Goal: Task Accomplishment & Management: Complete application form

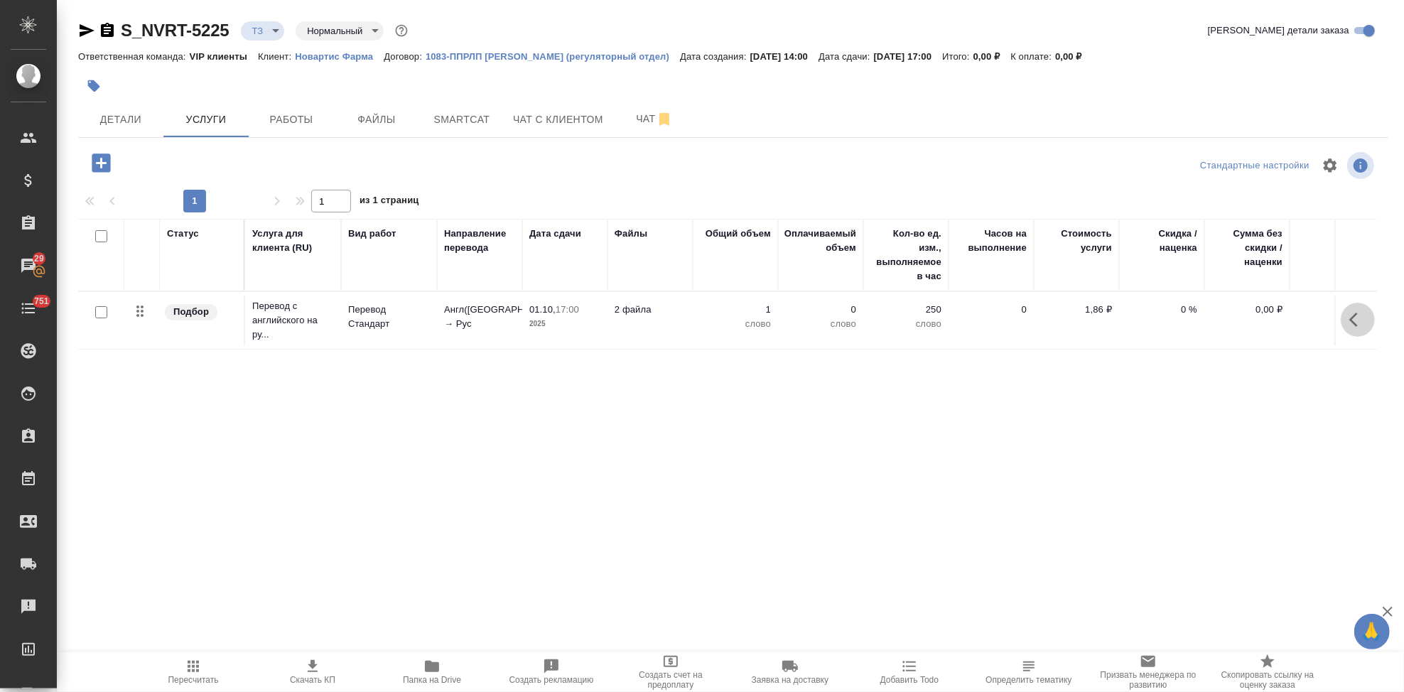
click at [1348, 319] on button "button" at bounding box center [1358, 320] width 34 height 34
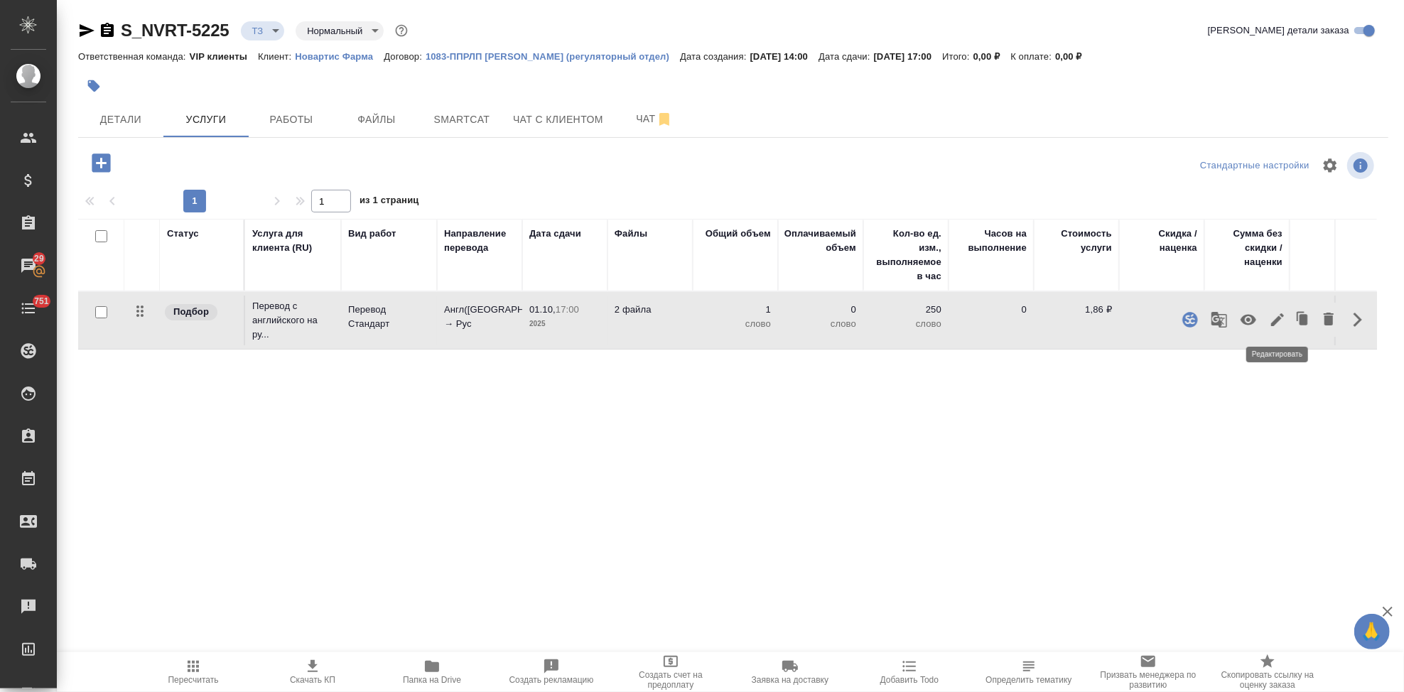
click at [1267, 317] on button "button" at bounding box center [1278, 320] width 24 height 34
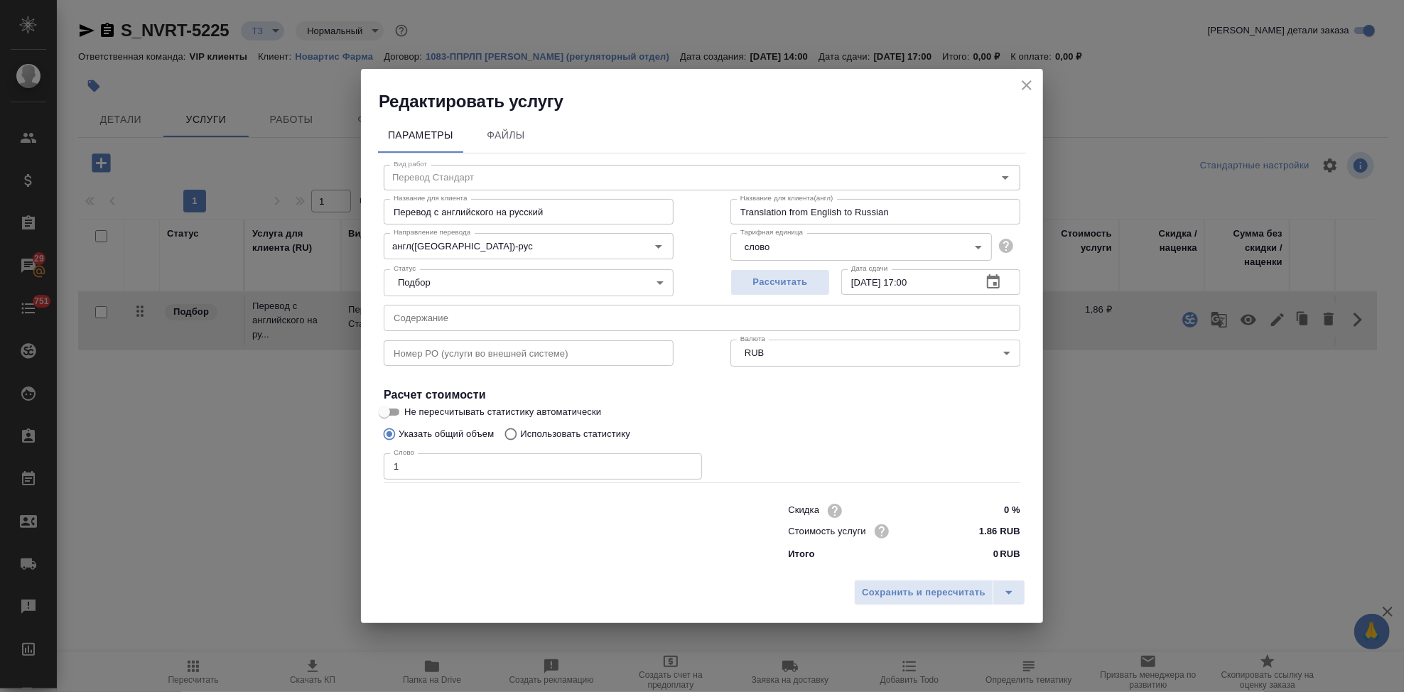
click at [514, 435] on input "Использовать статистику" at bounding box center [509, 434] width 23 height 27
radio input "true"
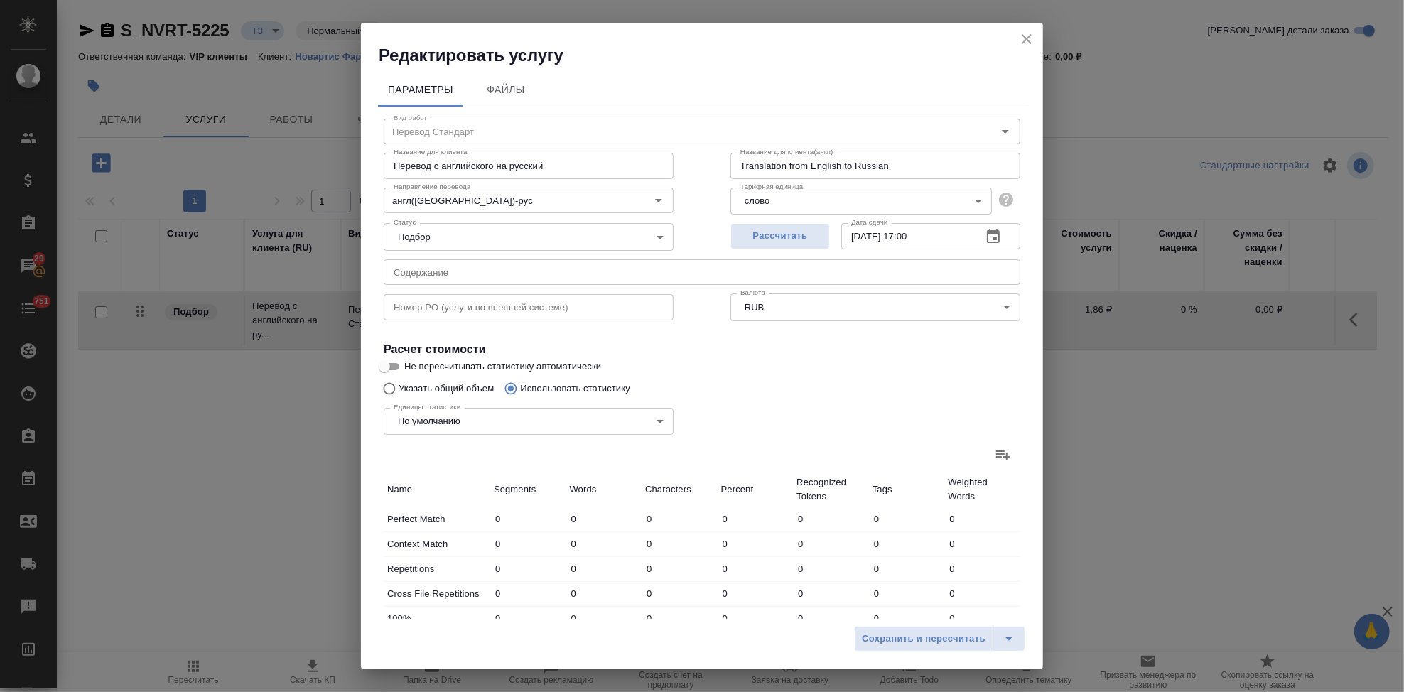
radio input "false"
click at [995, 458] on icon at bounding box center [1003, 454] width 17 height 17
click at [0, 0] on input "file" at bounding box center [0, 0] width 0 height 0
type input "8"
type input "36"
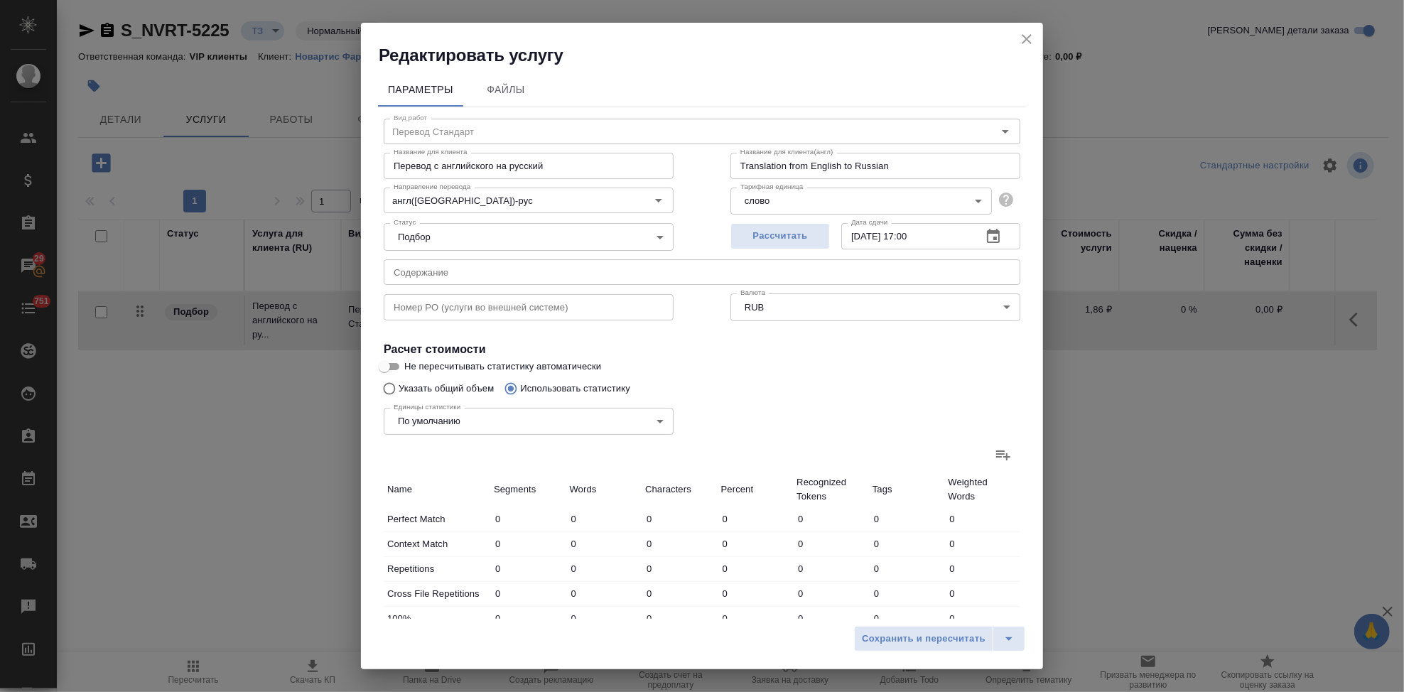
type input "248"
type input "1"
type input "2"
type input "13"
type input "7"
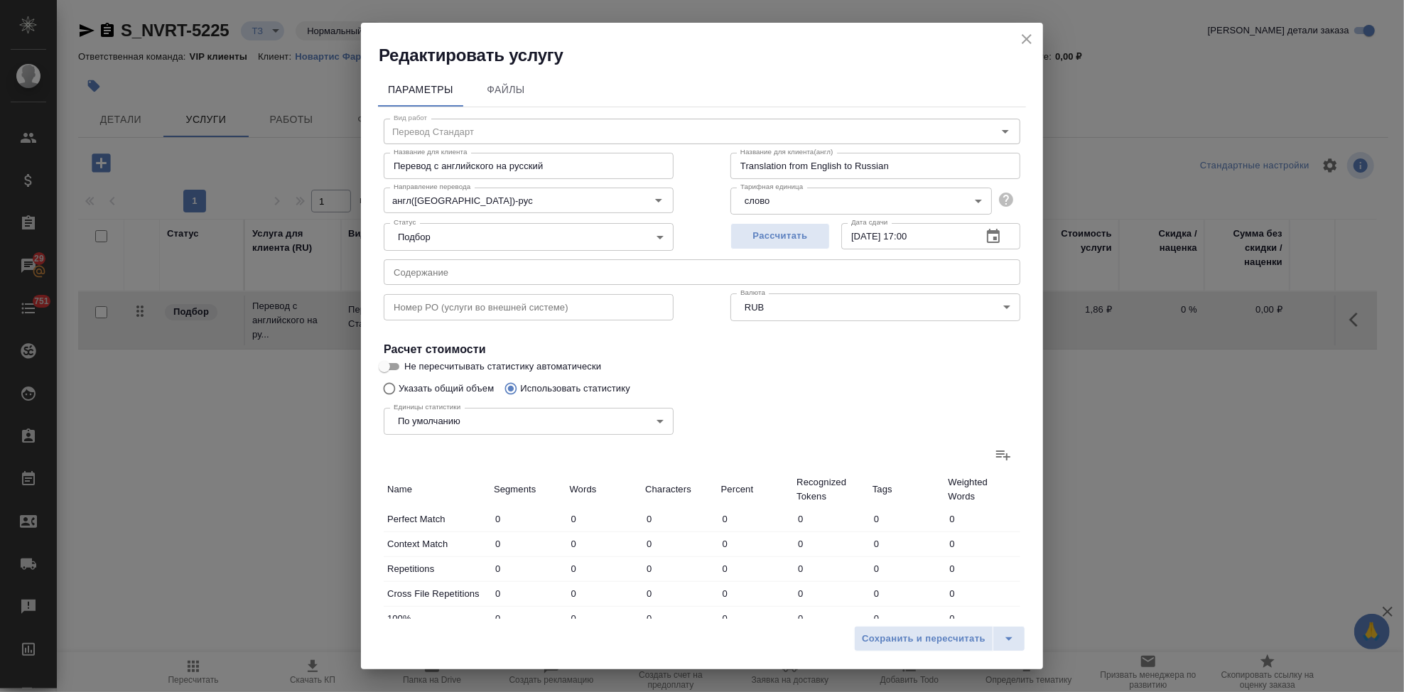
type input "39"
type input "238"
type input "18"
type input "21"
type input "187"
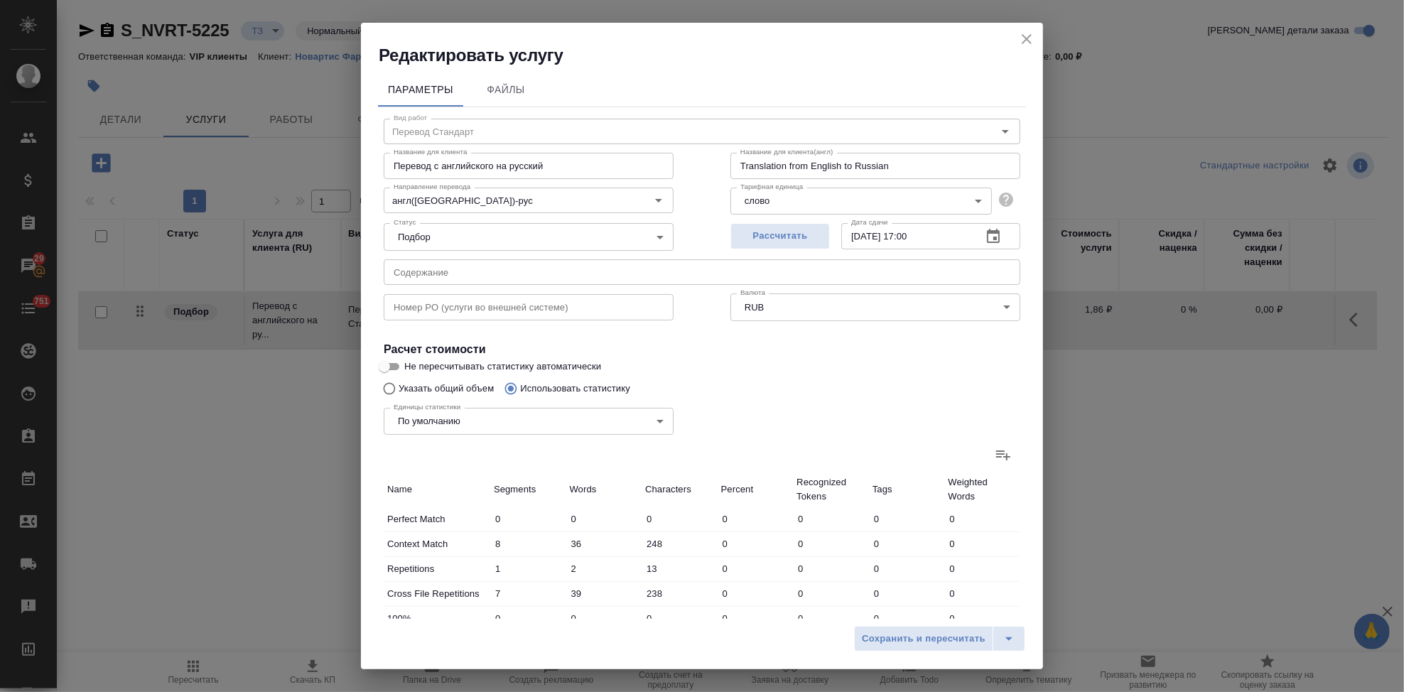
type input "5"
type input "27"
type input "185"
type input "2"
type input "12"
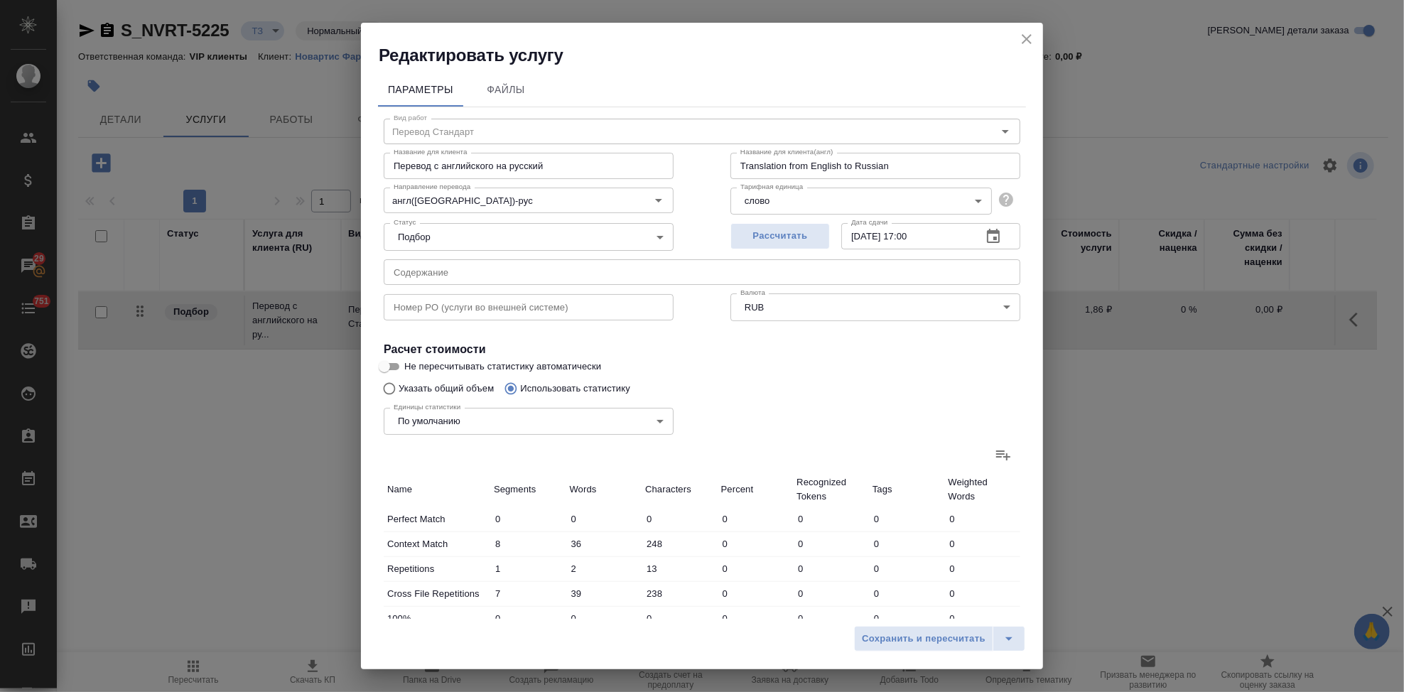
type input "68"
type input "3"
type input "33"
type input "180"
type input "16"
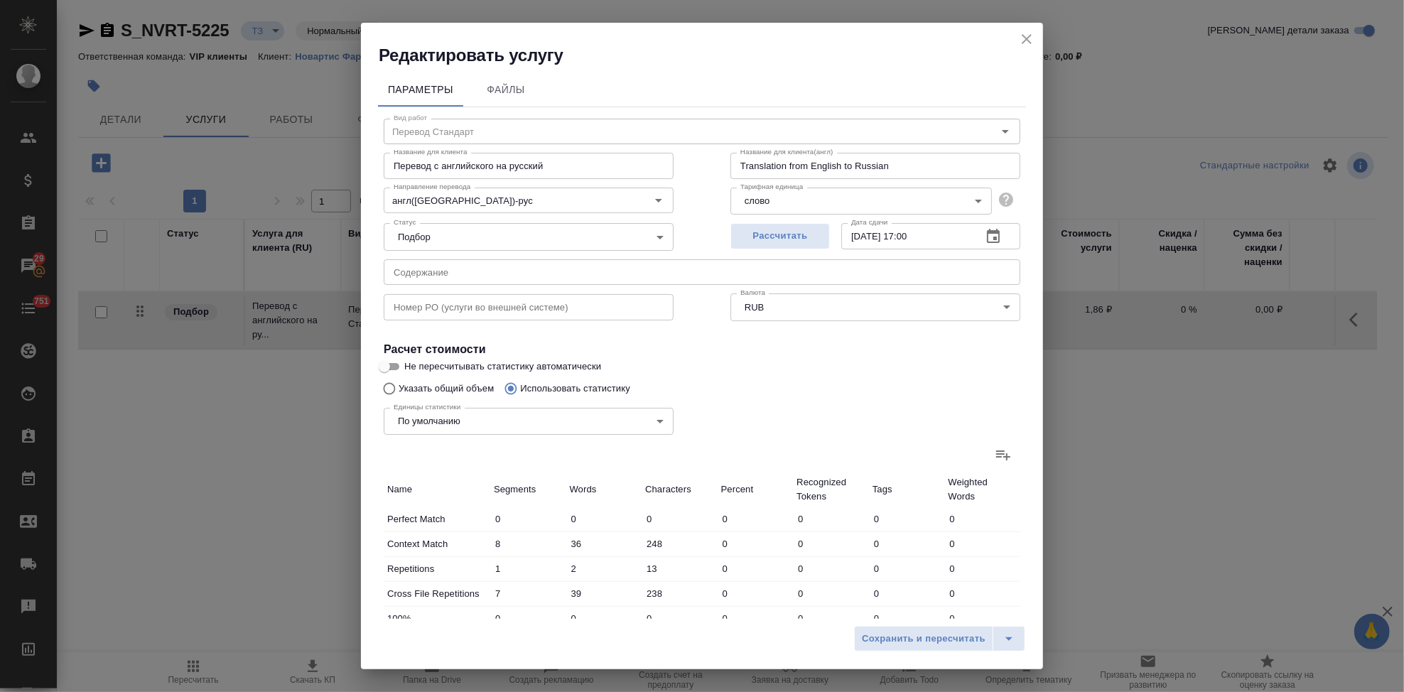
type input "90"
type input "548"
type input "52"
type input "219"
type input "1416"
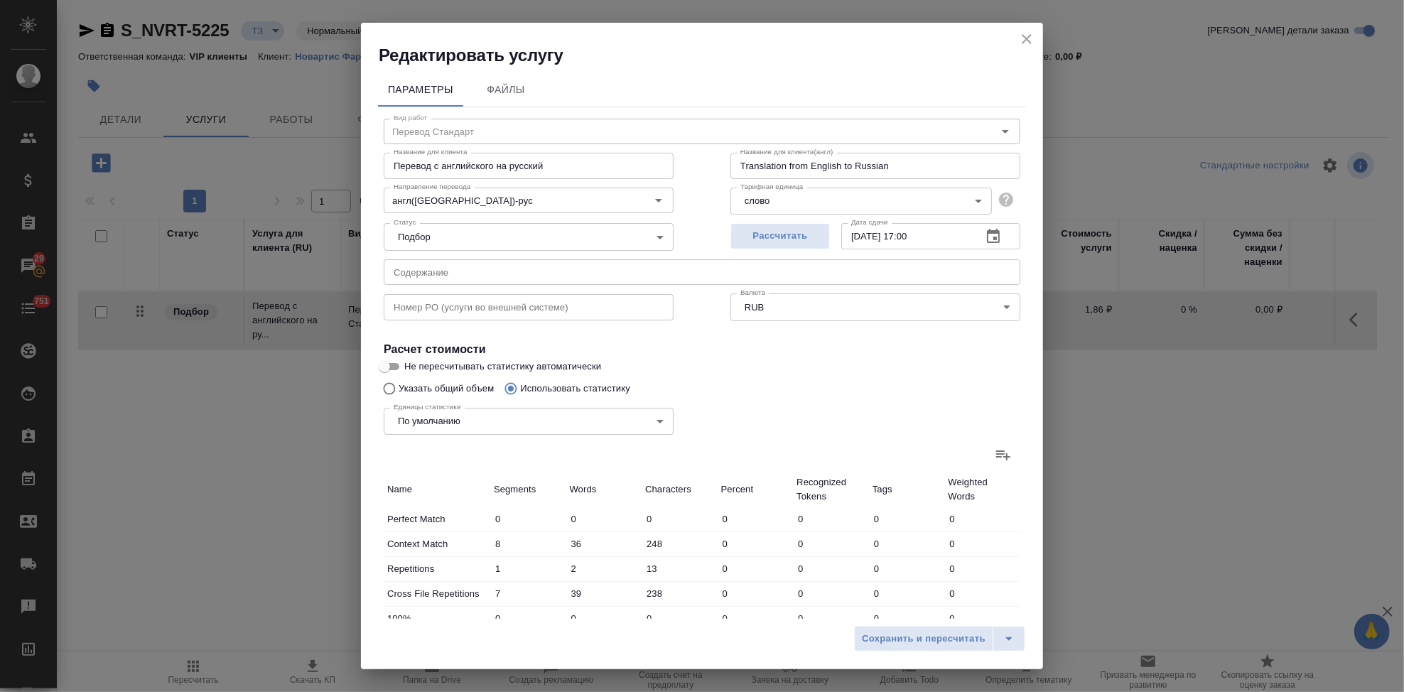
type input "60"
type input "260"
type input "1667"
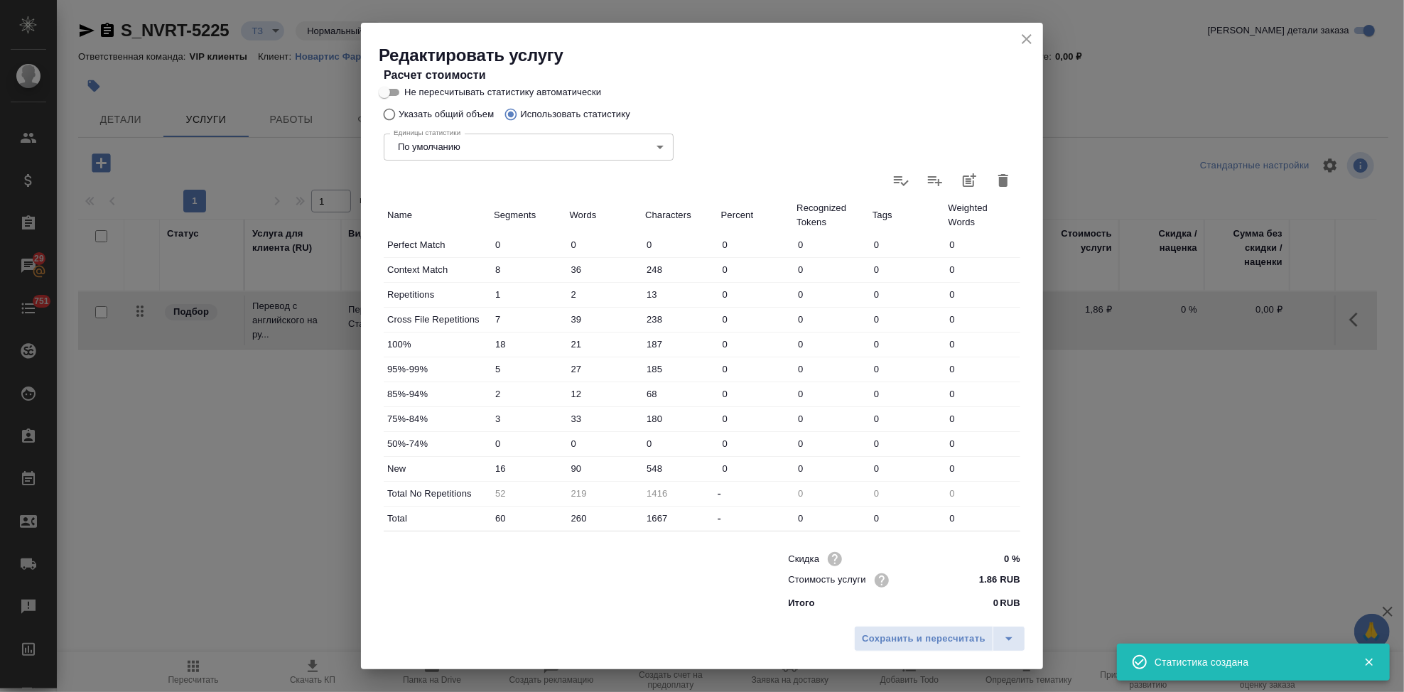
scroll to position [276, 0]
click at [574, 463] on input "90" at bounding box center [604, 467] width 75 height 21
click at [589, 466] on input "90" at bounding box center [604, 467] width 75 height 21
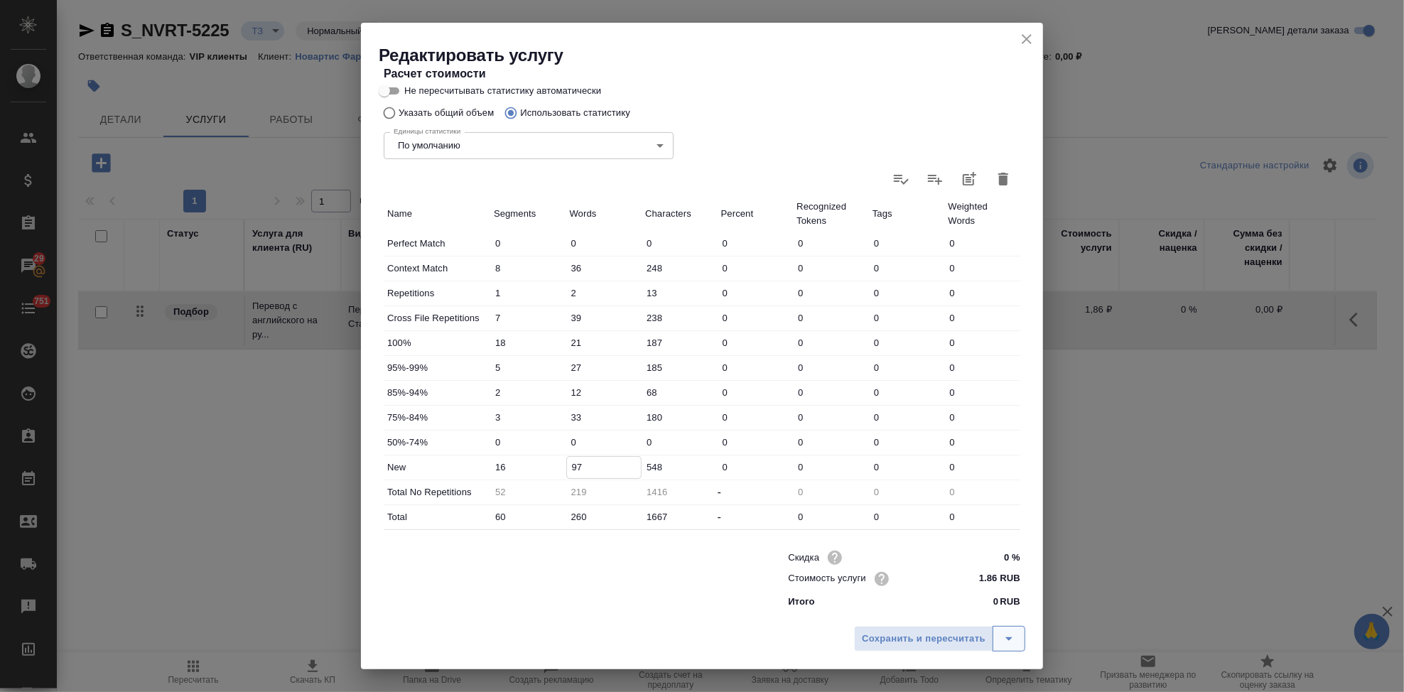
type input "97"
click at [1016, 635] on icon "split button" at bounding box center [1009, 638] width 17 height 17
click at [945, 613] on li "Сохранить" at bounding box center [941, 609] width 171 height 23
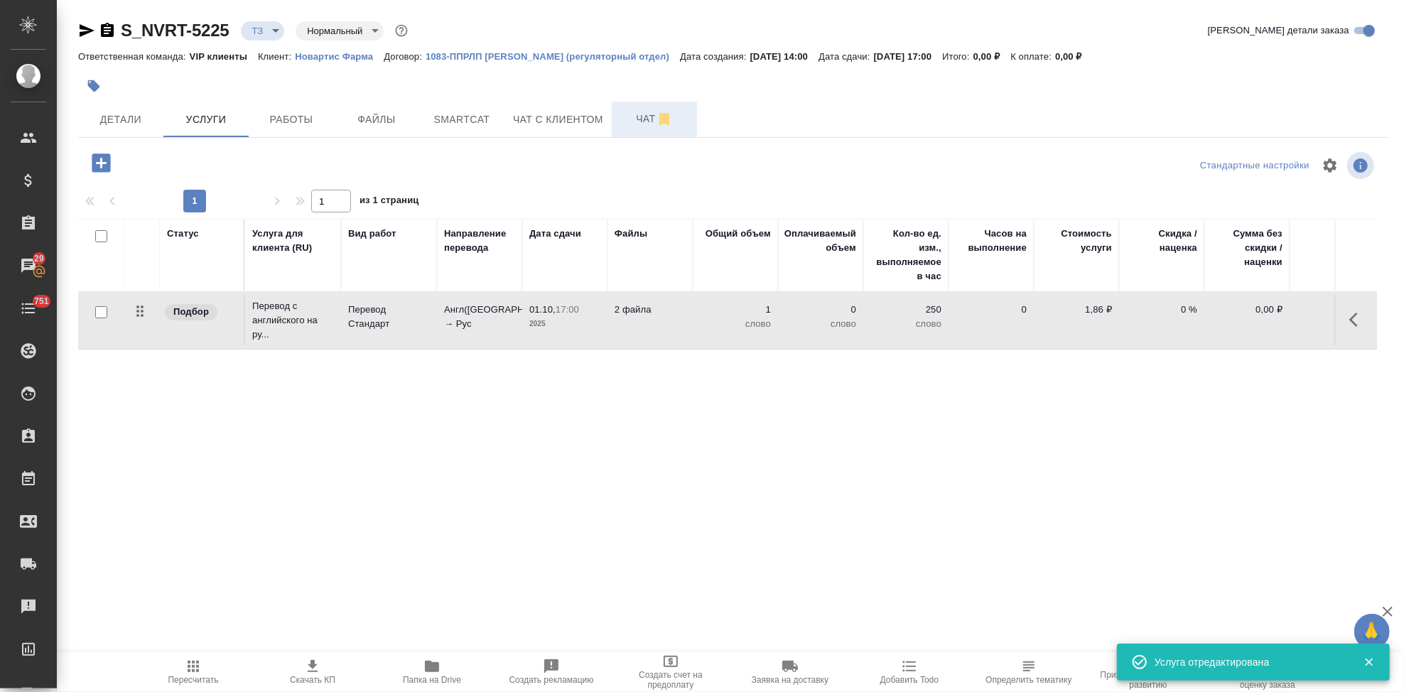
click at [629, 119] on span "Чат" at bounding box center [654, 119] width 68 height 18
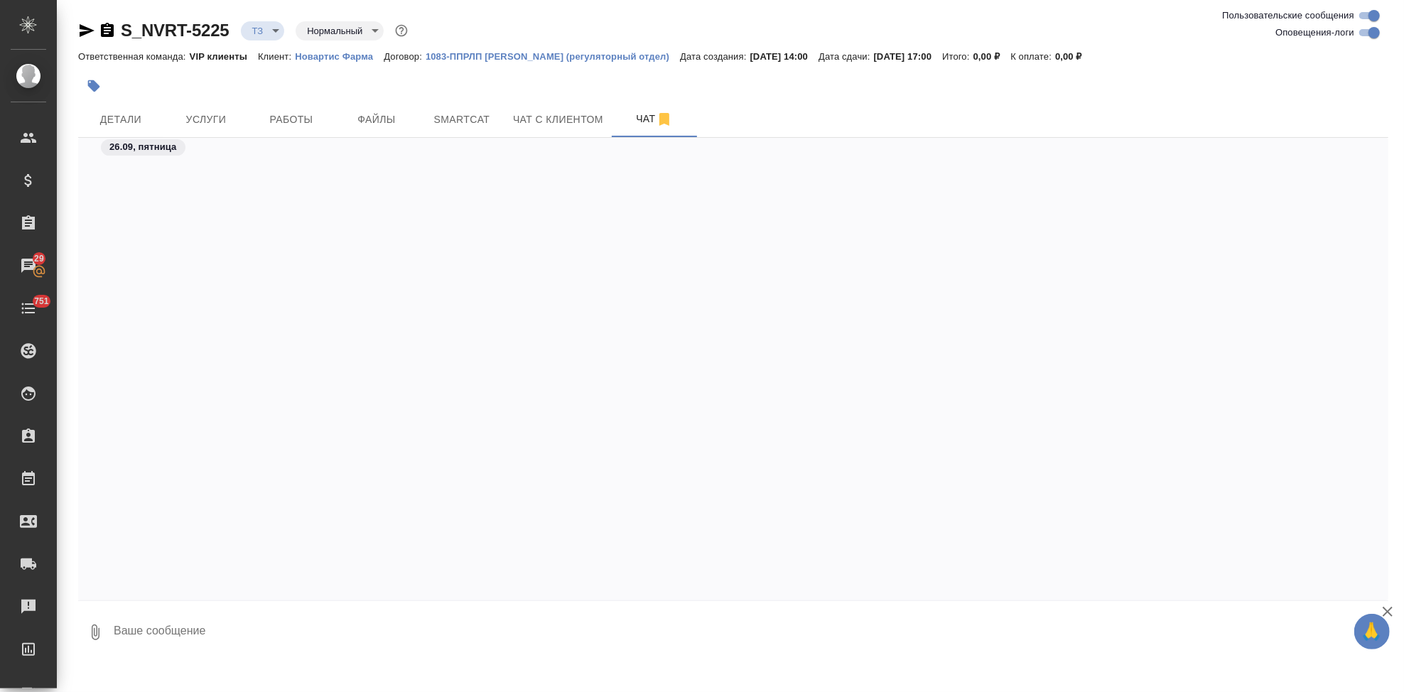
scroll to position [896, 0]
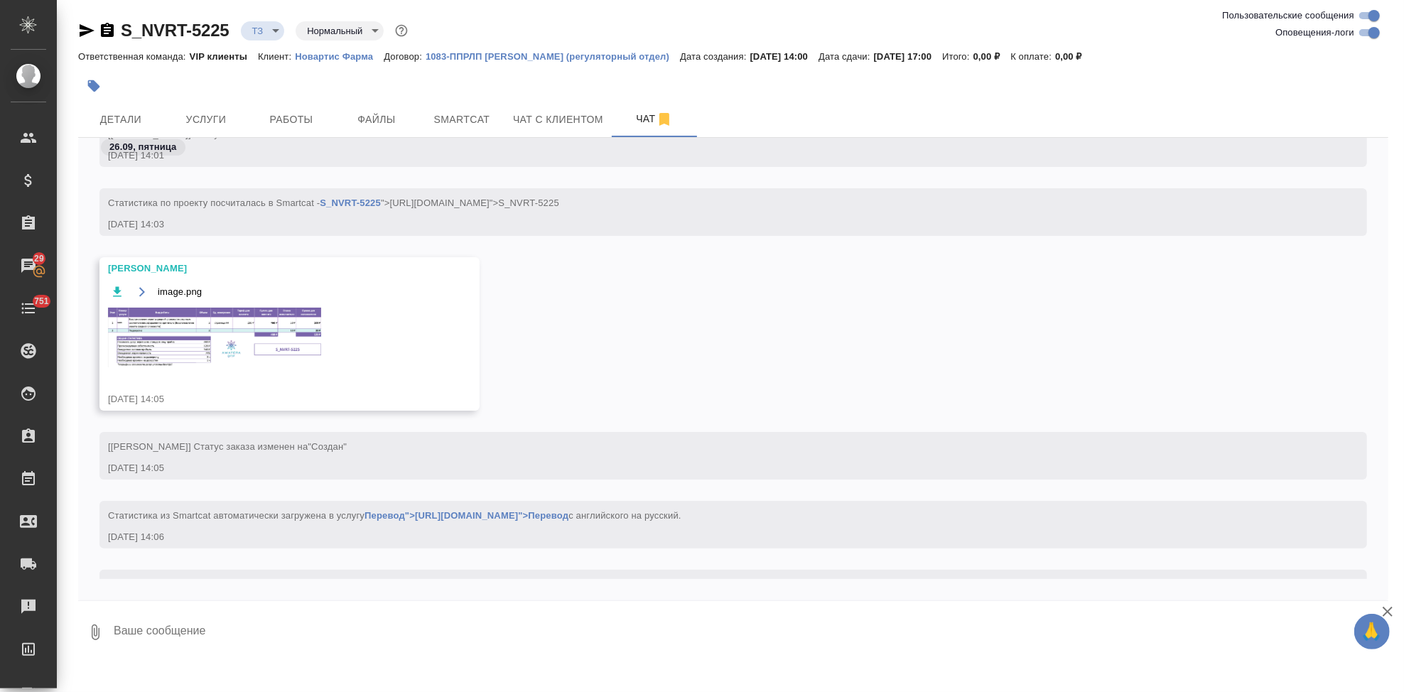
click at [237, 342] on img at bounding box center [214, 338] width 213 height 60
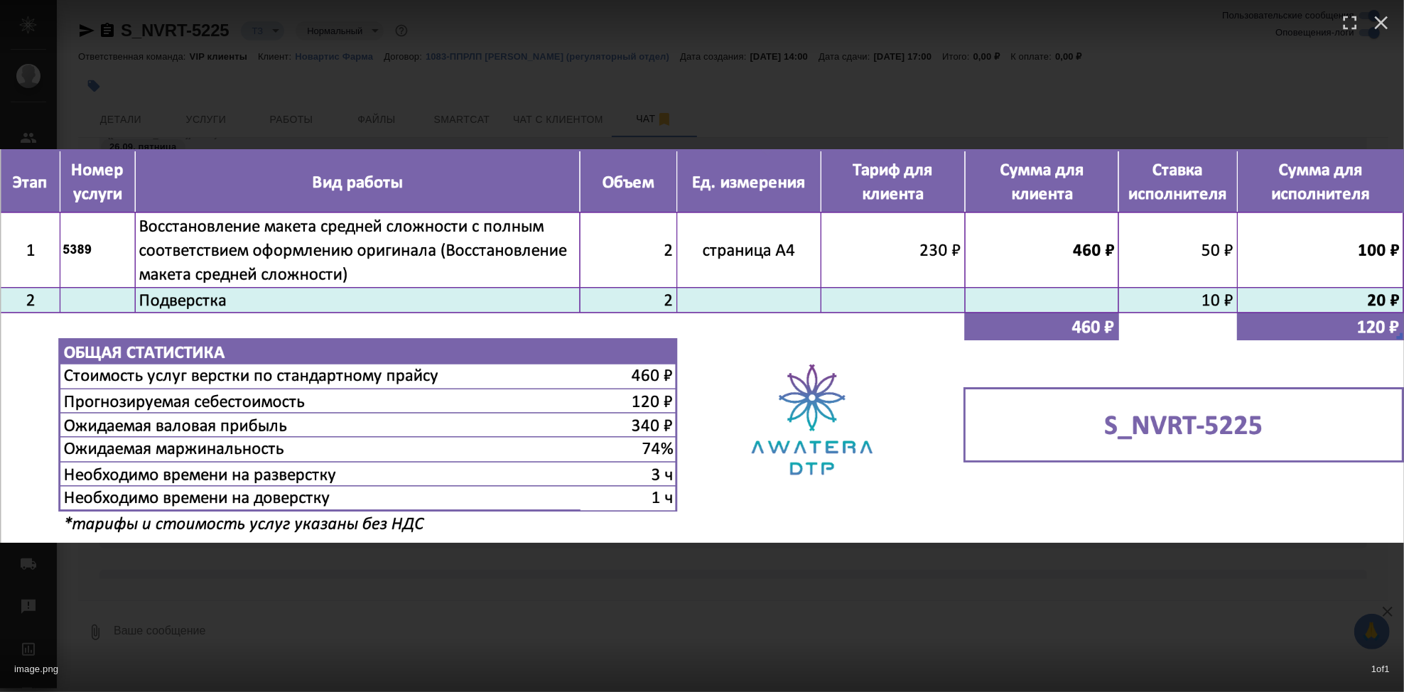
click at [656, 549] on div "image.png 1 of 1" at bounding box center [702, 346] width 1404 height 692
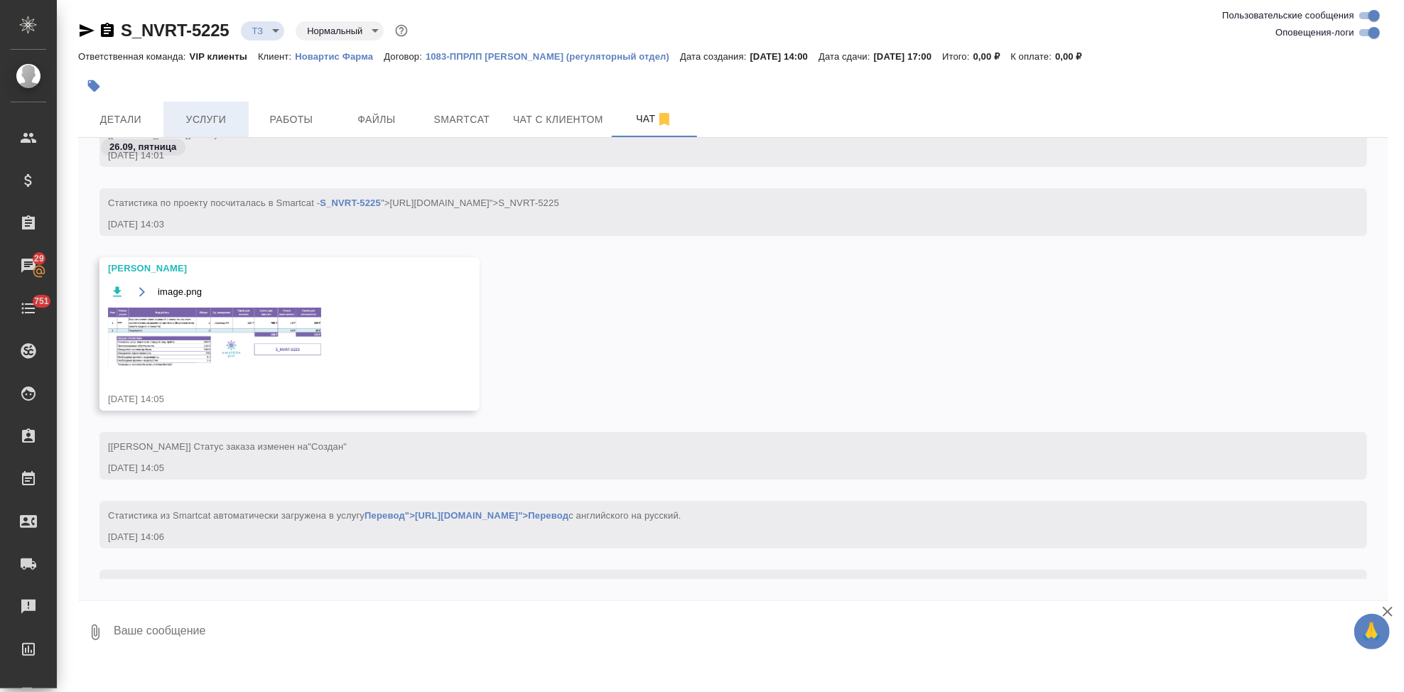
click at [211, 127] on span "Услуги" at bounding box center [206, 120] width 68 height 18
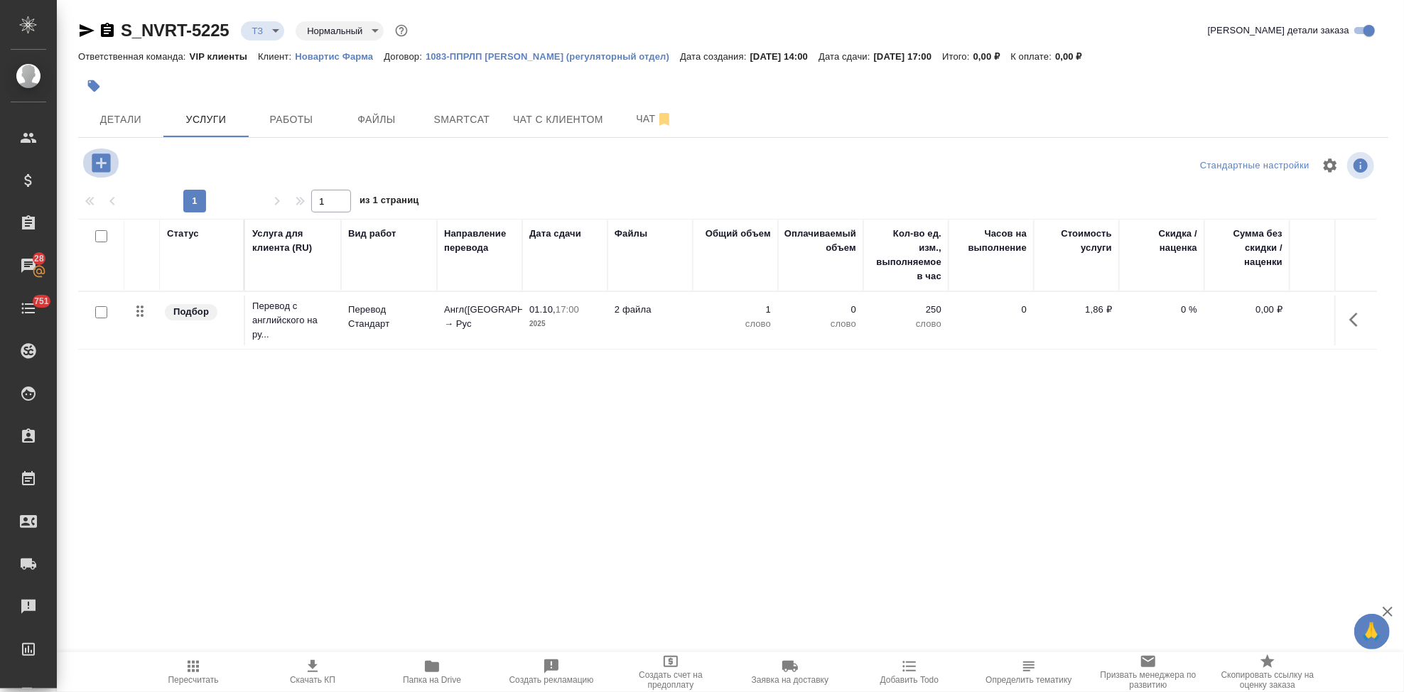
click at [104, 170] on icon "button" at bounding box center [101, 163] width 18 height 18
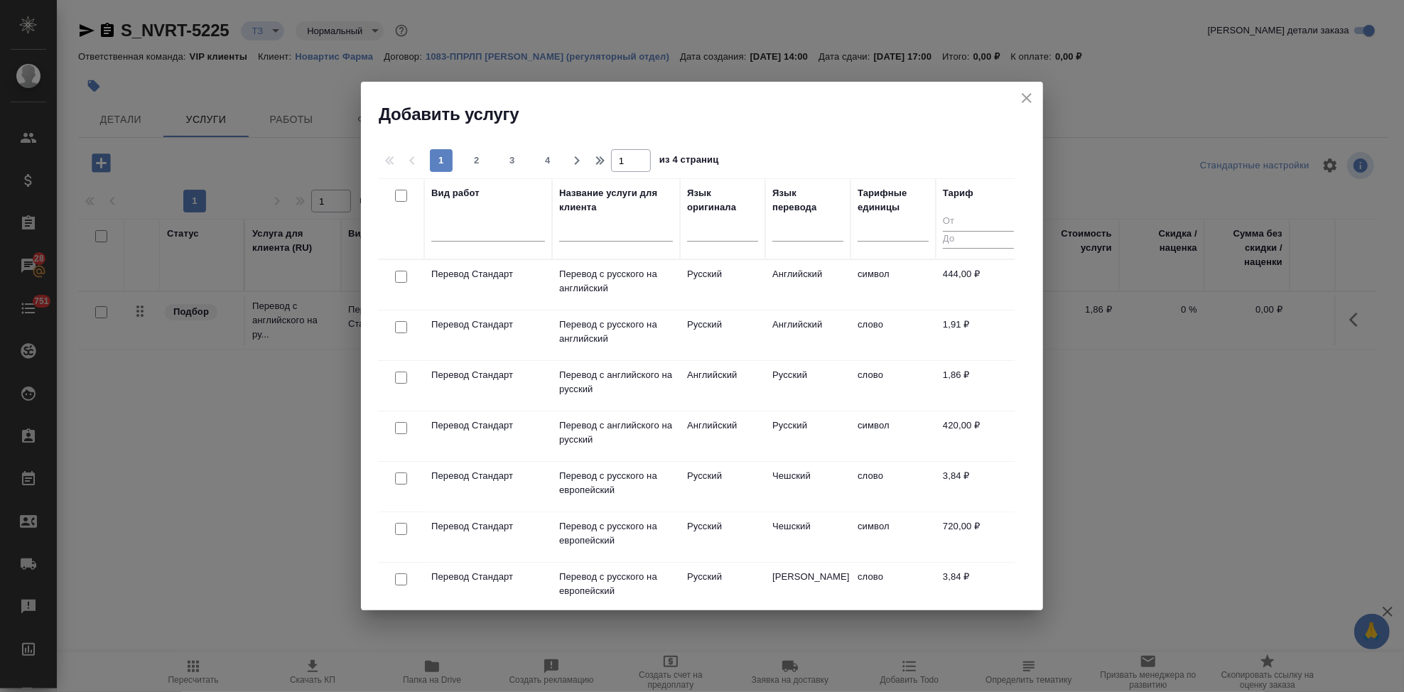
click at [594, 237] on input "text" at bounding box center [616, 233] width 114 height 18
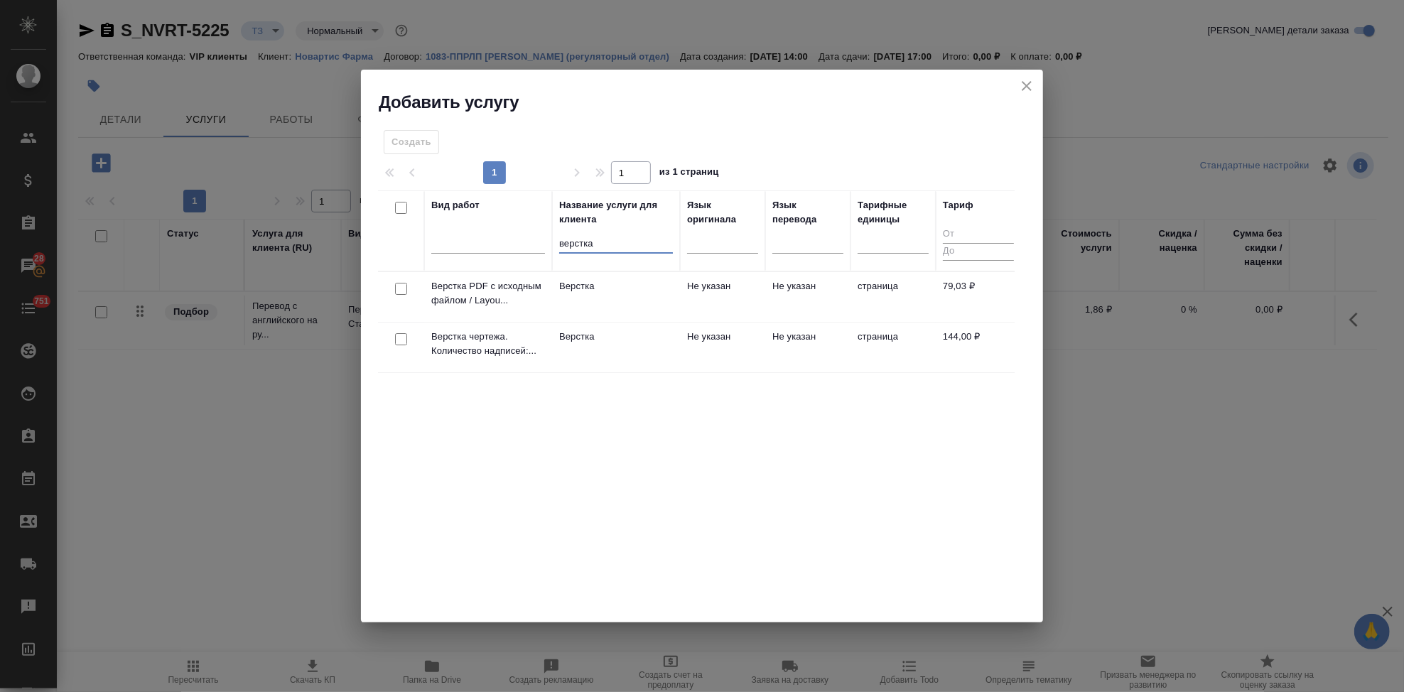
type input "верстка"
click at [682, 345] on td "Не указан" at bounding box center [722, 348] width 85 height 50
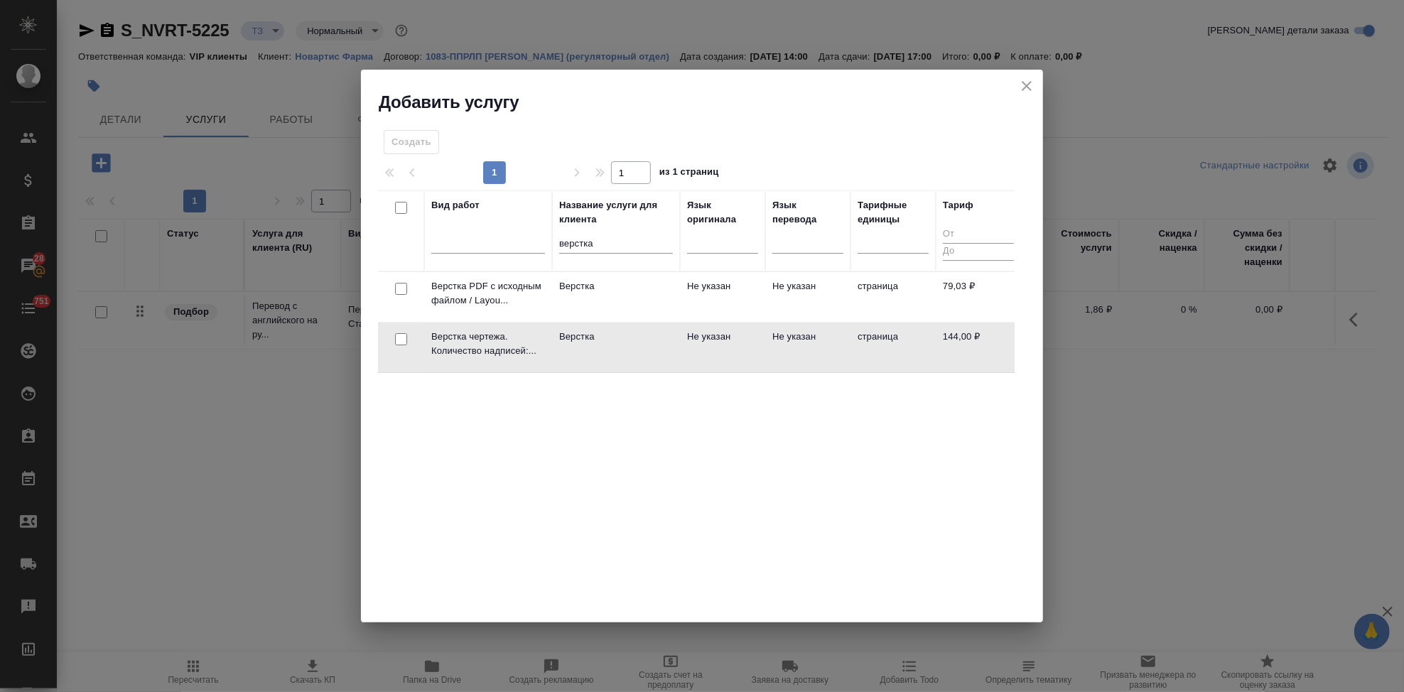
click at [682, 345] on td "Не указан" at bounding box center [722, 348] width 85 height 50
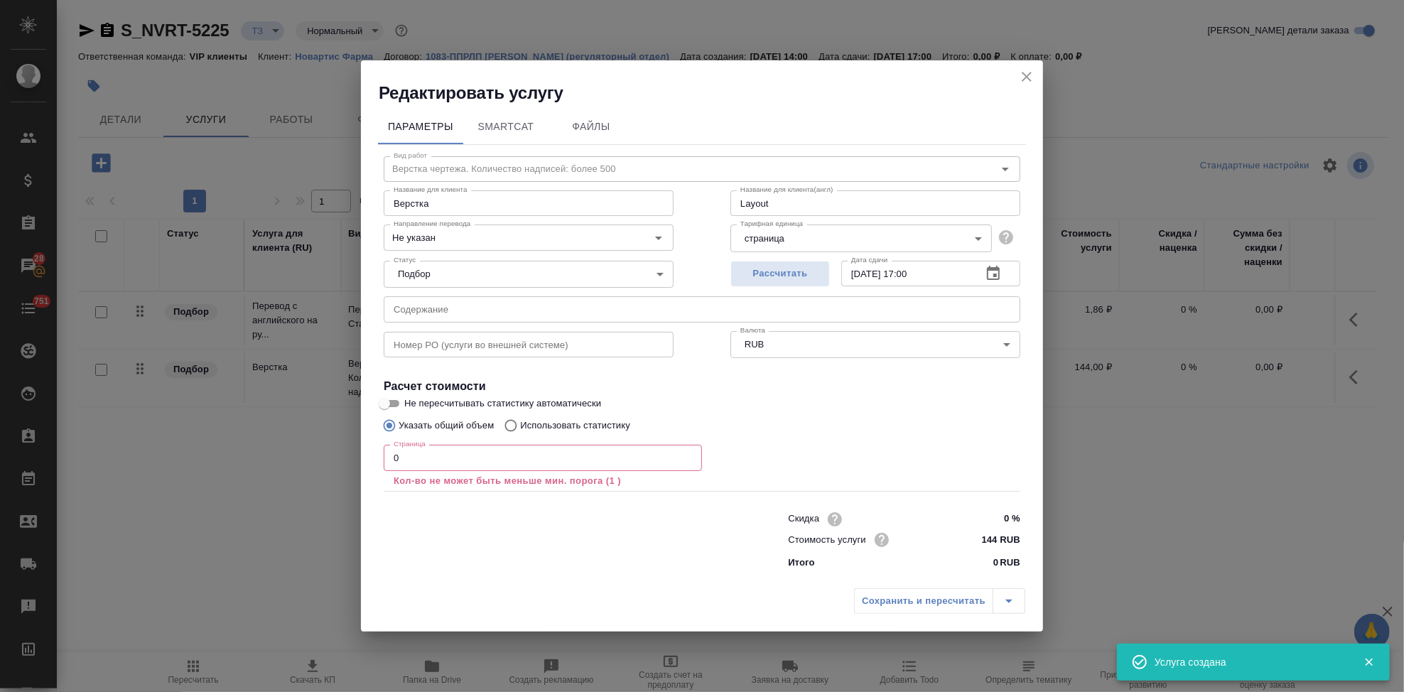
click at [457, 458] on input "0" at bounding box center [543, 458] width 318 height 26
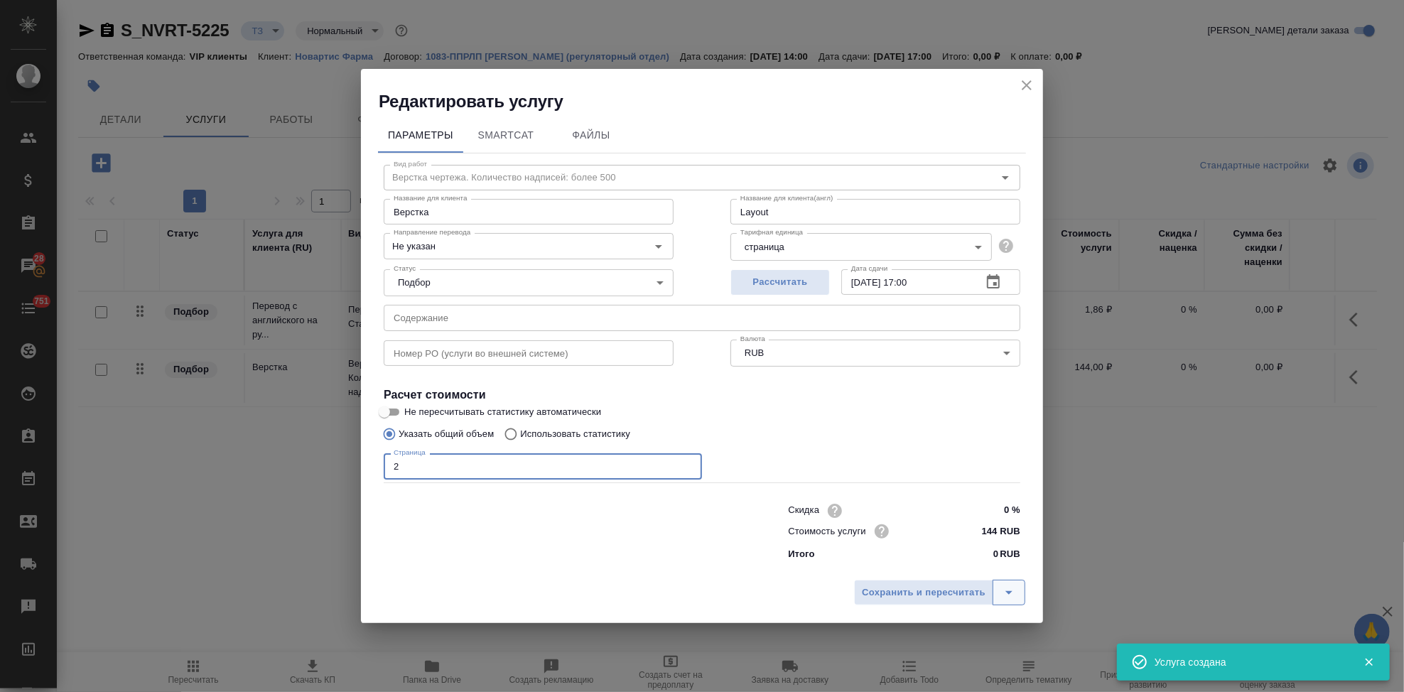
type input "2"
click at [1010, 590] on icon "split button" at bounding box center [1009, 592] width 17 height 17
click at [937, 564] on li "Сохранить" at bounding box center [941, 563] width 171 height 23
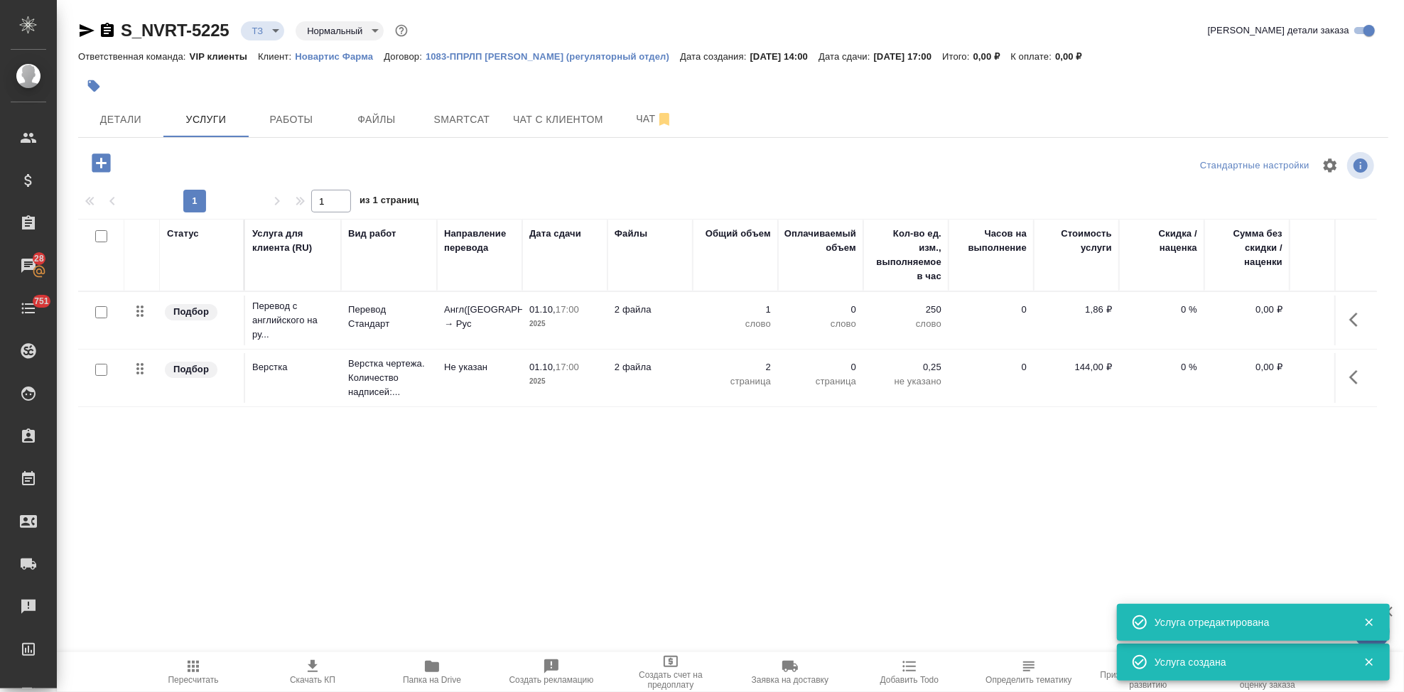
click at [205, 678] on span "Пересчитать" at bounding box center [193, 680] width 50 height 10
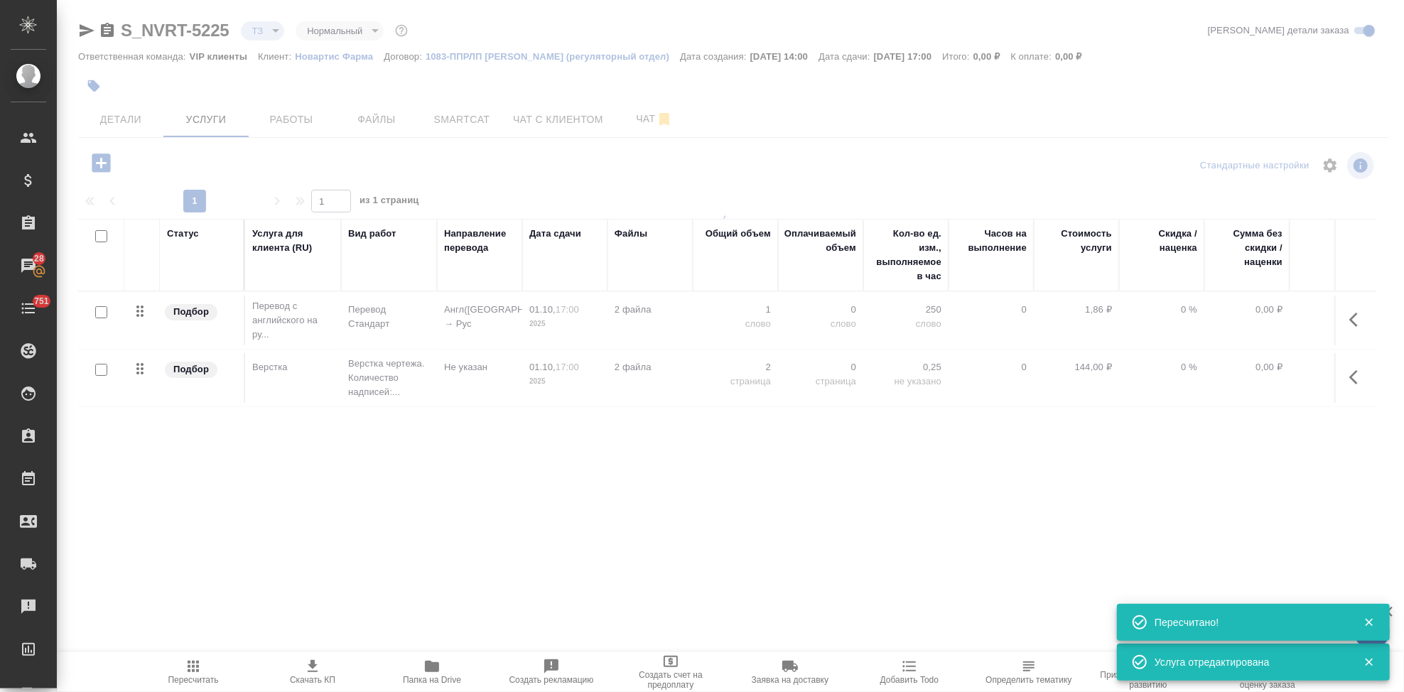
type input "new"
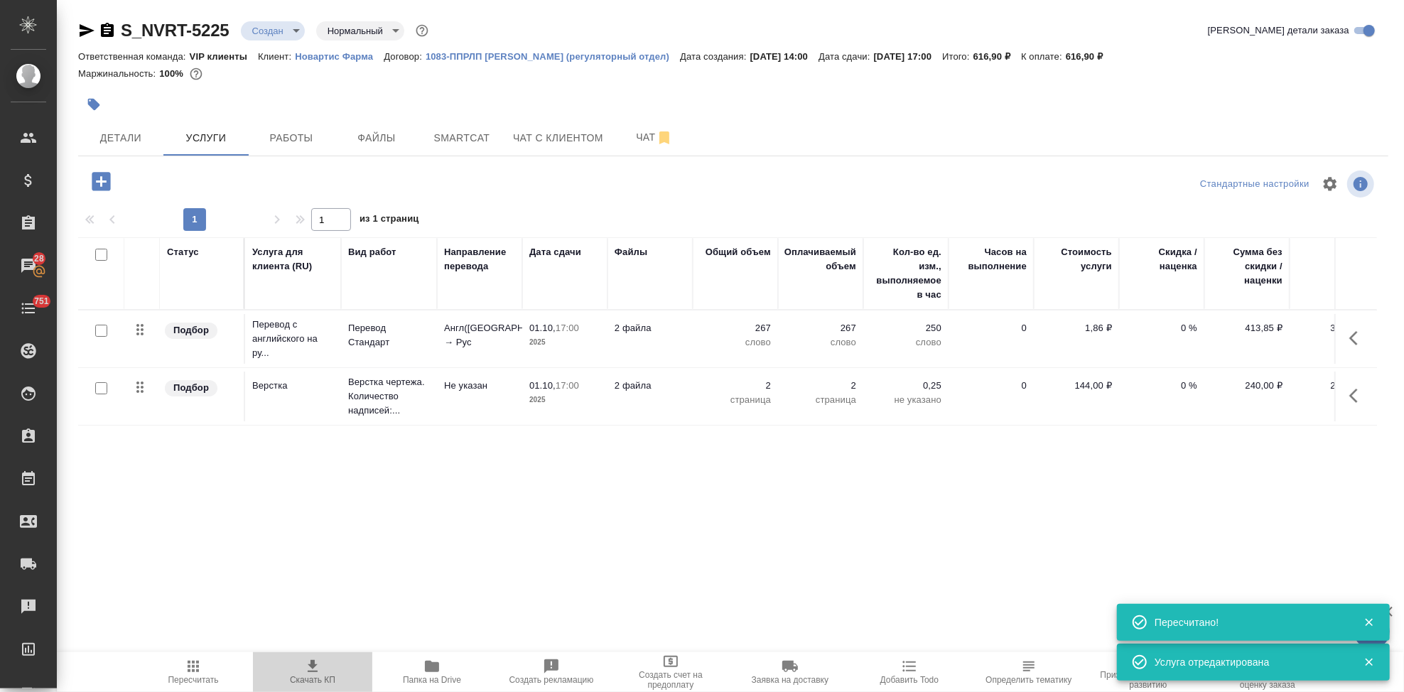
click at [303, 677] on span "Скачать КП" at bounding box center [312, 680] width 45 height 10
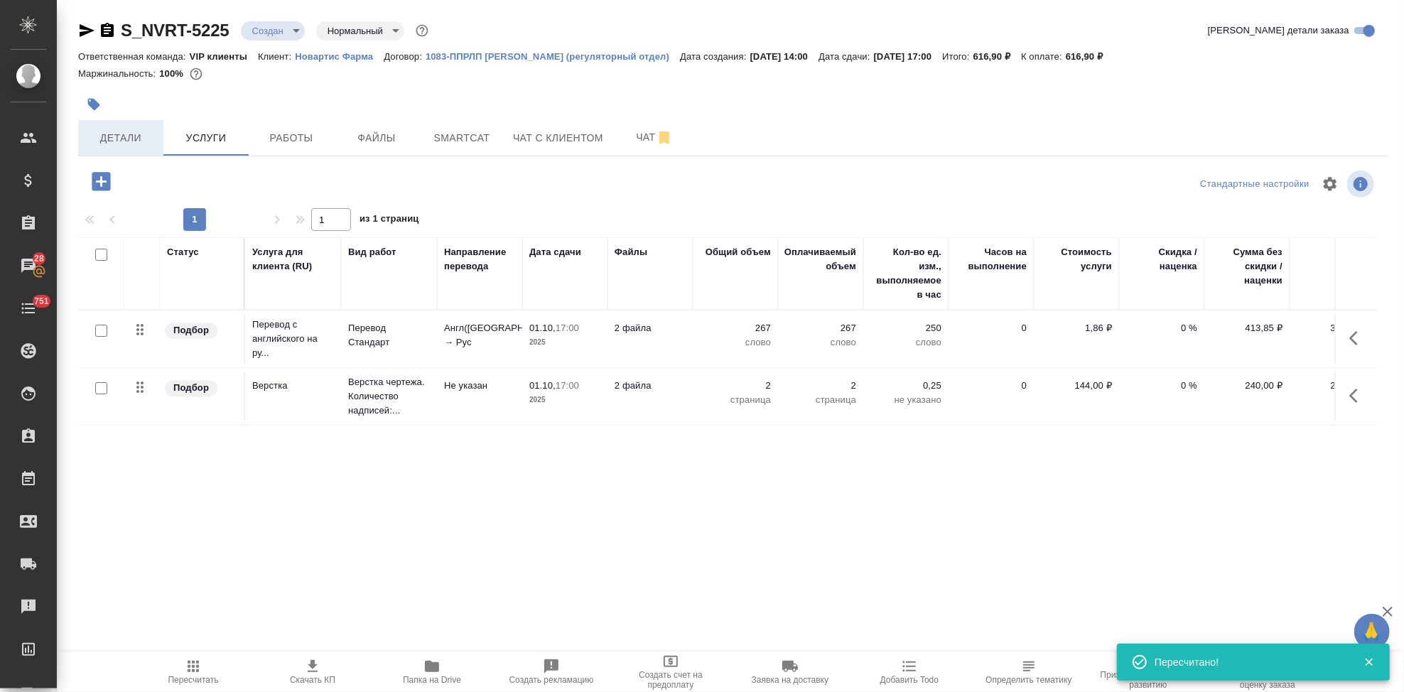
click at [130, 149] on button "Детали" at bounding box center [120, 138] width 85 height 36
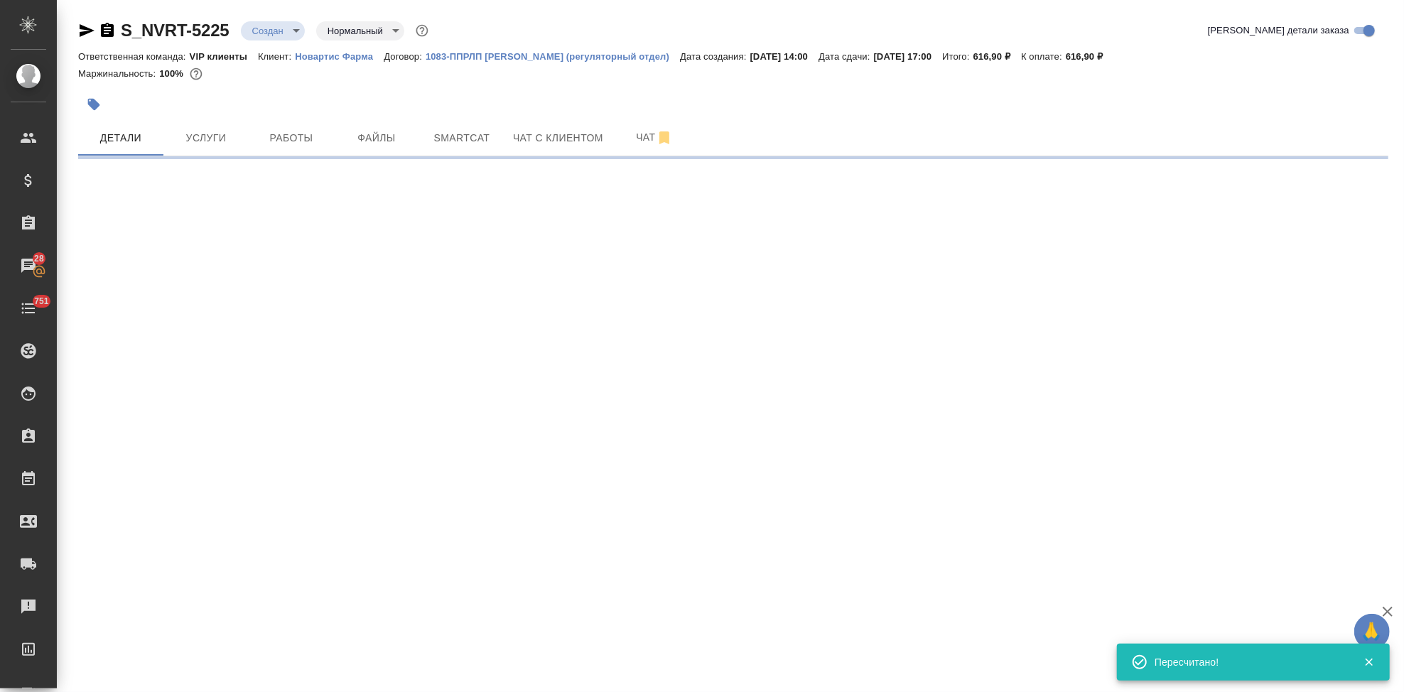
select select "RU"
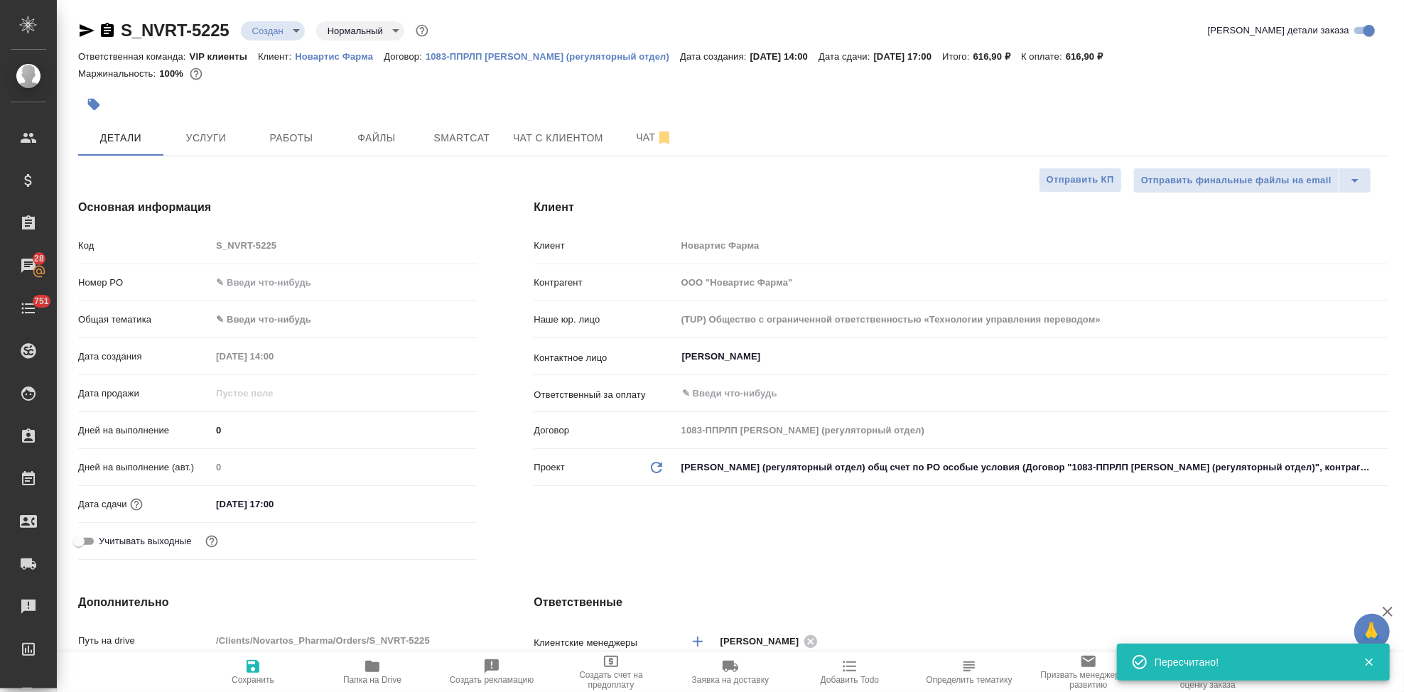
type textarea "x"
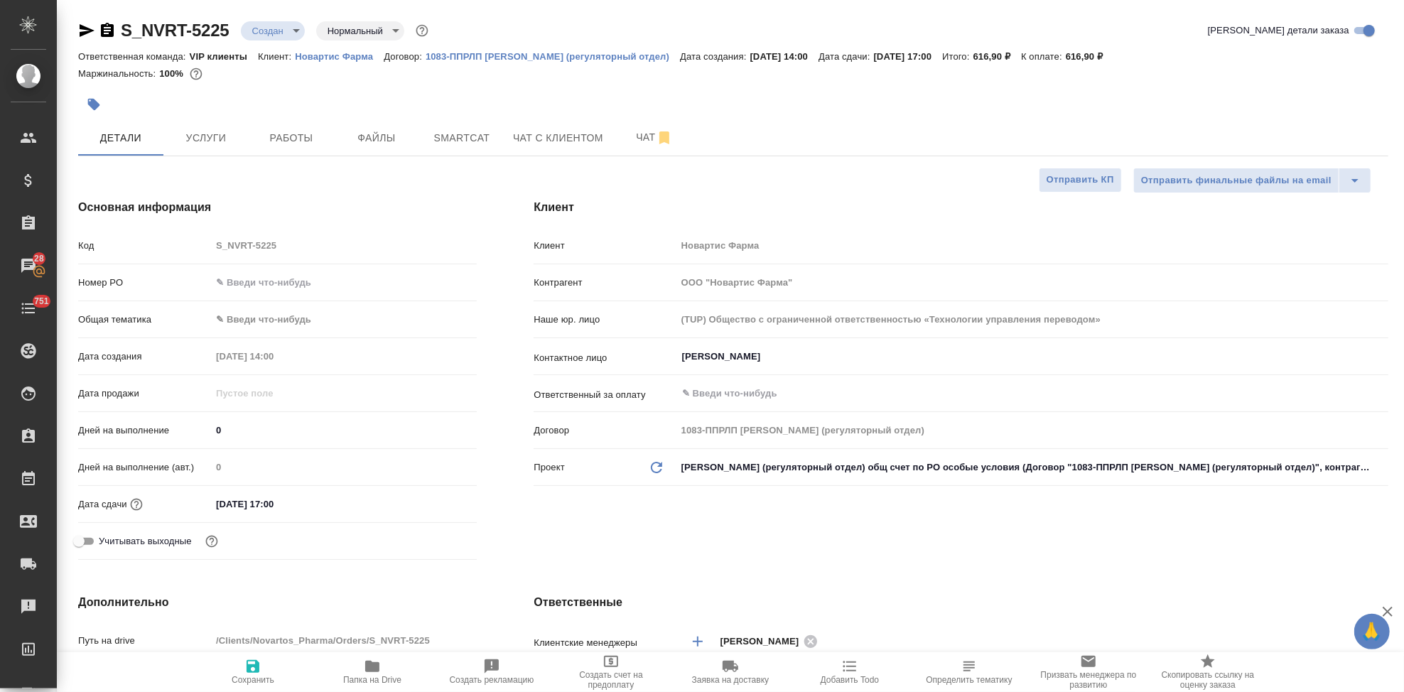
type textarea "x"
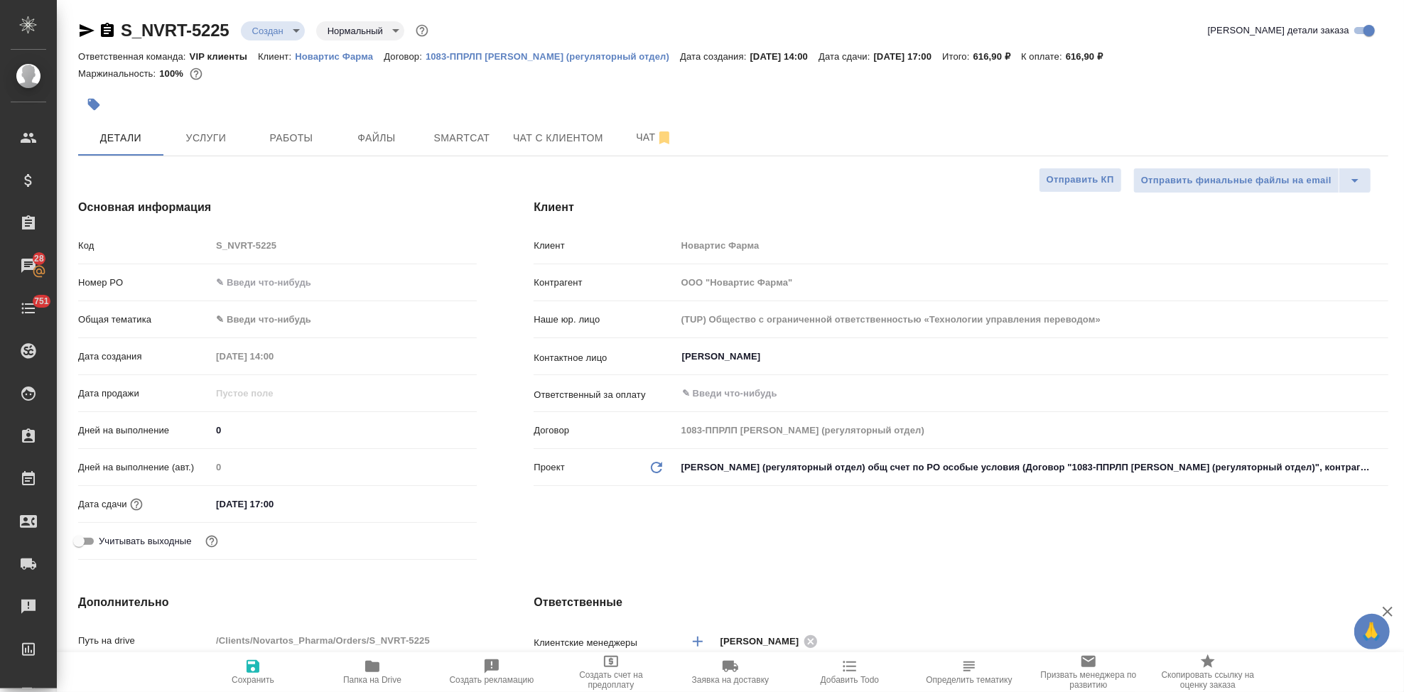
type textarea "x"
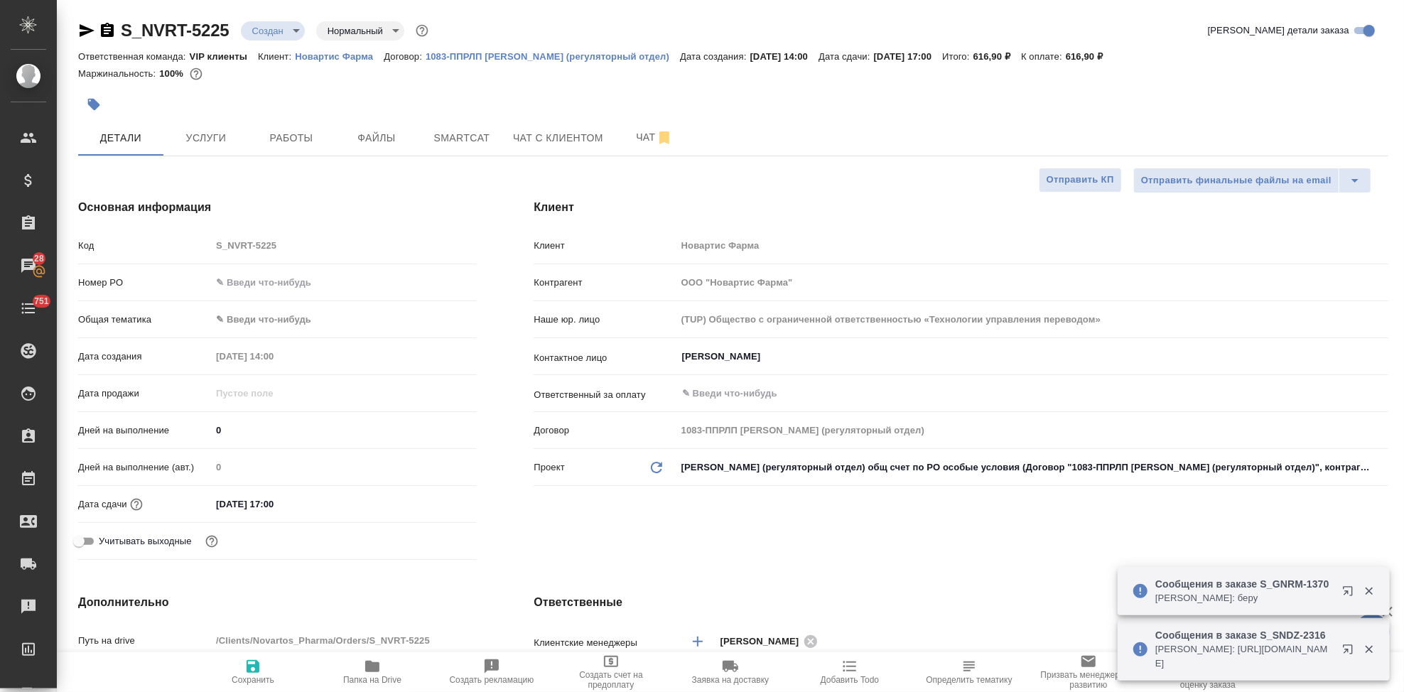
click at [208, 248] on div "Код S_NVRT-5225" at bounding box center [277, 245] width 399 height 25
click at [294, 33] on body "🙏 .cls-1 fill:#fff; AWATERA Kabargina Anna Клиенты Спецификации Заказы 28 Чаты …" at bounding box center [702, 346] width 1404 height 692
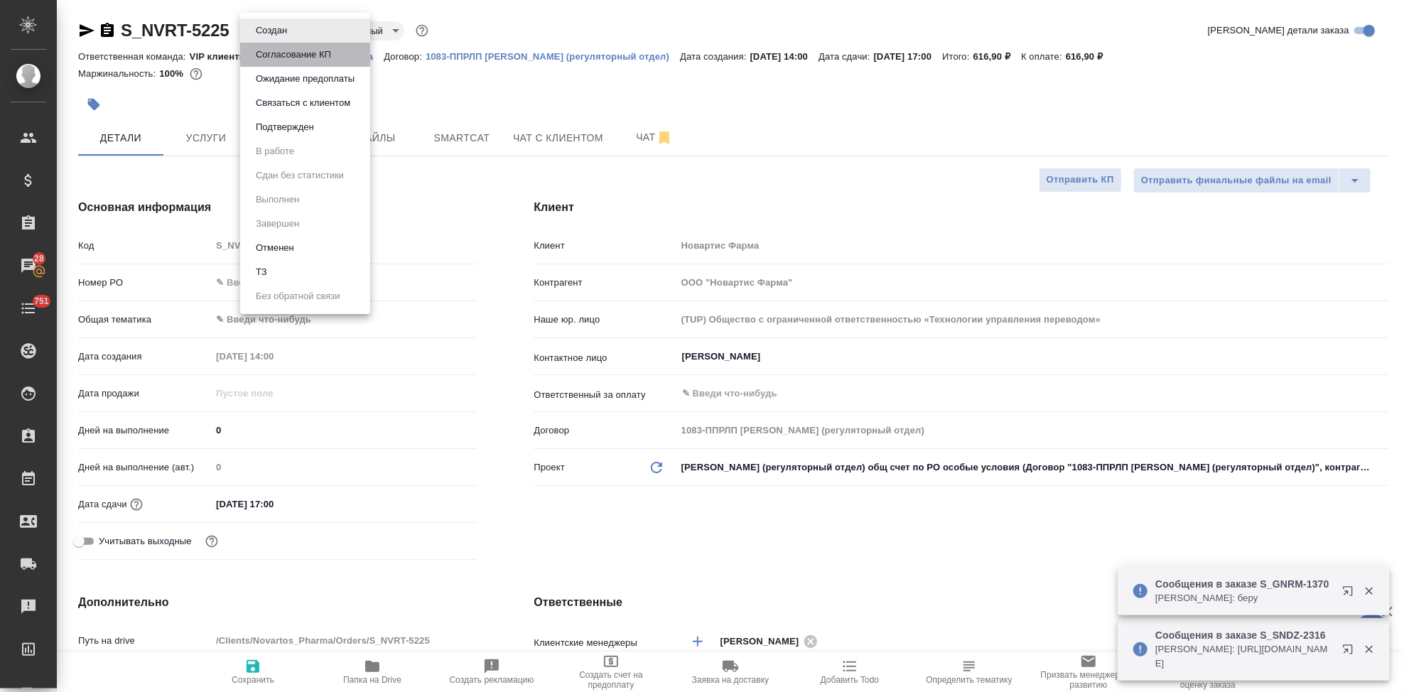
click at [298, 58] on button "Согласование КП" at bounding box center [294, 55] width 84 height 16
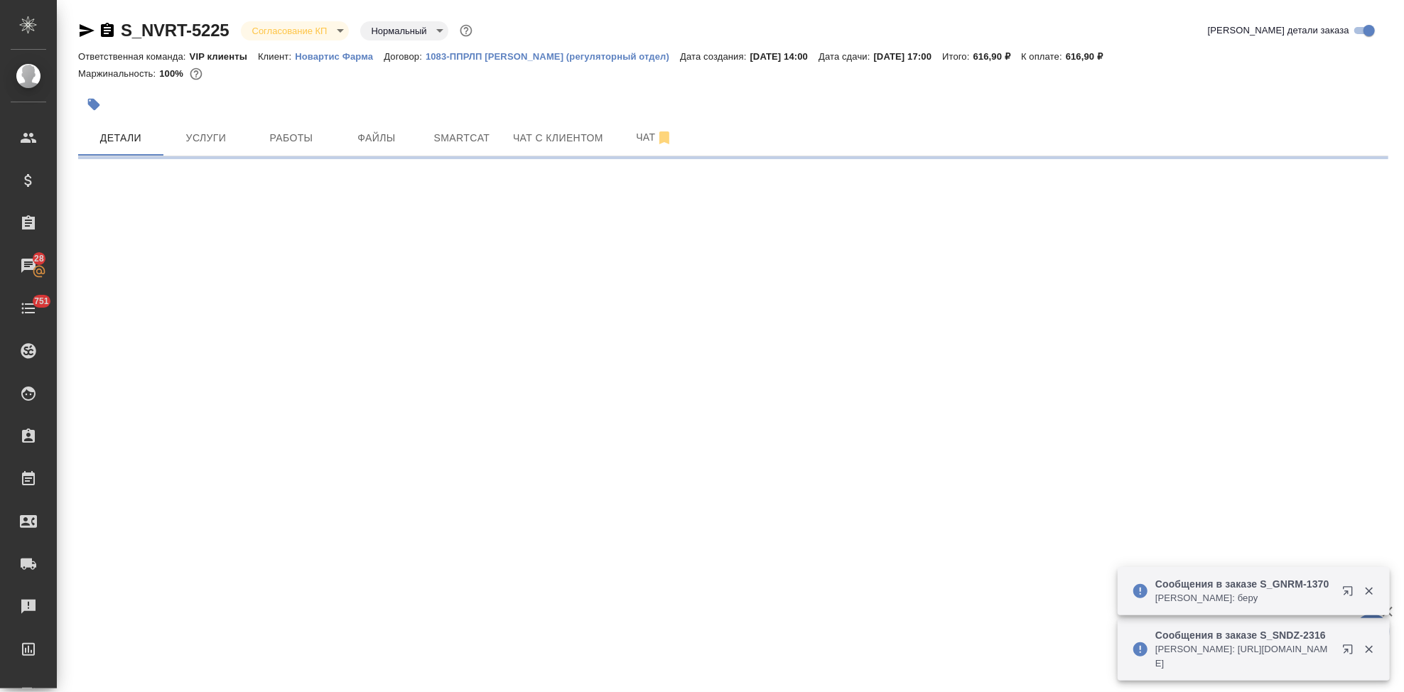
select select "RU"
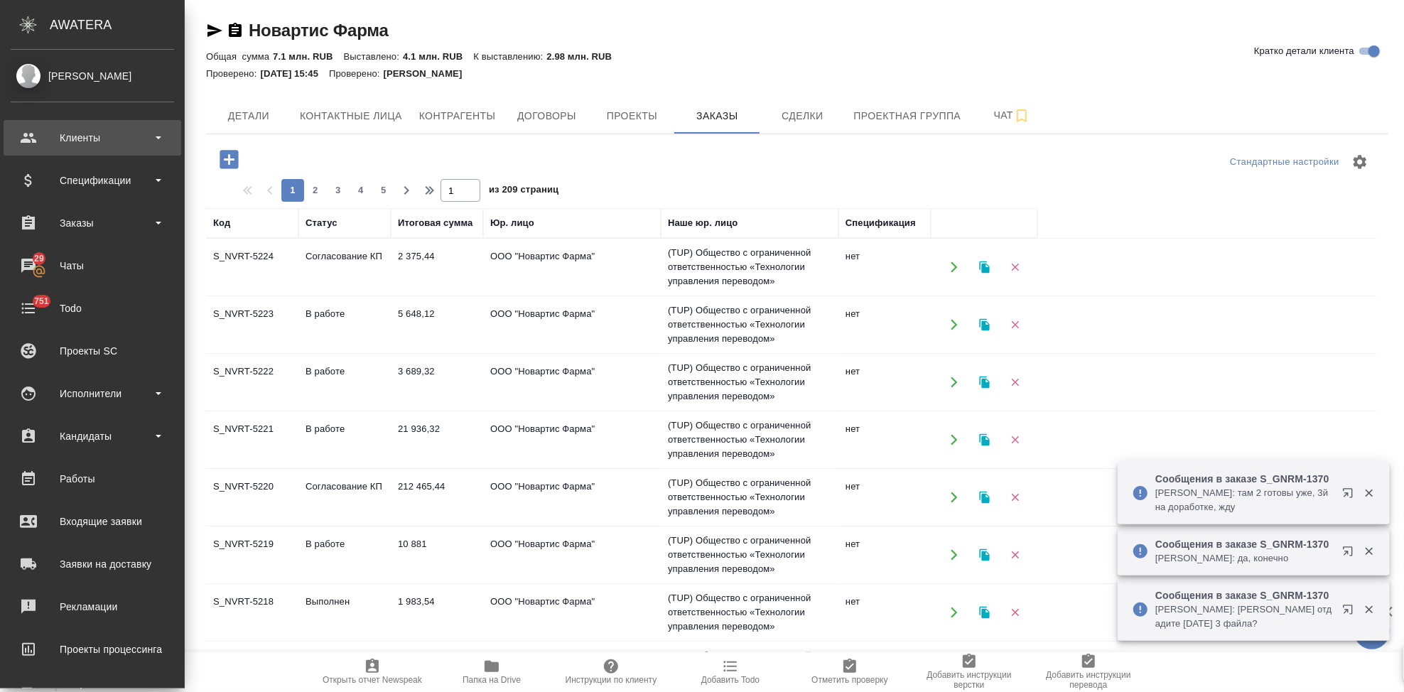
click at [28, 131] on div "Клиенты" at bounding box center [92, 137] width 163 height 21
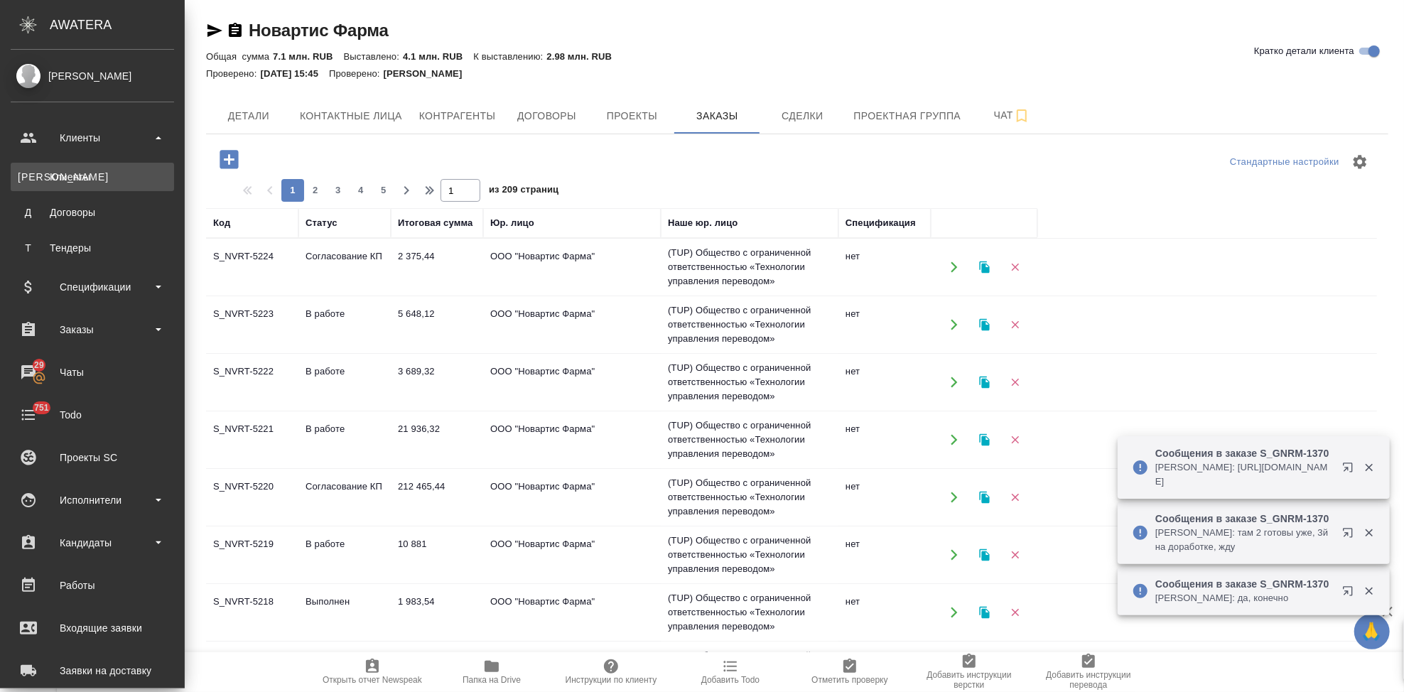
click at [100, 173] on div "Клиенты" at bounding box center [92, 177] width 149 height 14
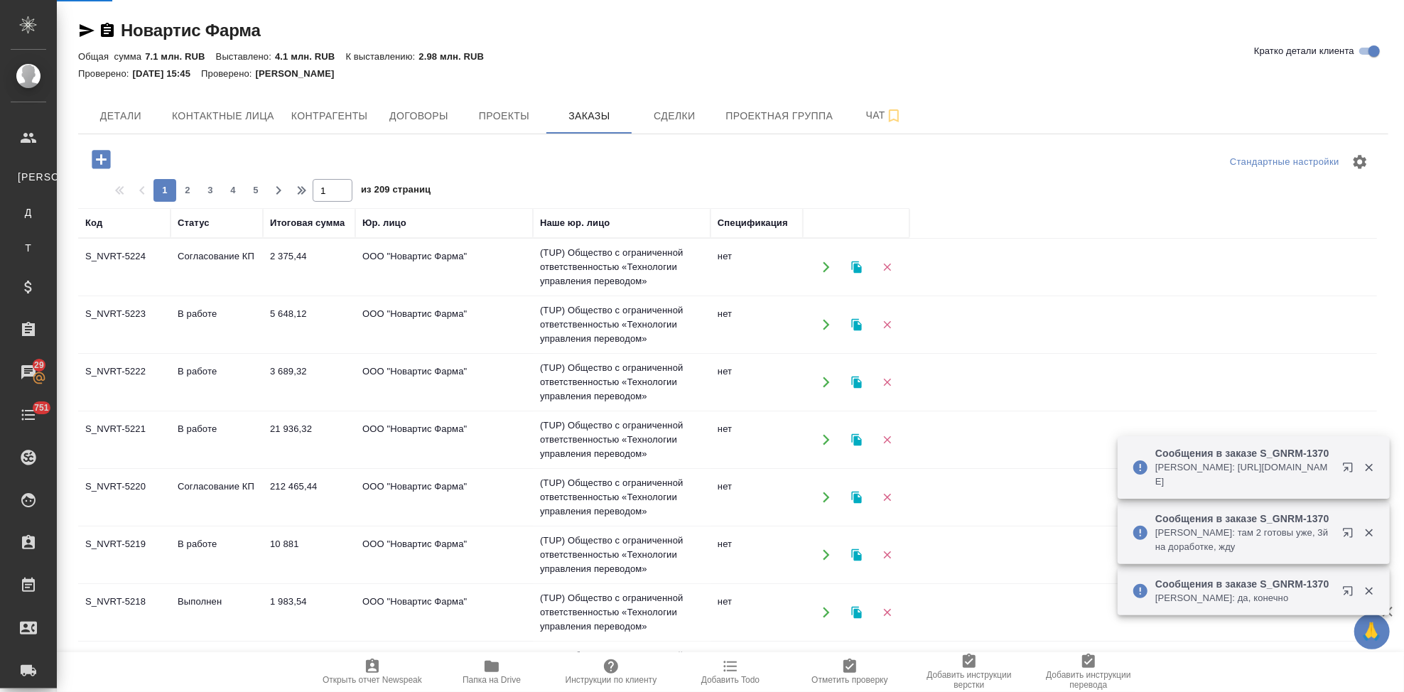
select select "RU"
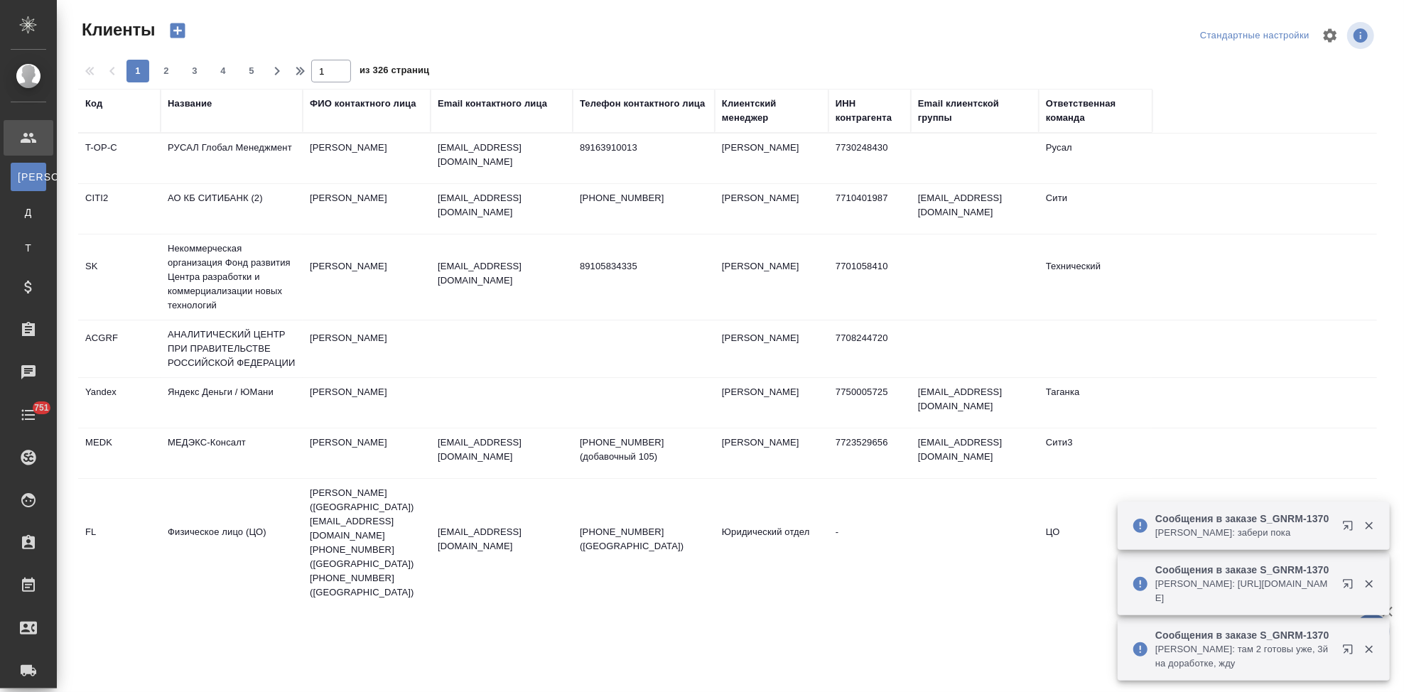
click at [99, 109] on div "Код" at bounding box center [93, 104] width 17 height 14
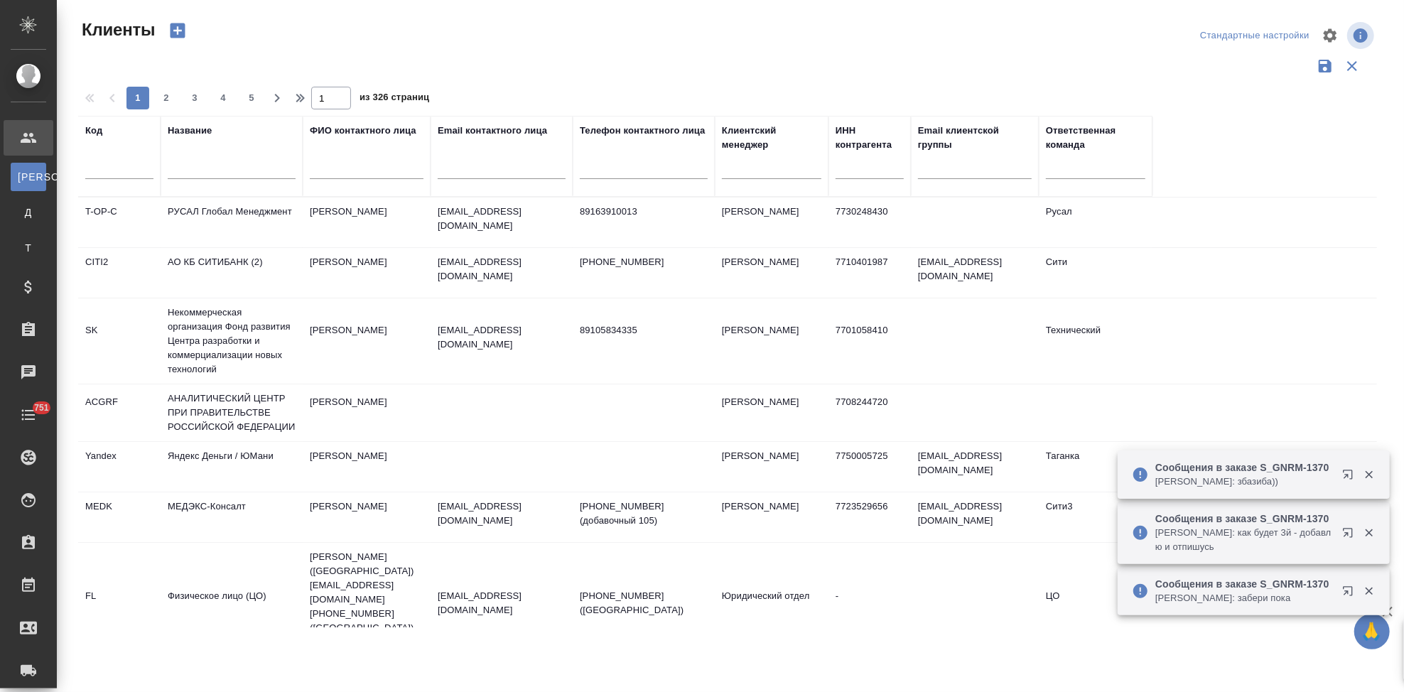
click at [105, 166] on input "text" at bounding box center [119, 170] width 68 height 18
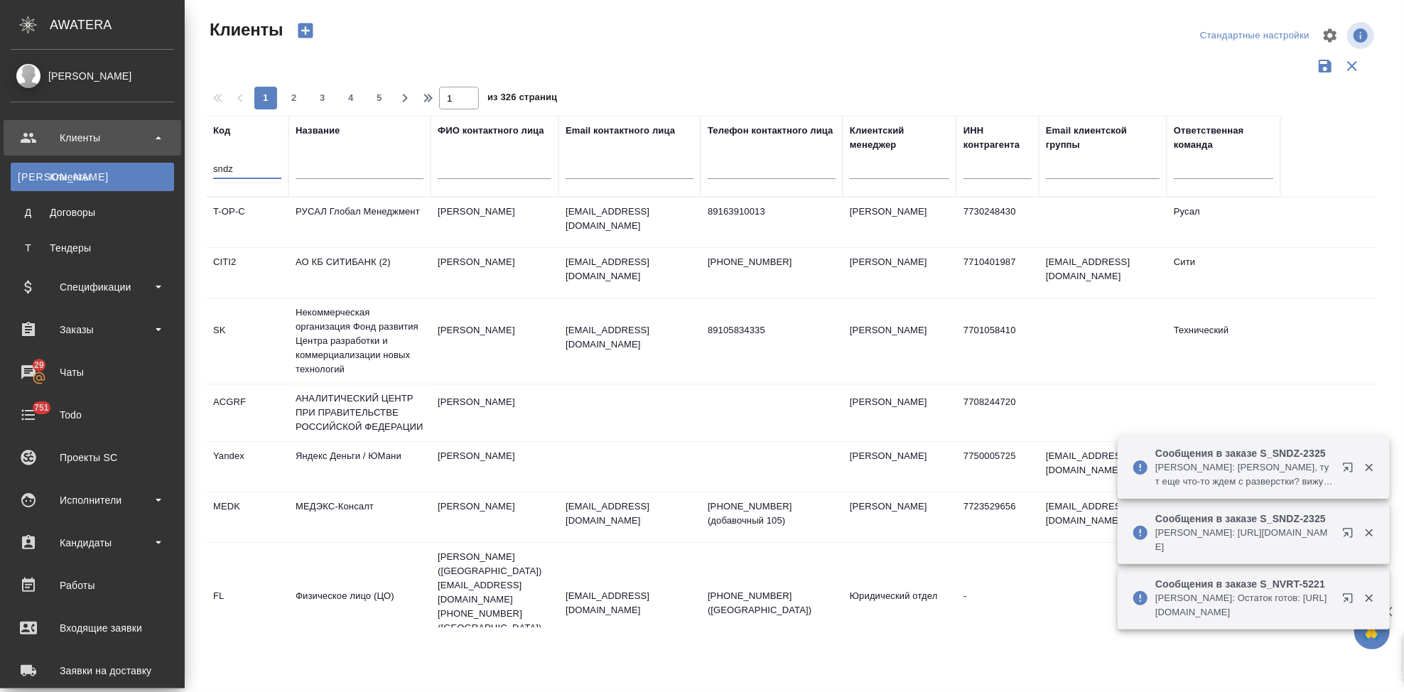
type input "sndz"
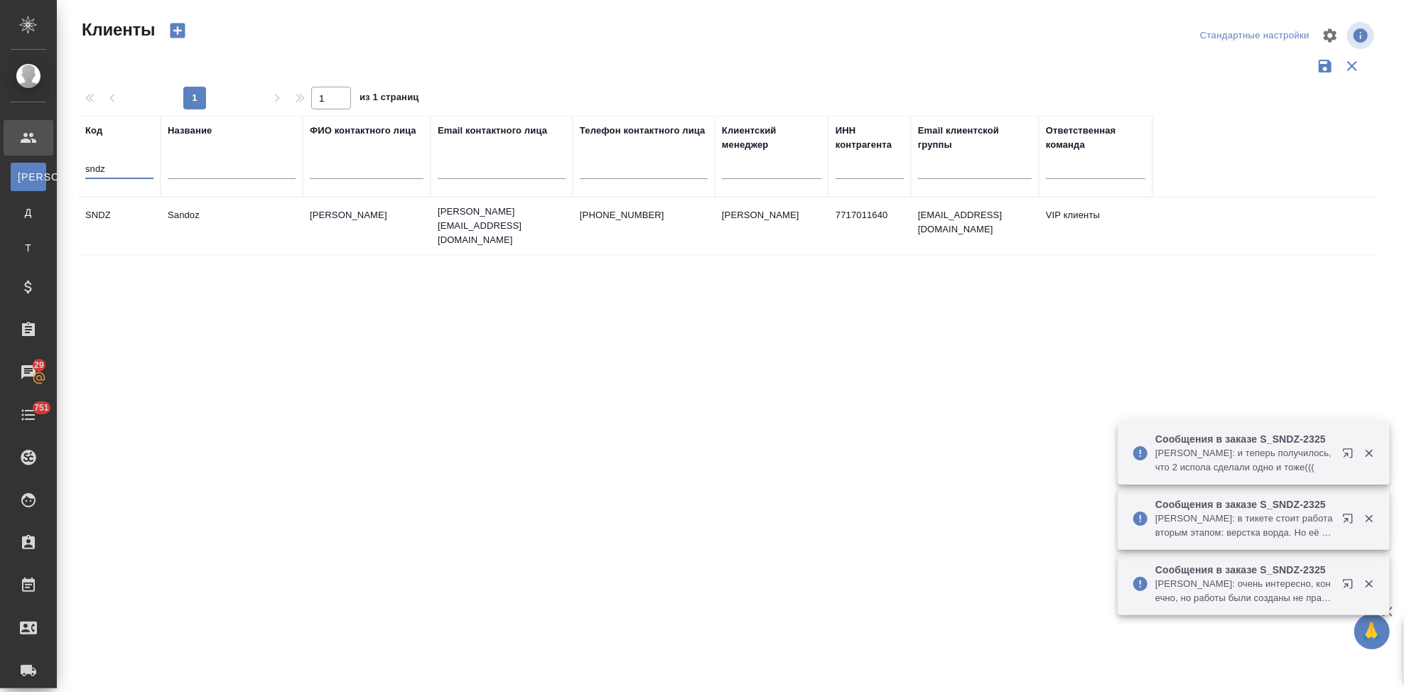
click at [419, 233] on td "Ковалец Ирина" at bounding box center [367, 226] width 128 height 50
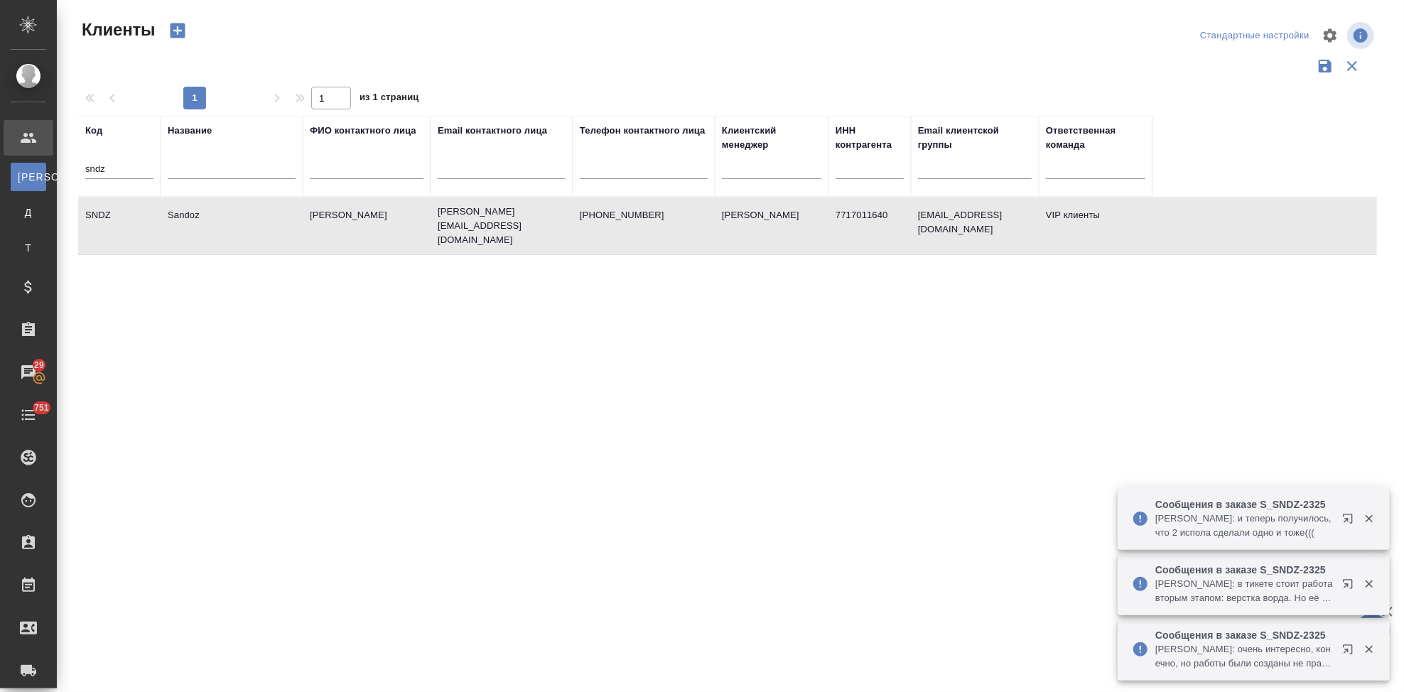
click at [419, 233] on td "Ковалец Ирина" at bounding box center [367, 226] width 128 height 50
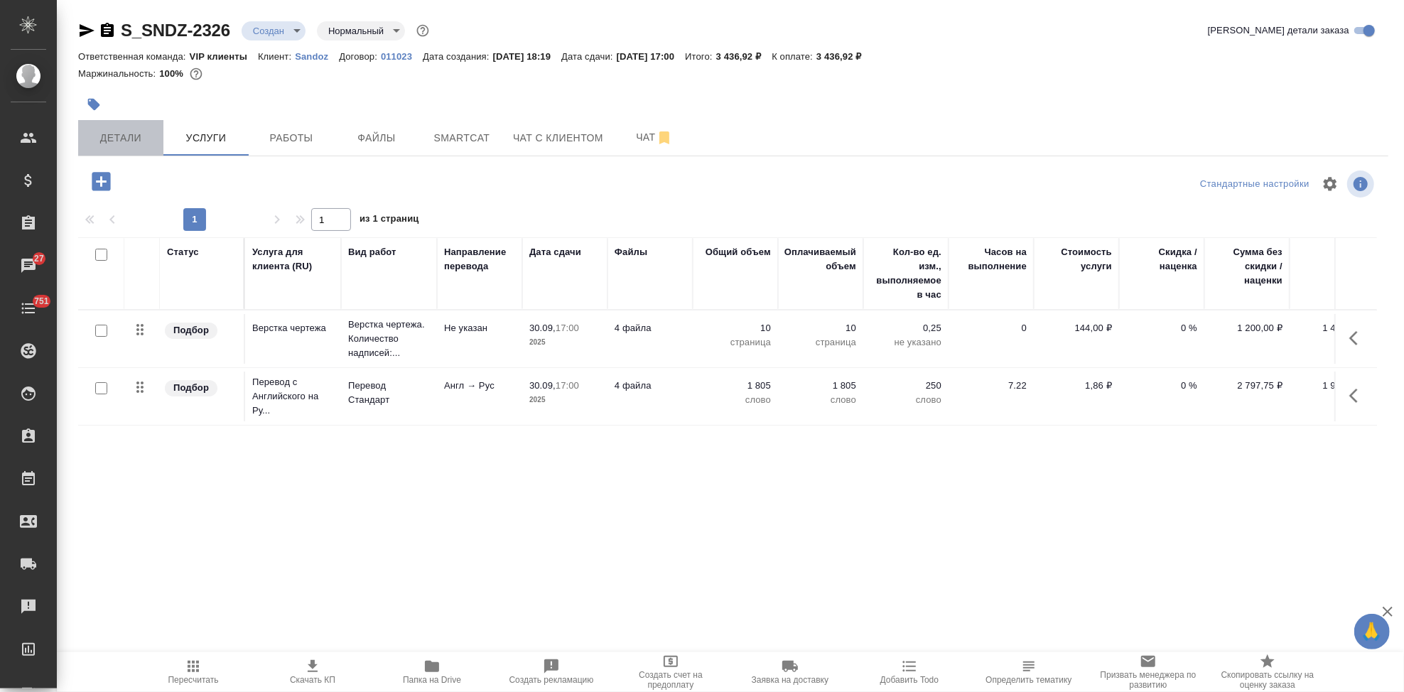
click at [151, 146] on button "Детали" at bounding box center [120, 138] width 85 height 36
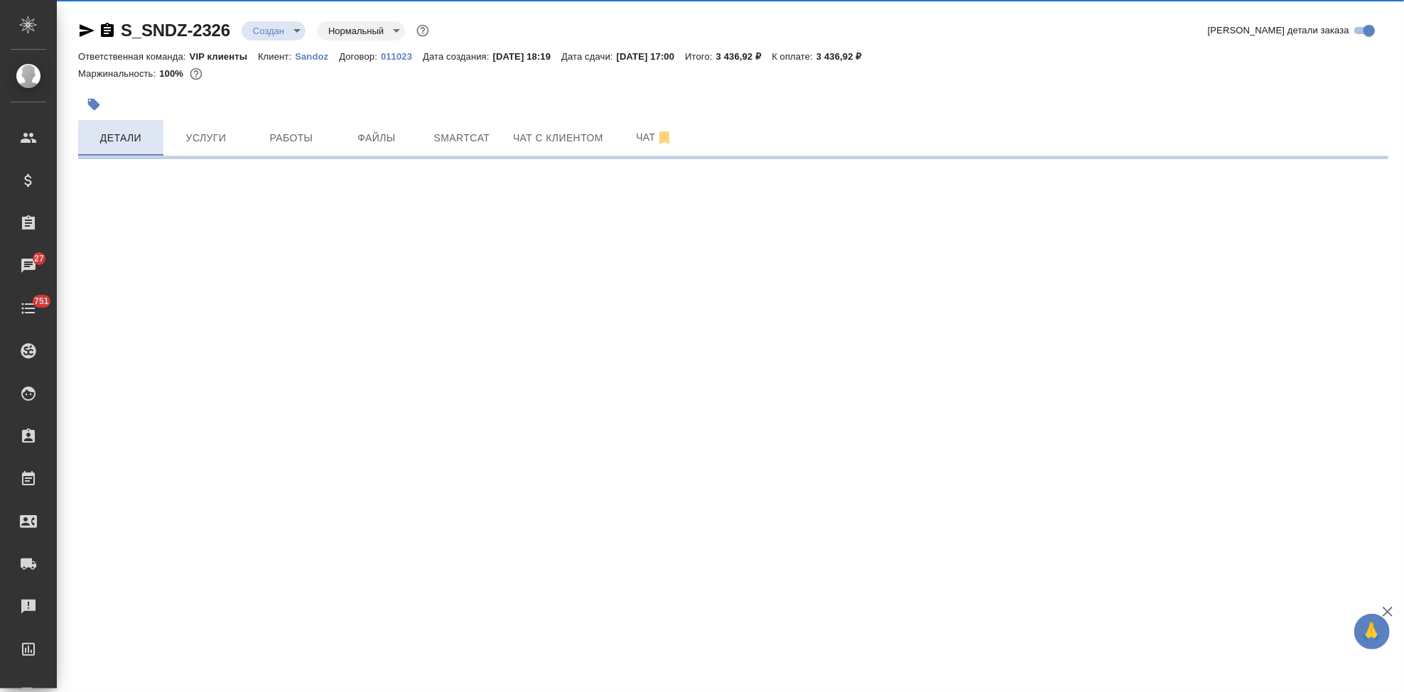
select select "RU"
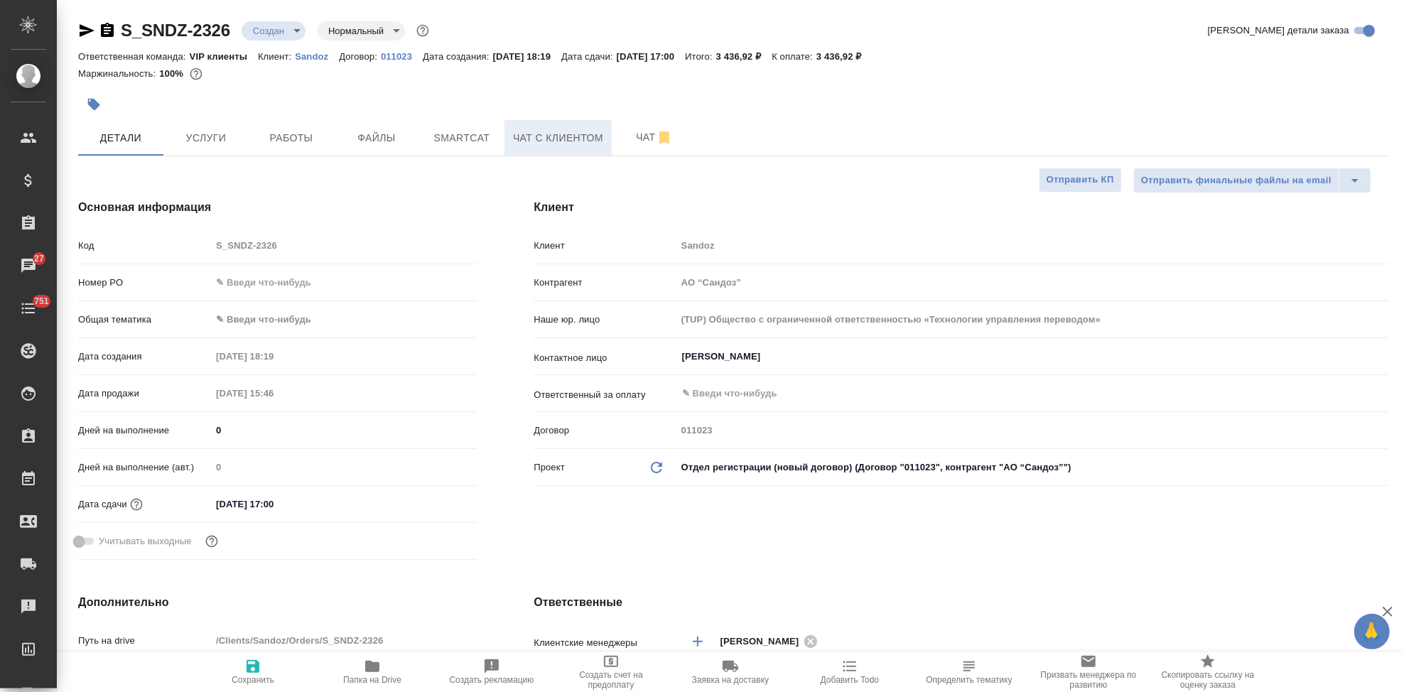
type textarea "x"
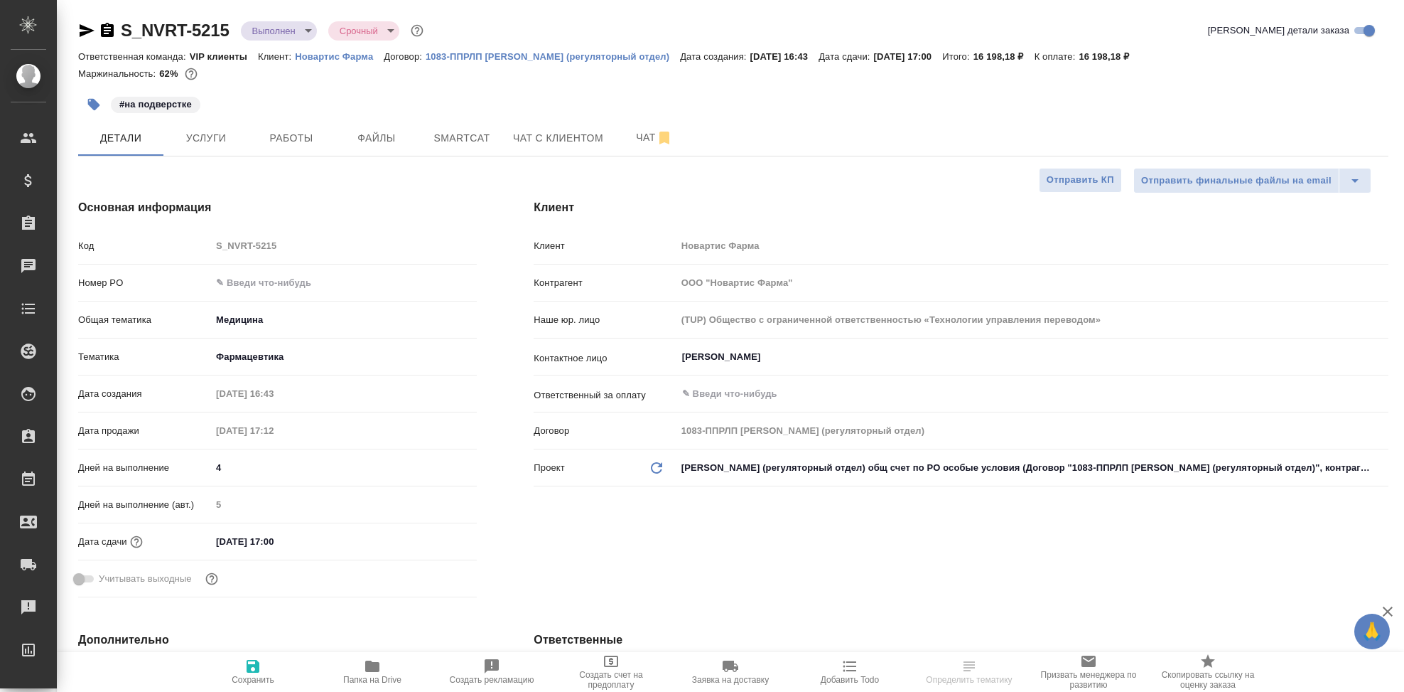
select select "RU"
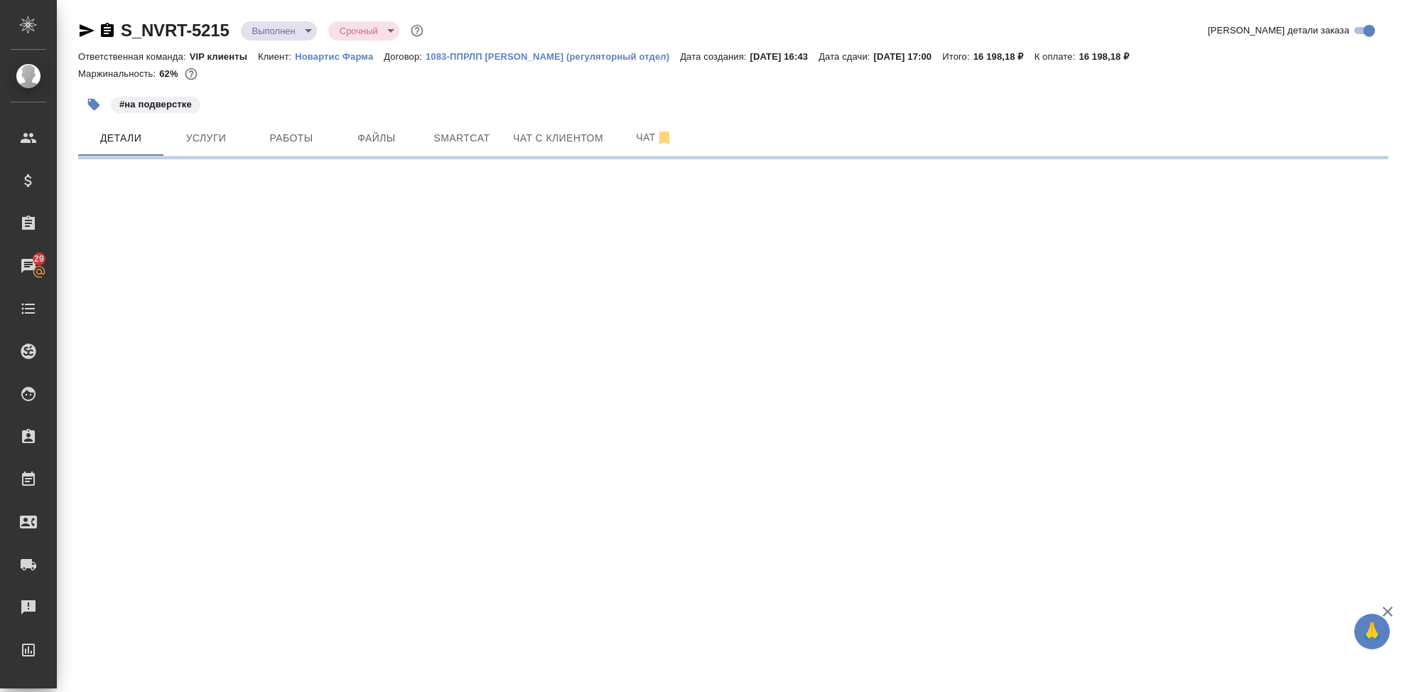
select select "RU"
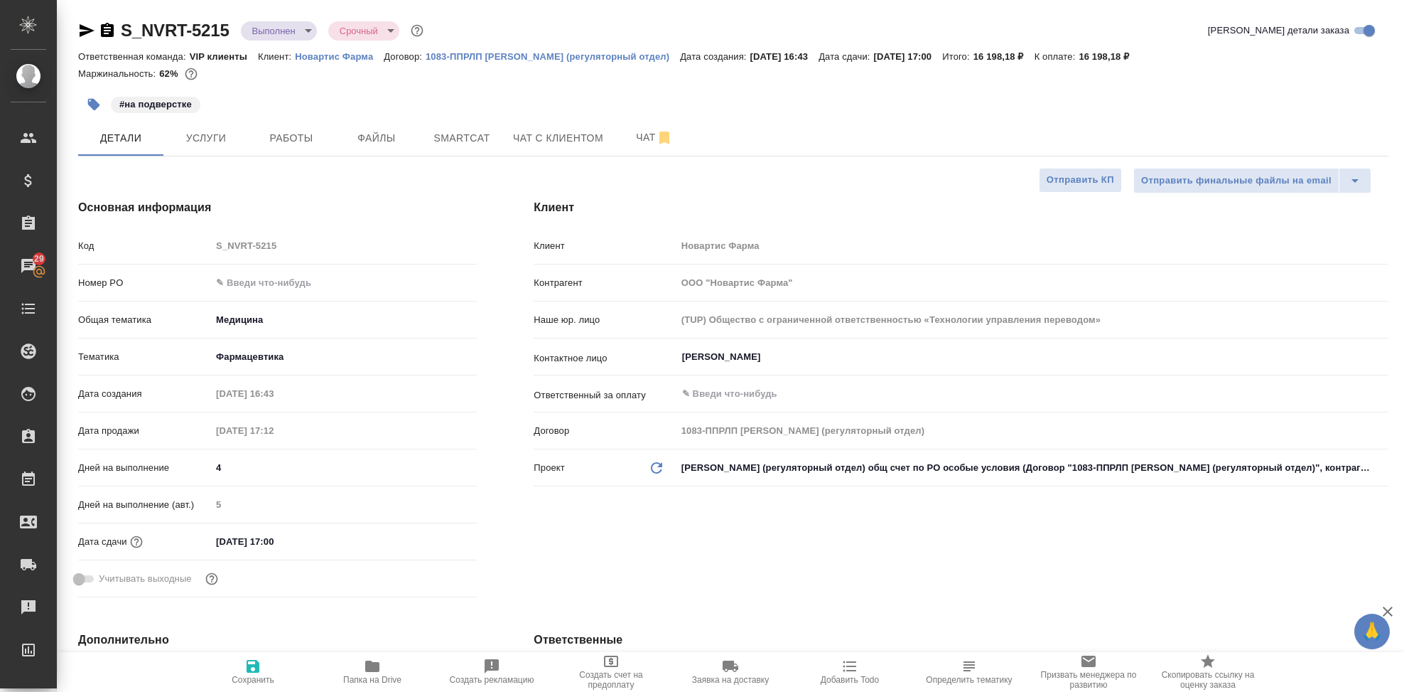
type textarea "x"
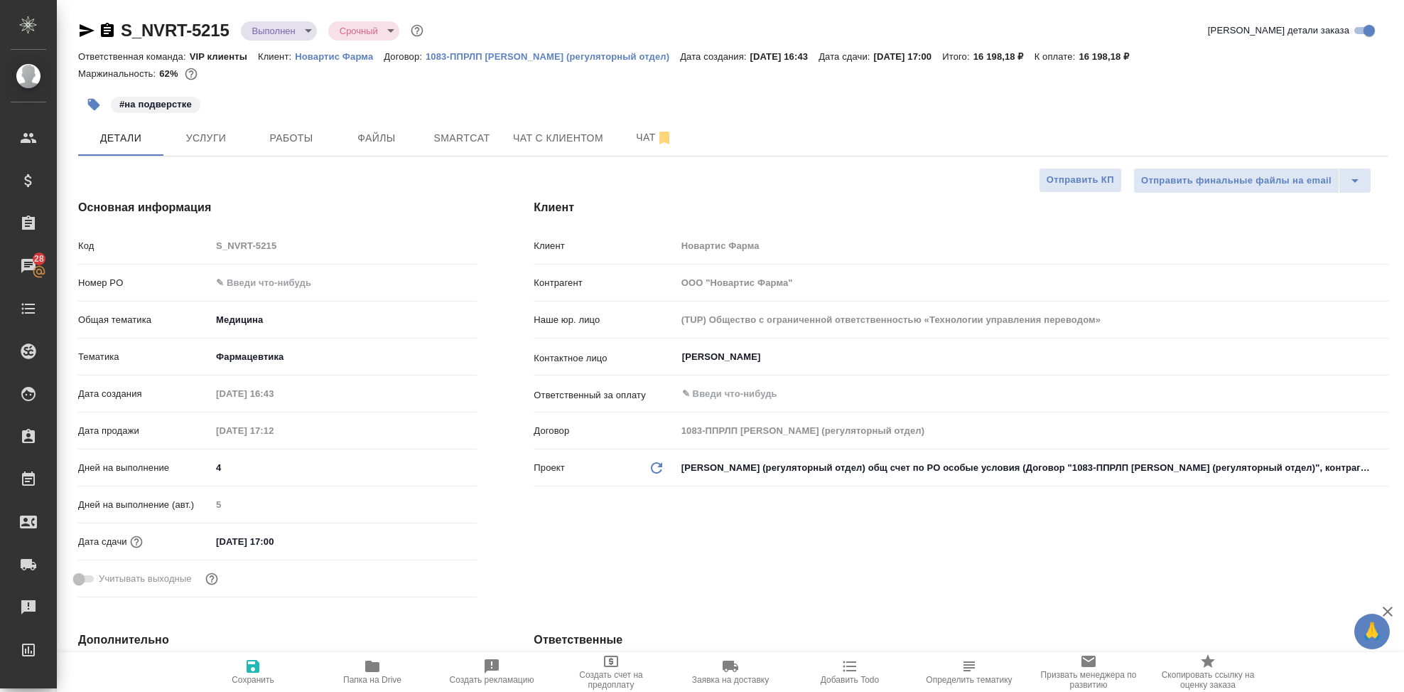
type textarea "x"
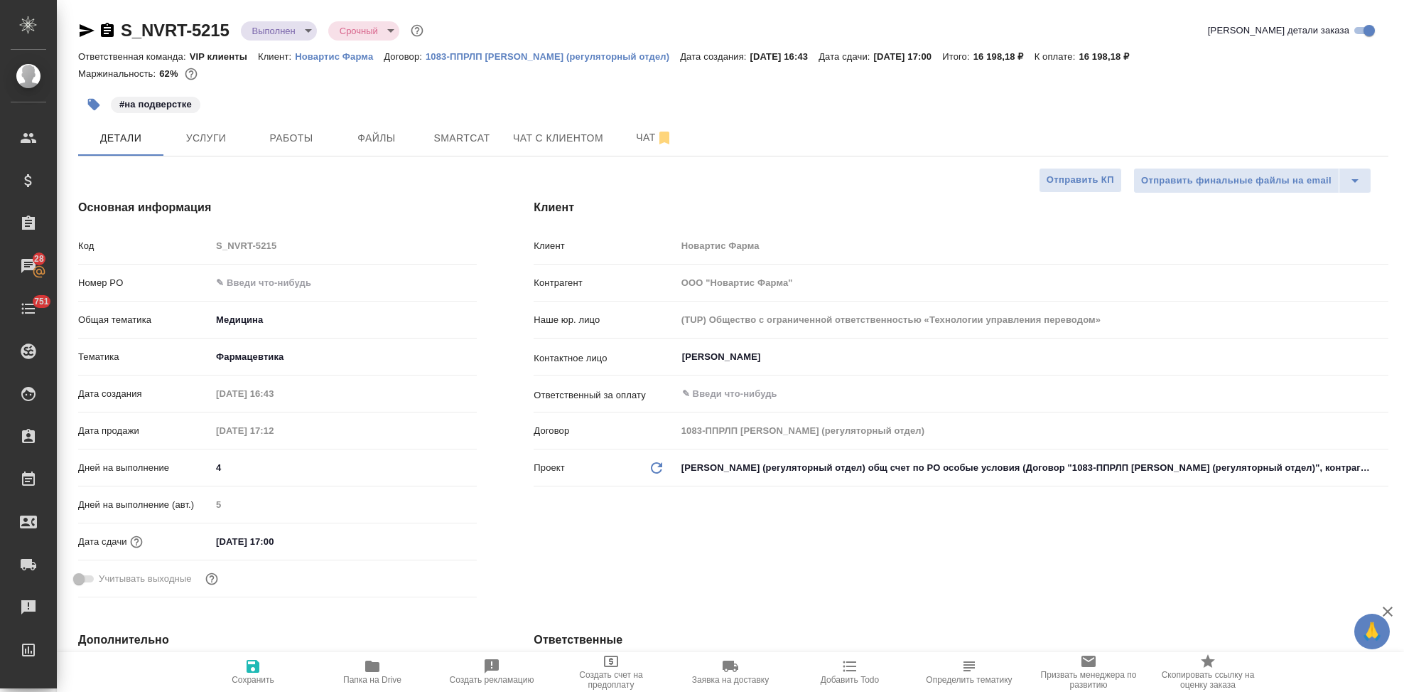
type textarea "x"
click at [333, 54] on p "Новартис Фарма" at bounding box center [339, 56] width 89 height 11
type textarea "x"
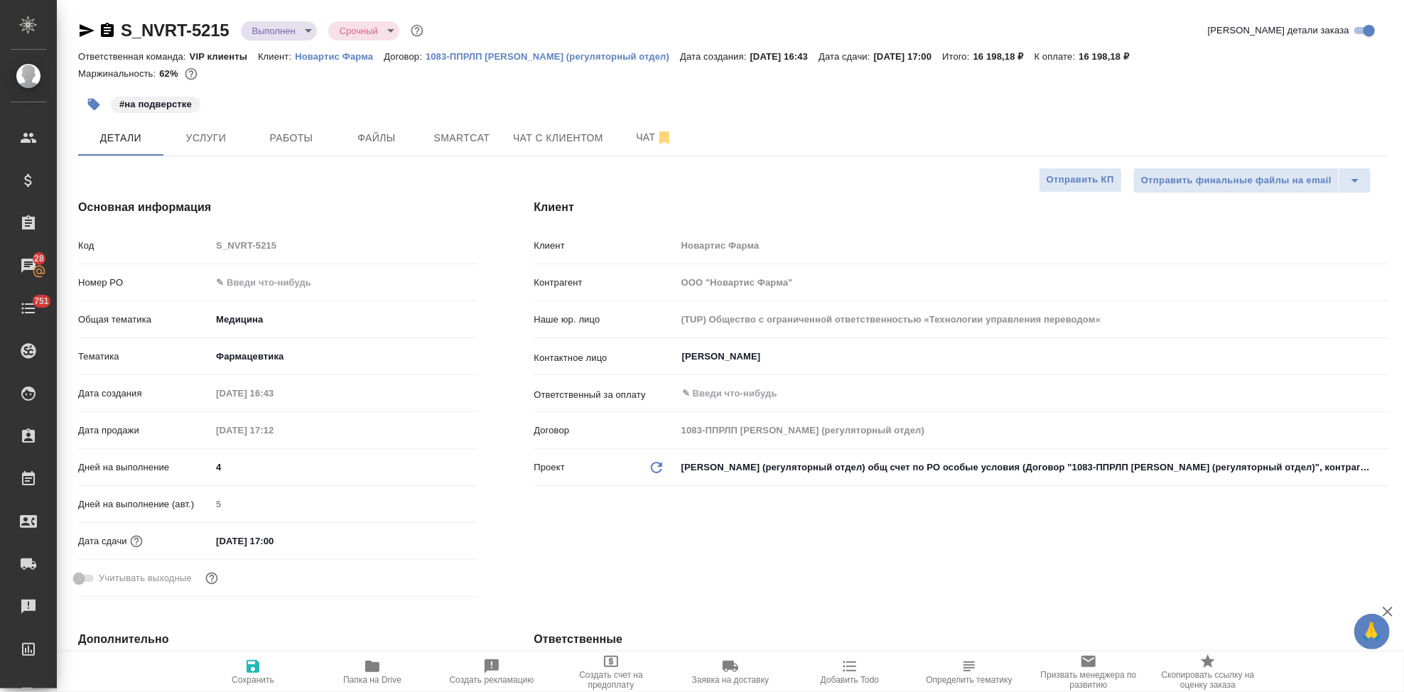
type textarea "x"
click at [625, 129] on span "Чат" at bounding box center [654, 138] width 68 height 18
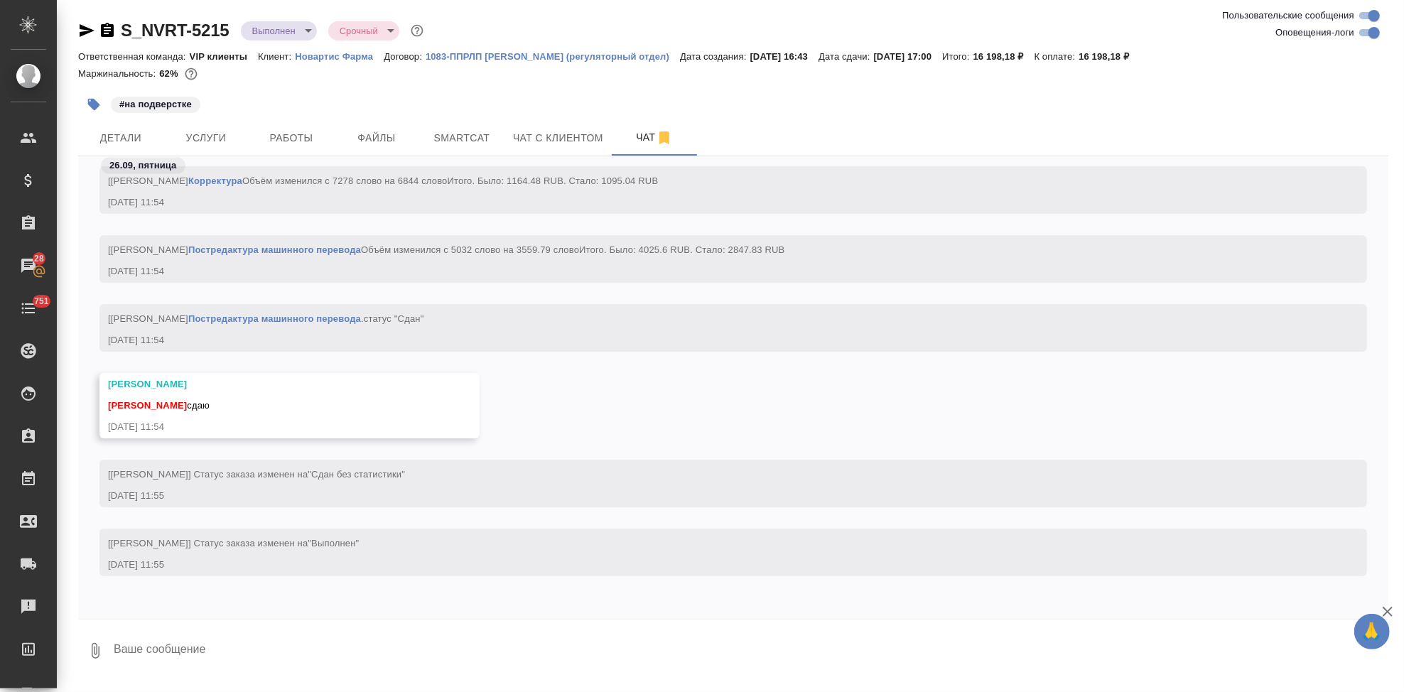
scroll to position [76693, 0]
click at [309, 645] on textarea at bounding box center [750, 651] width 1277 height 48
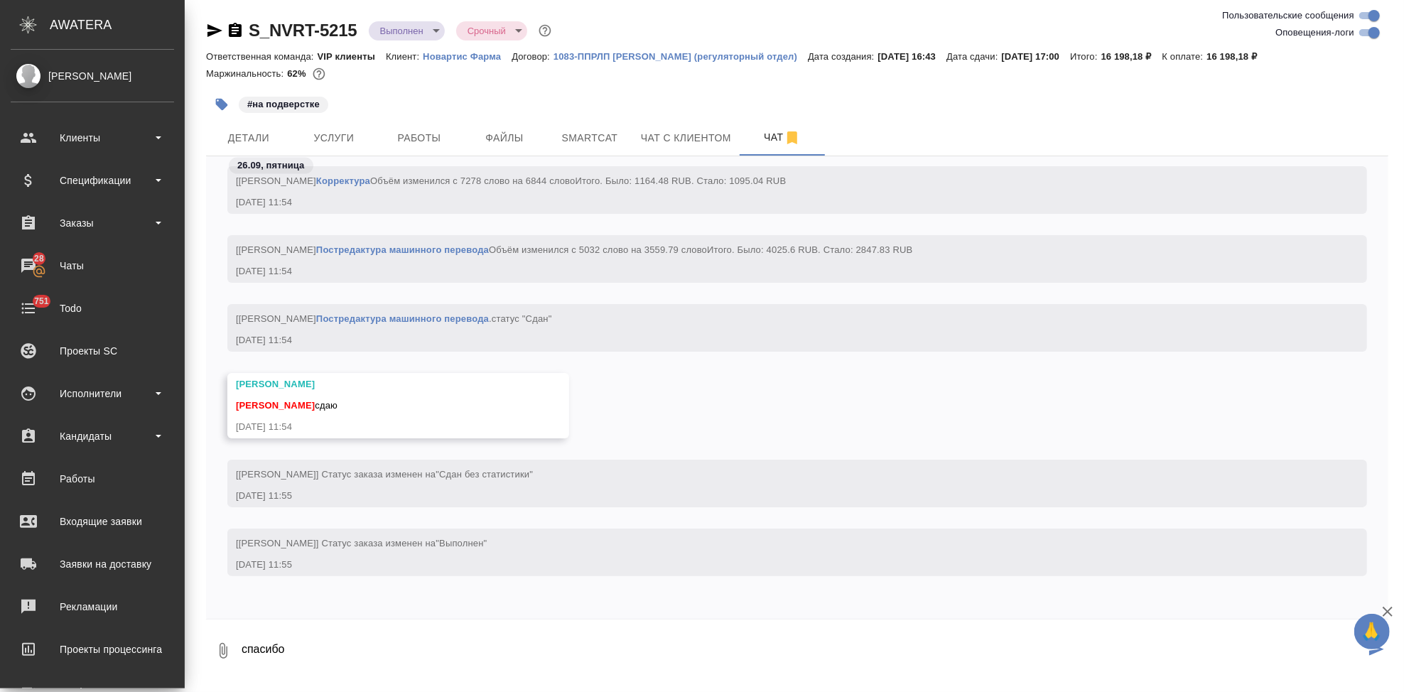
type textarea "спасибо"
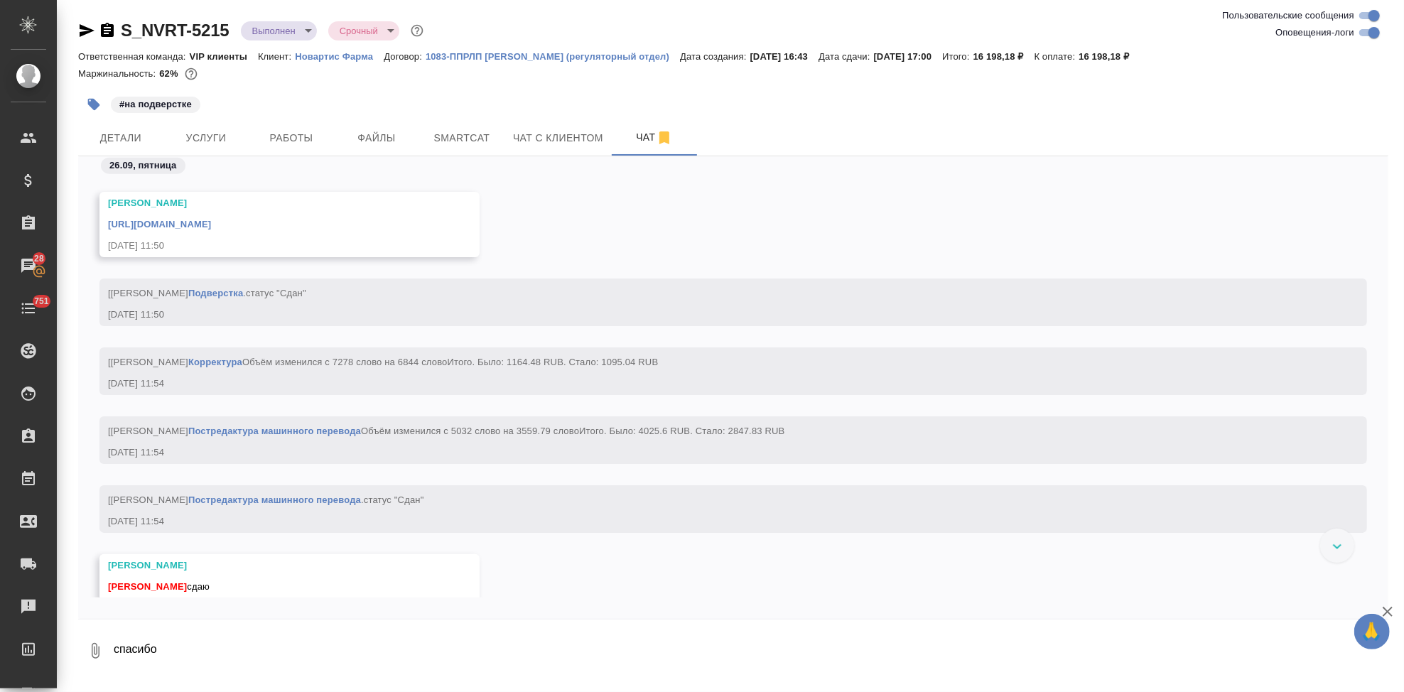
scroll to position [67878, 0]
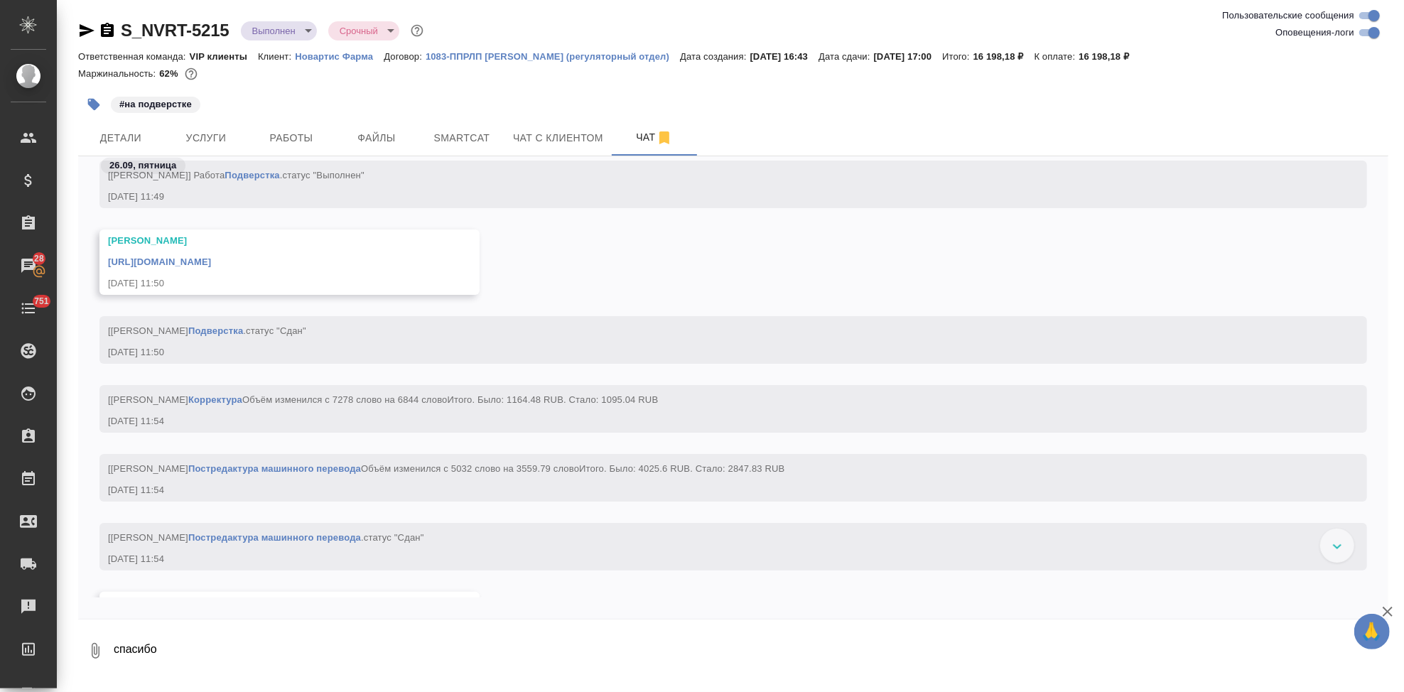
click at [211, 262] on link "https://drive.awatera.com/apps/files/files/10432833?dir=/Shares/Novartos_Pharma…" at bounding box center [159, 262] width 103 height 11
click at [329, 55] on p "Новартис Фарма" at bounding box center [339, 56] width 89 height 11
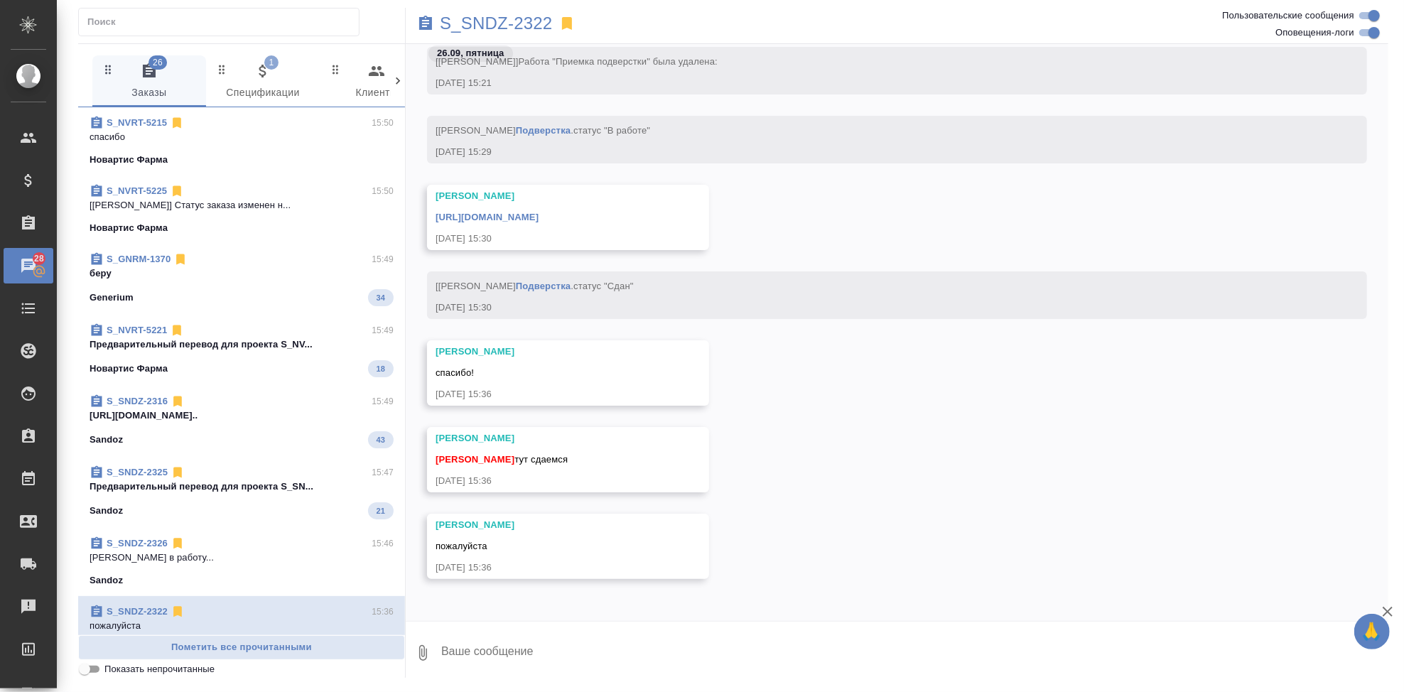
scroll to position [24975, 0]
click at [586, 647] on textarea at bounding box center [914, 653] width 949 height 48
type textarea "спасибо"
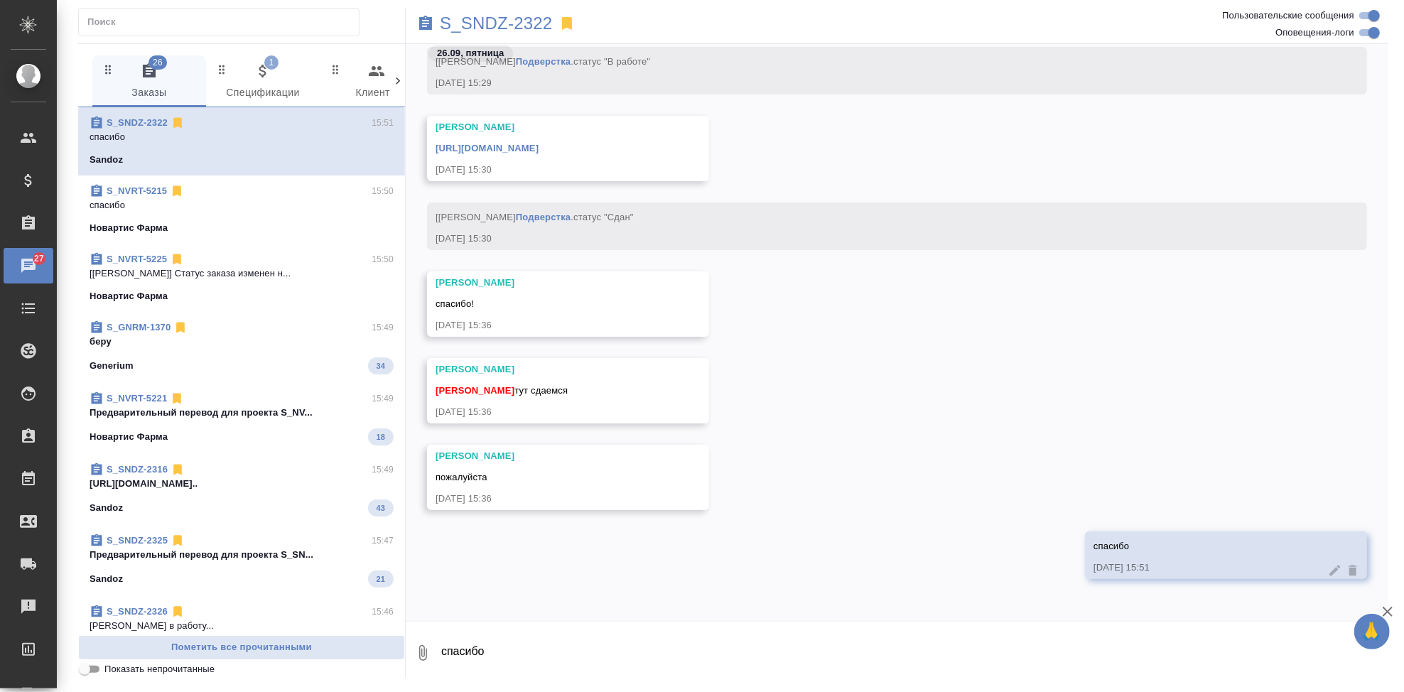
click at [539, 148] on link "https://drive.awatera.com/apps/files/files/10485596?dir=/Shares/Sandoz/Orders/S…" at bounding box center [487, 148] width 103 height 11
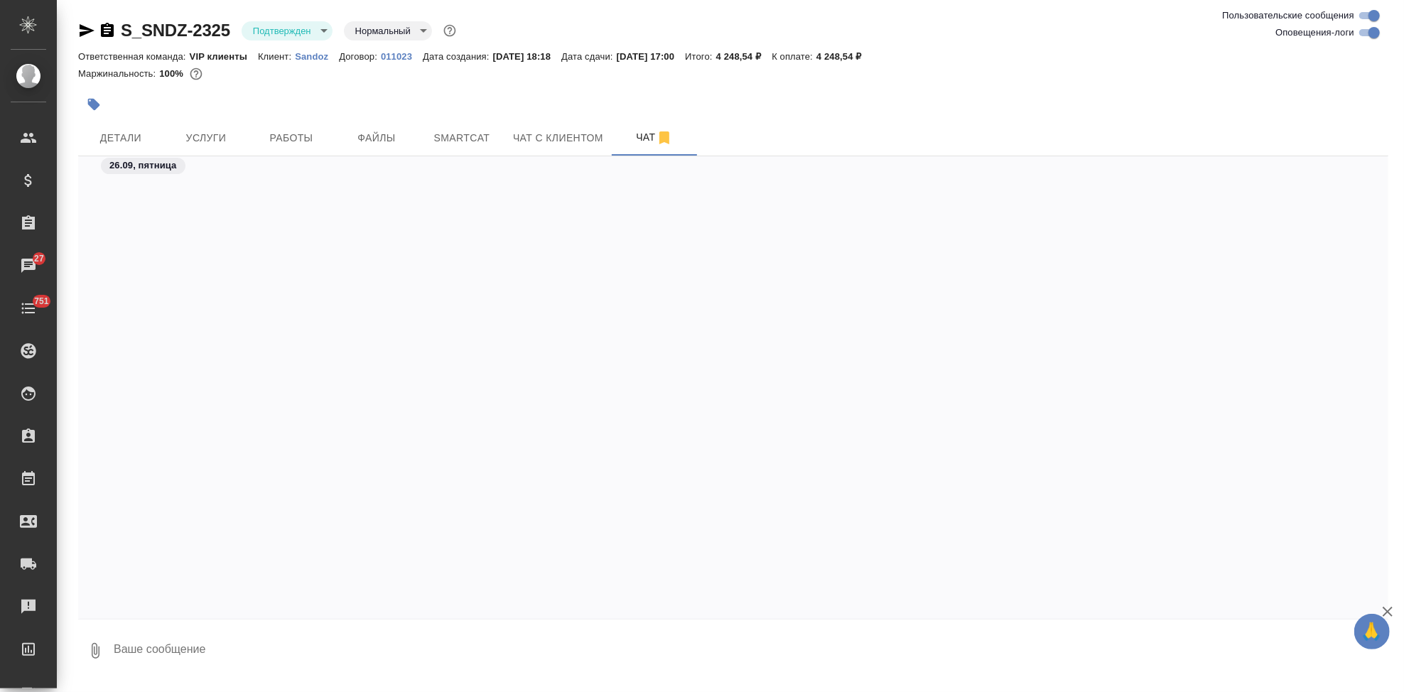
scroll to position [19296, 0]
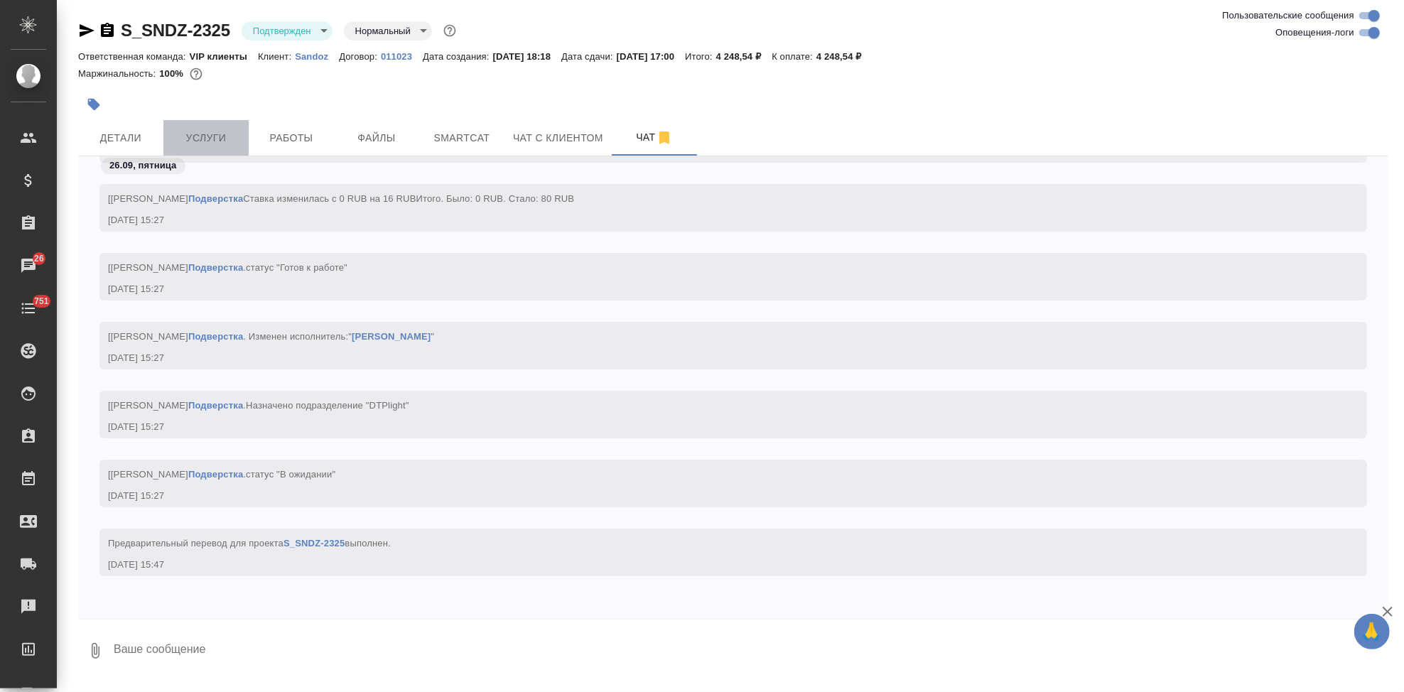
click at [222, 139] on span "Услуги" at bounding box center [206, 138] width 68 height 18
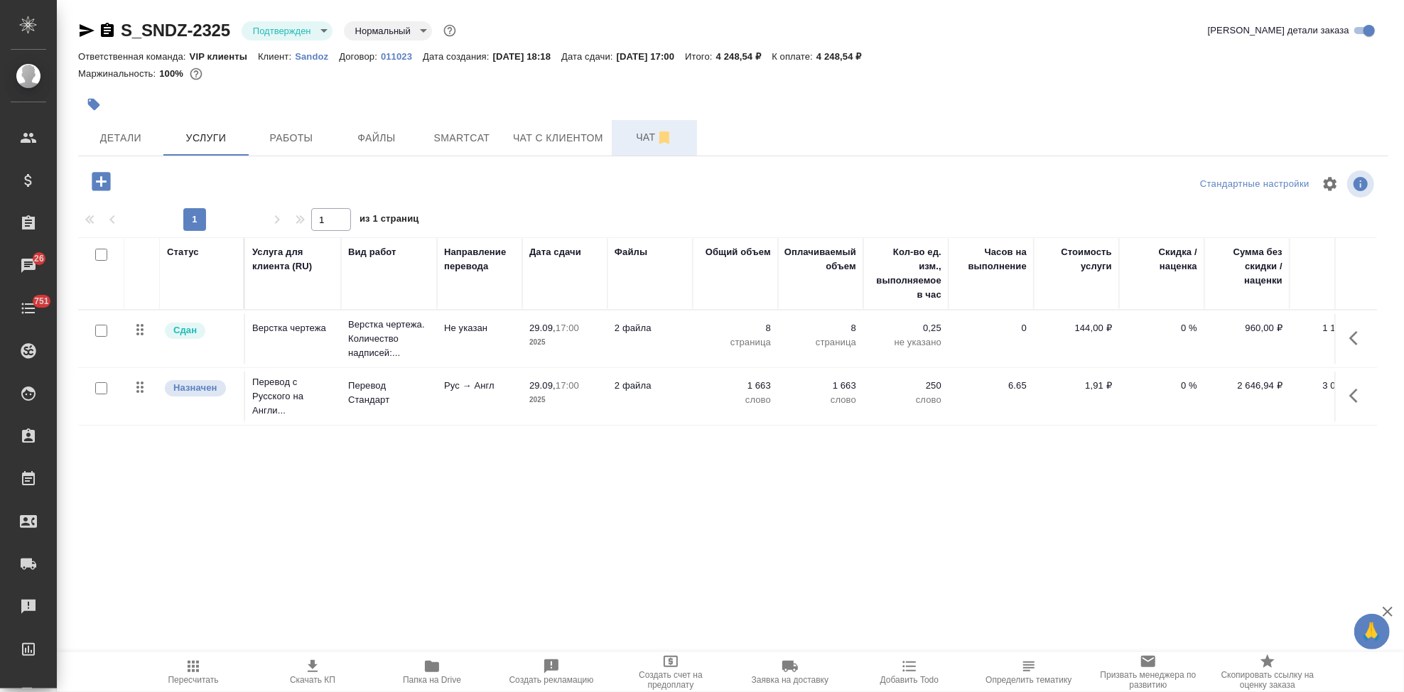
click at [628, 132] on span "Чат" at bounding box center [654, 138] width 68 height 18
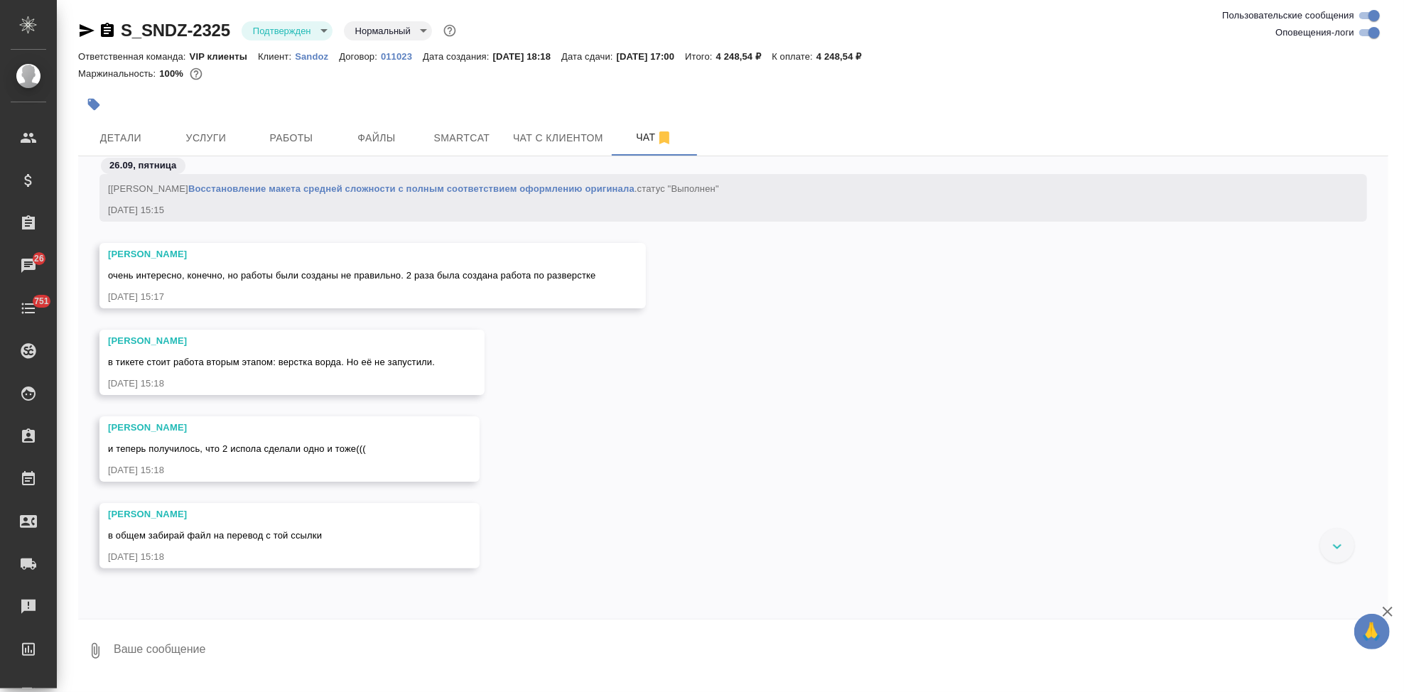
scroll to position [16127, 0]
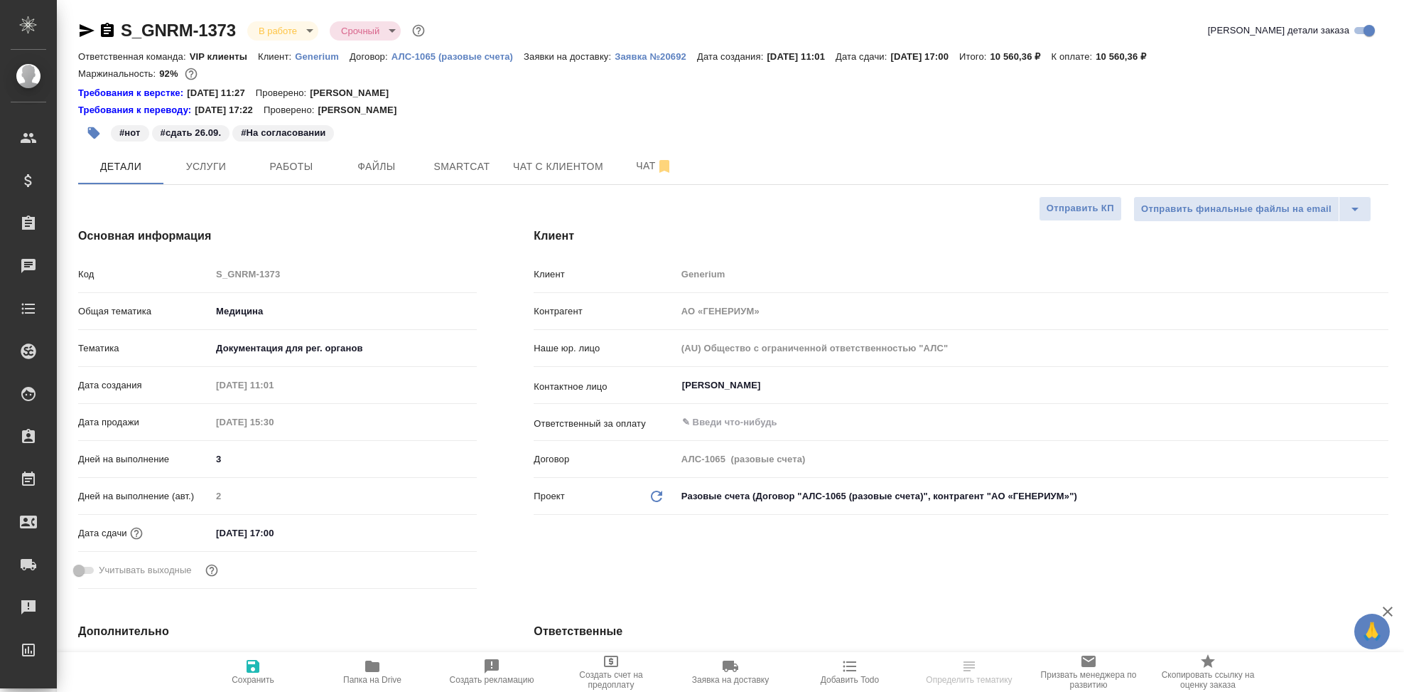
select select "RU"
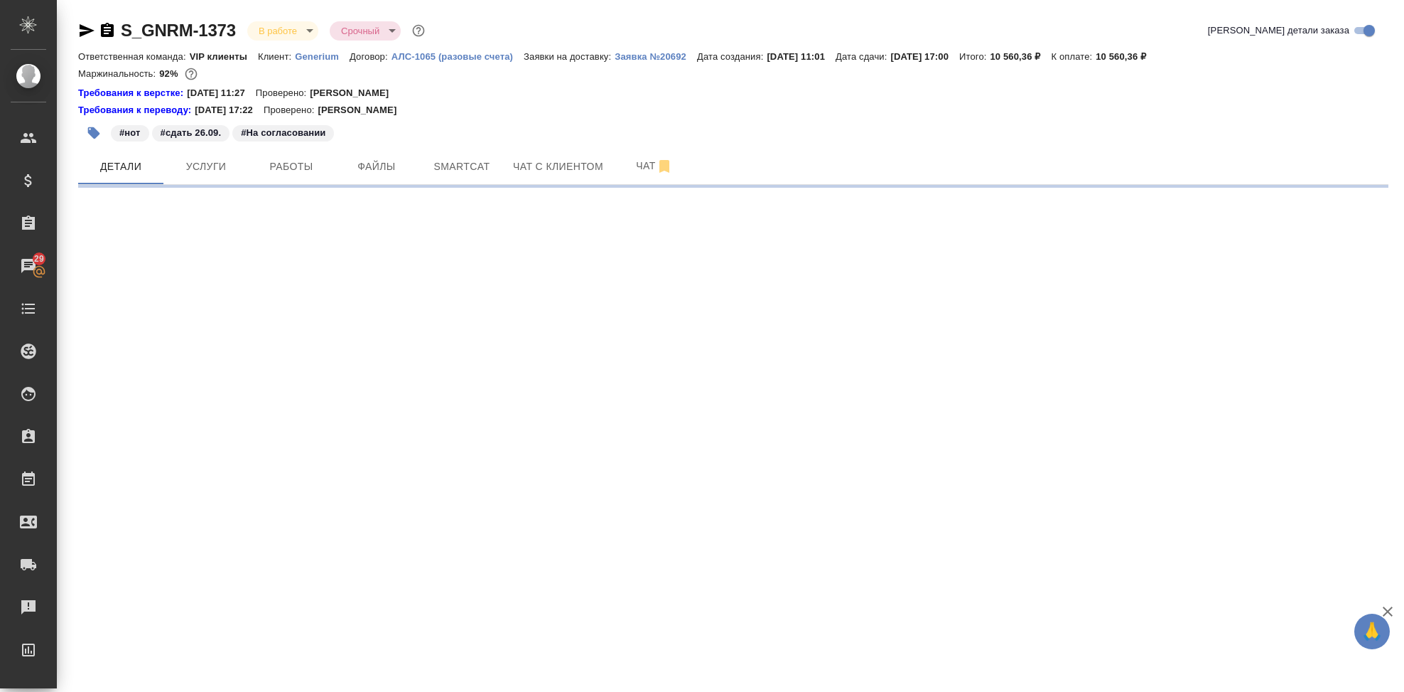
select select "RU"
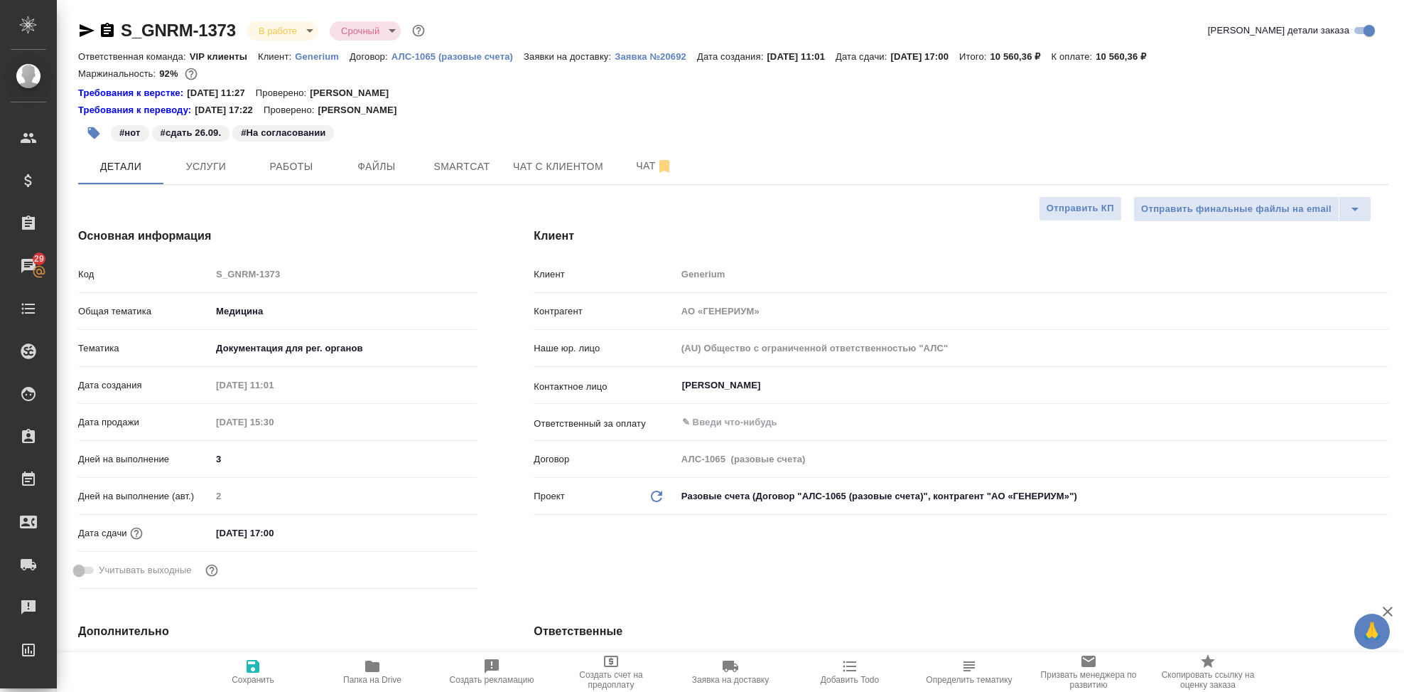
type textarea "x"
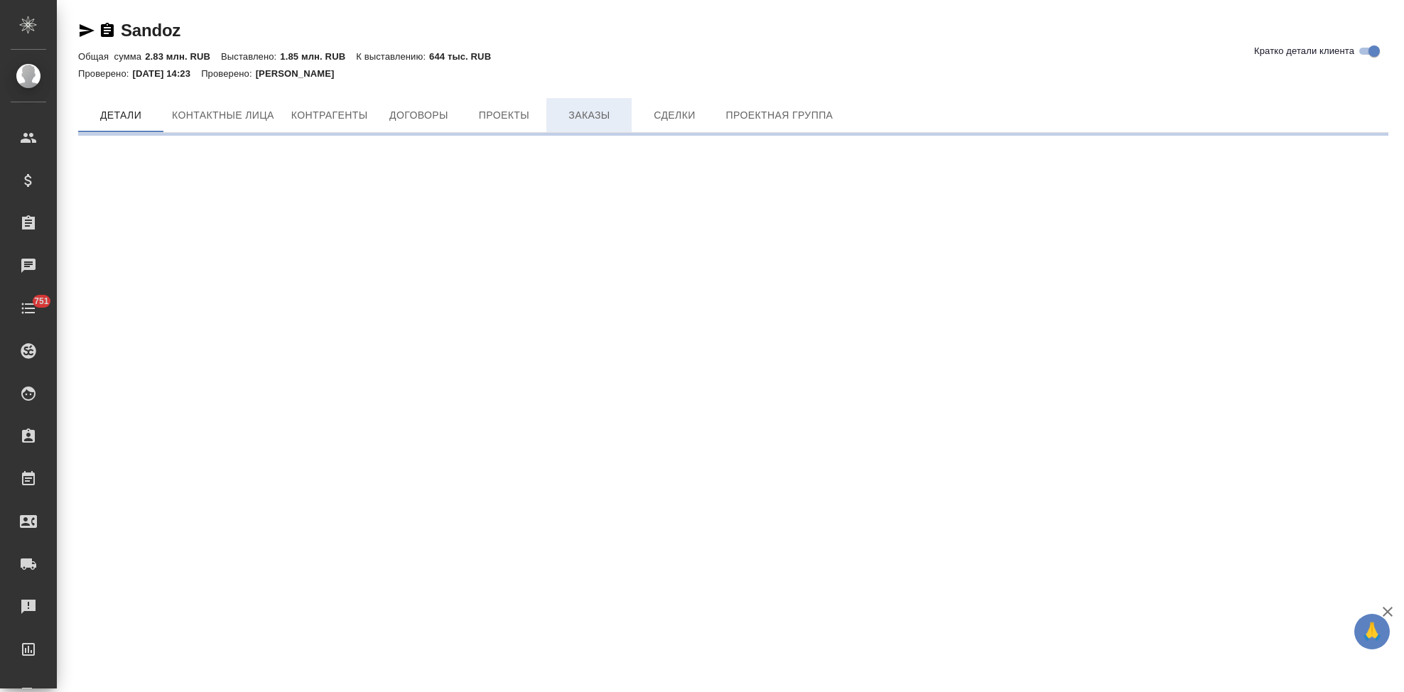
click at [584, 118] on span "Заказы" at bounding box center [589, 116] width 68 height 18
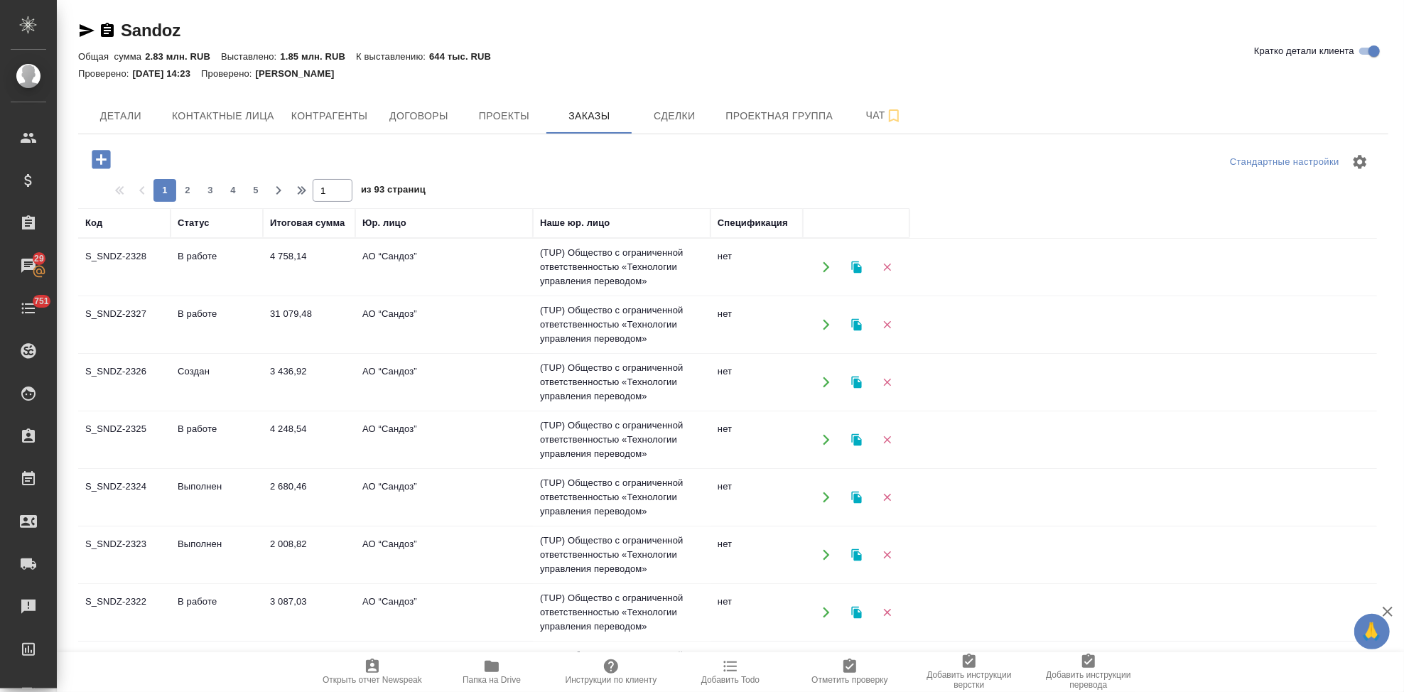
click at [261, 385] on td "Создан" at bounding box center [217, 383] width 92 height 50
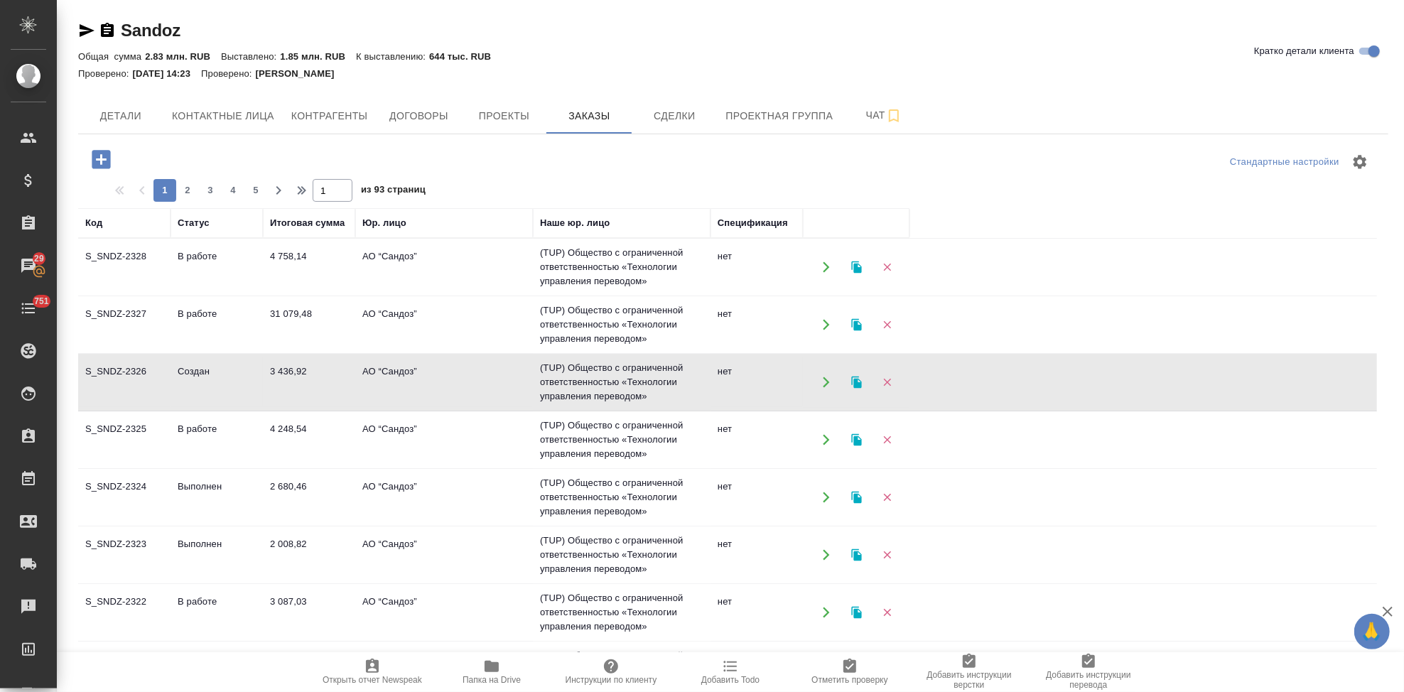
click at [285, 374] on td "3 436,92" at bounding box center [309, 383] width 92 height 50
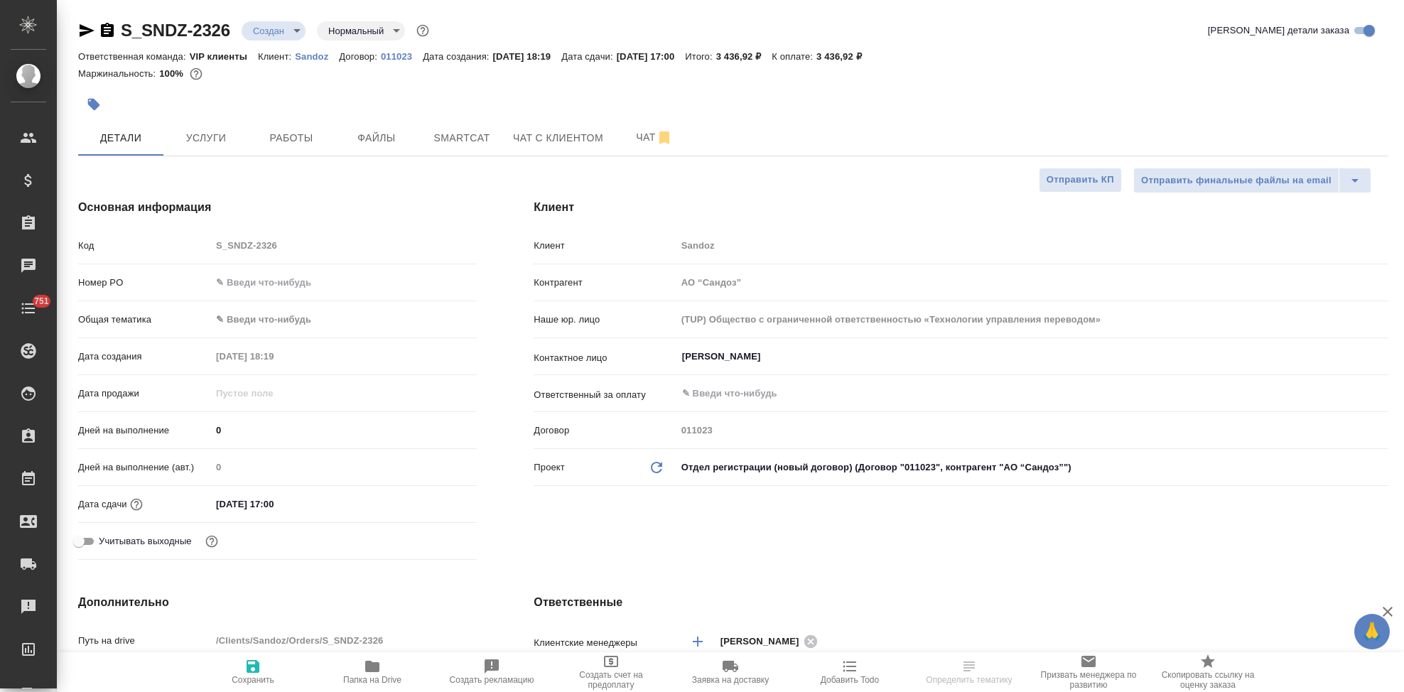
select select "RU"
click at [290, 30] on body "🙏 .cls-1 fill:#fff; AWATERA Kabargina [PERSON_NAME] Спецификации Заказы Чаты 75…" at bounding box center [702, 346] width 1404 height 692
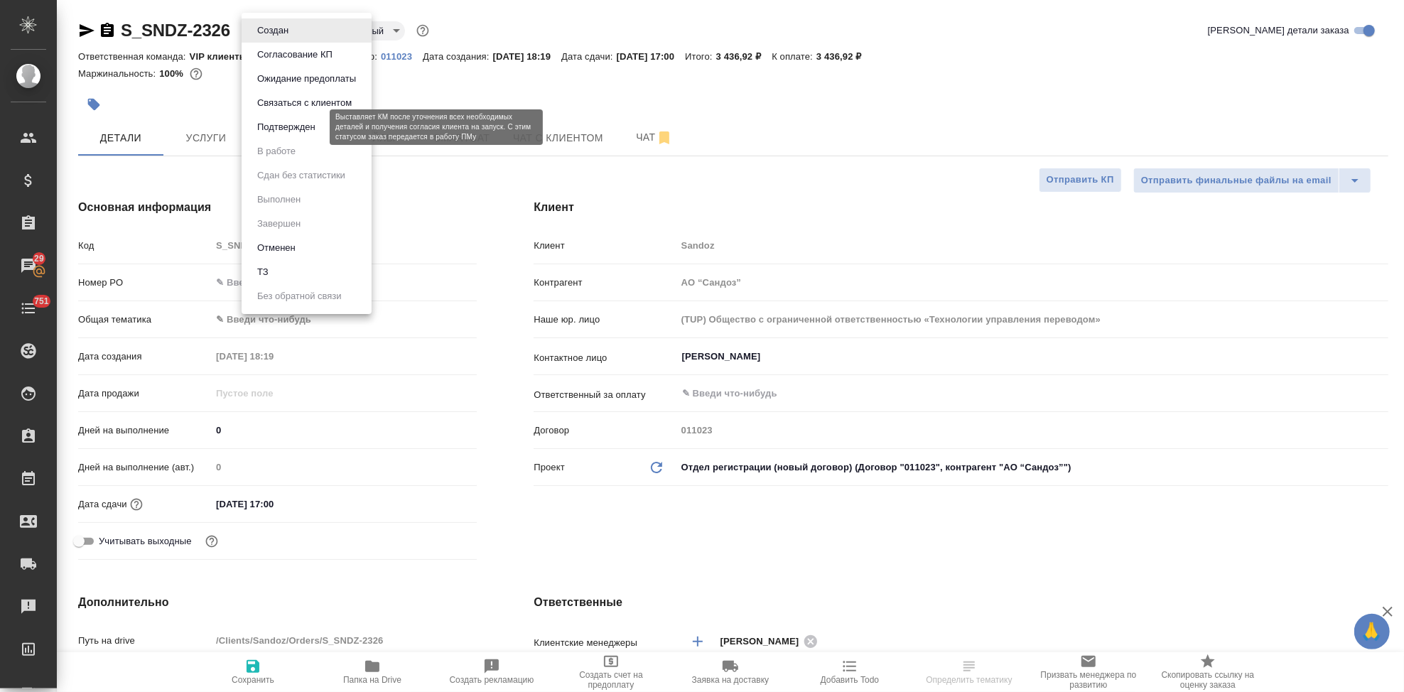
click at [305, 130] on button "Подтвержден" at bounding box center [286, 127] width 67 height 16
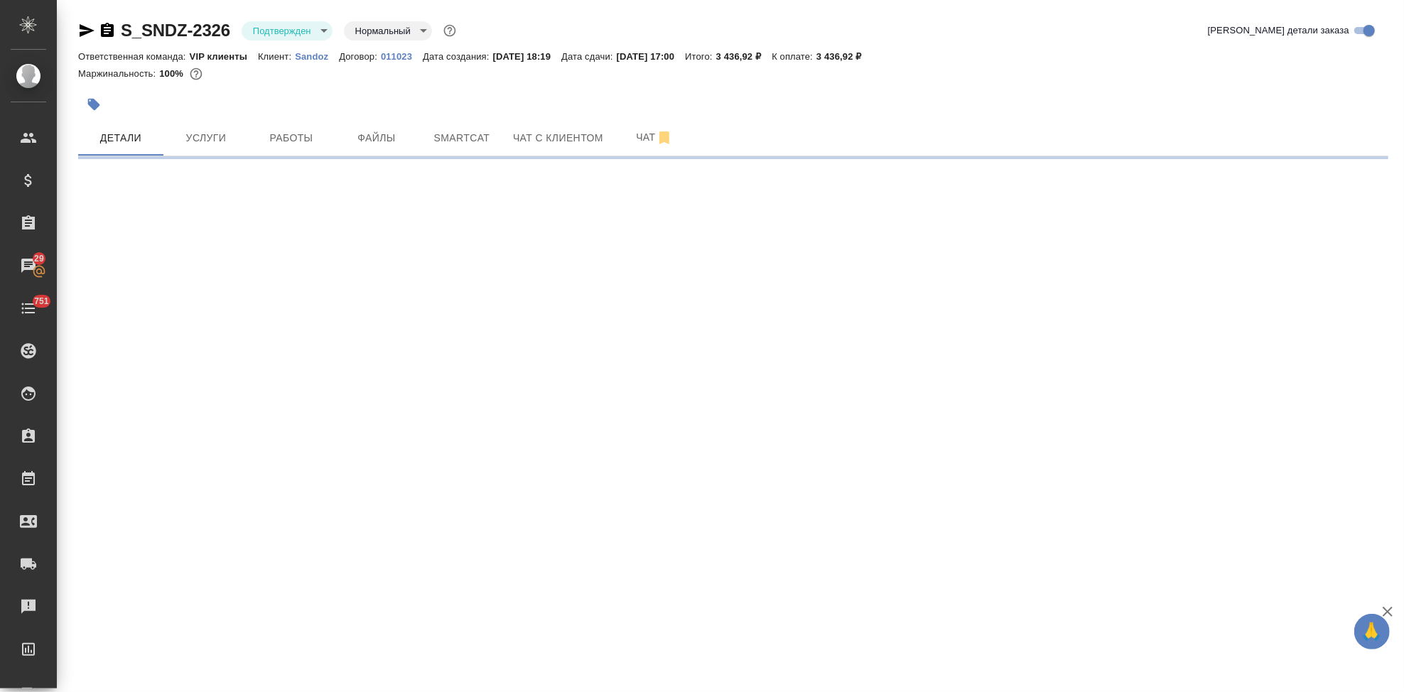
select select "RU"
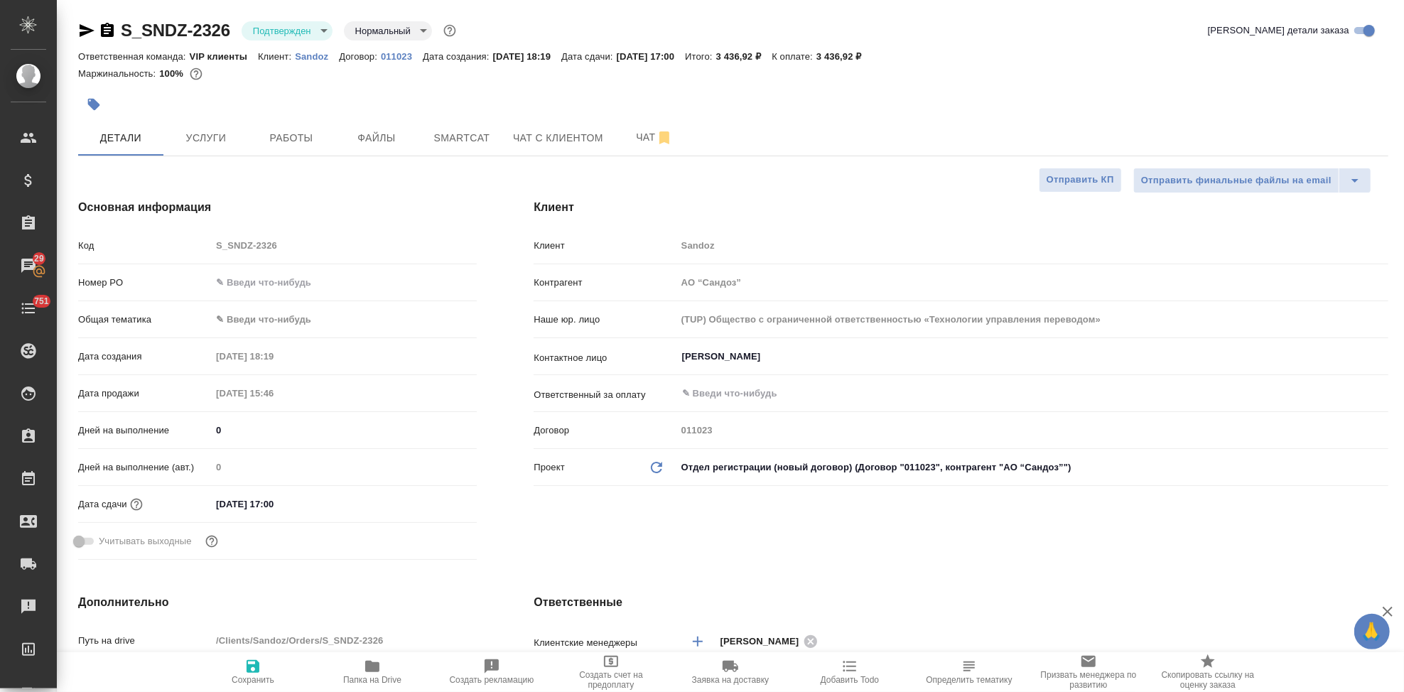
type textarea "x"
click at [623, 141] on span "Чат" at bounding box center [654, 138] width 68 height 18
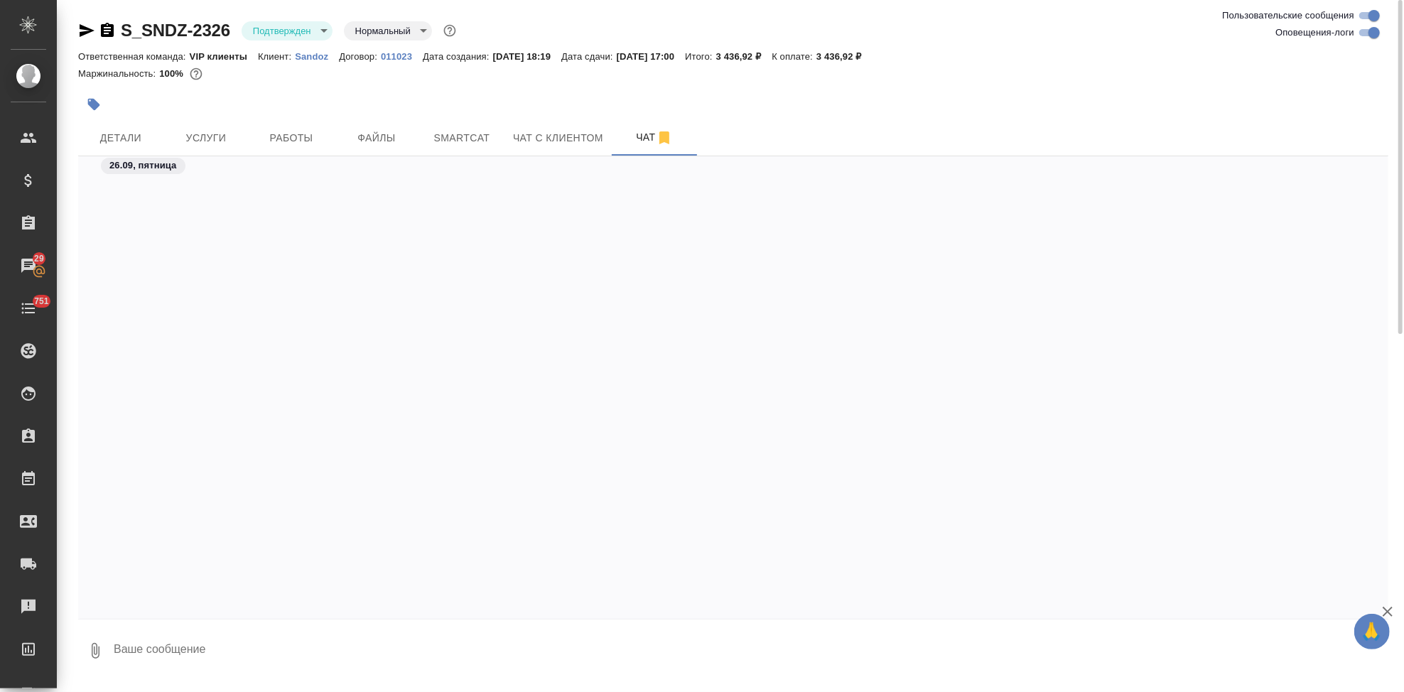
scroll to position [3197, 0]
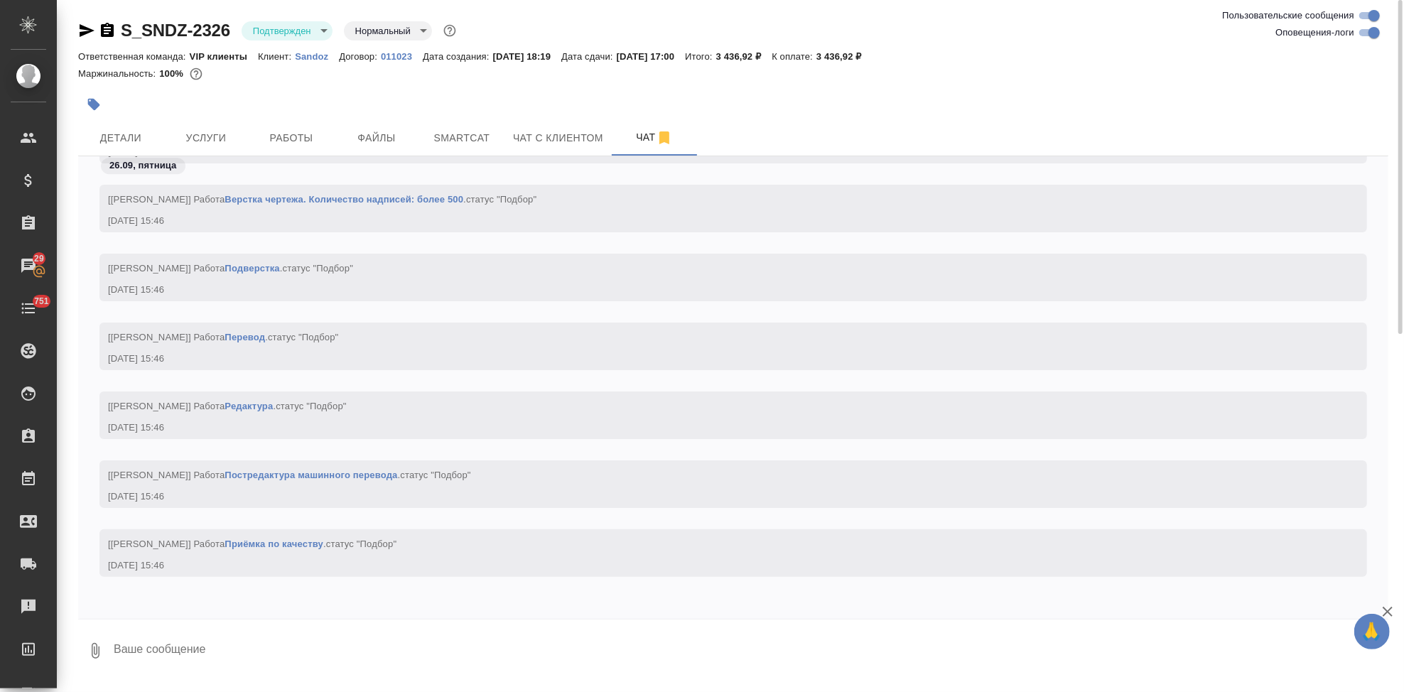
click at [253, 647] on textarea at bounding box center [750, 651] width 1277 height 48
type textarea """
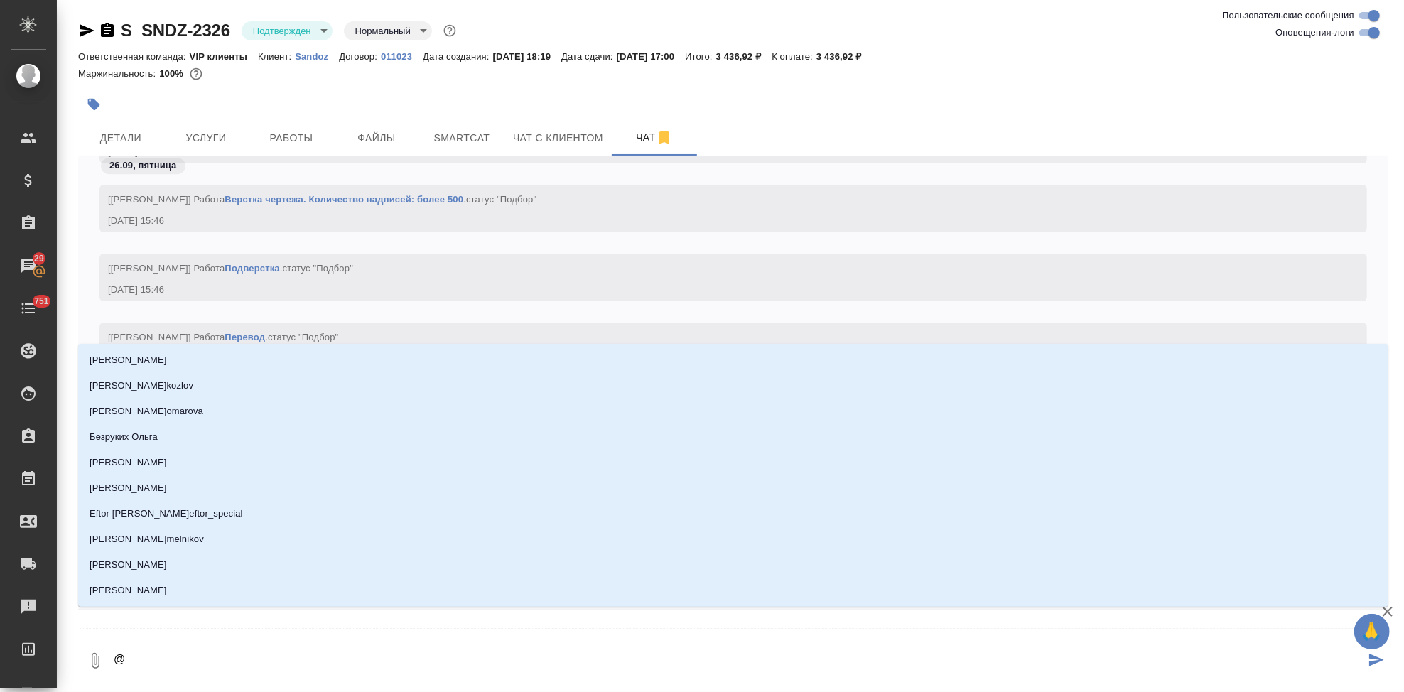
type textarea "@г"
type input "г"
type textarea "@го"
type input "го"
type textarea "@гор"
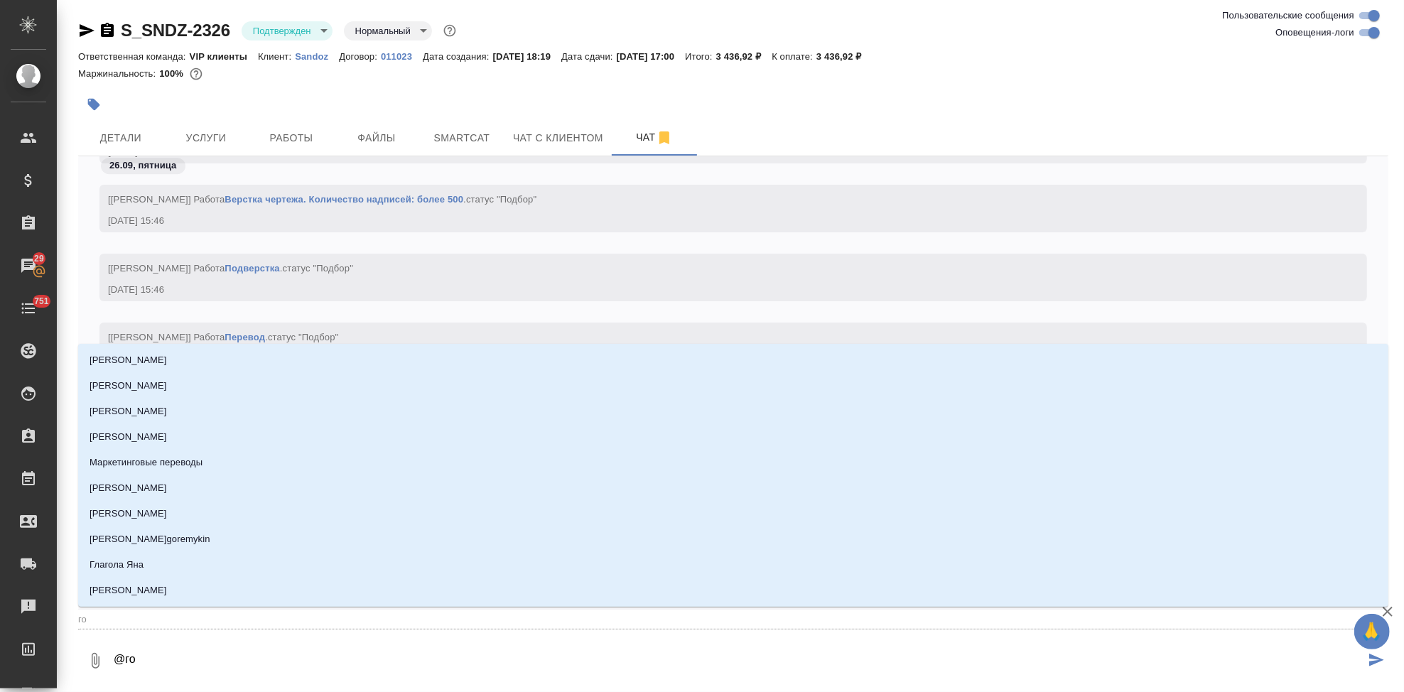
type input "гор"
type textarea "@горш"
type input "горш"
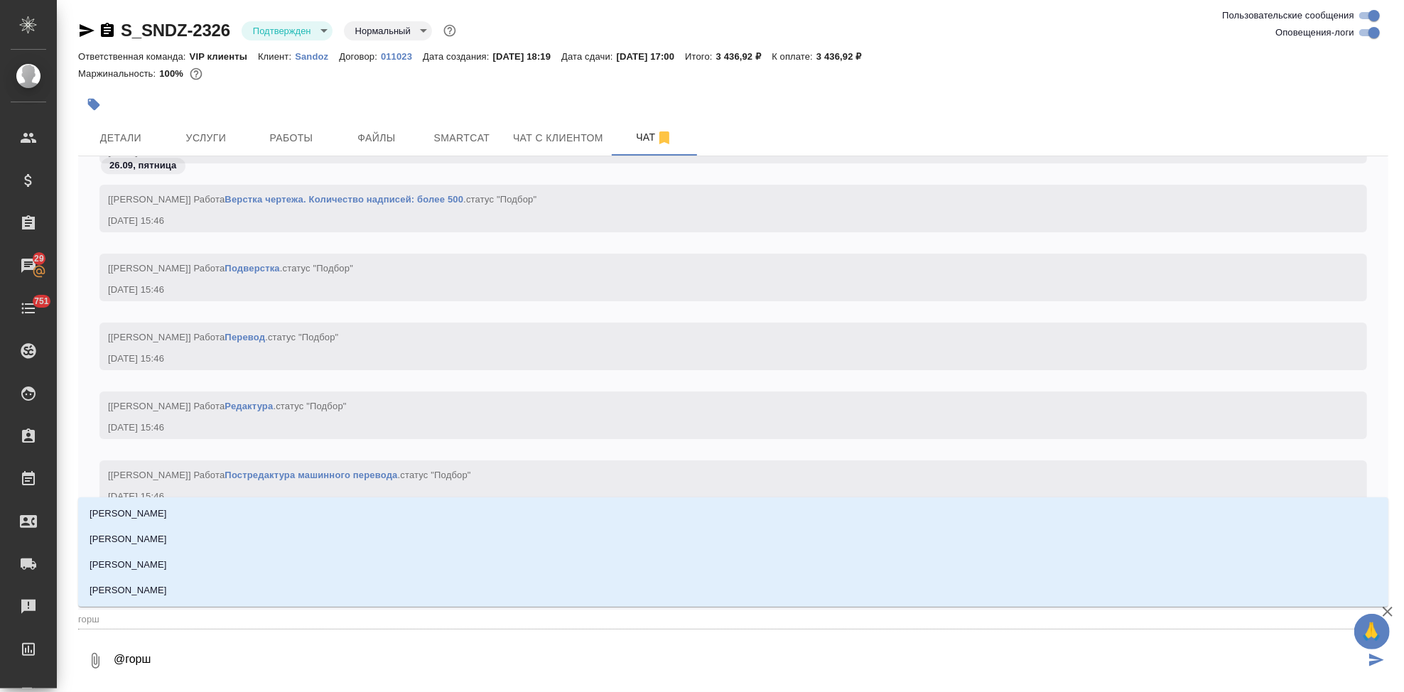
type textarea "@горшк"
type input "горшк"
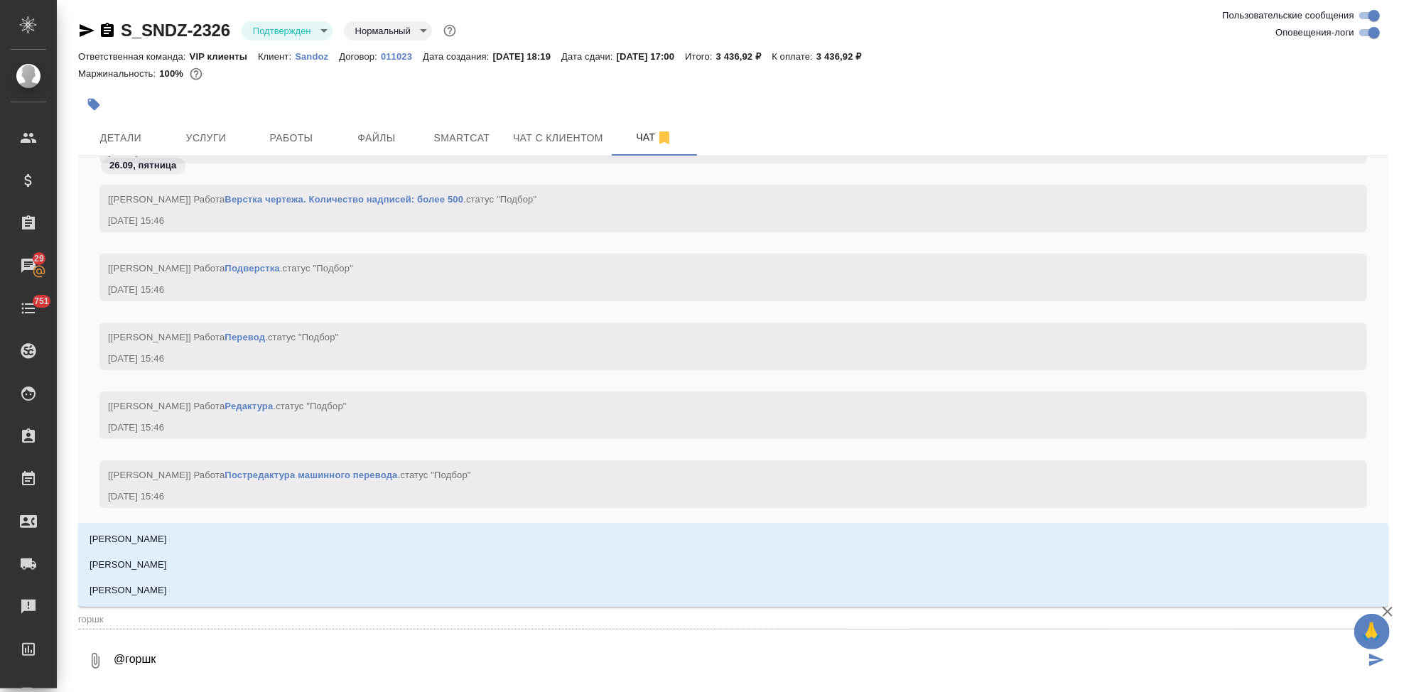
type textarea "@горшко"
type input "горшко"
type textarea "@горшков"
type input "горшков"
type textarea "@горшкова"
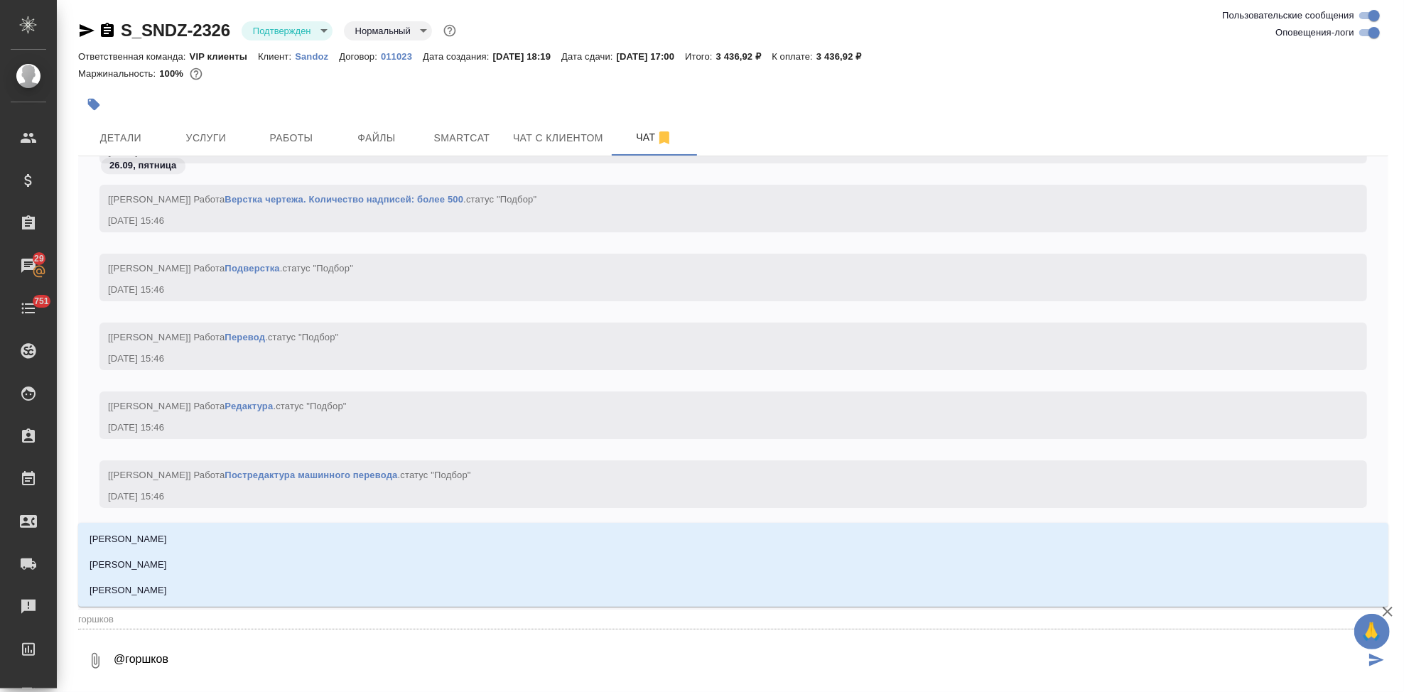
type input "горшкова"
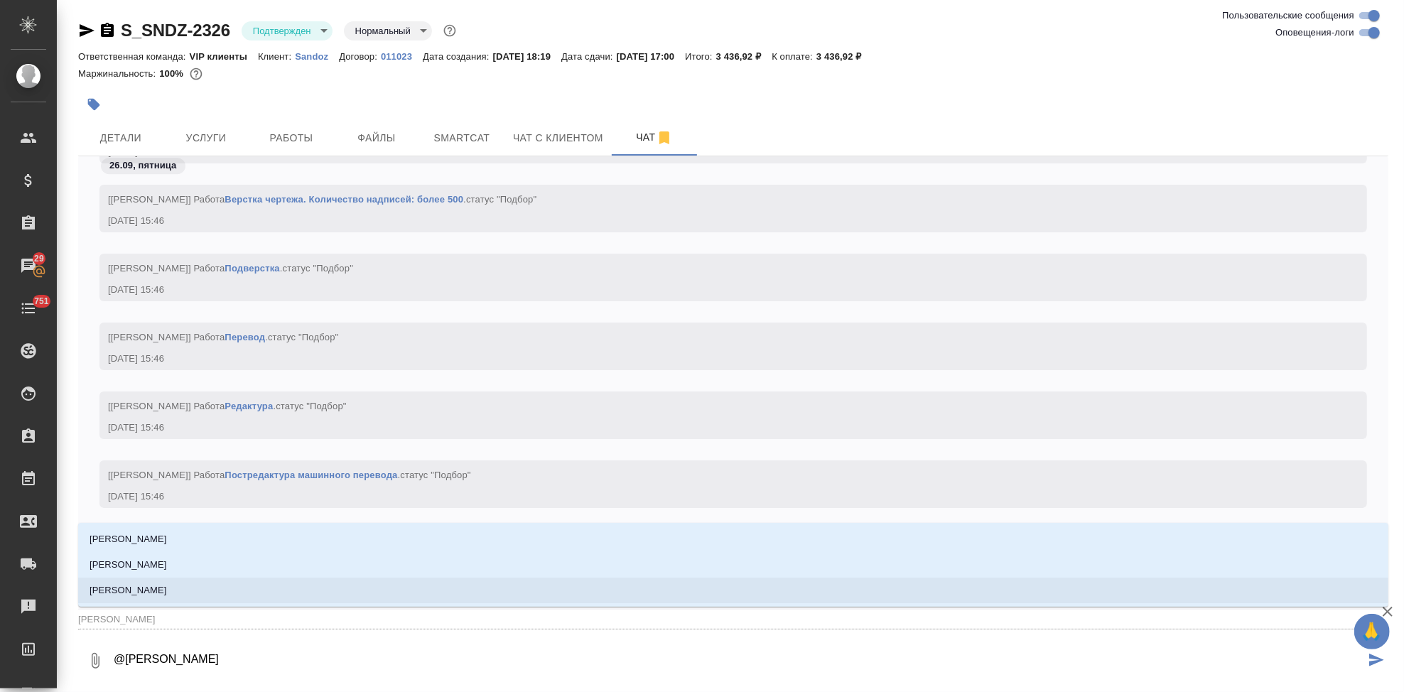
click at [174, 600] on li "[PERSON_NAME]" at bounding box center [733, 591] width 1311 height 26
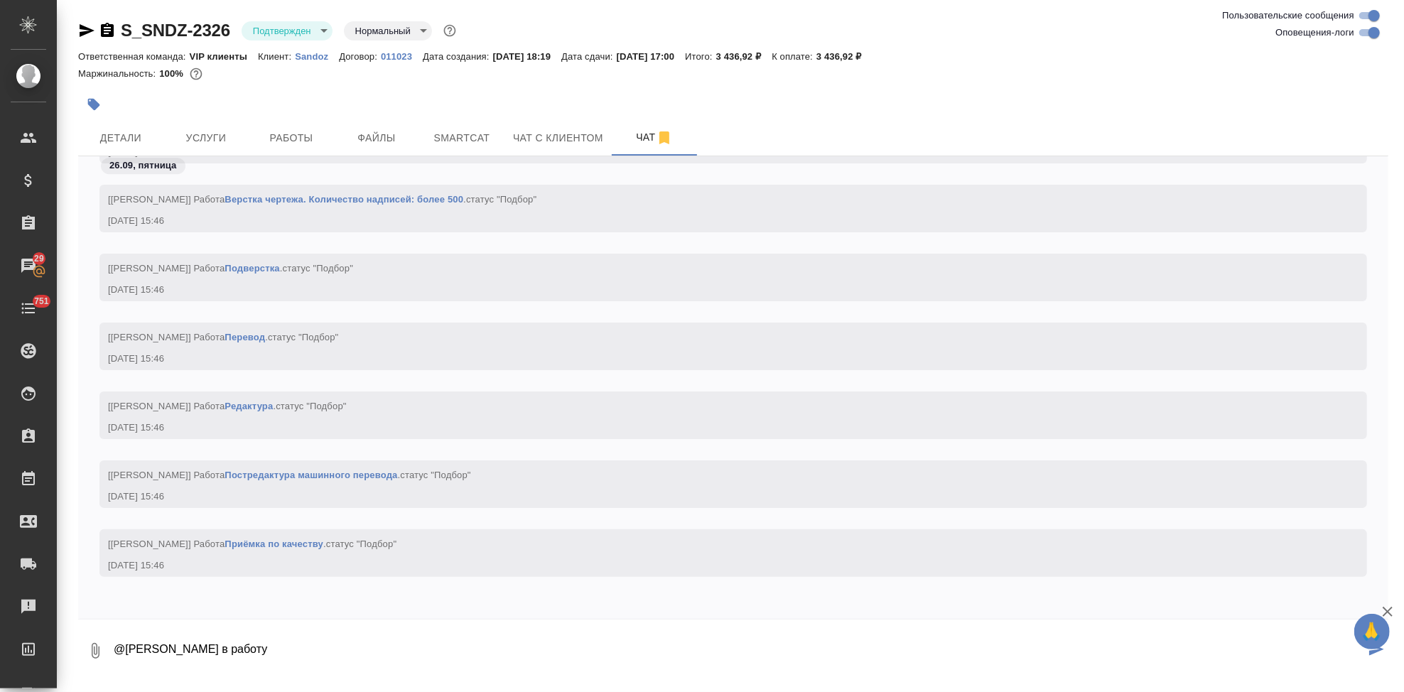
type textarea "@Горшкова Валентина в работу"
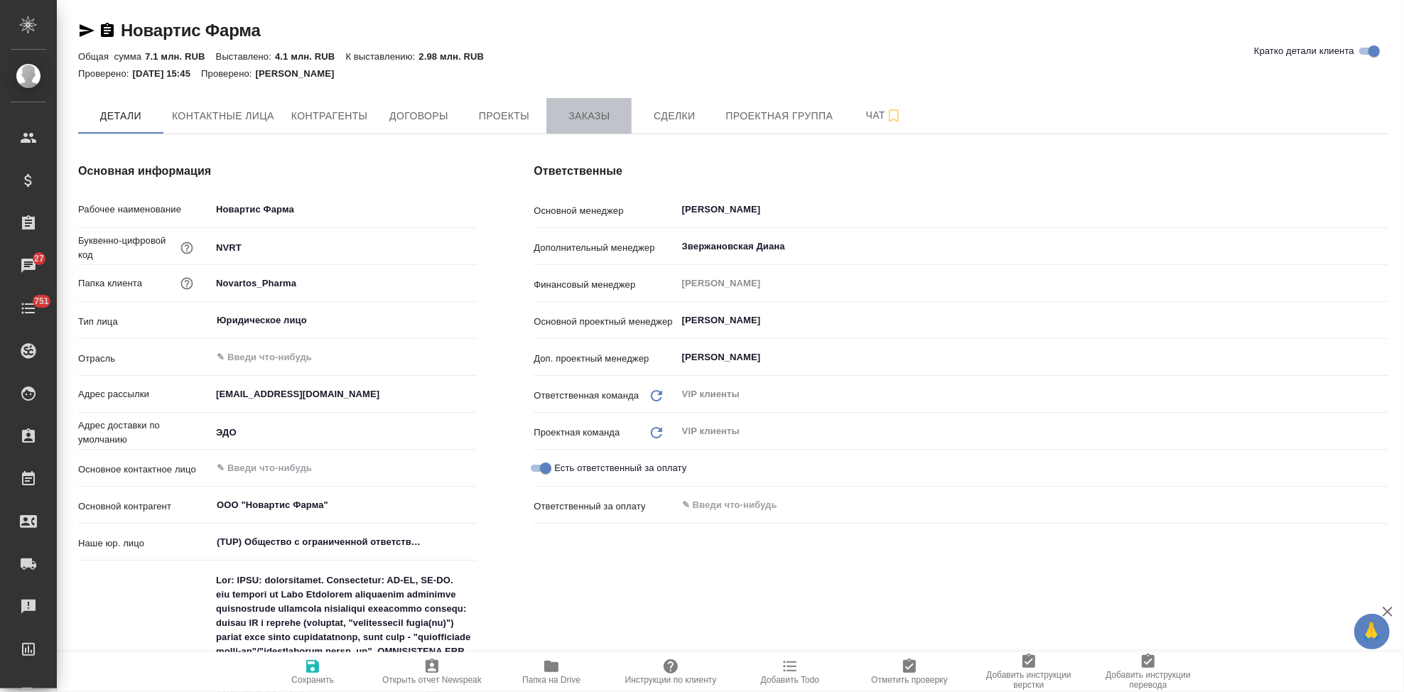
click at [587, 112] on span "Заказы" at bounding box center [589, 116] width 68 height 18
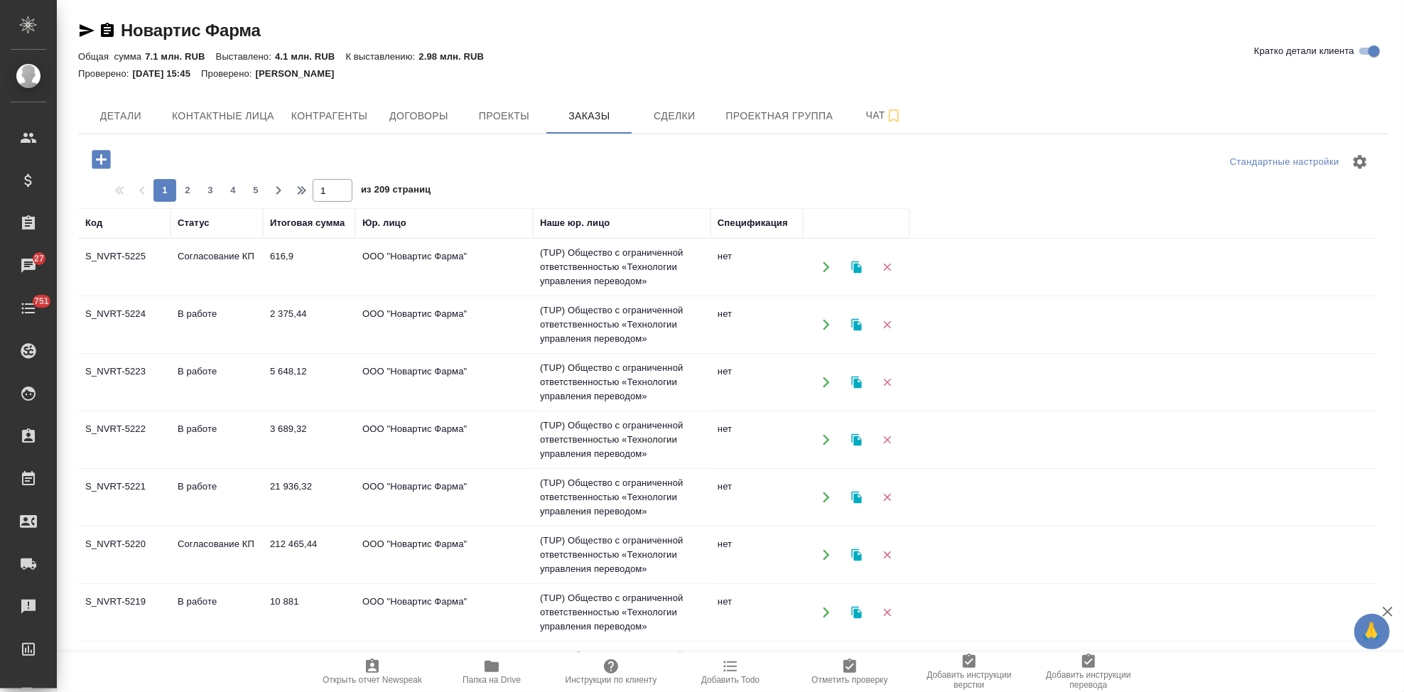
click at [192, 267] on td "Согласование КП" at bounding box center [217, 267] width 92 height 50
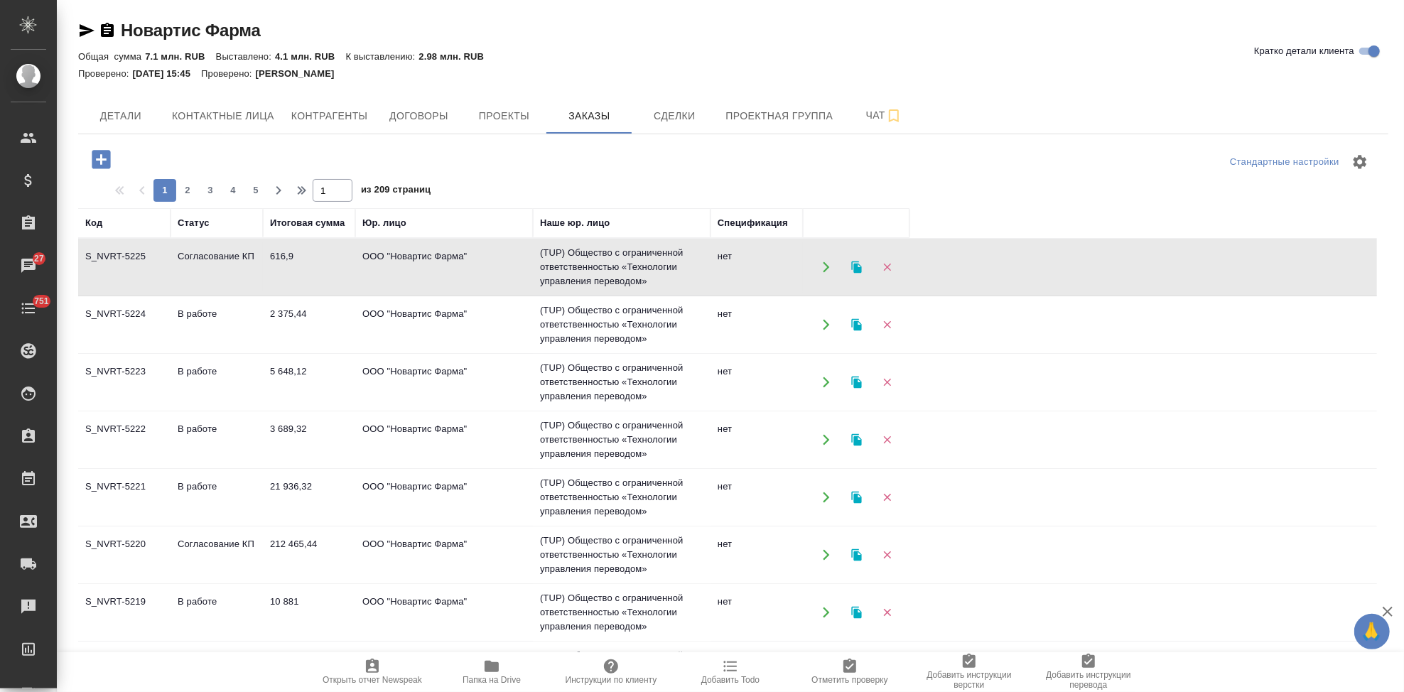
click at [192, 267] on td "Согласование КП" at bounding box center [217, 267] width 92 height 50
click at [204, 551] on td "Согласование КП" at bounding box center [217, 555] width 92 height 50
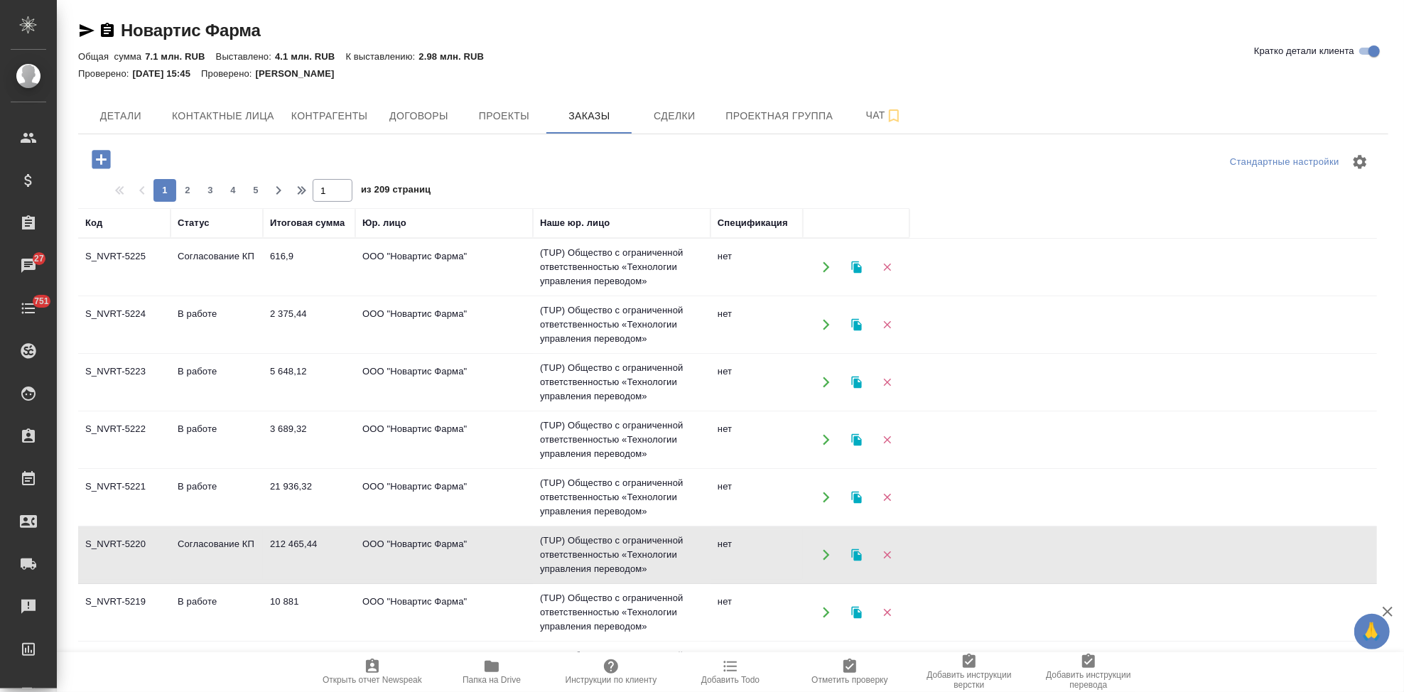
click at [204, 551] on td "Согласование КП" at bounding box center [217, 555] width 92 height 50
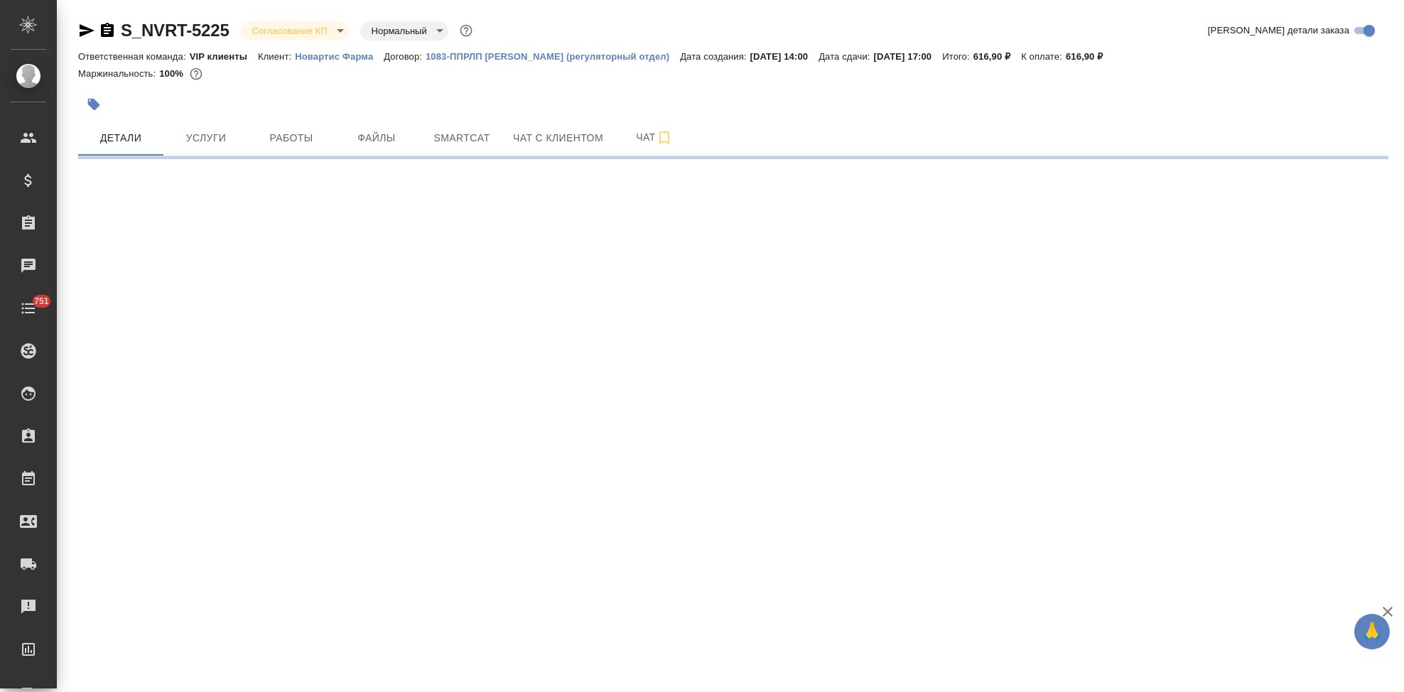
click at [335, 32] on body "🙏 .cls-1 fill:#fff; AWATERA Kabargina Anna Клиенты Спецификации Заказы Чаты 751…" at bounding box center [702, 346] width 1404 height 692
select select "RU"
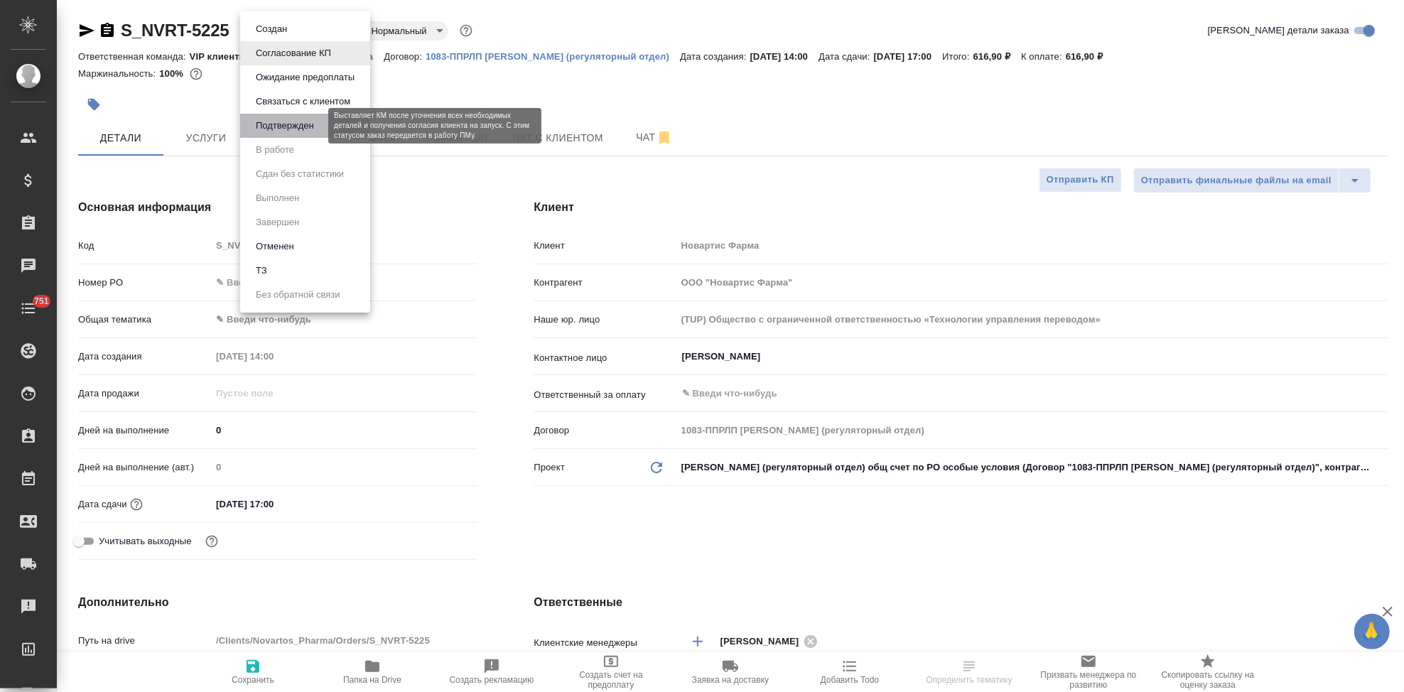
click at [312, 124] on button "Подтвержден" at bounding box center [285, 126] width 67 height 16
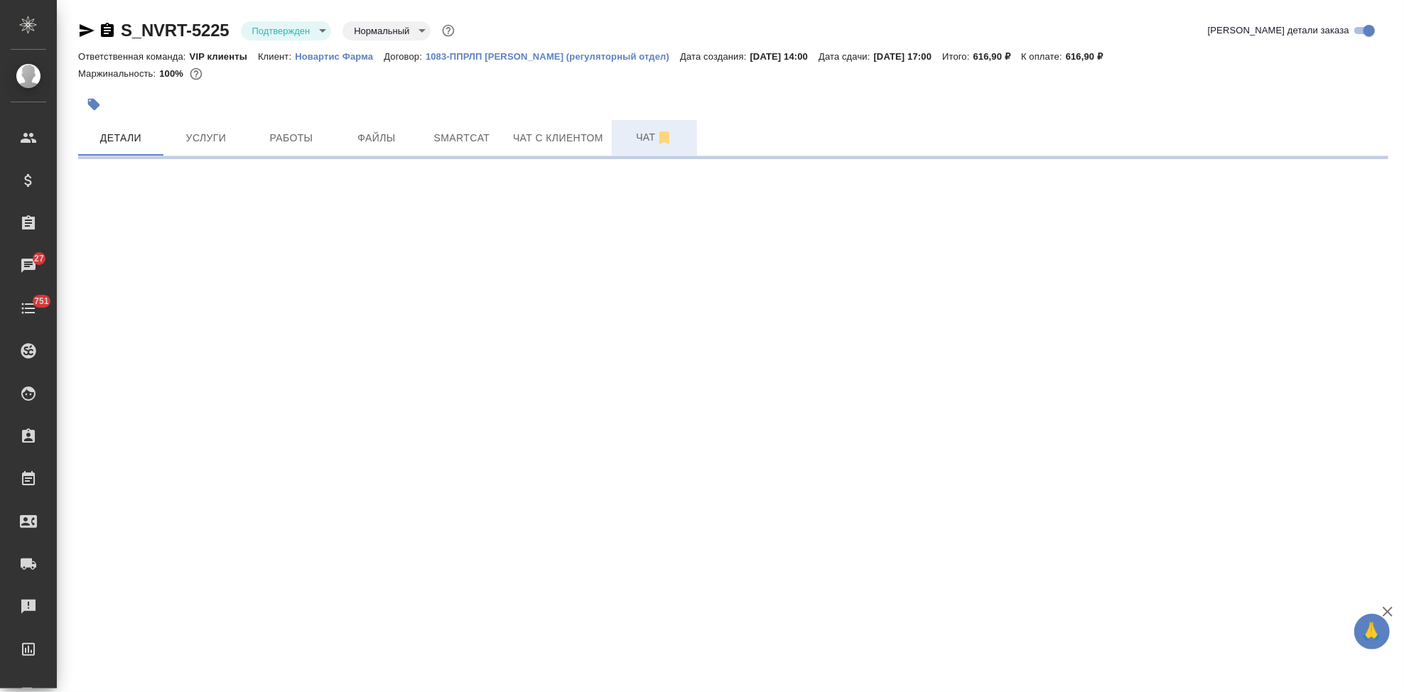
select select "RU"
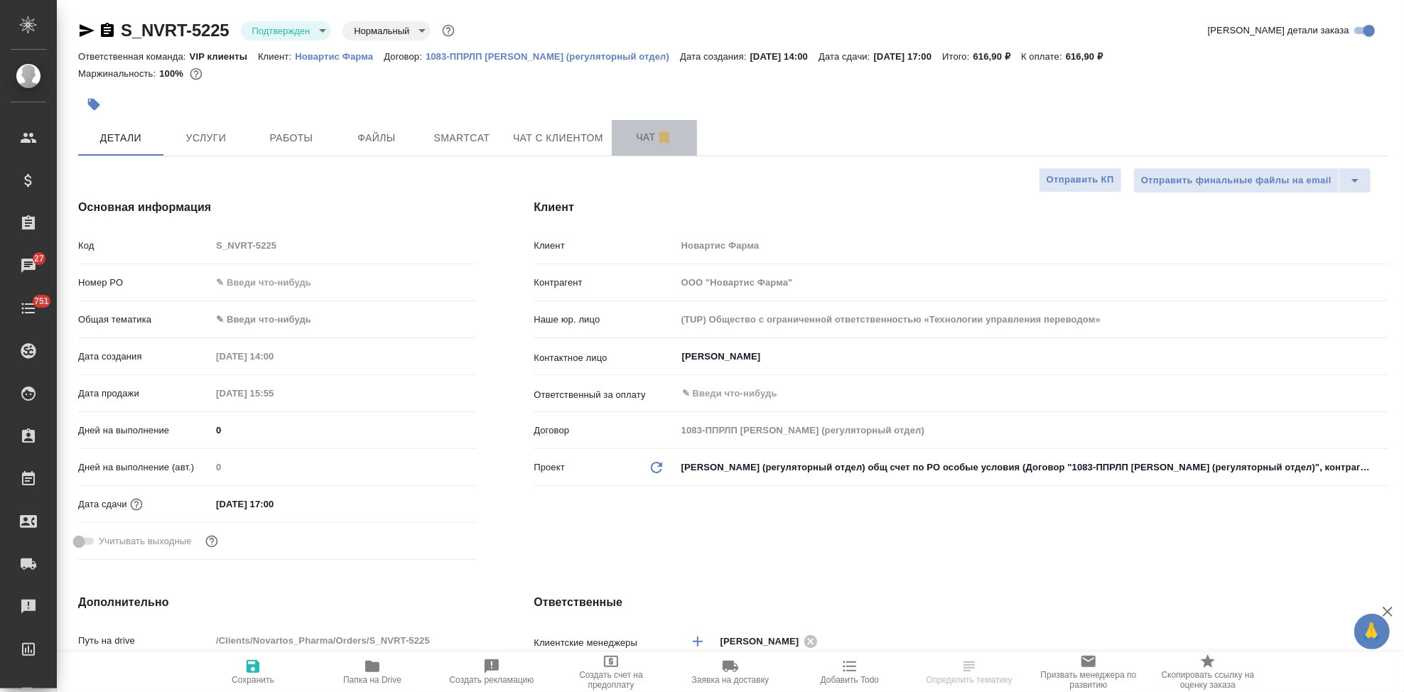
type textarea "x"
click at [633, 140] on span "Чат" at bounding box center [654, 138] width 68 height 18
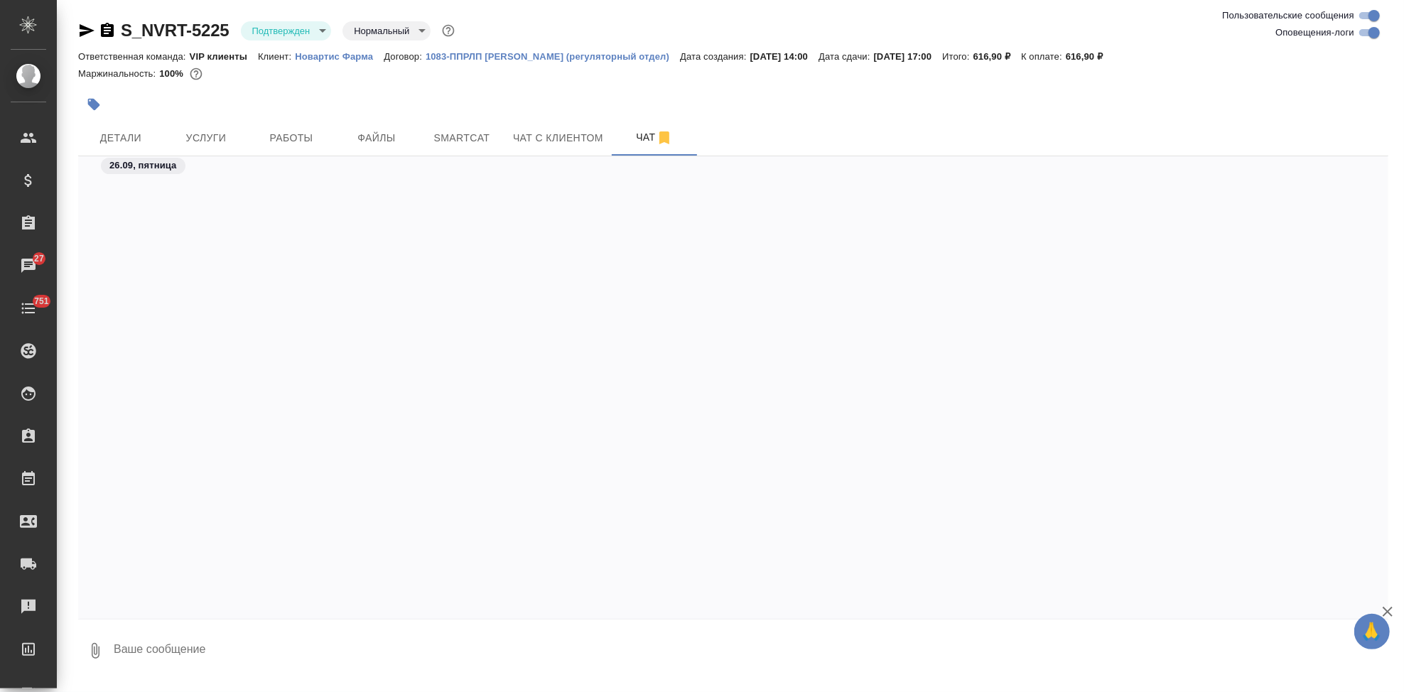
scroll to position [9426, 0]
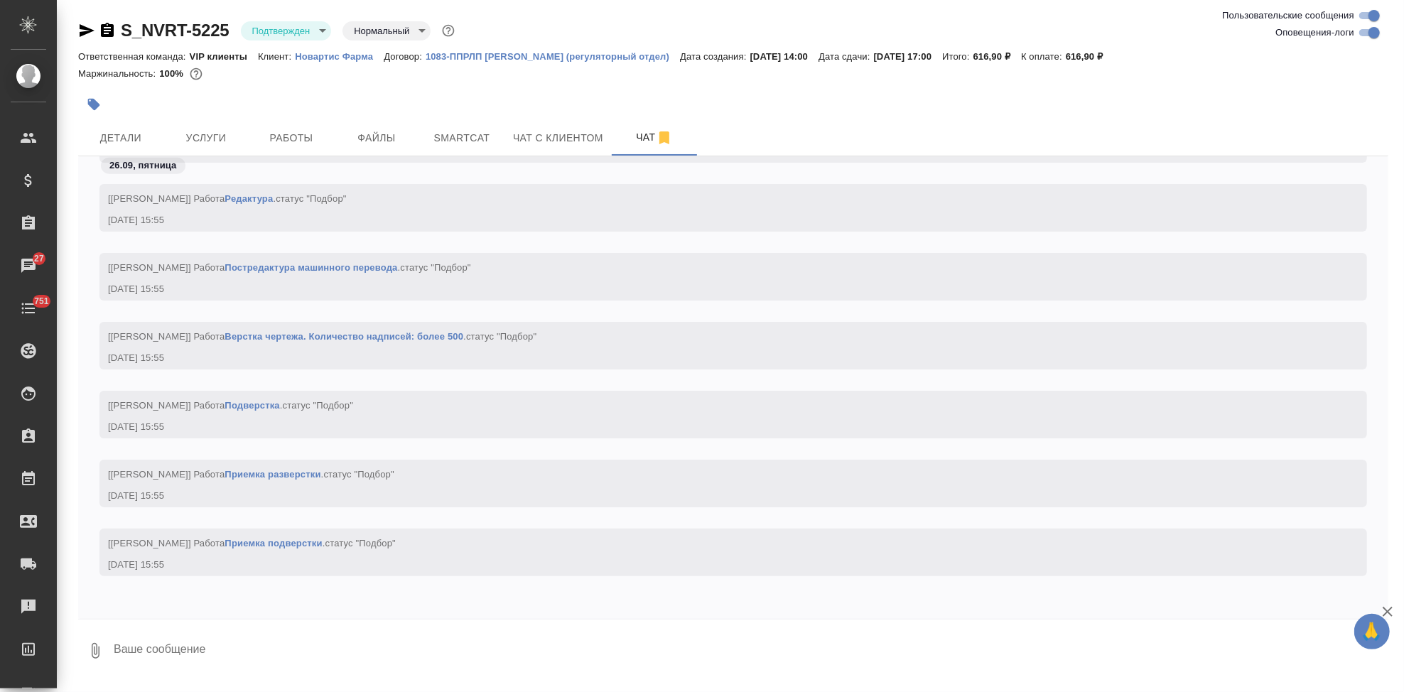
click at [339, 638] on textarea at bounding box center [750, 651] width 1277 height 48
type textarea """
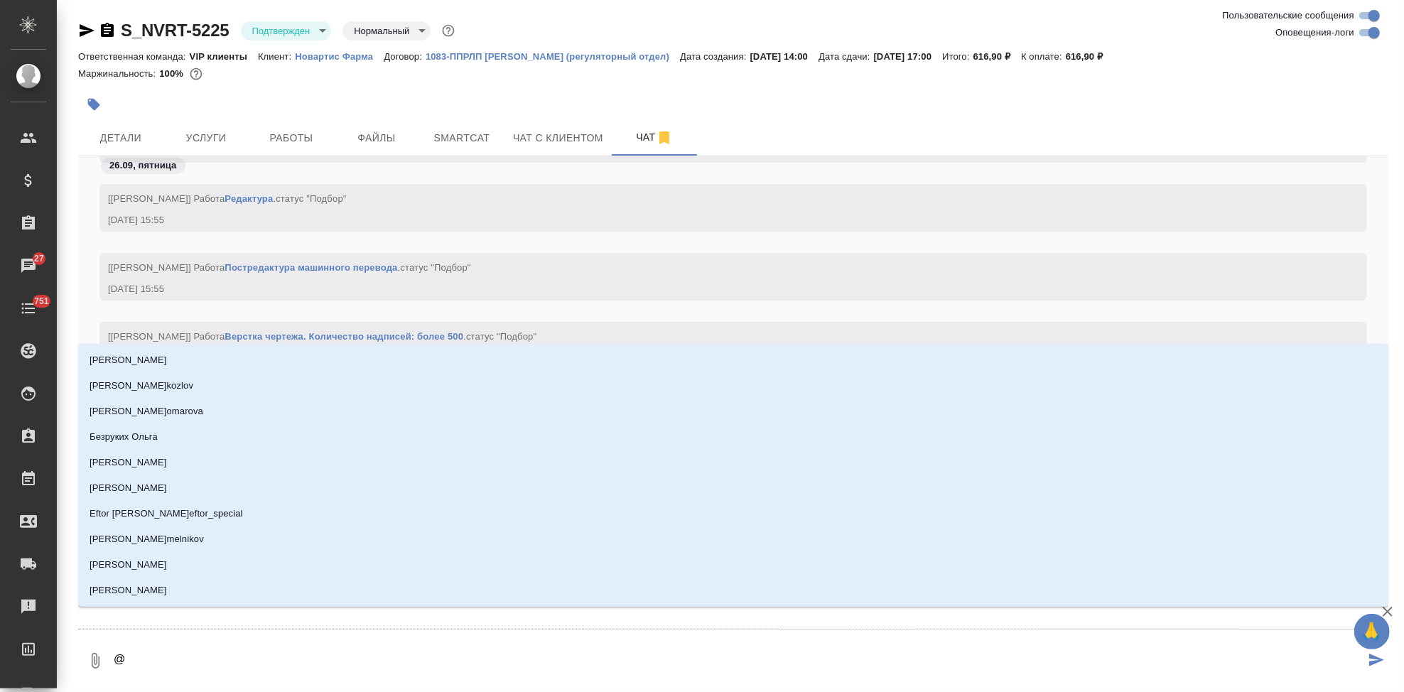
type textarea "@г"
type input "г"
type textarea "@гр"
type input "гр"
type textarea "@гра"
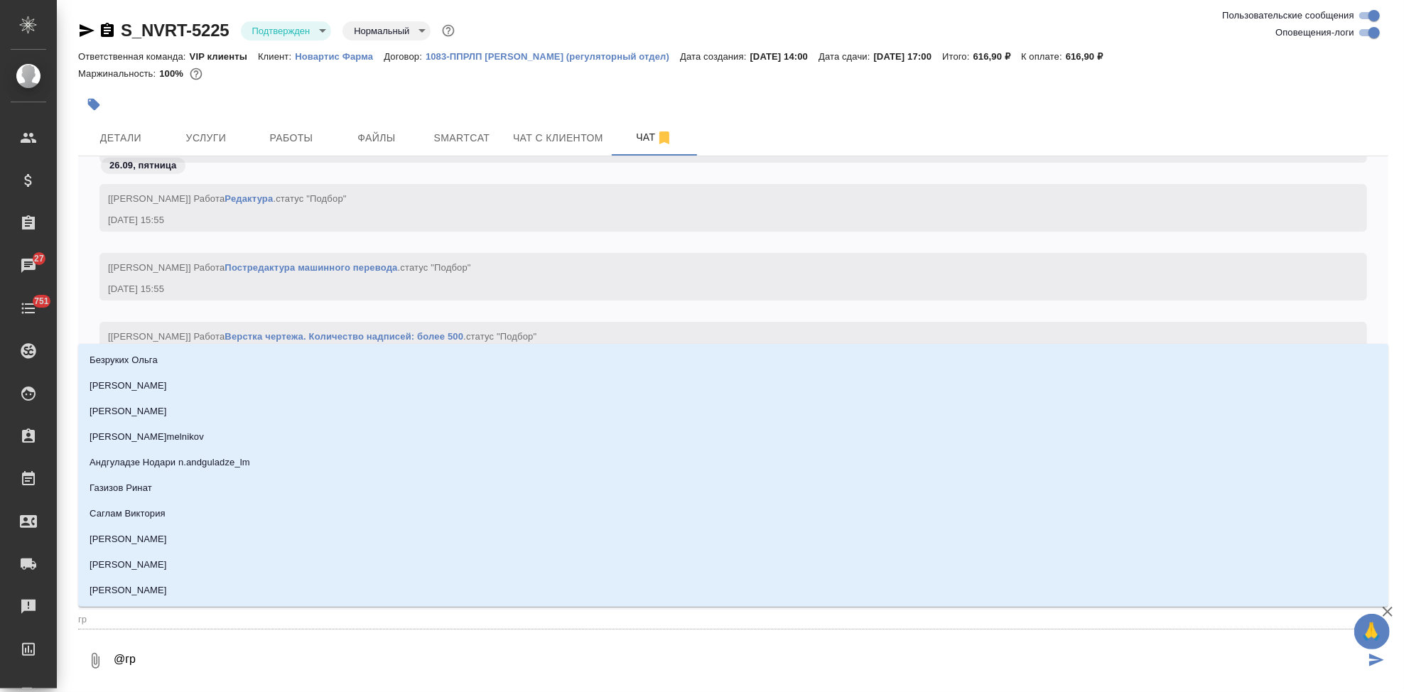
type input "гра"
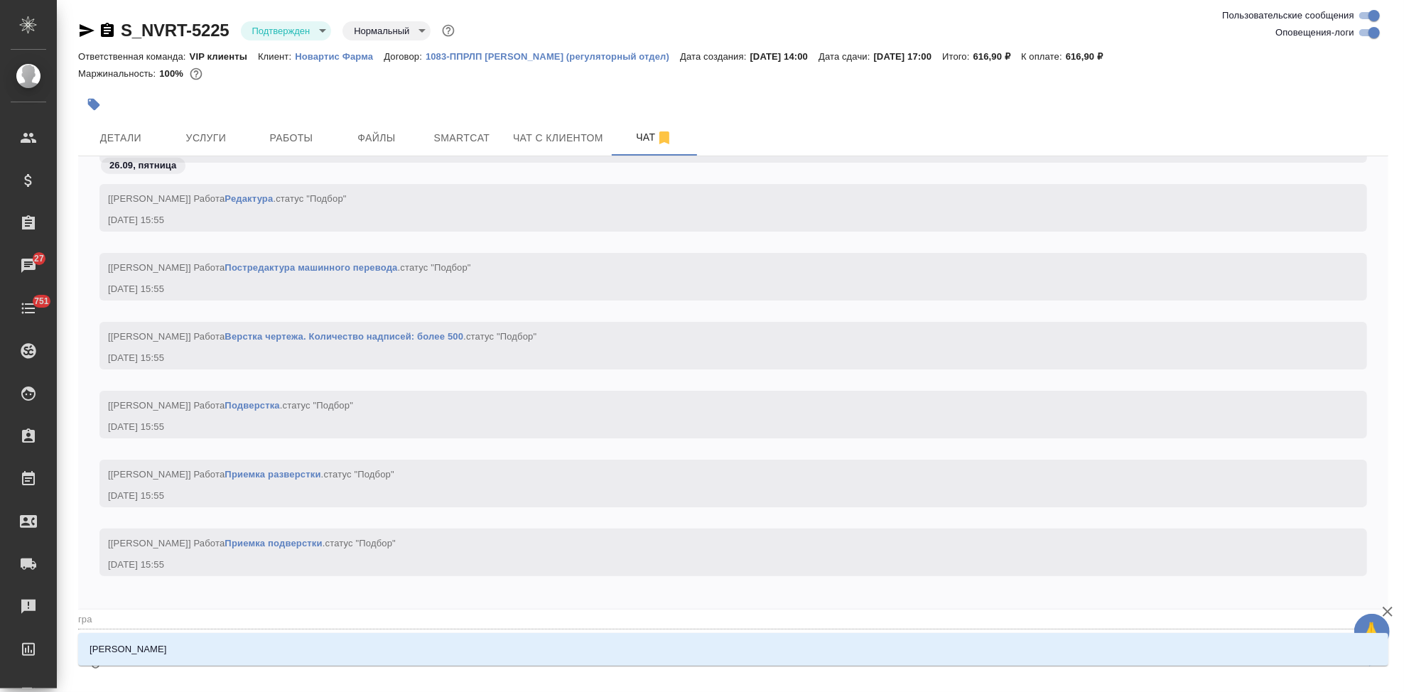
type textarea "@граб"
type input "граб"
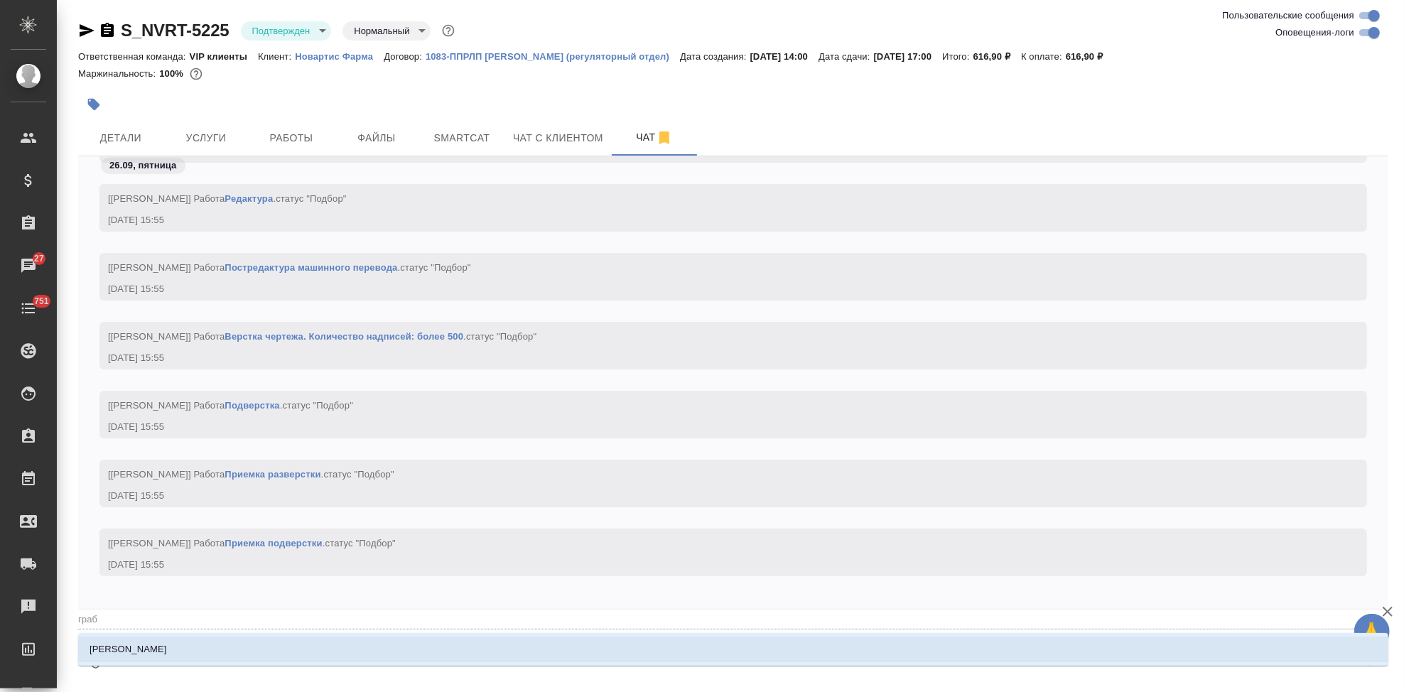
click at [154, 647] on li "Грабко Мария" at bounding box center [733, 650] width 1311 height 26
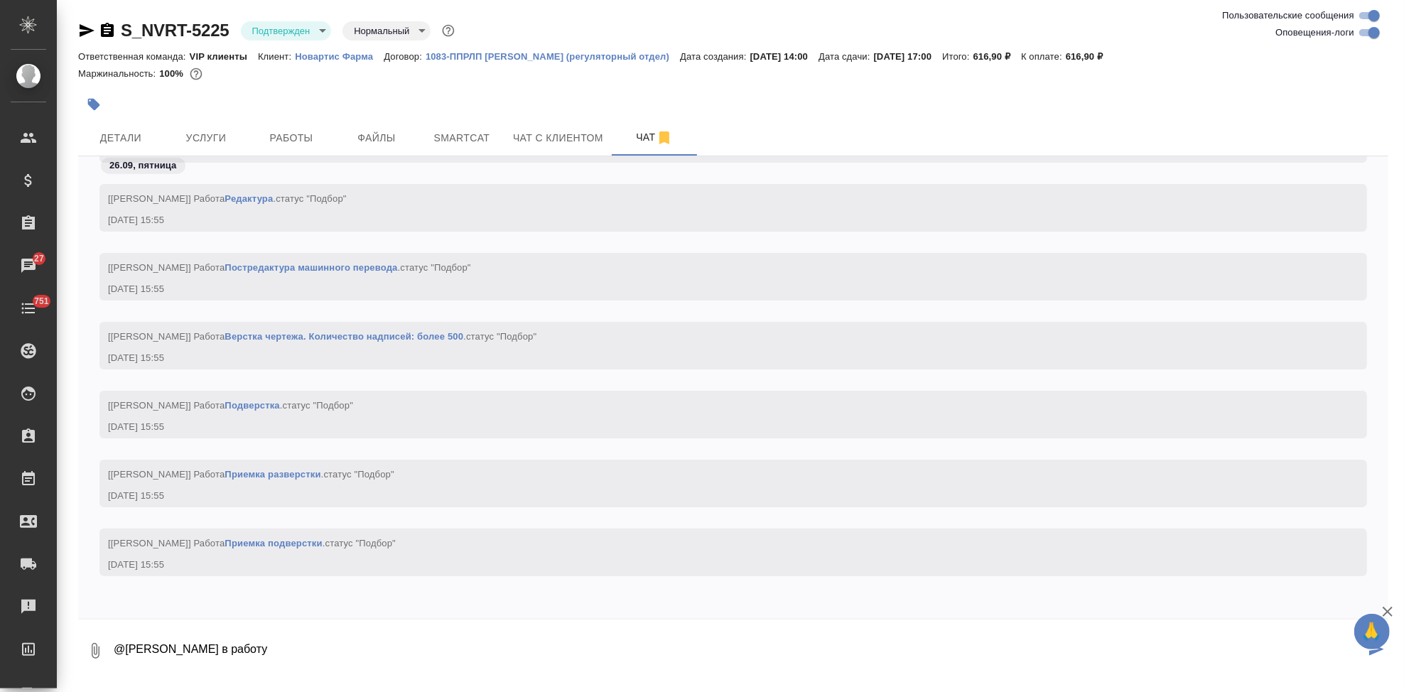
type textarea "@Грабко Мария в работу"
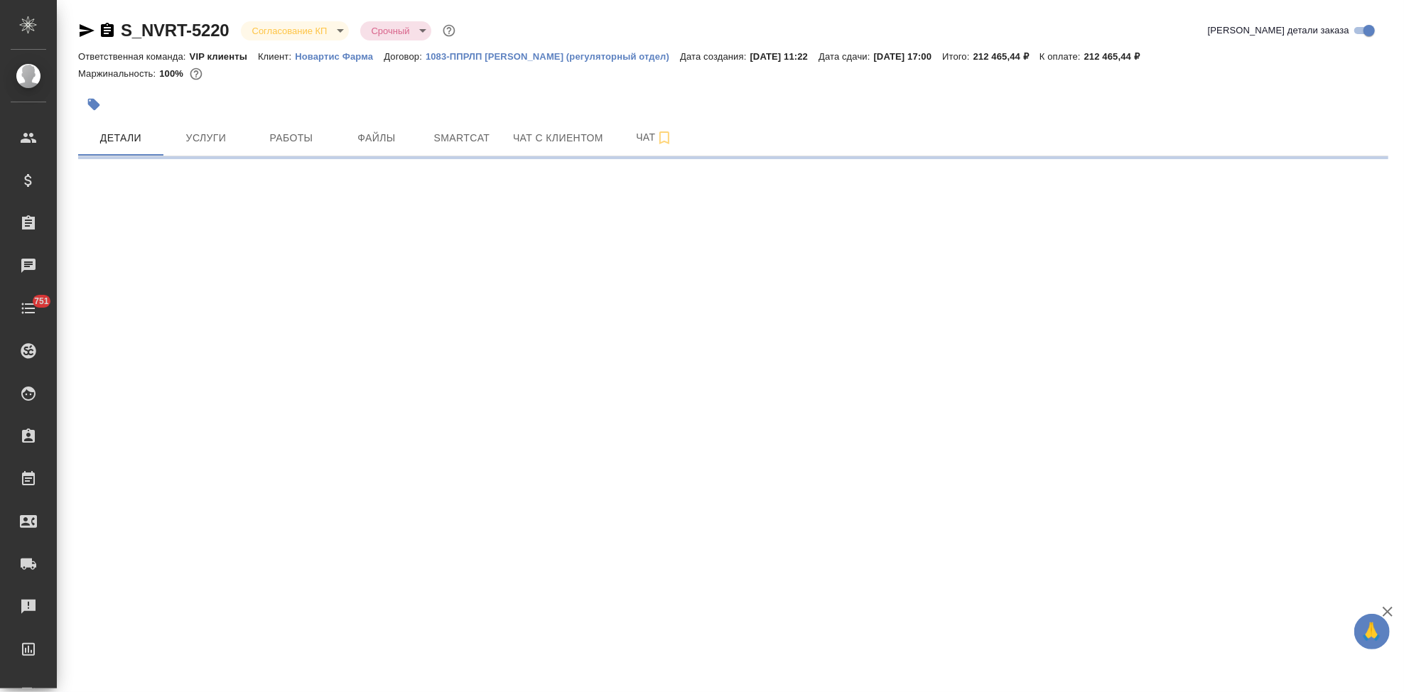
select select "RU"
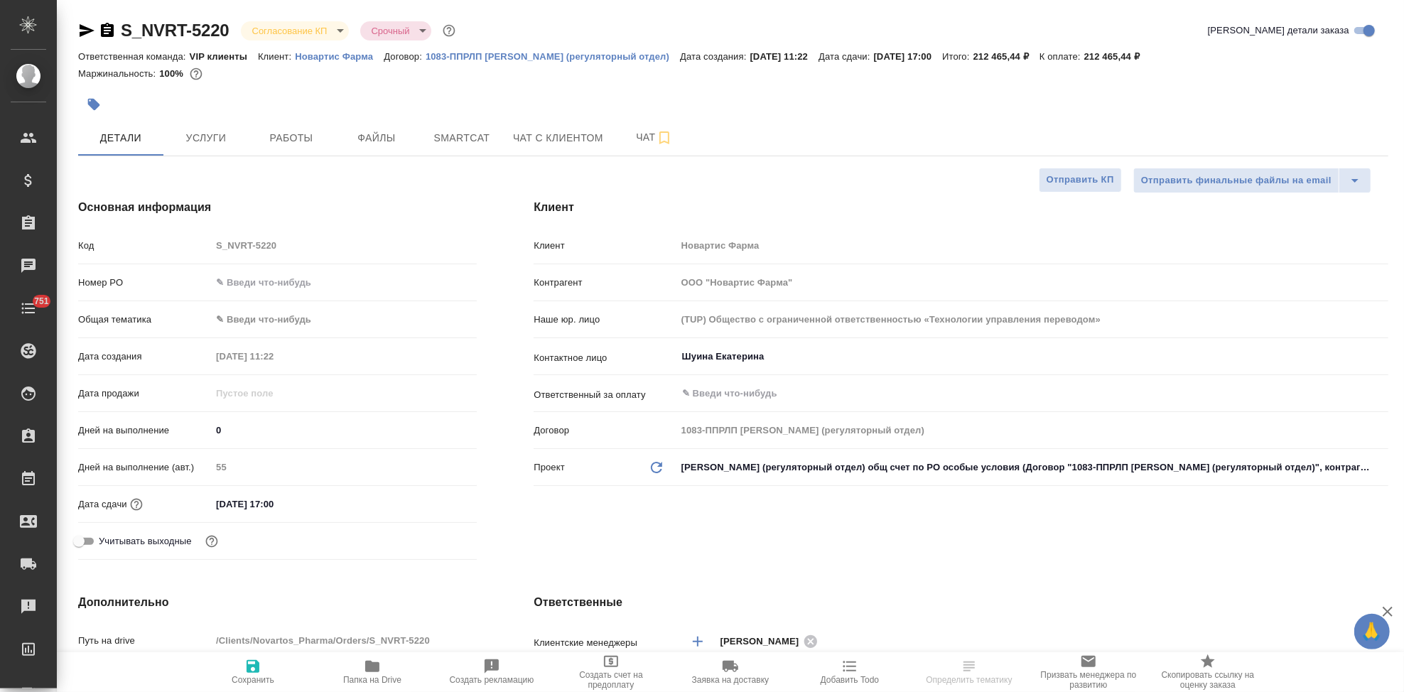
type textarea "x"
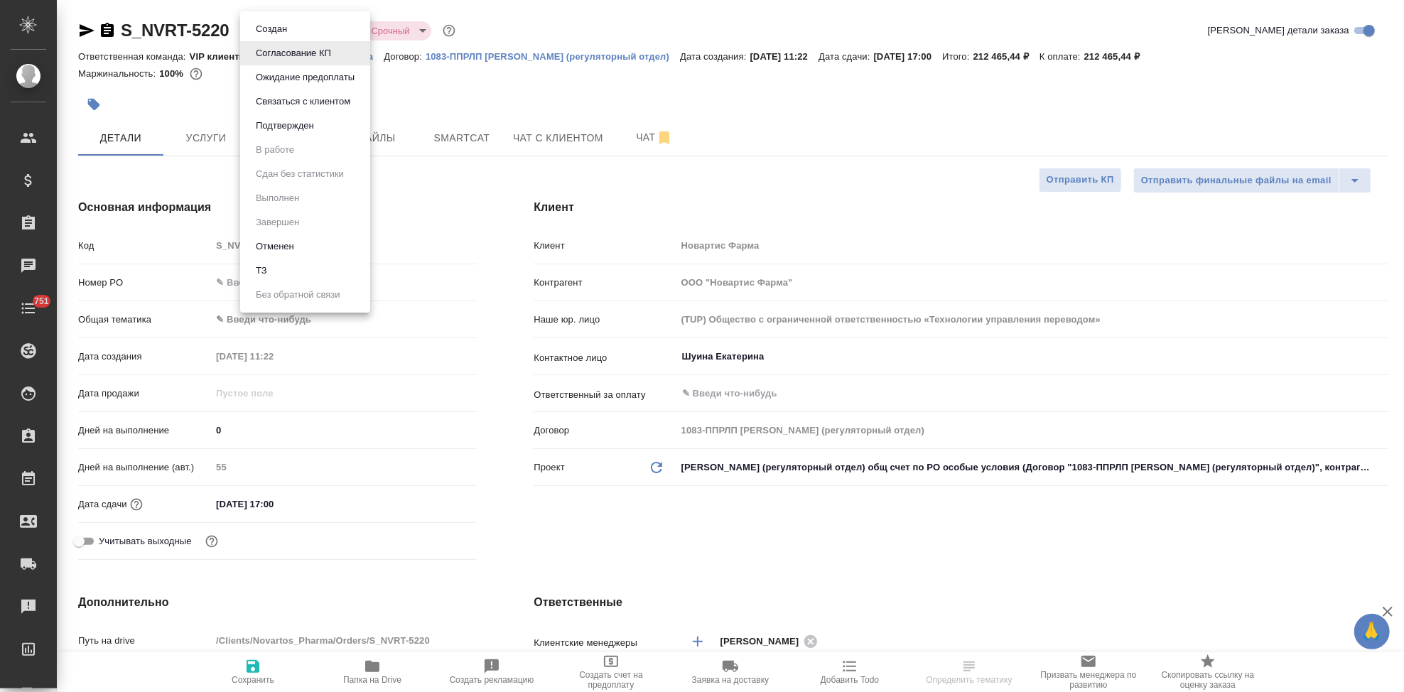
click at [335, 31] on body "🙏 .cls-1 fill:#fff; AWATERA Kabargina Anna Клиенты Спецификации Заказы Чаты 751…" at bounding box center [702, 346] width 1404 height 692
click at [300, 127] on button "Подтвержден" at bounding box center [285, 126] width 67 height 16
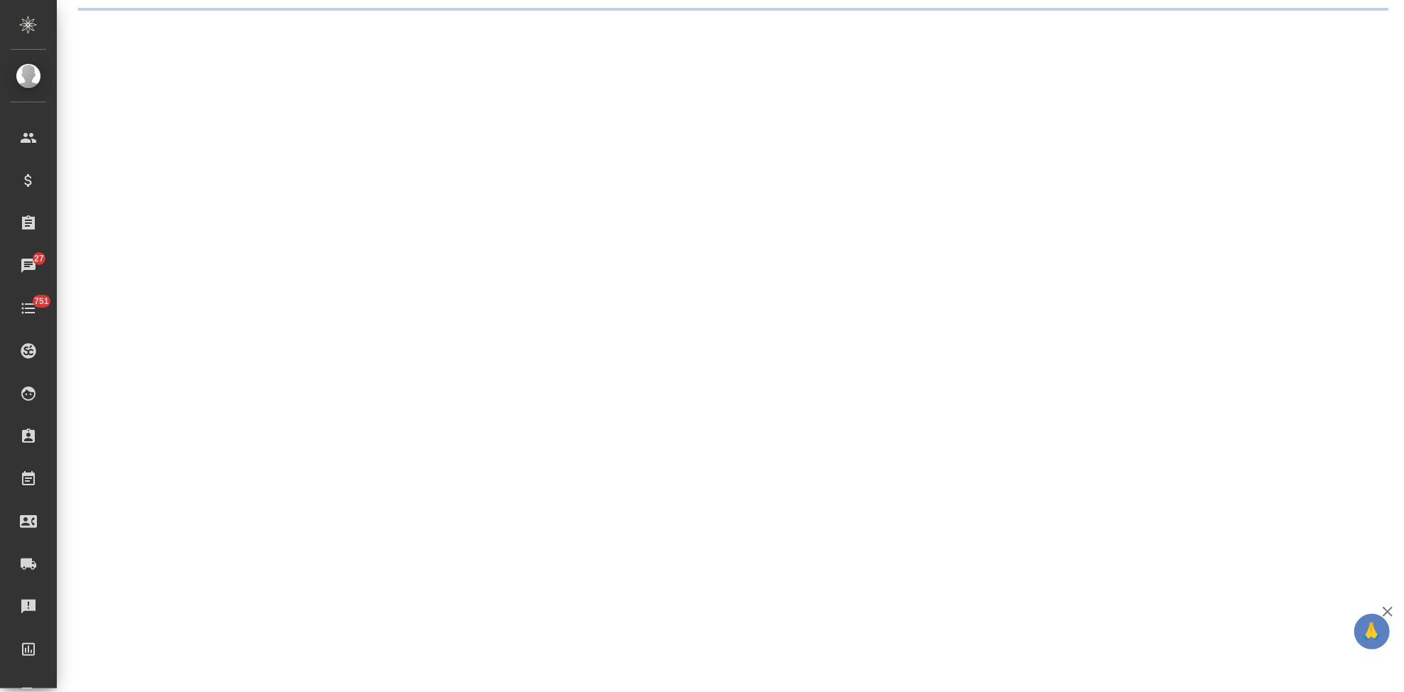
select select "RU"
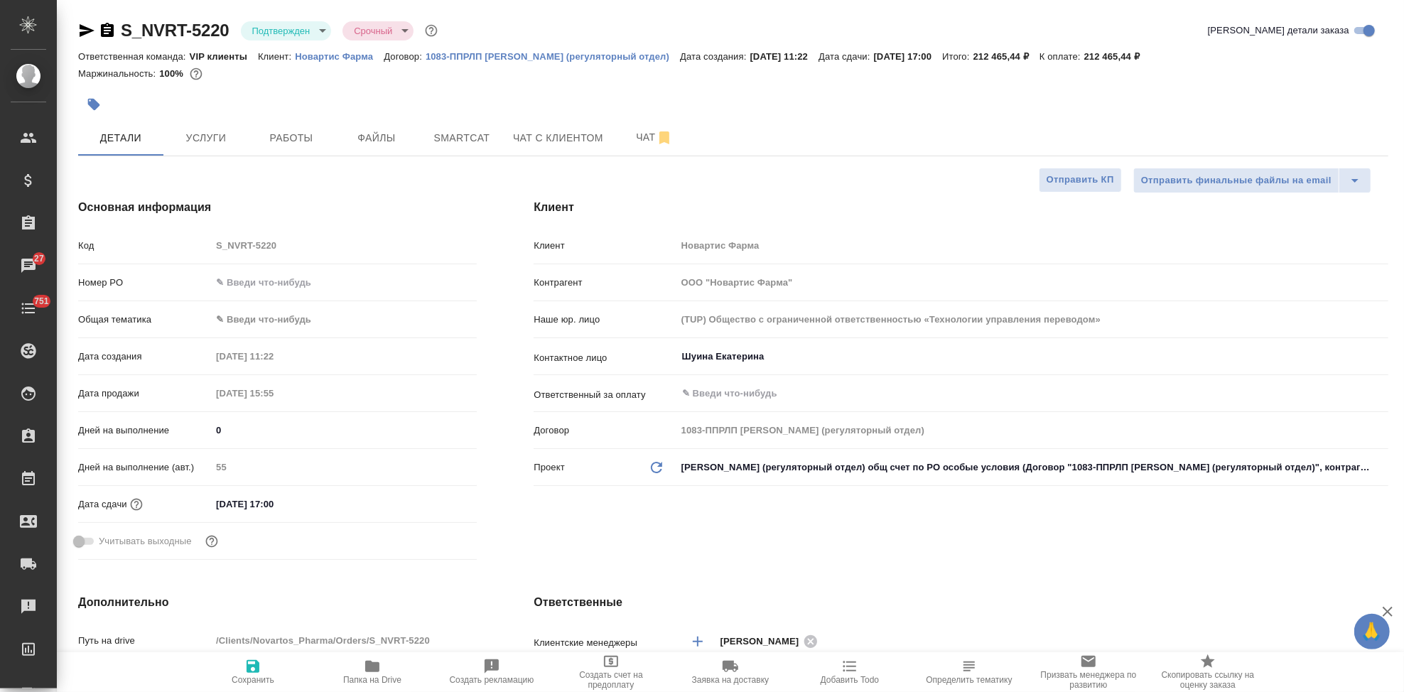
type textarea "x"
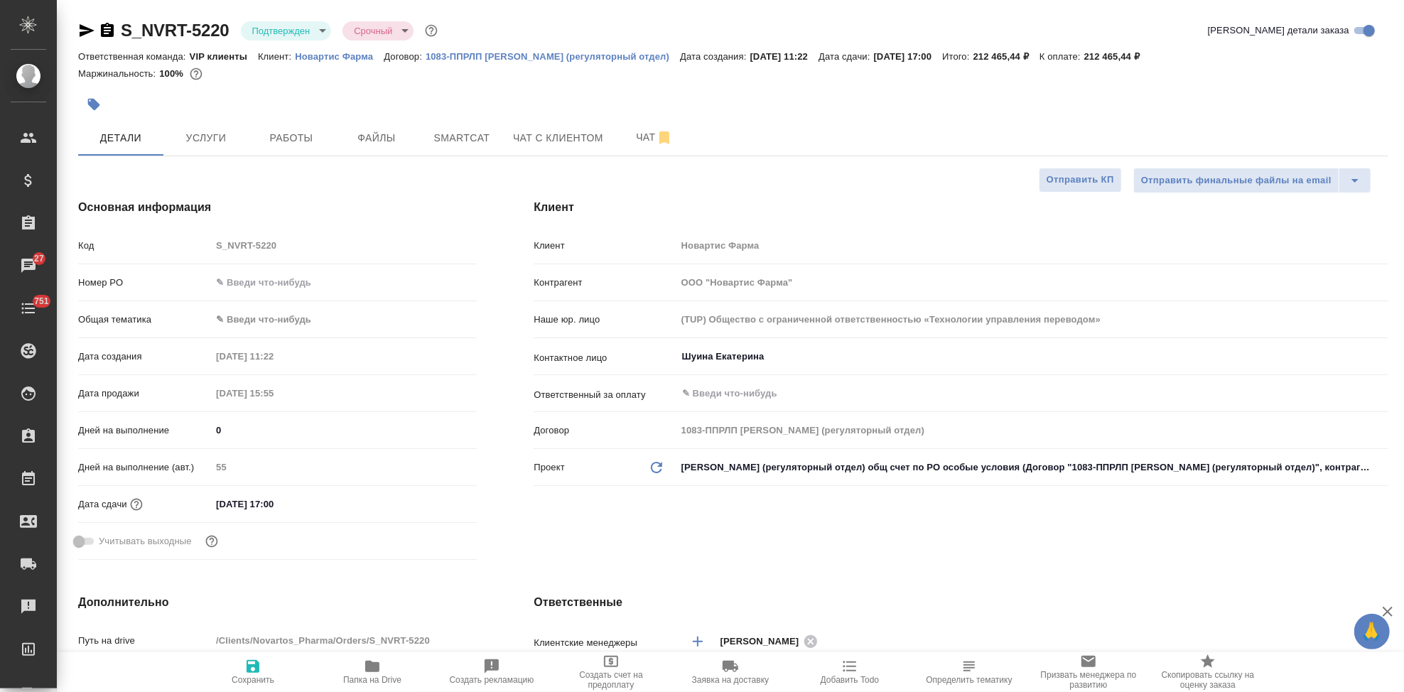
type textarea "x"
click at [643, 130] on span "Чат" at bounding box center [654, 138] width 68 height 18
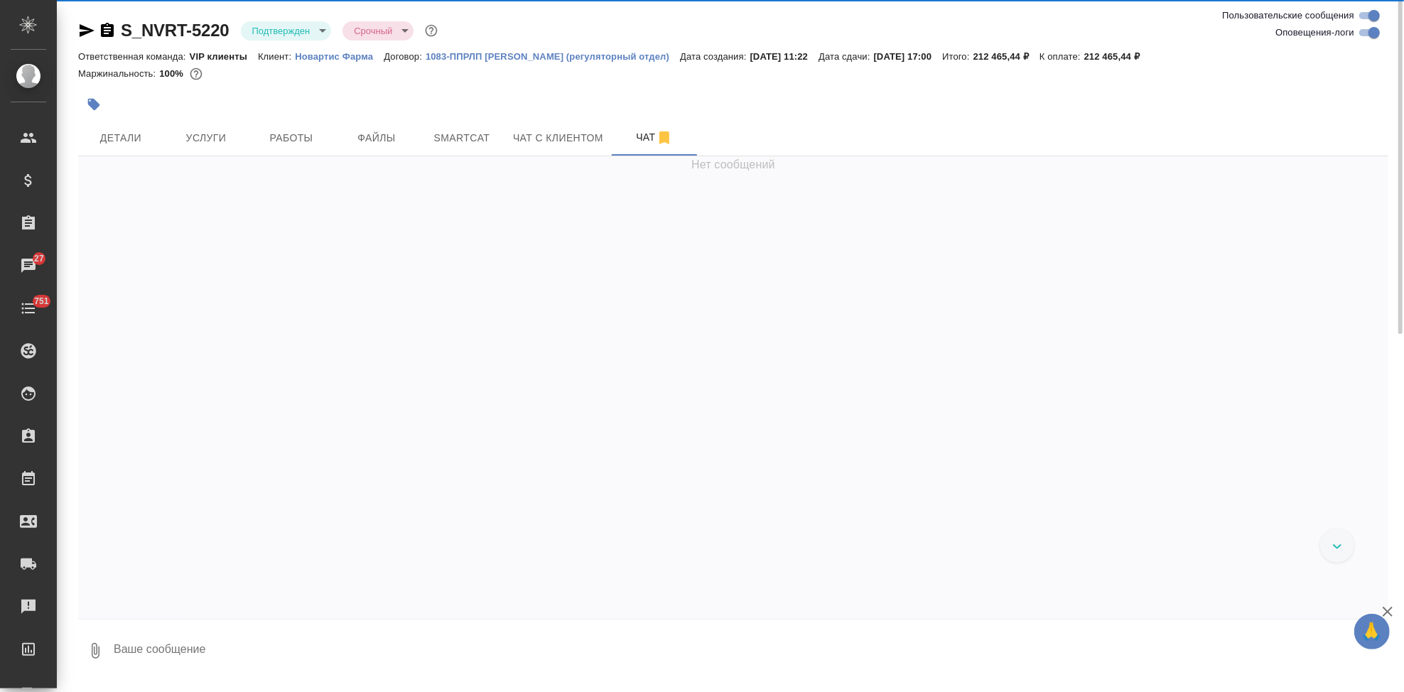
click at [248, 644] on textarea at bounding box center [750, 651] width 1277 height 48
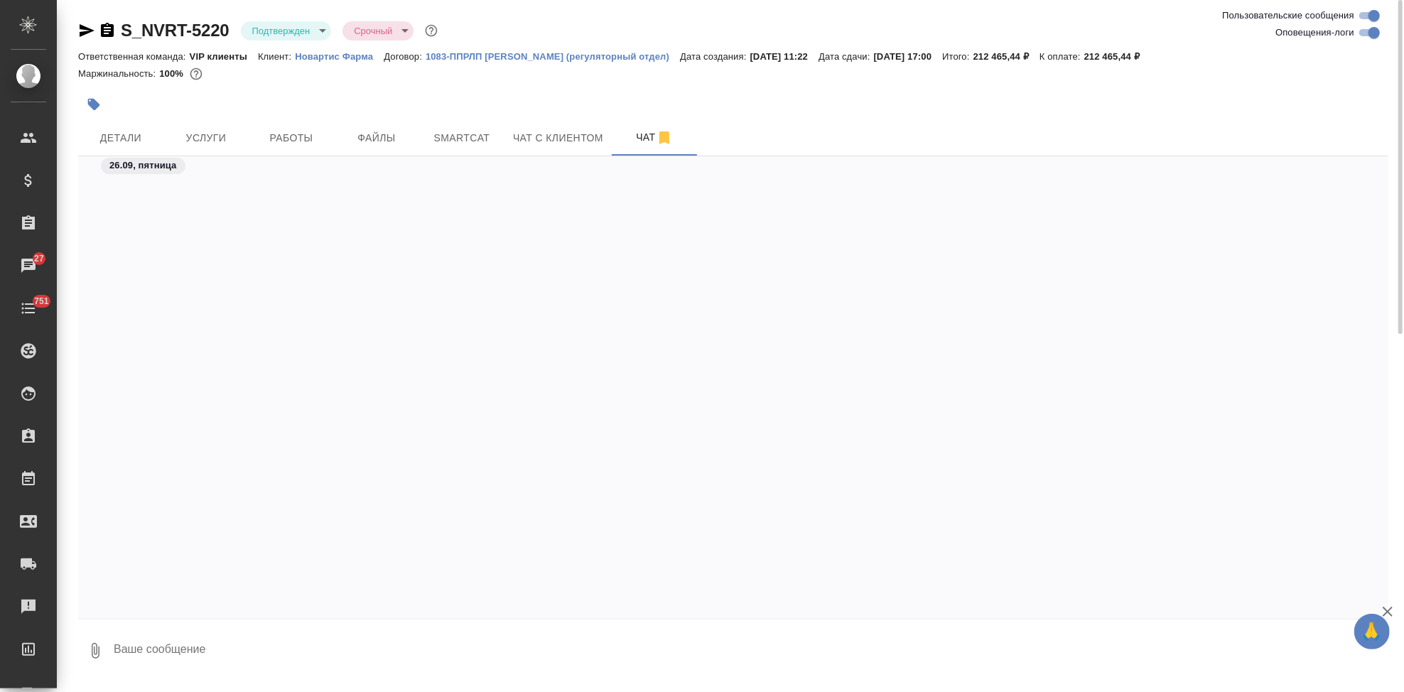
scroll to position [10302, 0]
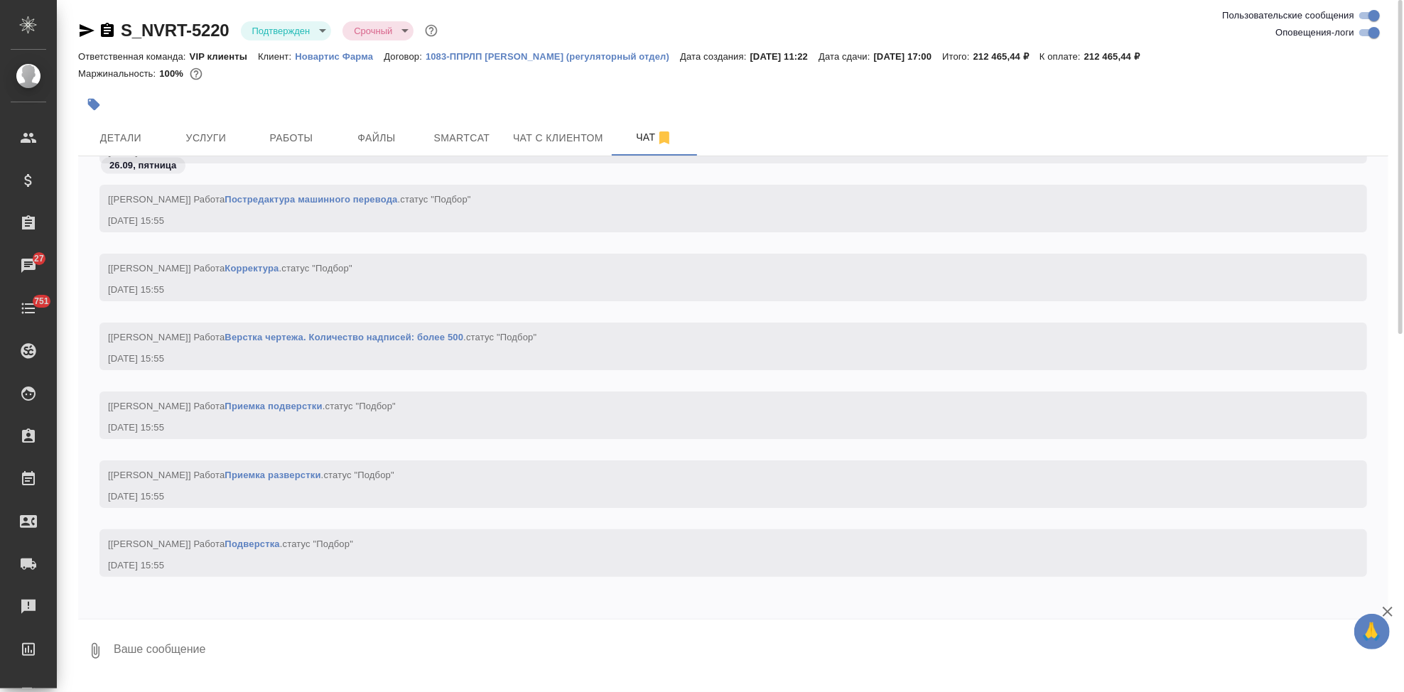
type textarea """
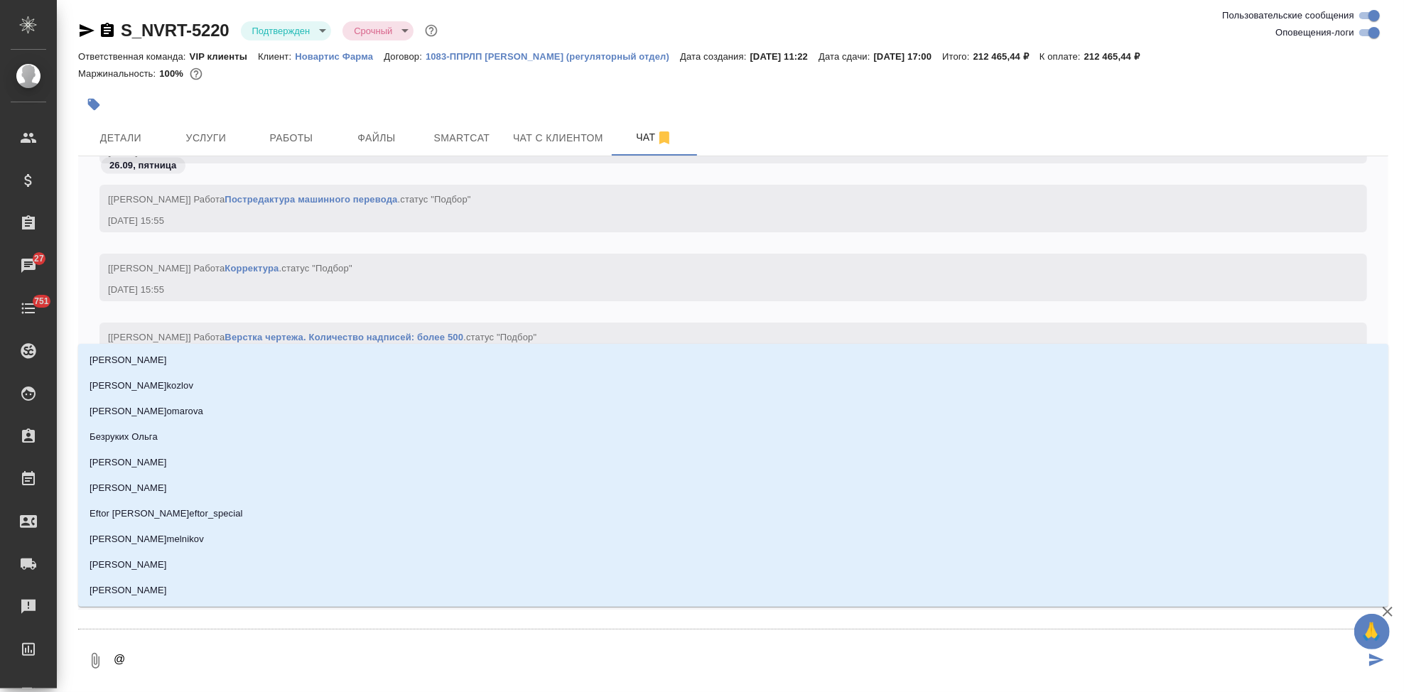
type textarea "@г"
type input "г"
type textarea "@гр"
type input "гр"
type textarea "@гра"
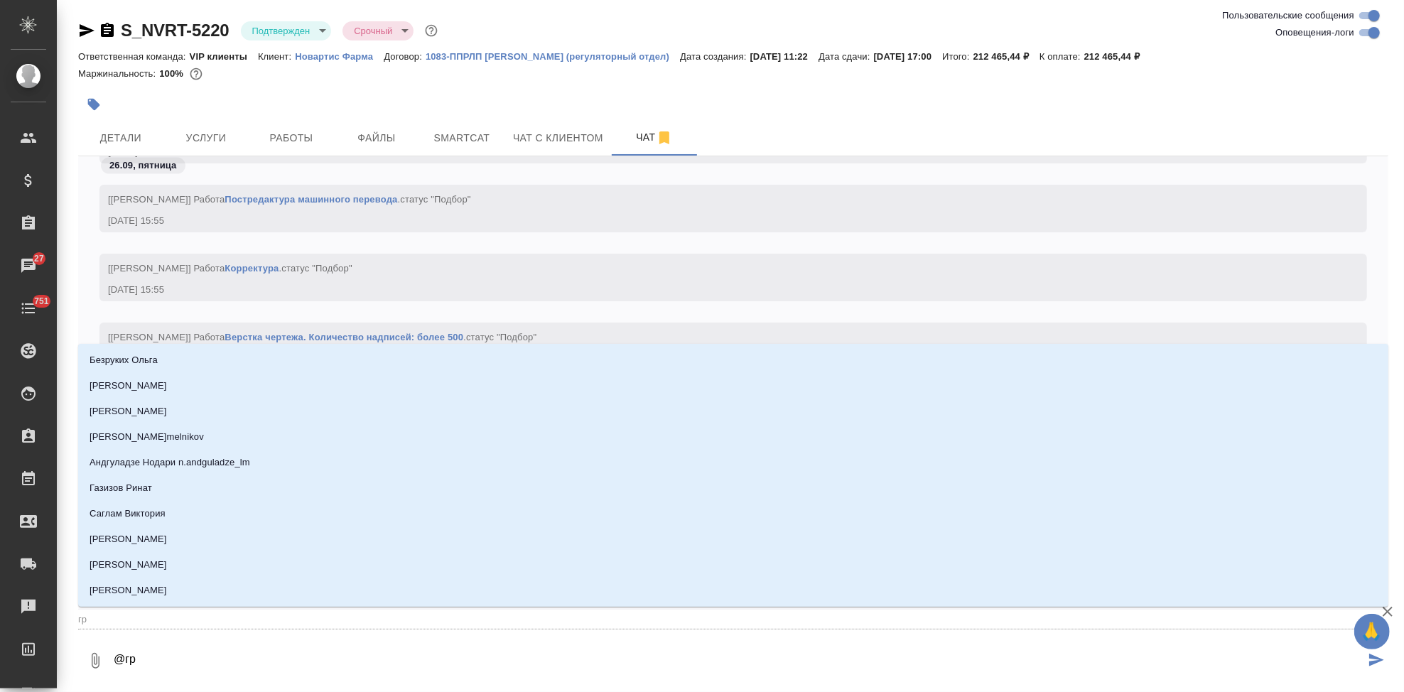
type input "гра"
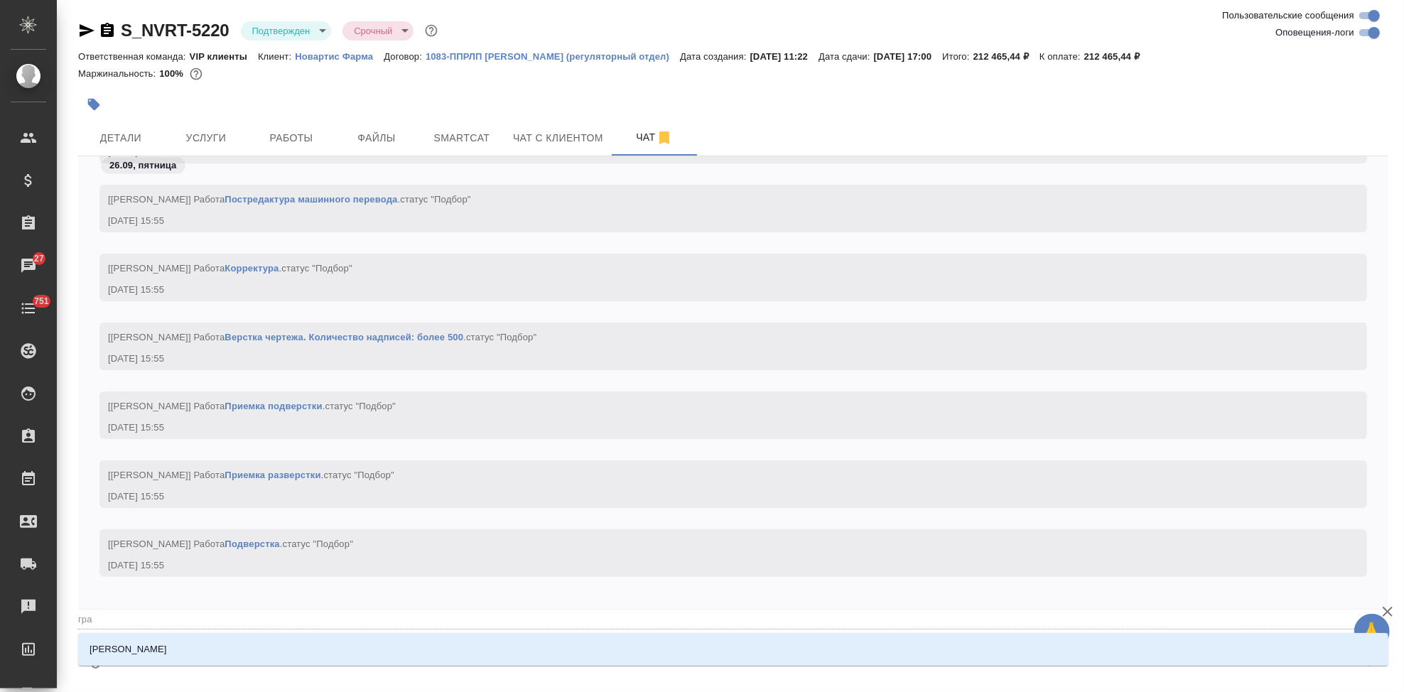
type textarea "@граб"
type input "граб"
type textarea "@грабк"
type input "грабк"
type textarea "@грабкл"
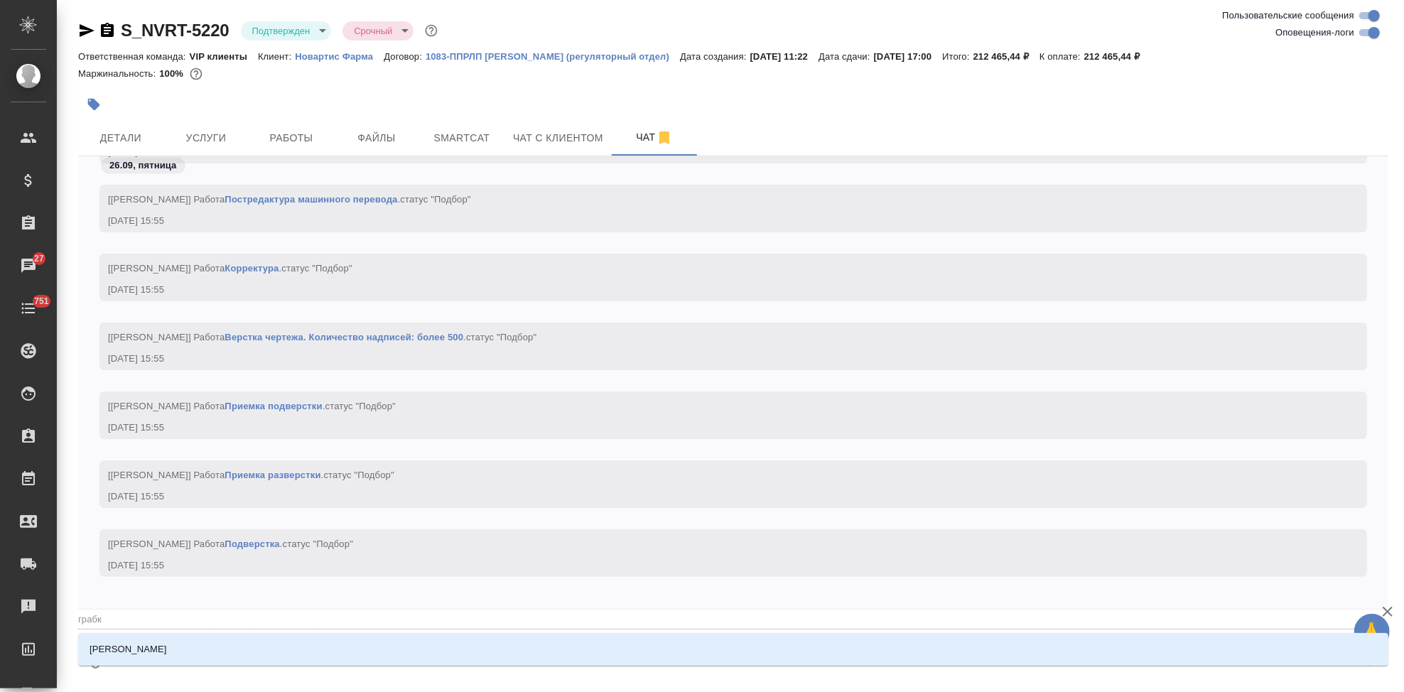
type input "грабкл"
type textarea "@грабк"
type input "грабк"
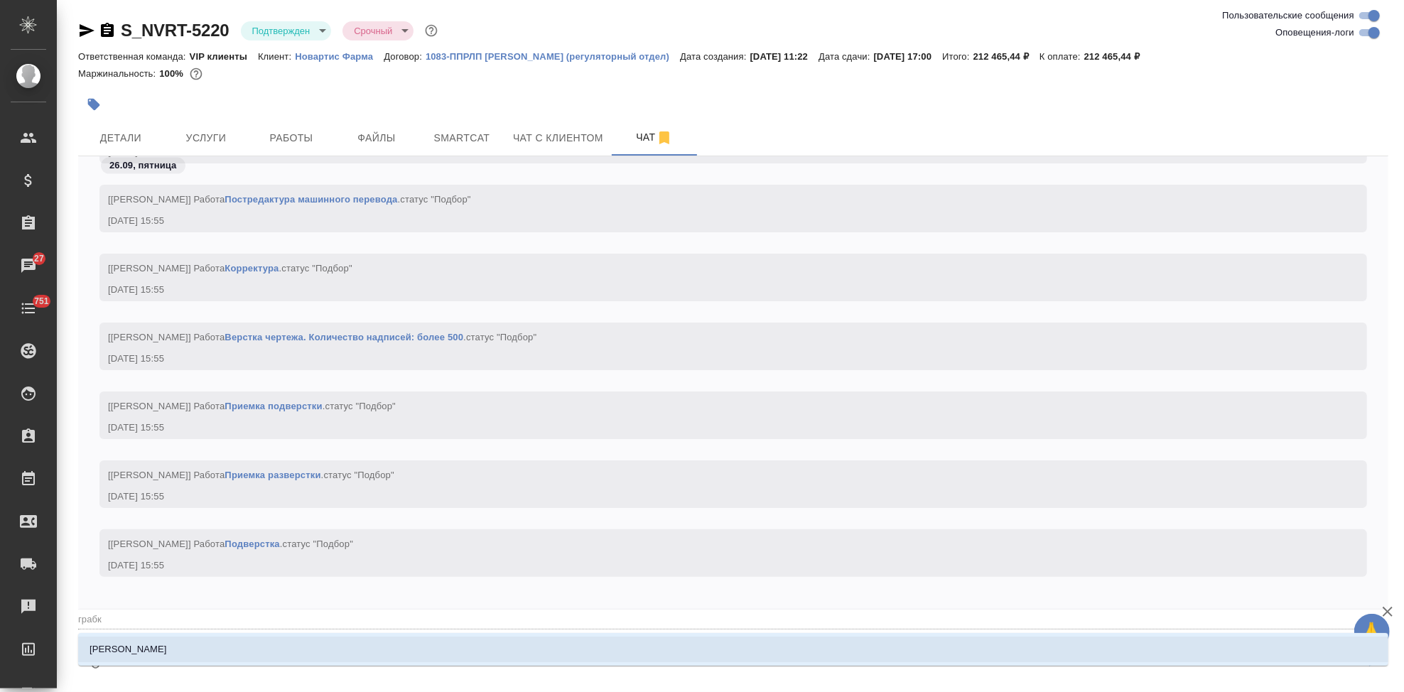
click at [168, 652] on li "Грабко Мария" at bounding box center [733, 650] width 1311 height 26
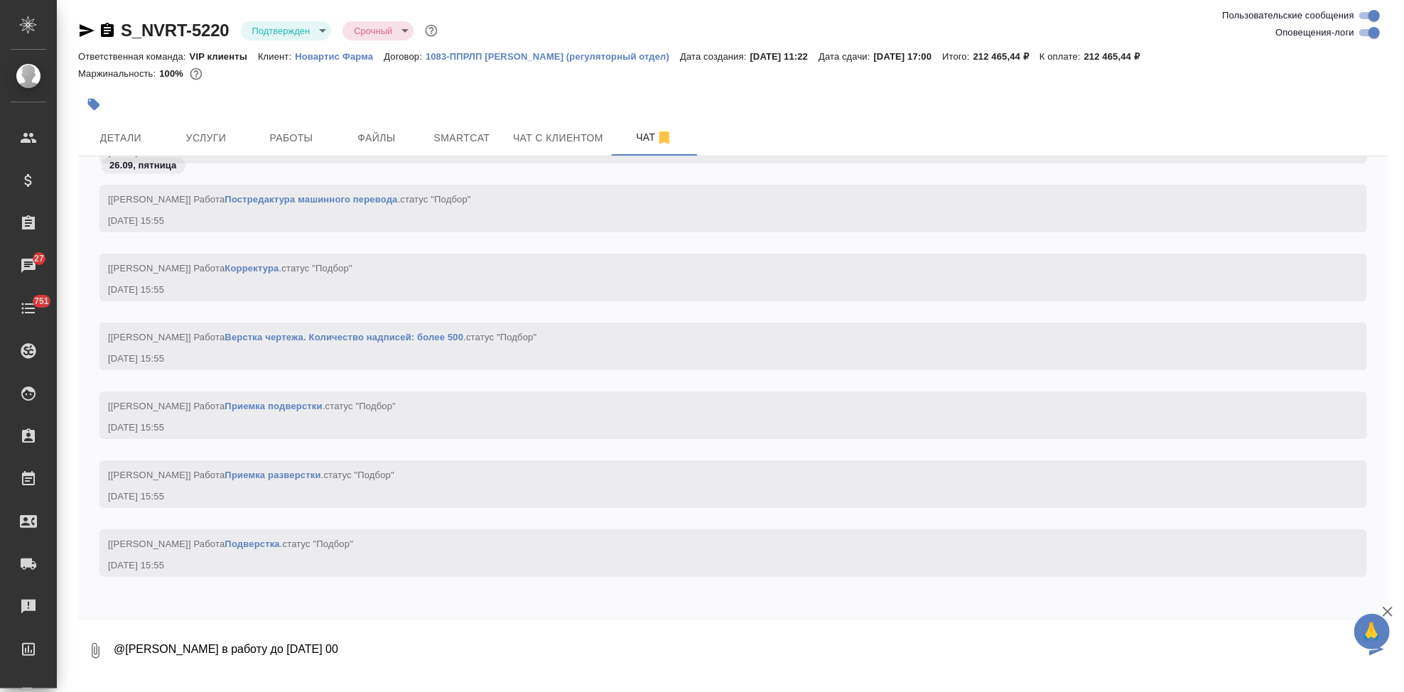
type textarea "@Грабко Мария в работу до 25 октября 17 00"
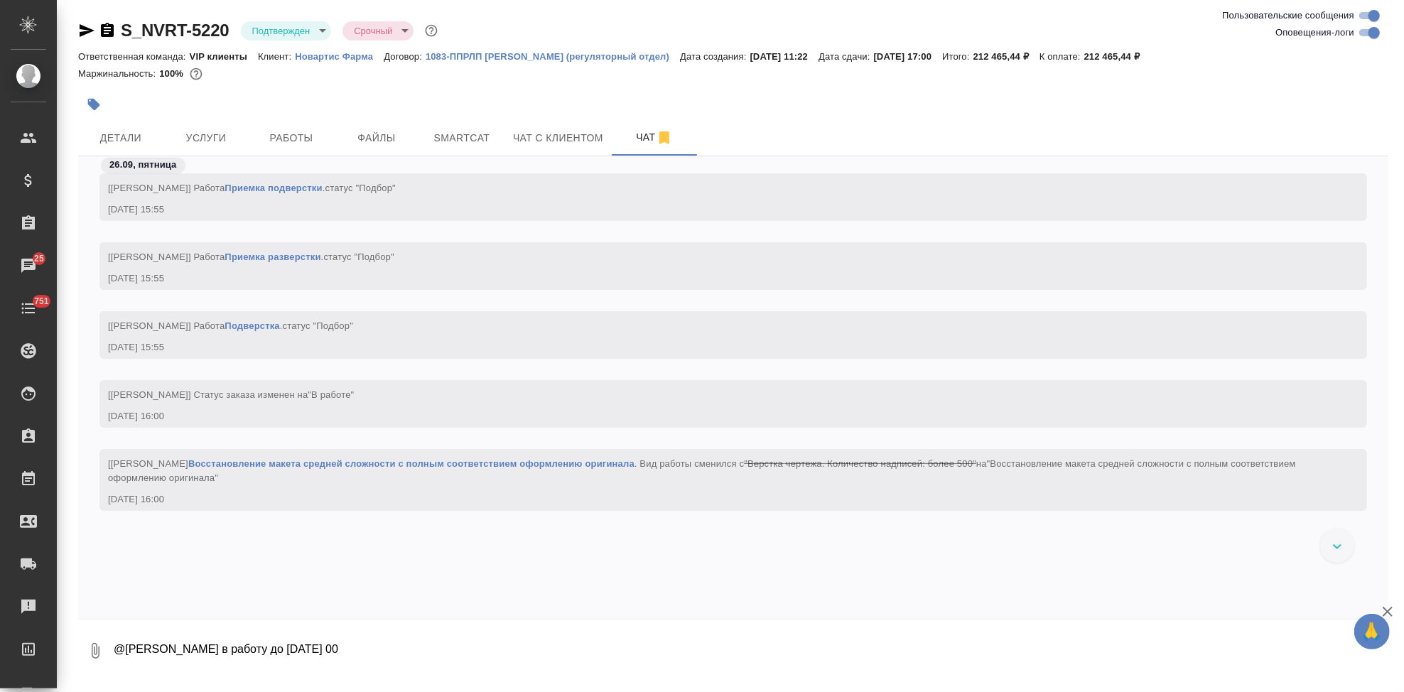
scroll to position [10288, 0]
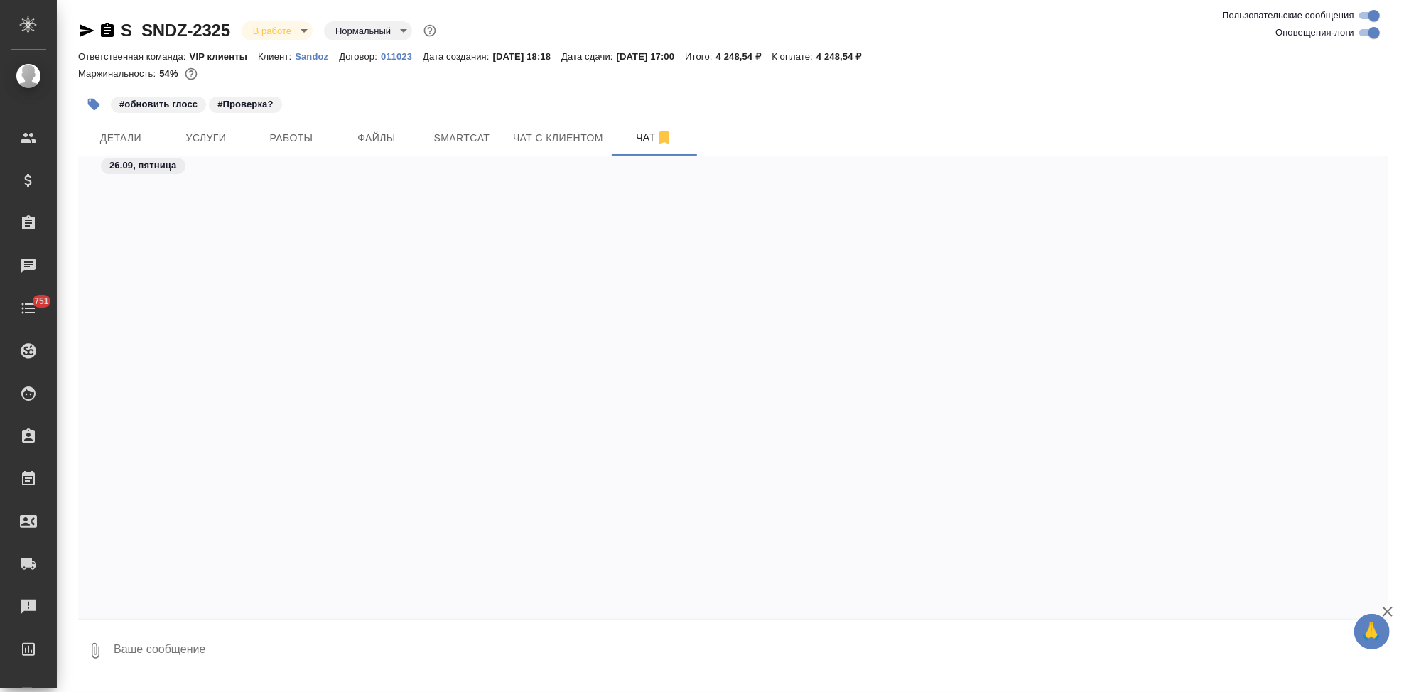
scroll to position [19296, 0]
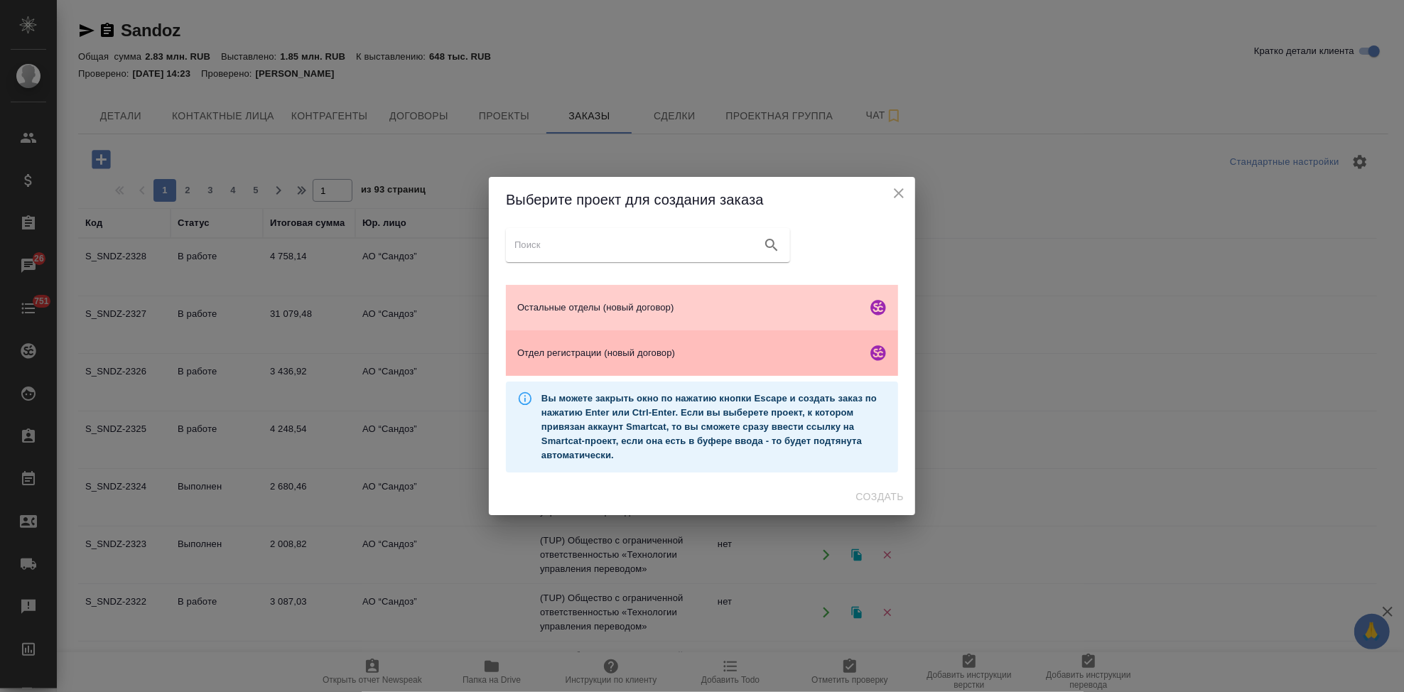
click at [586, 358] on span "Отдел регистрации (новый договор)" at bounding box center [689, 353] width 344 height 14
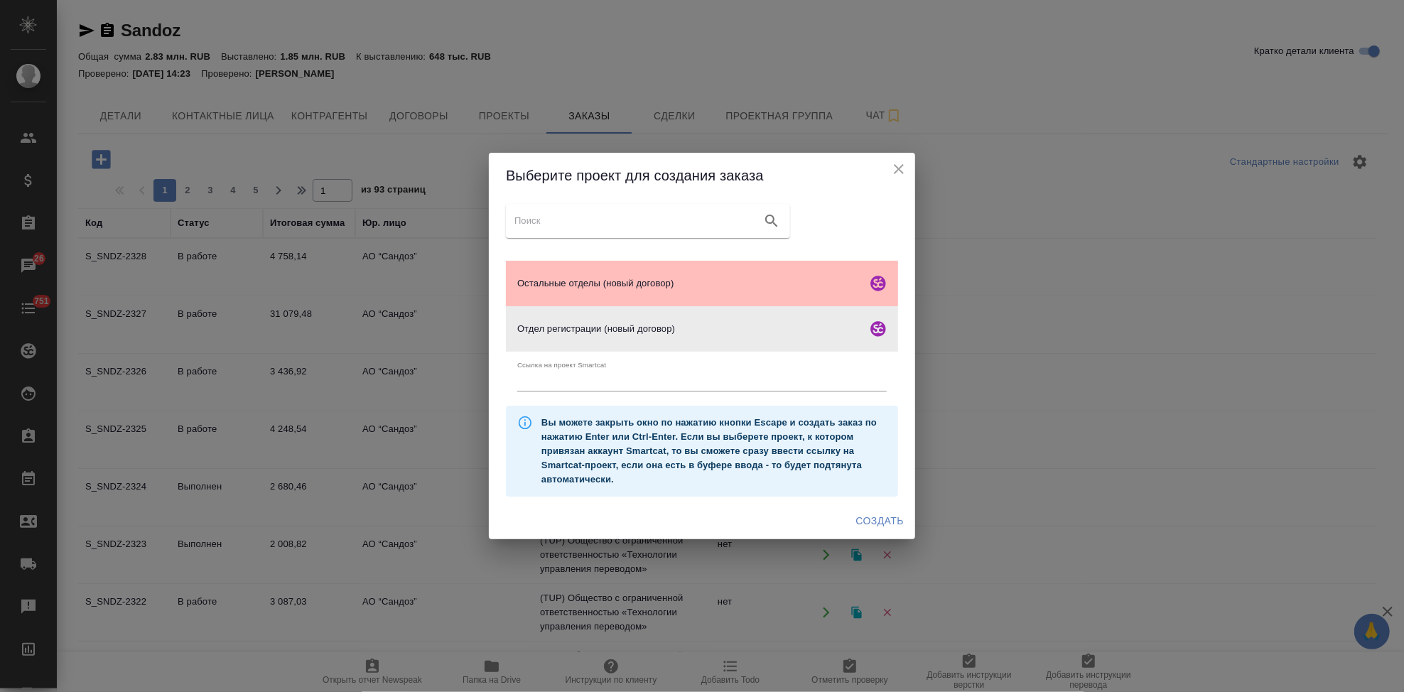
click at [591, 286] on span "Остальные отделы (новый договор)" at bounding box center [689, 283] width 344 height 14
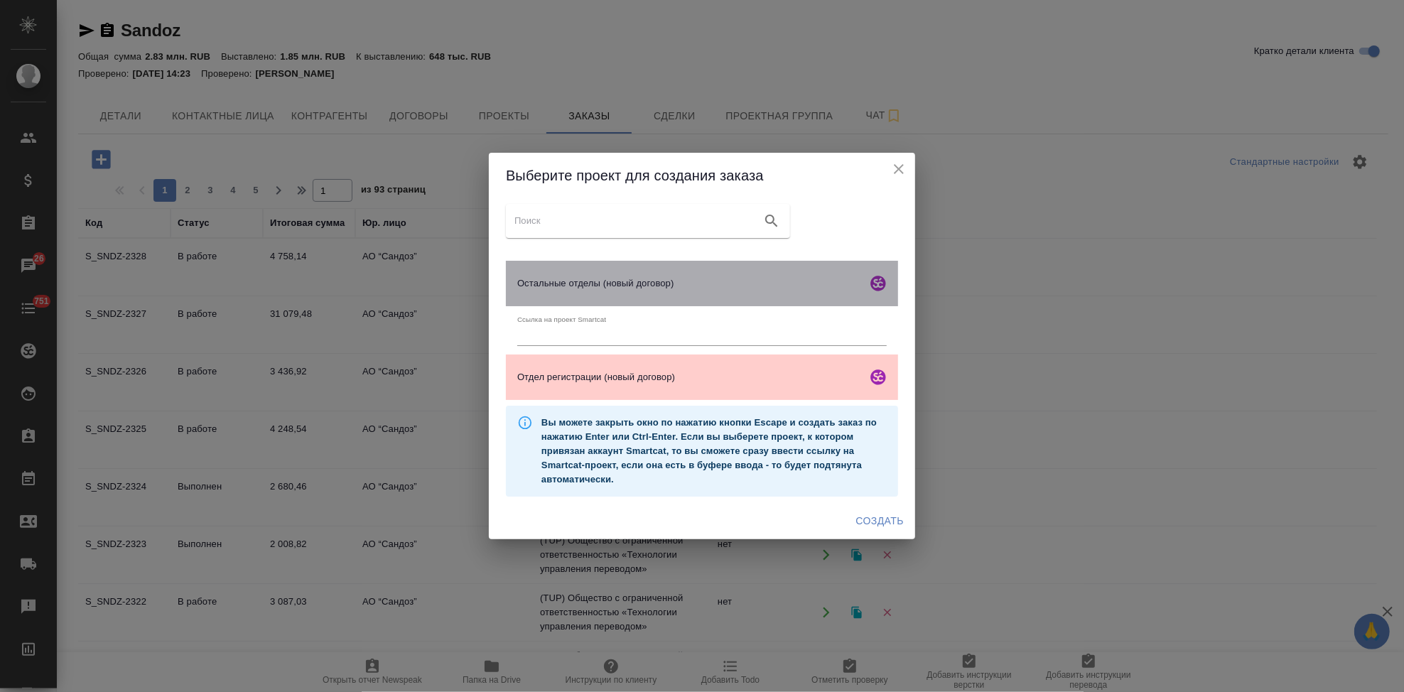
click at [605, 282] on span "Остальные отделы (новый договор)" at bounding box center [689, 283] width 344 height 14
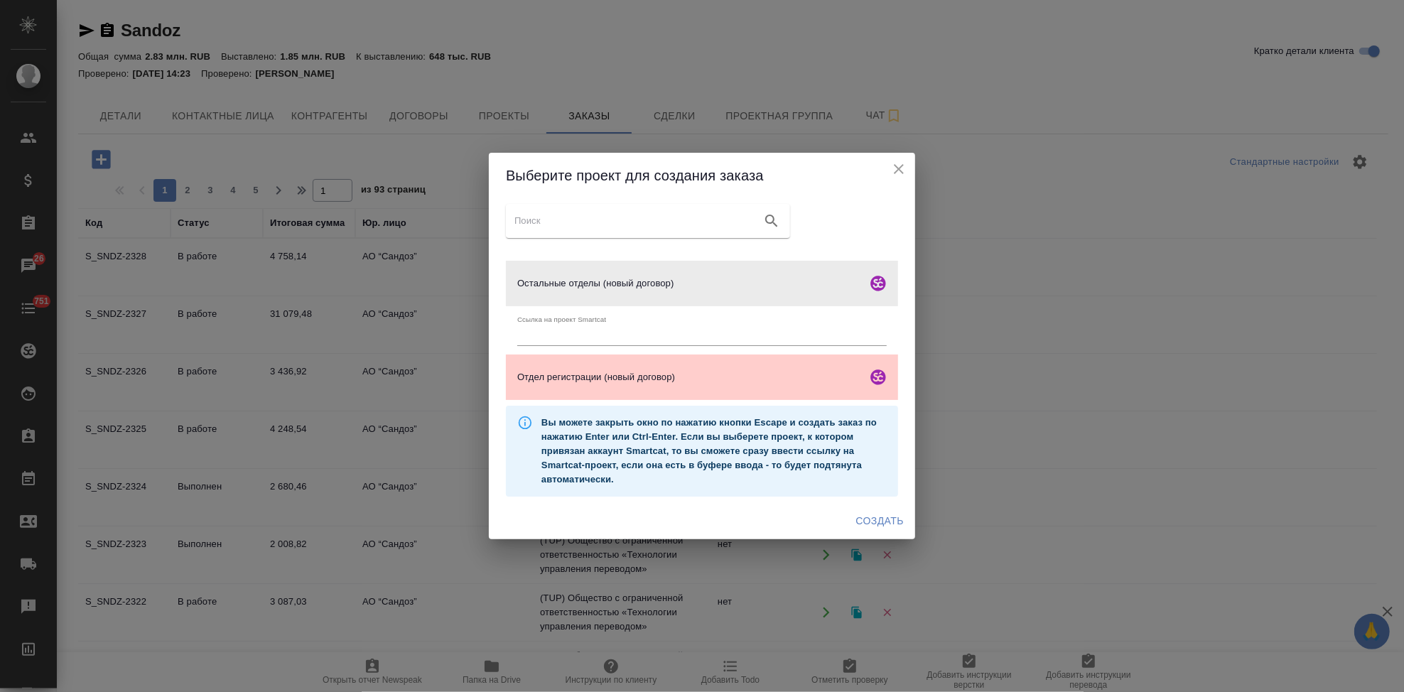
click at [871, 524] on span "Создать" at bounding box center [880, 521] width 48 height 18
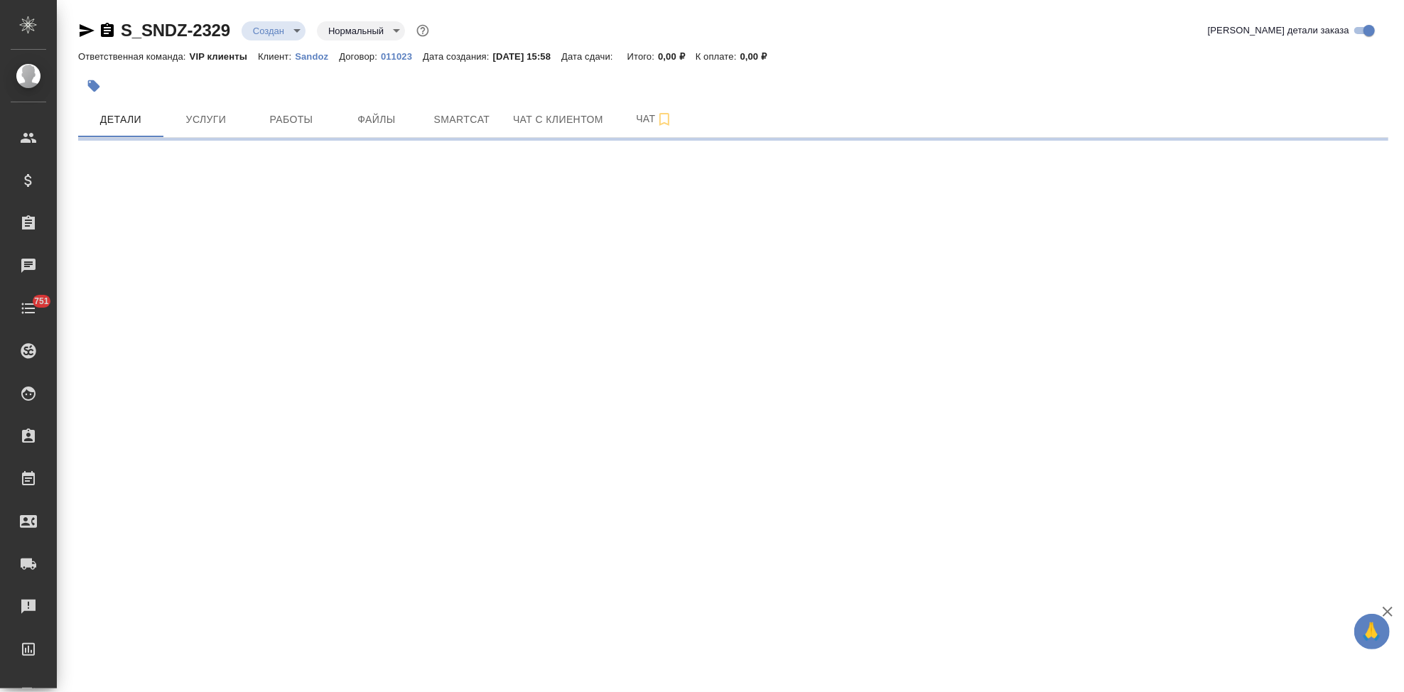
select select "RU"
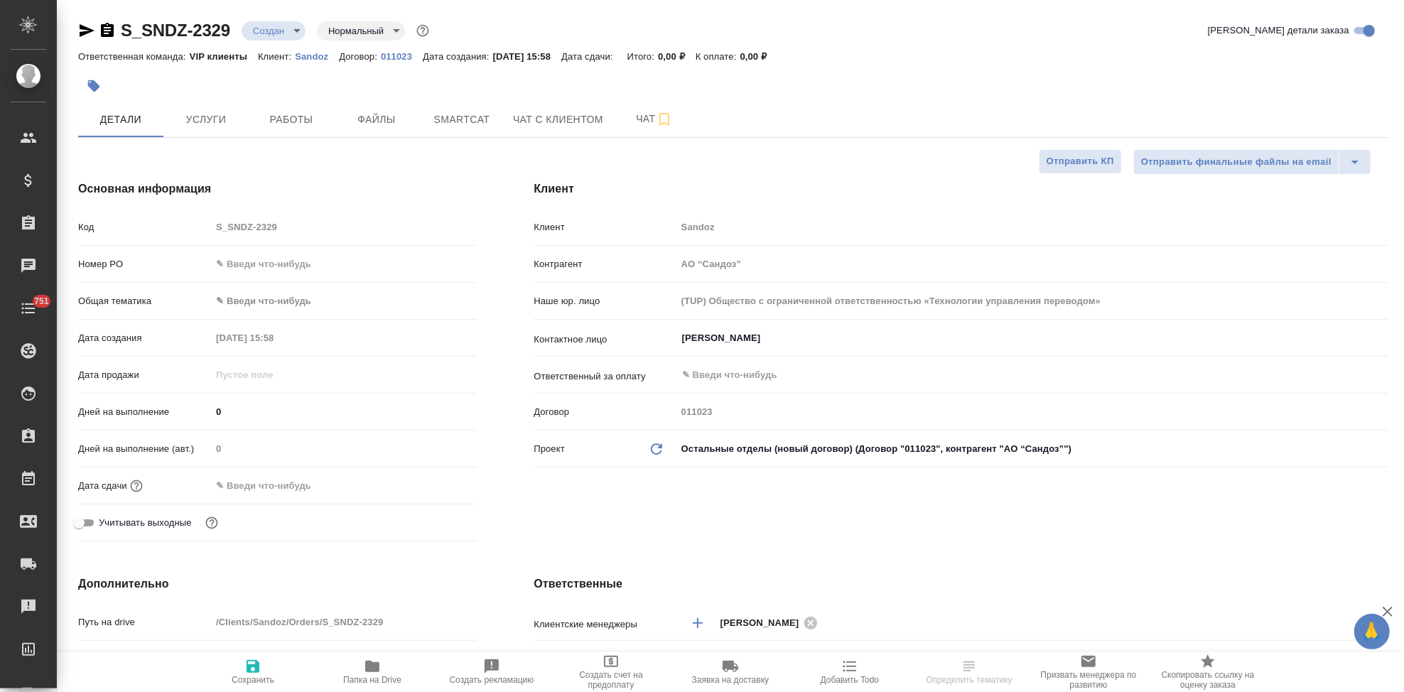
type textarea "x"
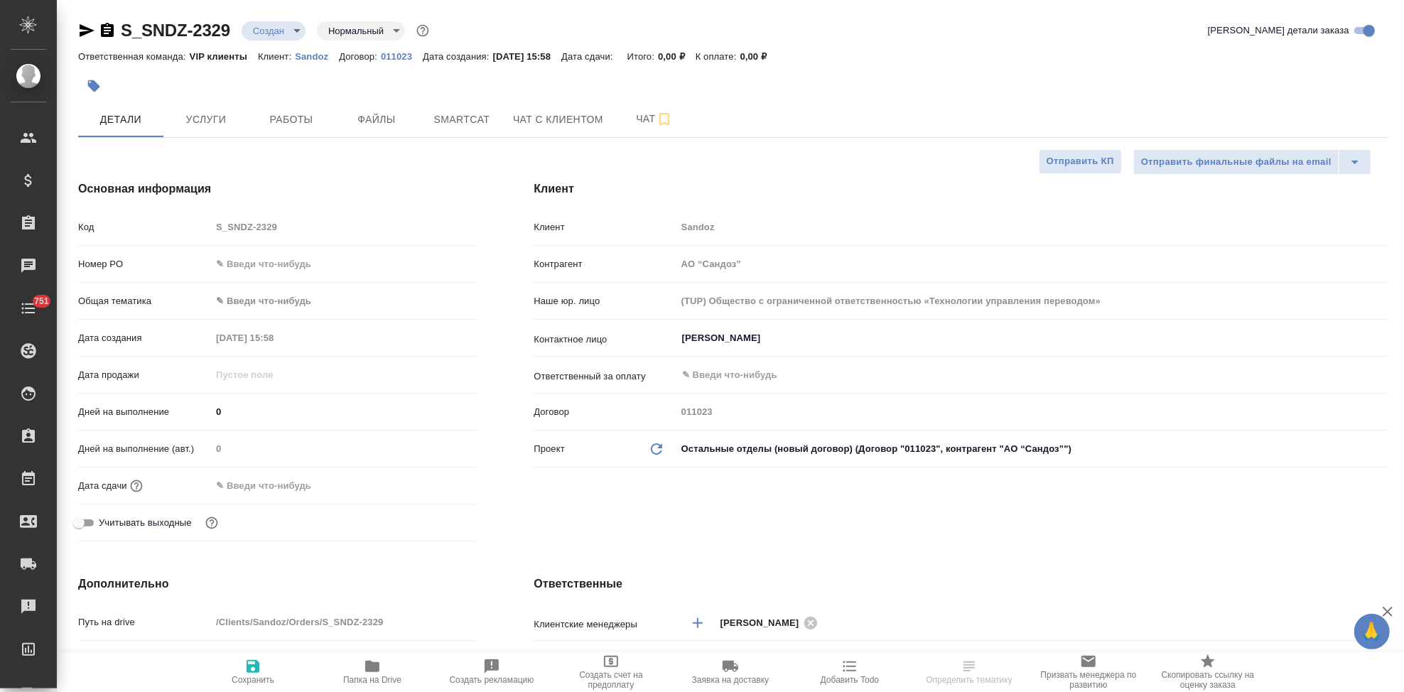
type textarea "x"
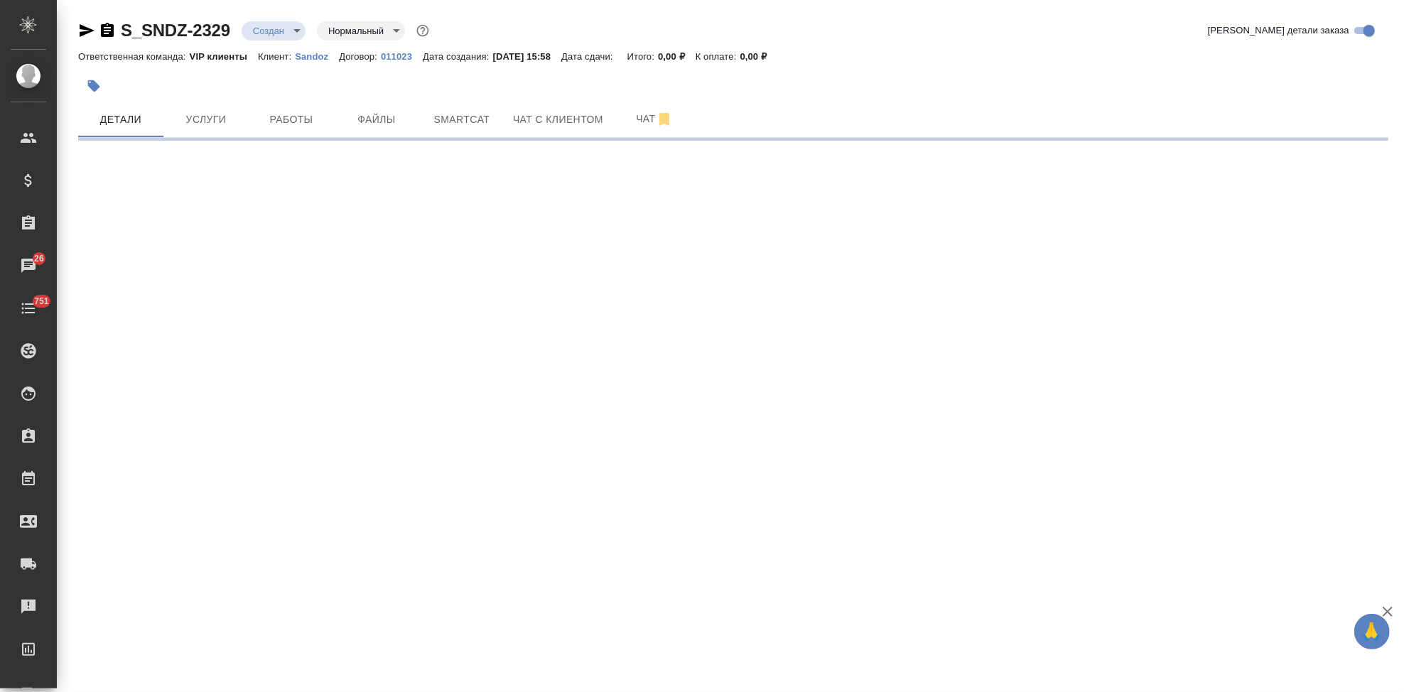
select select "RU"
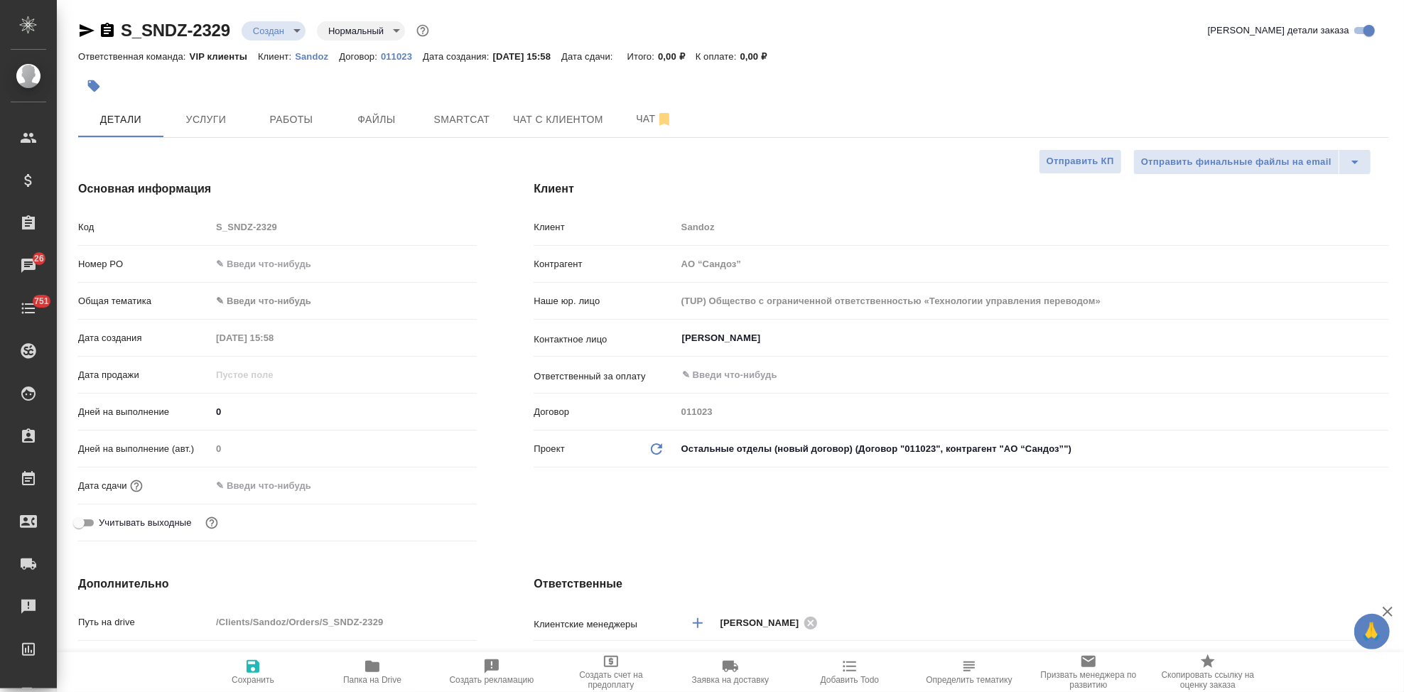
type textarea "x"
click at [188, 222] on div "Код S_SNDZ-2329" at bounding box center [277, 227] width 399 height 25
type textarea "x"
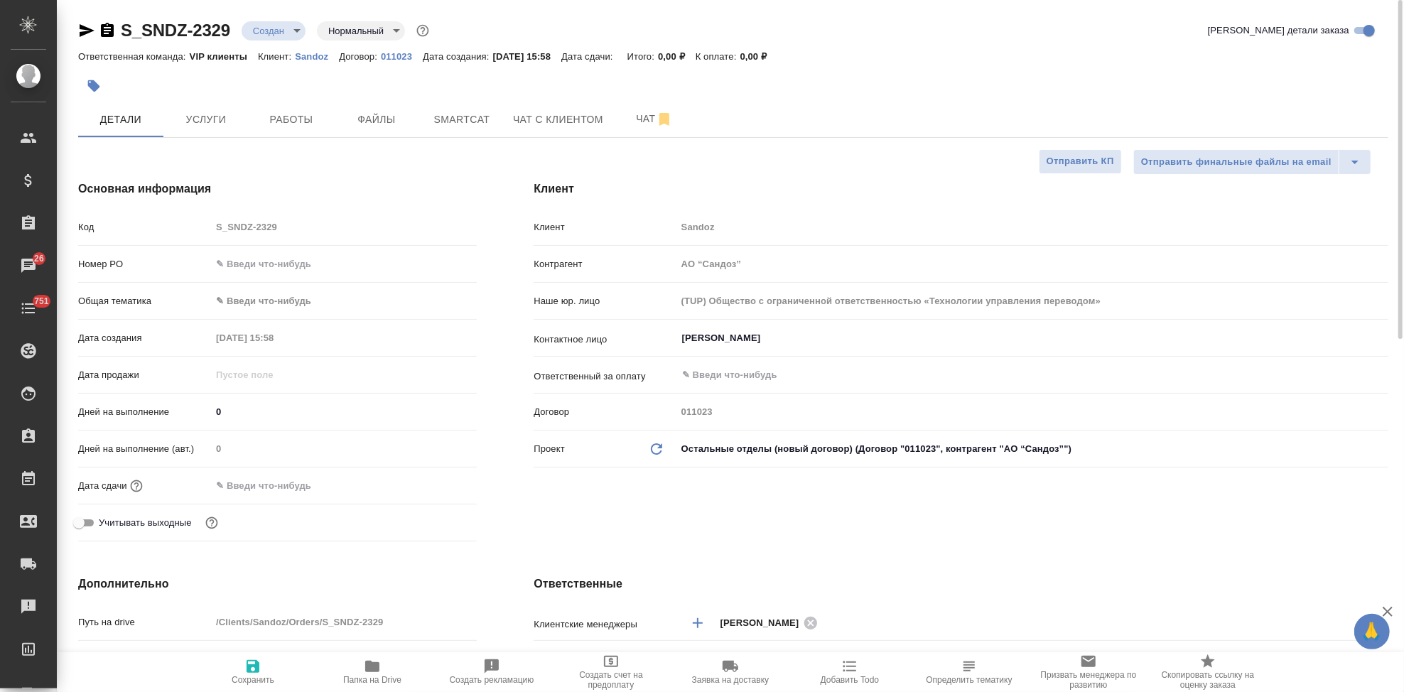
type textarea "x"
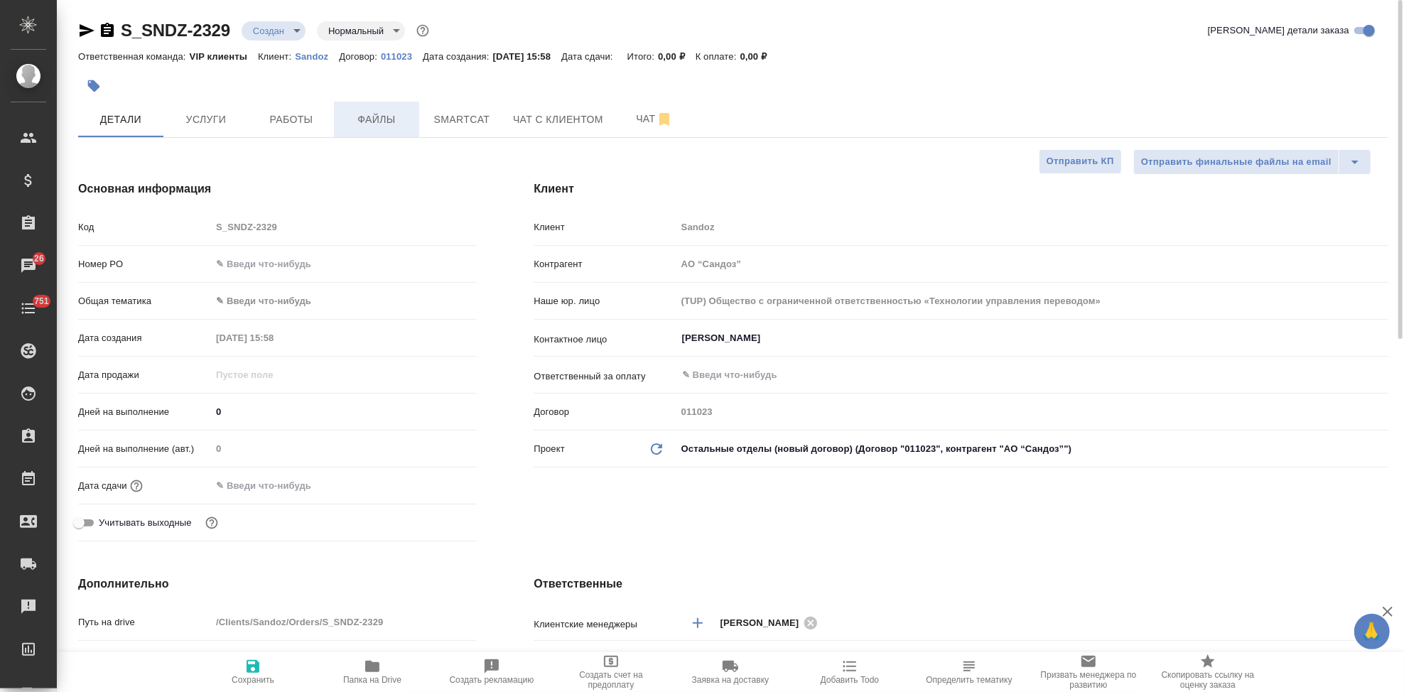
click at [364, 134] on button "Файлы" at bounding box center [376, 120] width 85 height 36
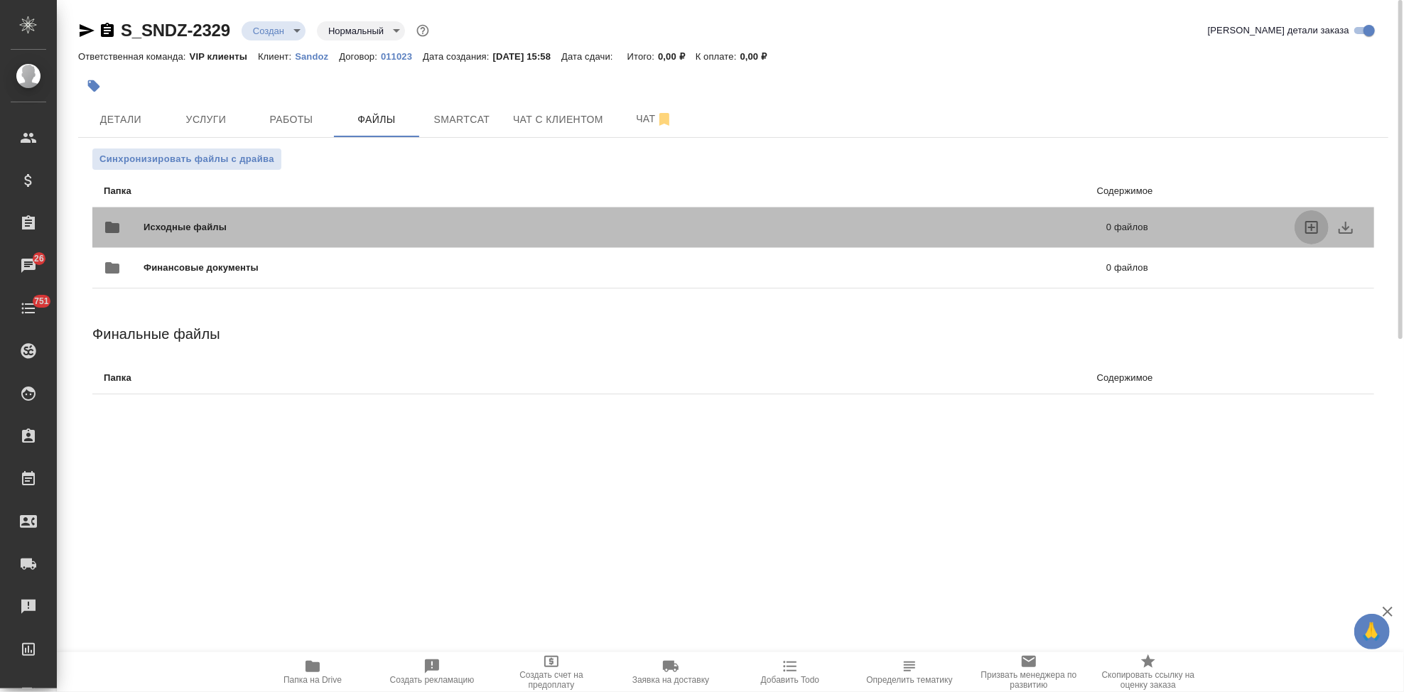
click at [1307, 226] on icon "uploadFiles" at bounding box center [1312, 227] width 17 height 17
click at [0, 0] on input "uploadFiles" at bounding box center [0, 0] width 0 height 0
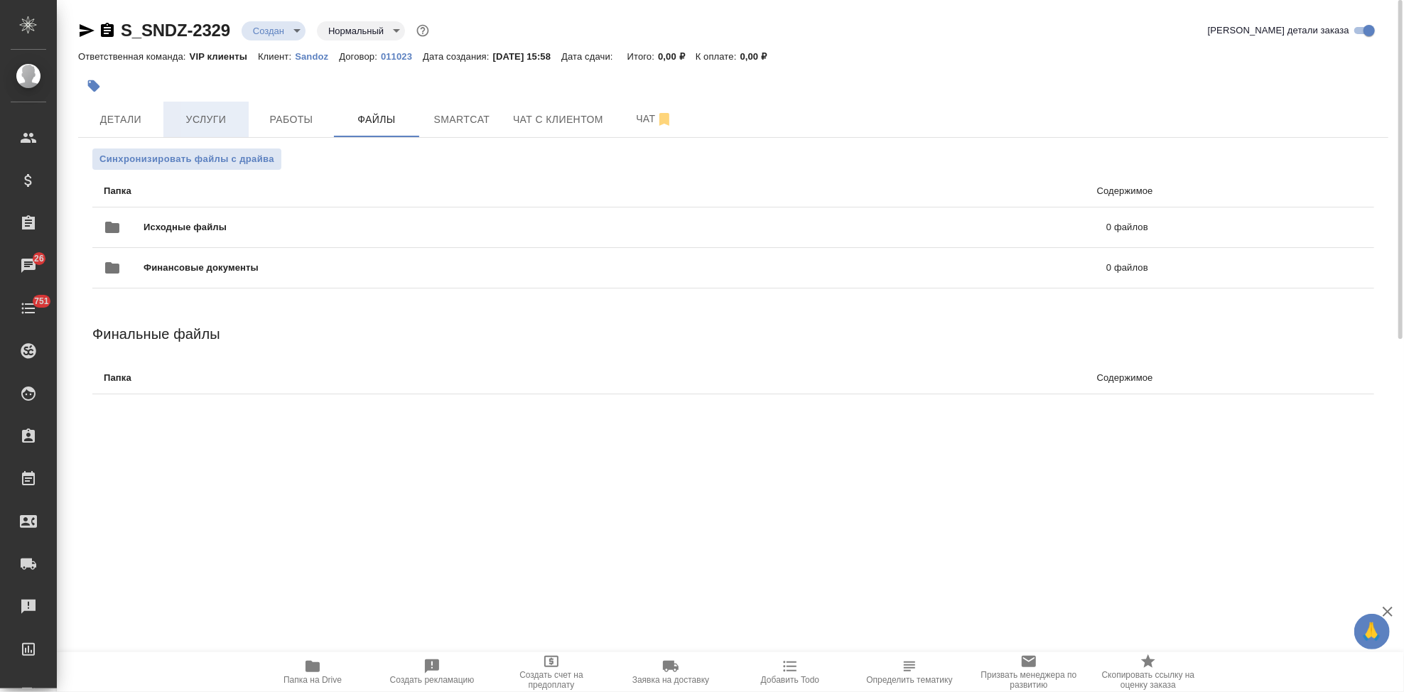
click at [210, 128] on span "Услуги" at bounding box center [206, 120] width 68 height 18
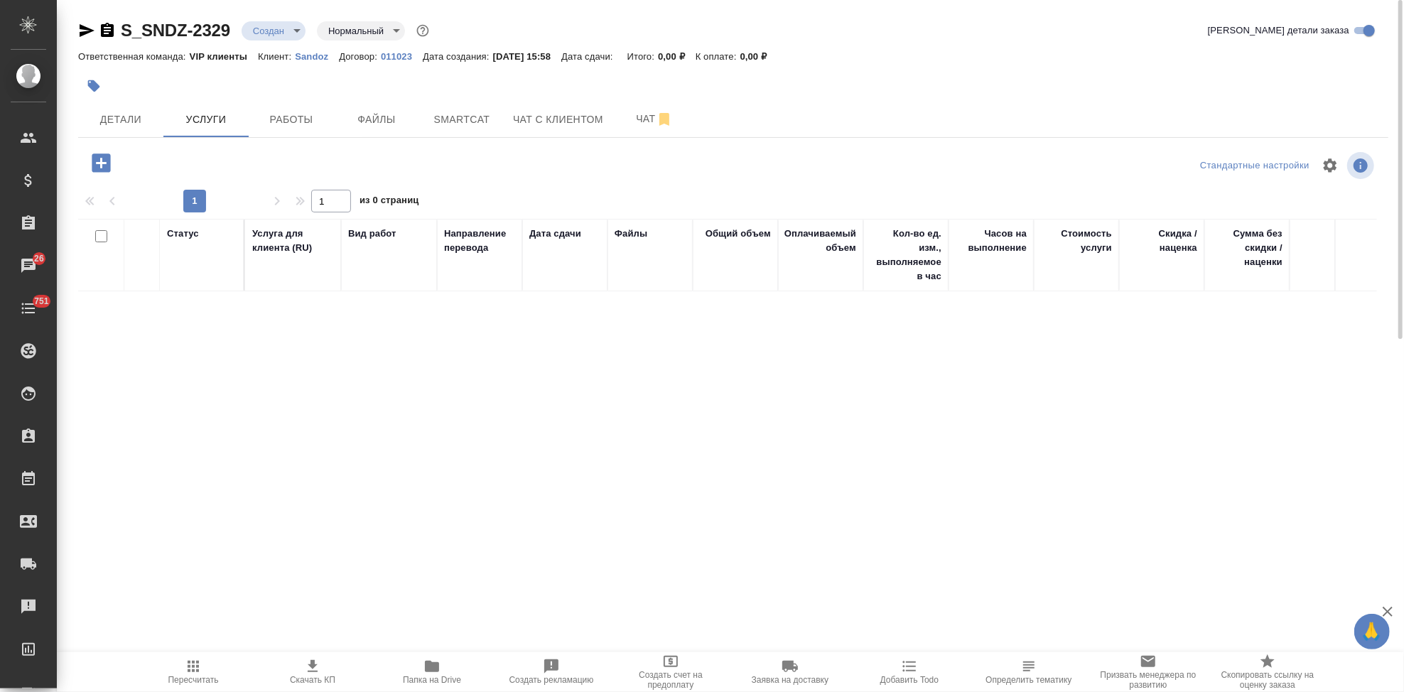
click at [95, 166] on icon "button" at bounding box center [101, 163] width 18 height 18
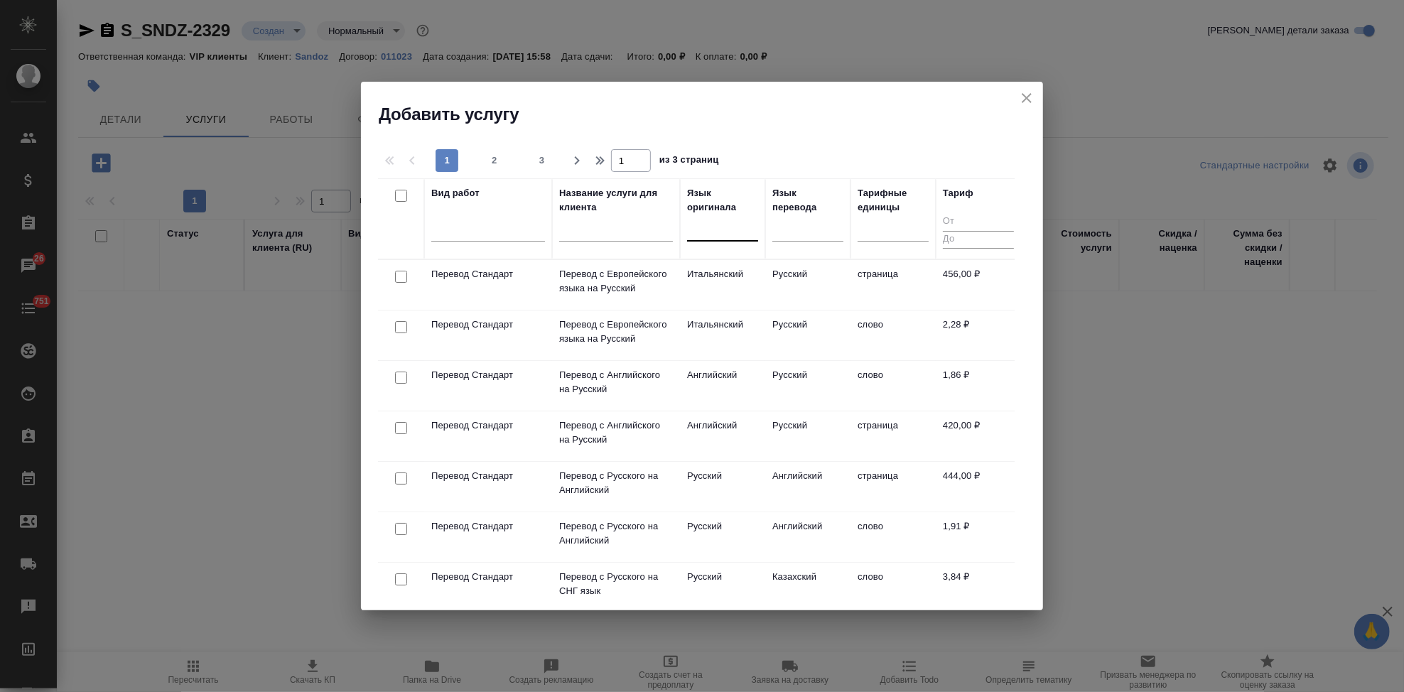
click at [709, 230] on div at bounding box center [722, 227] width 71 height 21
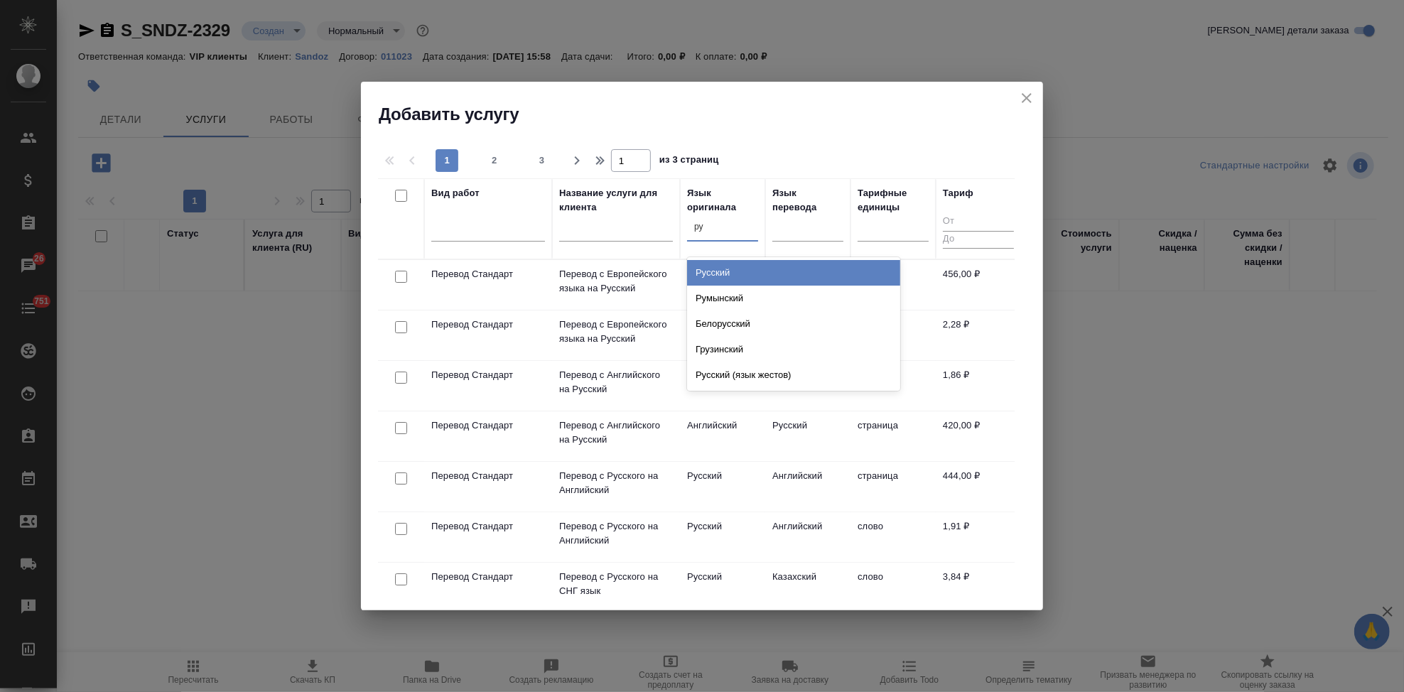
type input "рус"
click at [737, 268] on div "Русский" at bounding box center [793, 273] width 213 height 26
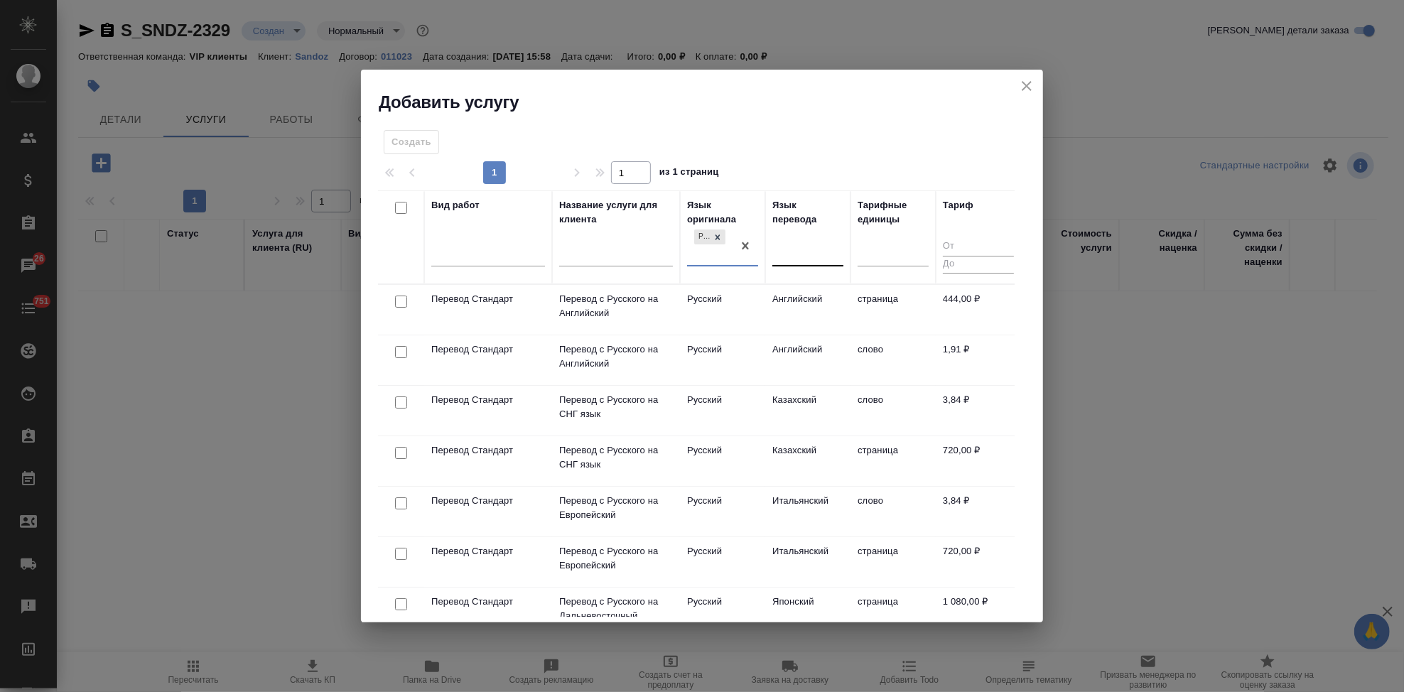
click at [790, 247] on div at bounding box center [808, 252] width 71 height 21
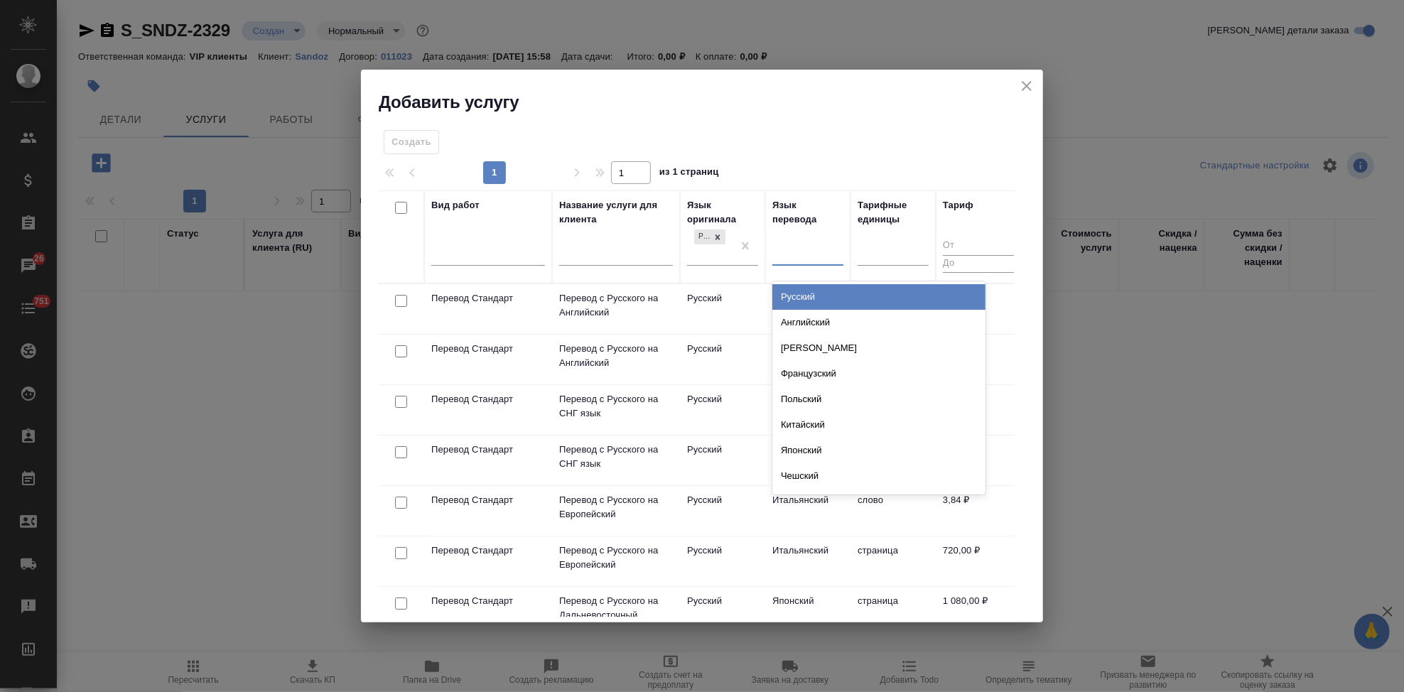
type input "[PERSON_NAME]"
click at [815, 295] on div "Английский" at bounding box center [879, 297] width 213 height 26
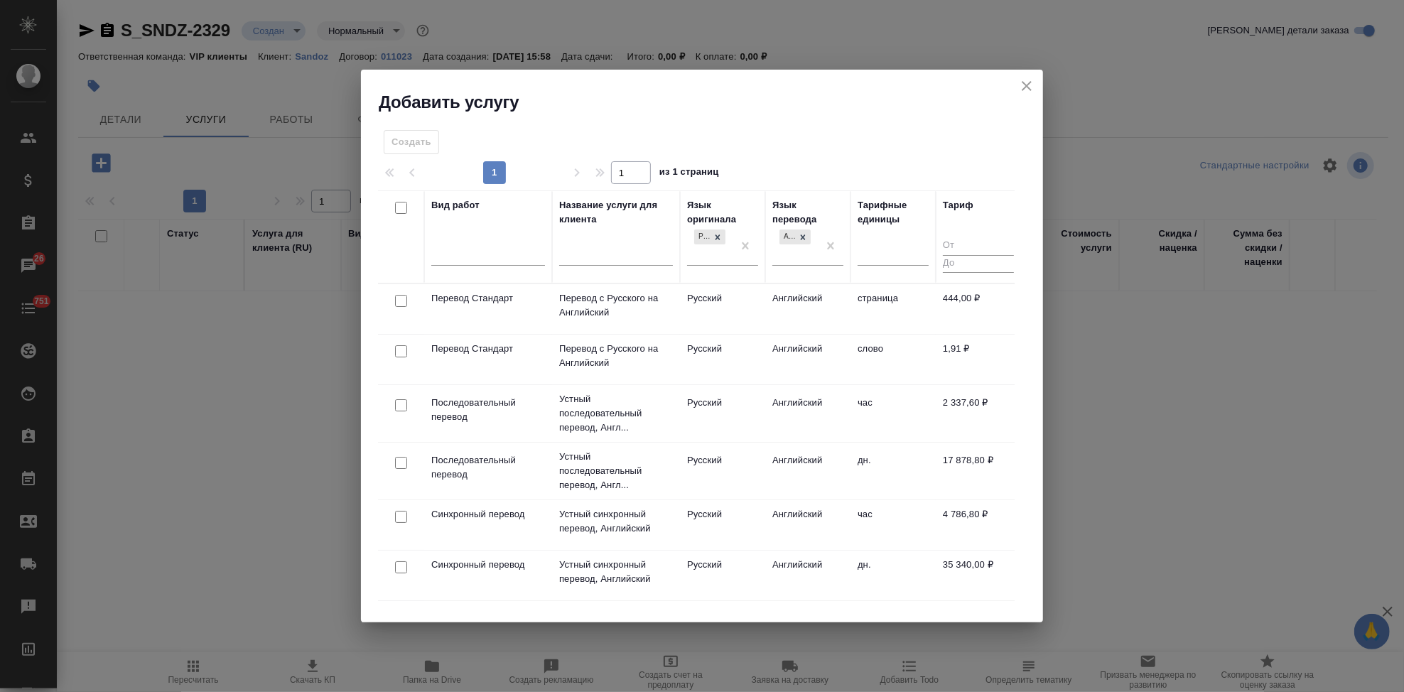
click at [797, 353] on td "Английский" at bounding box center [807, 360] width 85 height 50
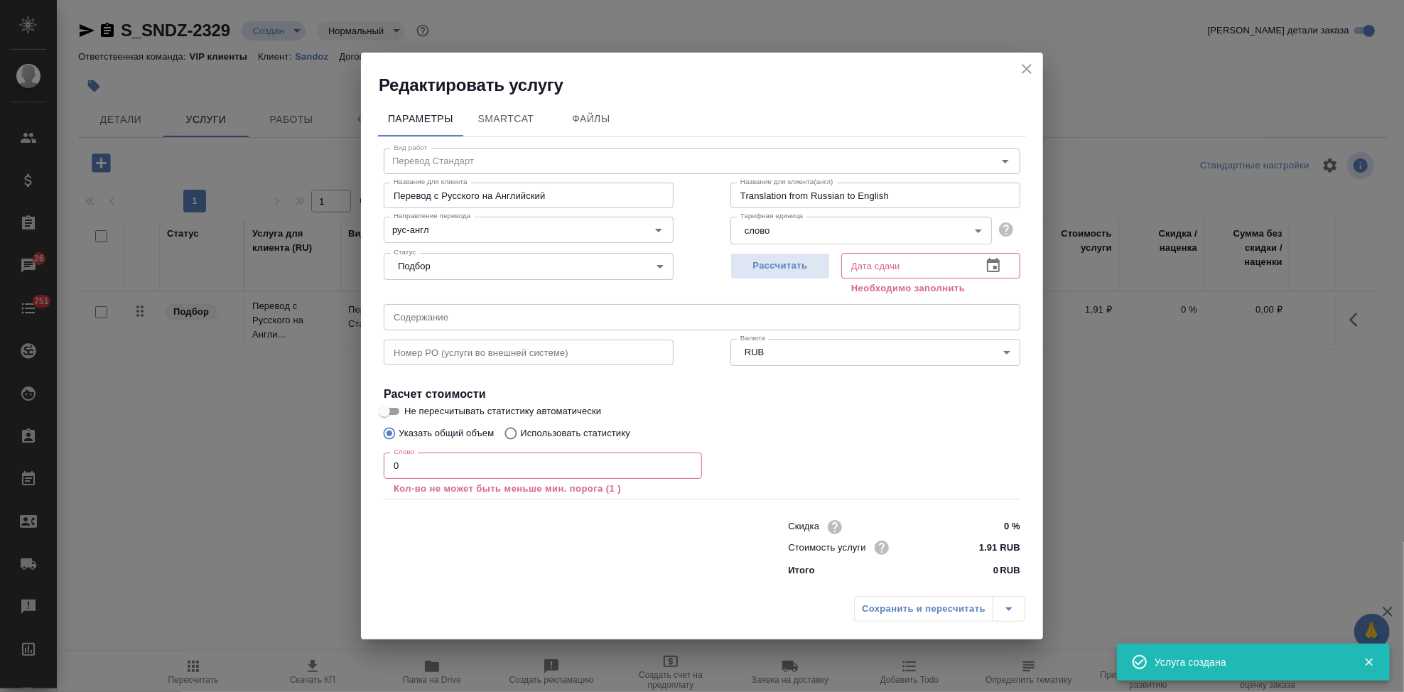
click at [444, 465] on input "0" at bounding box center [543, 466] width 318 height 26
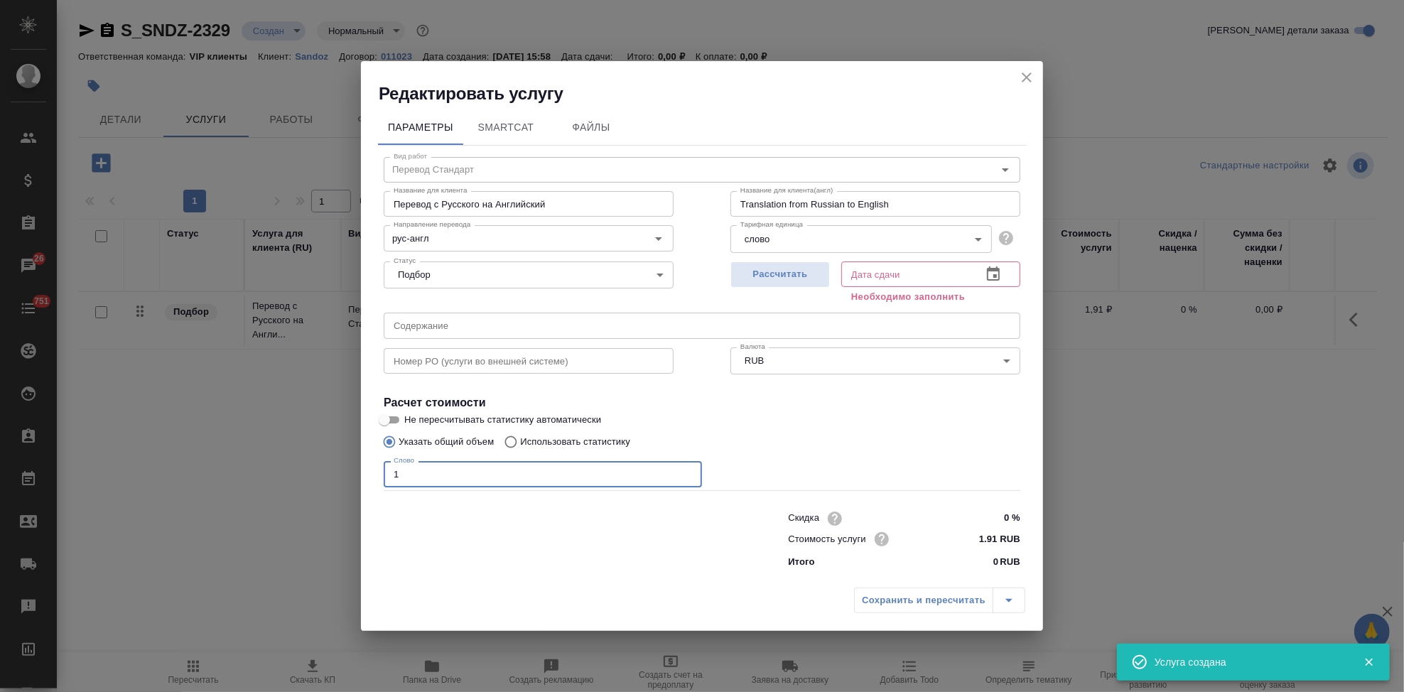
type input "1"
click at [998, 272] on icon "button" at bounding box center [993, 274] width 17 height 17
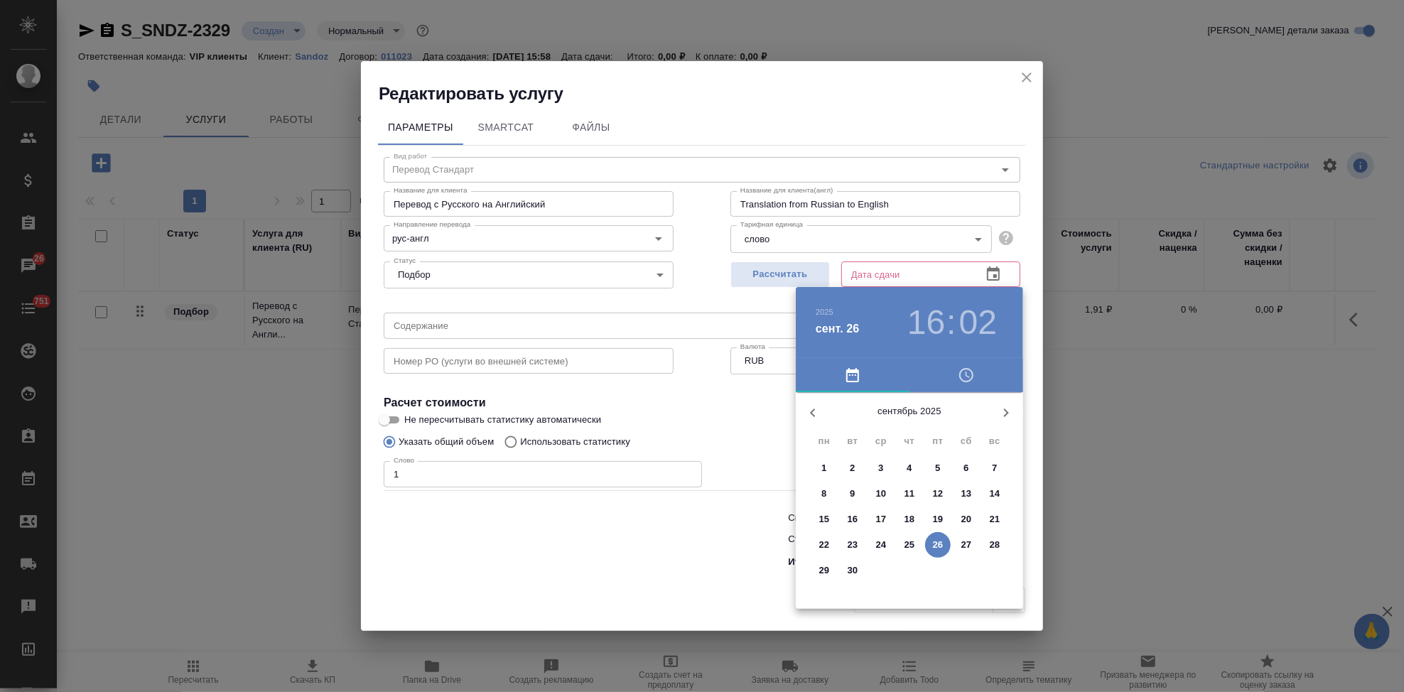
click at [851, 568] on p "30" at bounding box center [853, 571] width 11 height 14
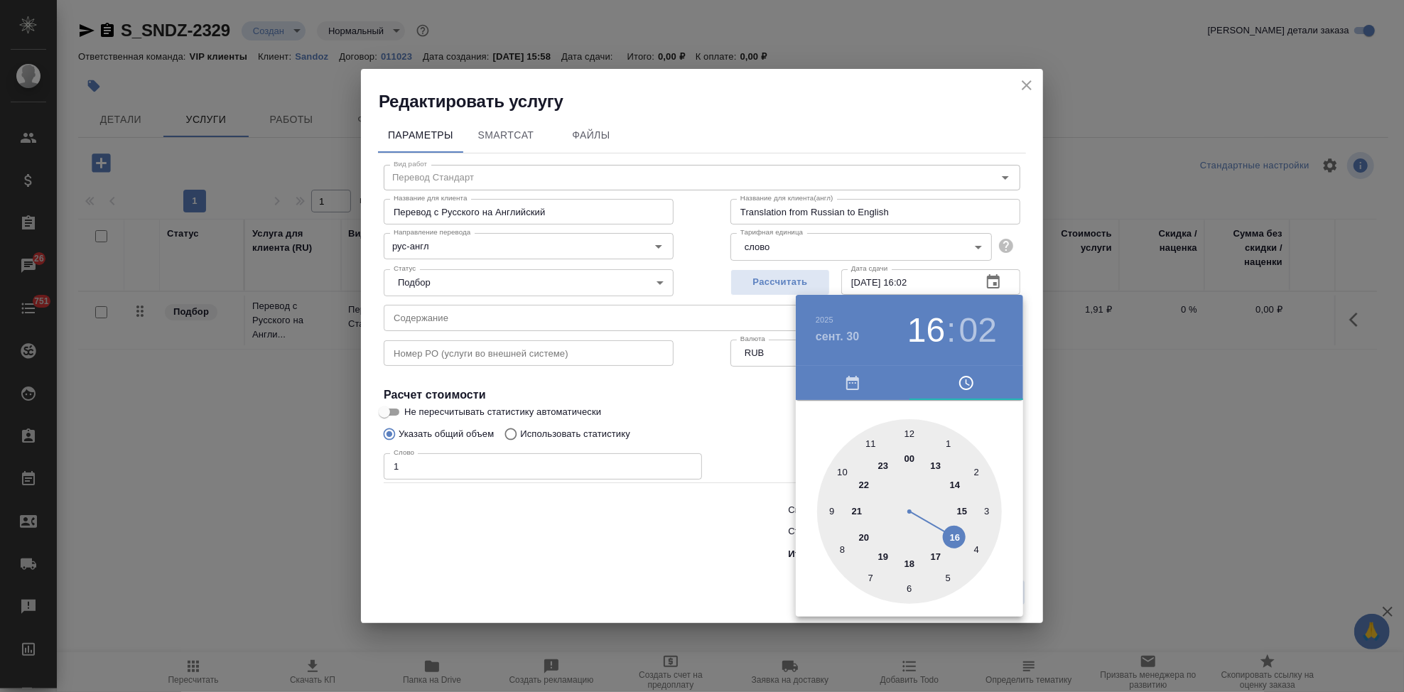
click at [933, 556] on div at bounding box center [909, 511] width 185 height 185
click at [907, 431] on div at bounding box center [909, 511] width 185 height 185
type input "30.09.2025 17:00"
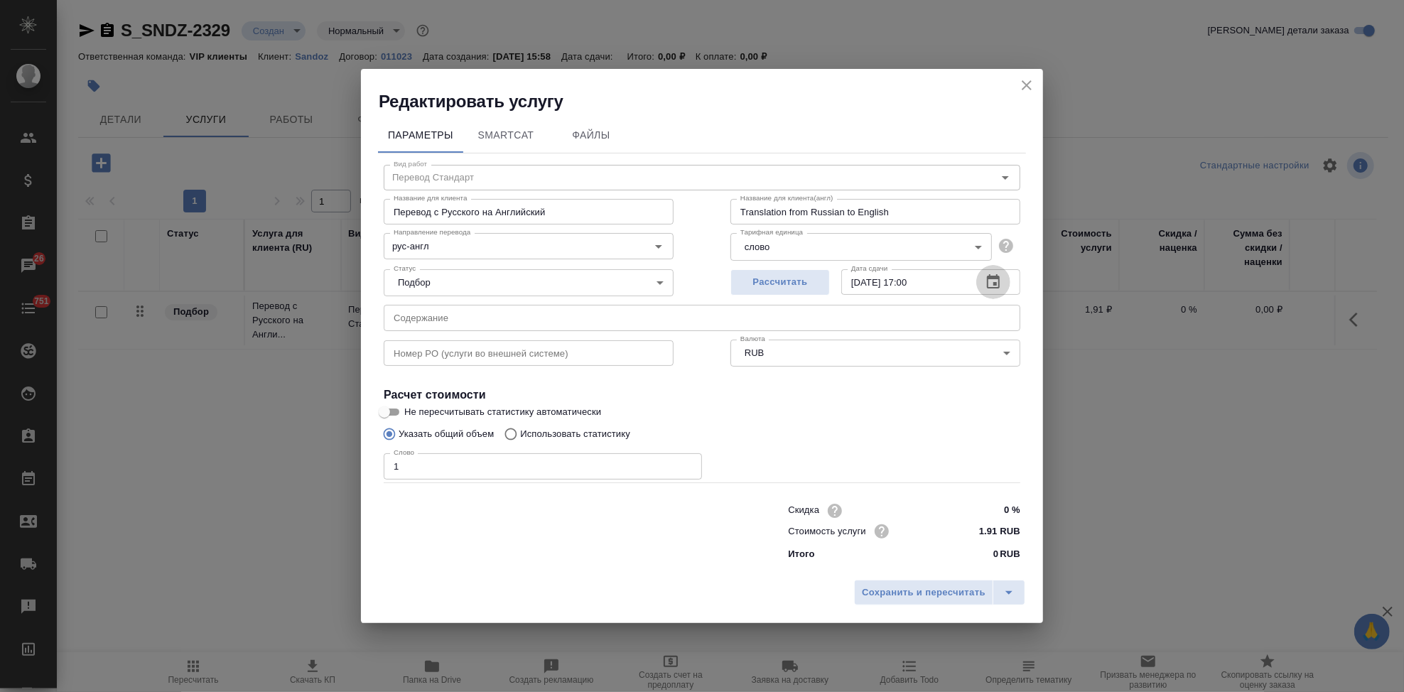
click at [545, 320] on input "text" at bounding box center [702, 318] width 637 height 26
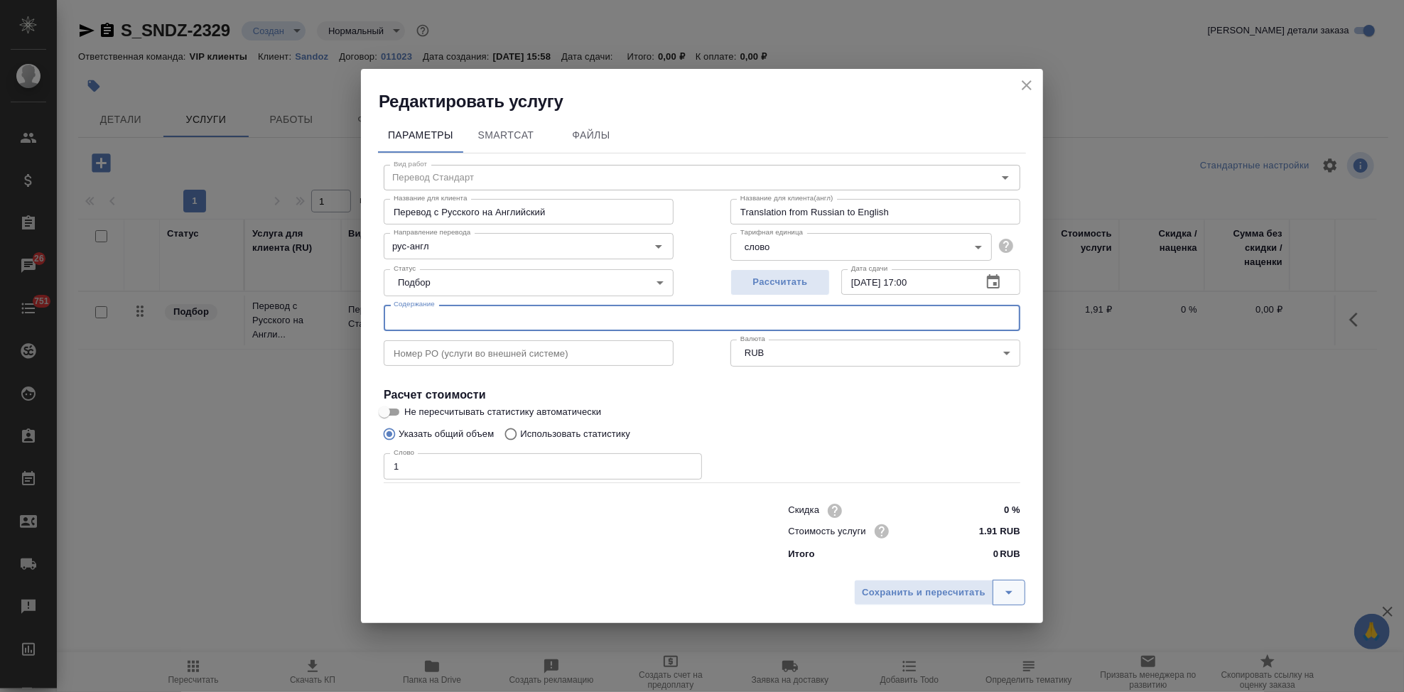
click at [1019, 591] on button "split button" at bounding box center [1009, 593] width 33 height 26
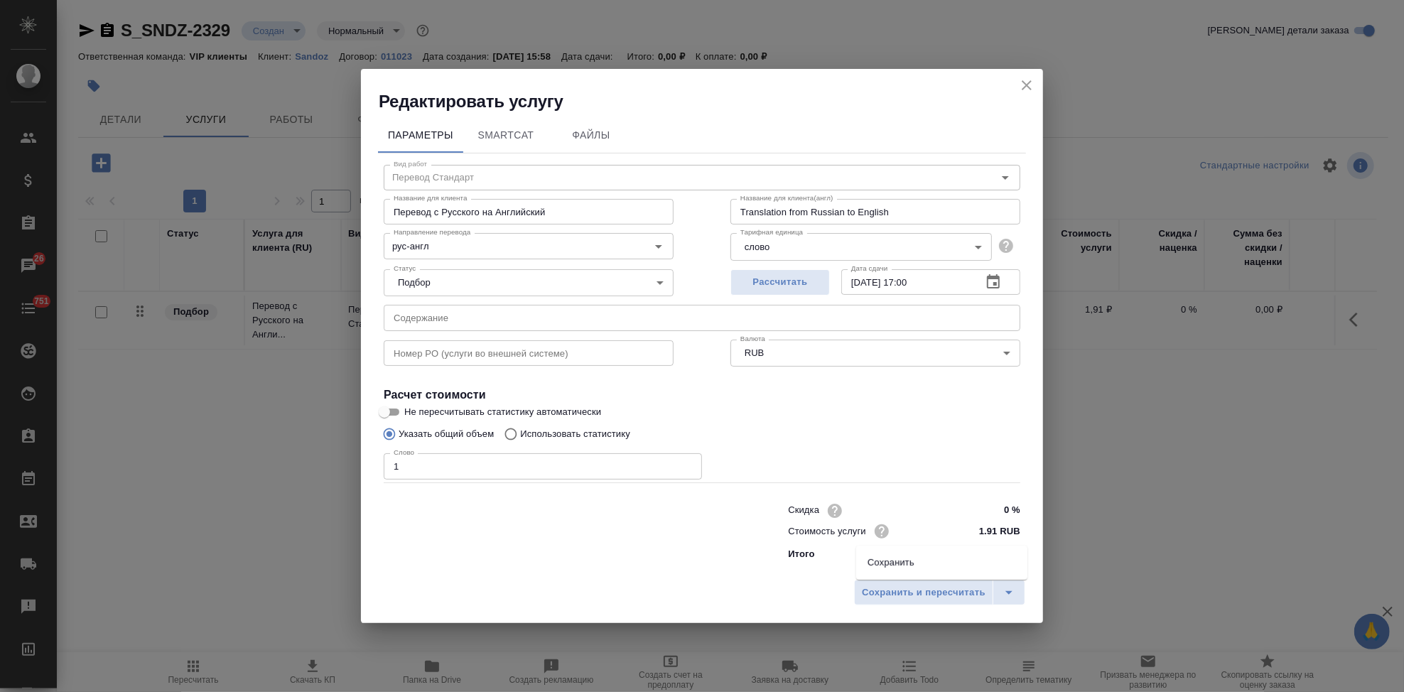
click at [911, 559] on li "Сохранить" at bounding box center [941, 563] width 171 height 23
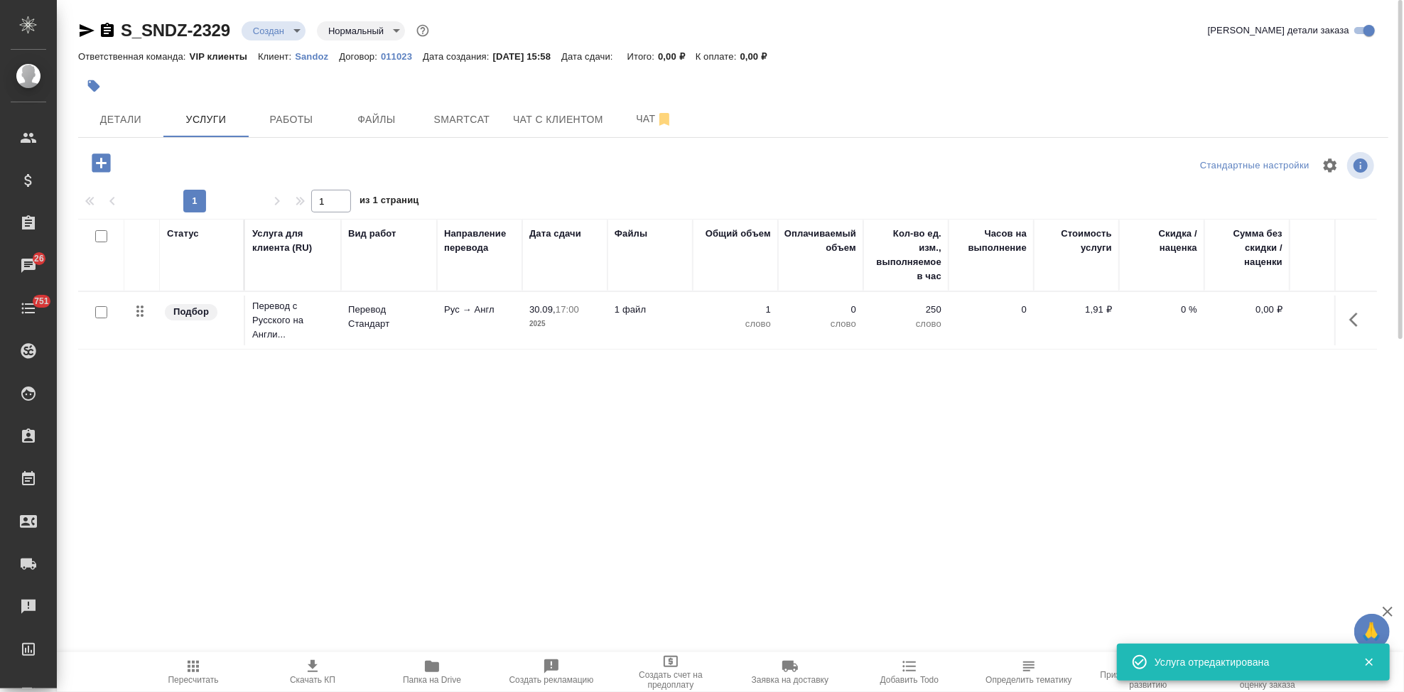
click at [95, 312] on input "checkbox" at bounding box center [101, 312] width 12 height 12
checkbox input "true"
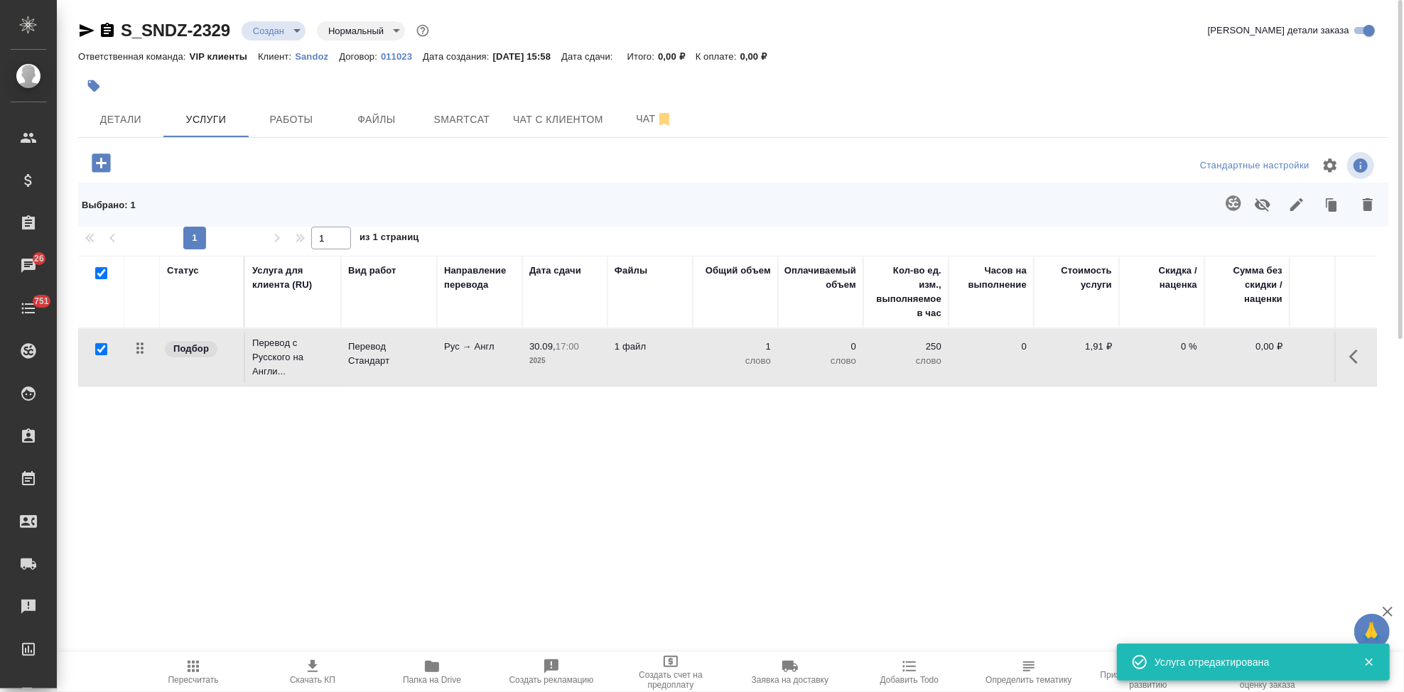
click at [1227, 203] on icon "button" at bounding box center [1233, 202] width 15 height 15
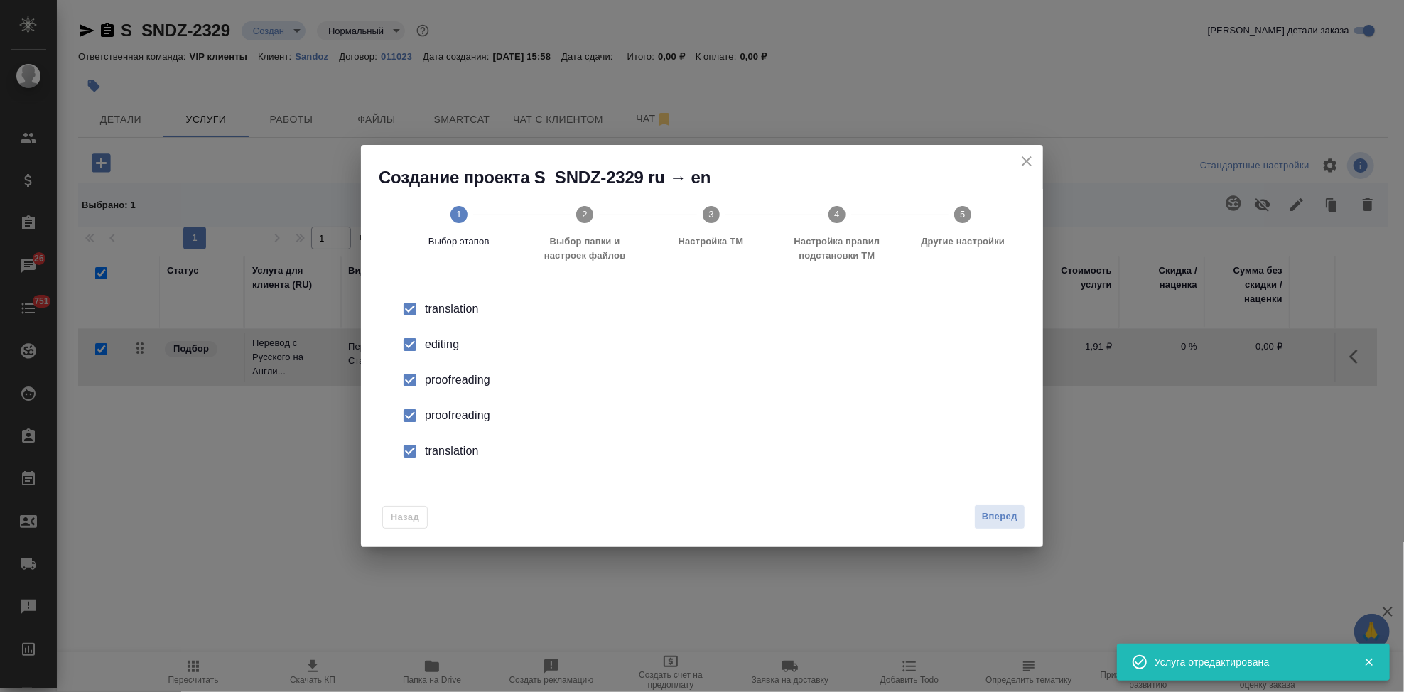
click at [407, 338] on input "checkbox" at bounding box center [410, 345] width 30 height 30
click at [418, 410] on input "checkbox" at bounding box center [410, 416] width 30 height 30
click at [412, 442] on input "checkbox" at bounding box center [410, 451] width 30 height 30
click at [997, 511] on span "Вперед" at bounding box center [1000, 517] width 36 height 16
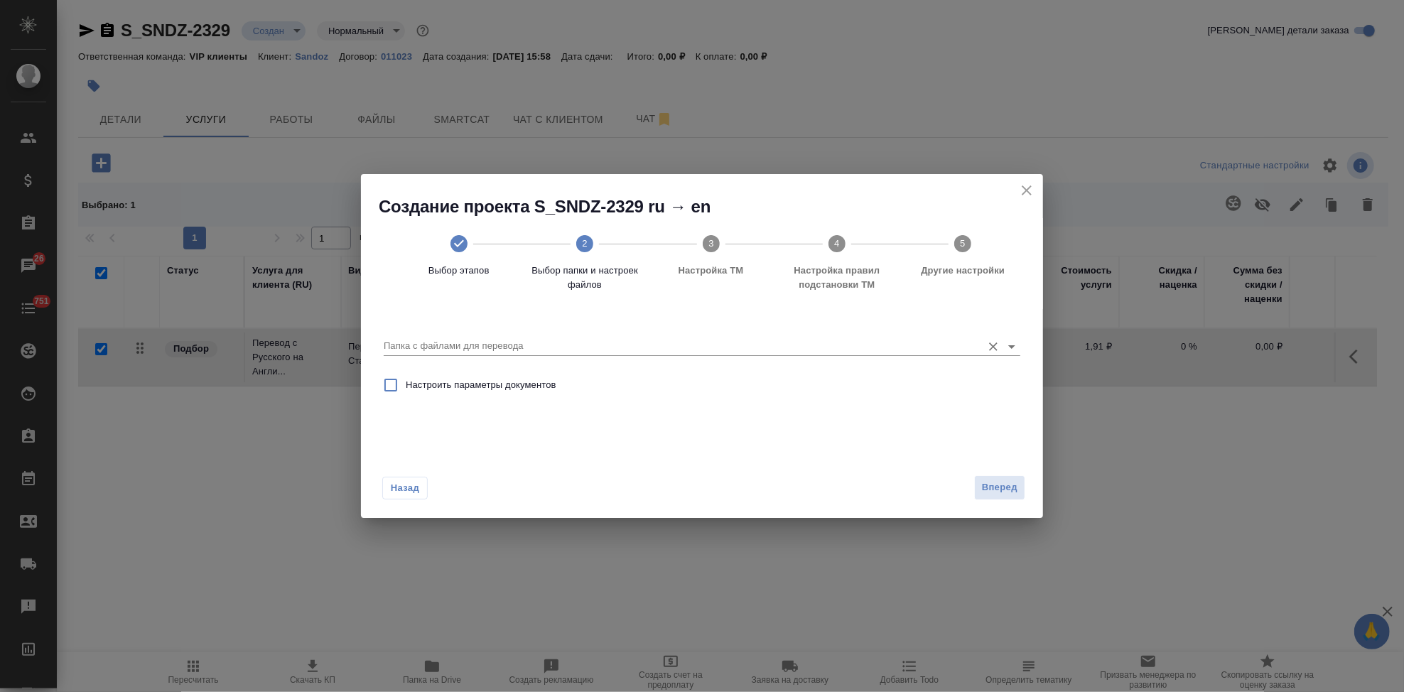
click at [825, 352] on input "Папка с файлами для перевода" at bounding box center [679, 346] width 591 height 17
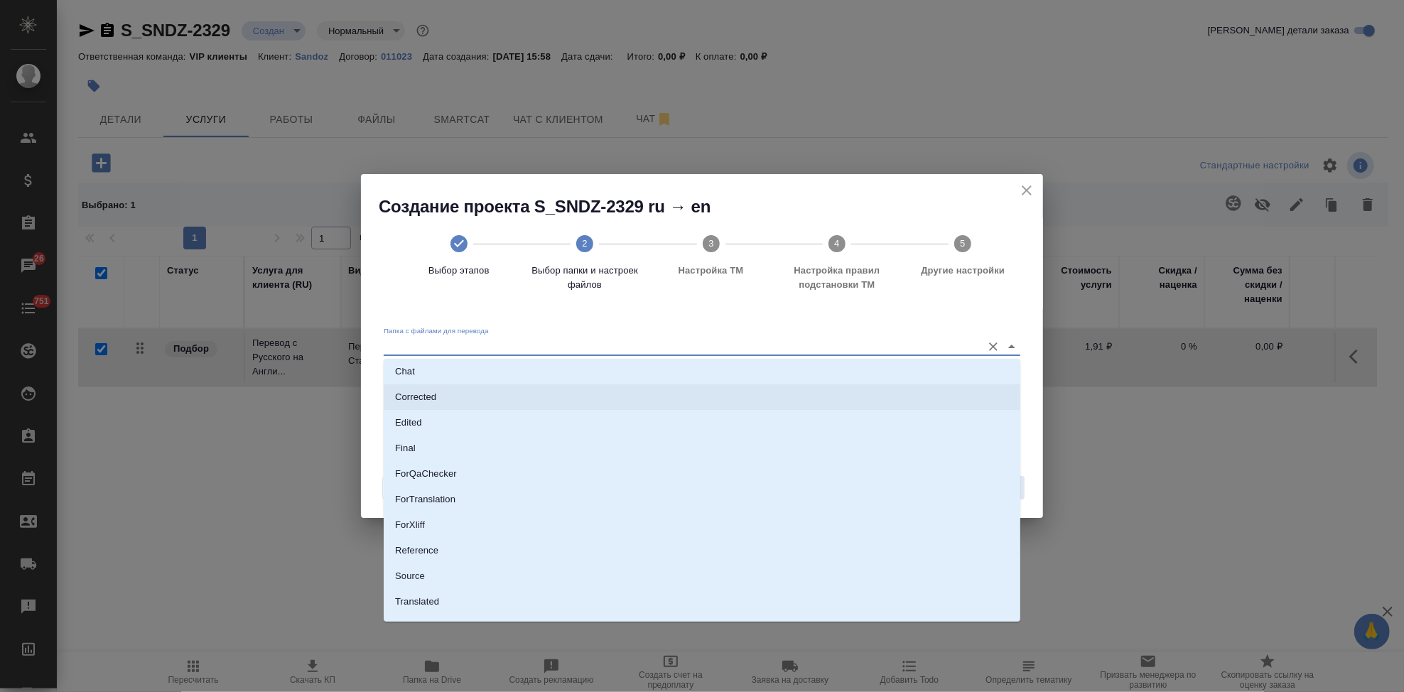
scroll to position [73, 0]
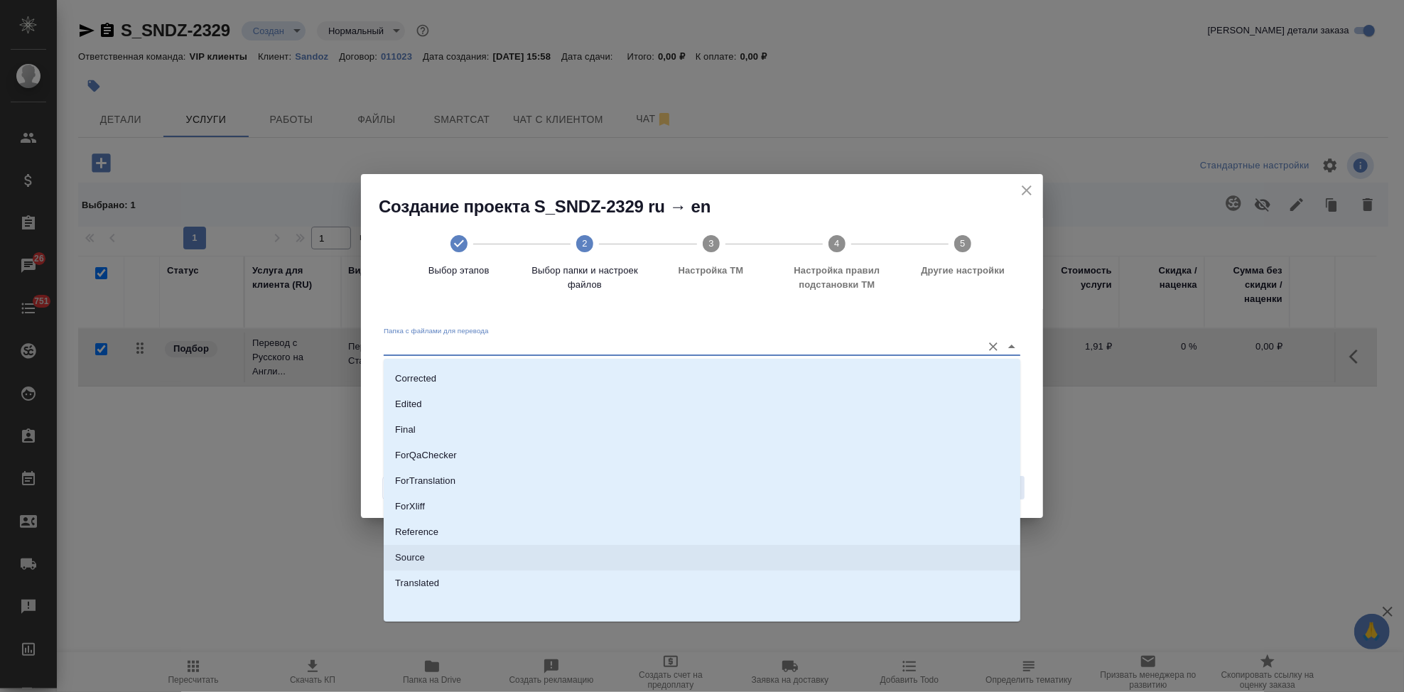
click at [464, 555] on li "Source" at bounding box center [702, 558] width 637 height 26
type input "Source"
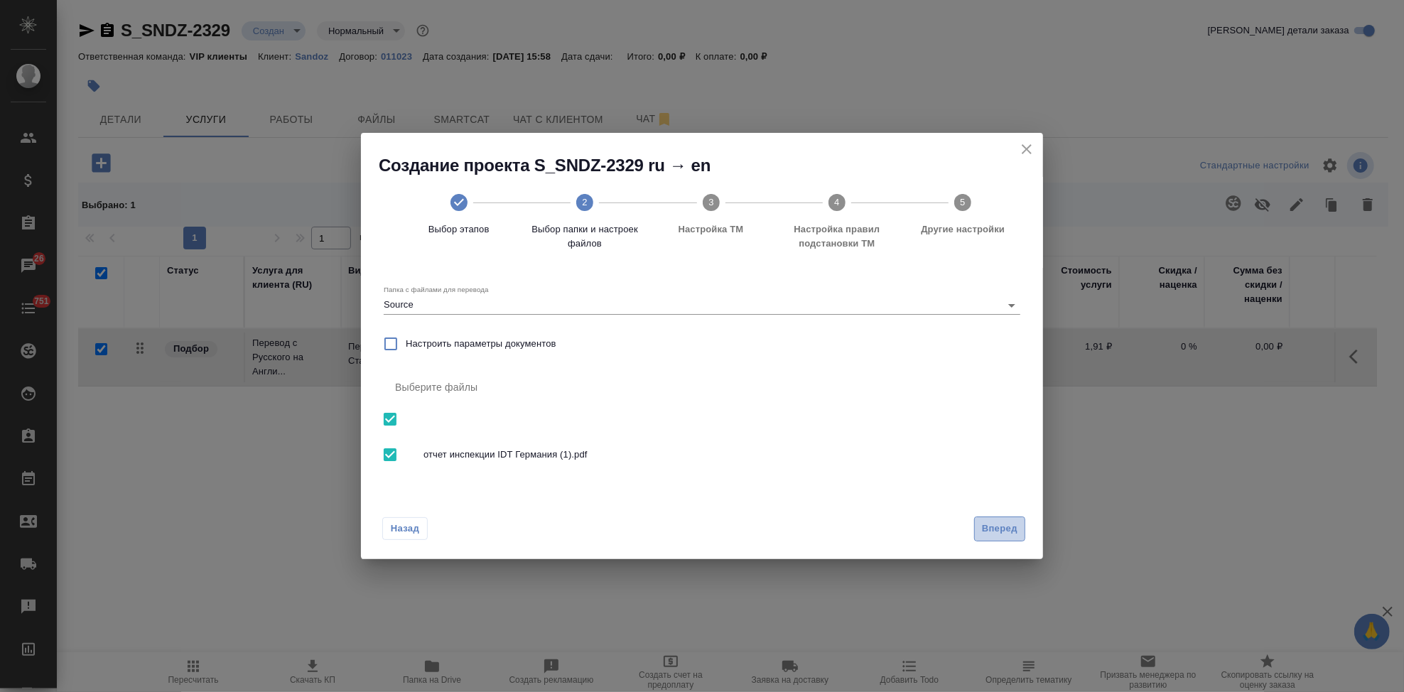
click at [1006, 523] on span "Вперед" at bounding box center [1000, 529] width 36 height 16
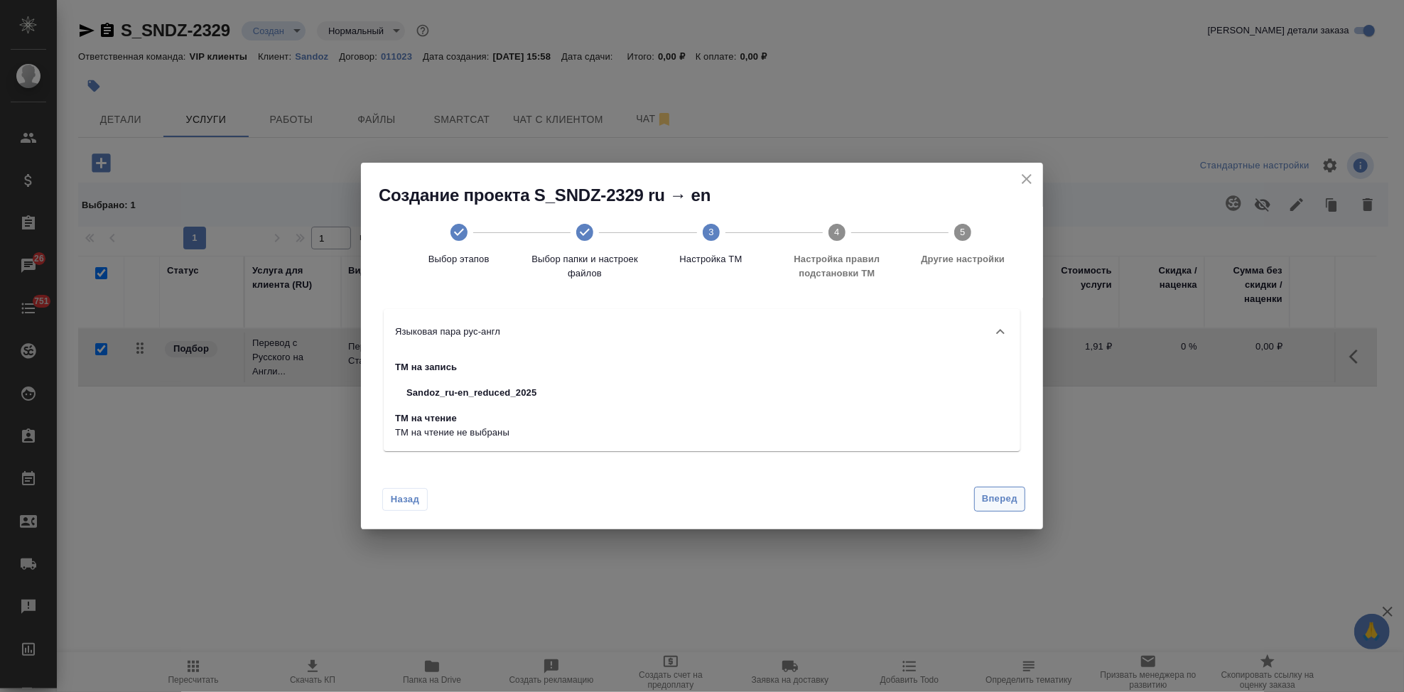
click at [995, 507] on button "Вперед" at bounding box center [999, 499] width 51 height 25
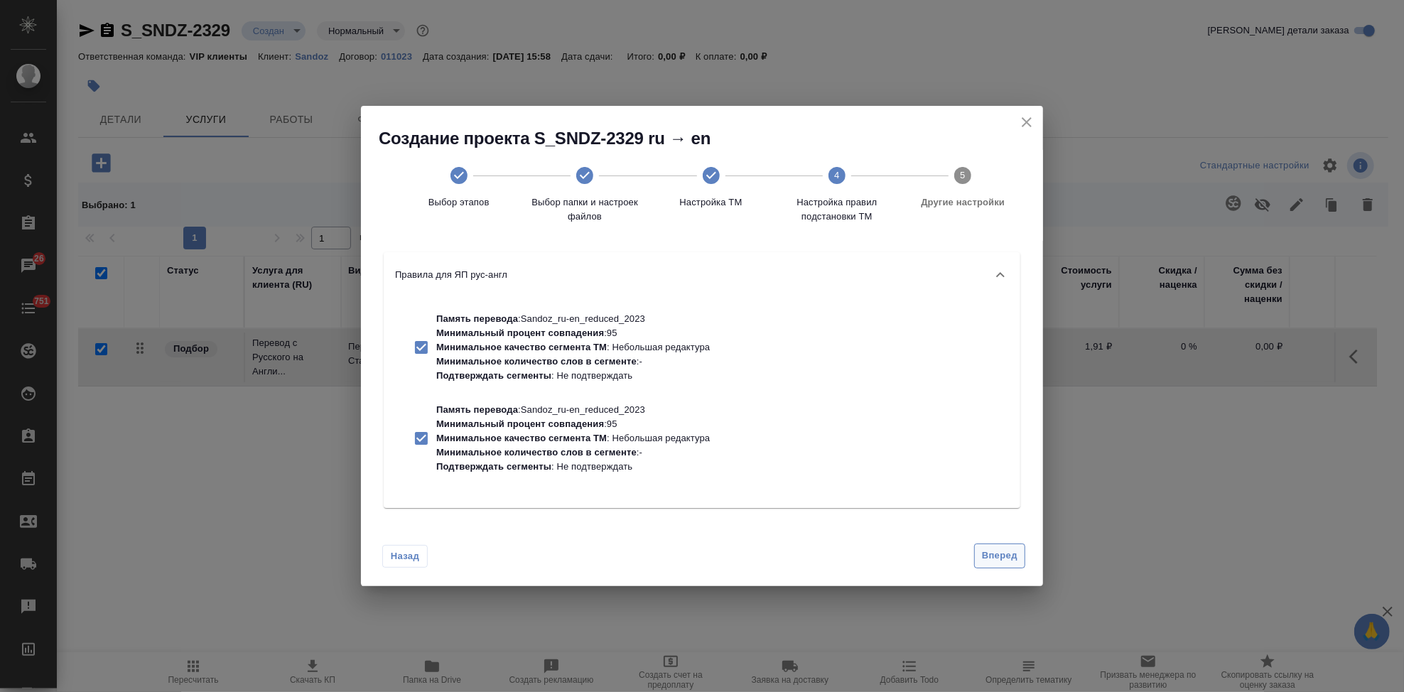
click at [998, 562] on span "Вперед" at bounding box center [1000, 556] width 36 height 16
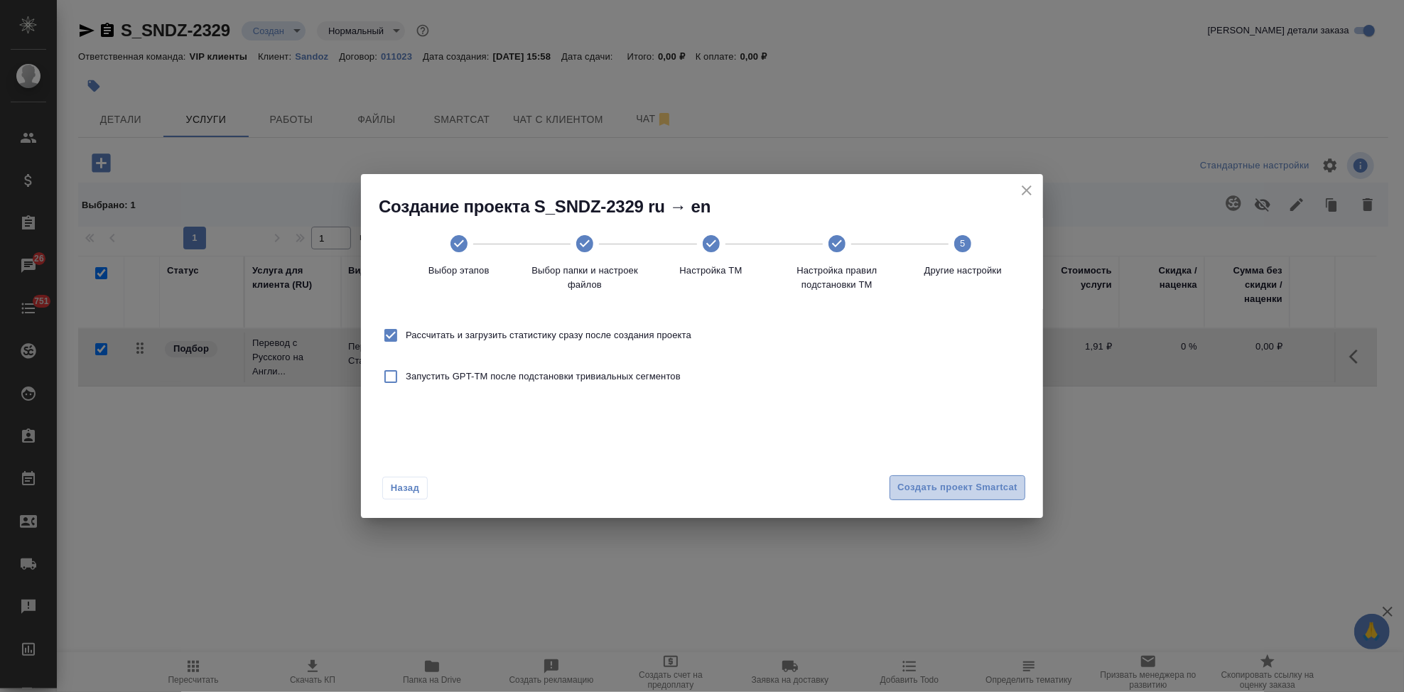
click at [989, 495] on span "Создать проект Smartcat" at bounding box center [958, 488] width 120 height 16
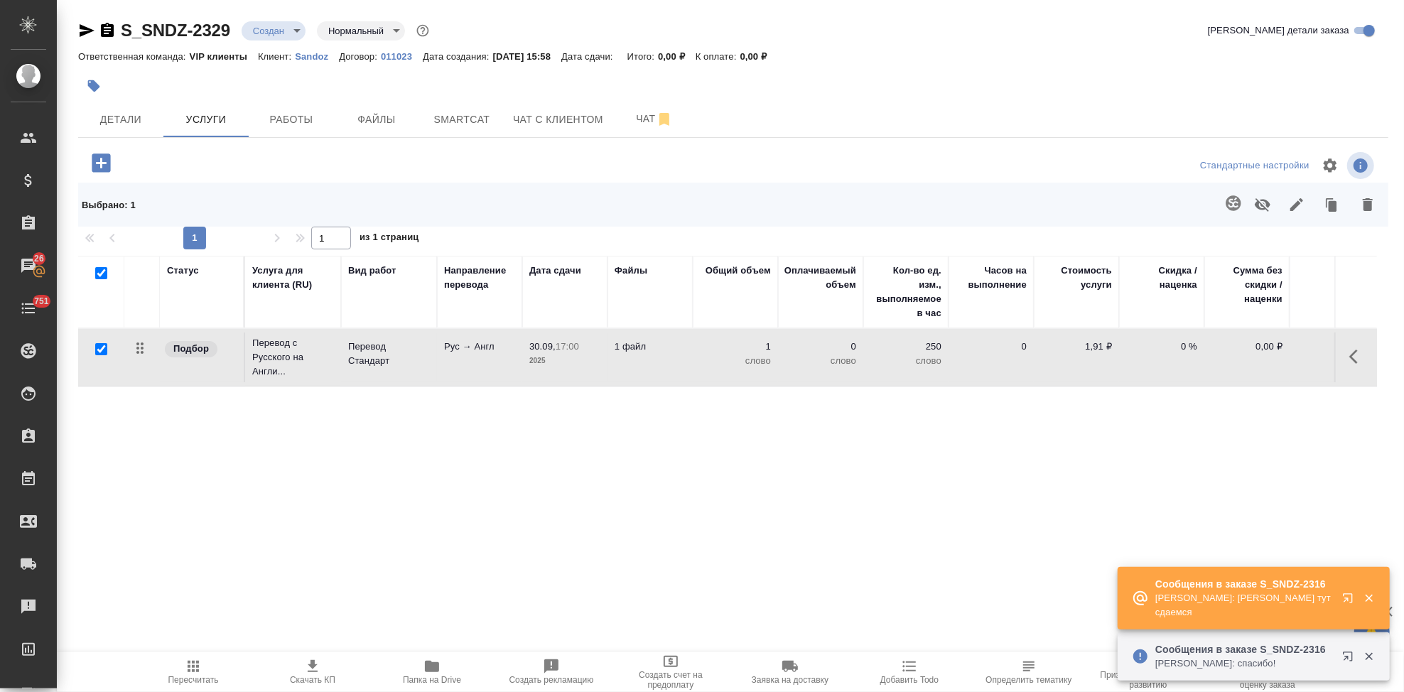
click at [1346, 601] on icon "button" at bounding box center [1347, 597] width 9 height 9
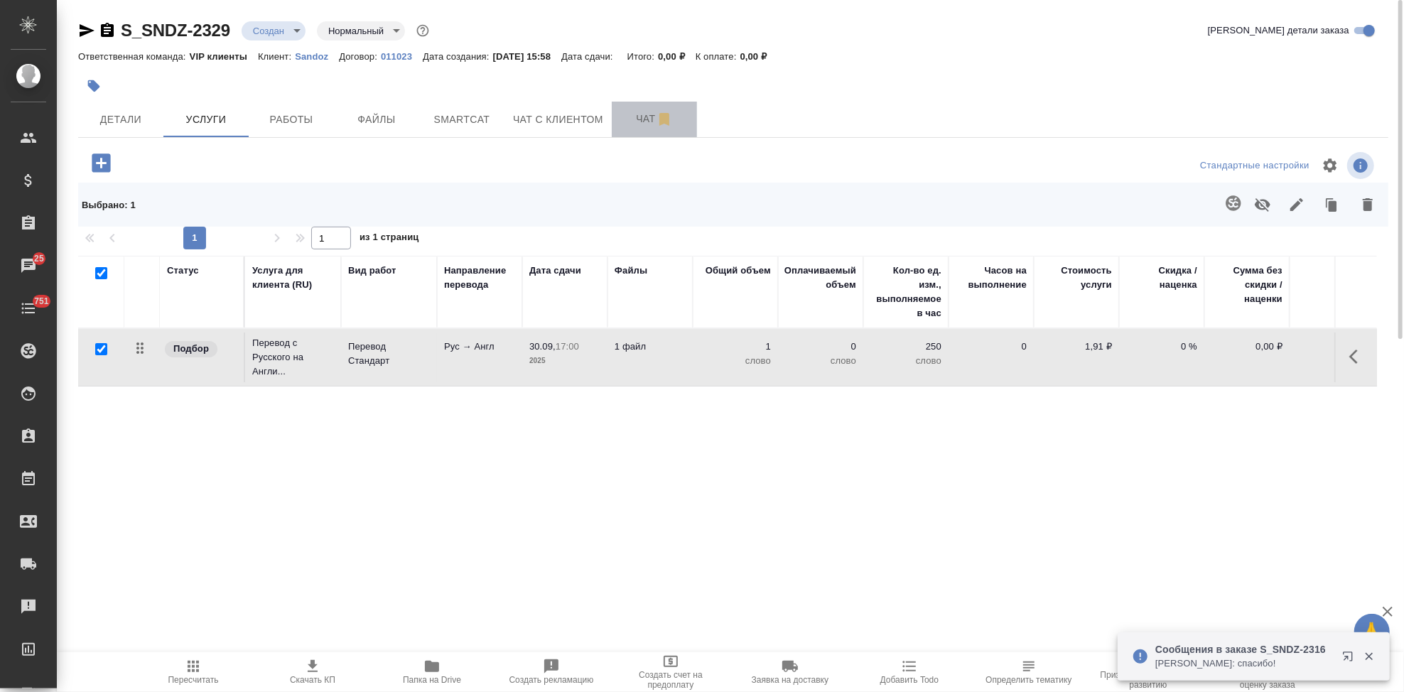
click at [628, 117] on span "Чат" at bounding box center [654, 119] width 68 height 18
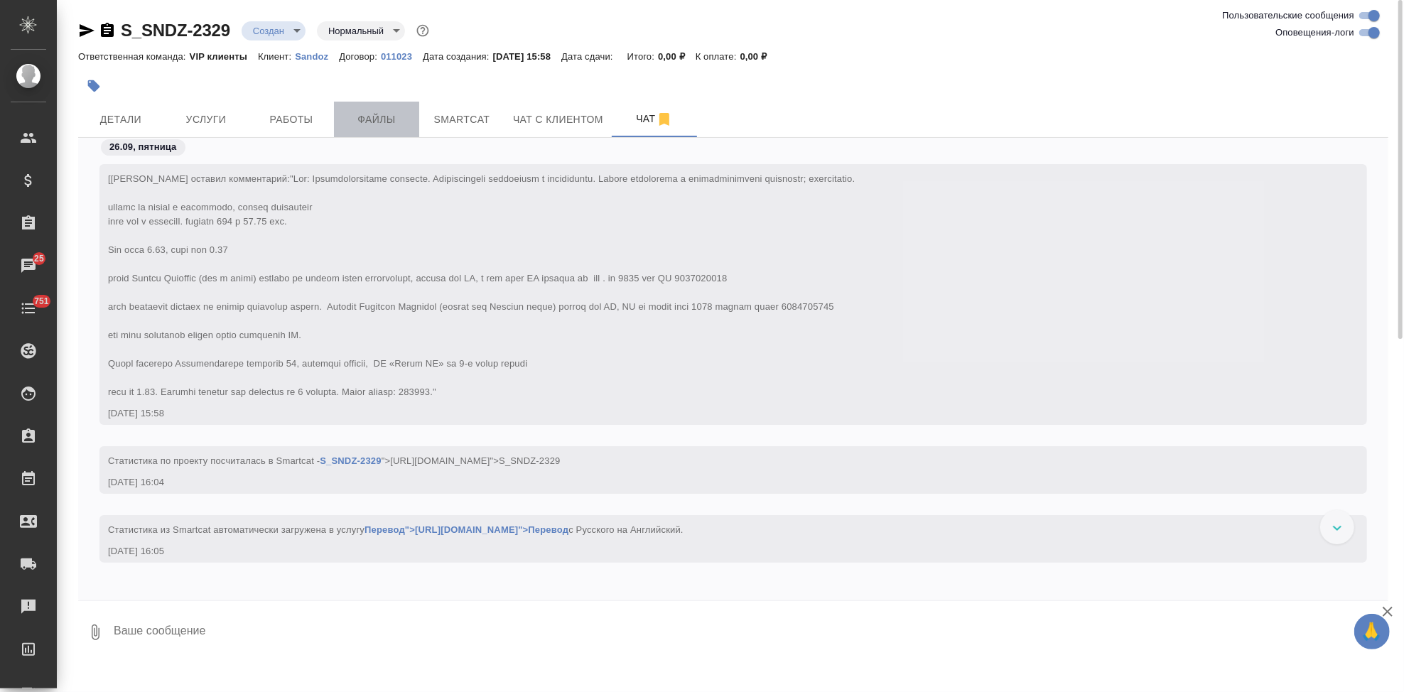
click at [387, 136] on button "Файлы" at bounding box center [376, 120] width 85 height 36
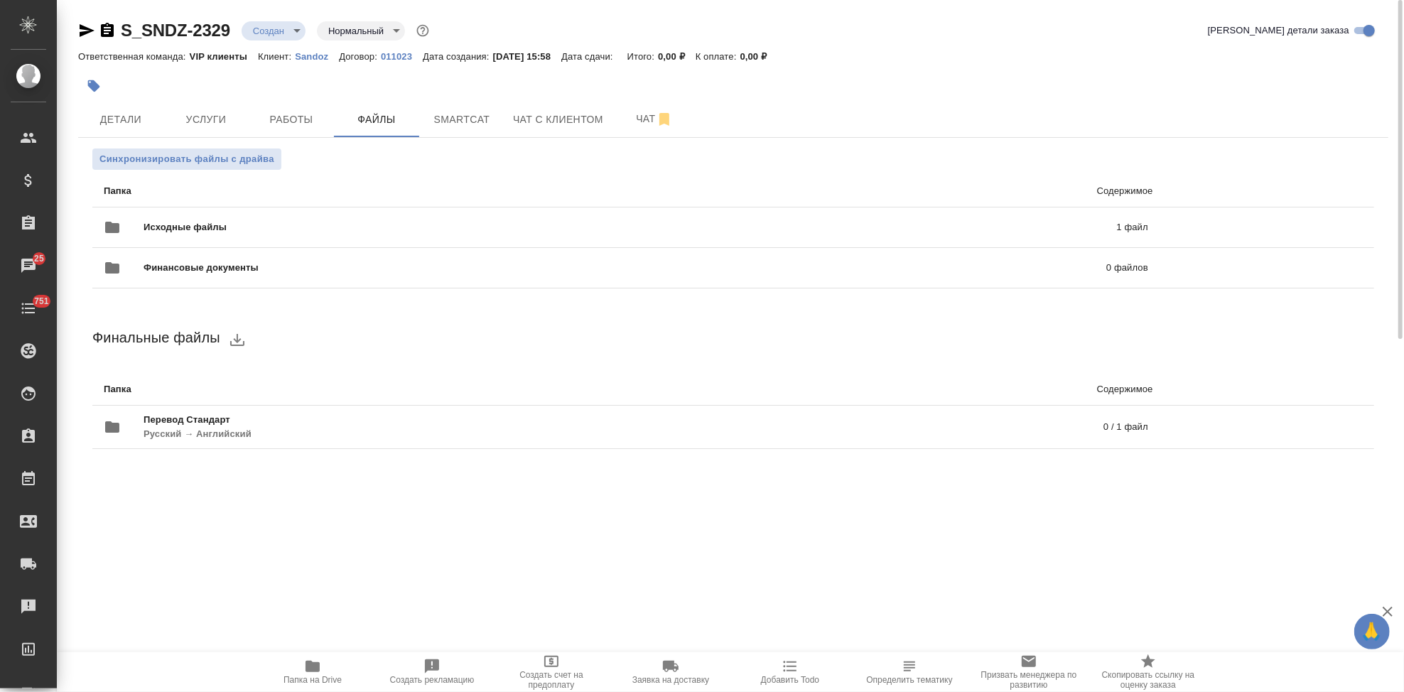
click at [302, 36] on body "🙏 .cls-1 fill:#fff; AWATERA Kabargina Anna Клиенты Спецификации Заказы 25 Чаты …" at bounding box center [702, 346] width 1404 height 692
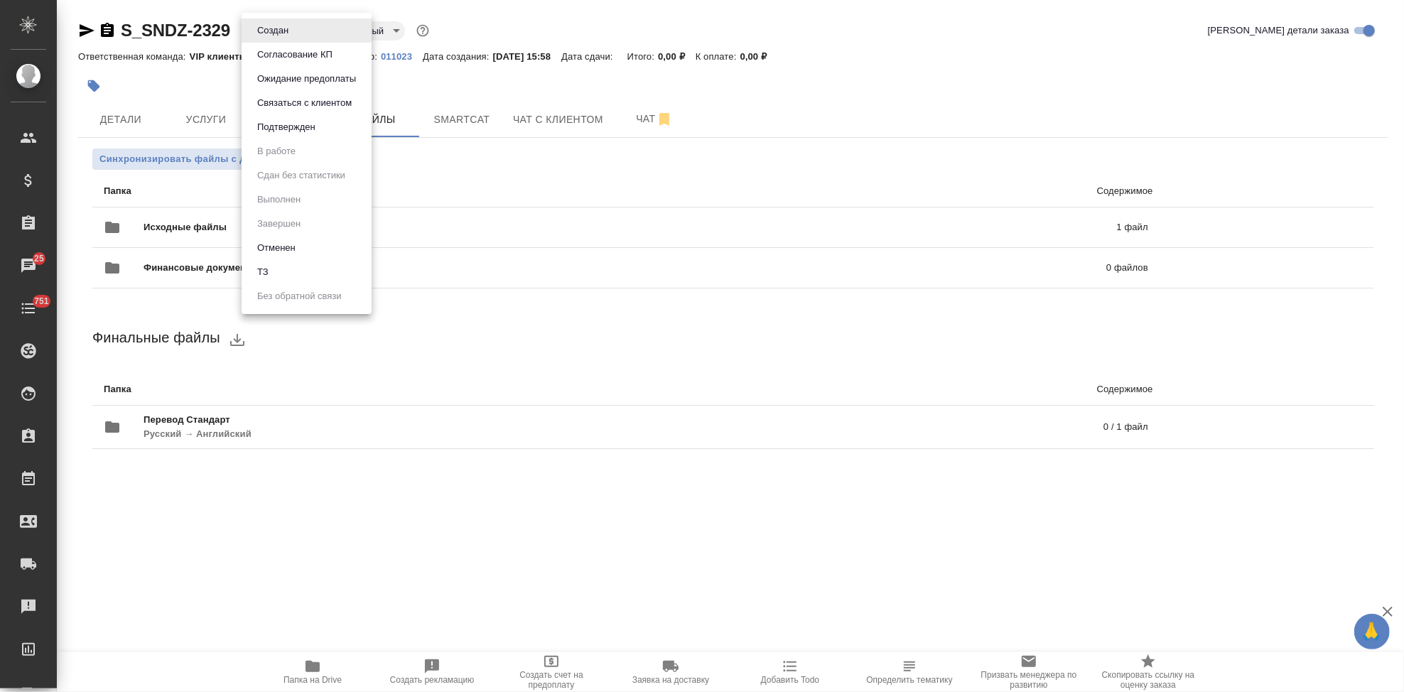
click at [278, 276] on li "ТЗ" at bounding box center [307, 272] width 130 height 24
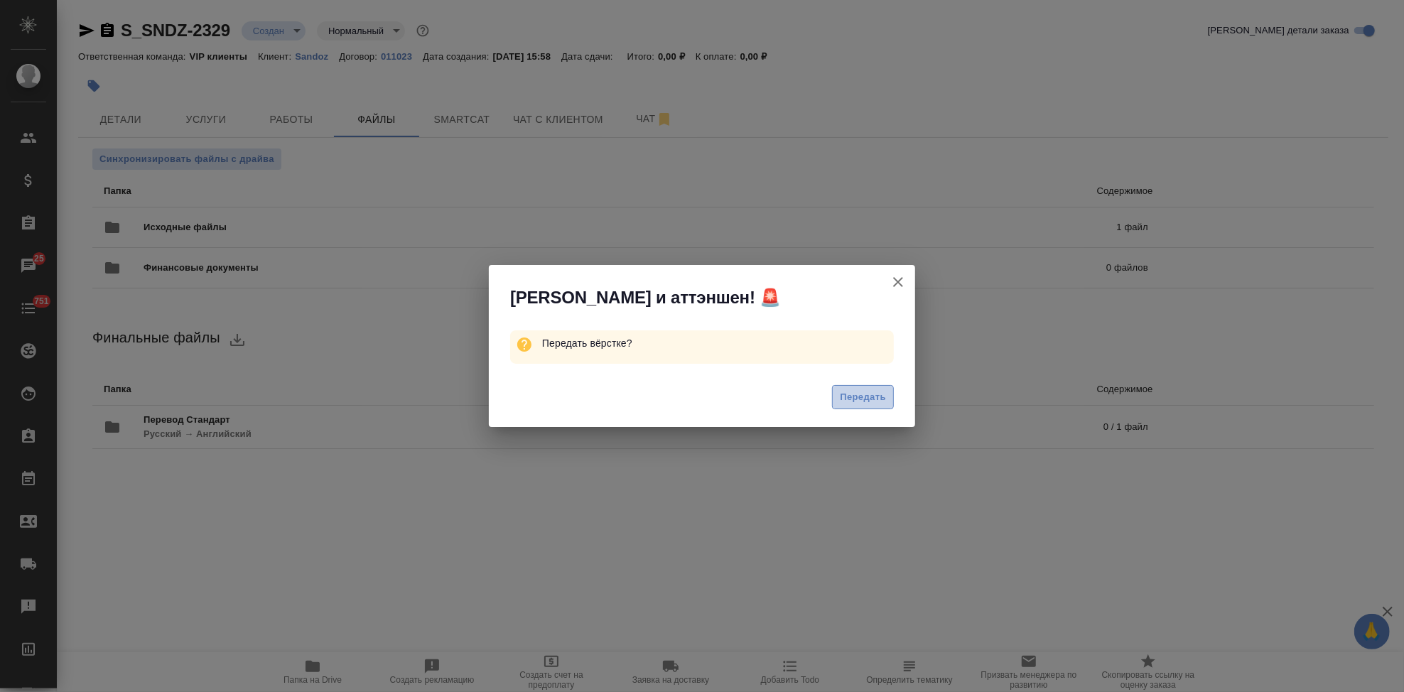
click at [837, 399] on button "Передать" at bounding box center [863, 397] width 62 height 25
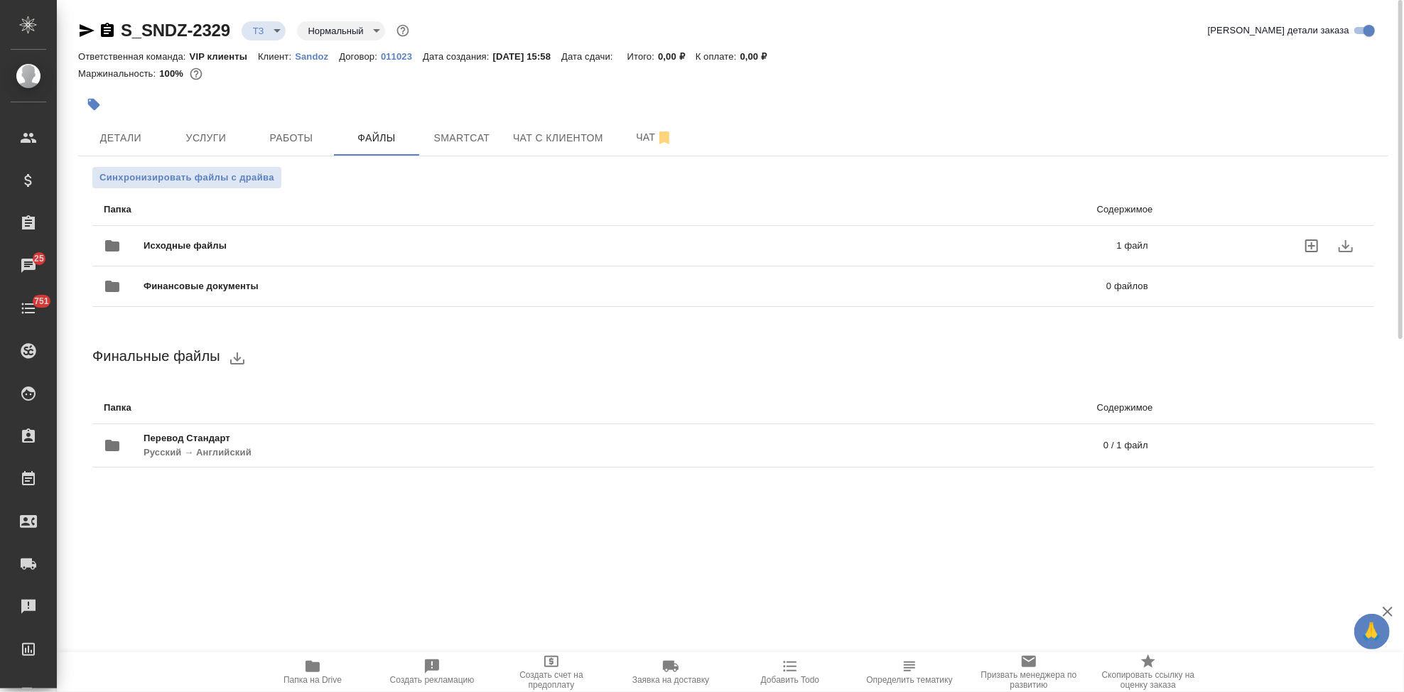
click at [652, 249] on span "Исходные файлы" at bounding box center [408, 246] width 528 height 14
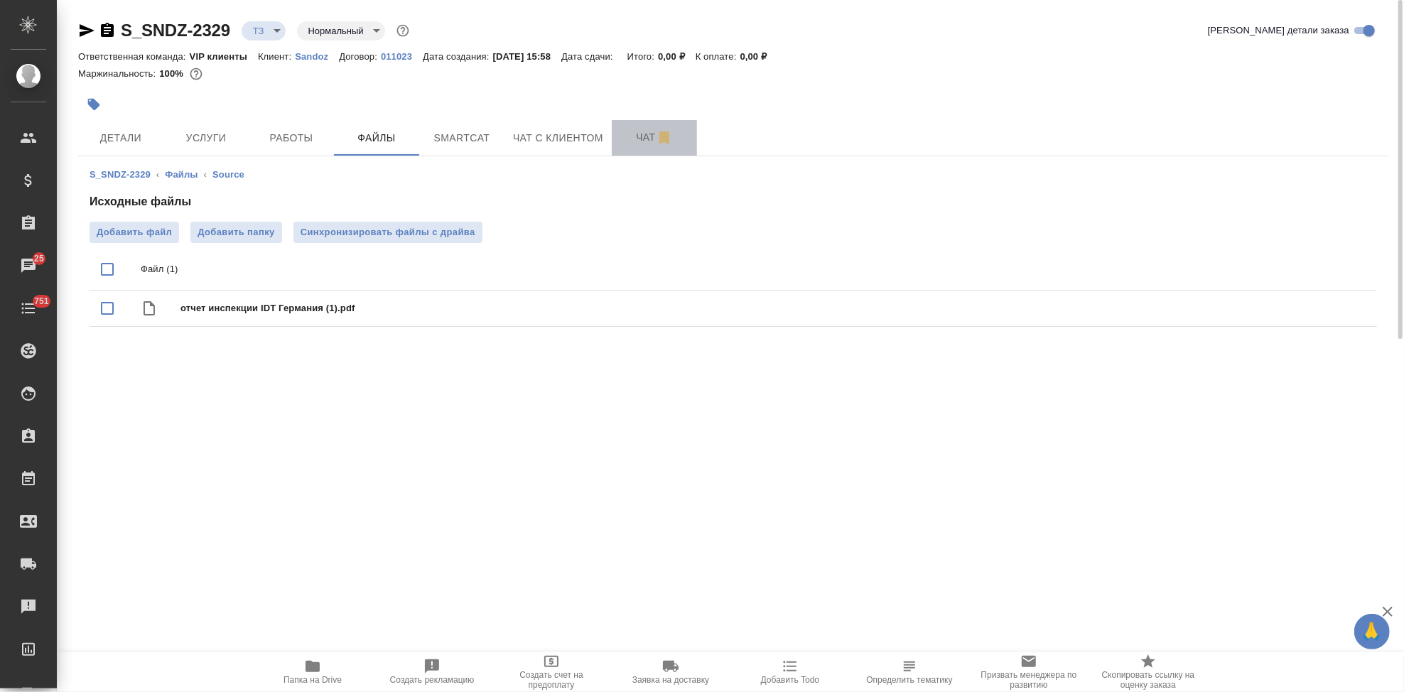
click at [619, 136] on button "Чат" at bounding box center [654, 138] width 85 height 36
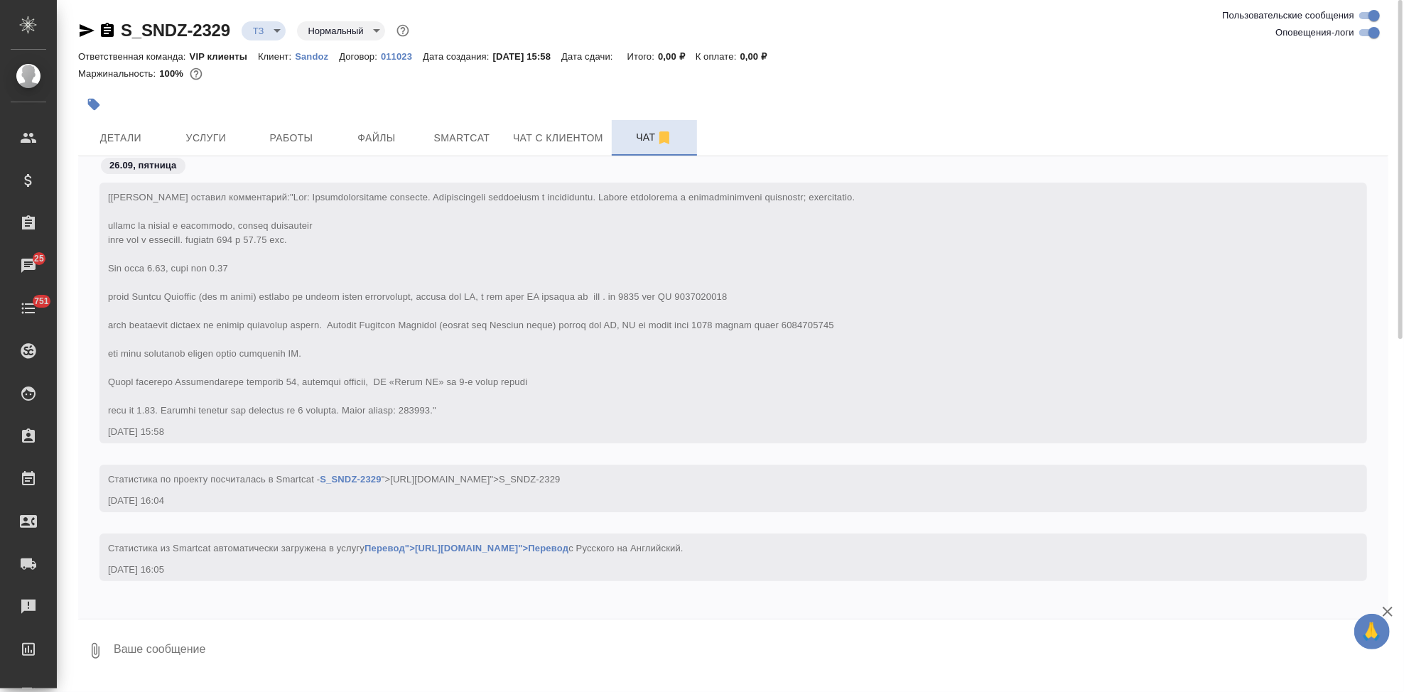
scroll to position [142, 0]
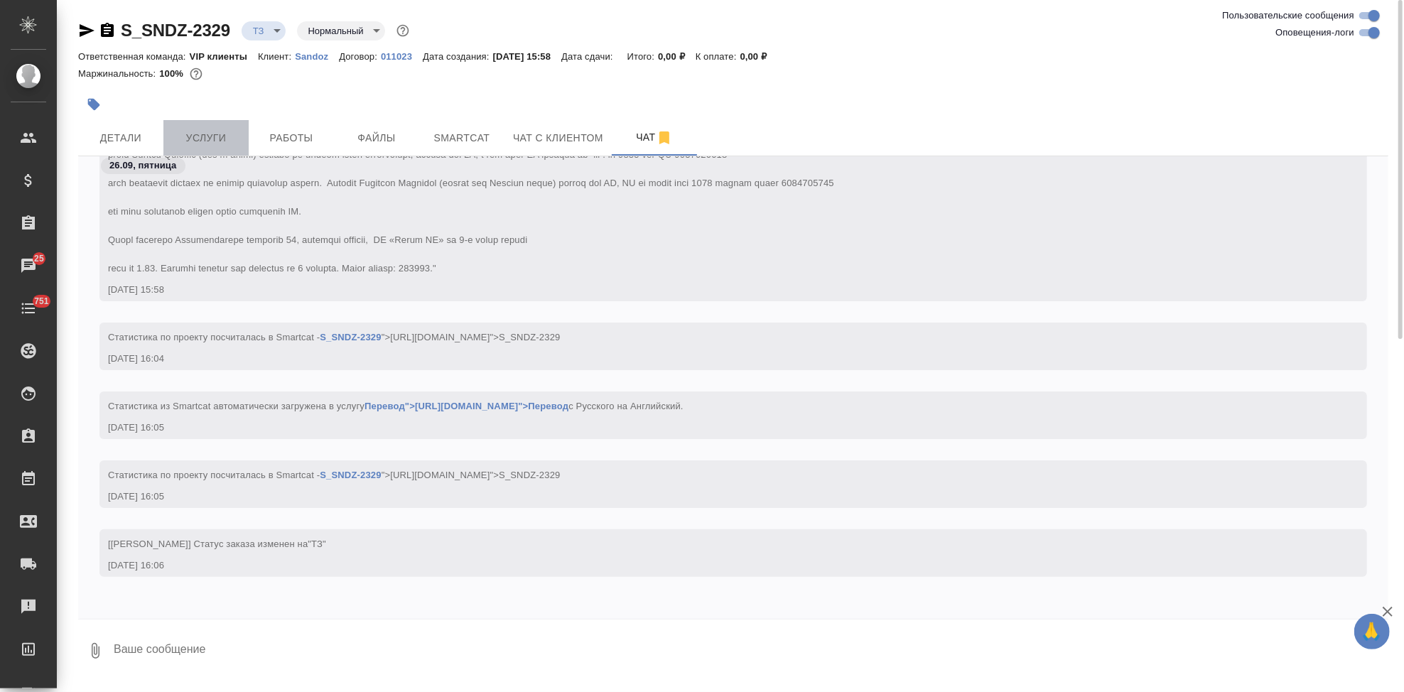
click at [219, 146] on button "Услуги" at bounding box center [205, 138] width 85 height 36
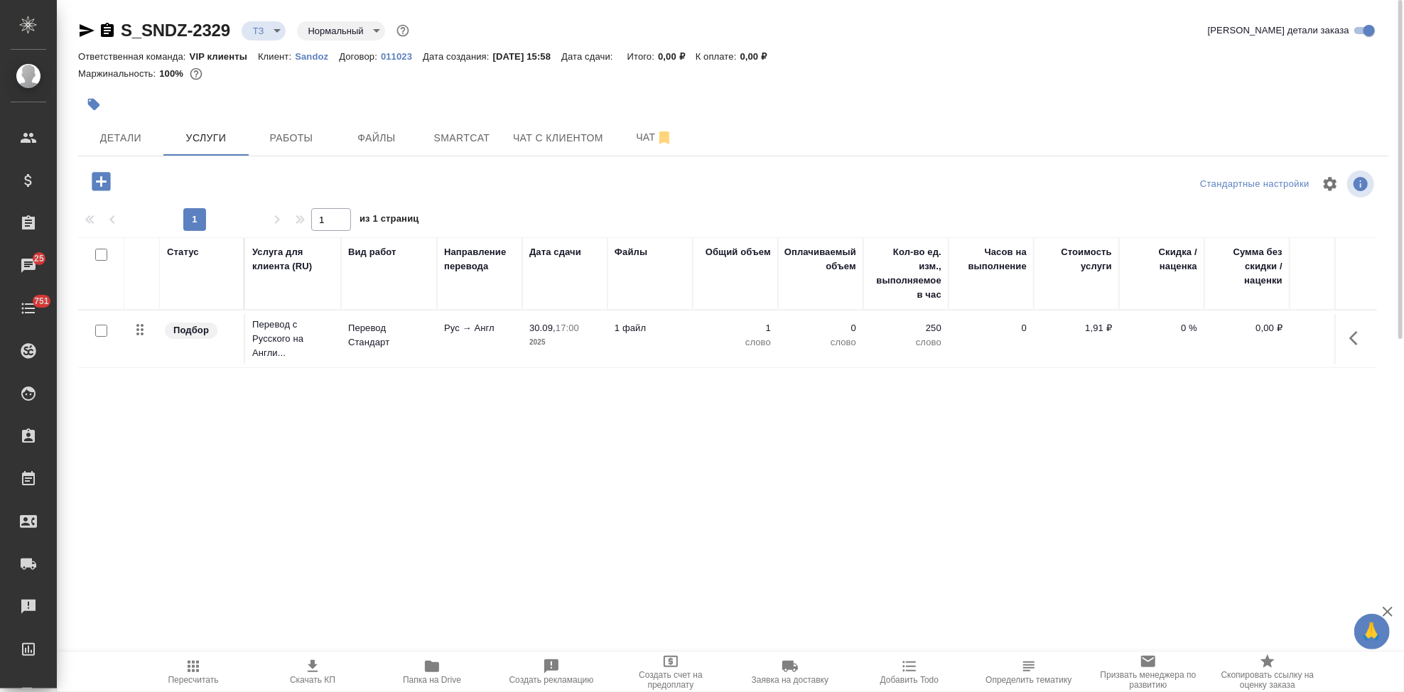
click at [1353, 332] on icon "button" at bounding box center [1358, 338] width 17 height 17
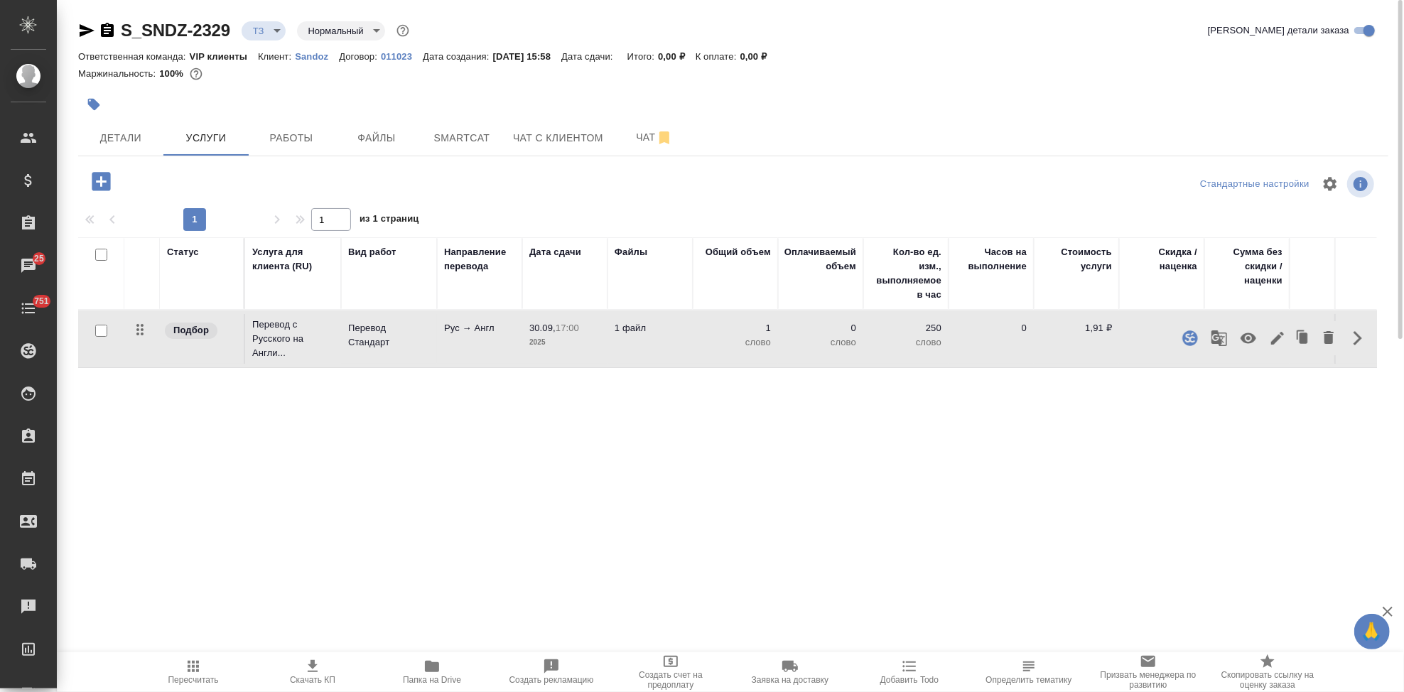
click at [1282, 337] on icon "button" at bounding box center [1277, 338] width 17 height 17
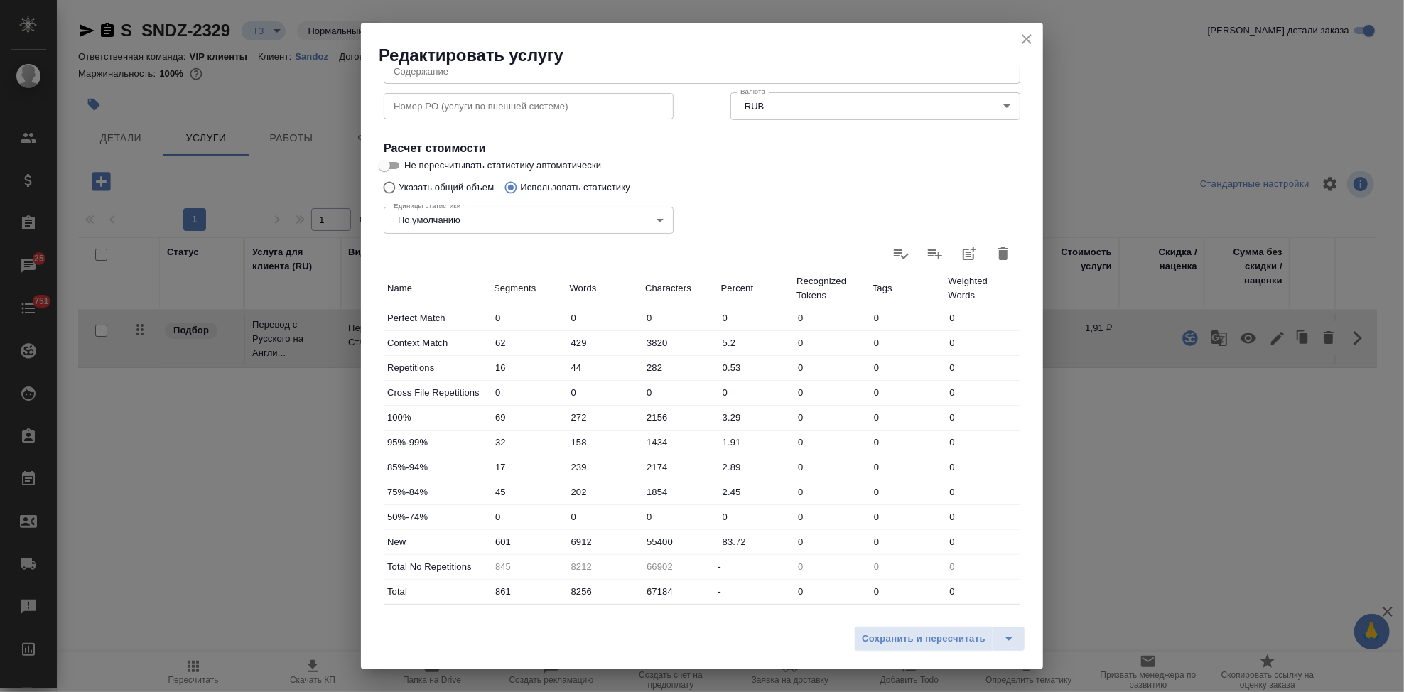
scroll to position [276, 0]
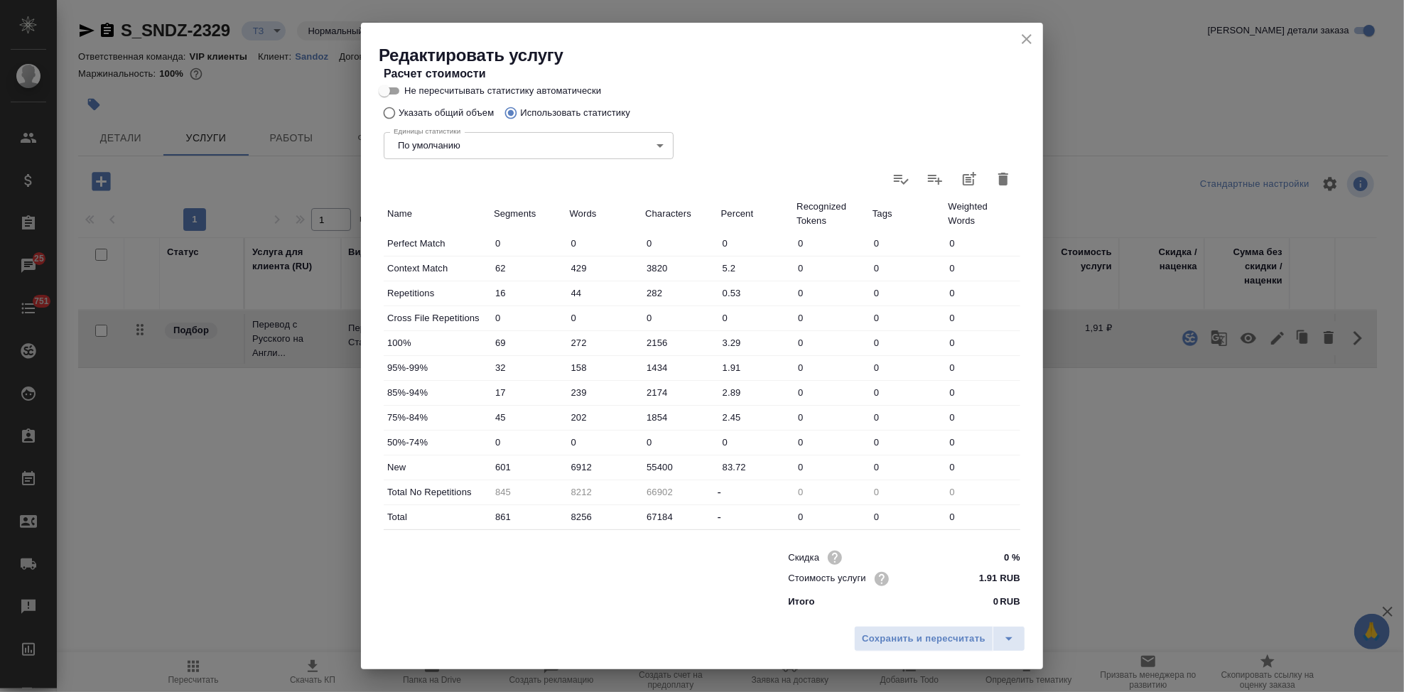
click at [596, 468] on input "6912" at bounding box center [604, 467] width 76 height 21
type input "7503"
click at [1010, 630] on icon "split button" at bounding box center [1009, 638] width 17 height 17
click at [972, 613] on li "Сохранить" at bounding box center [941, 609] width 171 height 23
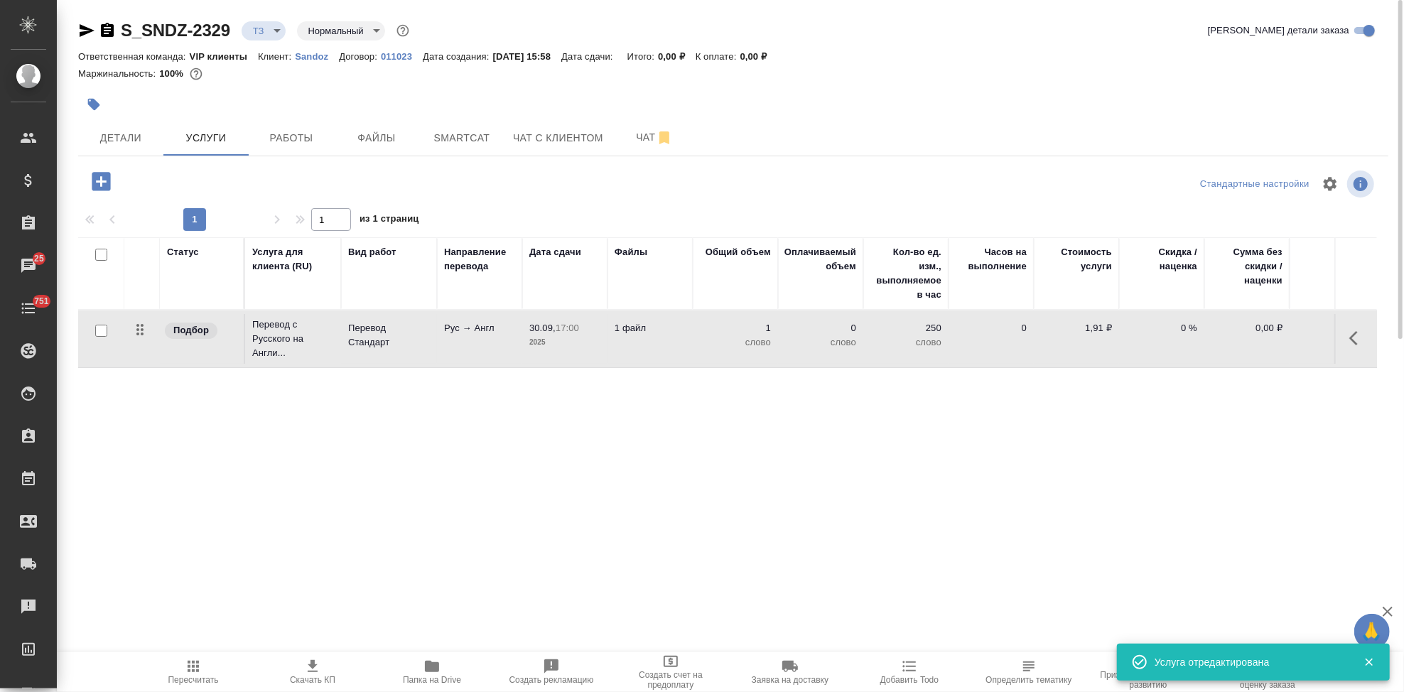
click at [107, 178] on icon "button" at bounding box center [101, 181] width 18 height 18
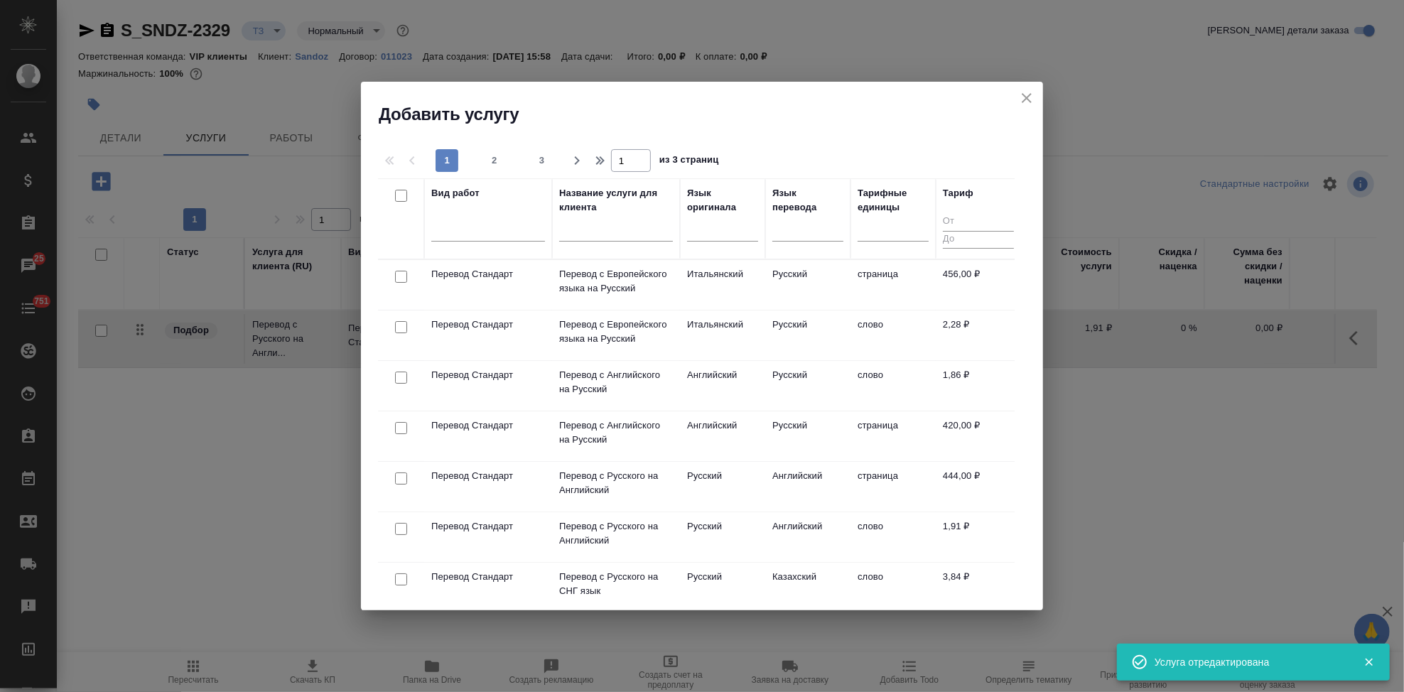
click at [602, 232] on input "text" at bounding box center [616, 233] width 114 height 18
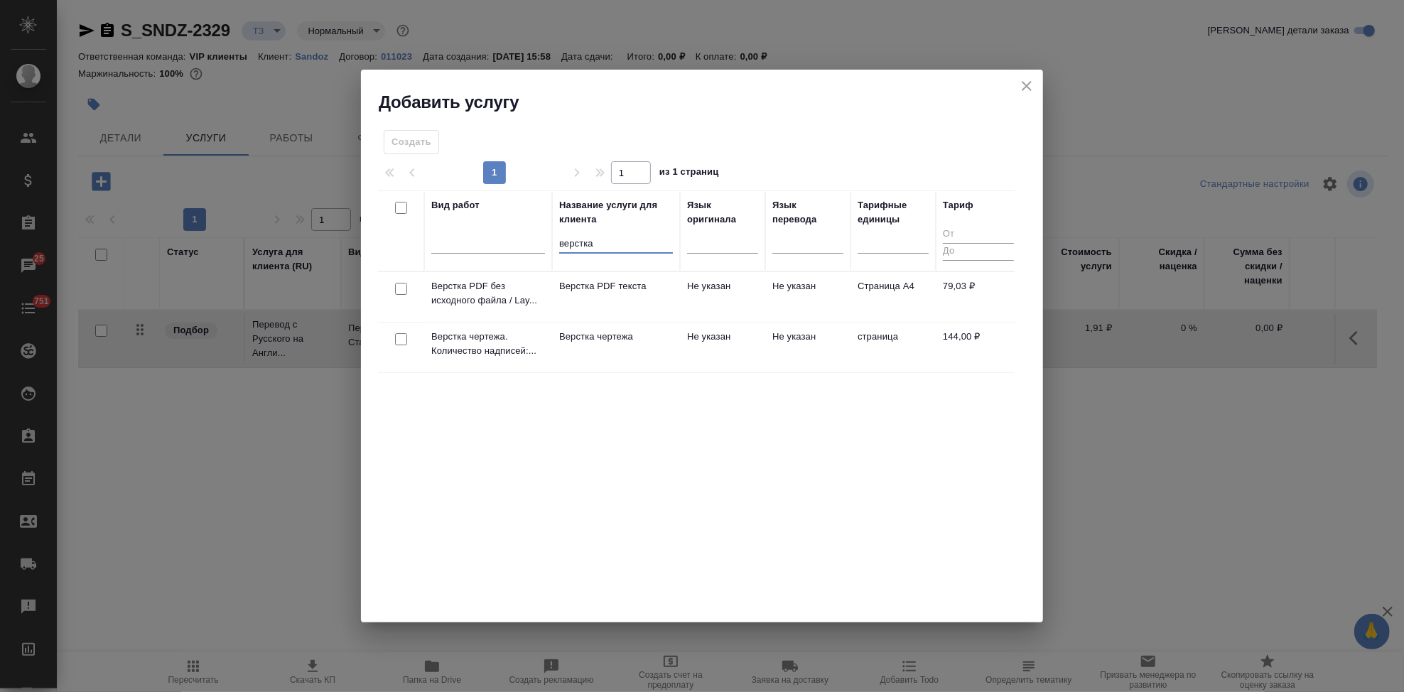
type input "верстка"
click at [659, 350] on td "Верстка чертежа" at bounding box center [616, 348] width 128 height 50
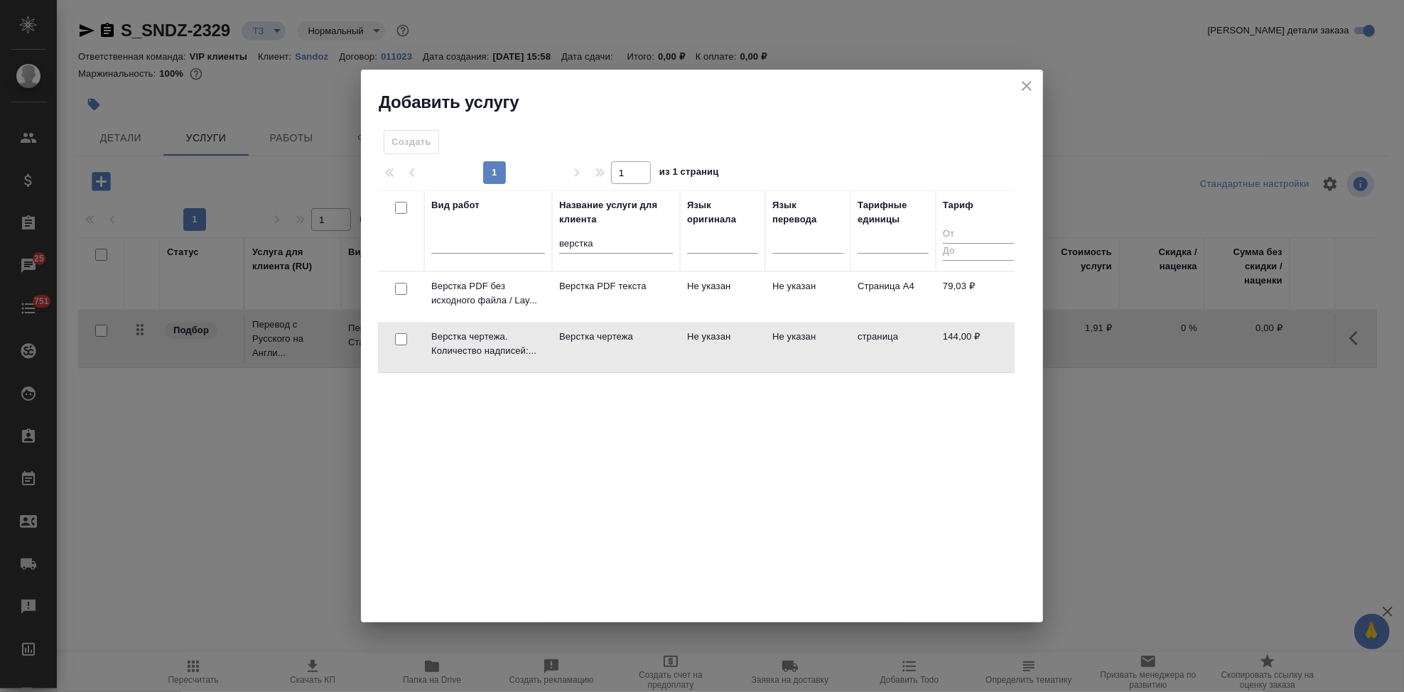
click at [659, 350] on td "Верстка чертежа" at bounding box center [616, 348] width 128 height 50
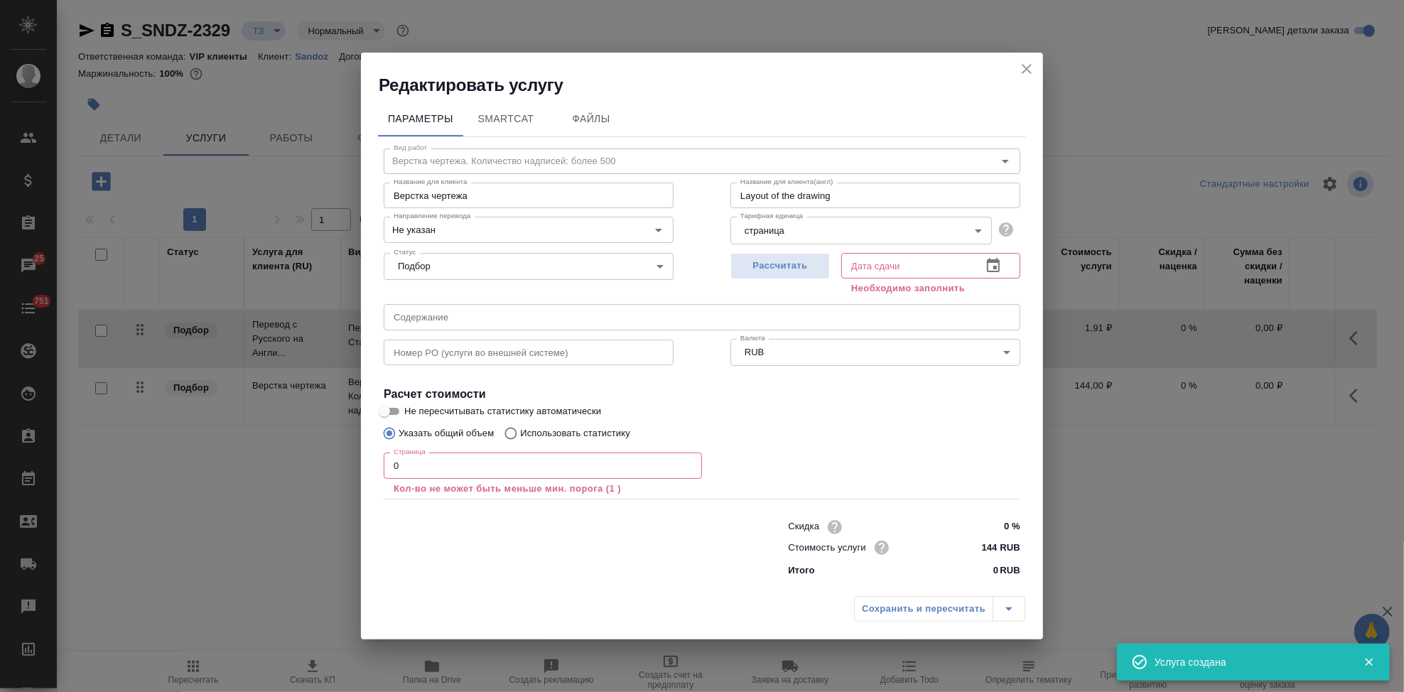
click at [461, 472] on input "0" at bounding box center [543, 466] width 318 height 26
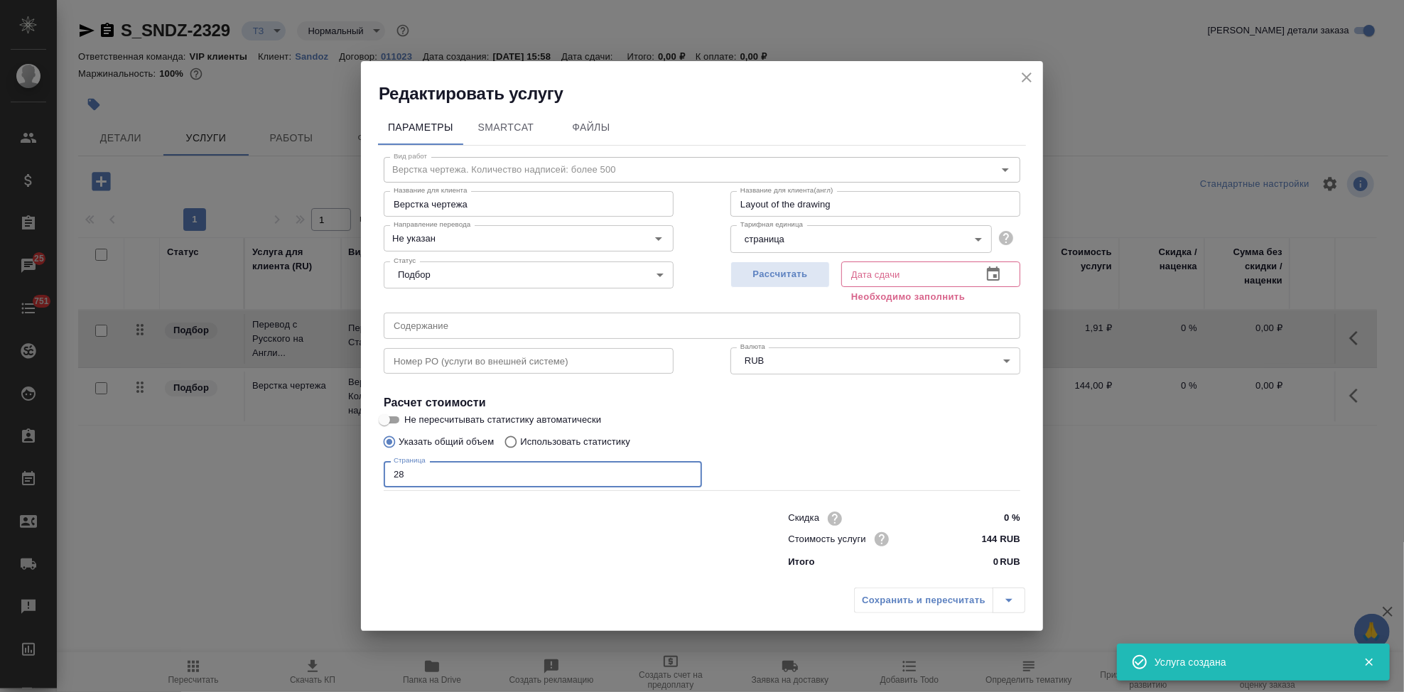
type input "28"
click at [987, 271] on icon "button" at bounding box center [993, 274] width 13 height 14
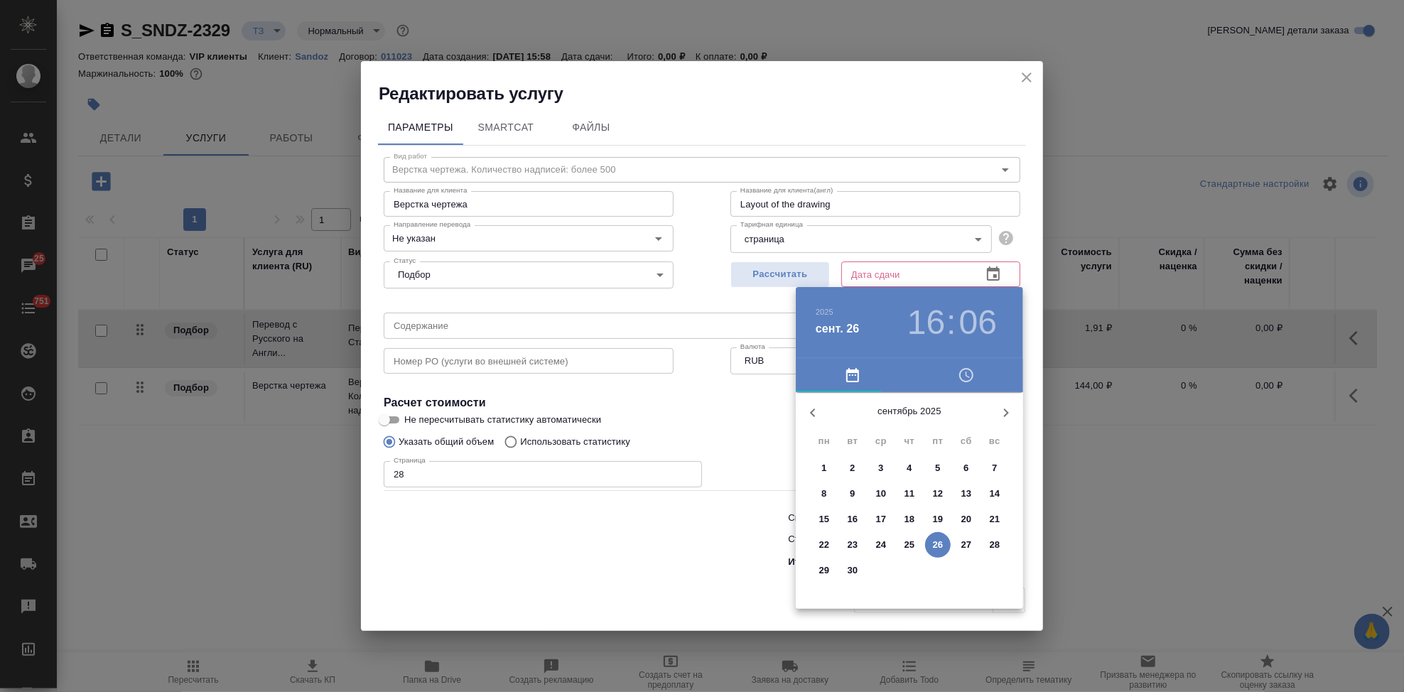
click at [848, 576] on p "30" at bounding box center [853, 571] width 11 height 14
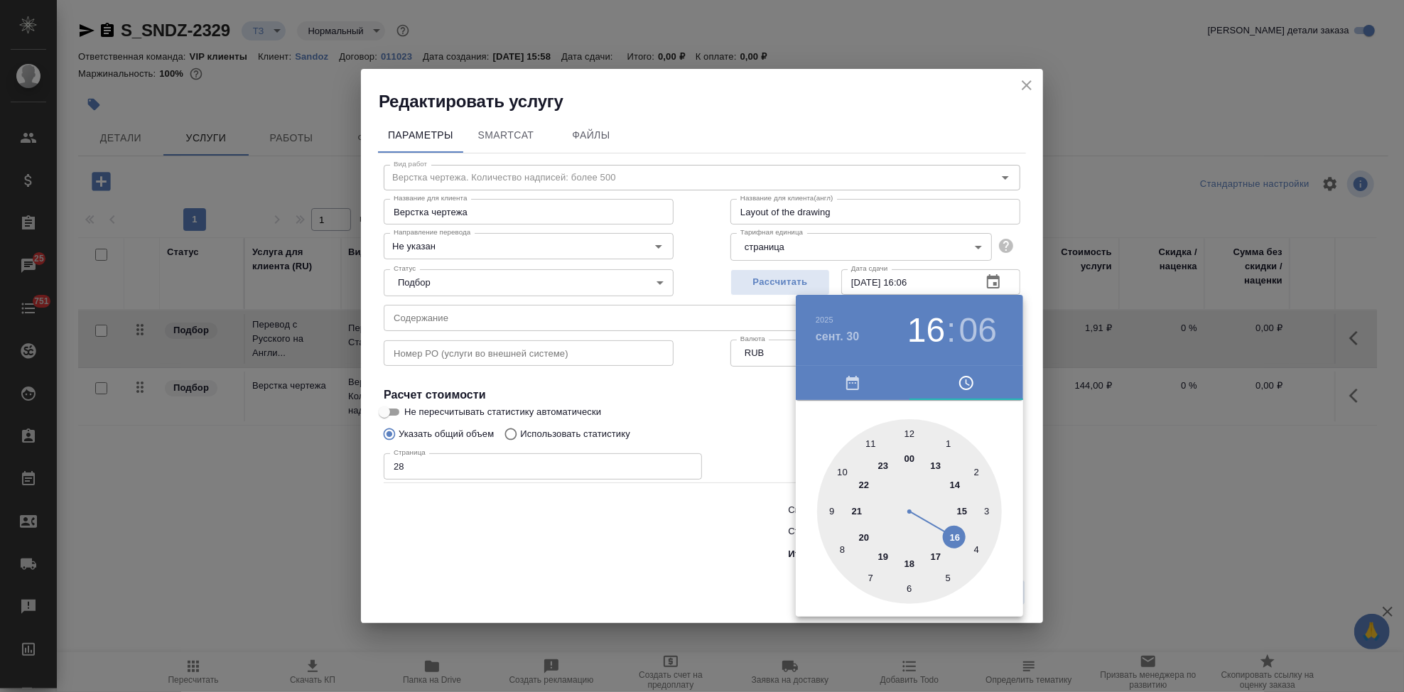
click at [938, 552] on div at bounding box center [909, 511] width 185 height 185
click at [906, 434] on div at bounding box center [909, 511] width 185 height 185
type input "30.09.2025 17:00"
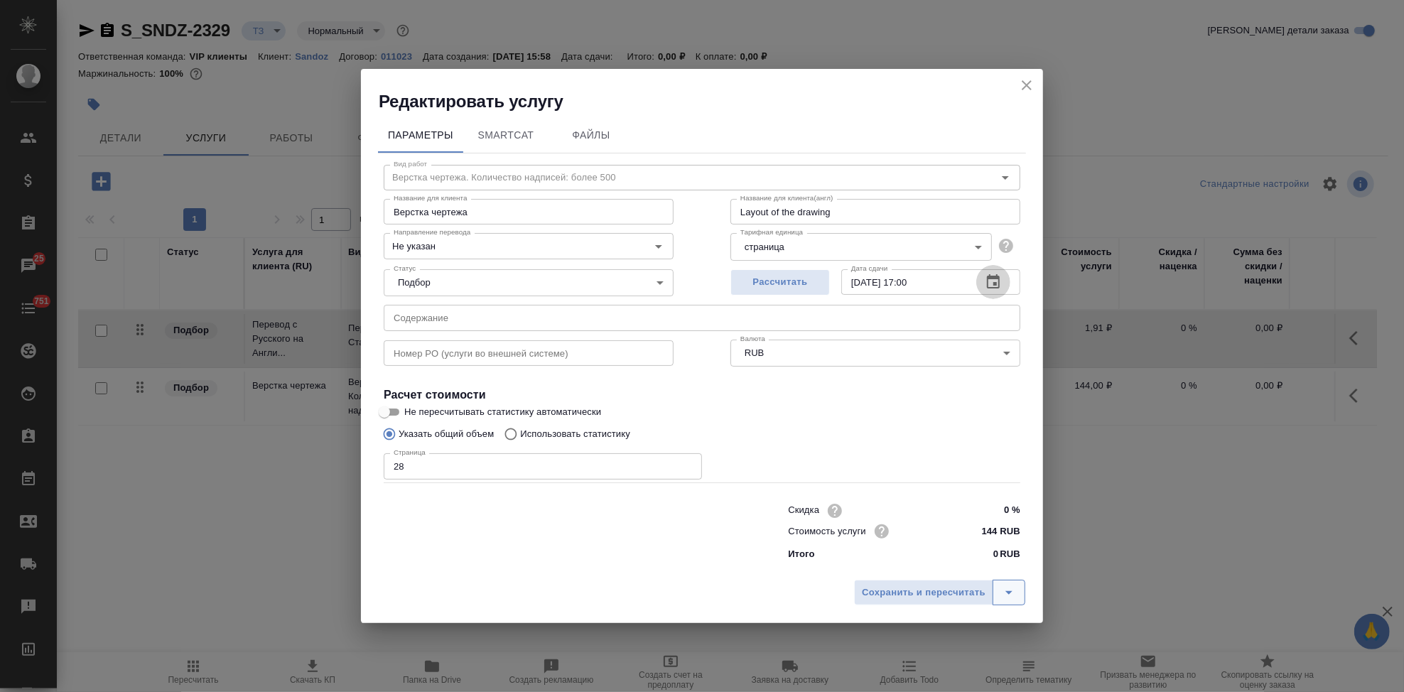
click at [1005, 590] on icon "split button" at bounding box center [1009, 592] width 17 height 17
click at [936, 564] on li "Сохранить" at bounding box center [941, 563] width 171 height 23
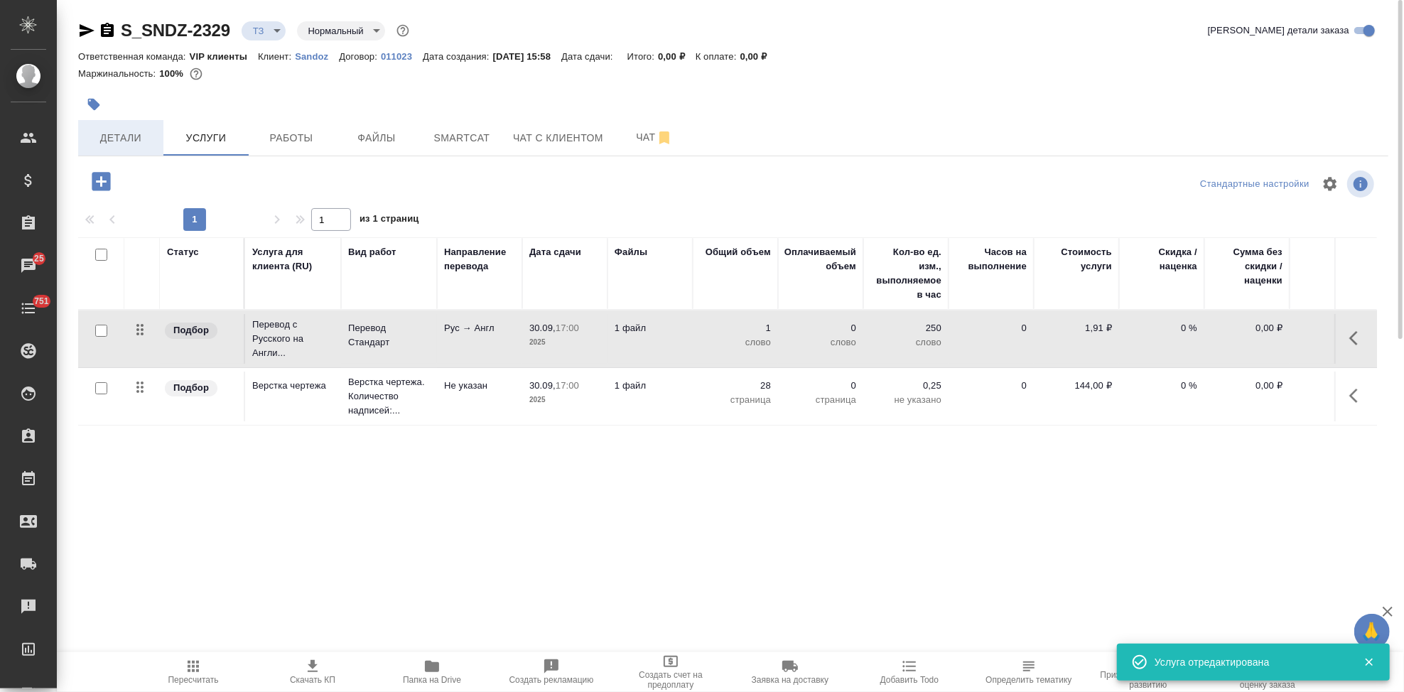
click at [117, 144] on span "Детали" at bounding box center [121, 138] width 68 height 18
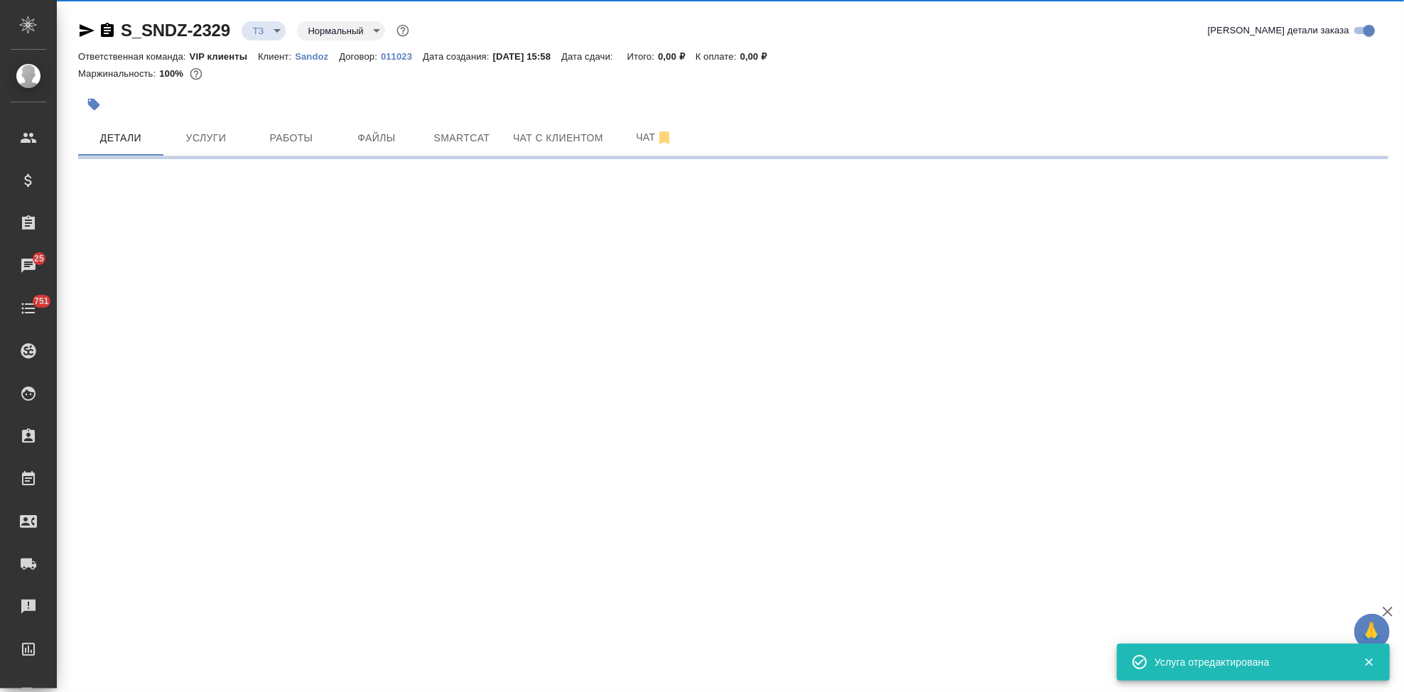
select select "RU"
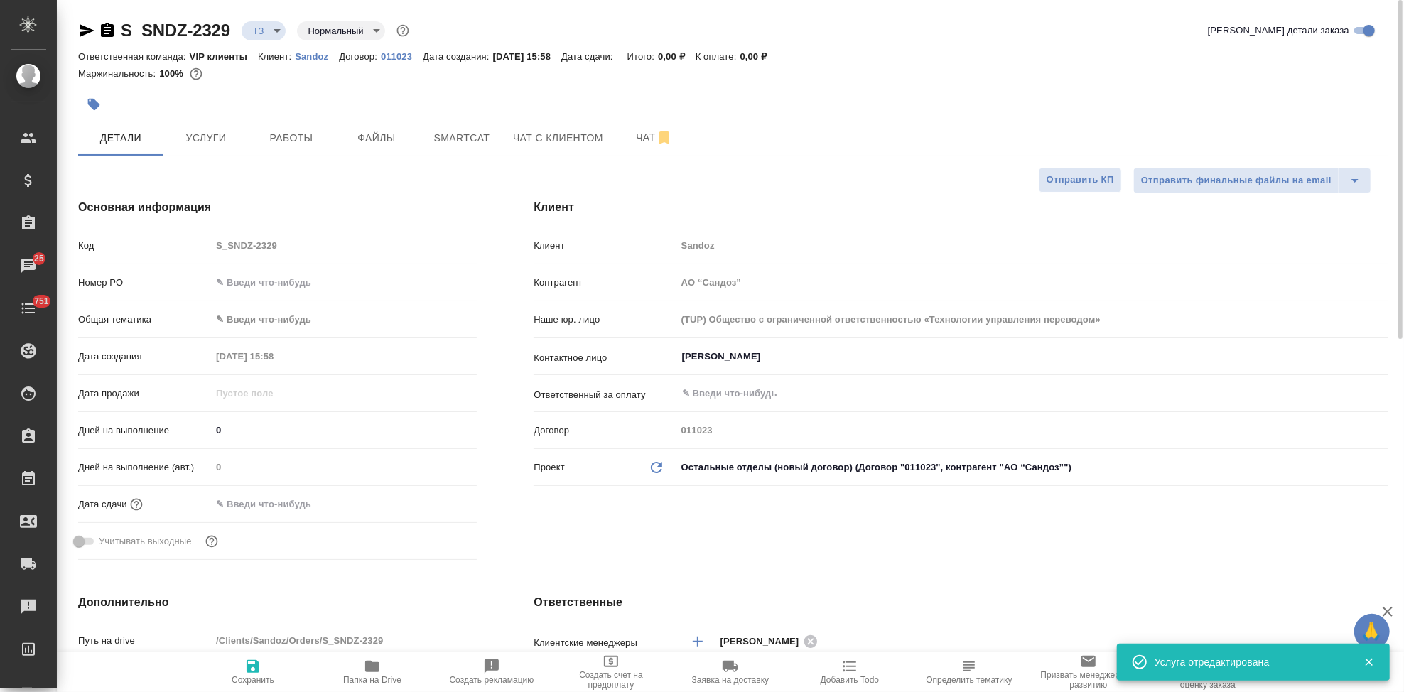
type textarea "x"
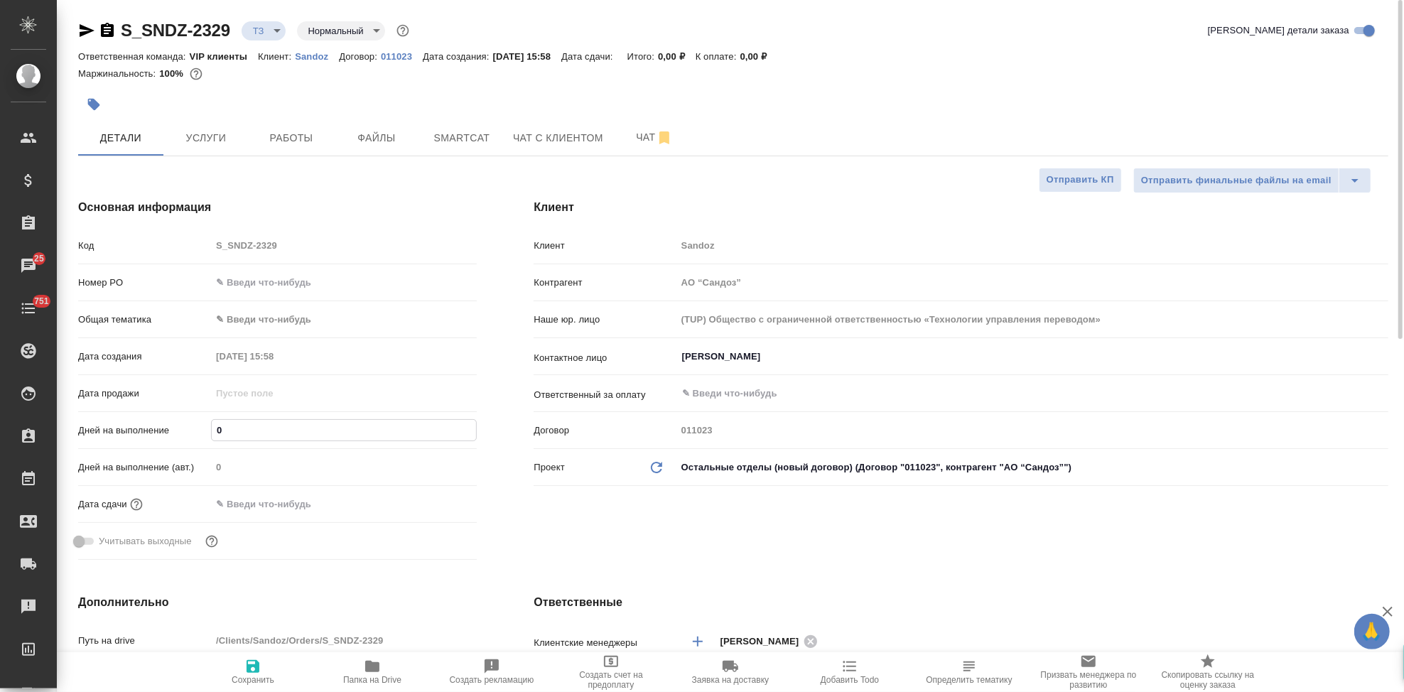
click at [283, 438] on input "0" at bounding box center [344, 430] width 264 height 21
type textarea "x"
type input "5"
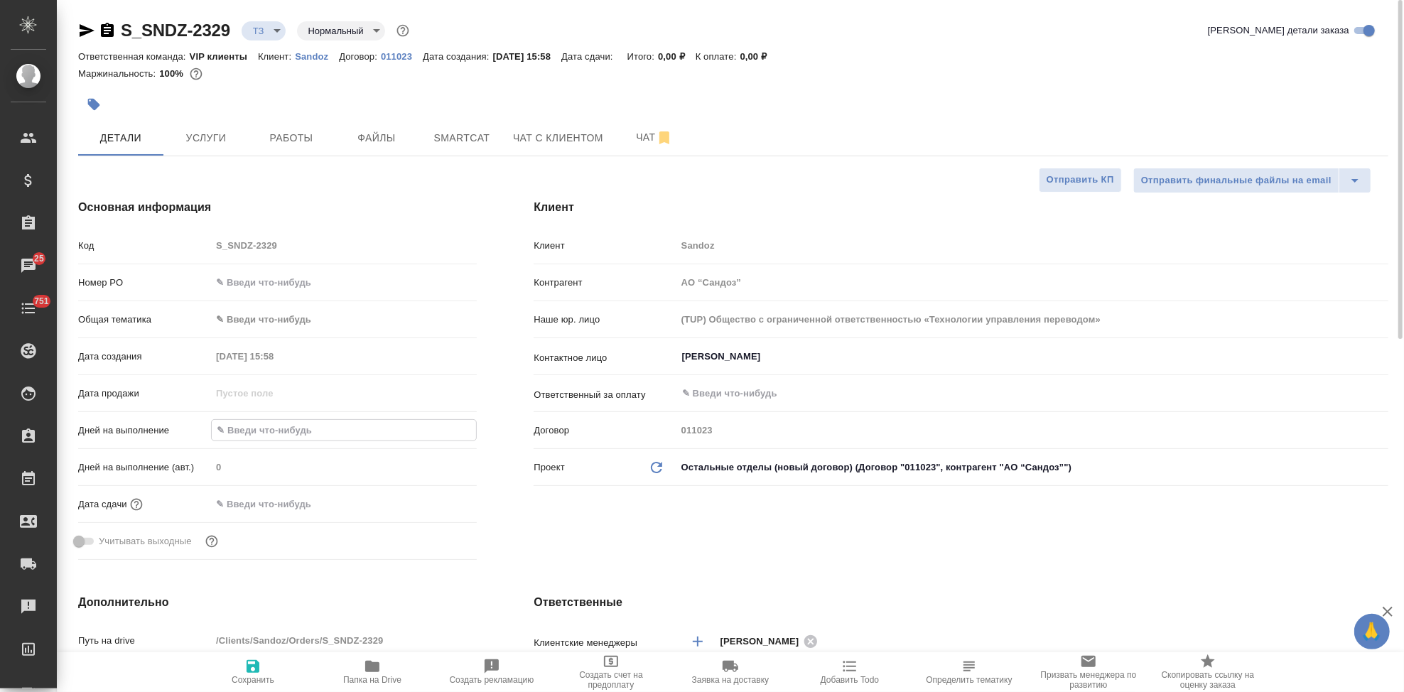
type textarea "x"
type input "5"
click at [264, 665] on span "Сохранить" at bounding box center [253, 671] width 102 height 27
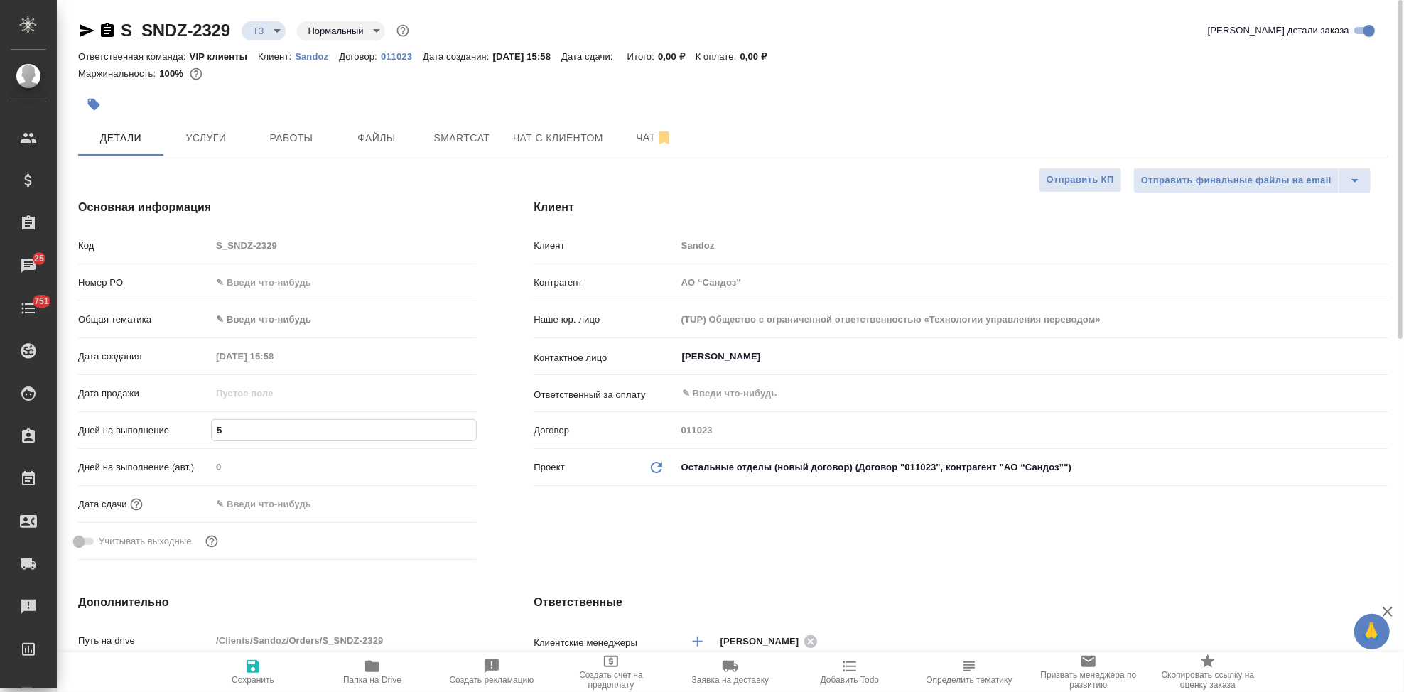
type textarea "x"
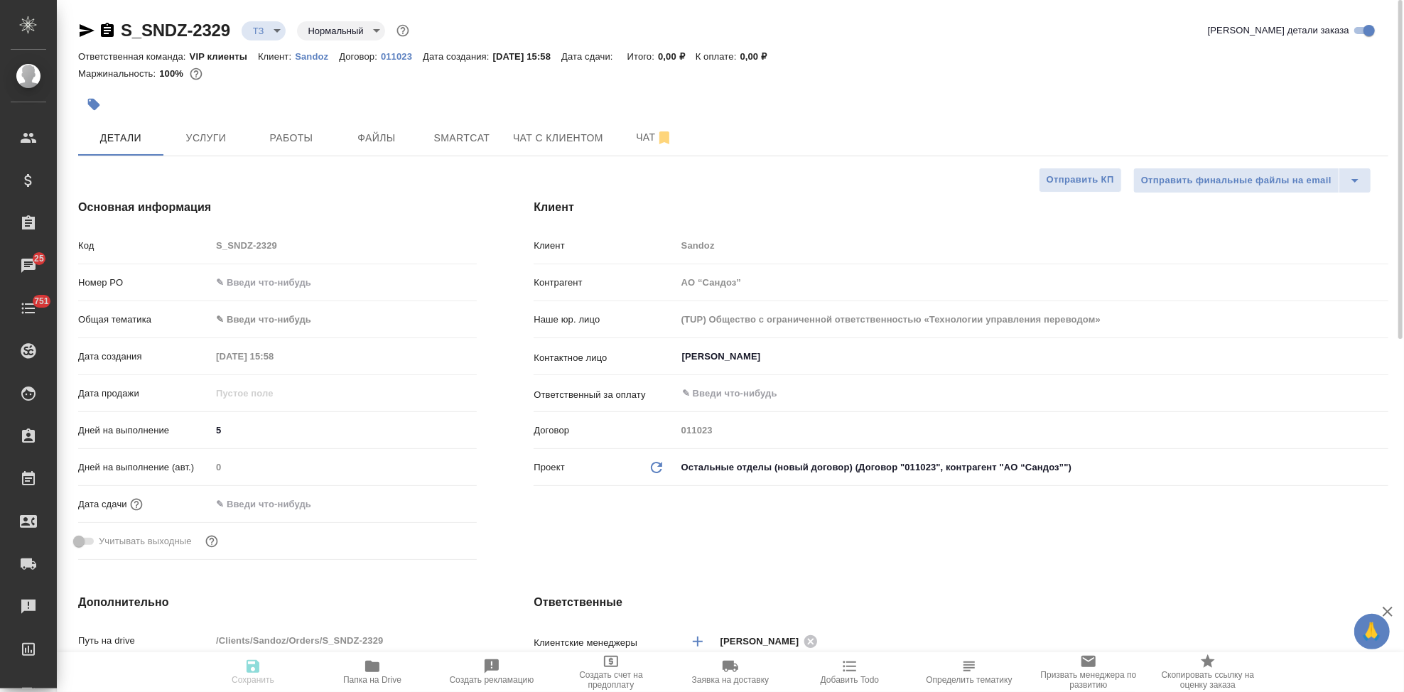
type textarea "x"
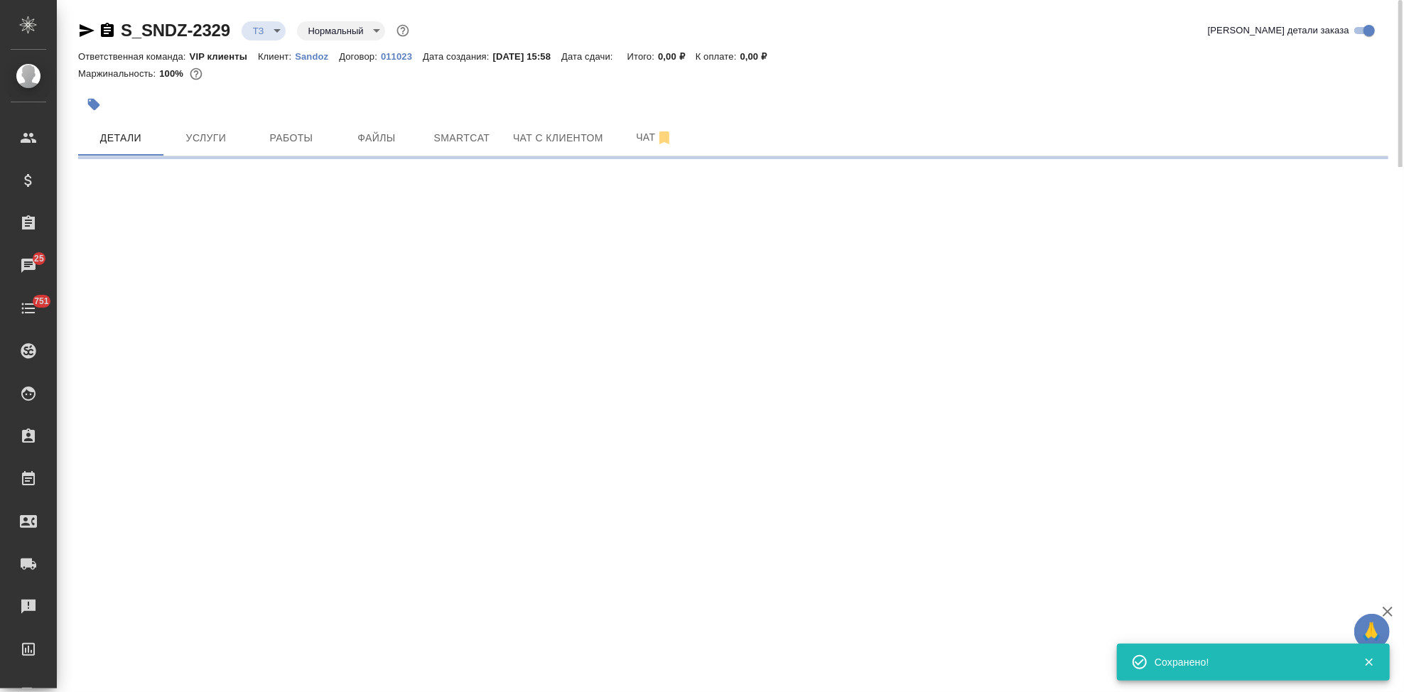
select select "RU"
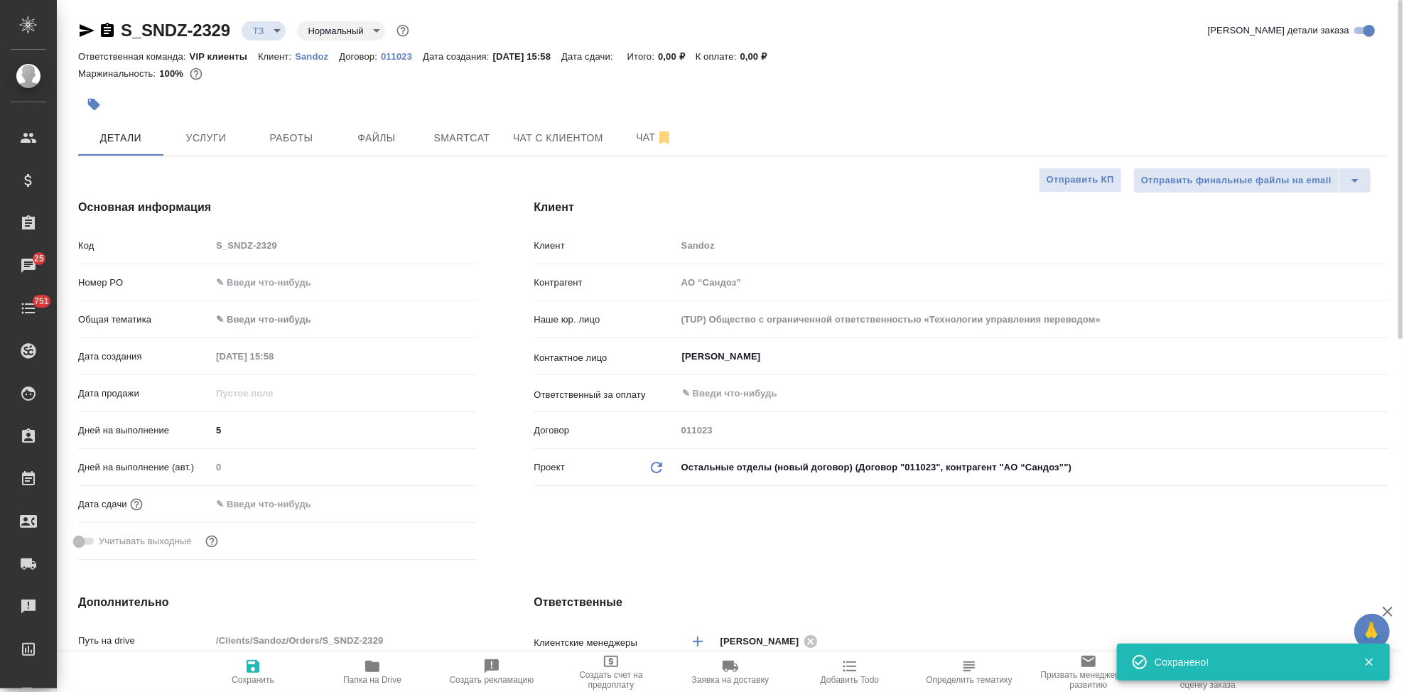
type textarea "x"
click at [269, 679] on span "Сохранить" at bounding box center [253, 680] width 43 height 10
type textarea "x"
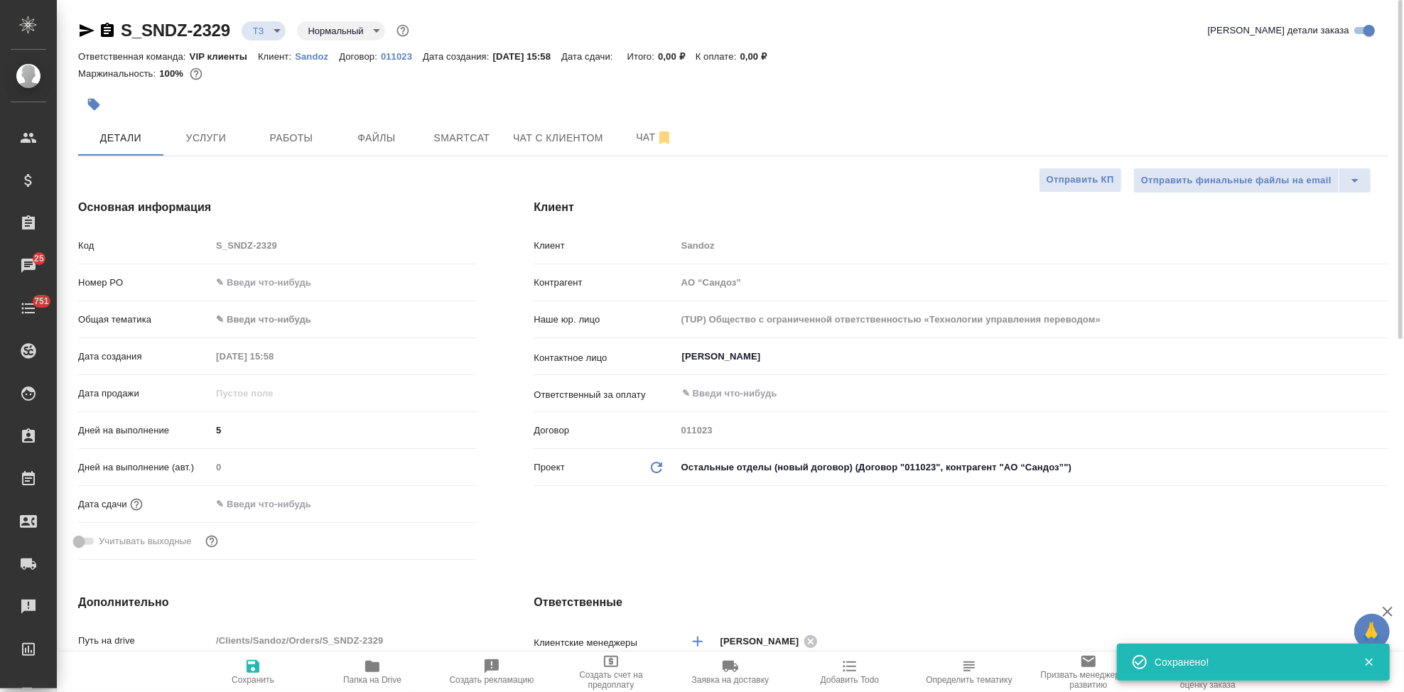
type textarea "x"
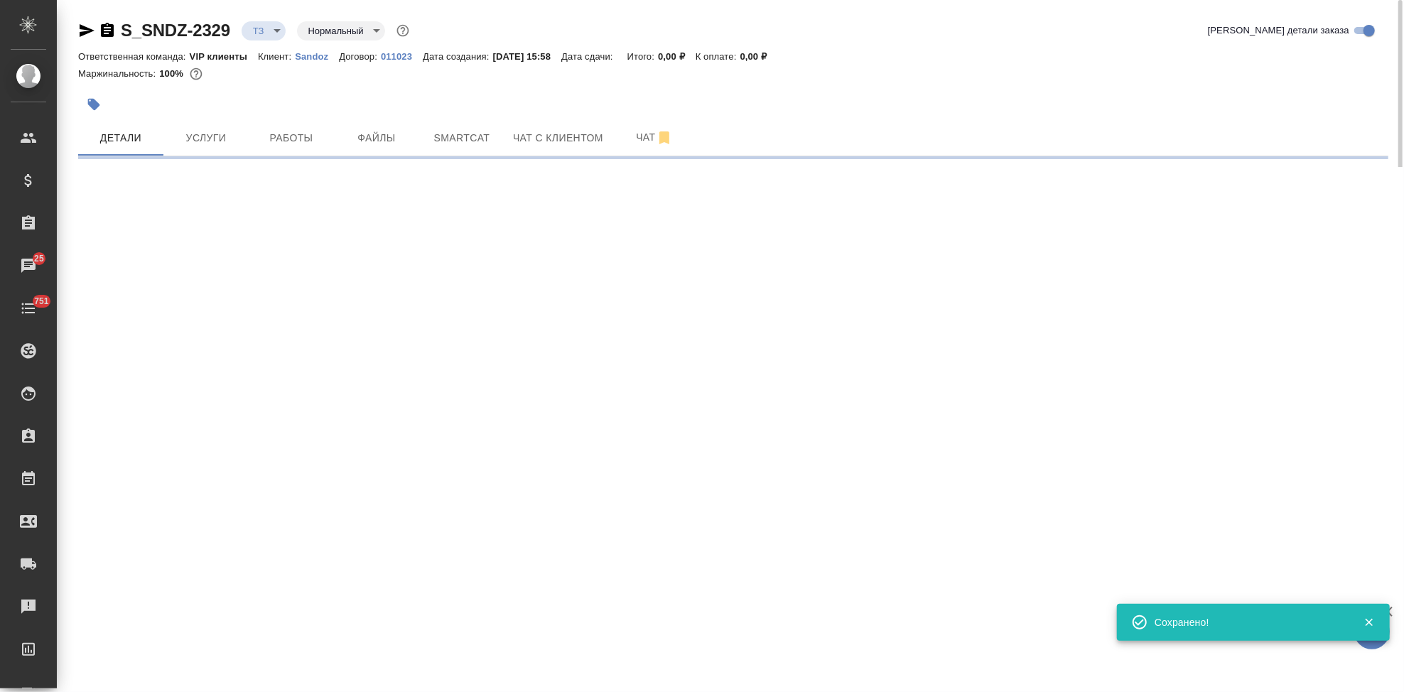
select select "RU"
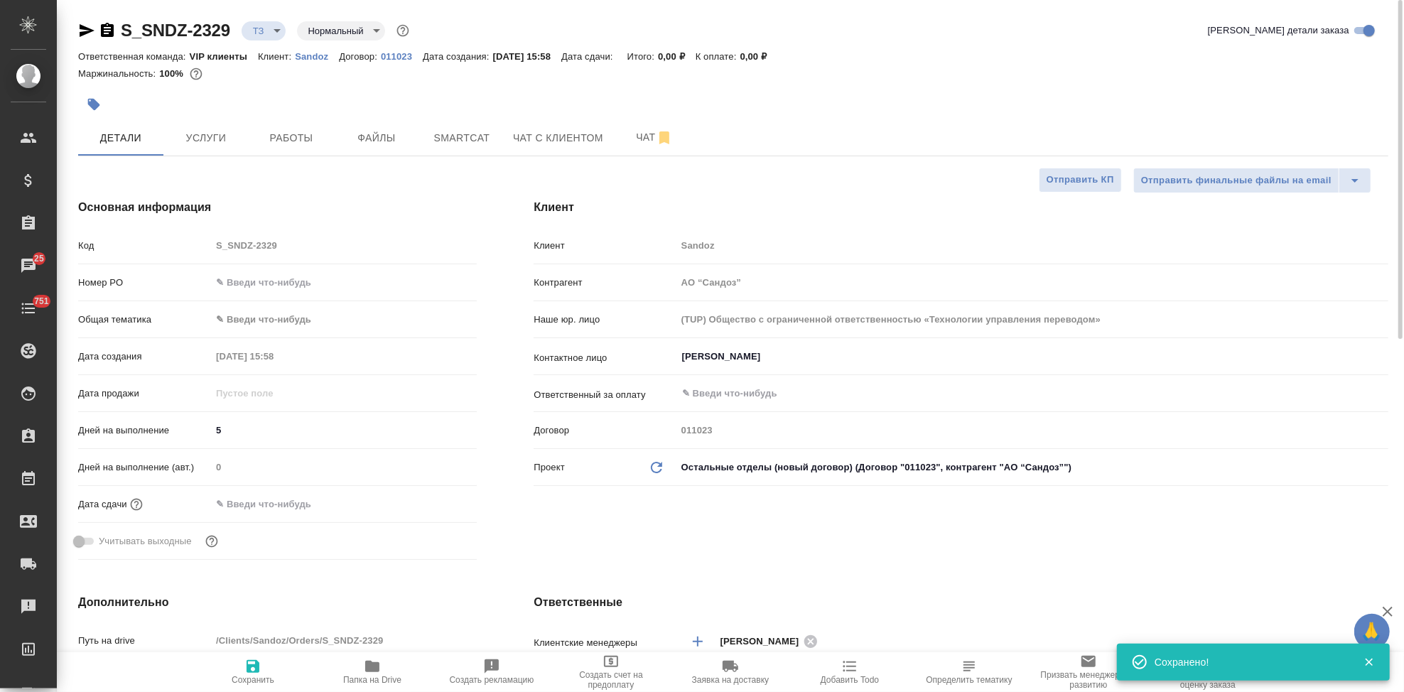
type textarea "x"
click at [269, 679] on span "Сохранить" at bounding box center [253, 680] width 43 height 10
type textarea "x"
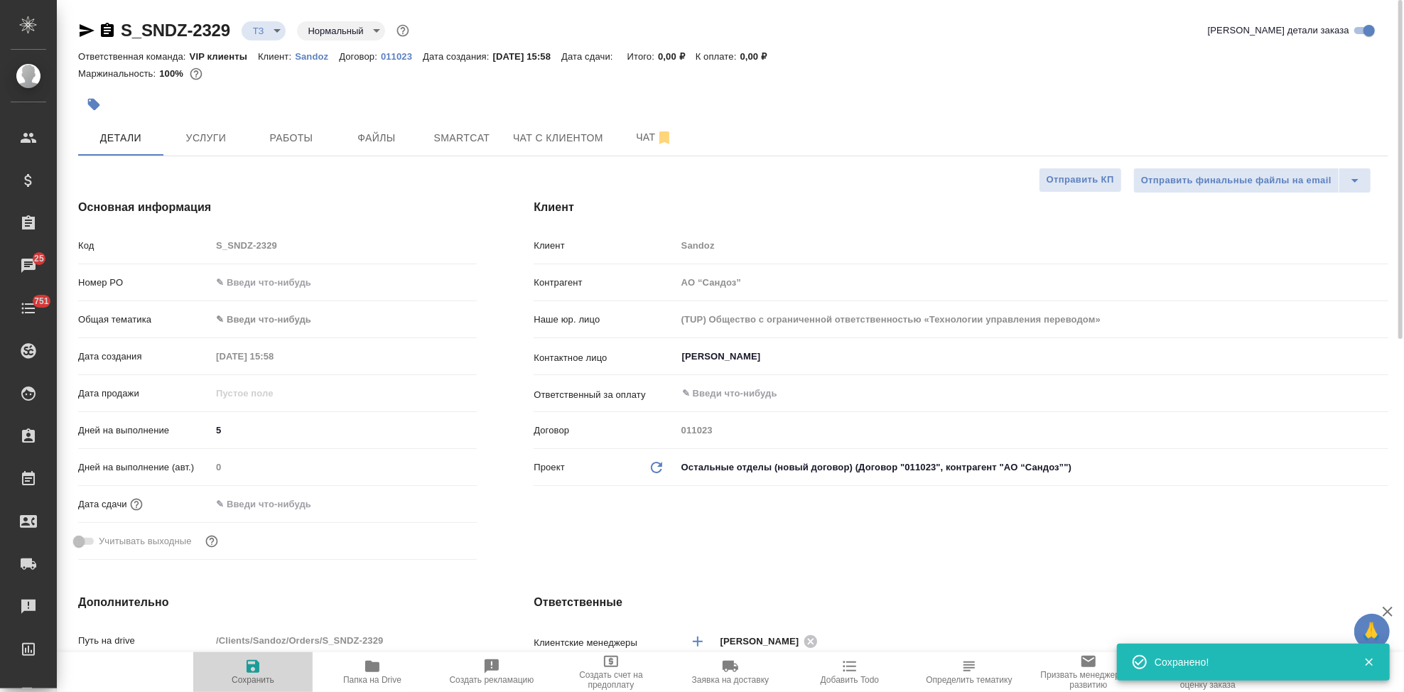
type textarea "x"
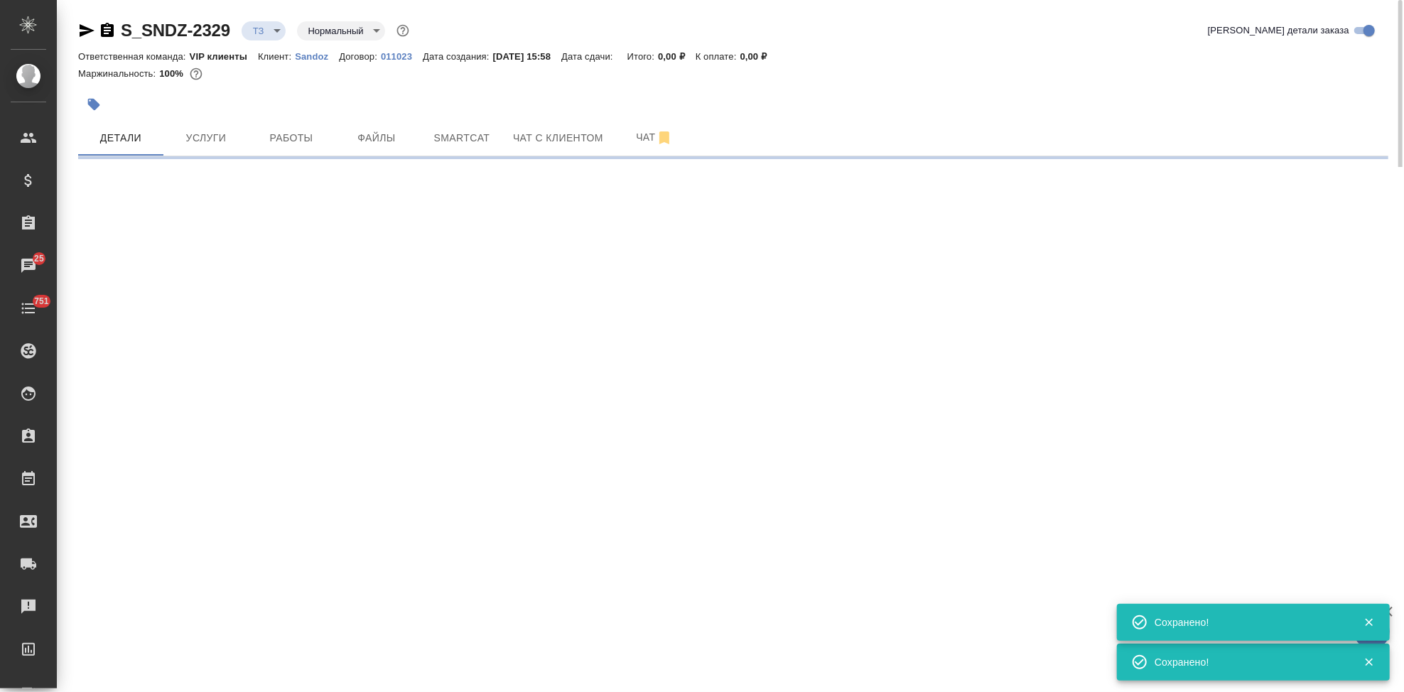
select select "RU"
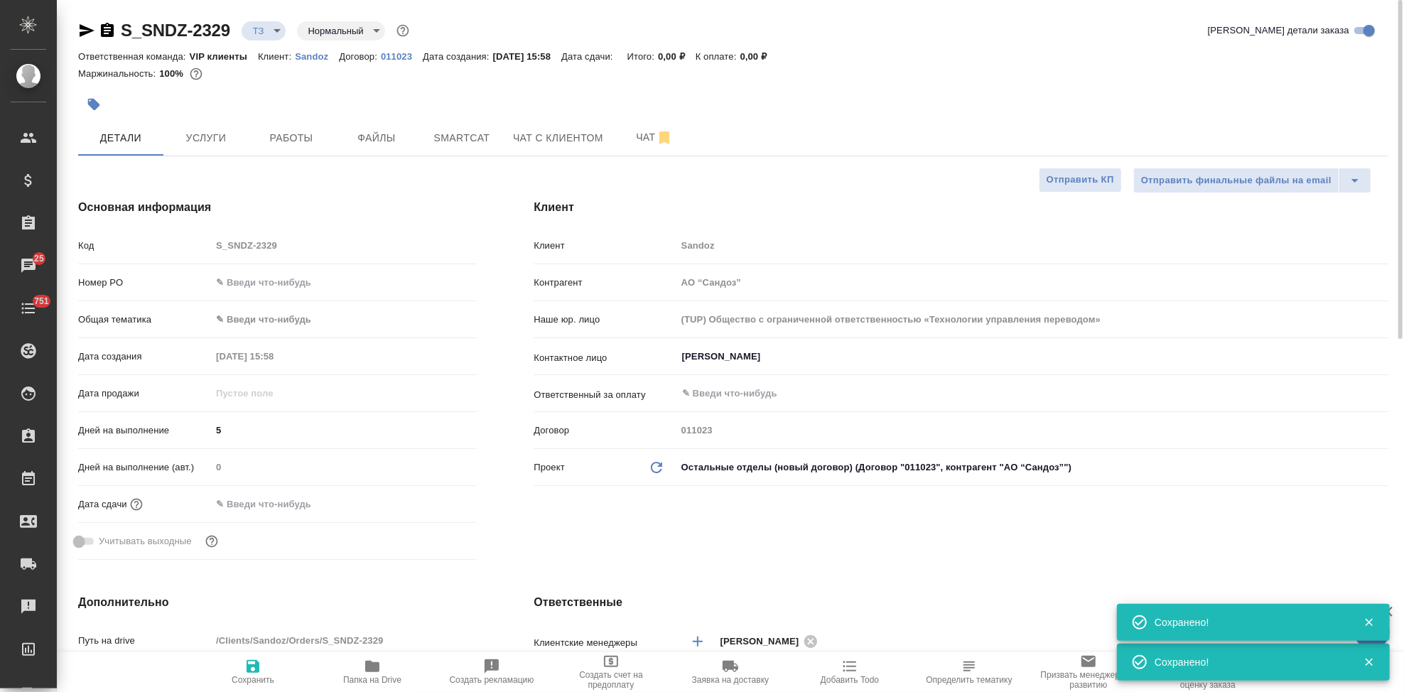
type textarea "x"
click at [269, 679] on span "Сохранить" at bounding box center [253, 680] width 43 height 10
type textarea "x"
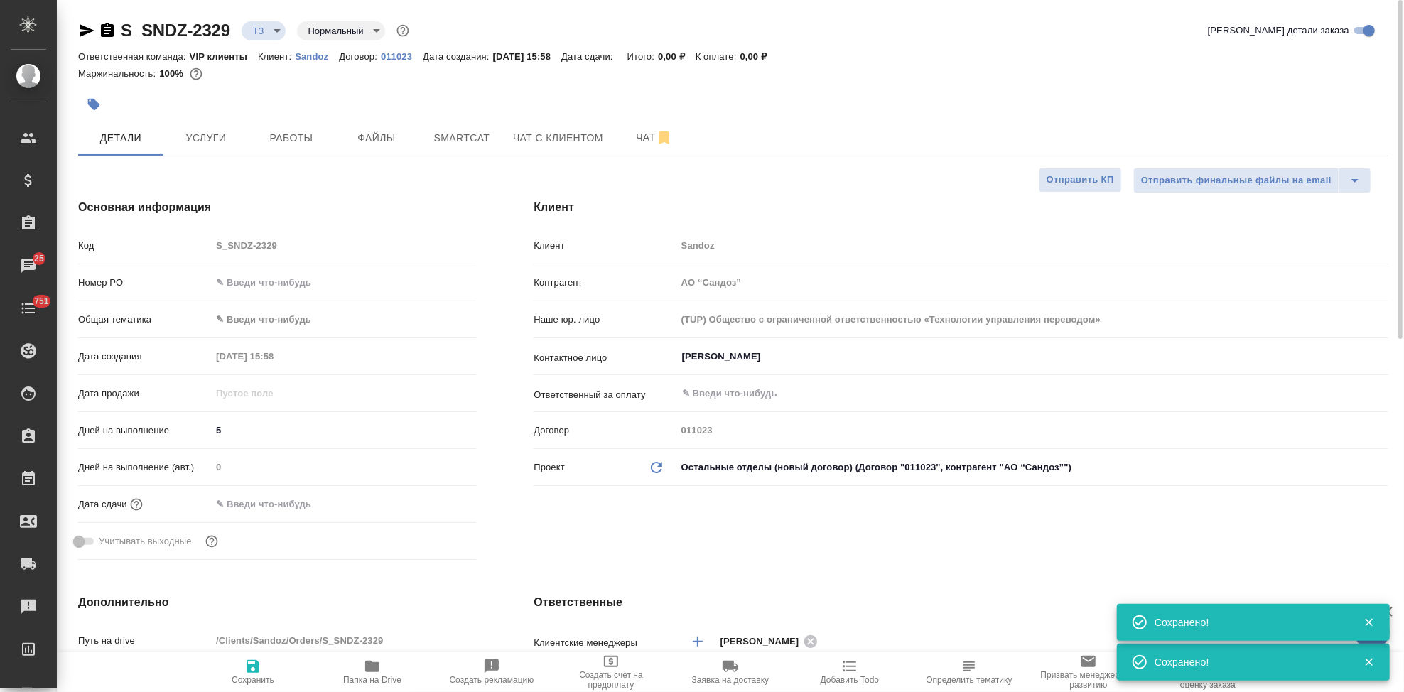
type textarea "x"
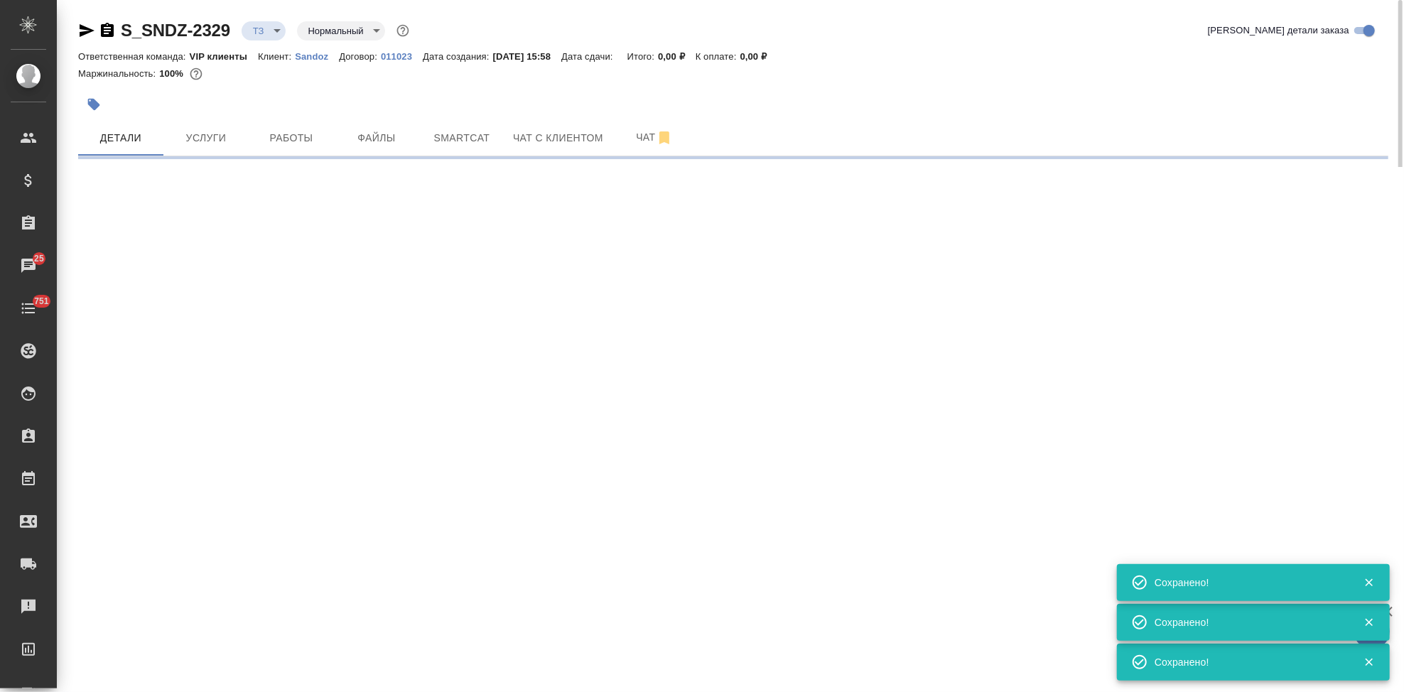
select select "RU"
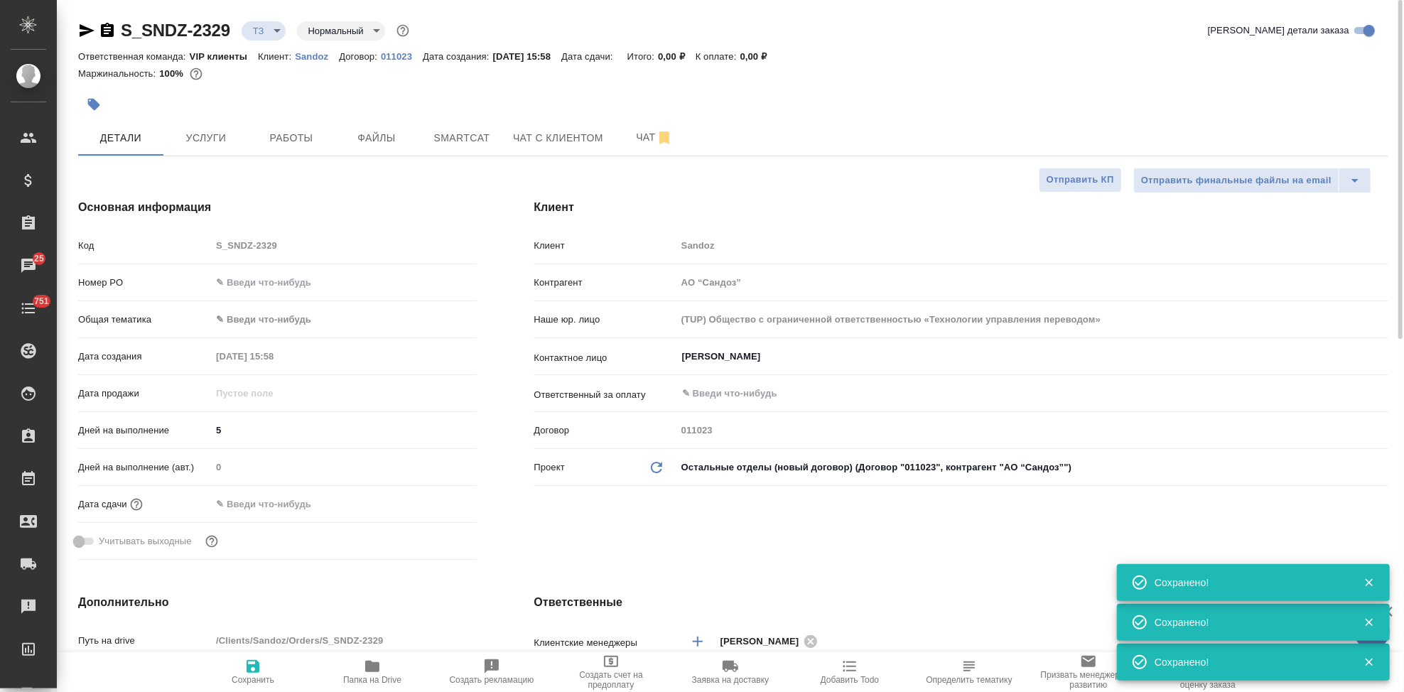
type textarea "x"
click at [269, 679] on span "Сохранить" at bounding box center [253, 680] width 43 height 10
type textarea "x"
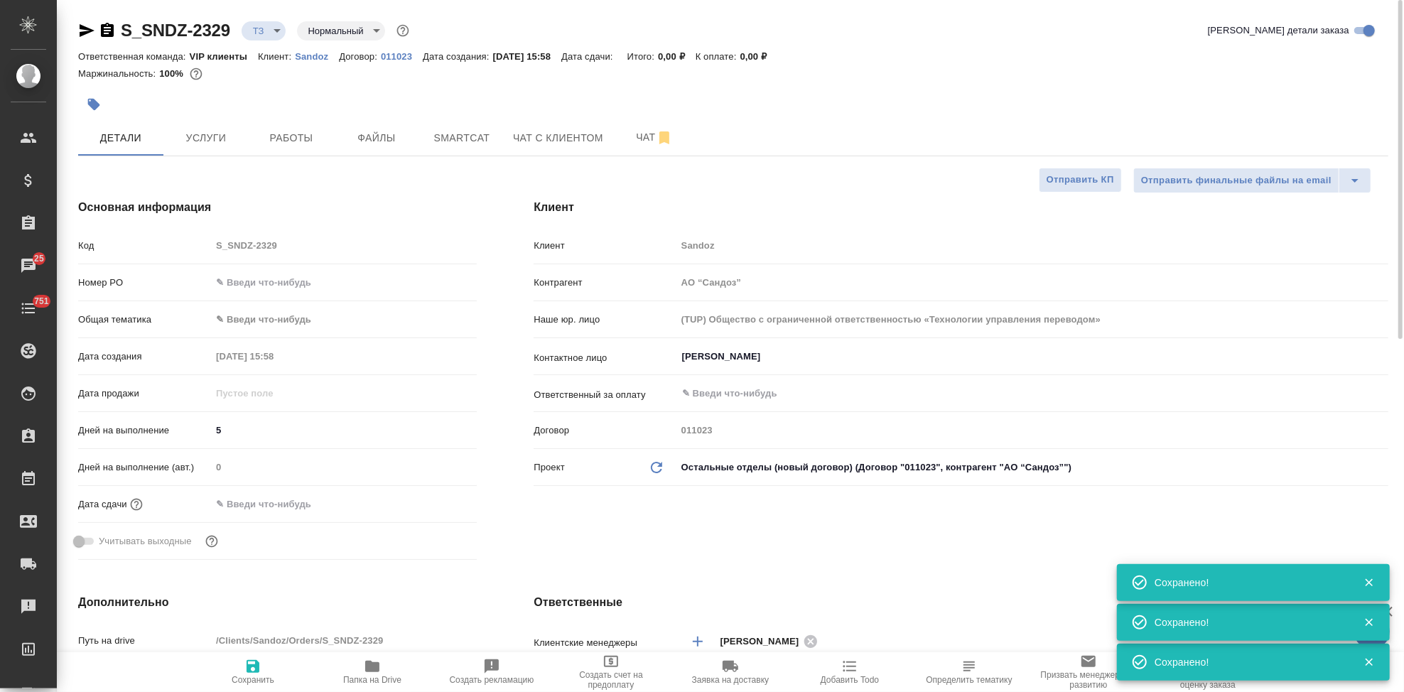
type textarea "x"
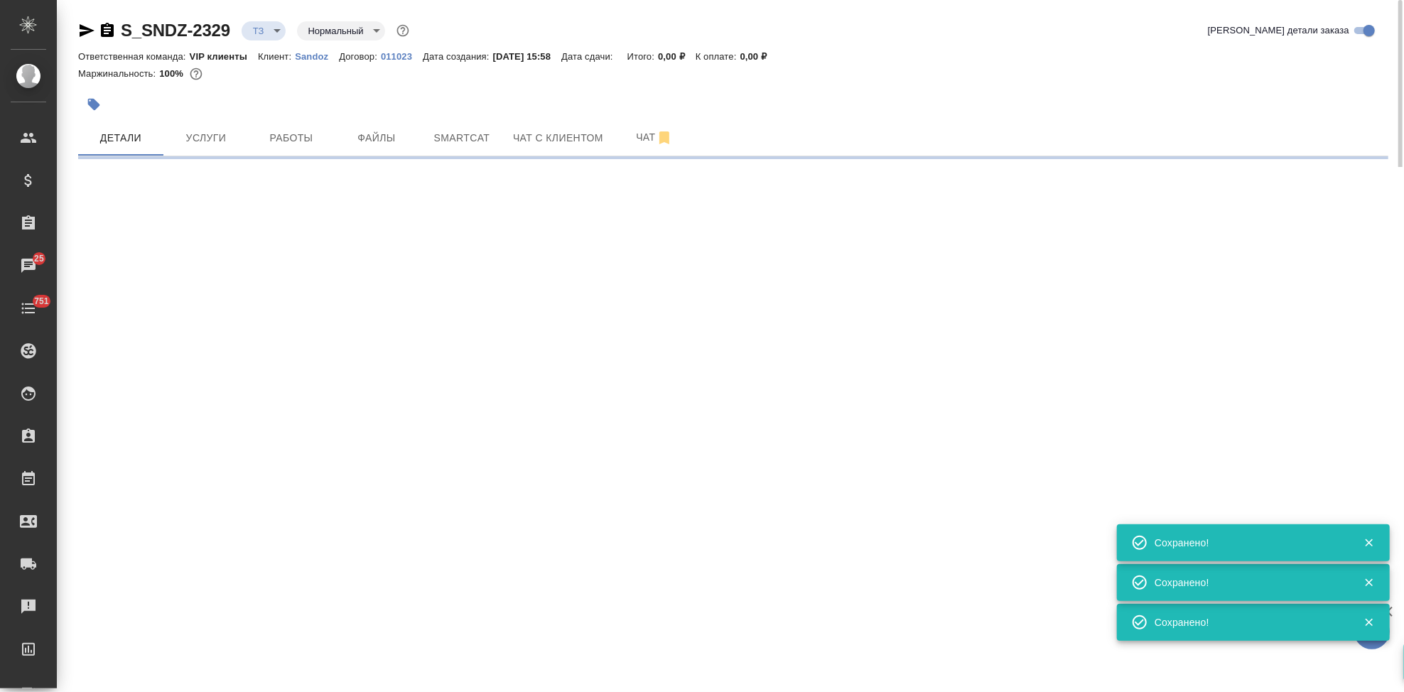
select select "RU"
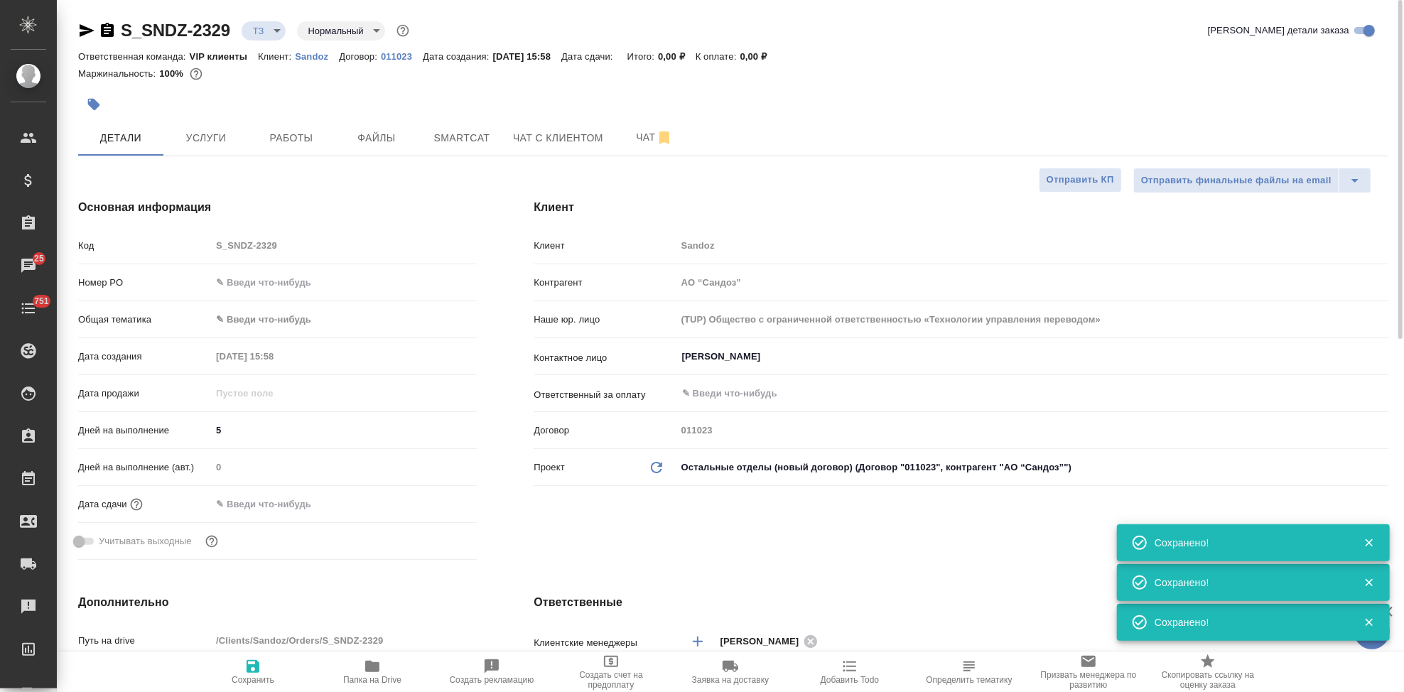
type textarea "x"
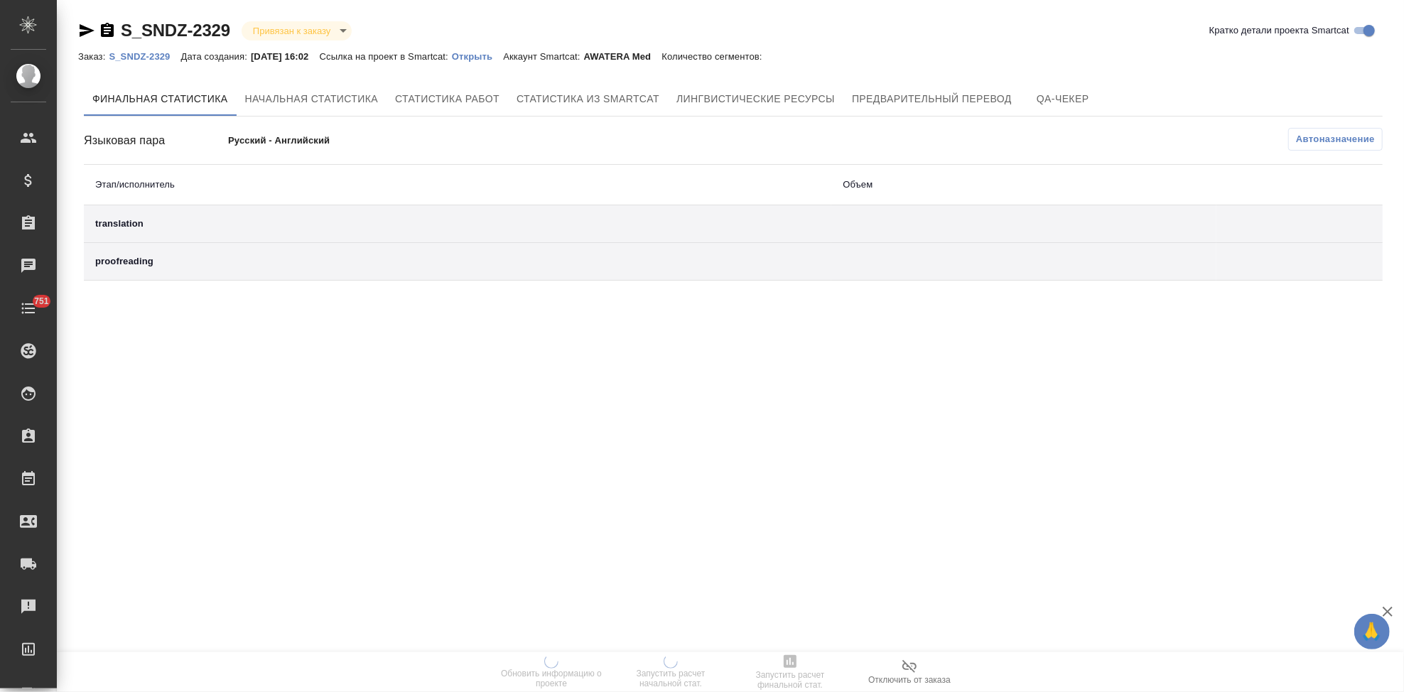
click at [489, 59] on p "Открыть" at bounding box center [477, 56] width 51 height 11
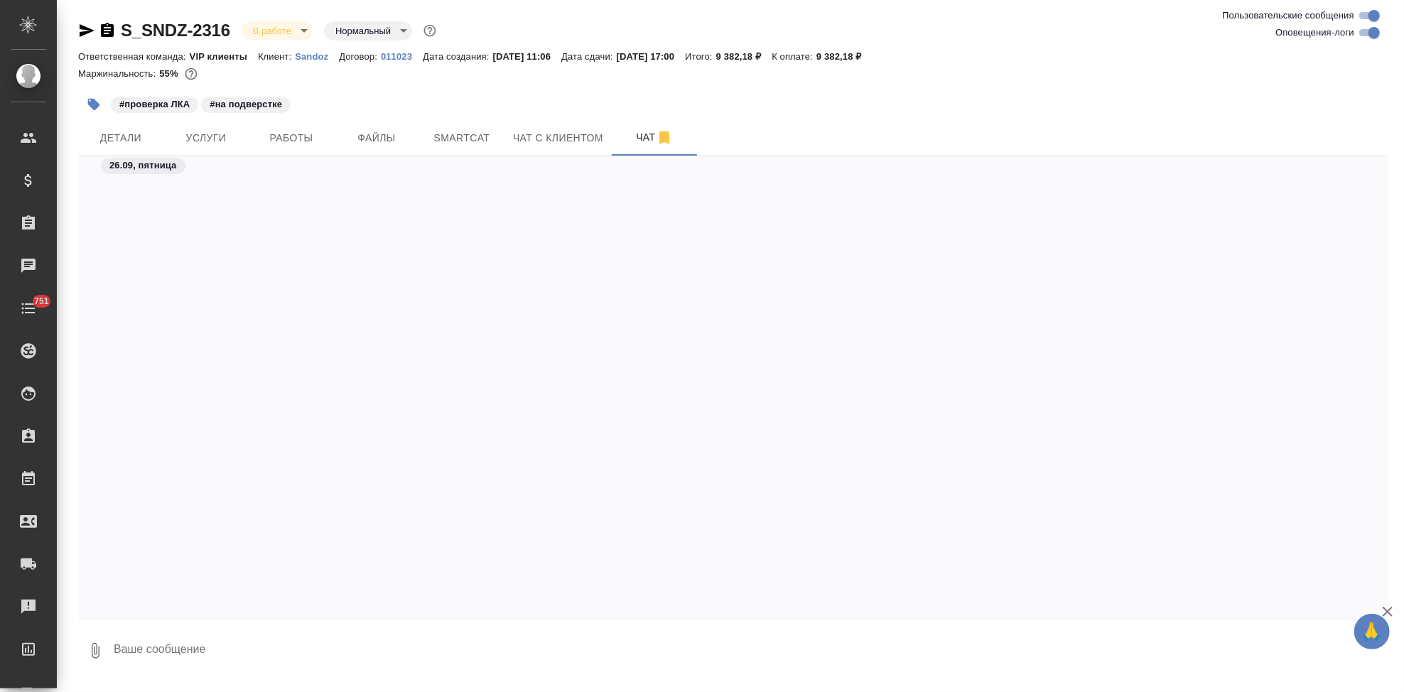
scroll to position [21858, 0]
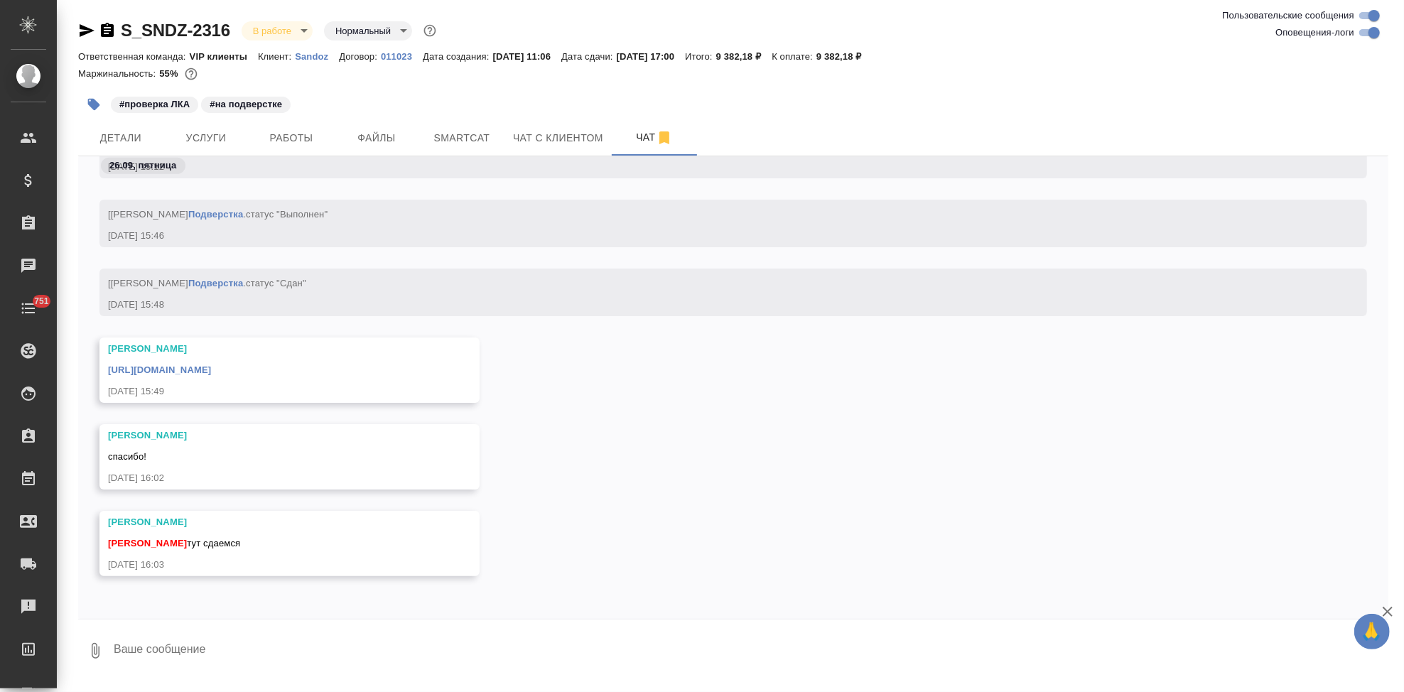
click at [334, 640] on textarea at bounding box center [750, 651] width 1277 height 48
type textarea "спасибо"
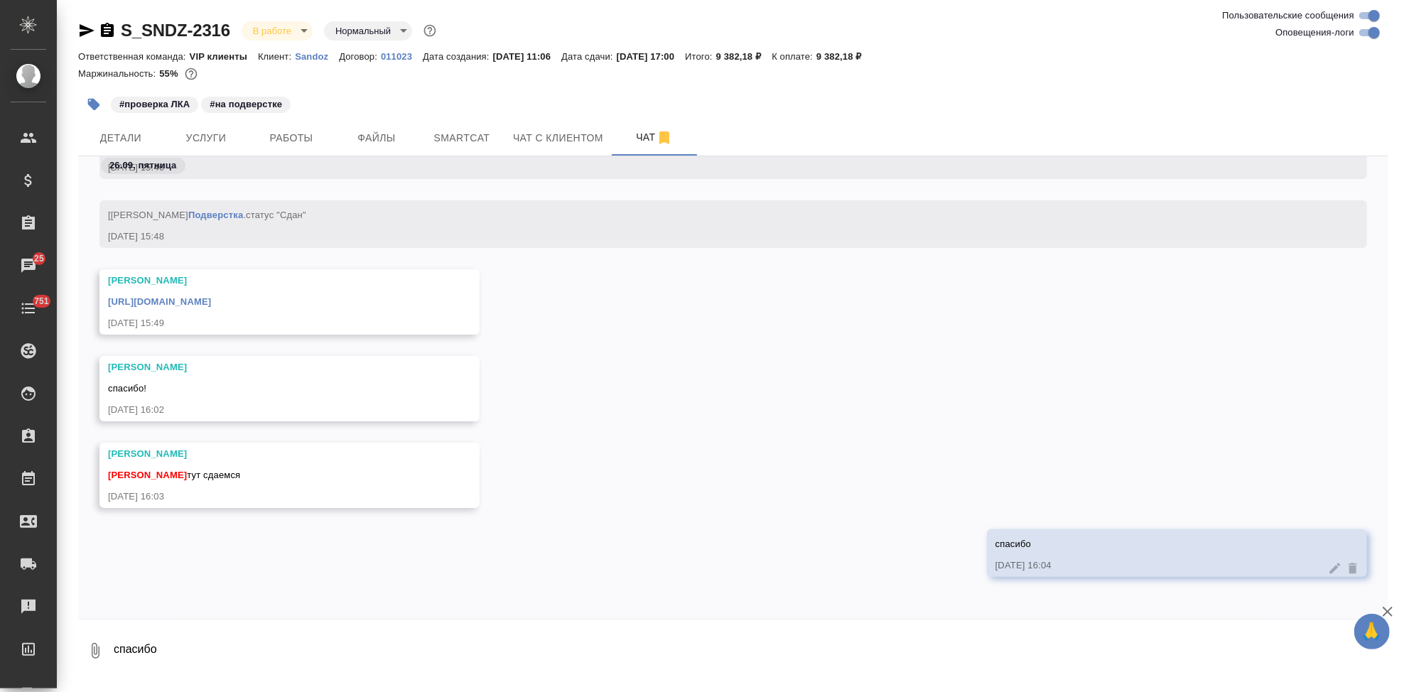
click at [211, 303] on link "[URL][DOMAIN_NAME]" at bounding box center [159, 301] width 103 height 11
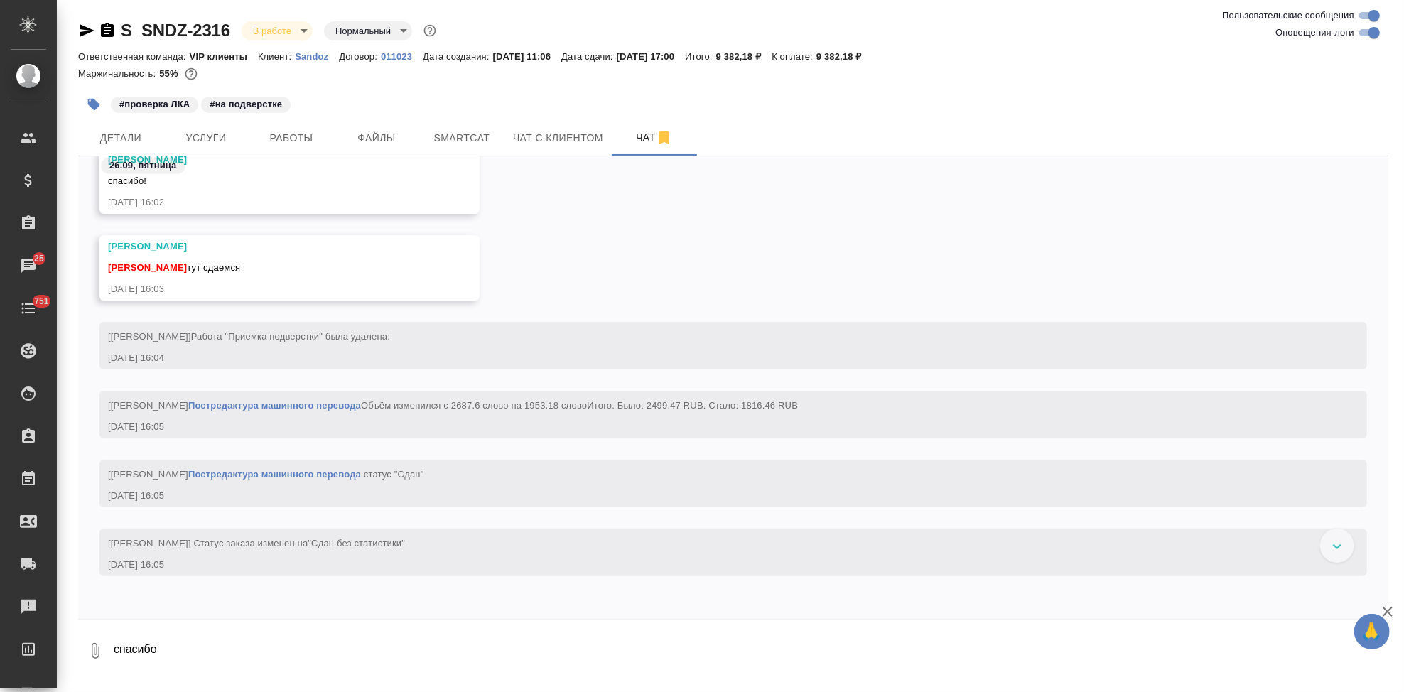
scroll to position [22216, 0]
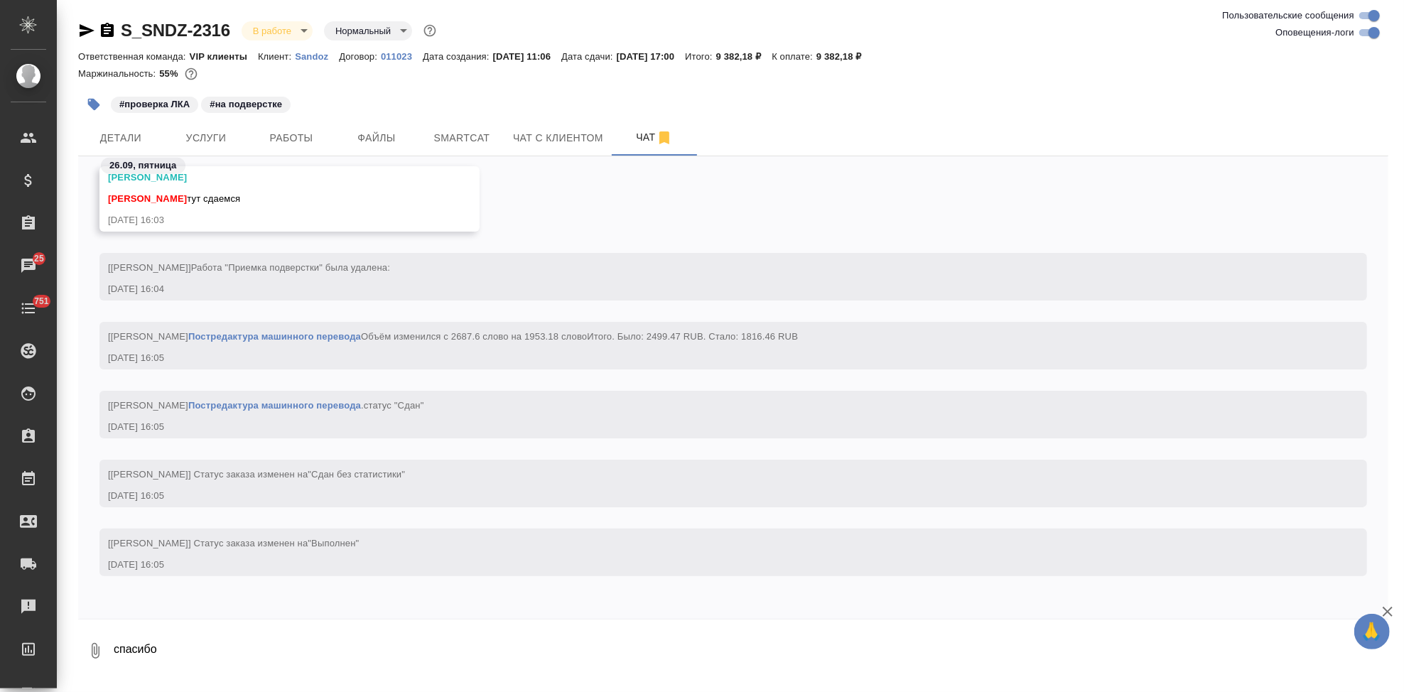
click at [217, 646] on textarea "спасибо" at bounding box center [750, 651] width 1277 height 48
type textarea "спасибо"
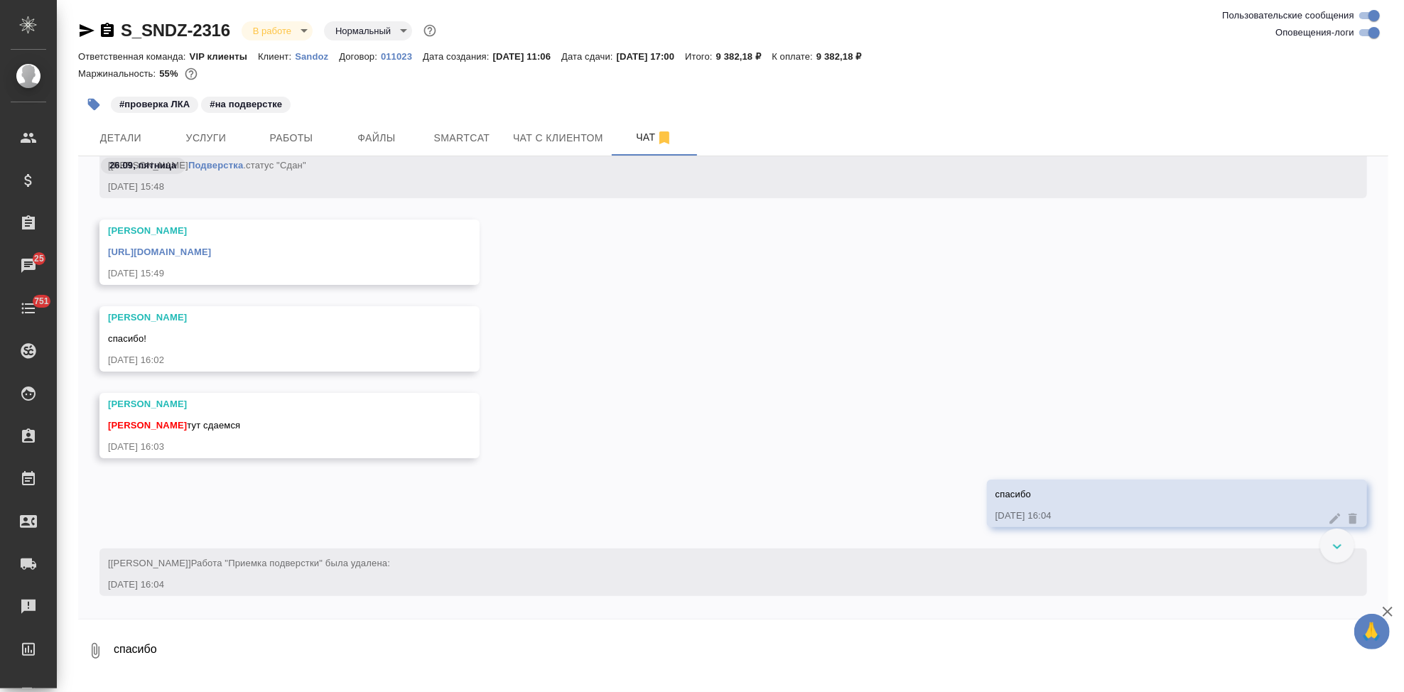
scroll to position [21959, 0]
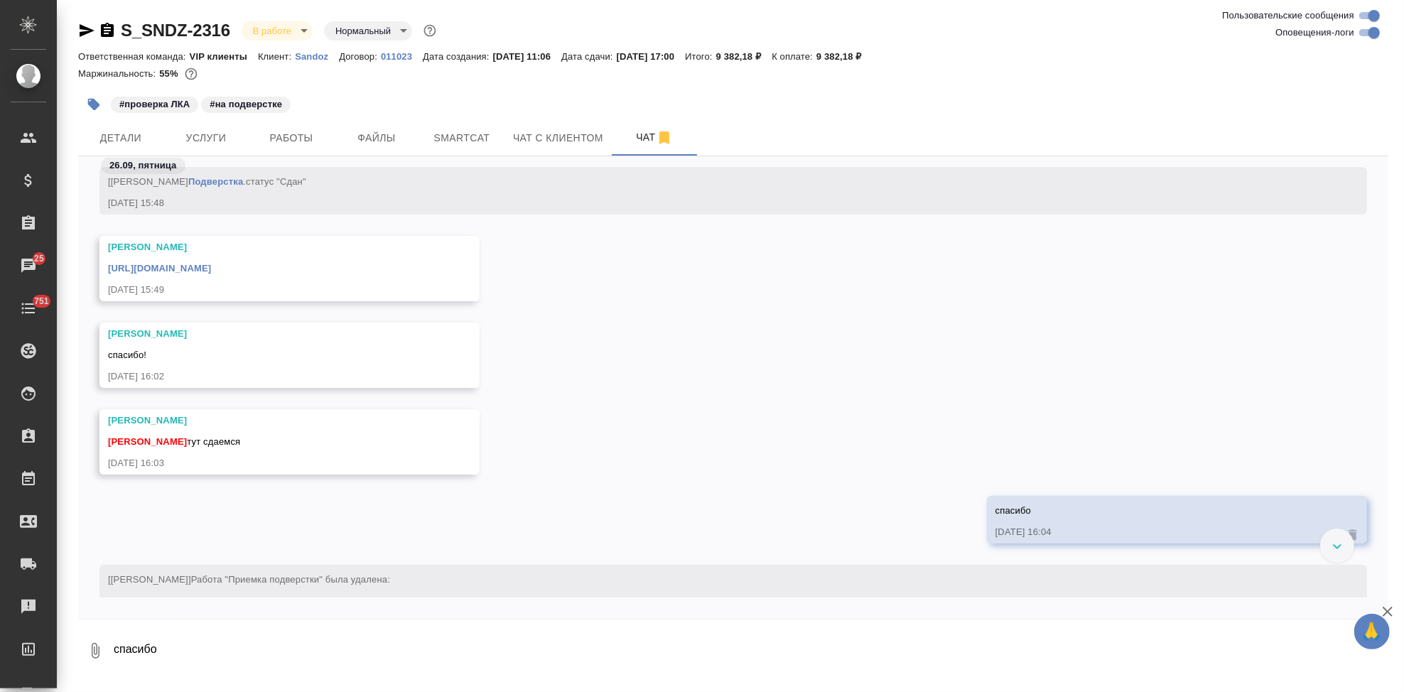
click at [211, 268] on link "https://drive.awatera.com/apps/files/files/10446479?dir=/Shares/Sandoz/Orders/S…" at bounding box center [159, 268] width 103 height 11
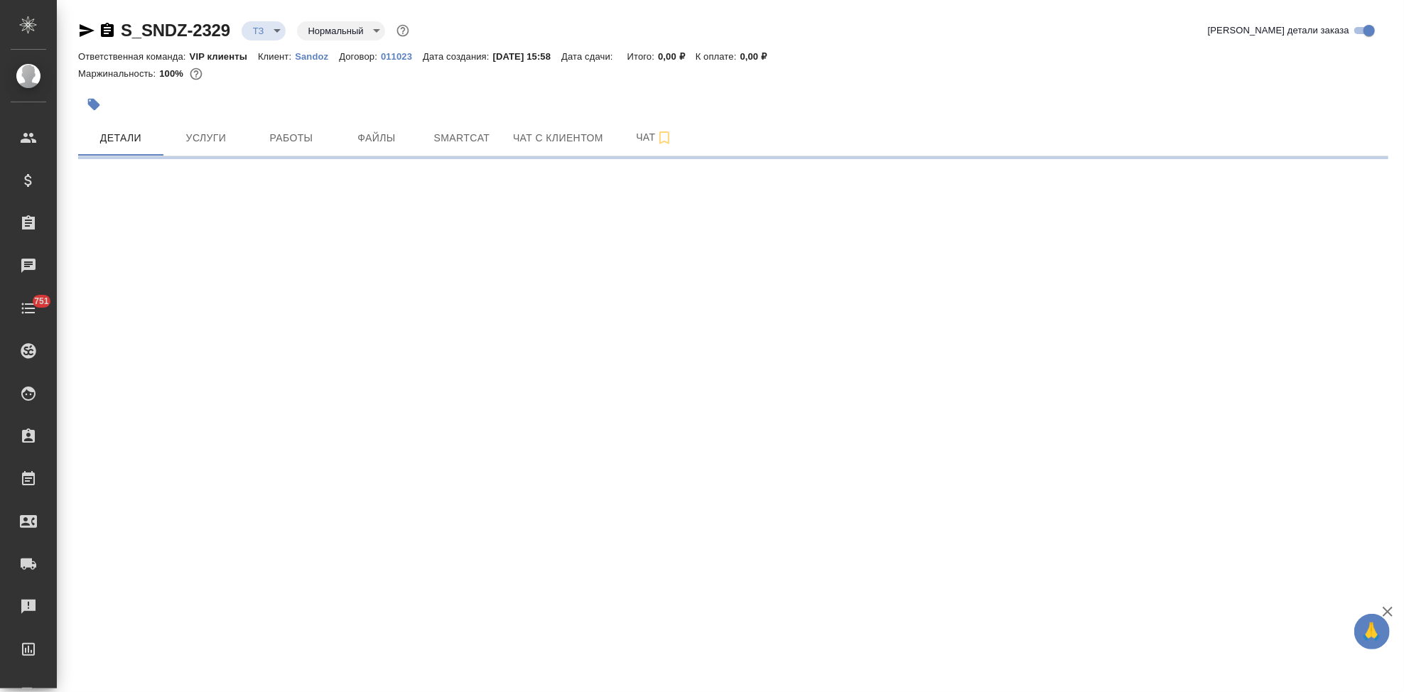
select select "RU"
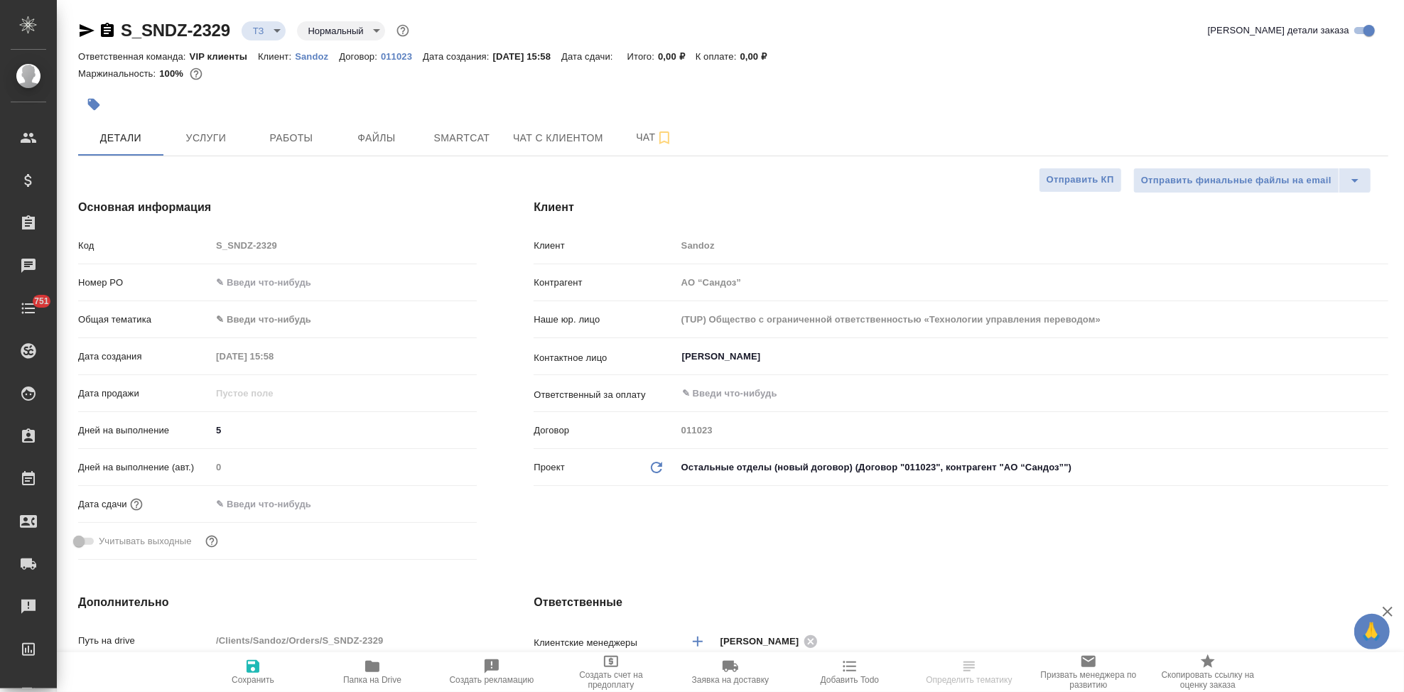
type textarea "x"
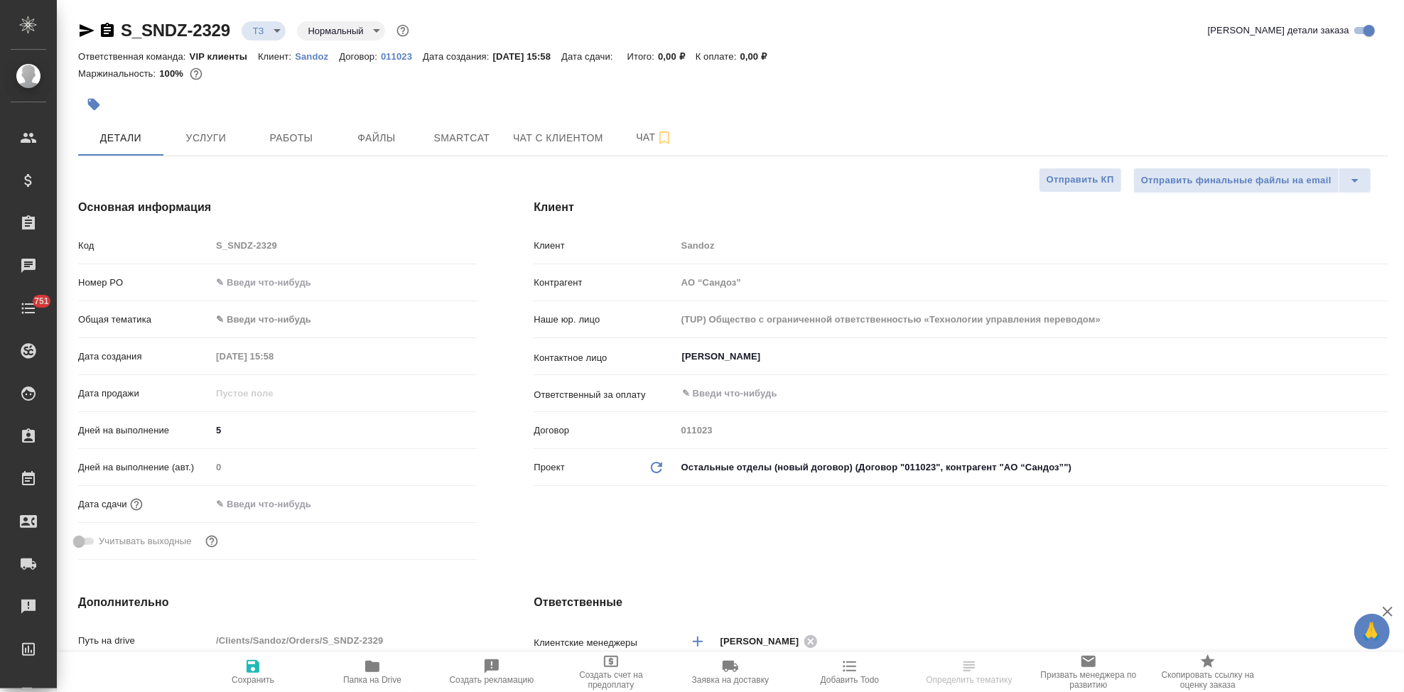
type textarea "x"
click at [262, 667] on span "Сохранить" at bounding box center [253, 671] width 102 height 27
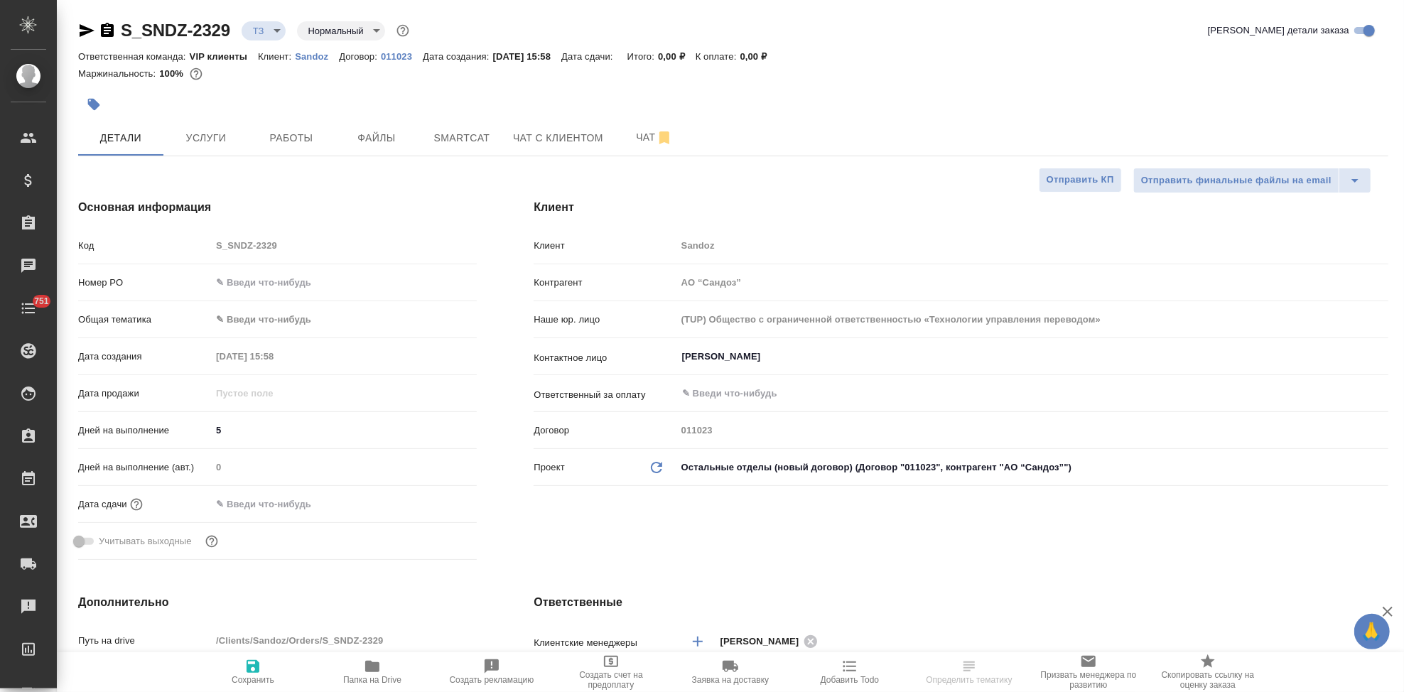
type textarea "x"
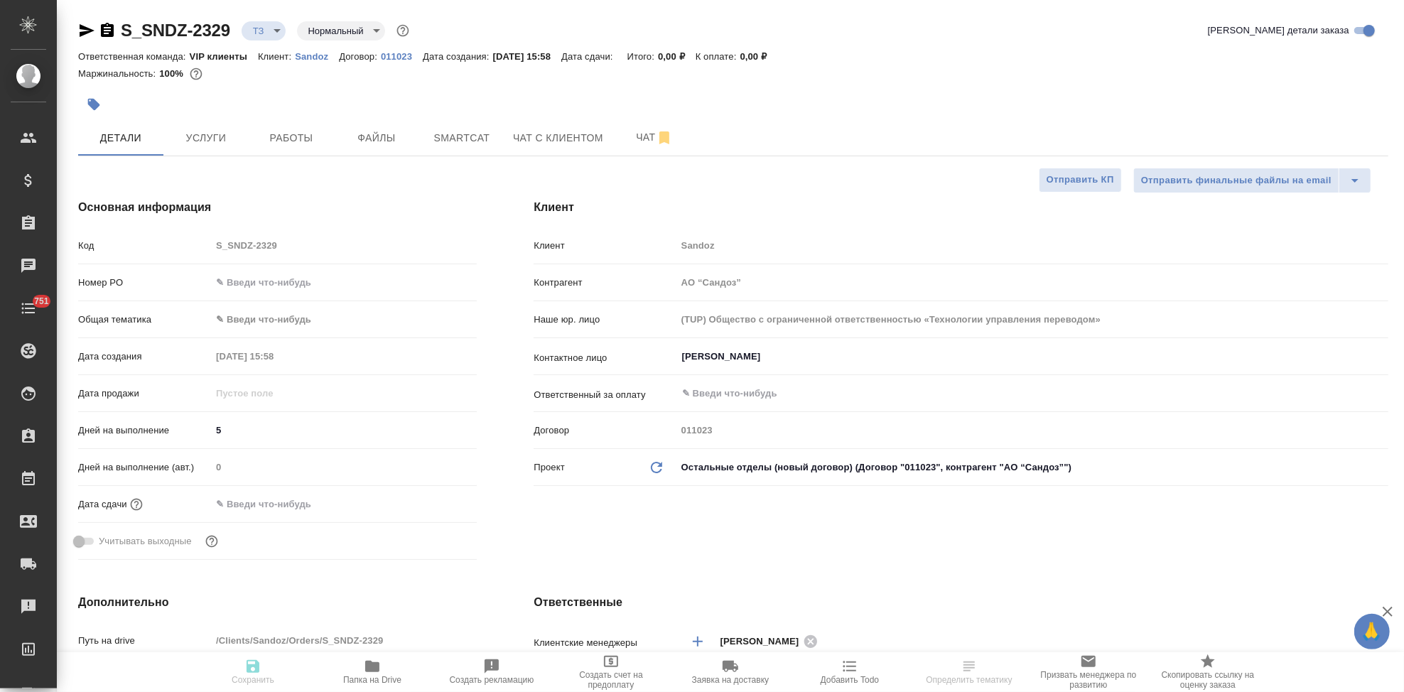
type textarea "x"
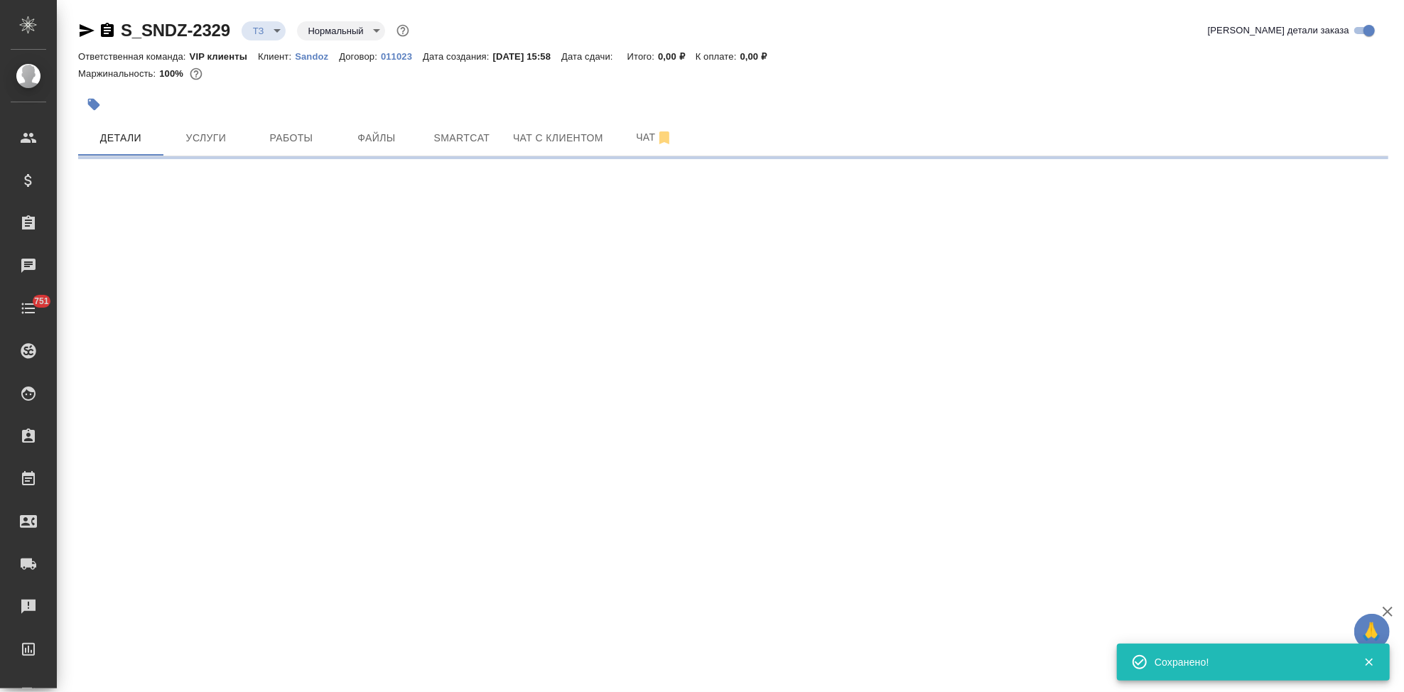
select select "RU"
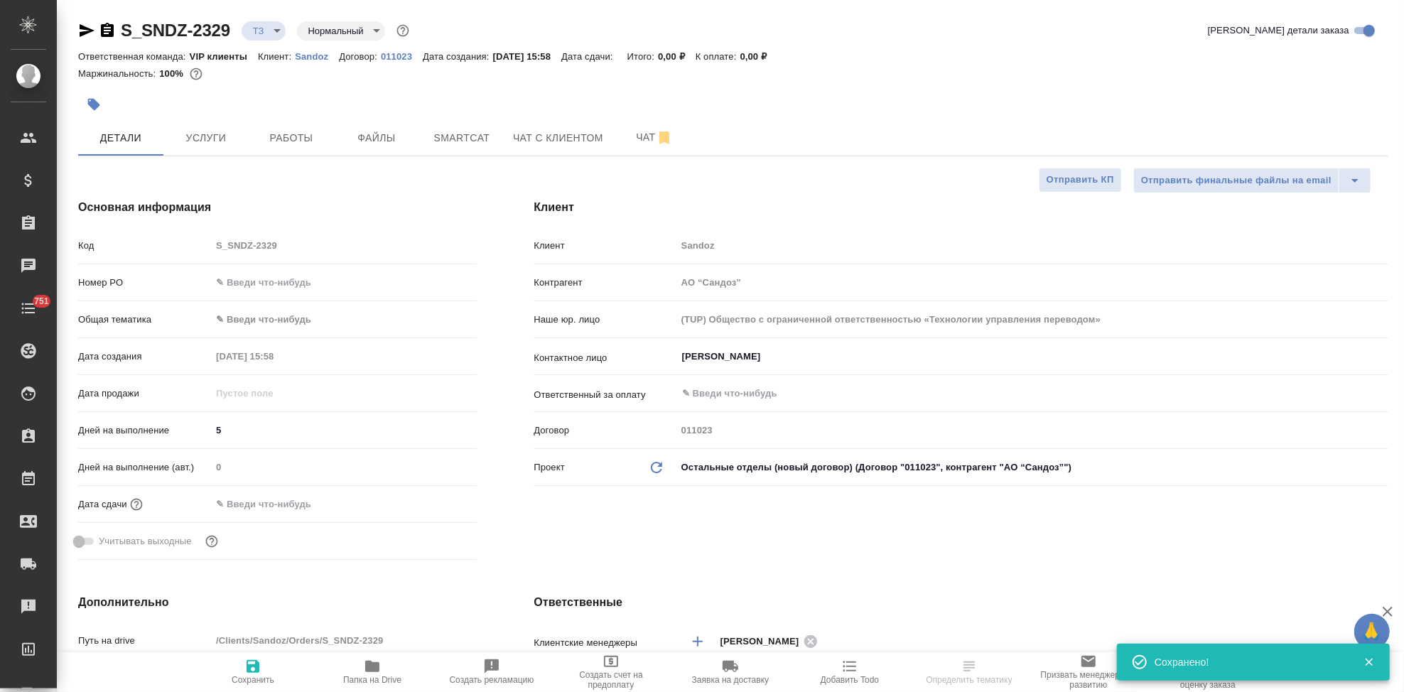
type textarea "x"
click at [262, 667] on span "Сохранить" at bounding box center [253, 671] width 102 height 27
type textarea "x"
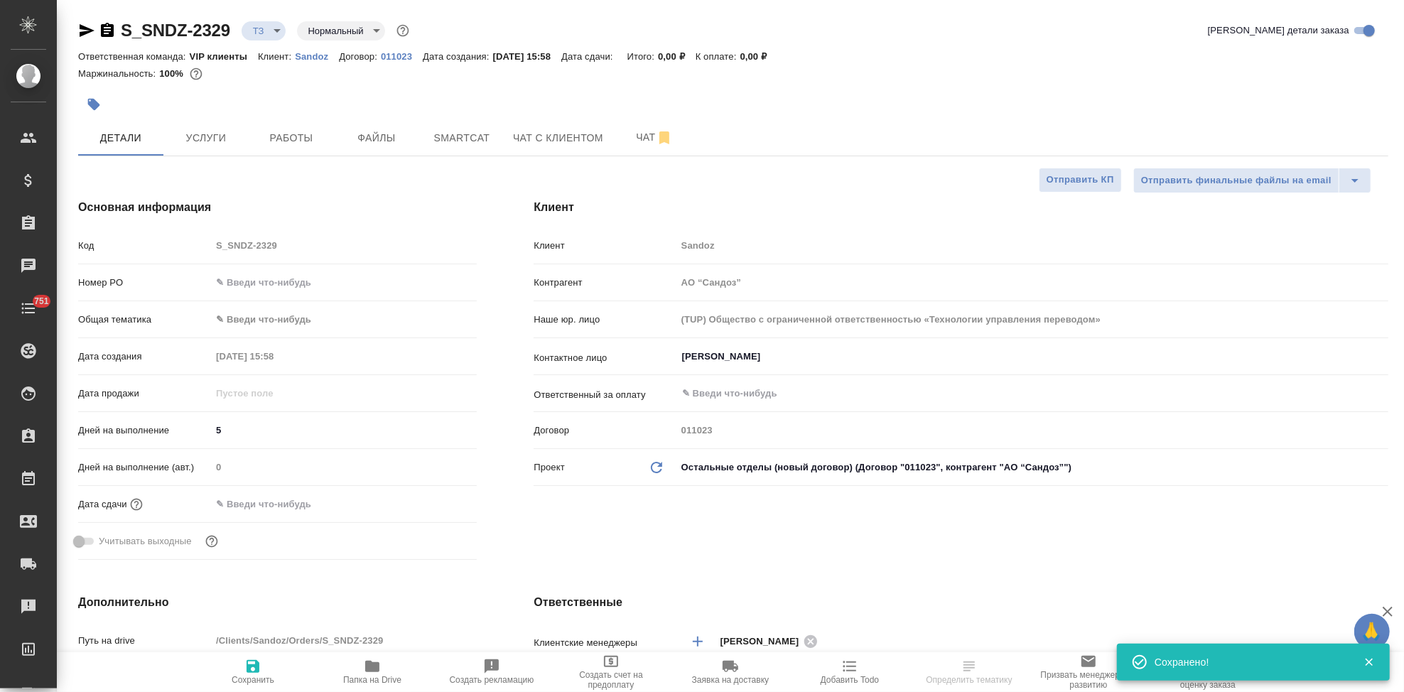
type textarea "x"
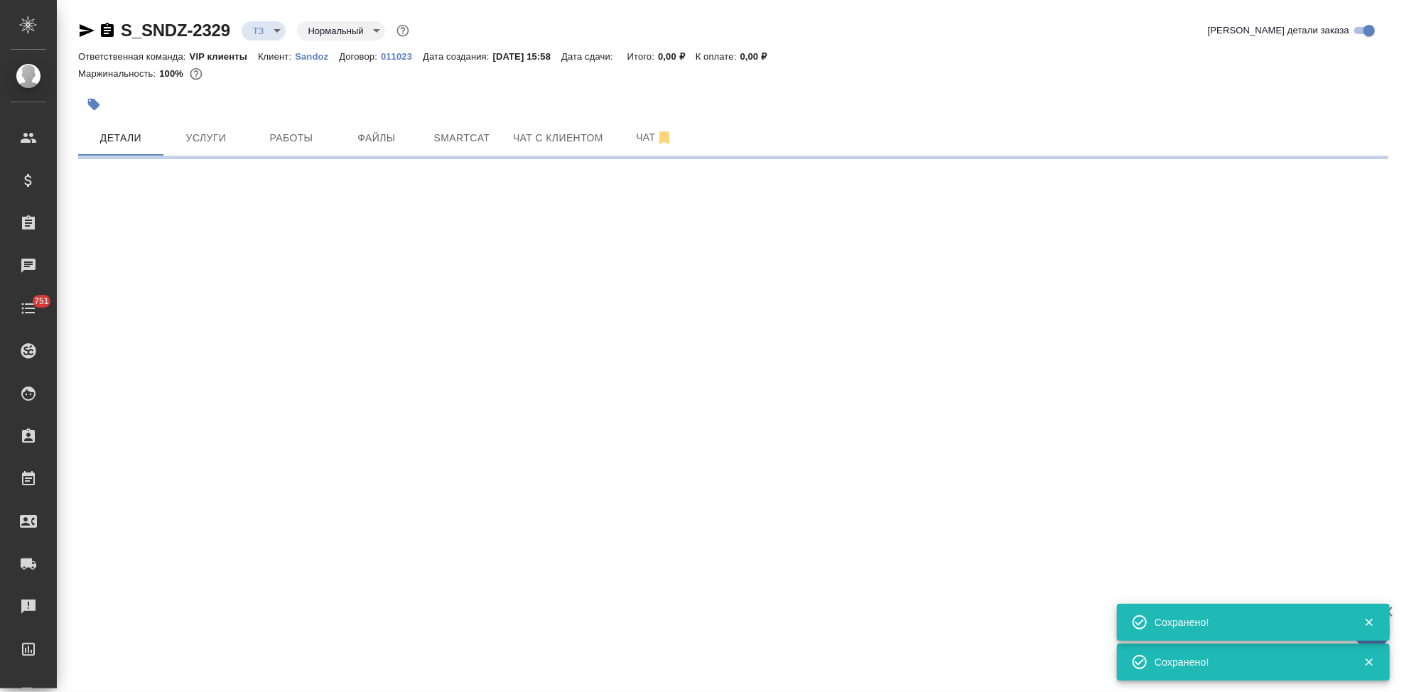
select select "RU"
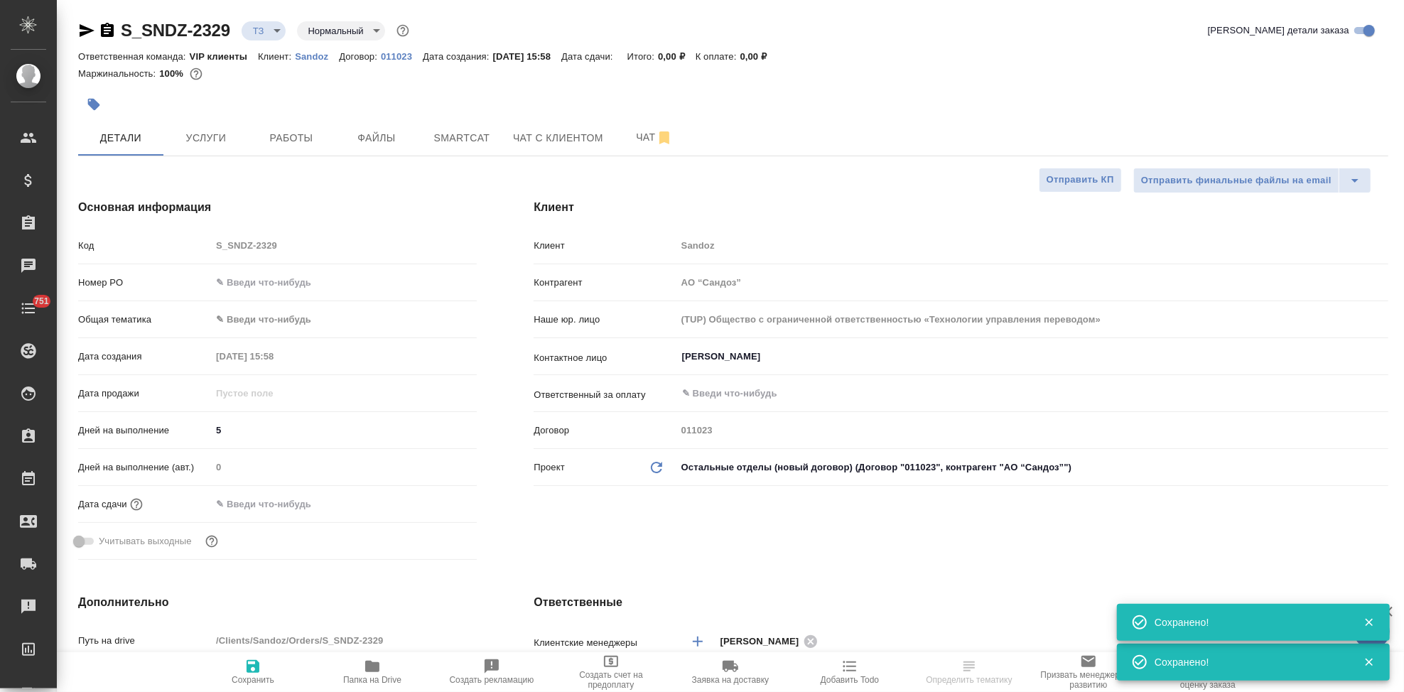
type textarea "x"
click at [262, 667] on span "Сохранить" at bounding box center [253, 671] width 102 height 27
type textarea "x"
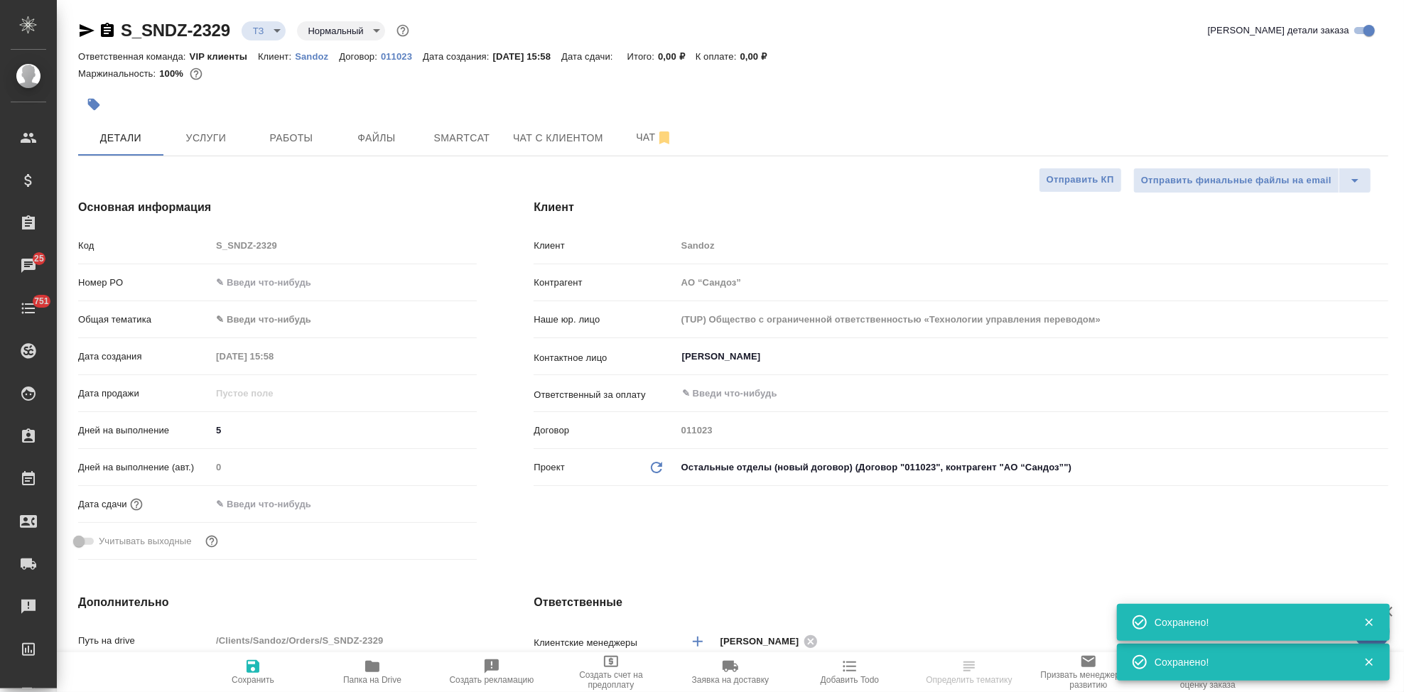
type textarea "x"
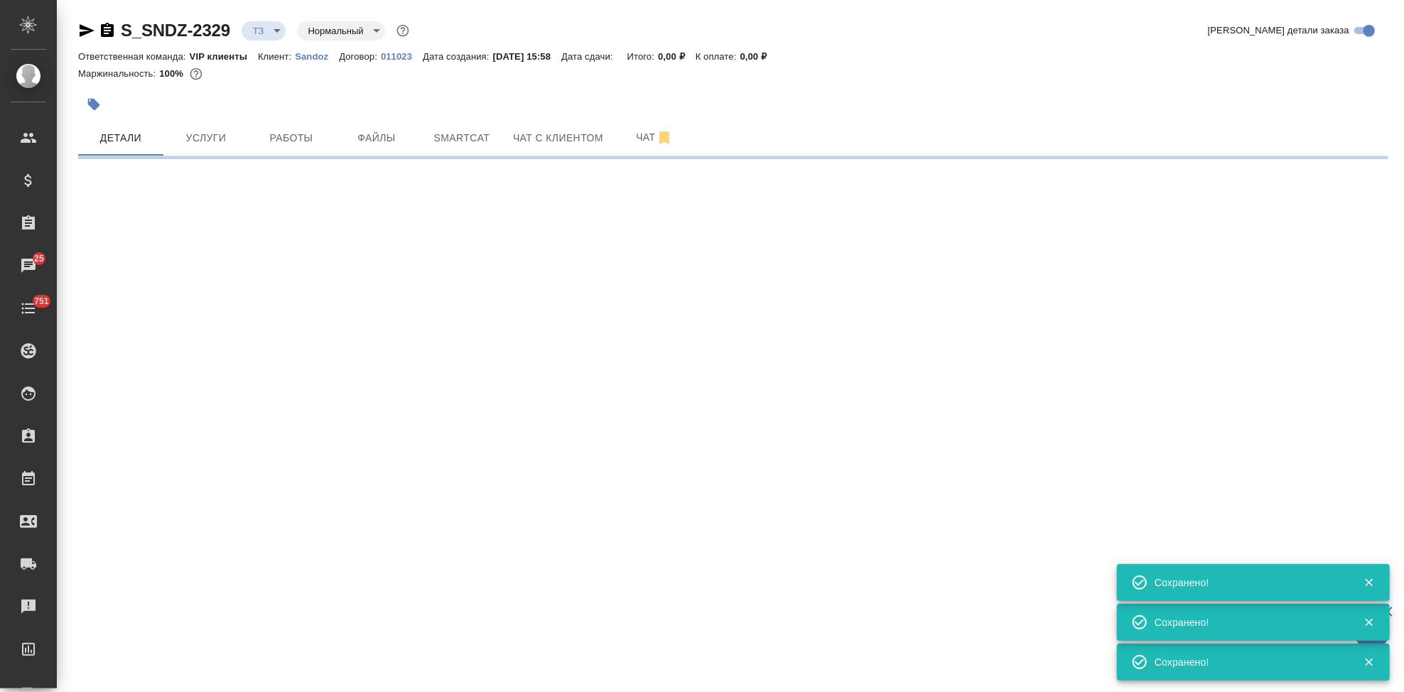
select select "RU"
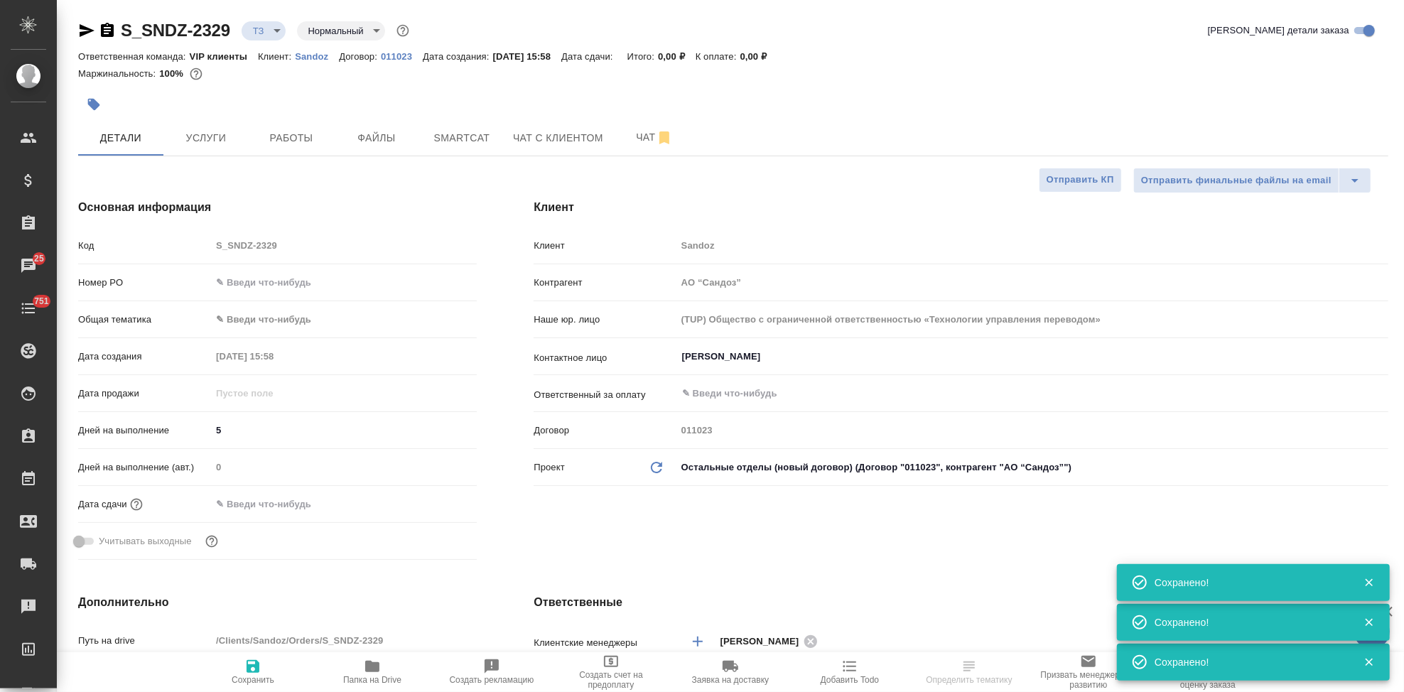
type textarea "x"
click at [281, 520] on div "Дата сдачи" at bounding box center [277, 510] width 399 height 37
click at [287, 503] on input "text" at bounding box center [274, 504] width 124 height 21
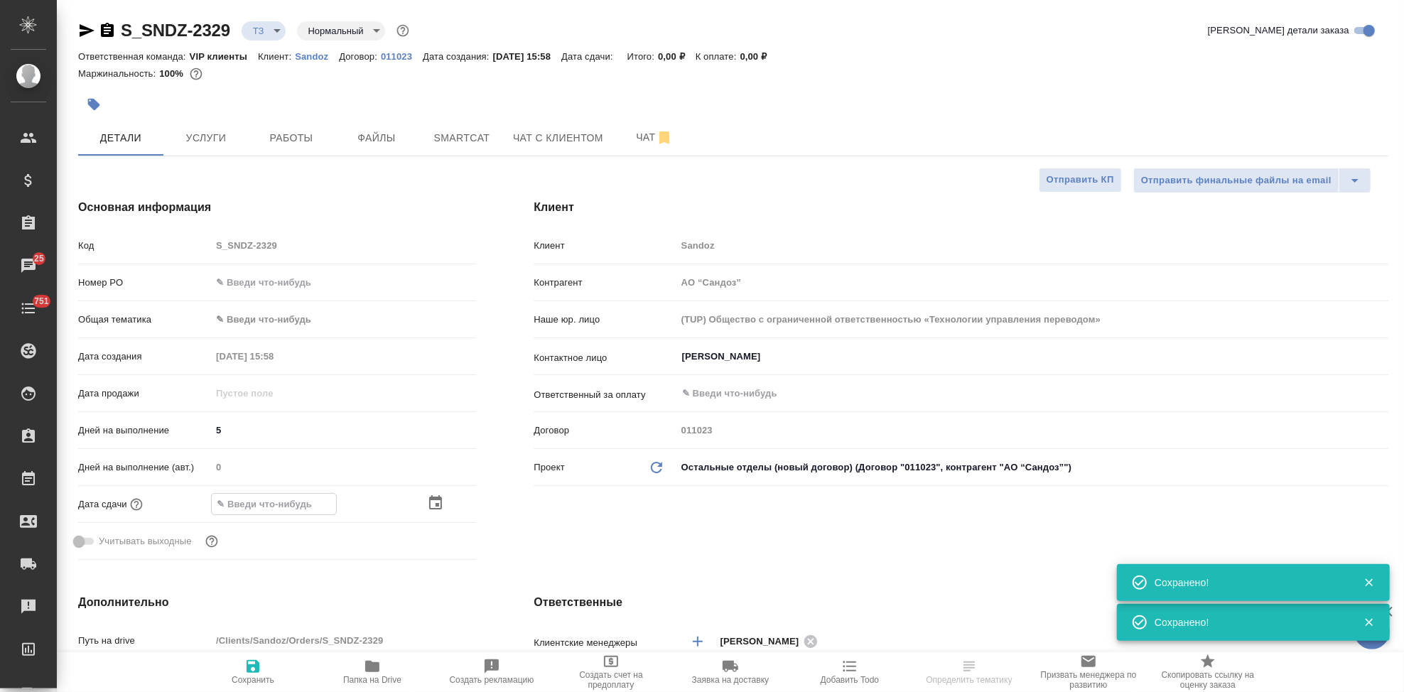
click at [431, 505] on icon "button" at bounding box center [435, 503] width 17 height 17
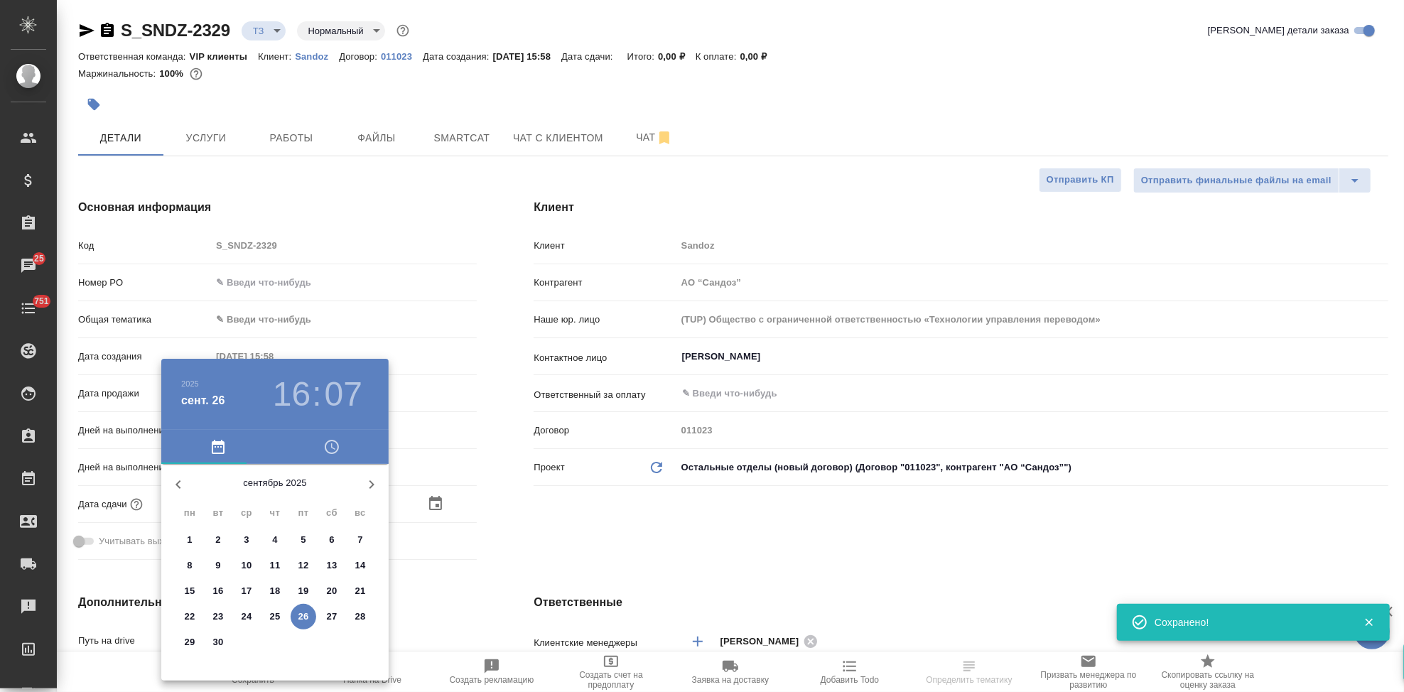
click at [382, 478] on button "button" at bounding box center [372, 485] width 34 height 34
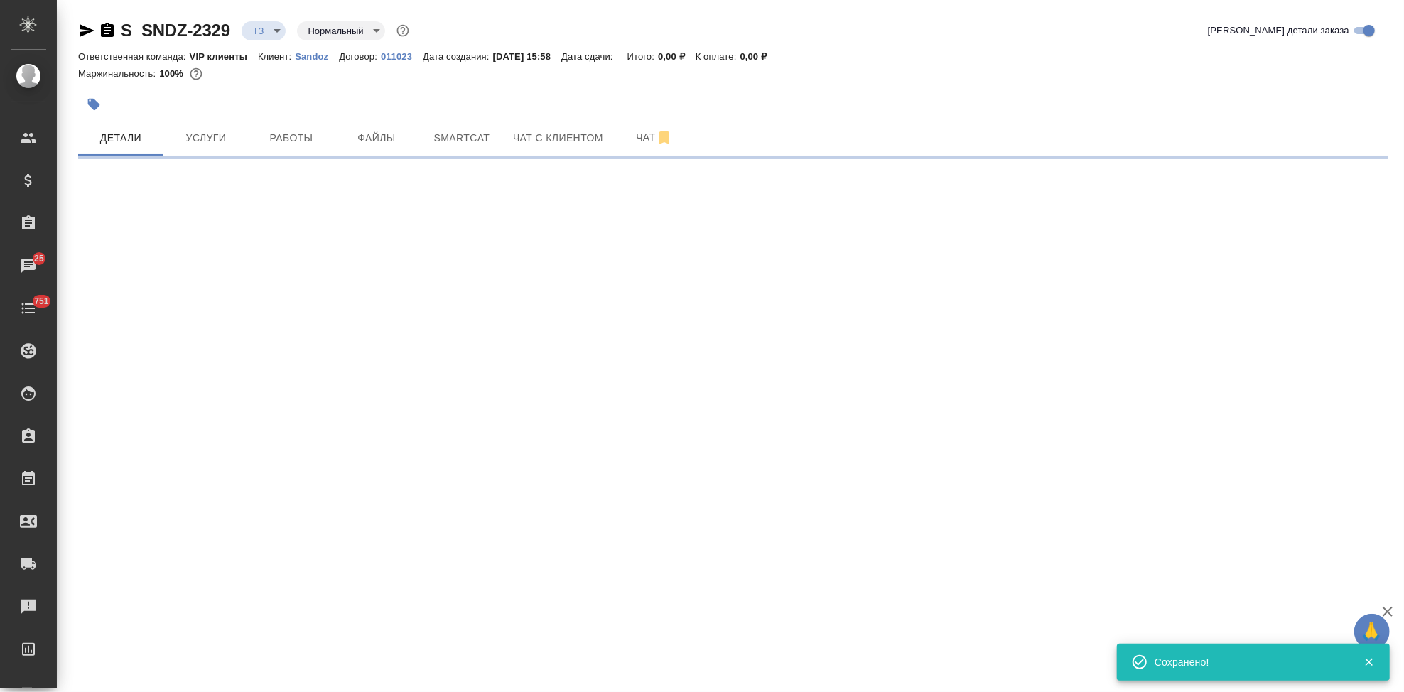
click at [307, 538] on div ".cls-1 fill:#fff; AWATERA Kabargina Anna Клиенты Спецификации Заказы 25 Чаты 75…" at bounding box center [702, 346] width 1404 height 692
select select "RU"
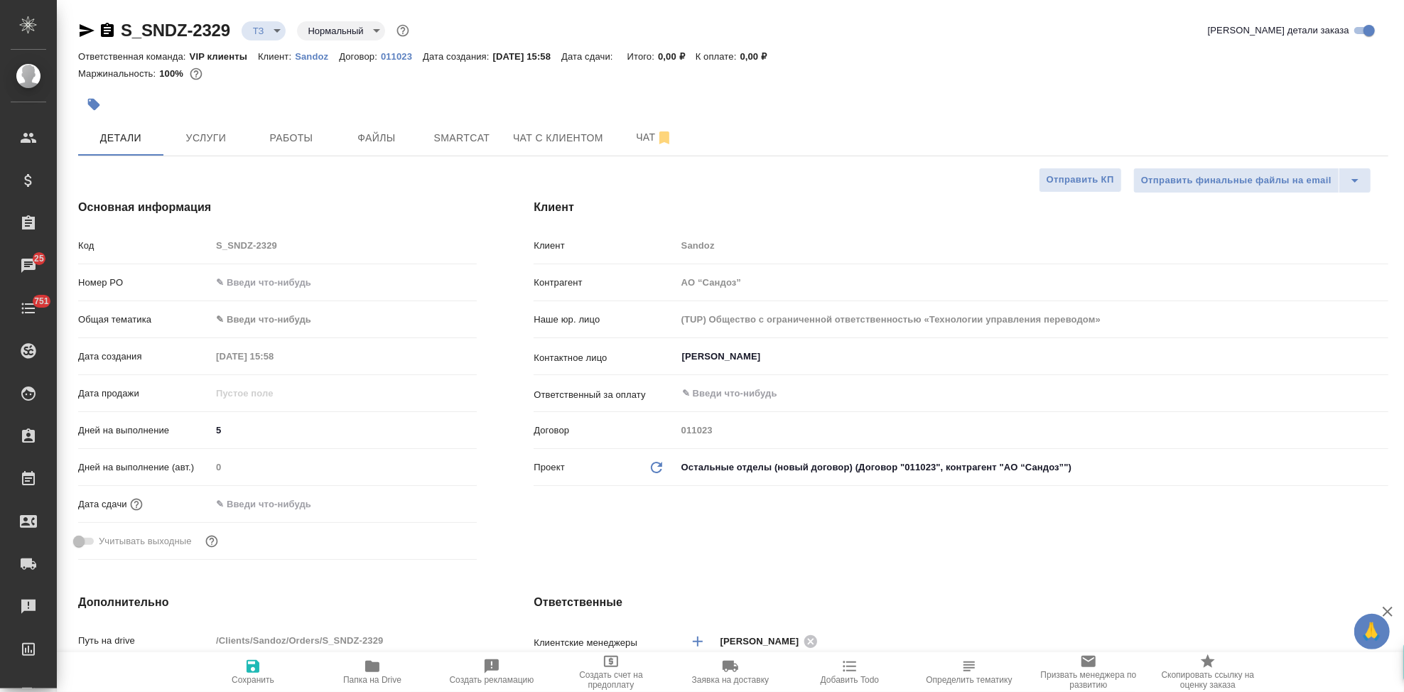
type textarea "x"
click at [298, 505] on input "text" at bounding box center [273, 504] width 124 height 21
click at [429, 498] on icon "button" at bounding box center [435, 503] width 17 height 17
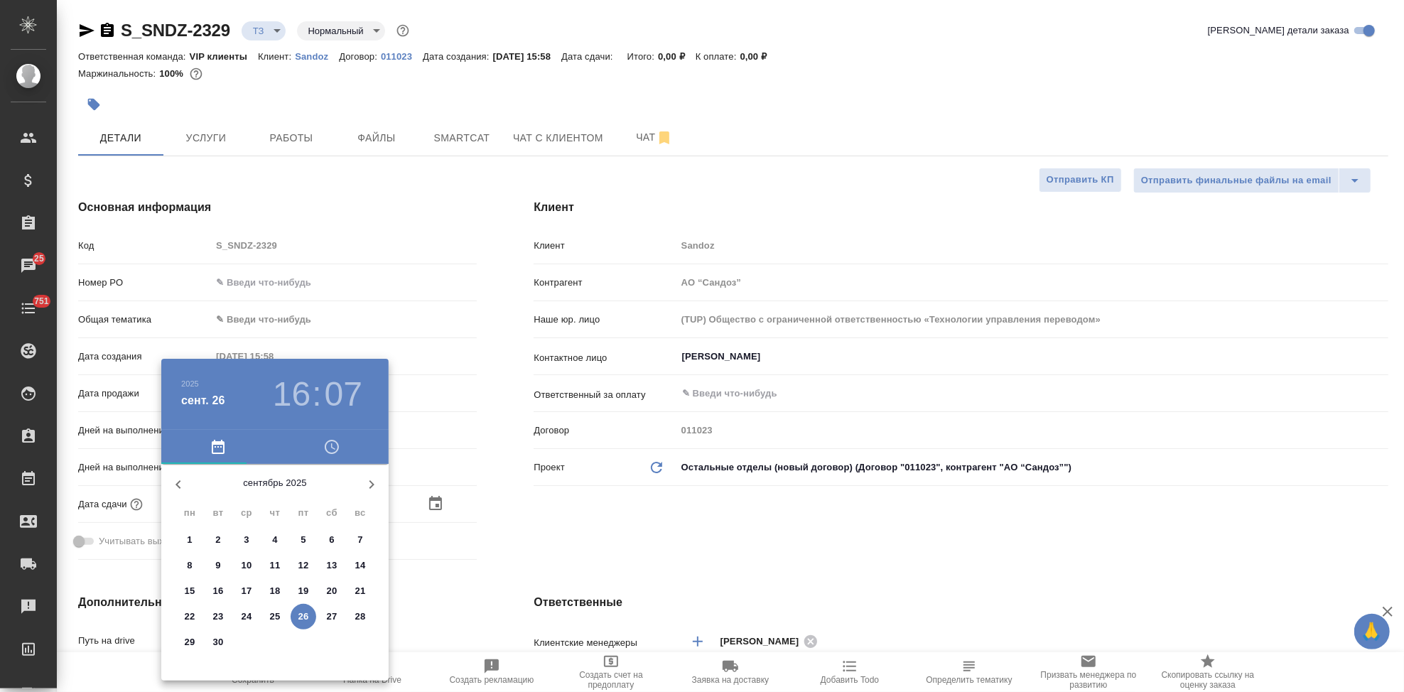
click at [373, 485] on icon "button" at bounding box center [371, 484] width 17 height 17
click at [306, 537] on p "3" at bounding box center [303, 540] width 5 height 14
type input "03.10.2025 16:07"
type textarea "x"
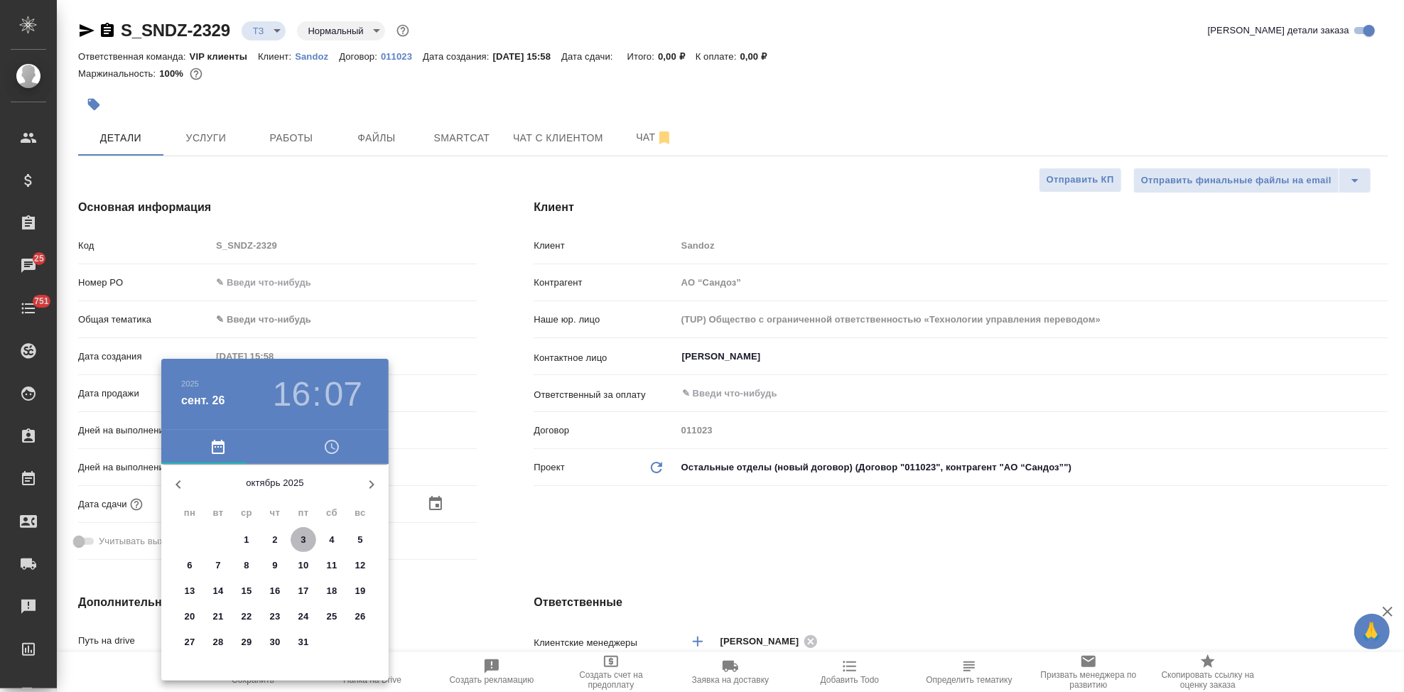
type textarea "x"
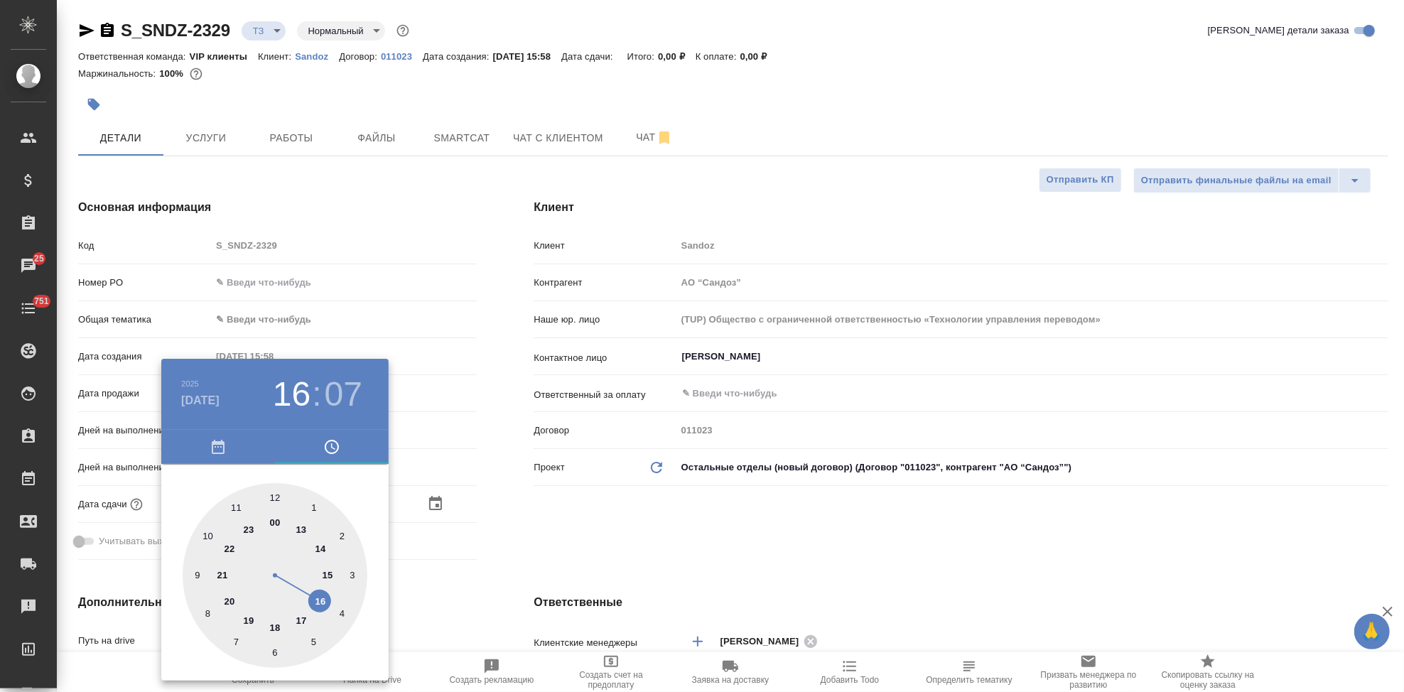
click at [302, 620] on div at bounding box center [275, 575] width 185 height 185
type input "03.10.2025 17:07"
type textarea "x"
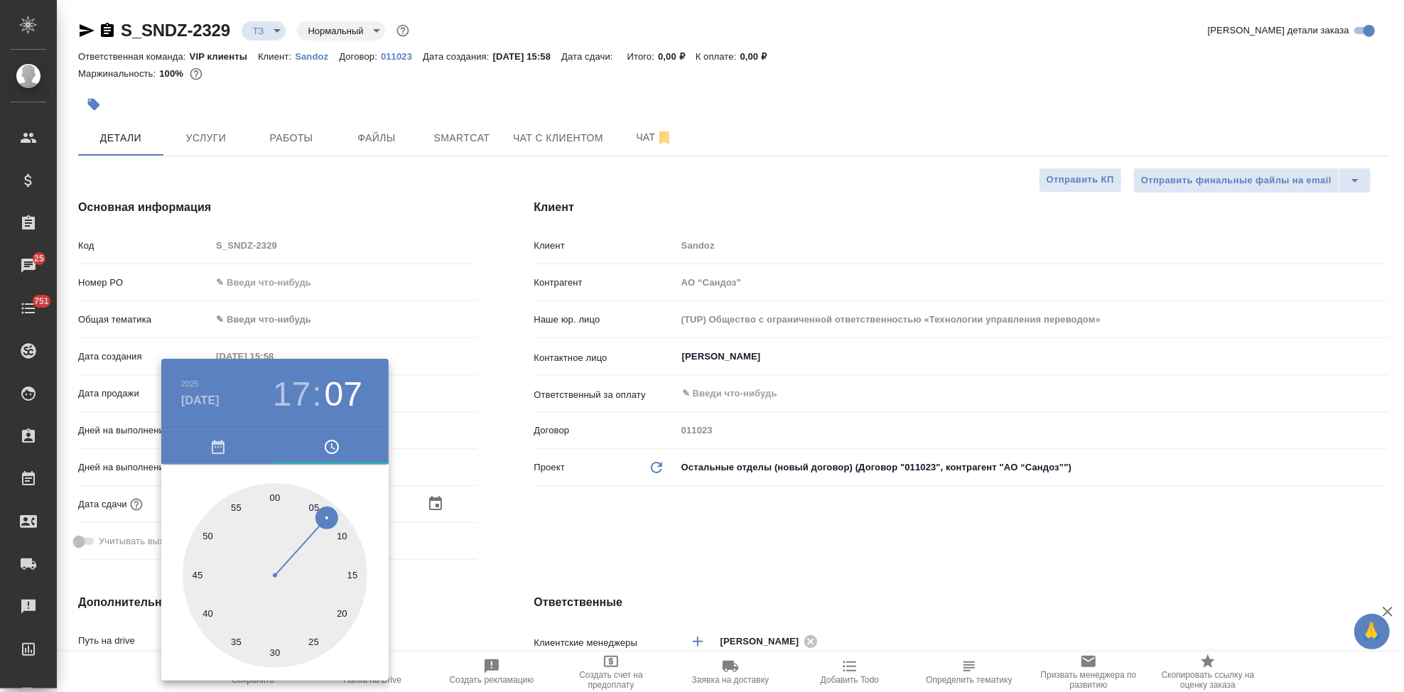
click at [272, 496] on div at bounding box center [275, 575] width 185 height 185
type input "03.10.2025 17:00"
type textarea "x"
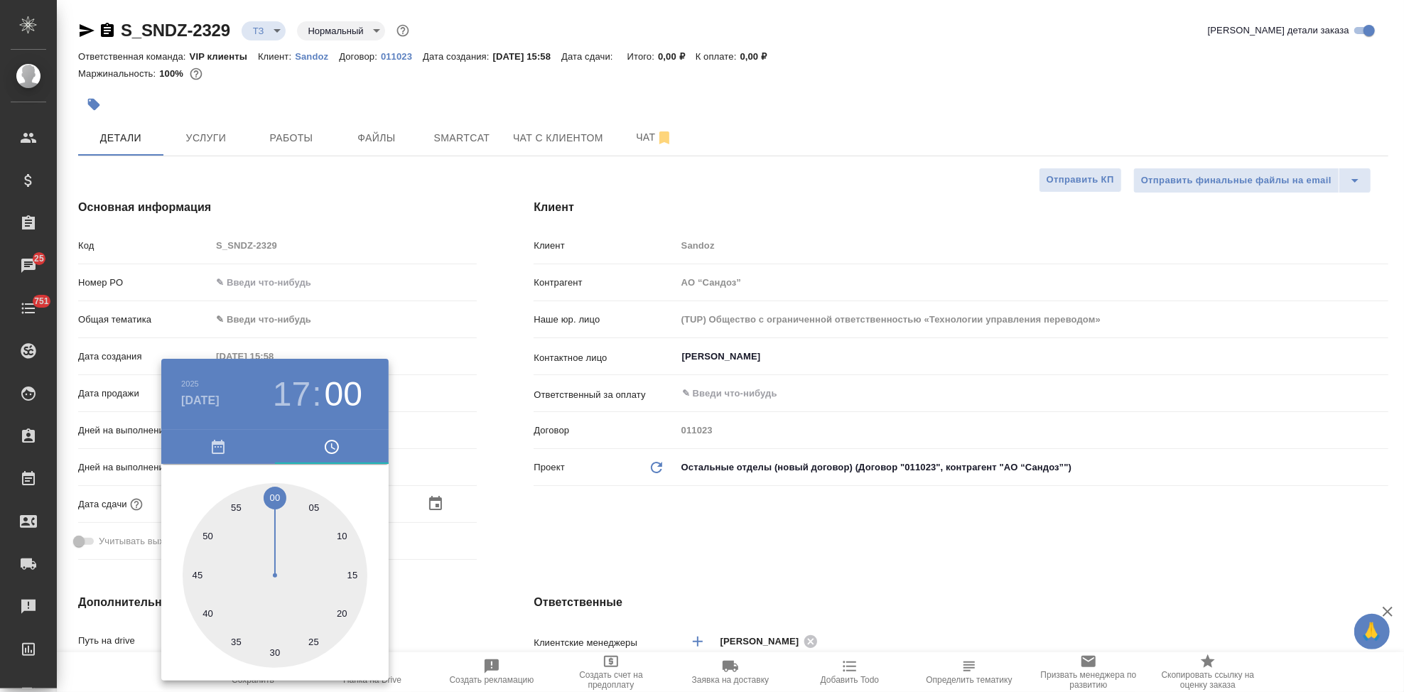
type textarea "x"
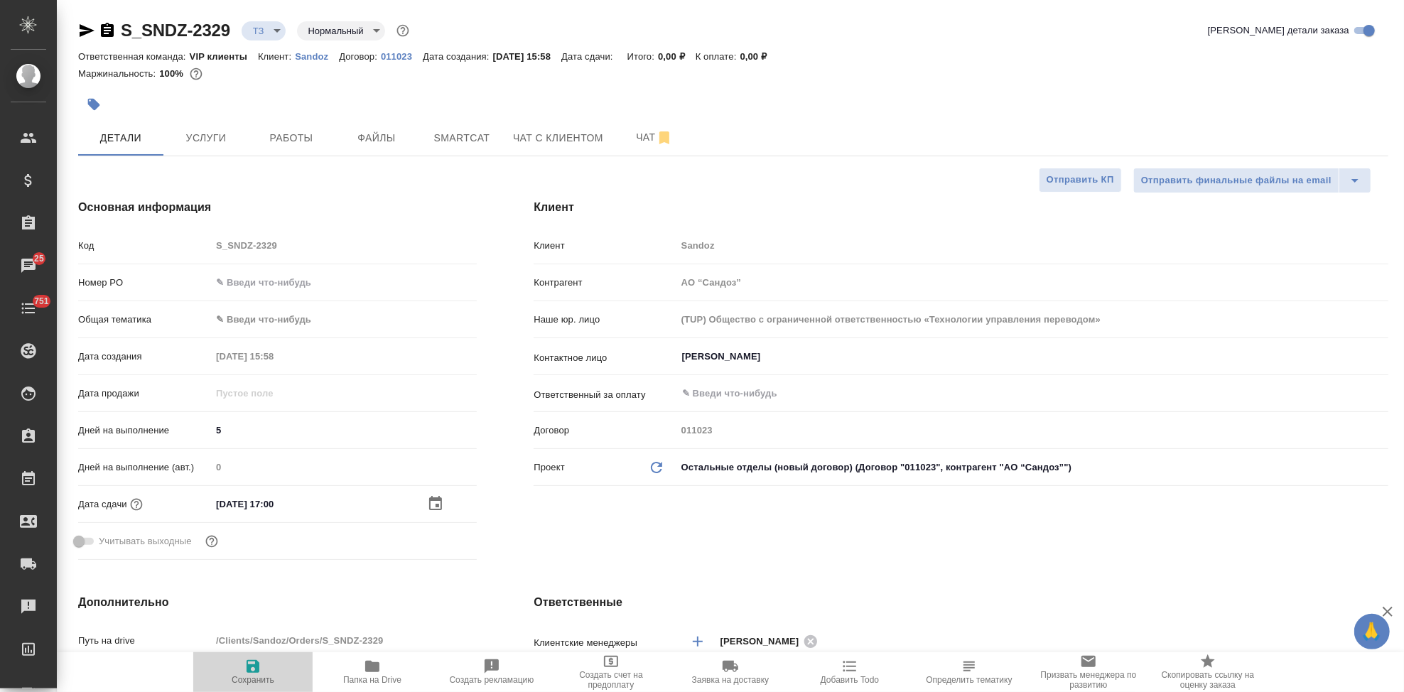
click at [259, 666] on icon "button" at bounding box center [253, 666] width 13 height 13
type textarea "x"
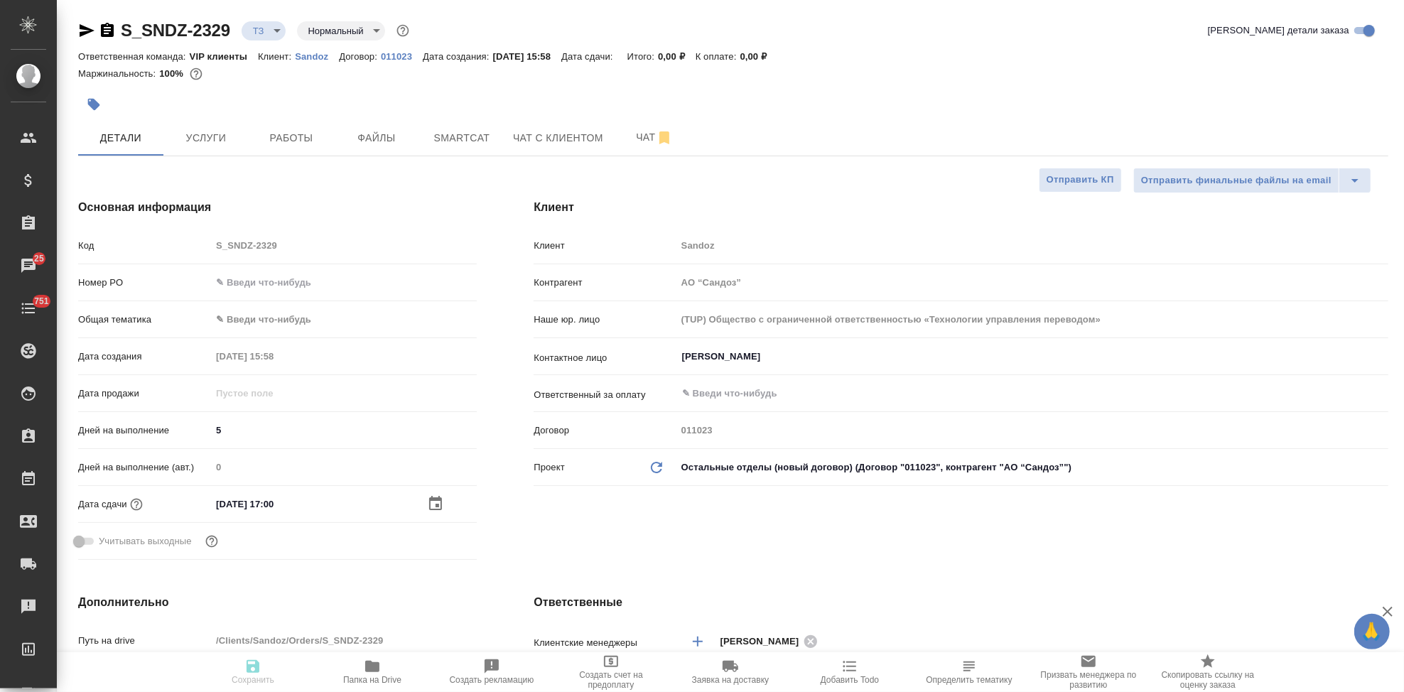
type textarea "x"
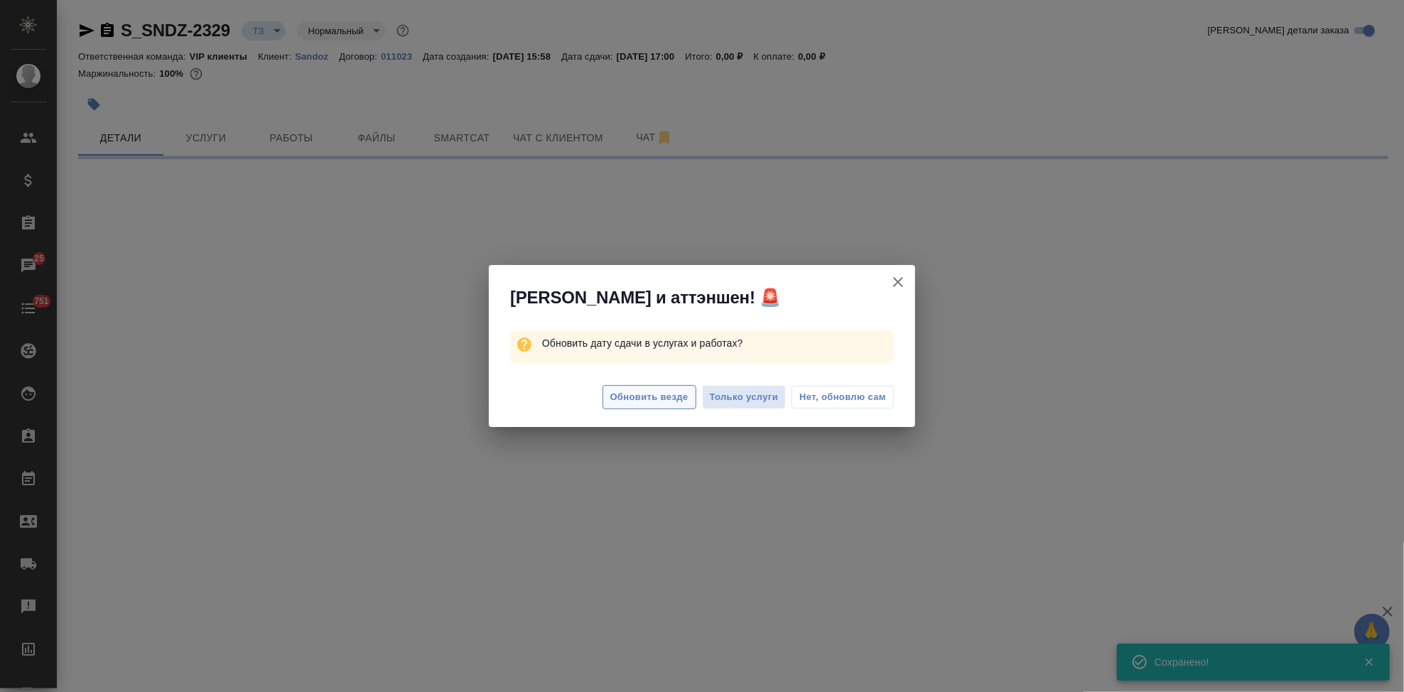
click at [630, 394] on span "Обновить везде" at bounding box center [650, 397] width 78 height 16
select select "RU"
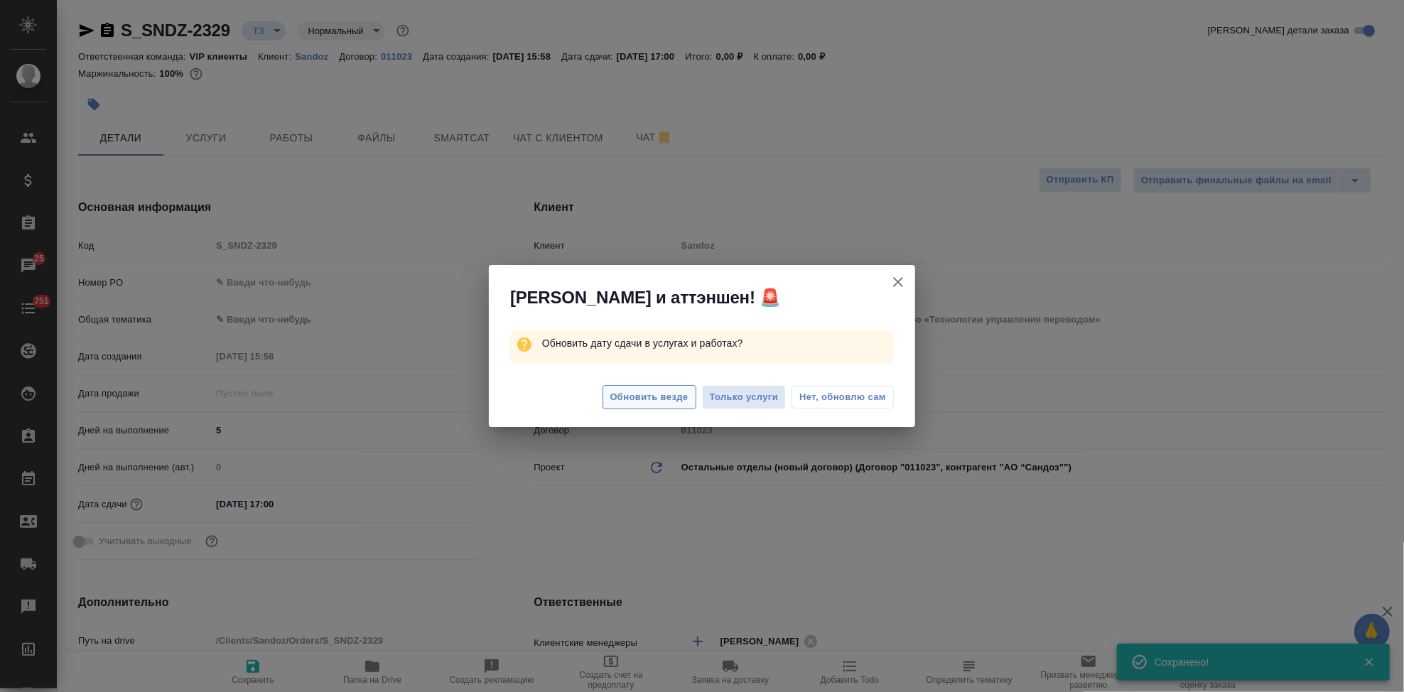
type textarea "x"
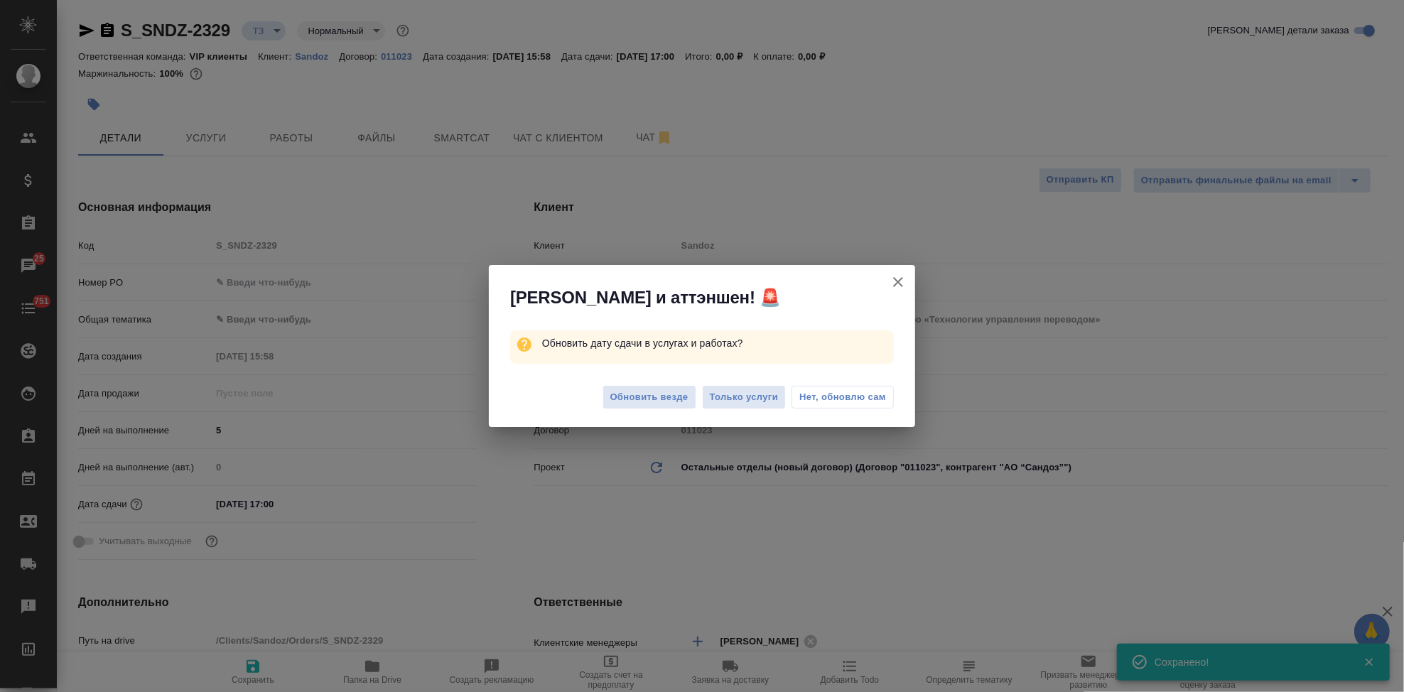
type textarea "x"
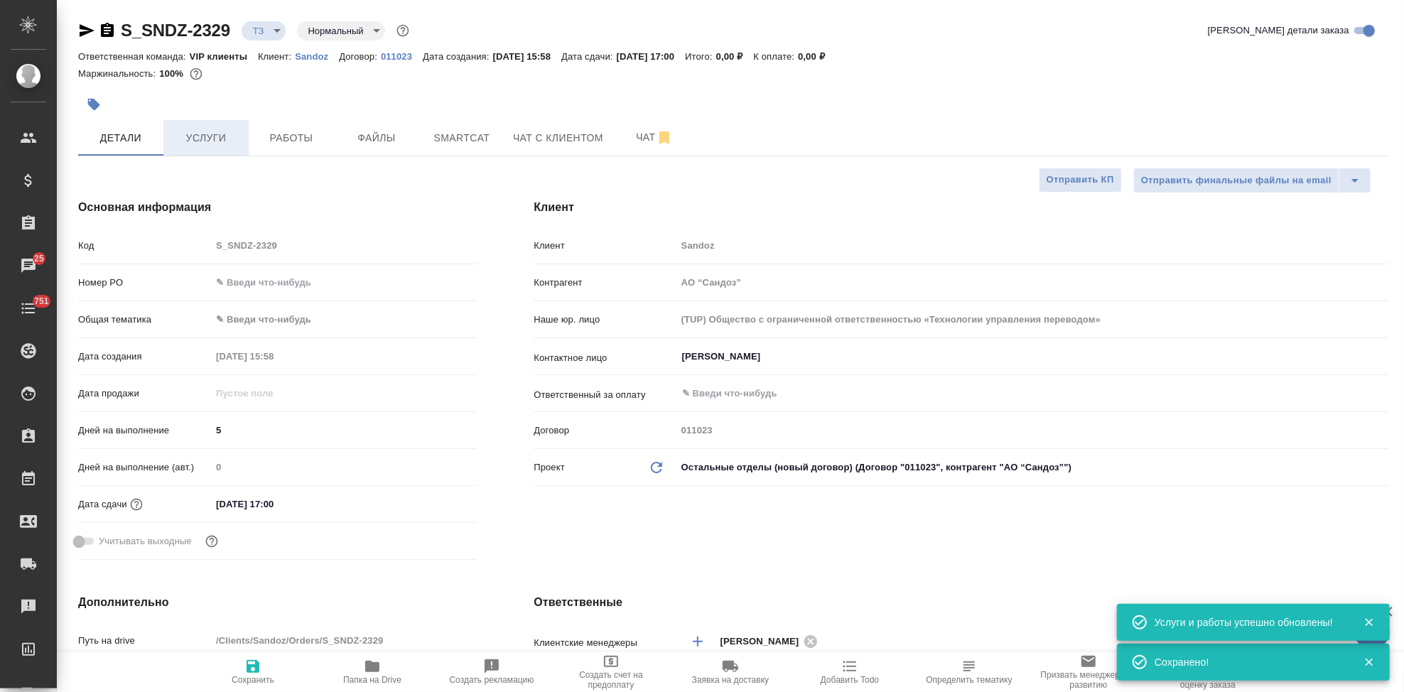
click at [230, 149] on button "Услуги" at bounding box center [205, 138] width 85 height 36
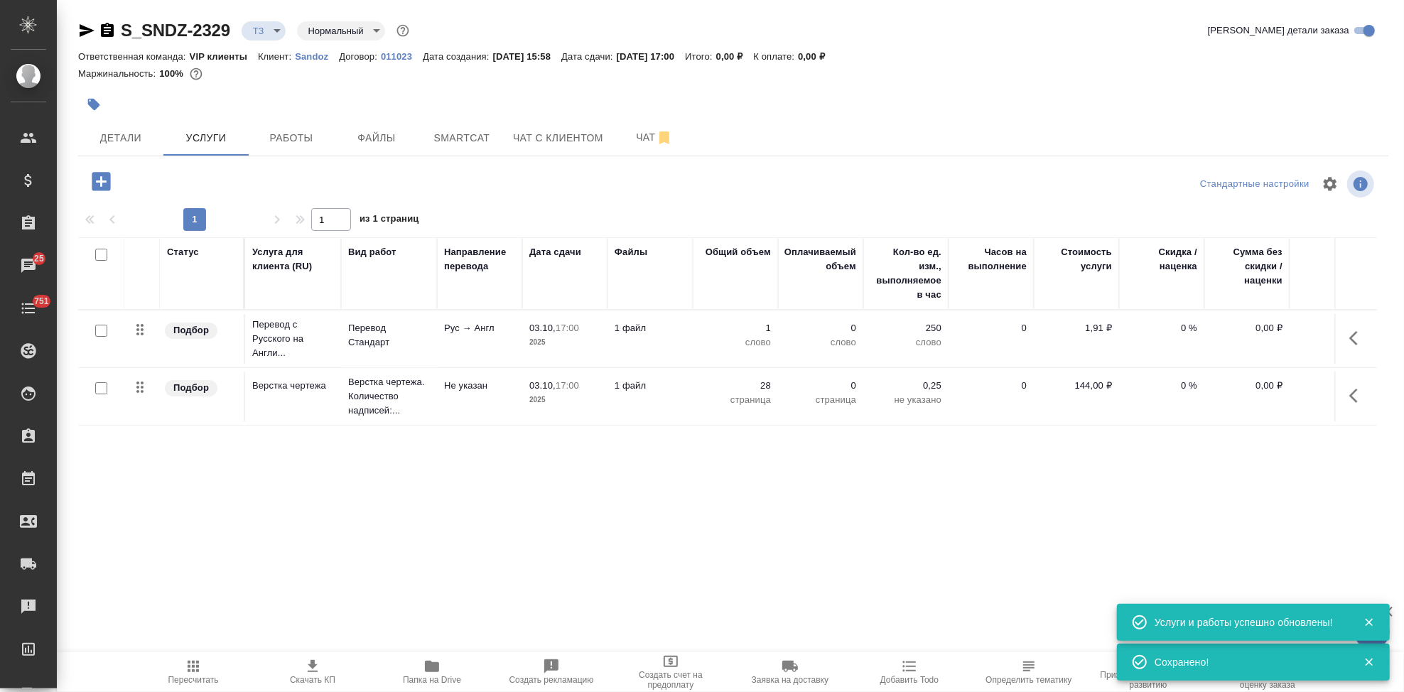
click at [190, 665] on icon "button" at bounding box center [193, 666] width 17 height 17
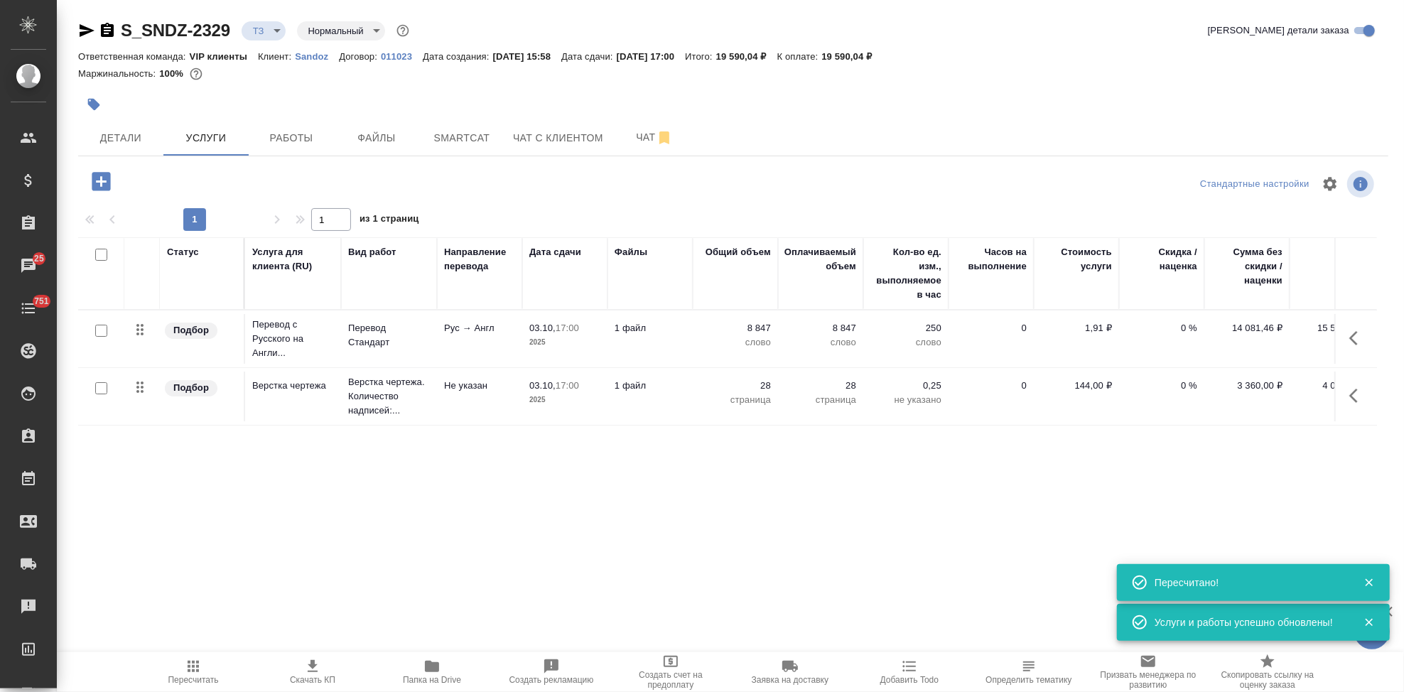
click at [315, 677] on span "Скачать КП" at bounding box center [312, 680] width 45 height 10
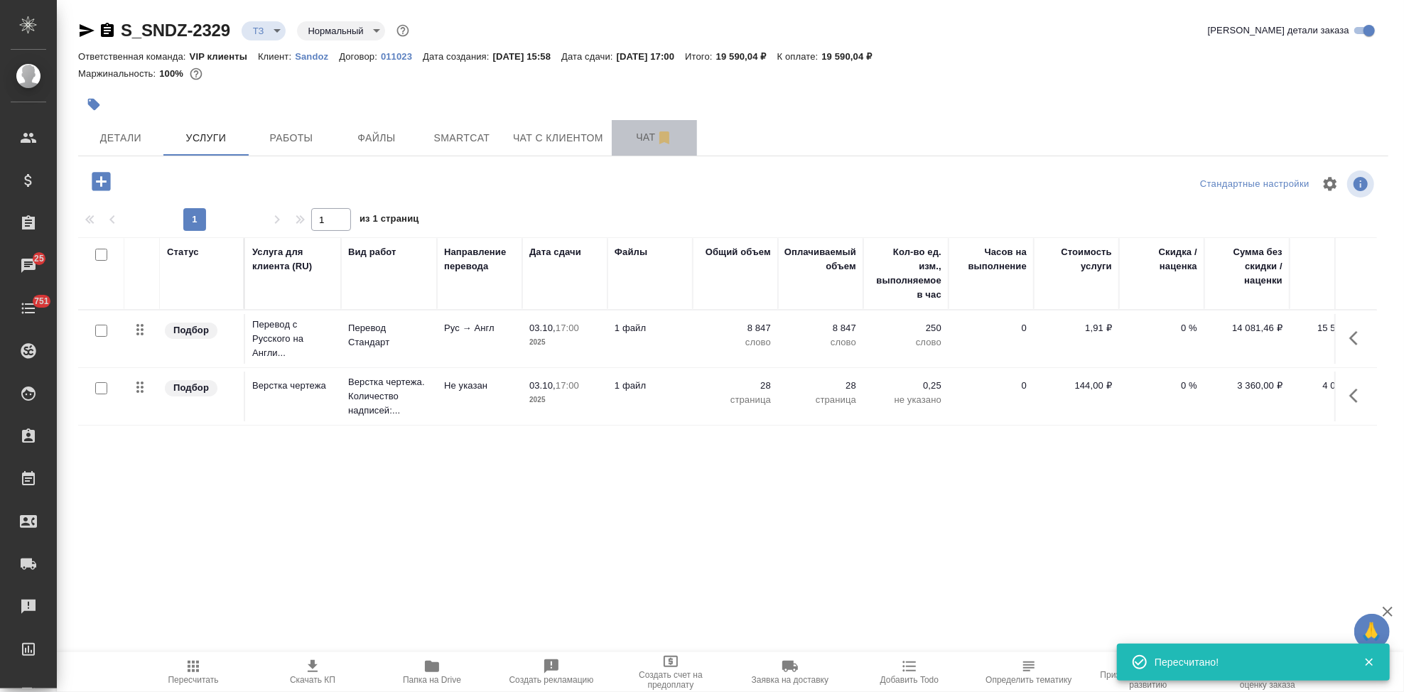
click at [645, 135] on span "Чат" at bounding box center [654, 138] width 68 height 18
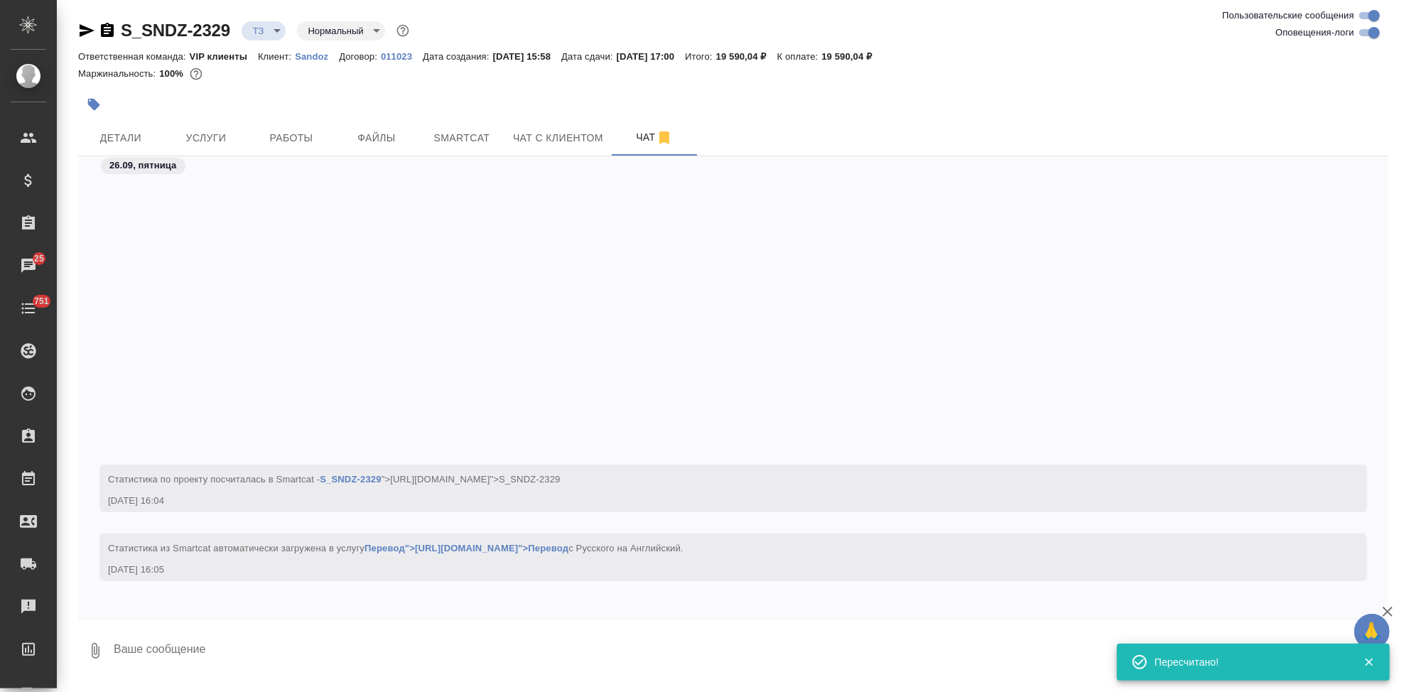
scroll to position [142, 0]
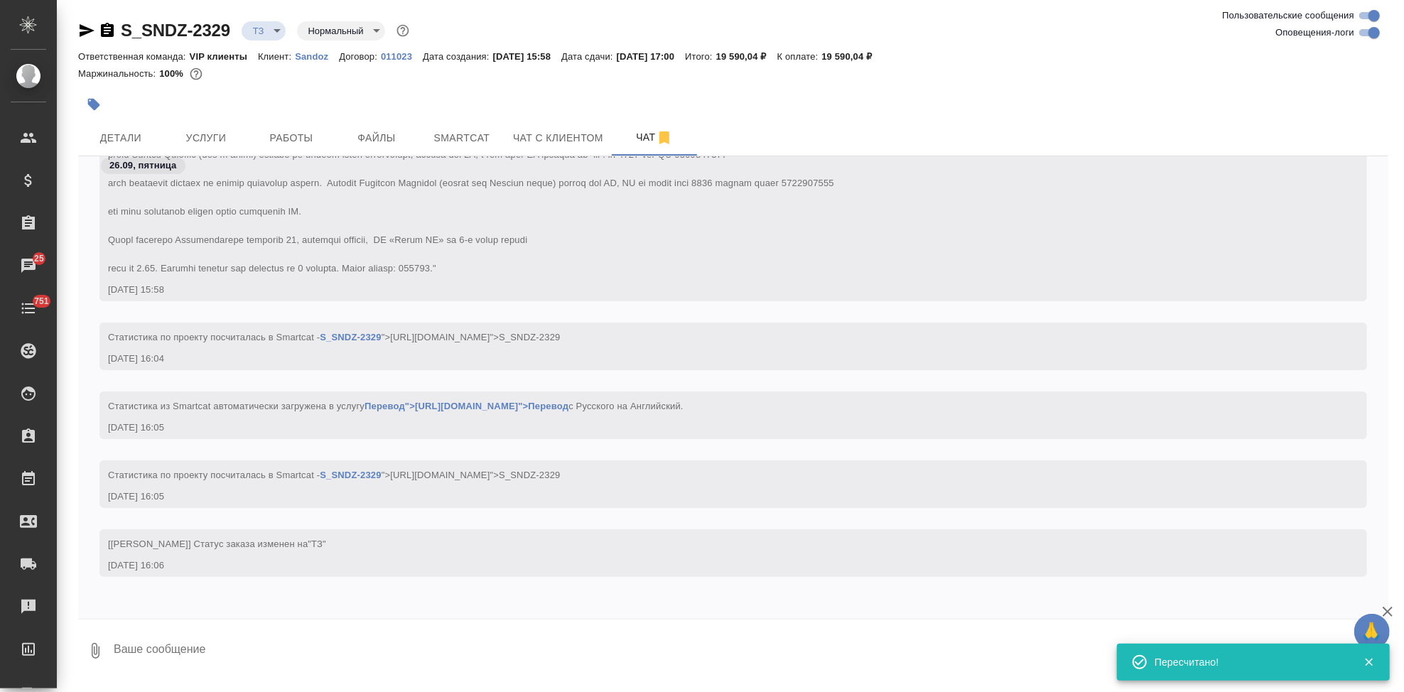
click at [296, 640] on textarea at bounding box center [750, 651] width 1277 height 48
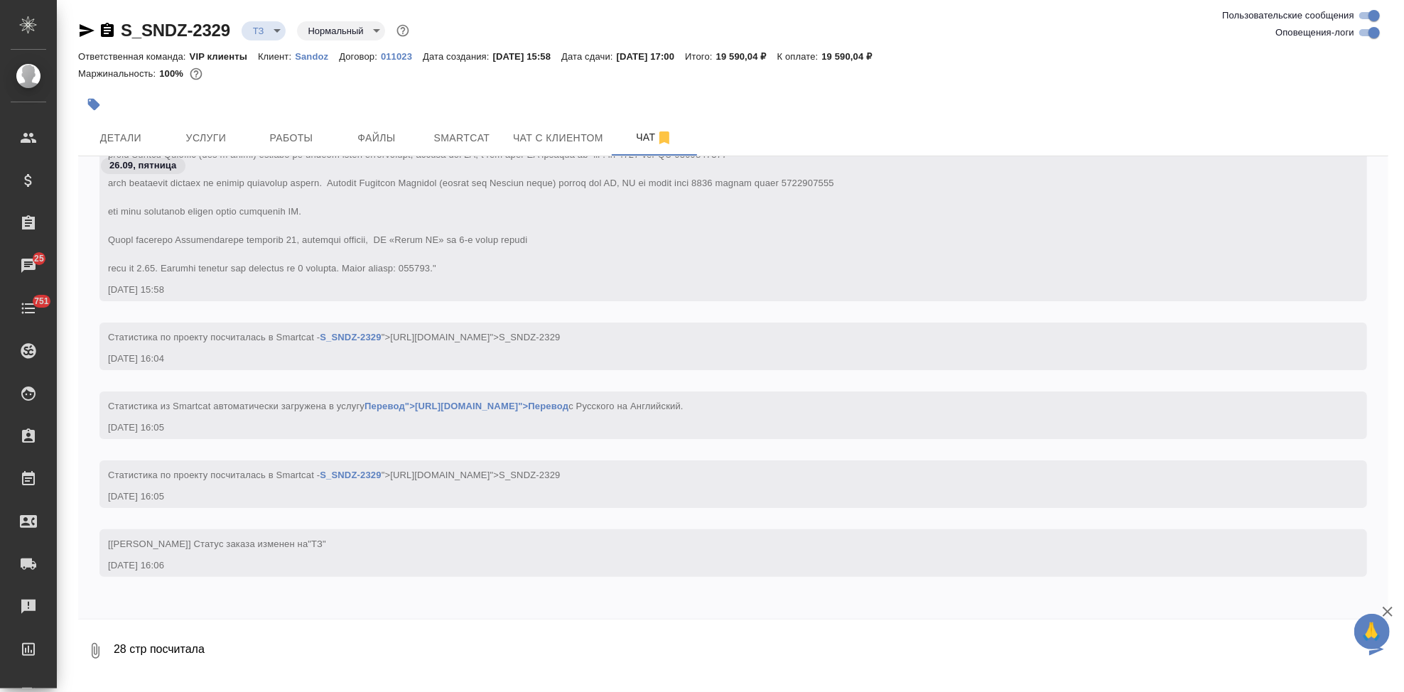
type textarea "28 стр посчитала"
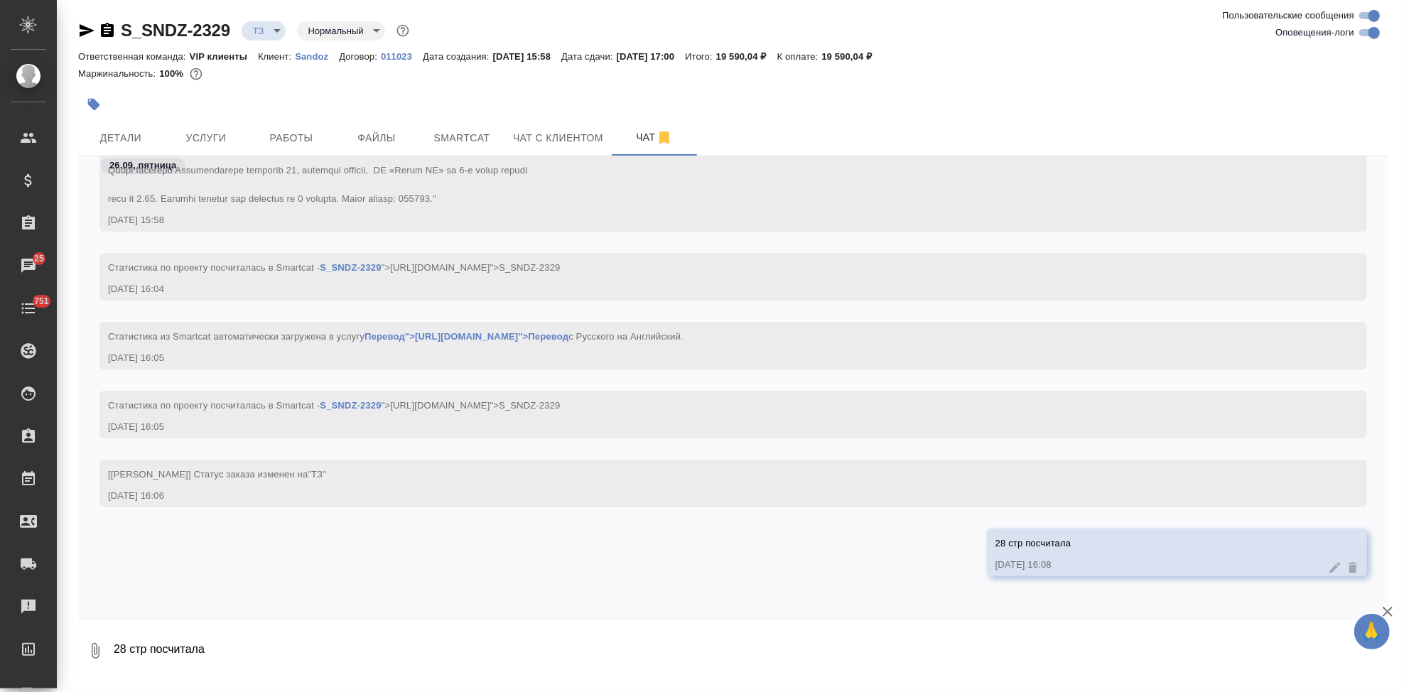
click at [315, 58] on p "Sandoz" at bounding box center [317, 56] width 44 height 11
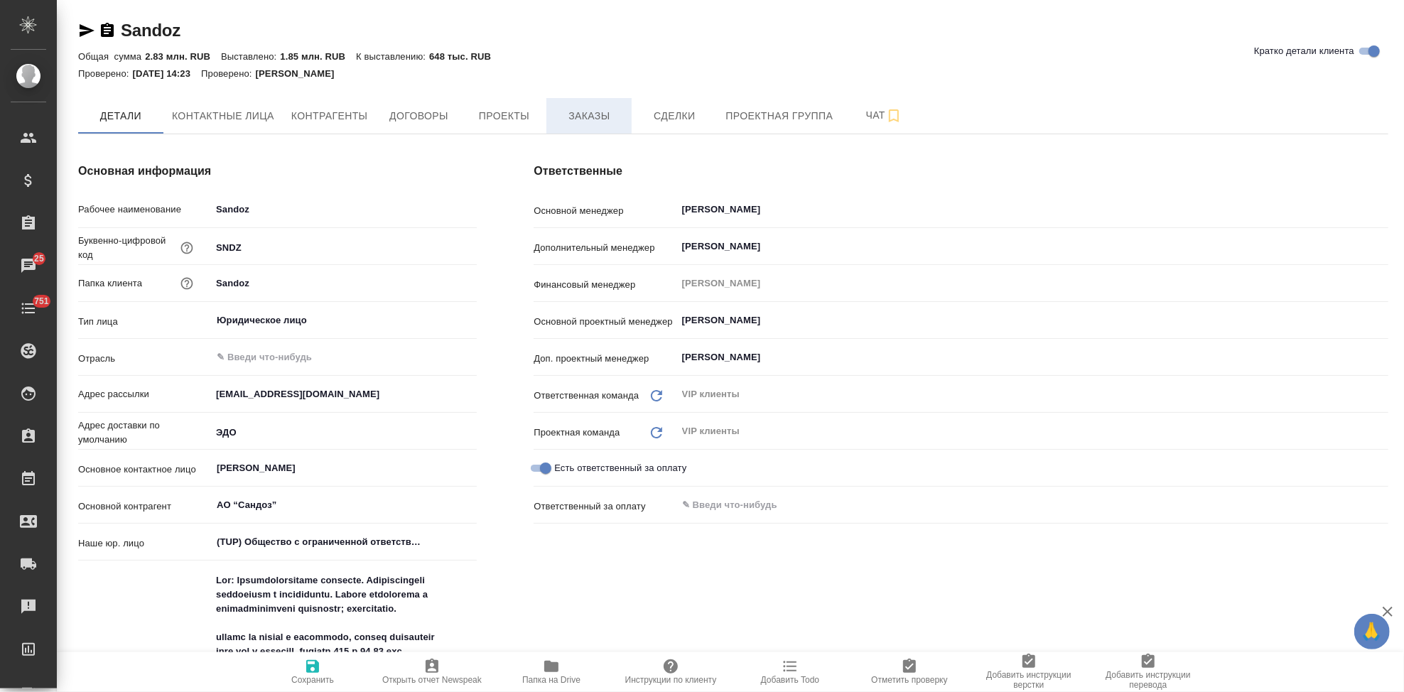
click at [585, 117] on span "Заказы" at bounding box center [589, 116] width 68 height 18
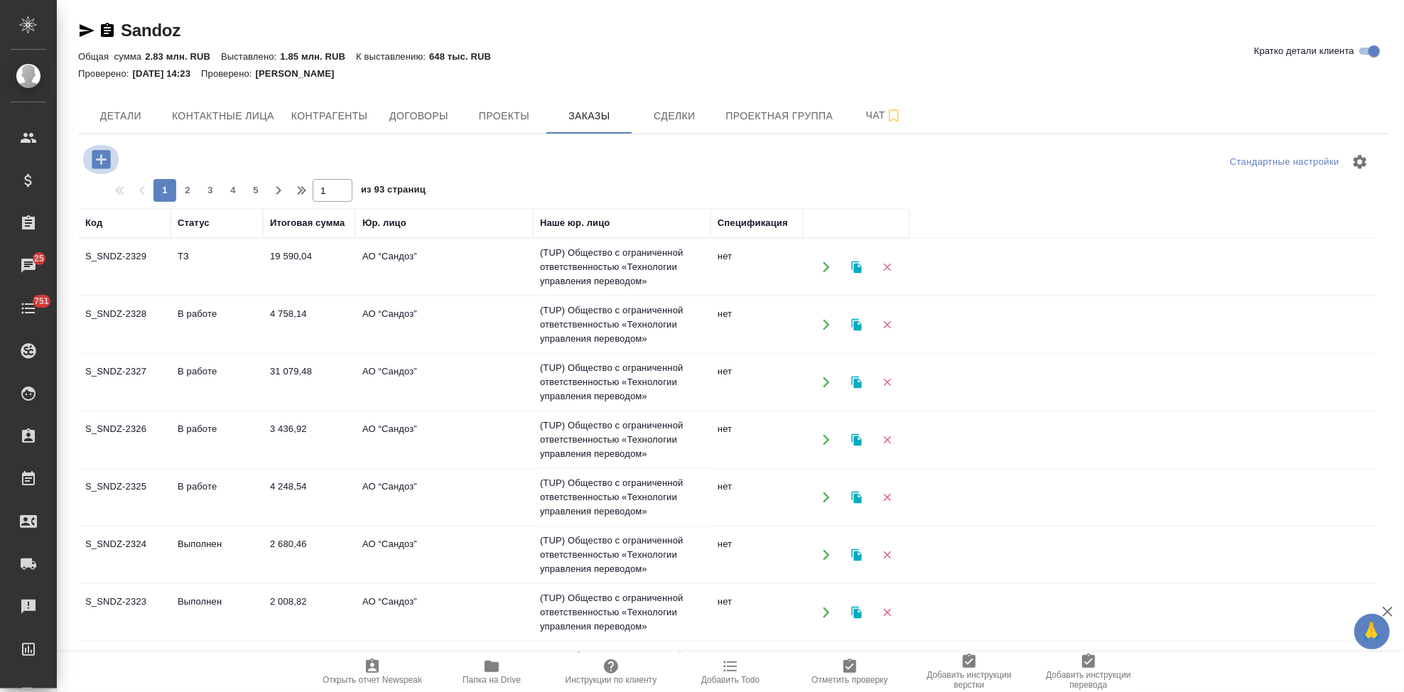
click at [107, 161] on icon "button" at bounding box center [101, 159] width 18 height 18
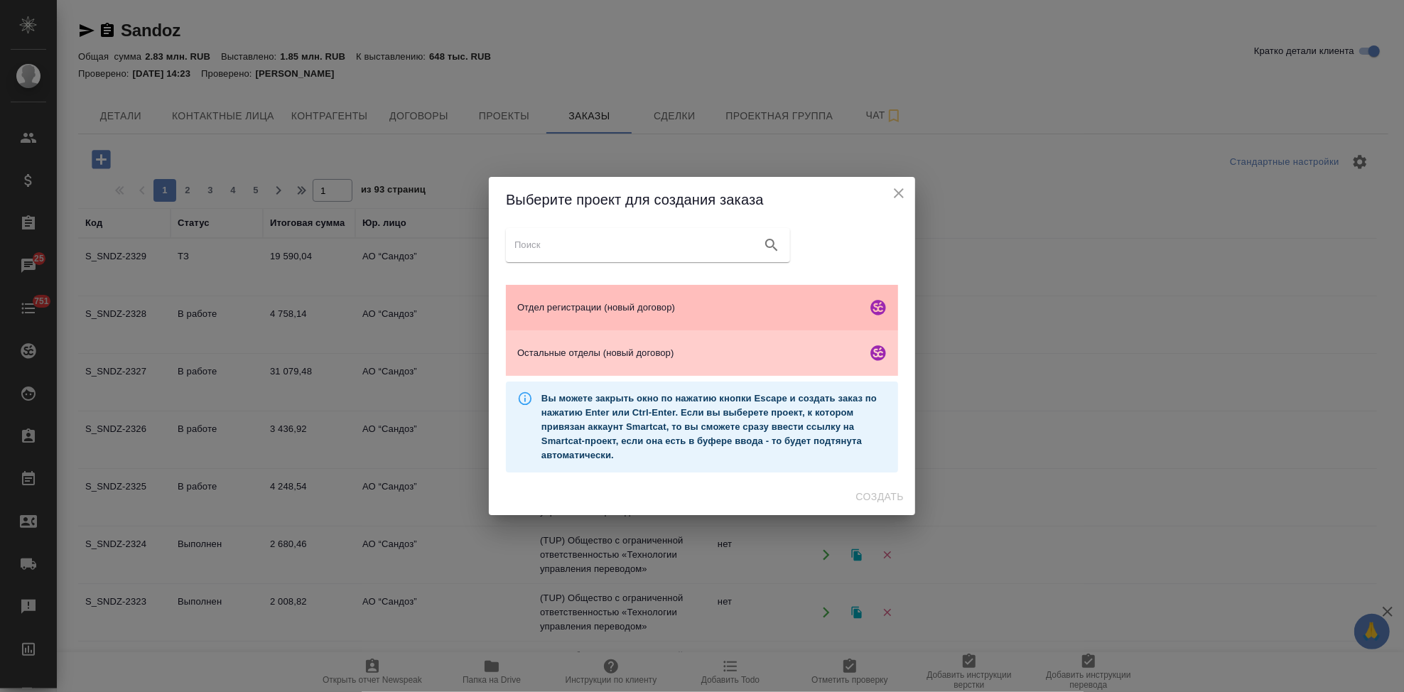
click at [567, 306] on span "Отдел регистрации (новый договор)" at bounding box center [689, 308] width 344 height 14
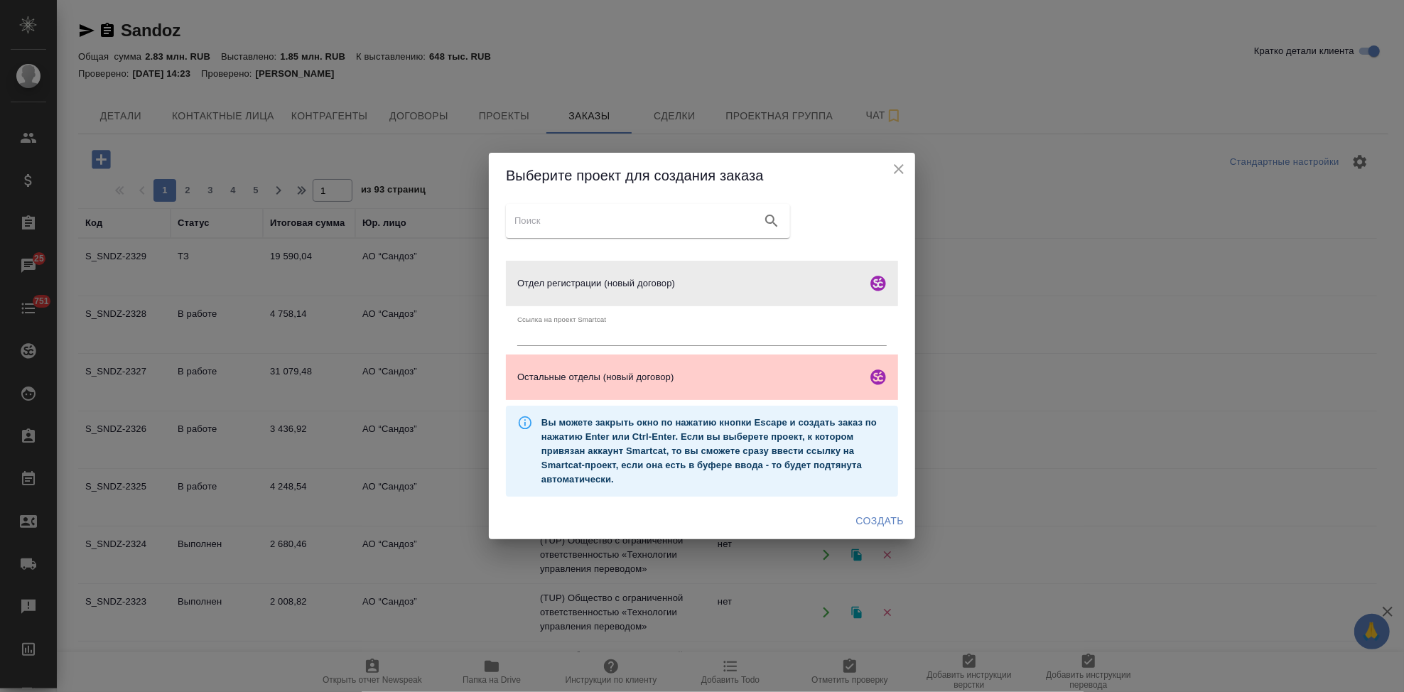
click at [874, 522] on span "Создать" at bounding box center [880, 521] width 48 height 18
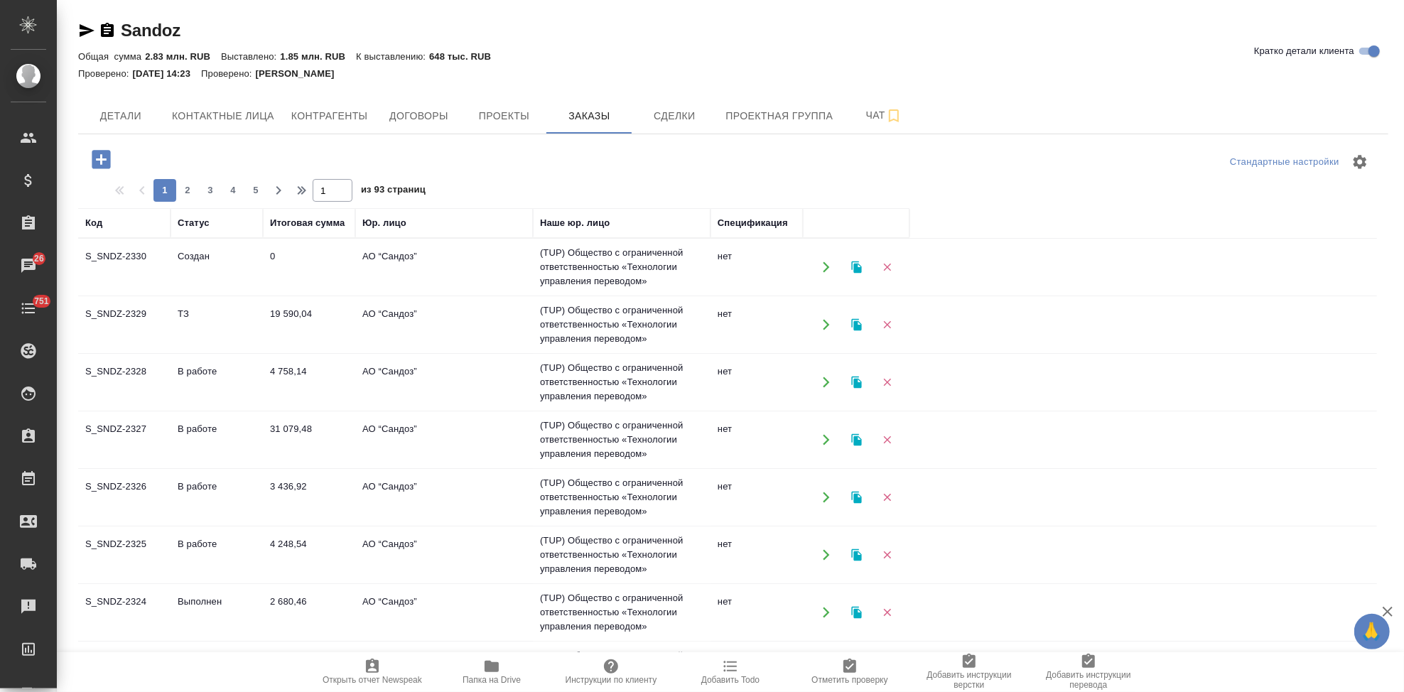
click at [100, 158] on icon "button" at bounding box center [101, 159] width 25 height 25
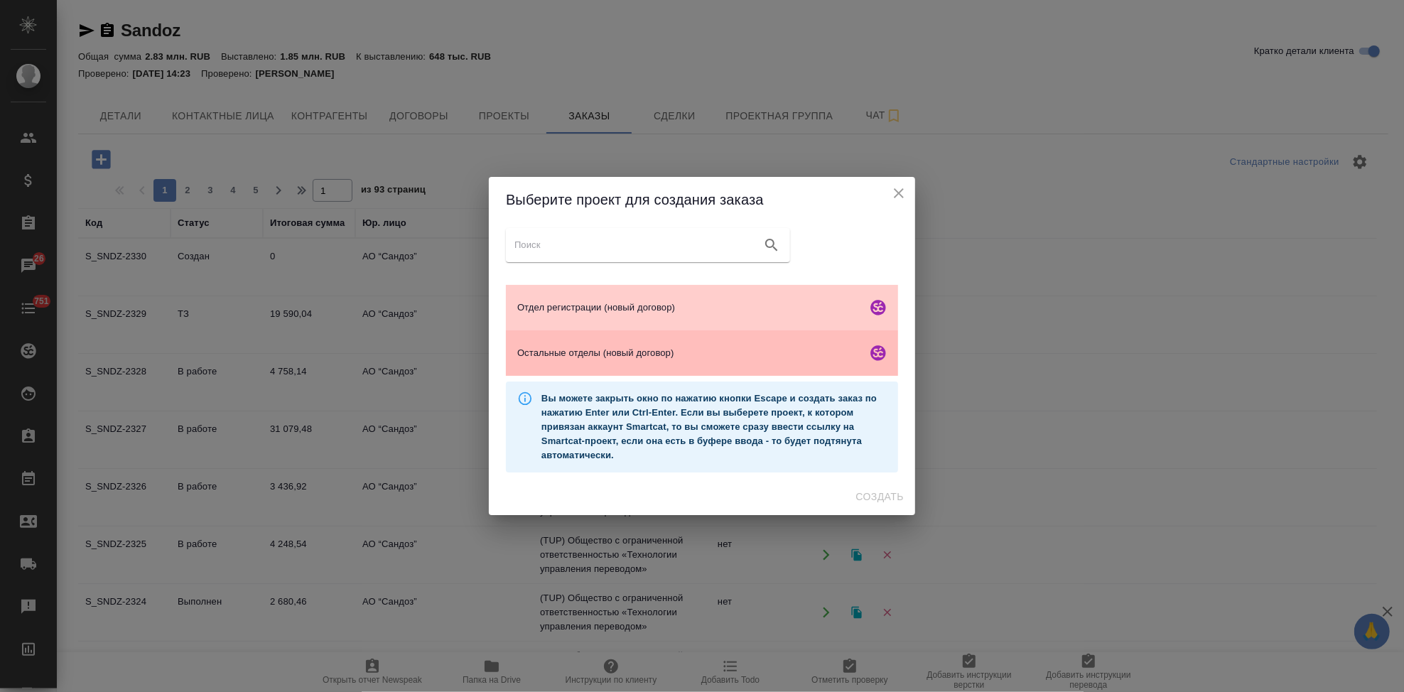
click at [571, 356] on span "Остальные отделы (новый договор)" at bounding box center [689, 353] width 344 height 14
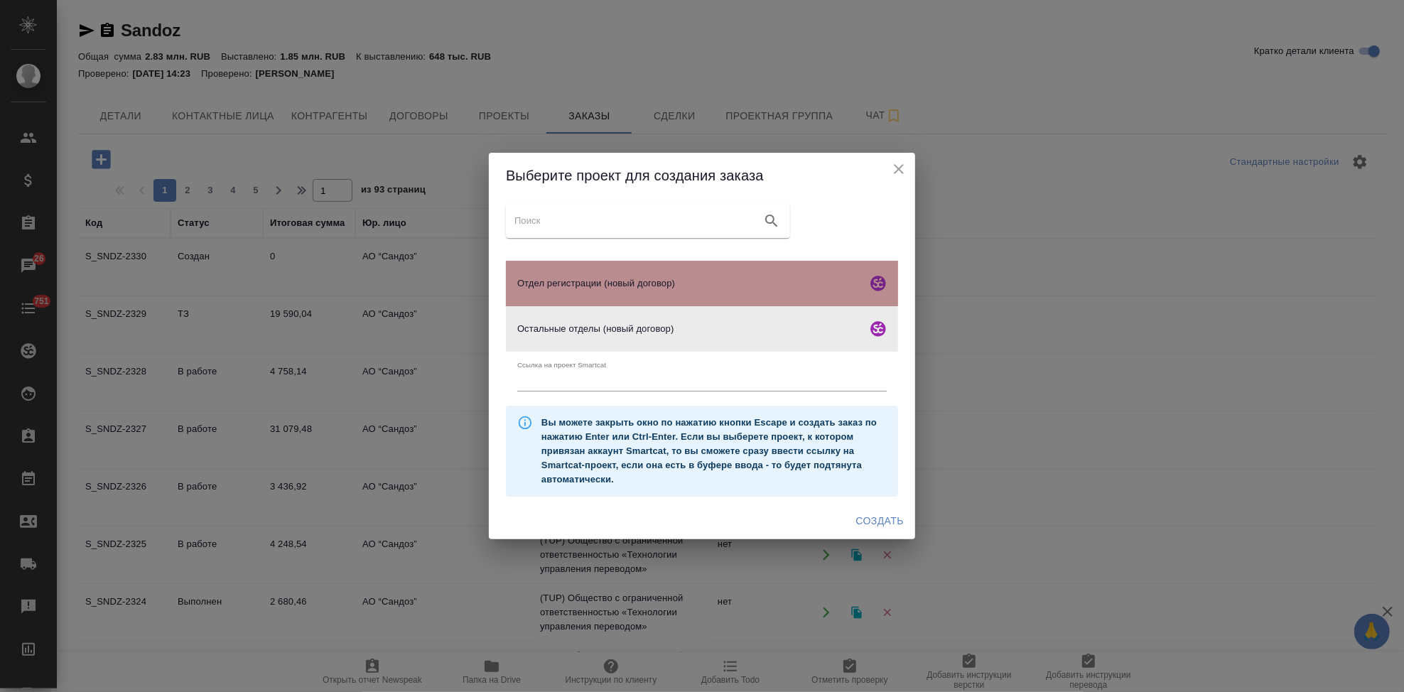
click at [598, 288] on span "Отдел регистрации (новый договор)" at bounding box center [689, 283] width 344 height 14
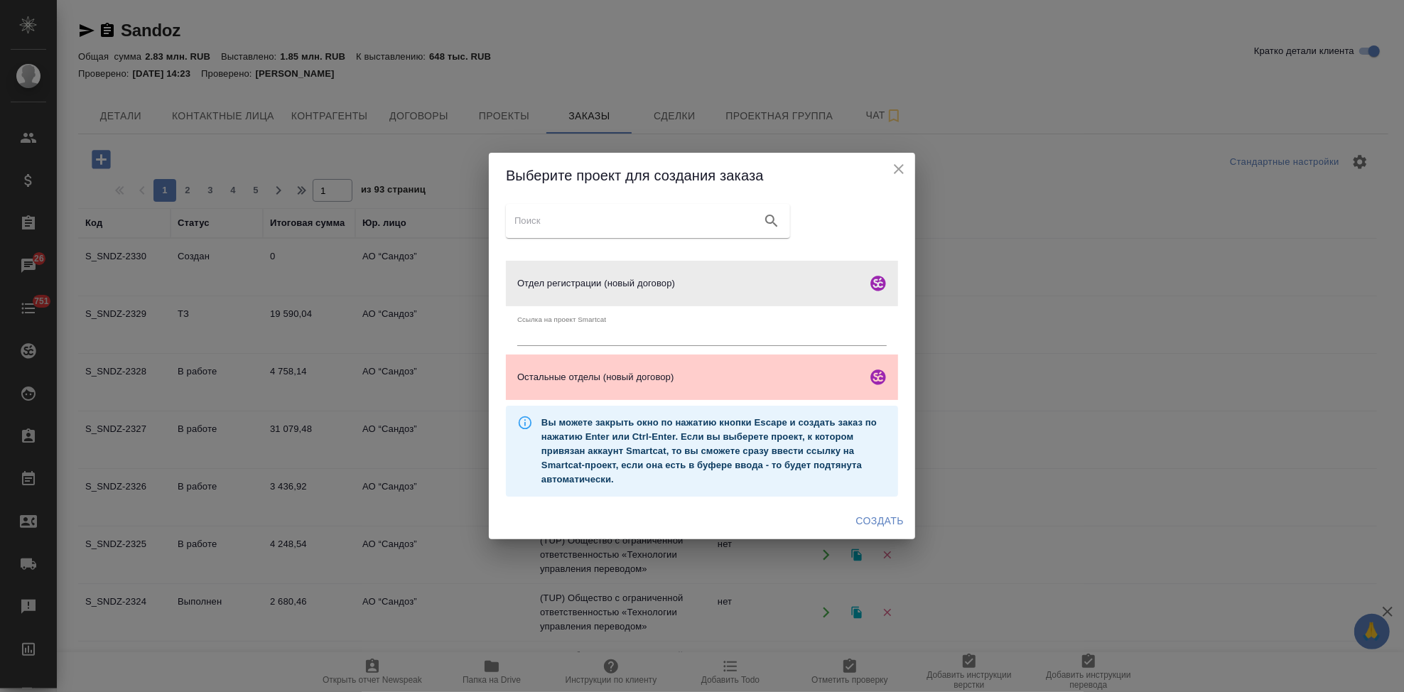
click at [876, 517] on span "Создать" at bounding box center [880, 521] width 48 height 18
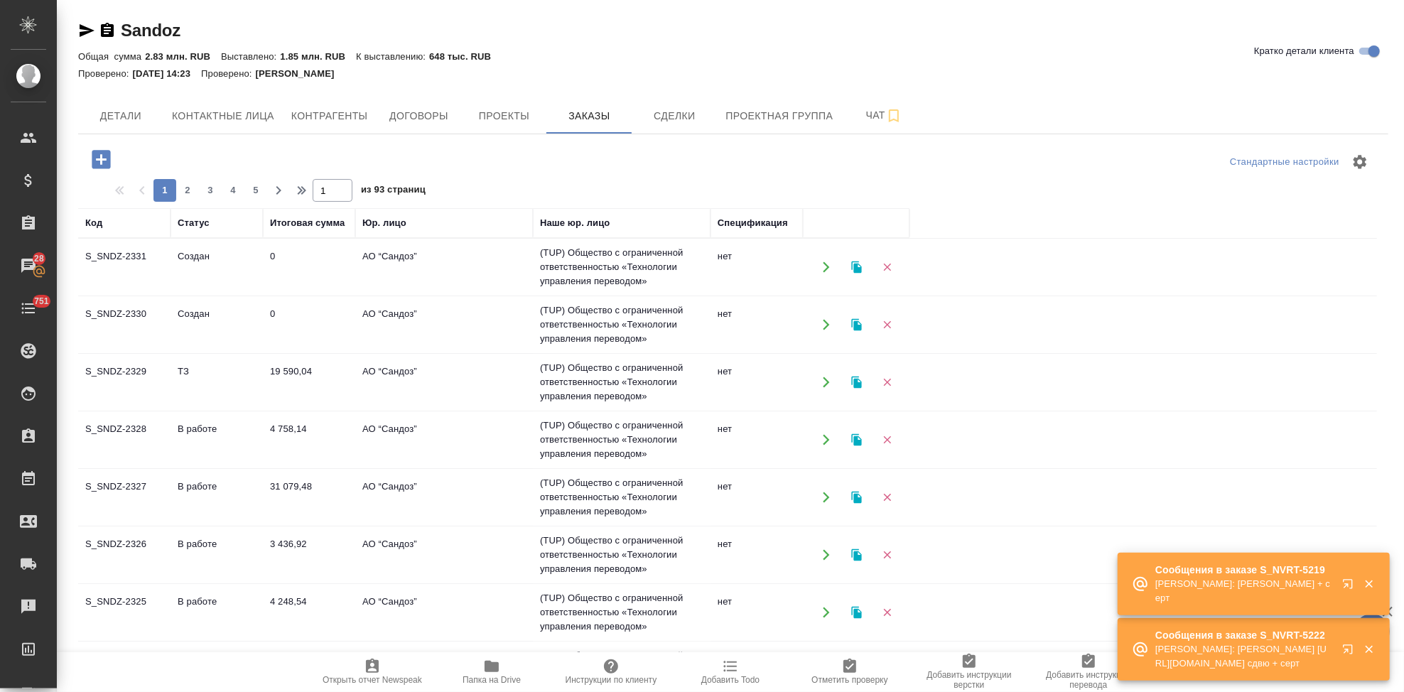
click at [1348, 586] on icon "button" at bounding box center [1347, 583] width 9 height 9
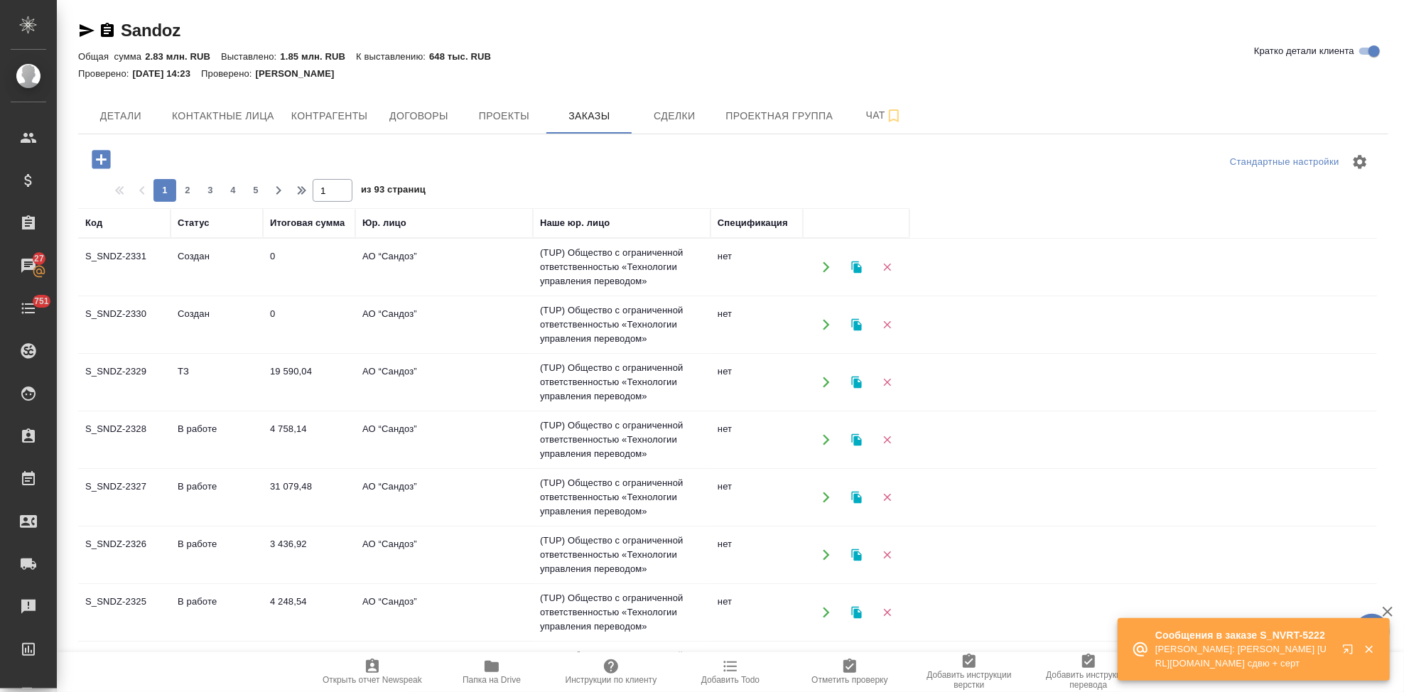
click at [1347, 651] on icon "button" at bounding box center [1347, 649] width 9 height 9
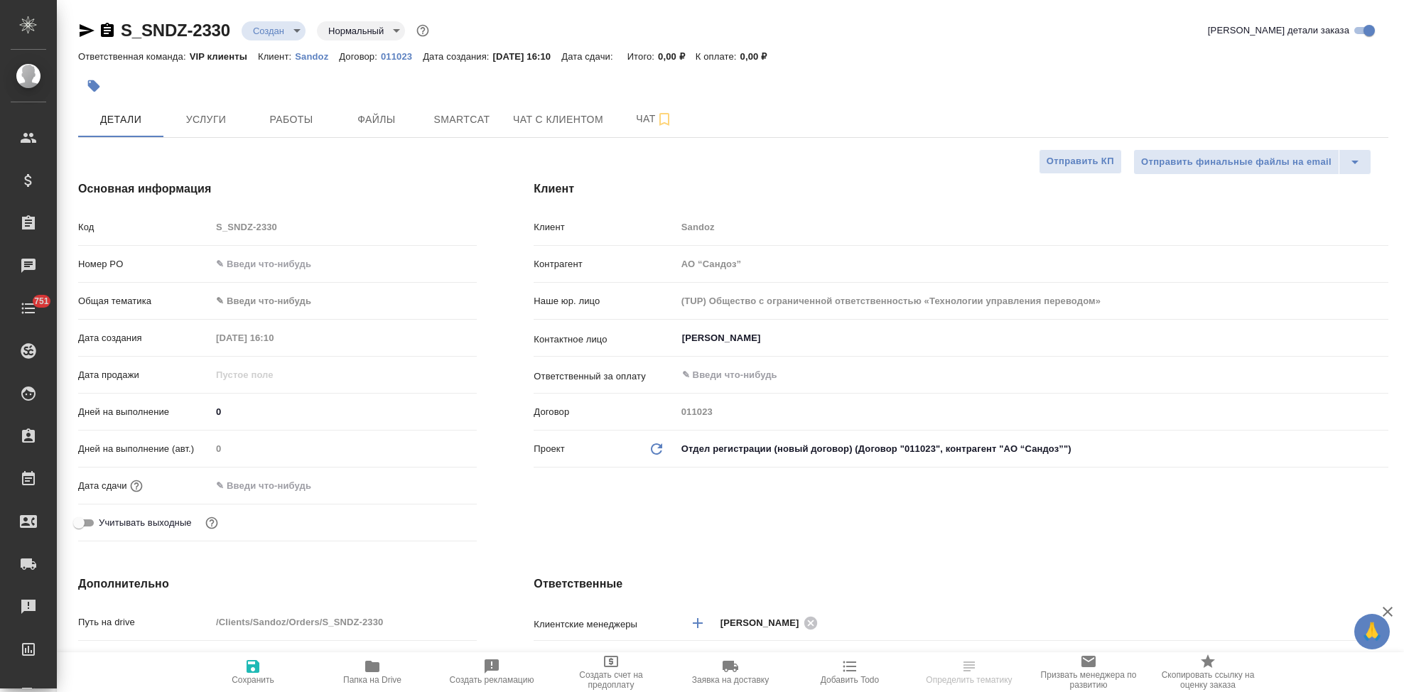
select select "RU"
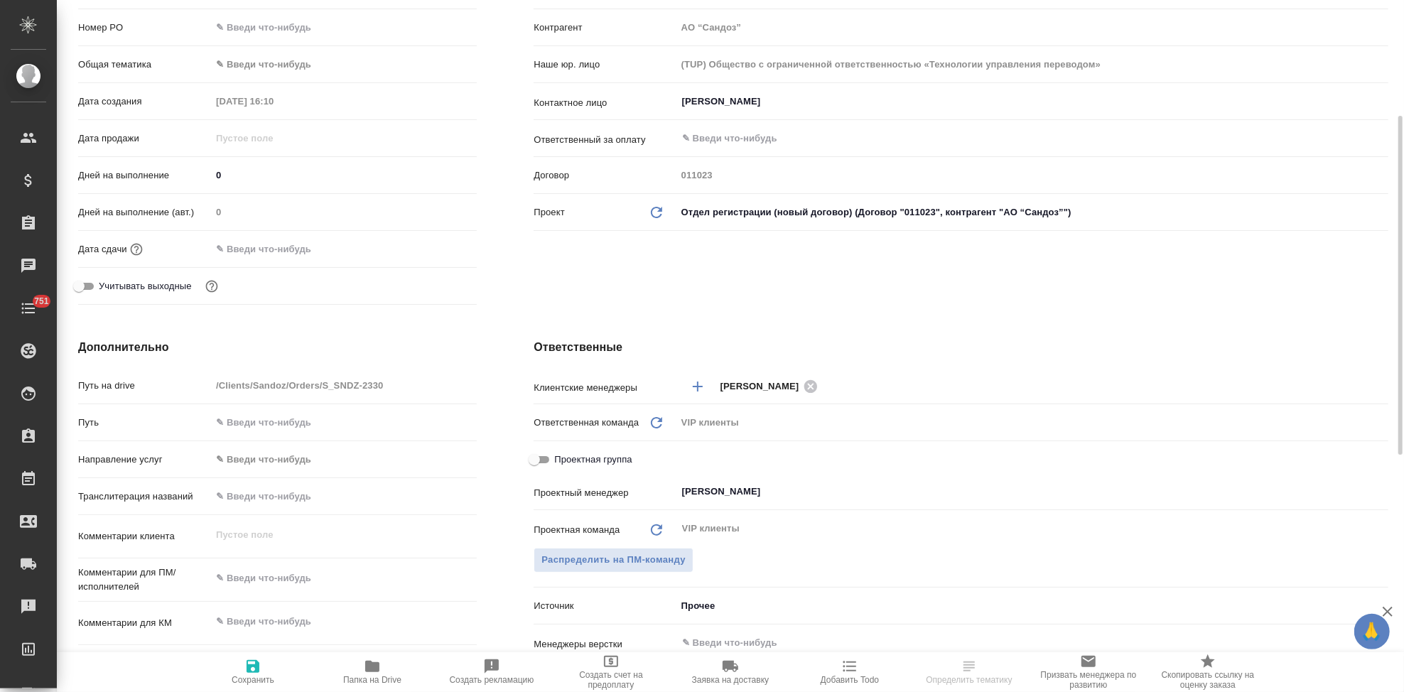
scroll to position [316, 0]
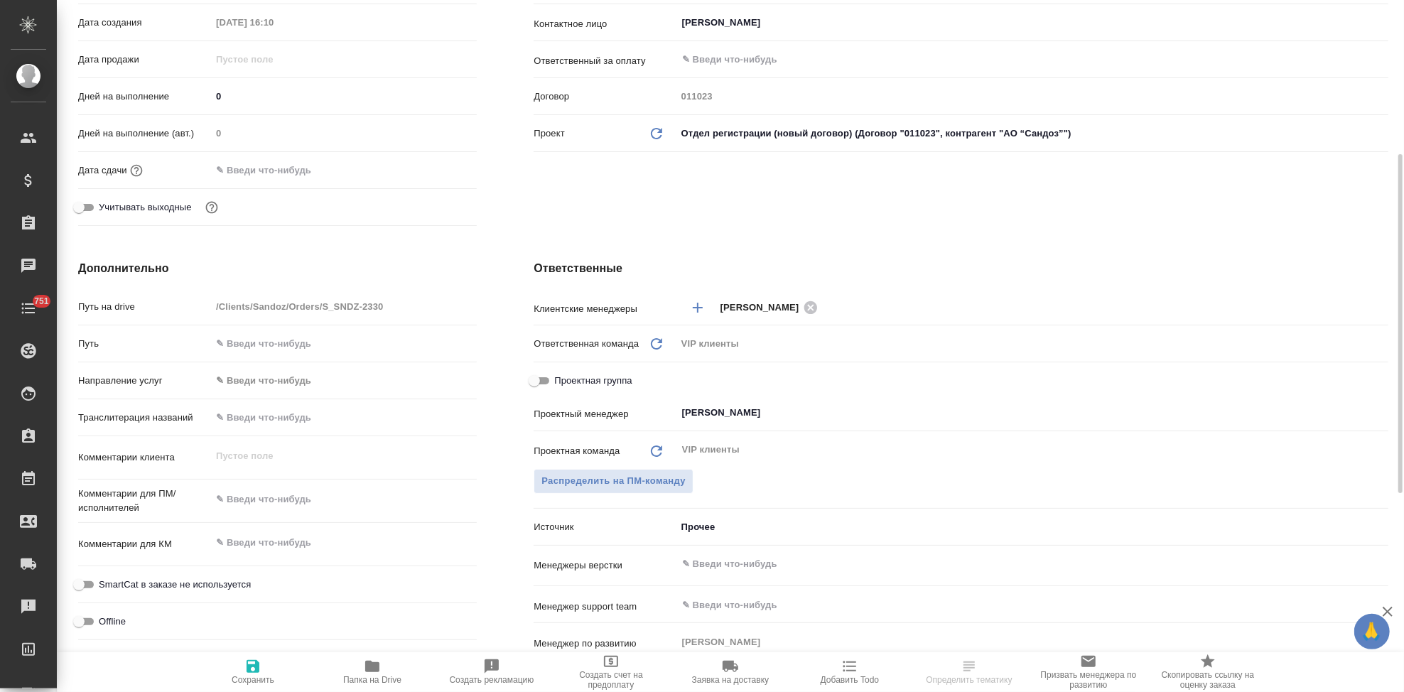
click at [286, 535] on textarea at bounding box center [344, 543] width 266 height 24
paste textarea "ГрациВИА-ГрациВИА Плюс - сертификаты анализа на перевод"
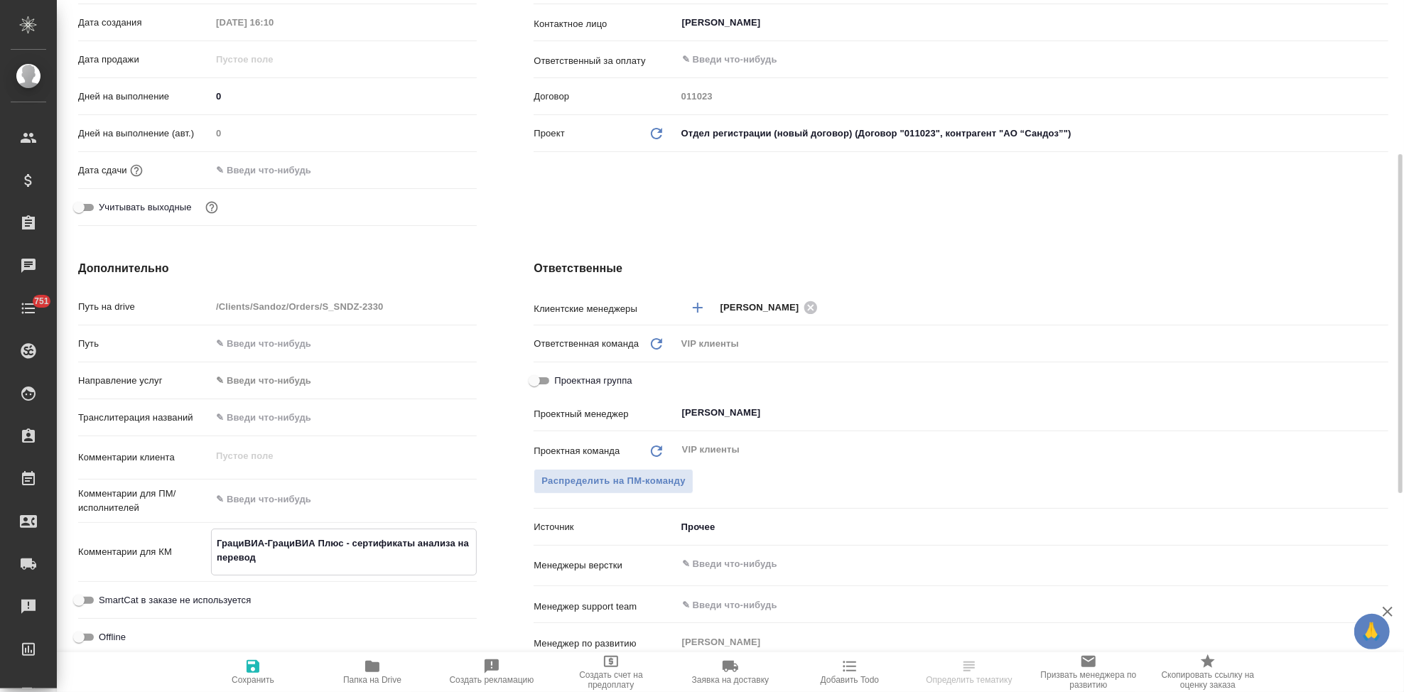
type textarea "ГрациВИА-ГрациВИА Плюс - сертификаты анализа на перевод"
click at [259, 660] on icon "button" at bounding box center [252, 666] width 17 height 17
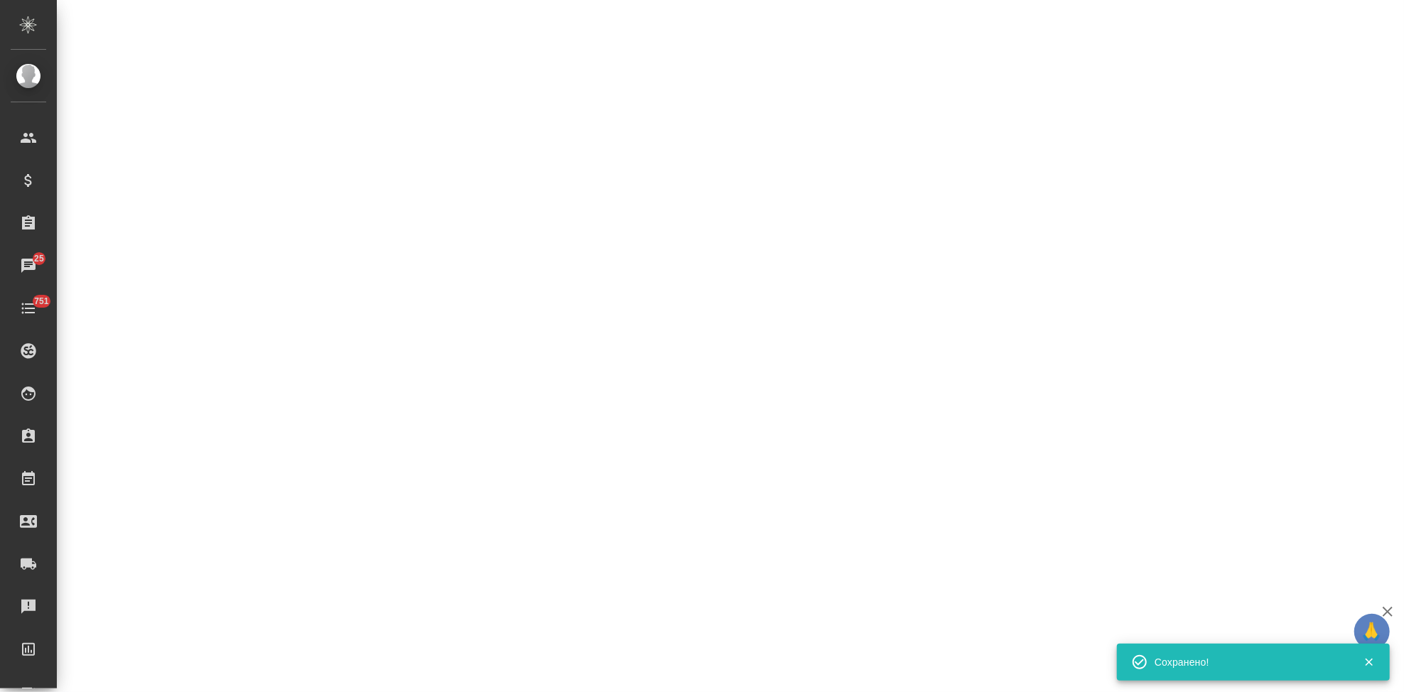
select select "RU"
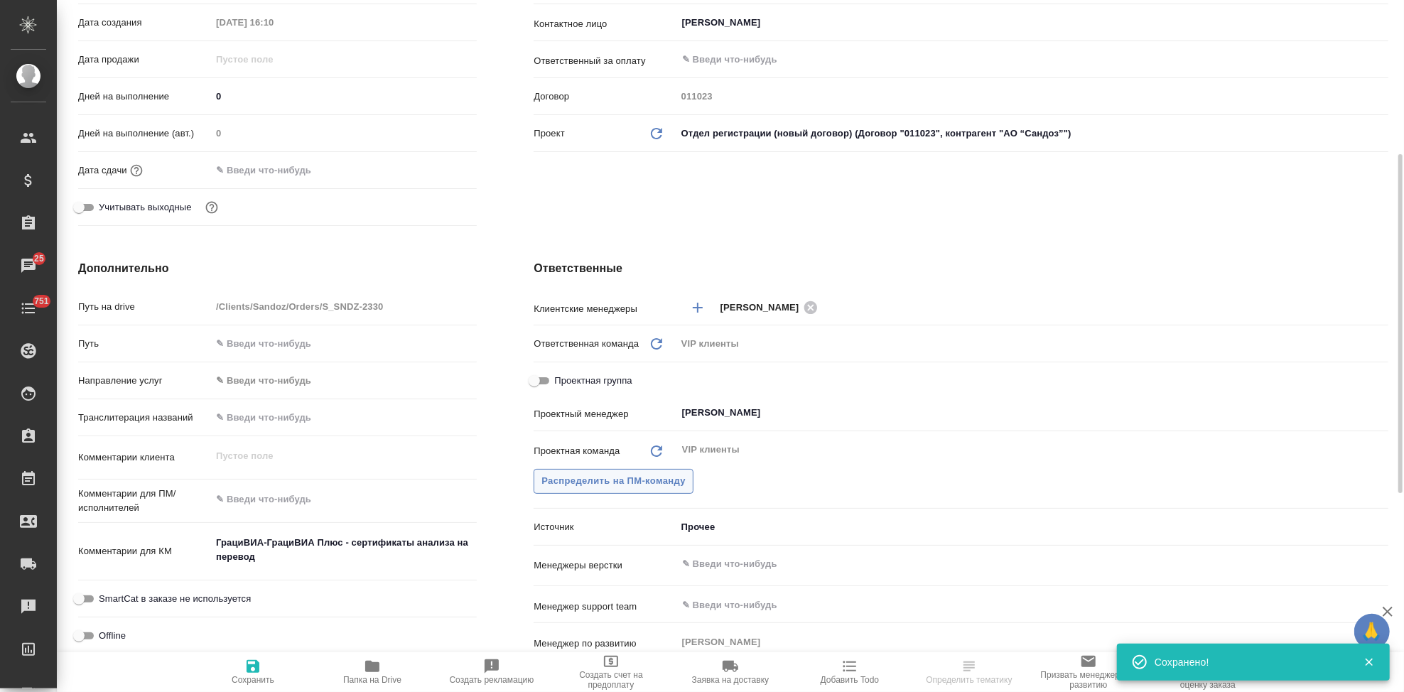
type textarea "x"
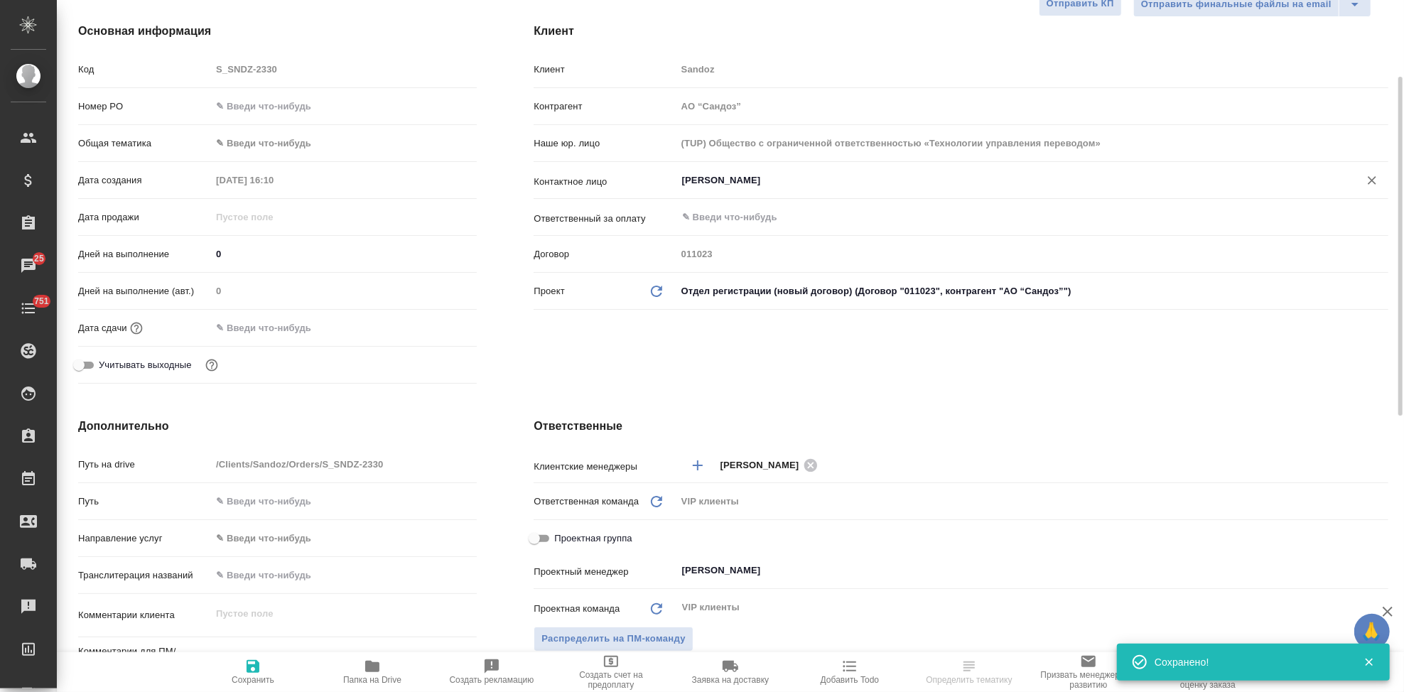
click at [780, 179] on input "[PERSON_NAME]" at bounding box center [1009, 180] width 656 height 17
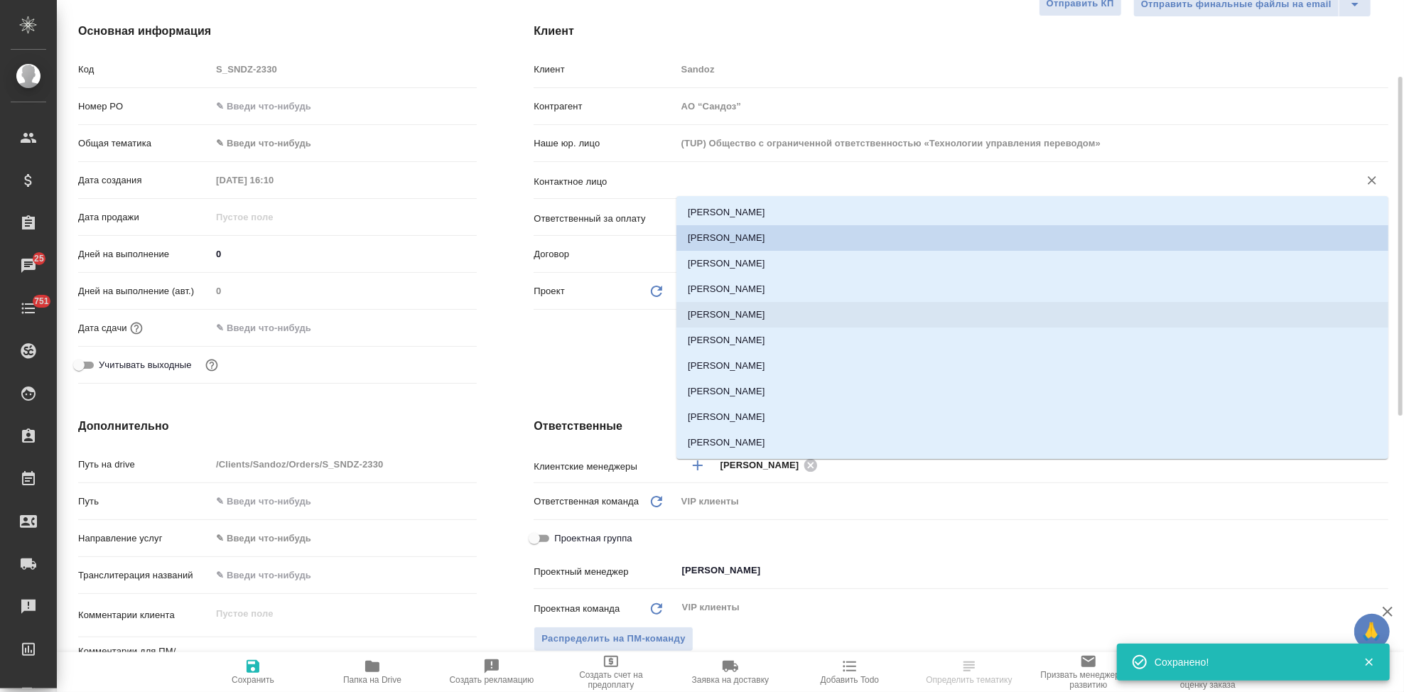
type textarea "x"
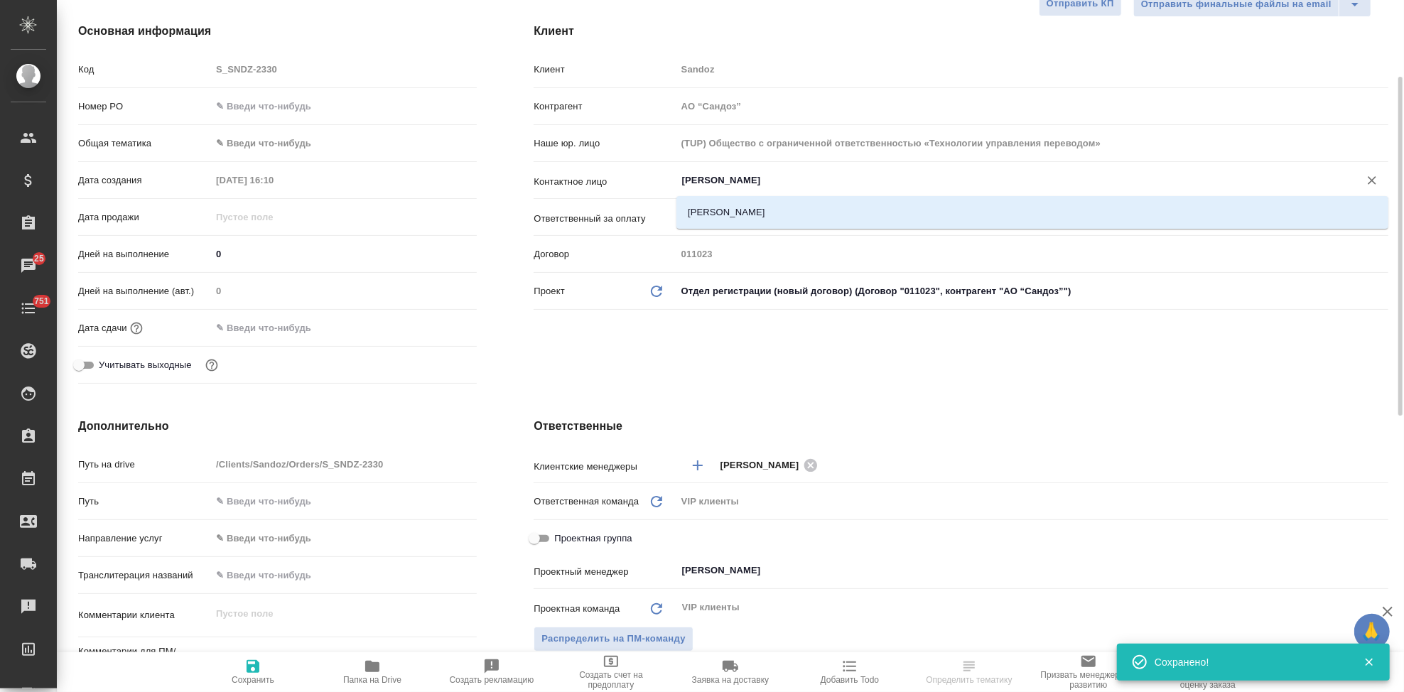
type input "[PERSON_NAME]"
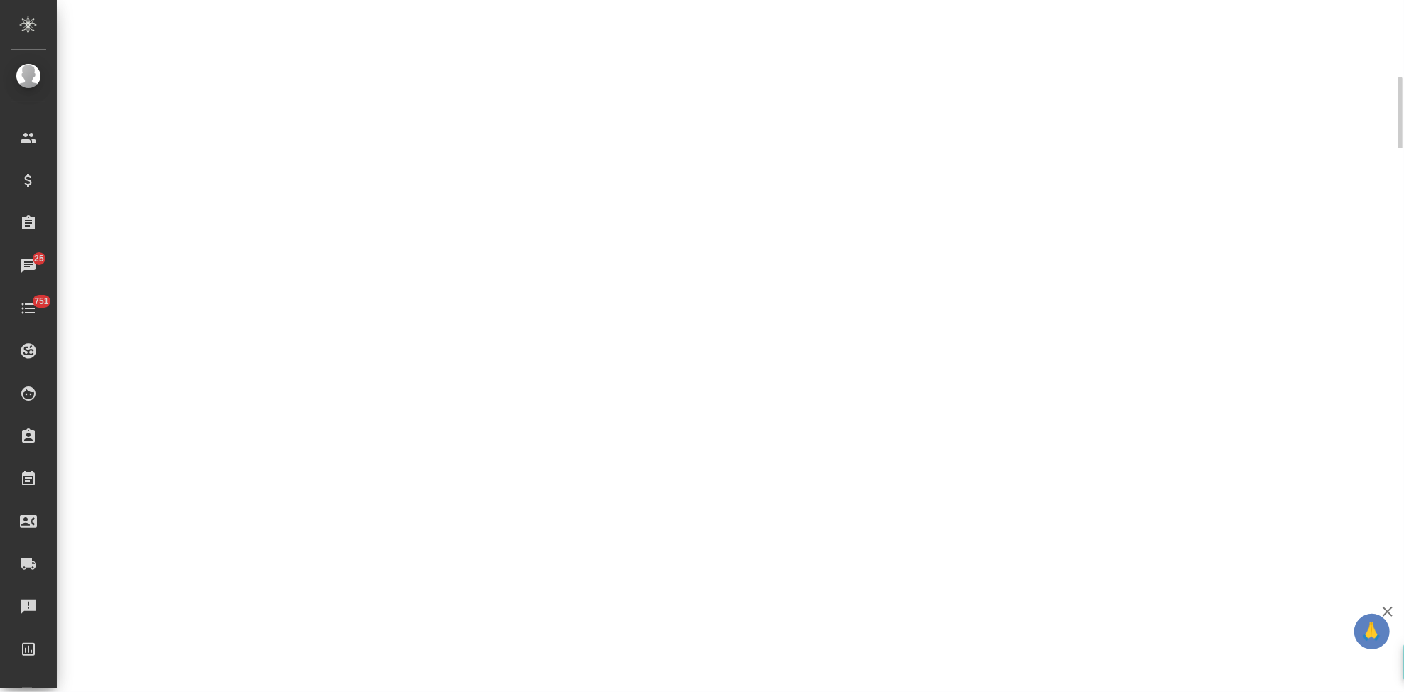
select select "RU"
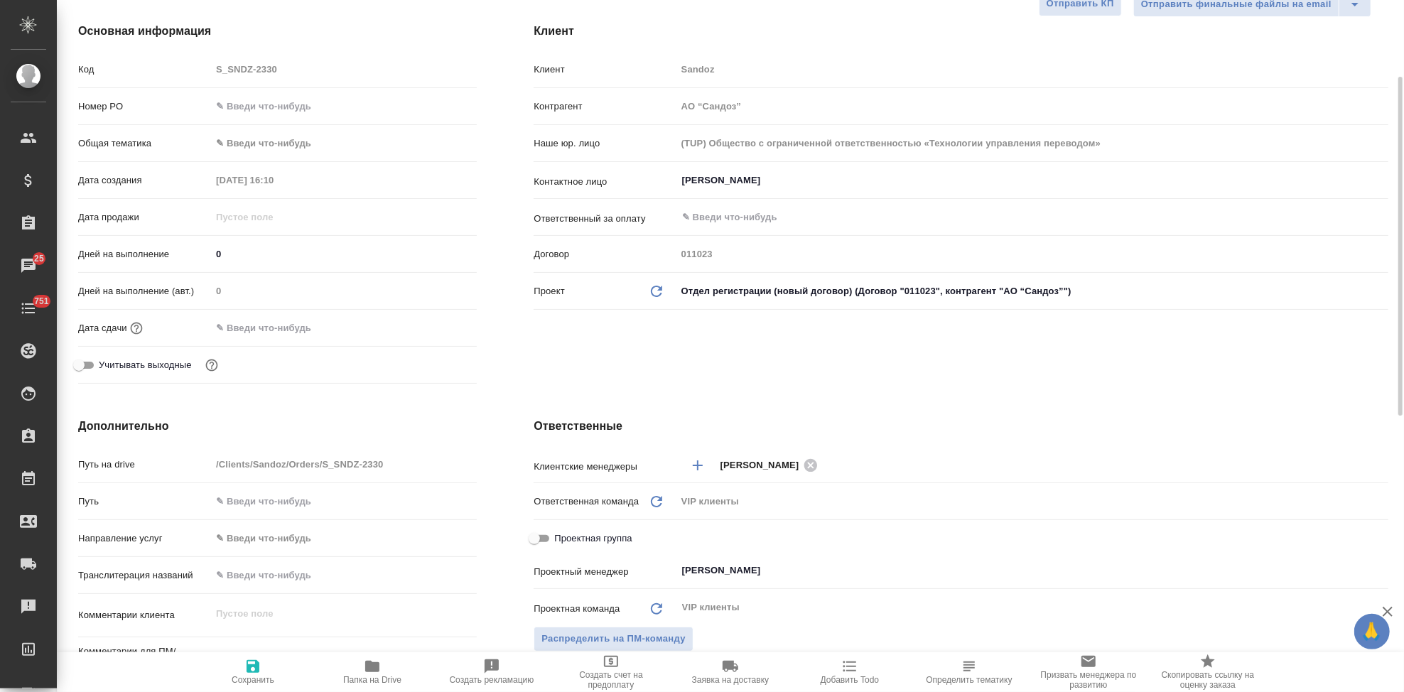
type textarea "x"
click at [770, 185] on input "[PERSON_NAME]" at bounding box center [1009, 180] width 656 height 17
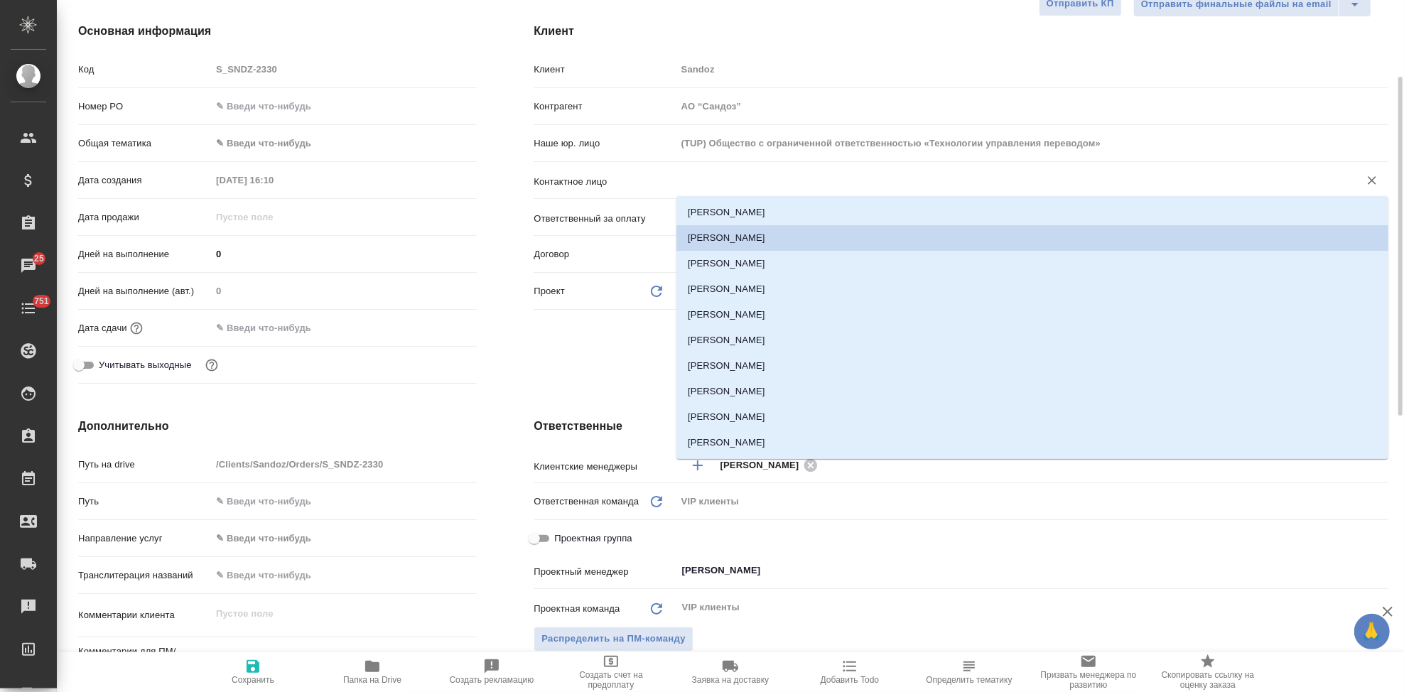
type textarea "x"
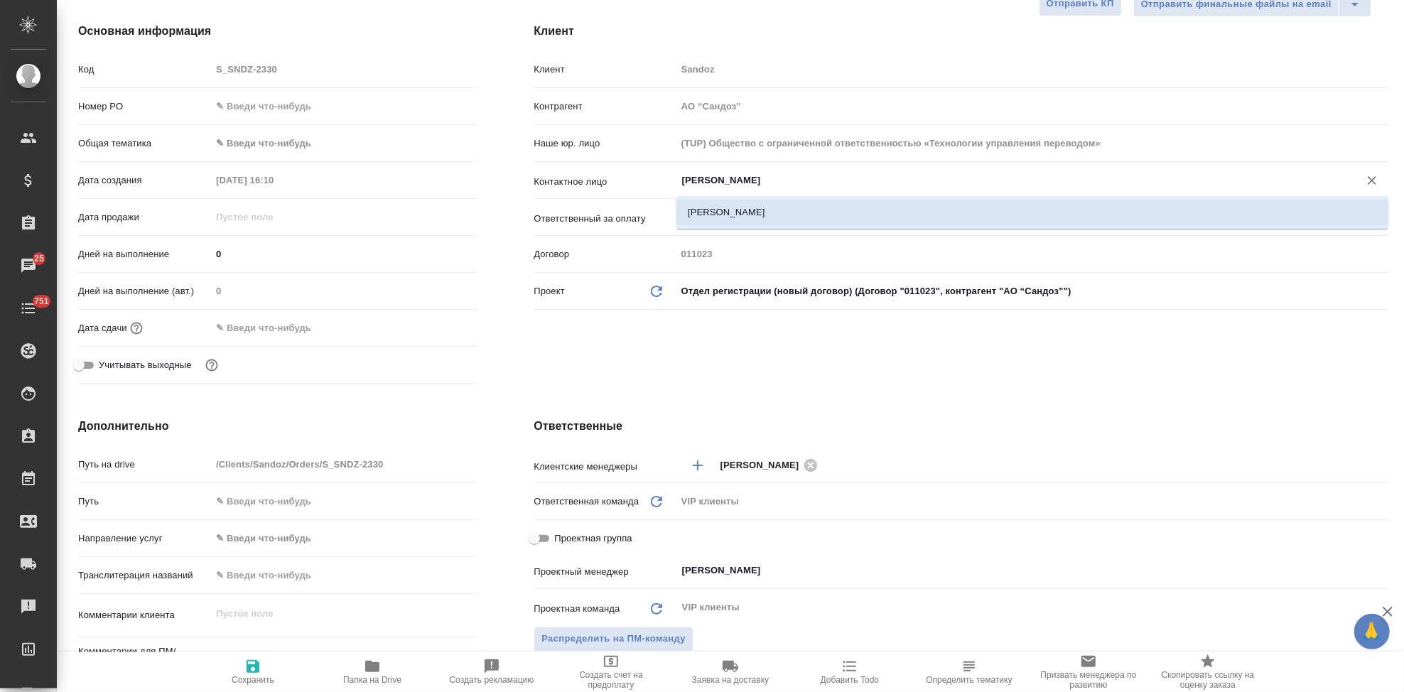
click at [731, 209] on li "[PERSON_NAME]" at bounding box center [1033, 213] width 712 height 26
type input "[PERSON_NAME]"
type textarea "x"
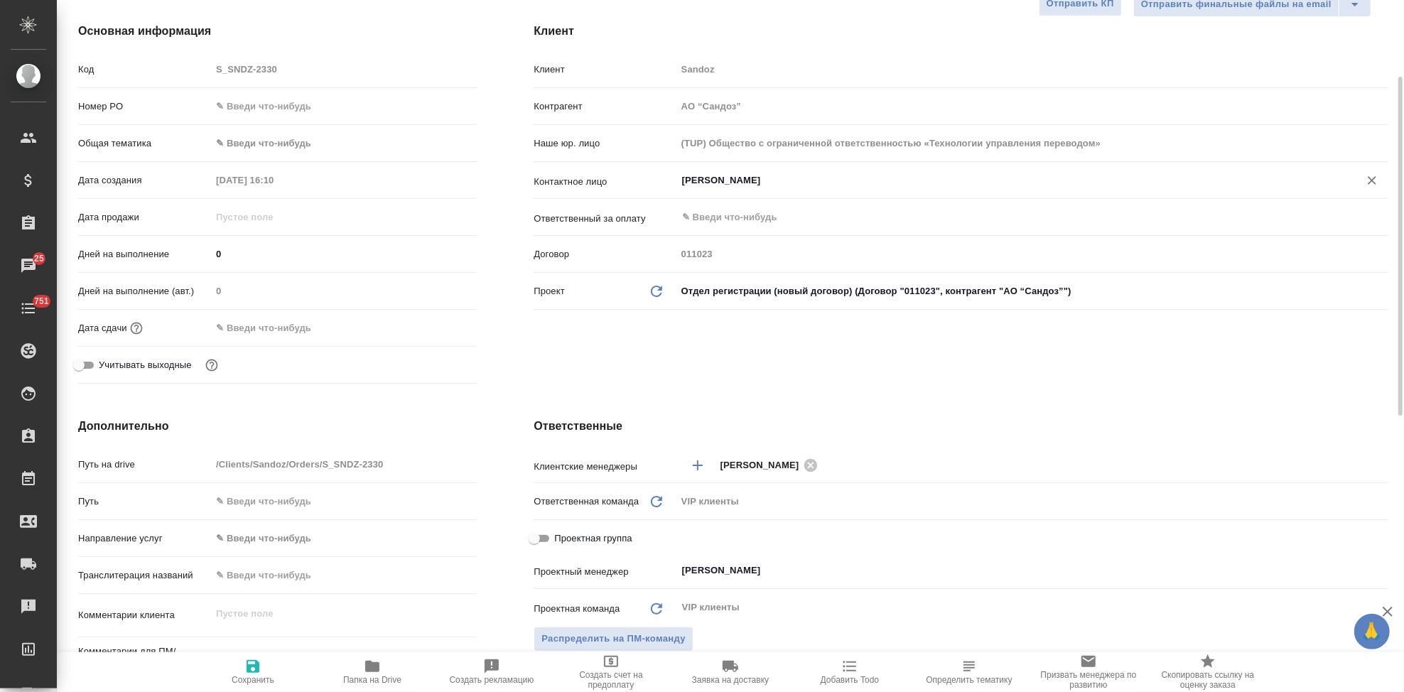
type input "[PERSON_NAME]"
click at [244, 668] on icon "button" at bounding box center [252, 666] width 17 height 17
type textarea "x"
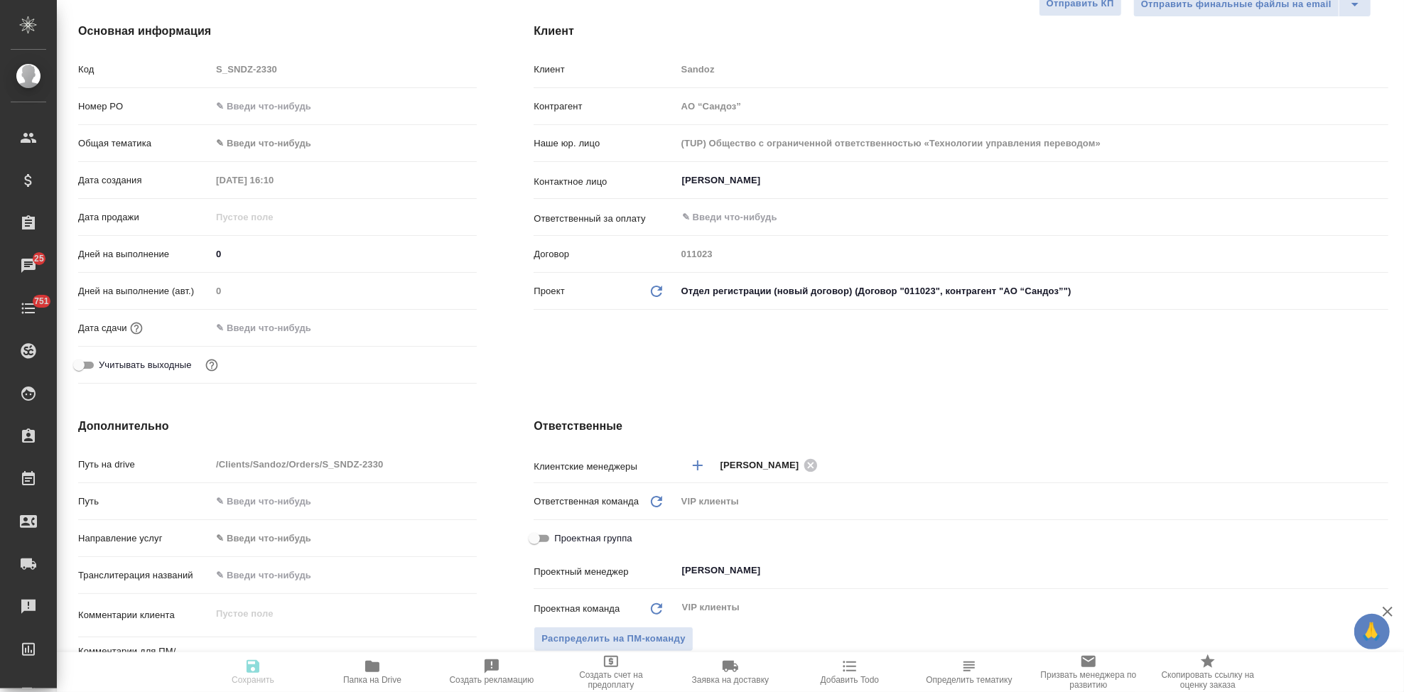
type textarea "x"
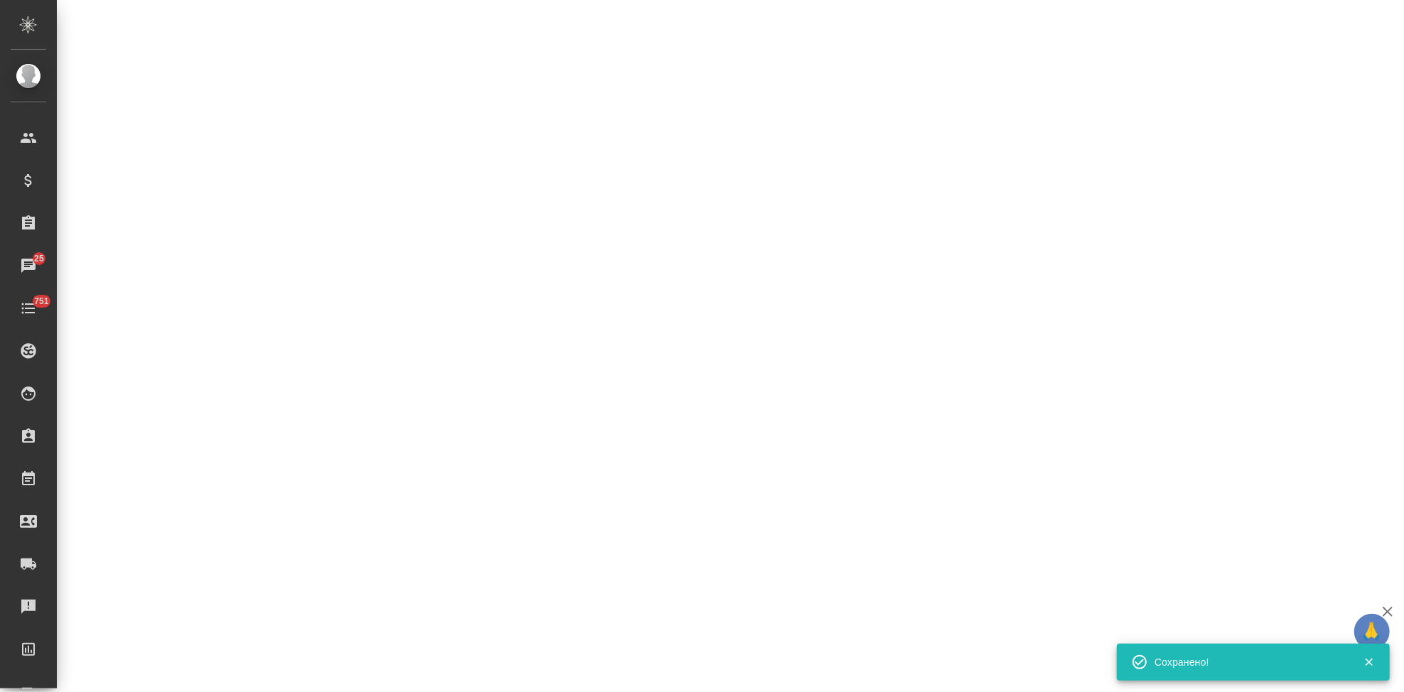
select select "RU"
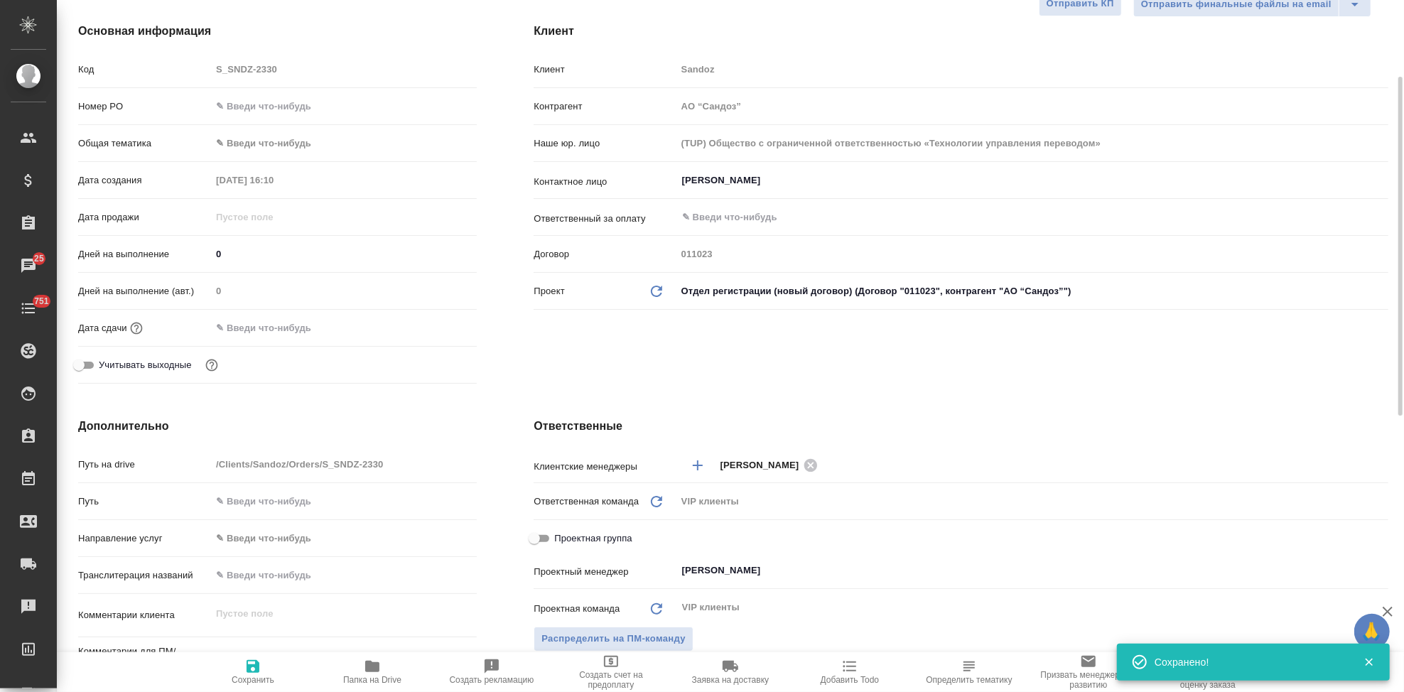
type textarea "x"
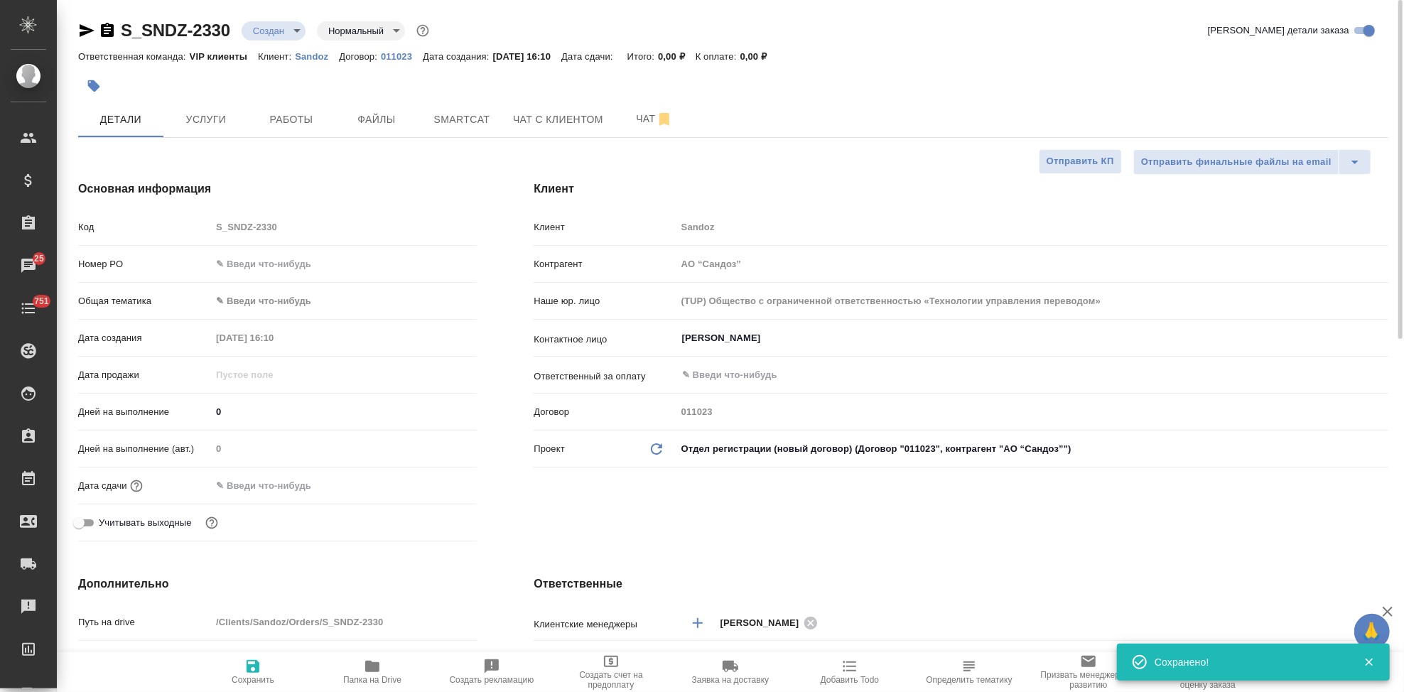
type textarea "x"
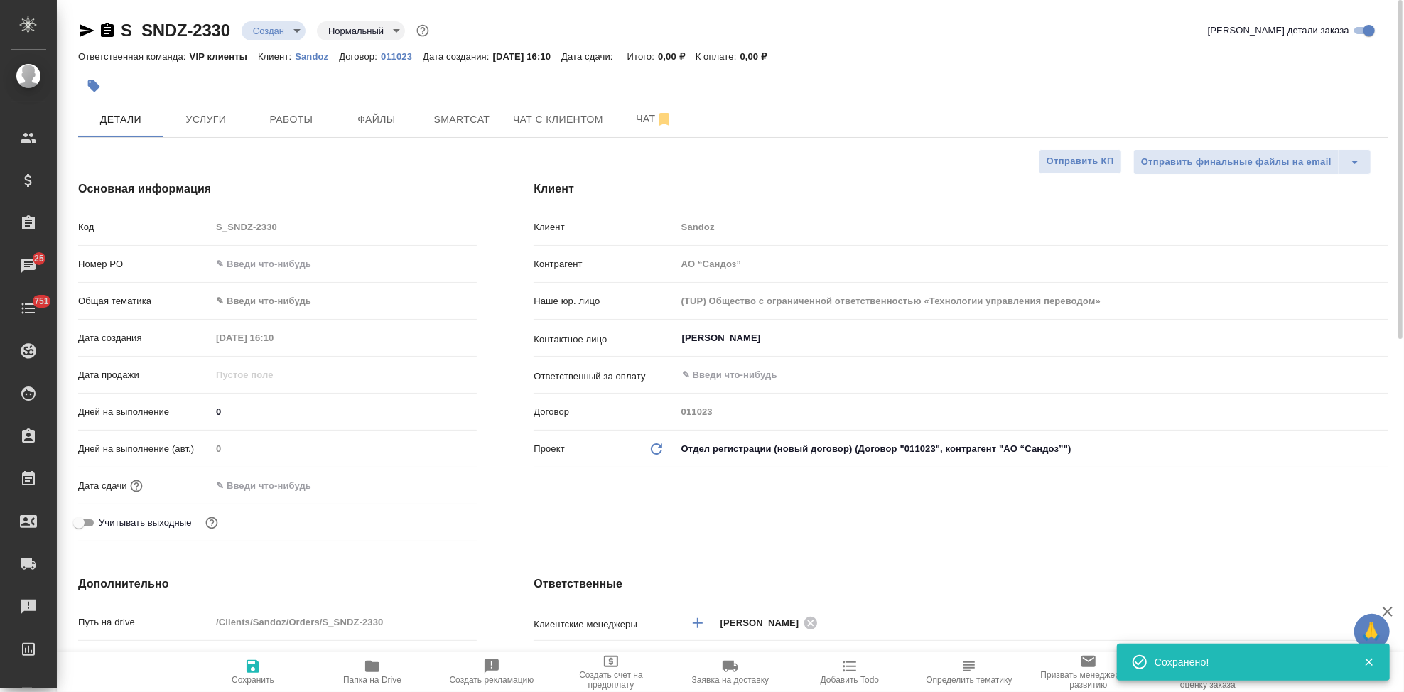
type textarea "x"
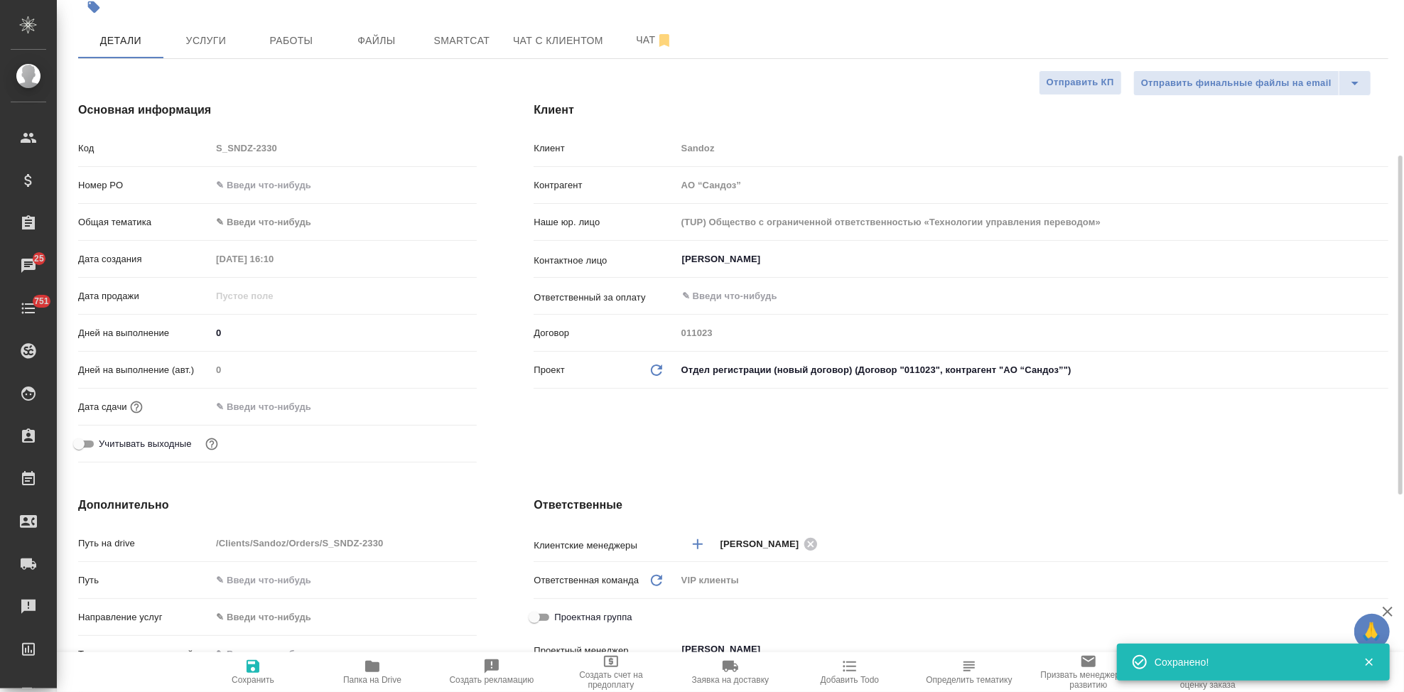
scroll to position [237, 0]
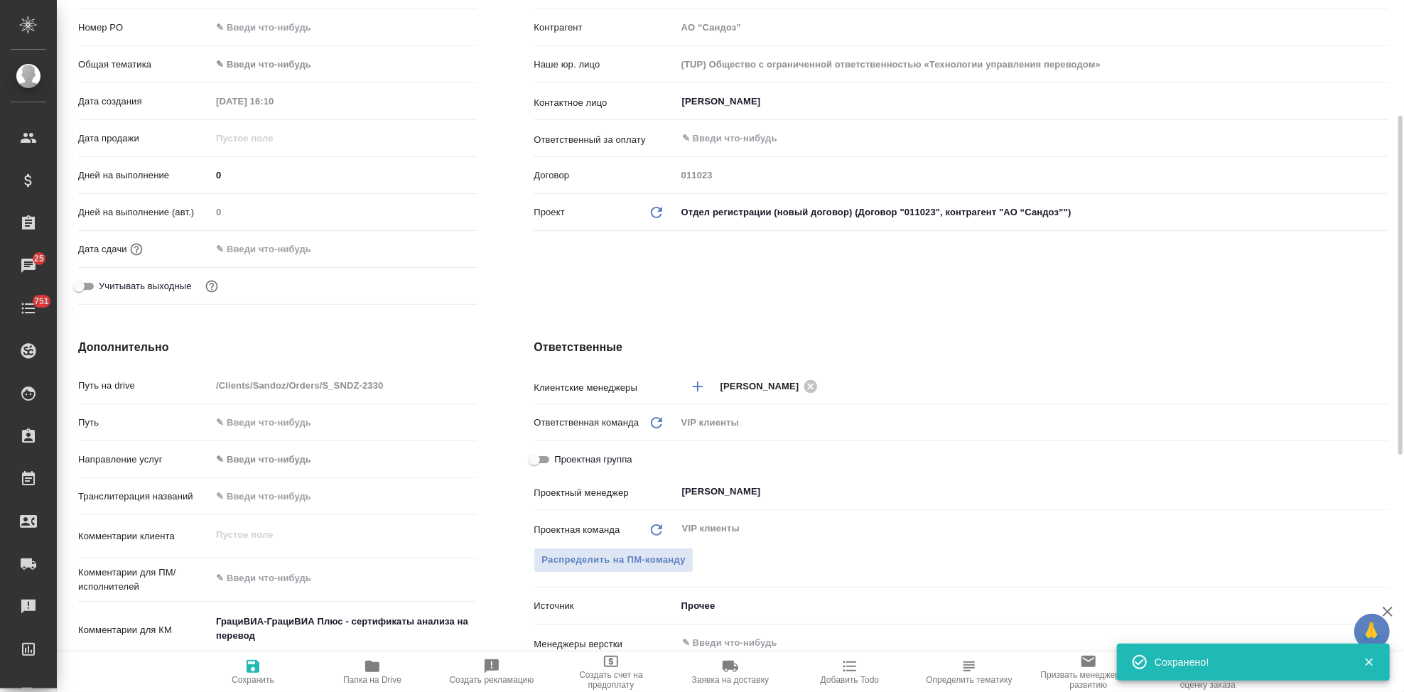
type textarea "x"
click at [253, 576] on textarea at bounding box center [344, 578] width 266 height 24
paste textarea "Прошу взять в перевод сертификаты с английского на русский язык. Желаемая дата …"
type textarea "Прошу взять в перевод сертификаты с английского на русский язык. Желаемая дата …"
type textarea "x"
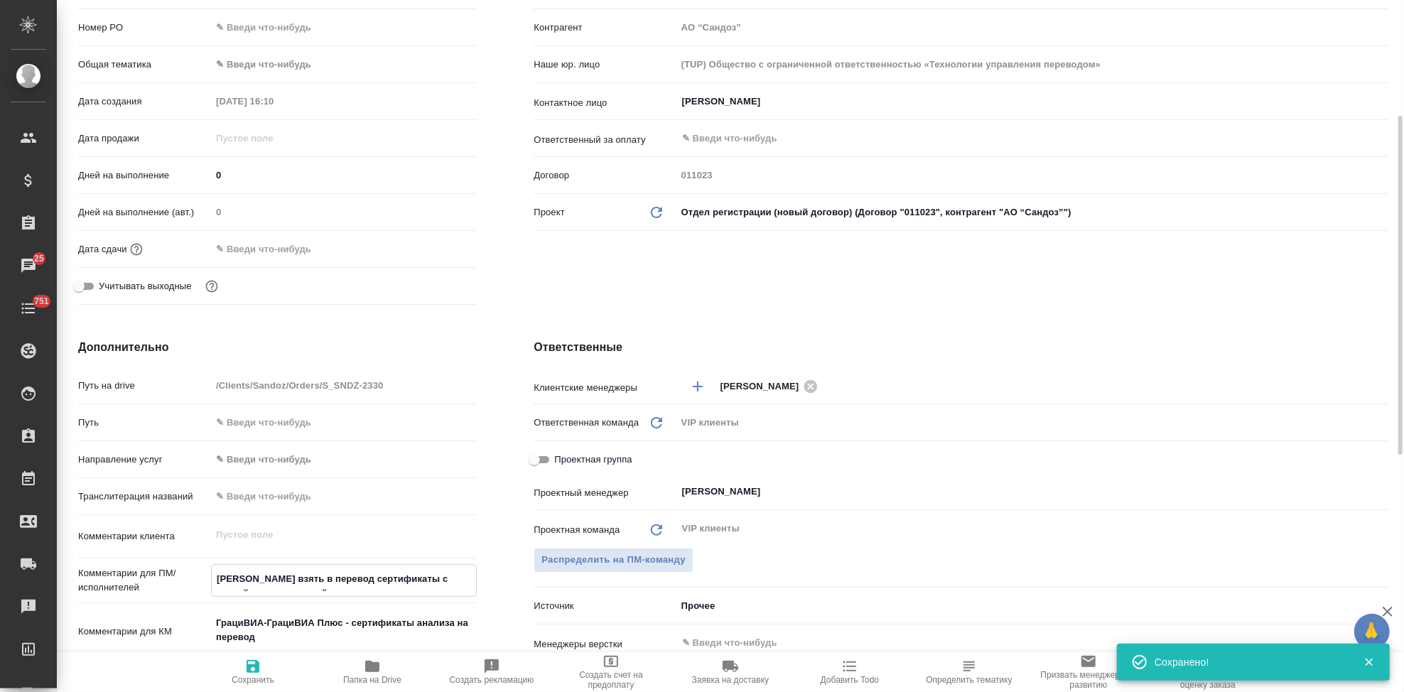
type textarea "x"
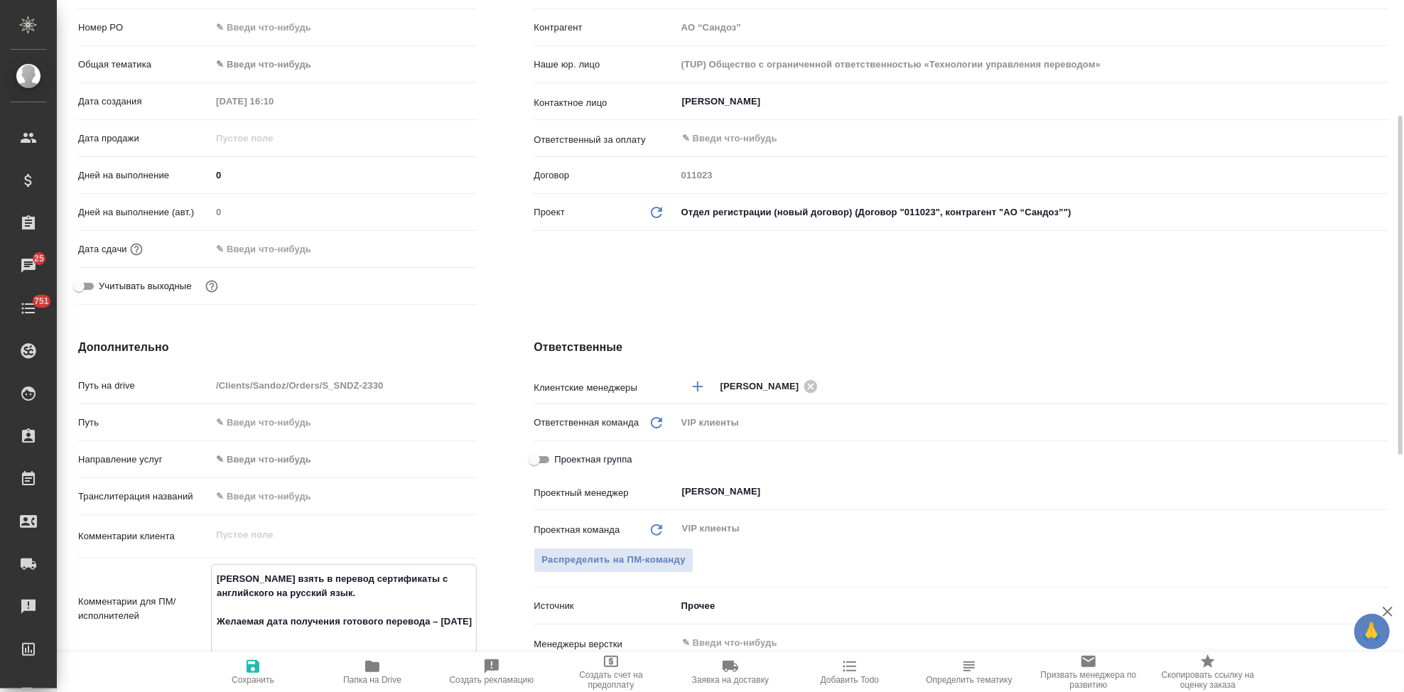
type textarea "Прошу взять в перевод сертификаты с английского на русский язык. Желаемая дата …"
type textarea "x"
click at [259, 682] on span "Сохранить" at bounding box center [253, 680] width 43 height 10
type textarea "x"
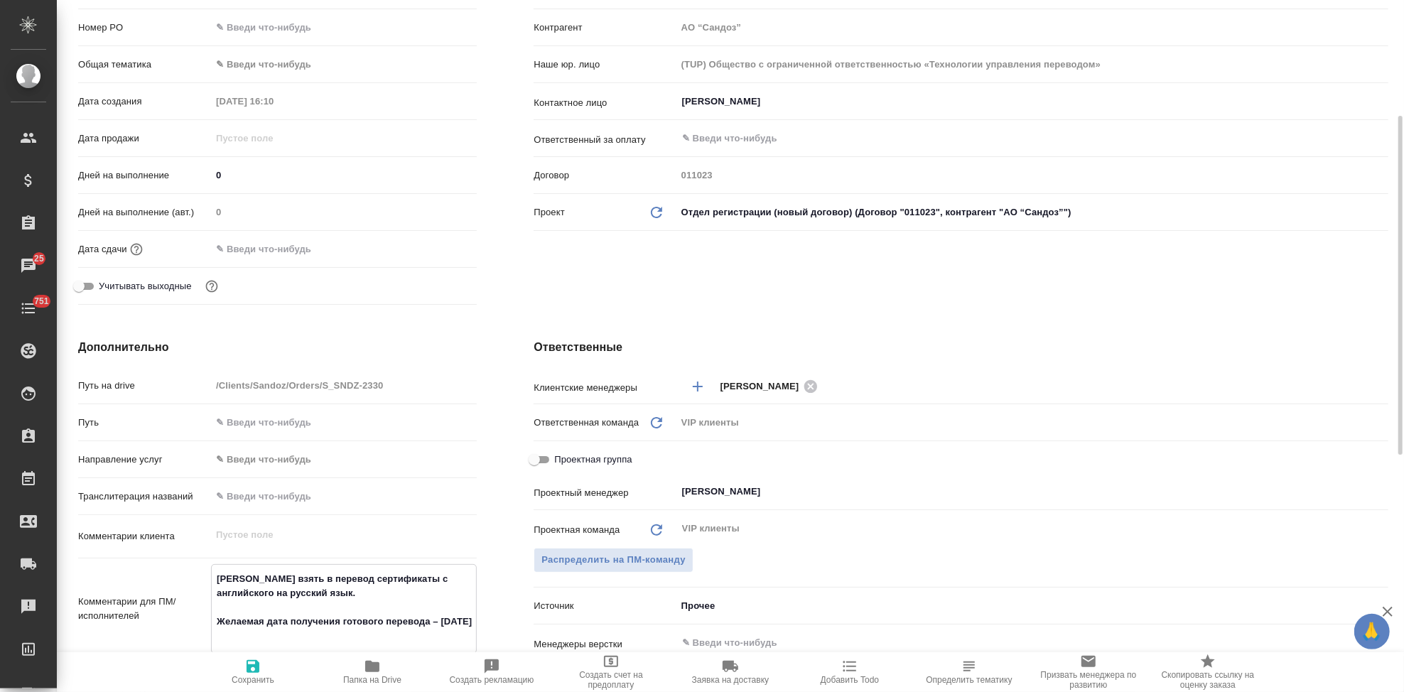
type textarea "x"
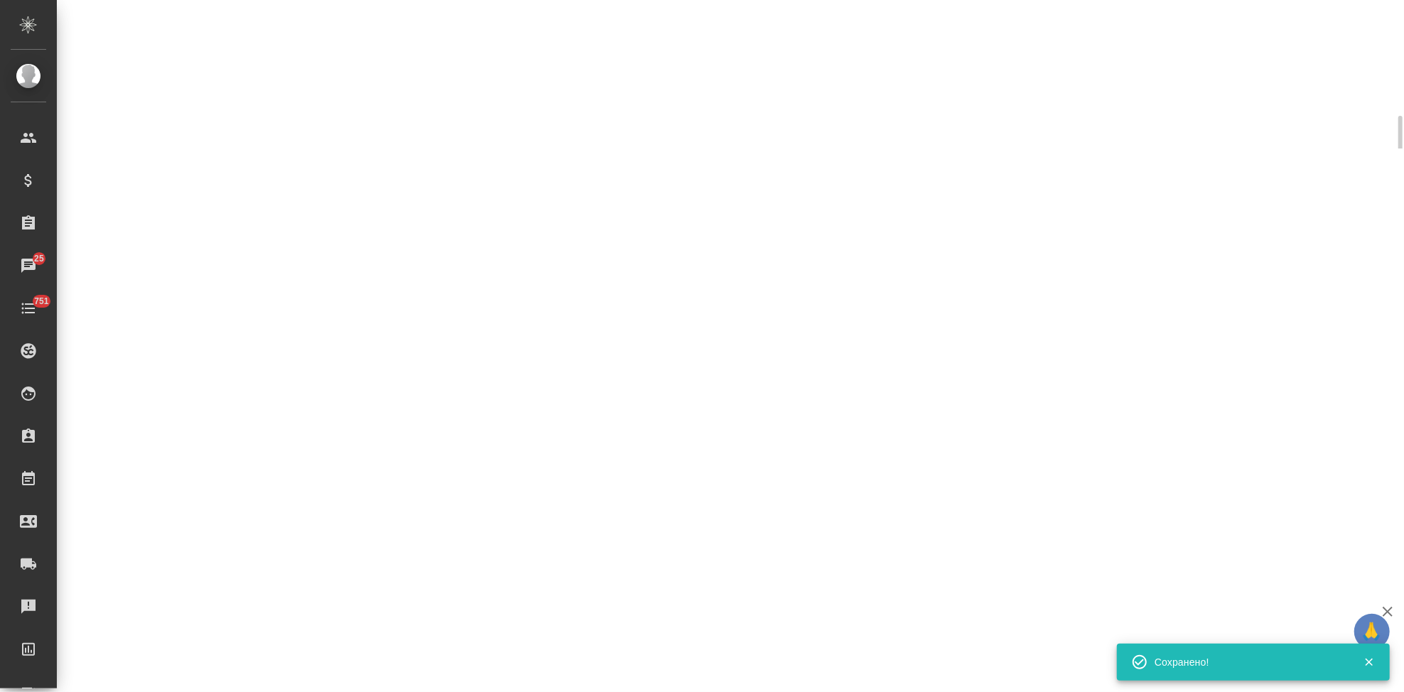
select select "RU"
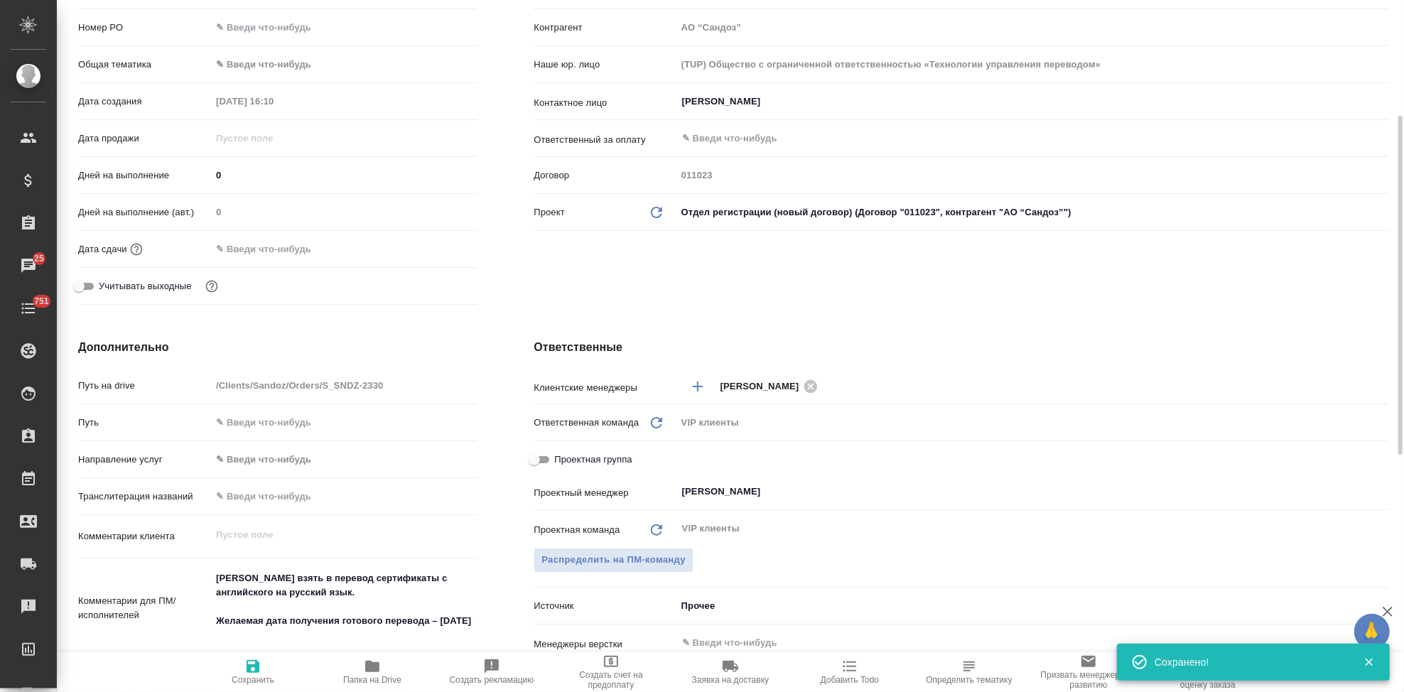
type textarea "x"
click at [280, 240] on input "text" at bounding box center [273, 249] width 124 height 21
click at [433, 244] on icon "button" at bounding box center [435, 248] width 13 height 14
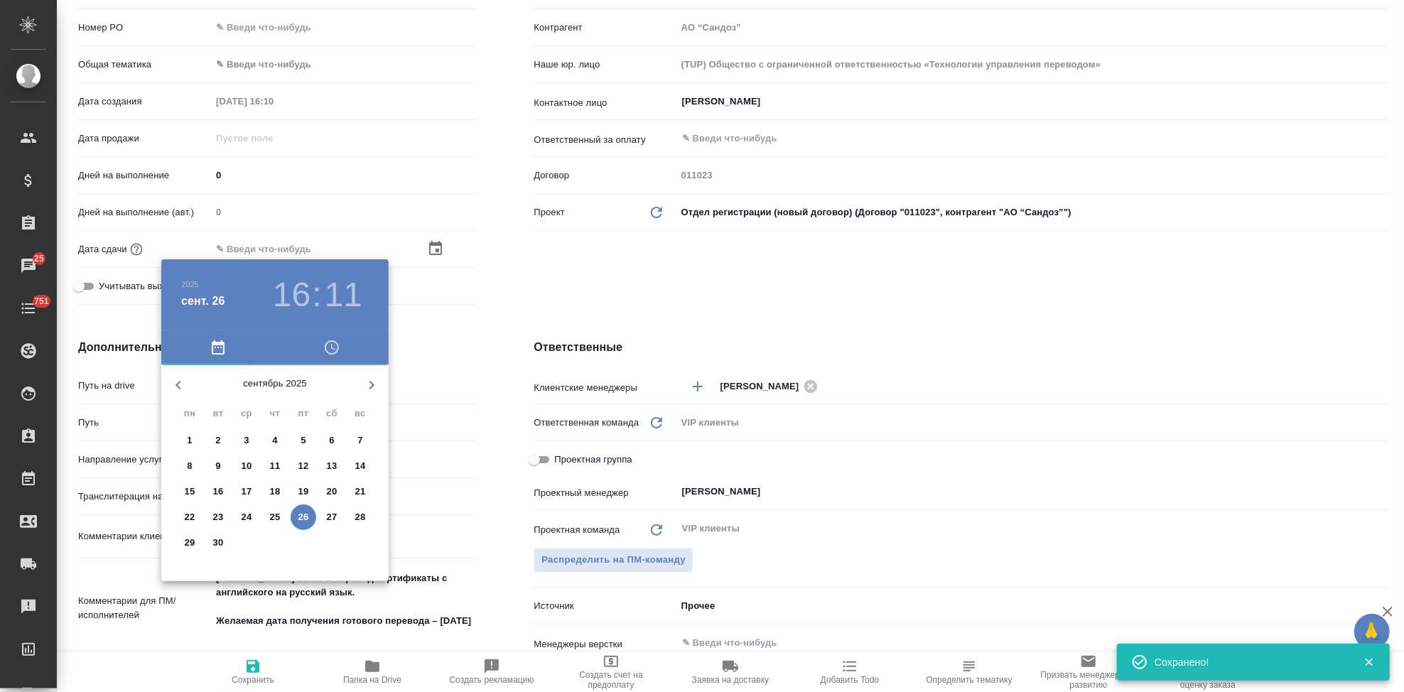
click at [197, 544] on span "29" at bounding box center [190, 543] width 26 height 14
type input "29.09.2025 16:11"
type textarea "x"
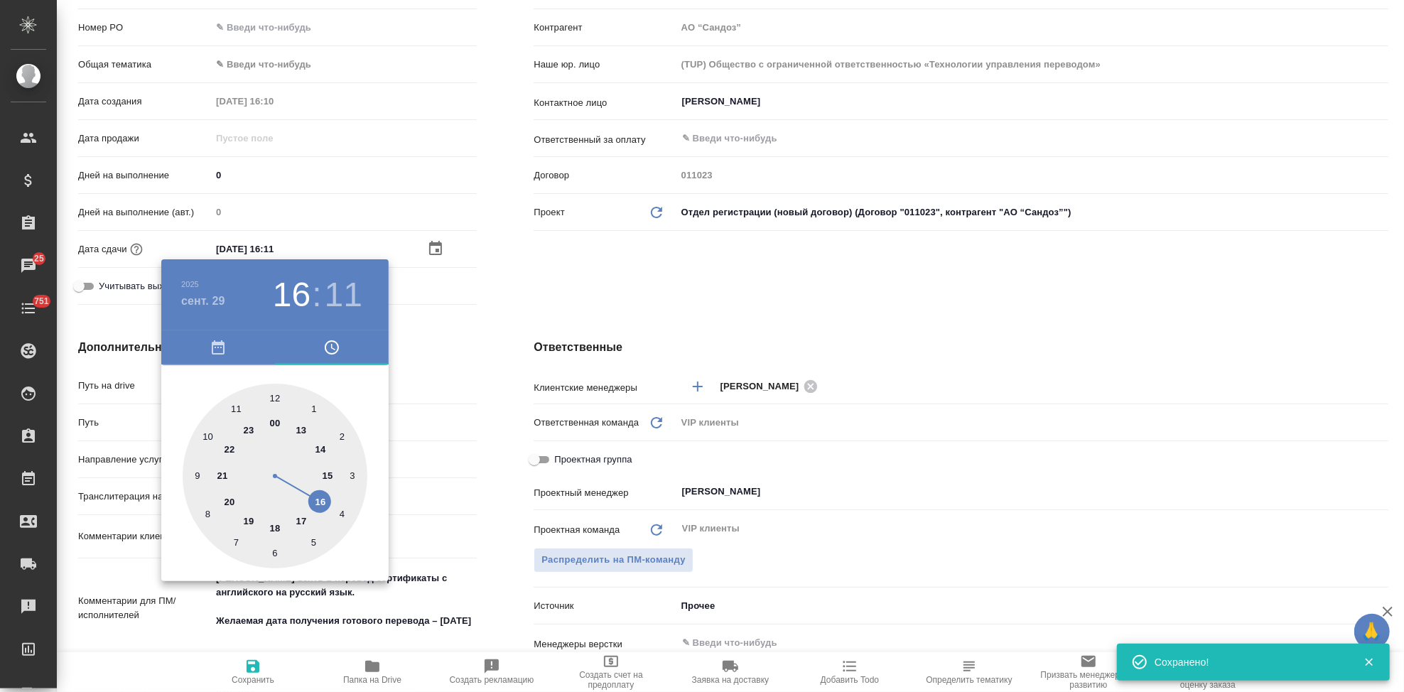
click at [301, 521] on div at bounding box center [275, 476] width 185 height 185
type input "29.09.2025 17:11"
type textarea "x"
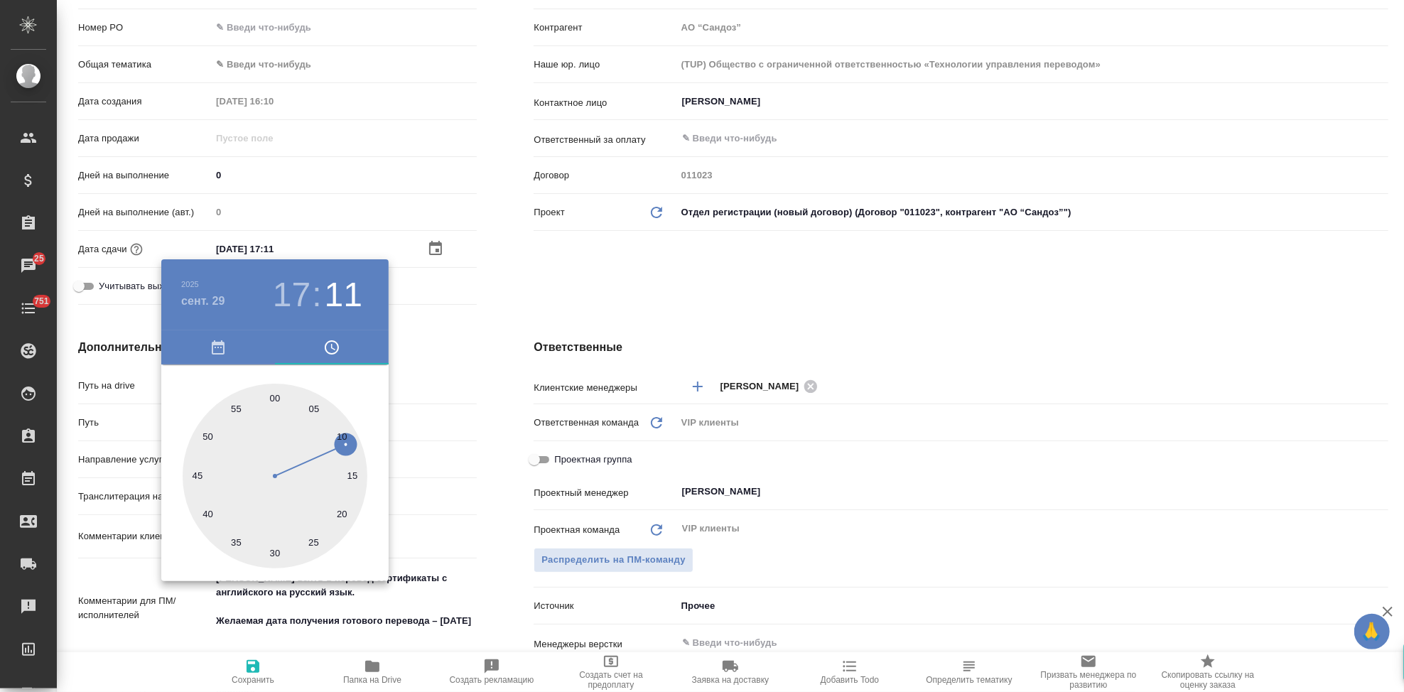
click at [274, 397] on div at bounding box center [275, 476] width 185 height 185
type input "29.09.2025 17:00"
type textarea "x"
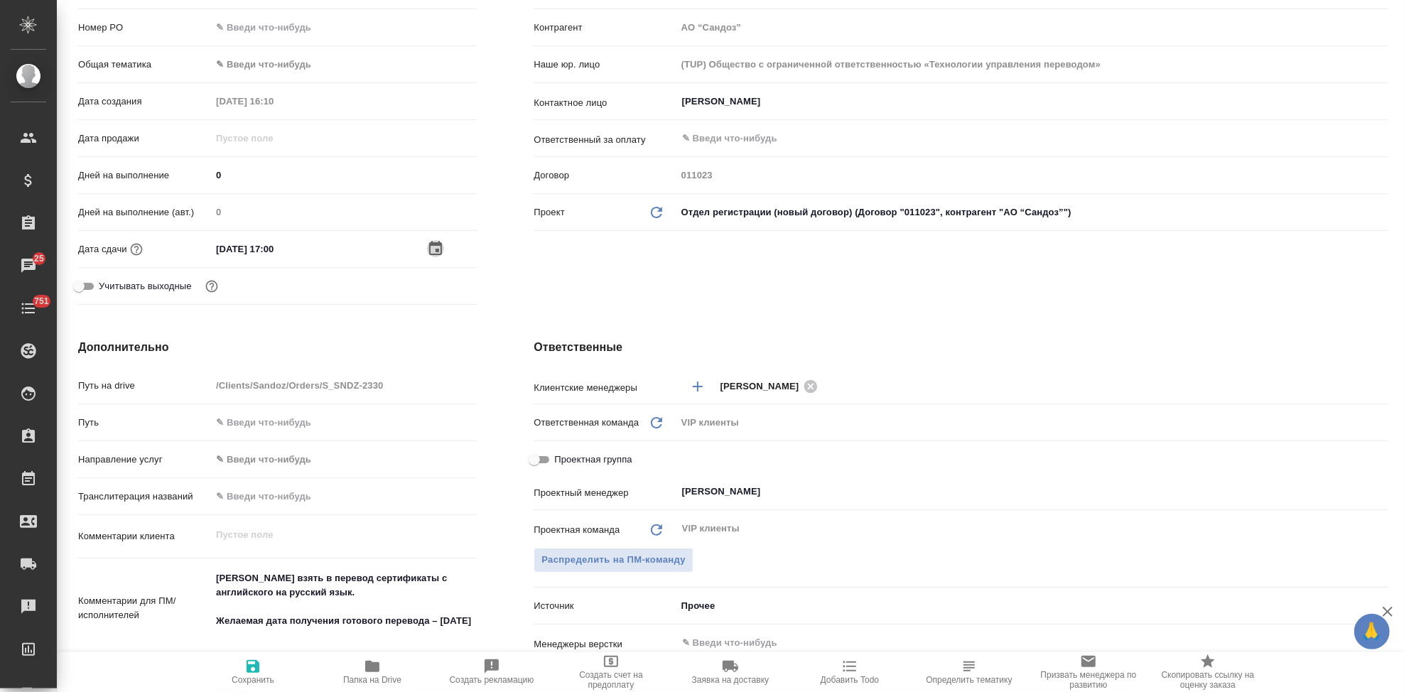
type textarea "x"
click at [260, 678] on span "Сохранить" at bounding box center [253, 680] width 43 height 10
type textarea "x"
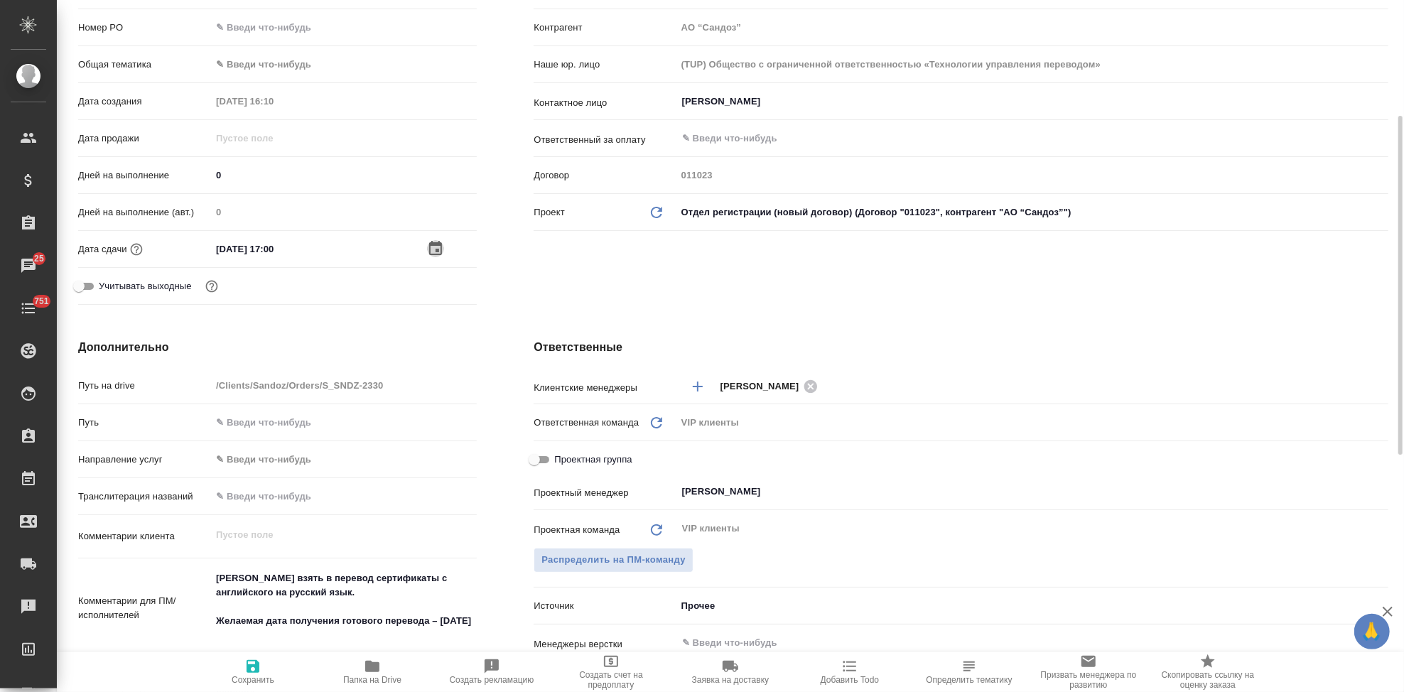
type textarea "x"
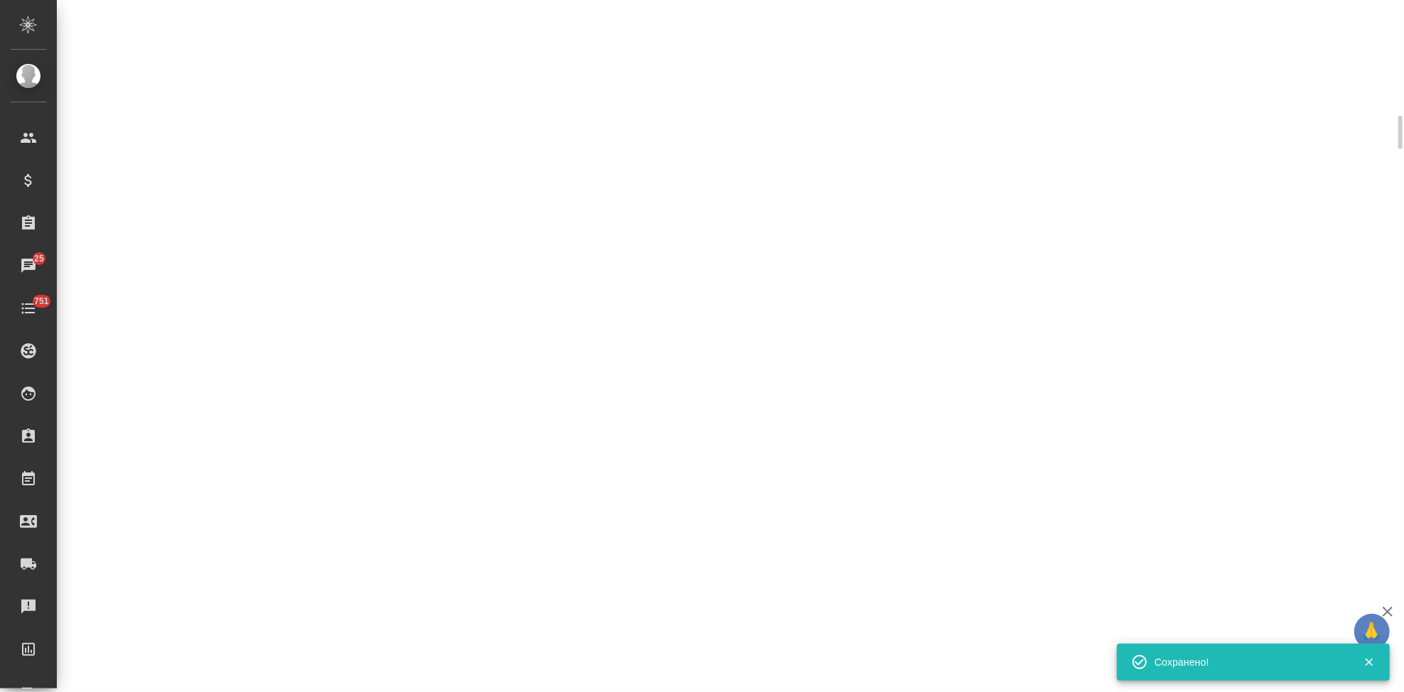
select select "RU"
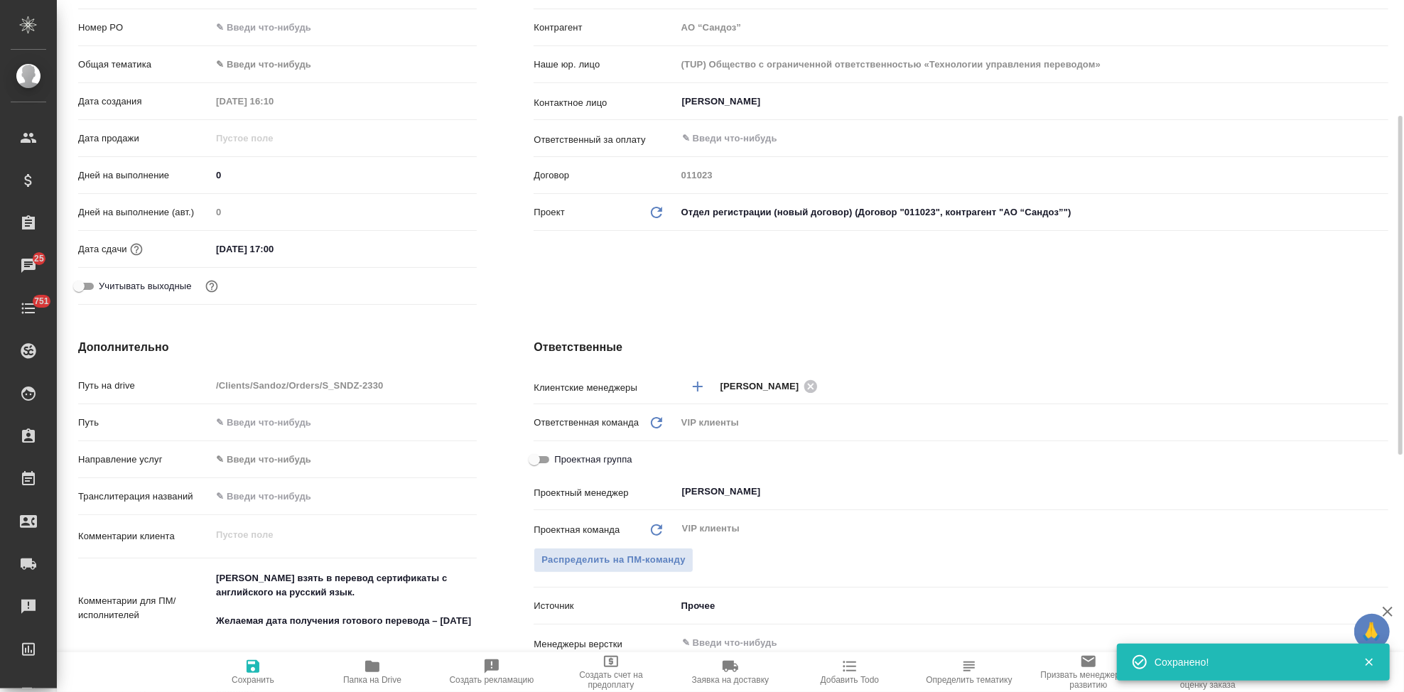
type textarea "x"
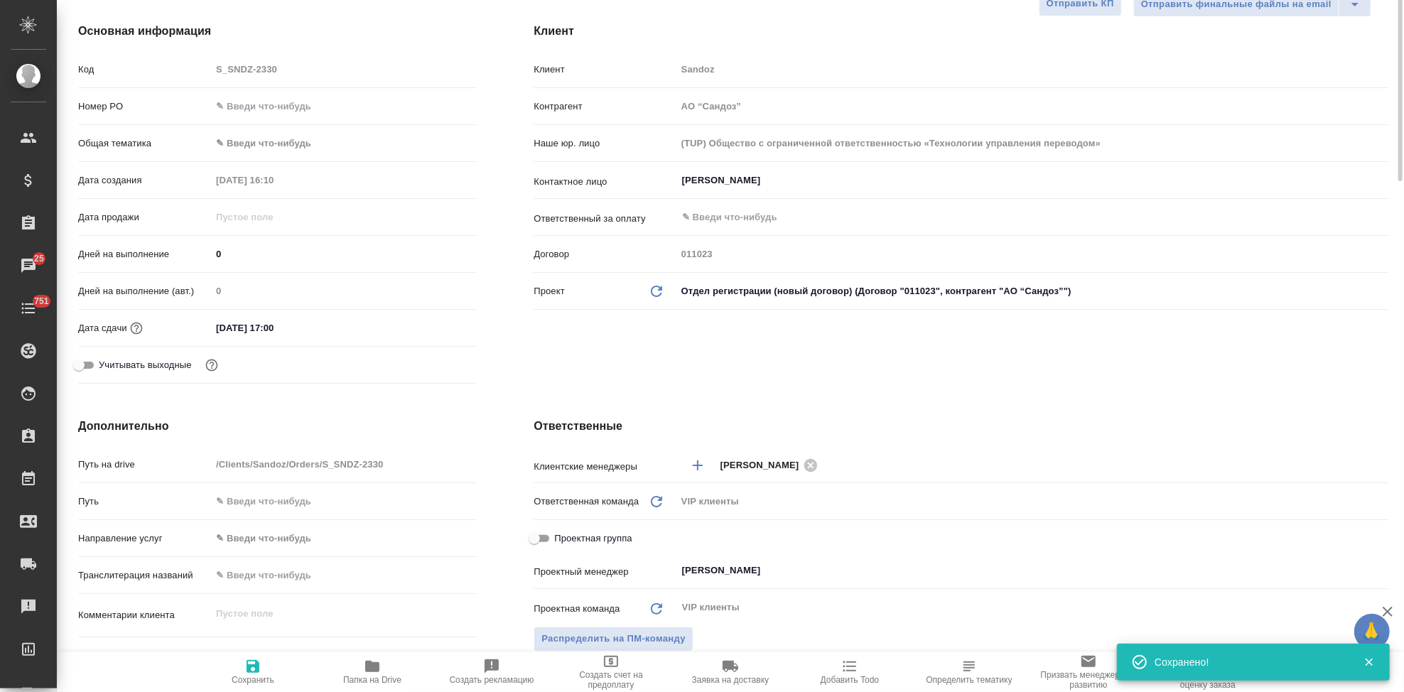
scroll to position [0, 0]
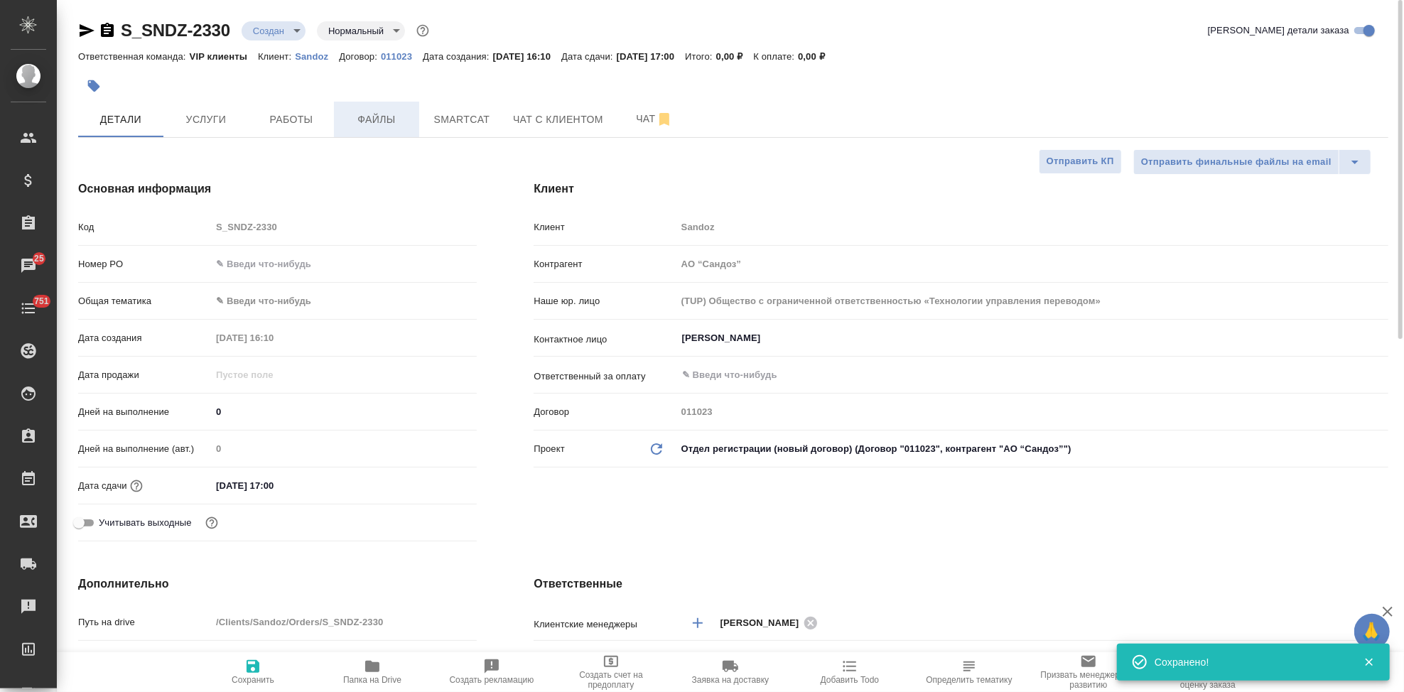
click at [371, 122] on span "Файлы" at bounding box center [377, 120] width 68 height 18
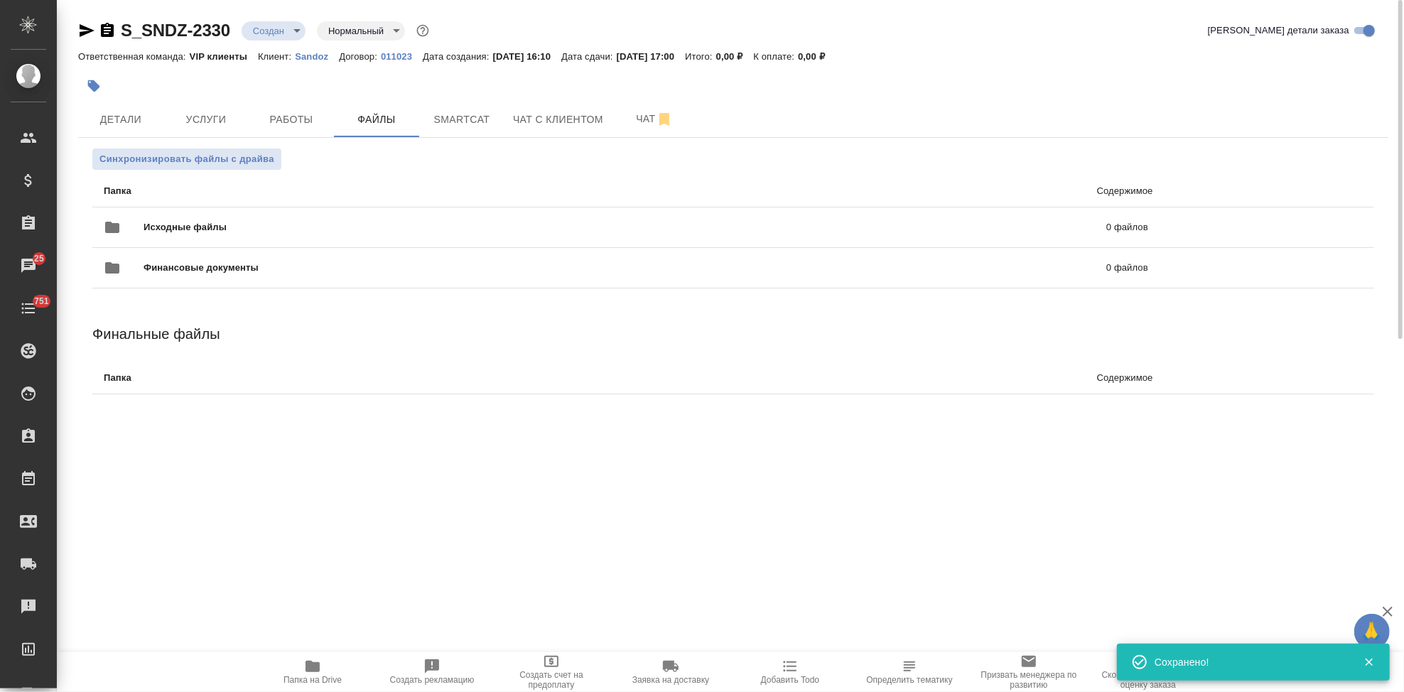
click at [950, 94] on div at bounding box center [515, 85] width 874 height 31
click at [1303, 228] on label "uploadFiles" at bounding box center [1312, 227] width 34 height 34
click at [0, 0] on input "uploadFiles" at bounding box center [0, 0] width 0 height 0
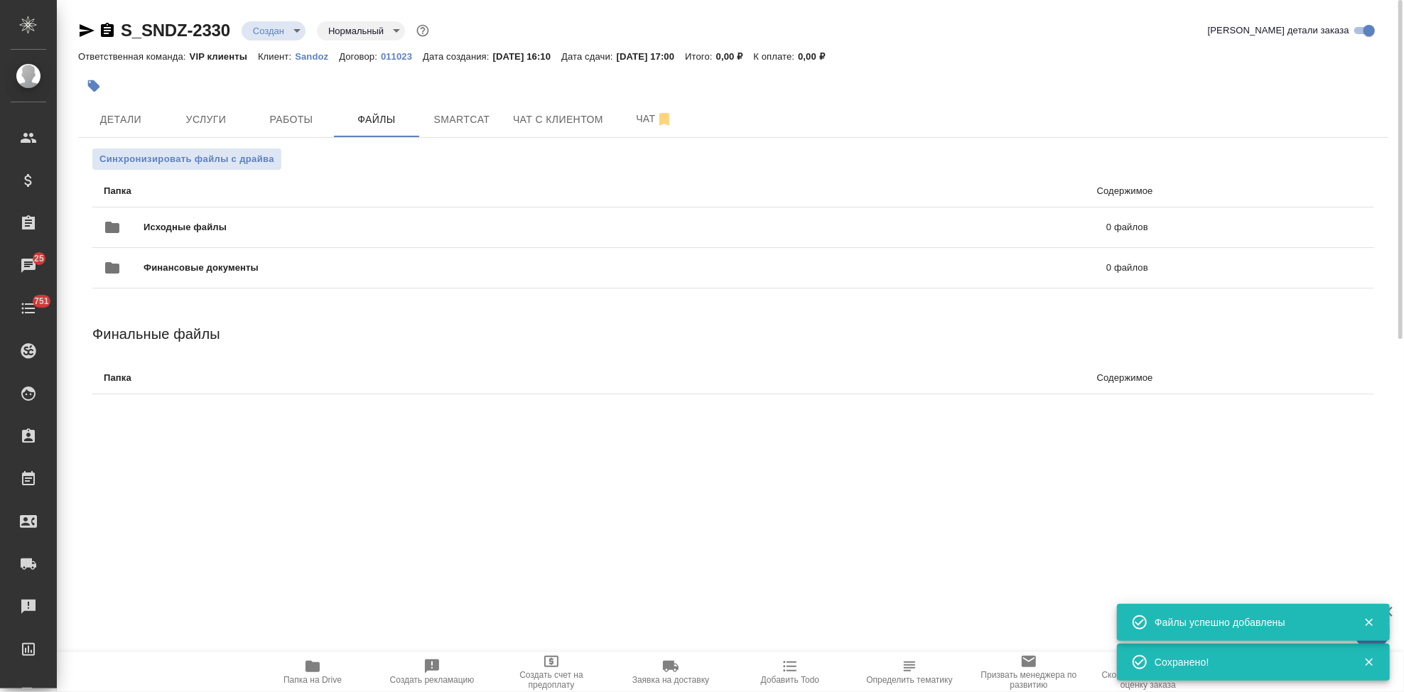
click at [296, 34] on body "🙏 .cls-1 fill:#fff; AWATERA Kabargina Anna Клиенты Спецификации Заказы 25 Чаты …" at bounding box center [702, 346] width 1404 height 692
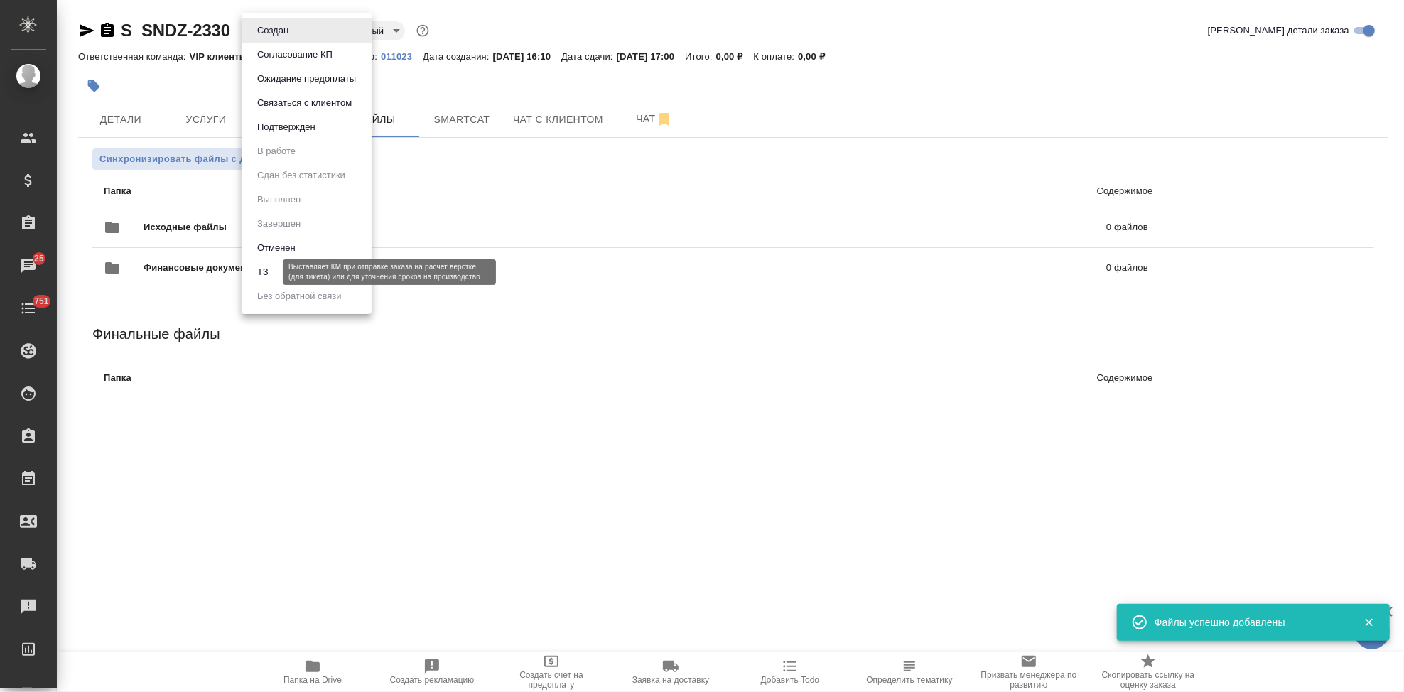
click at [263, 273] on button "ТЗ" at bounding box center [263, 272] width 20 height 16
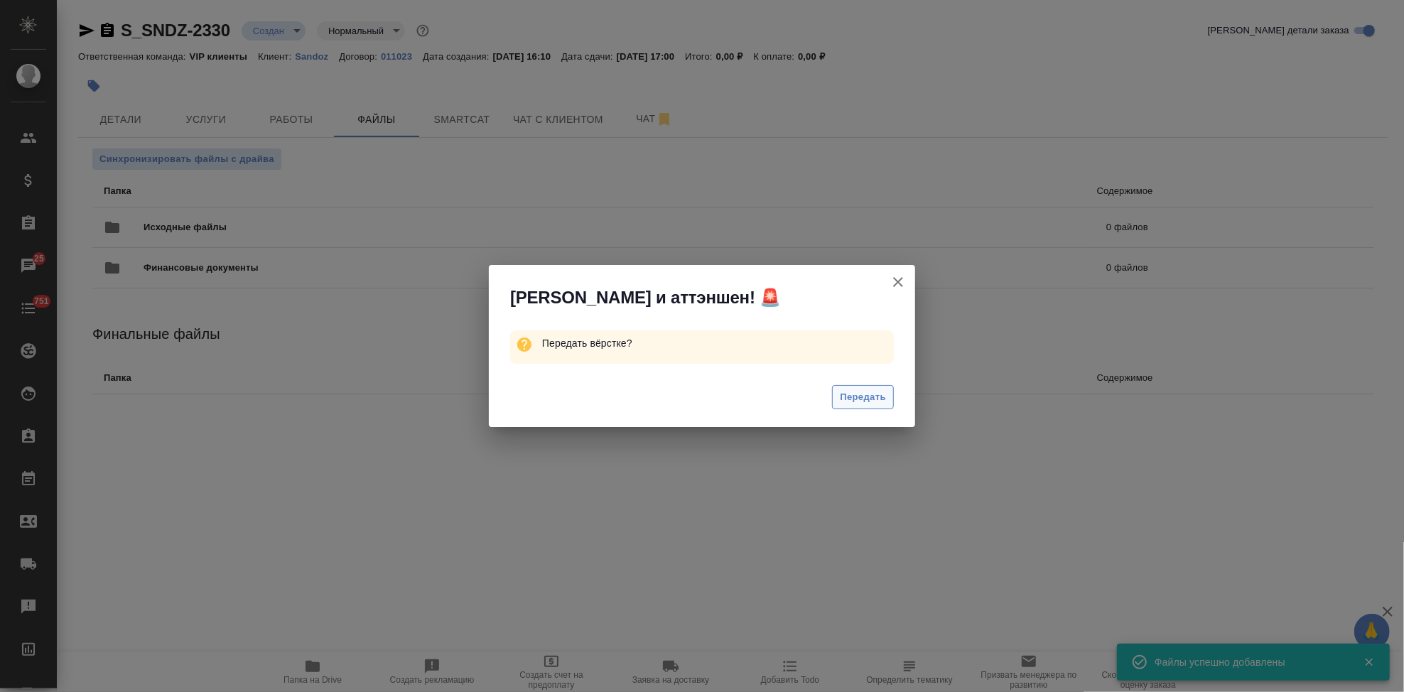
click at [847, 393] on span "Передать" at bounding box center [863, 397] width 46 height 16
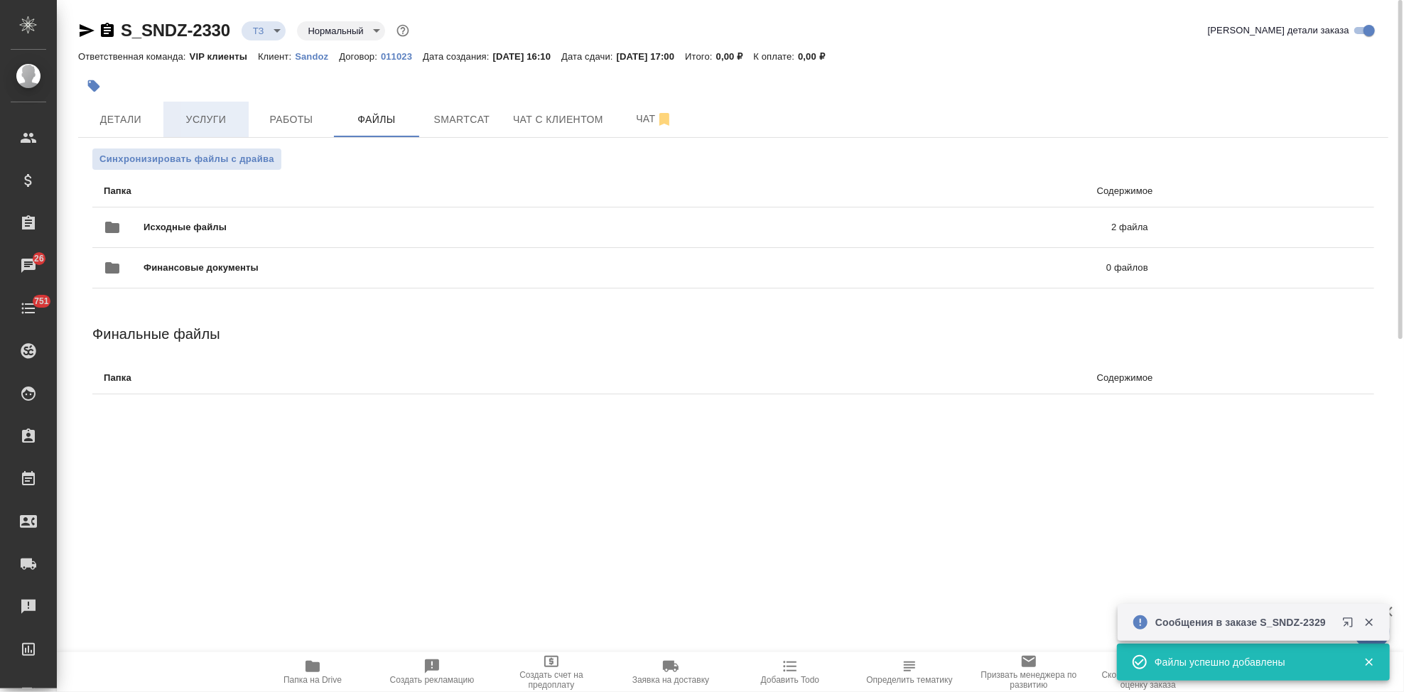
click at [192, 120] on span "Услуги" at bounding box center [206, 120] width 68 height 18
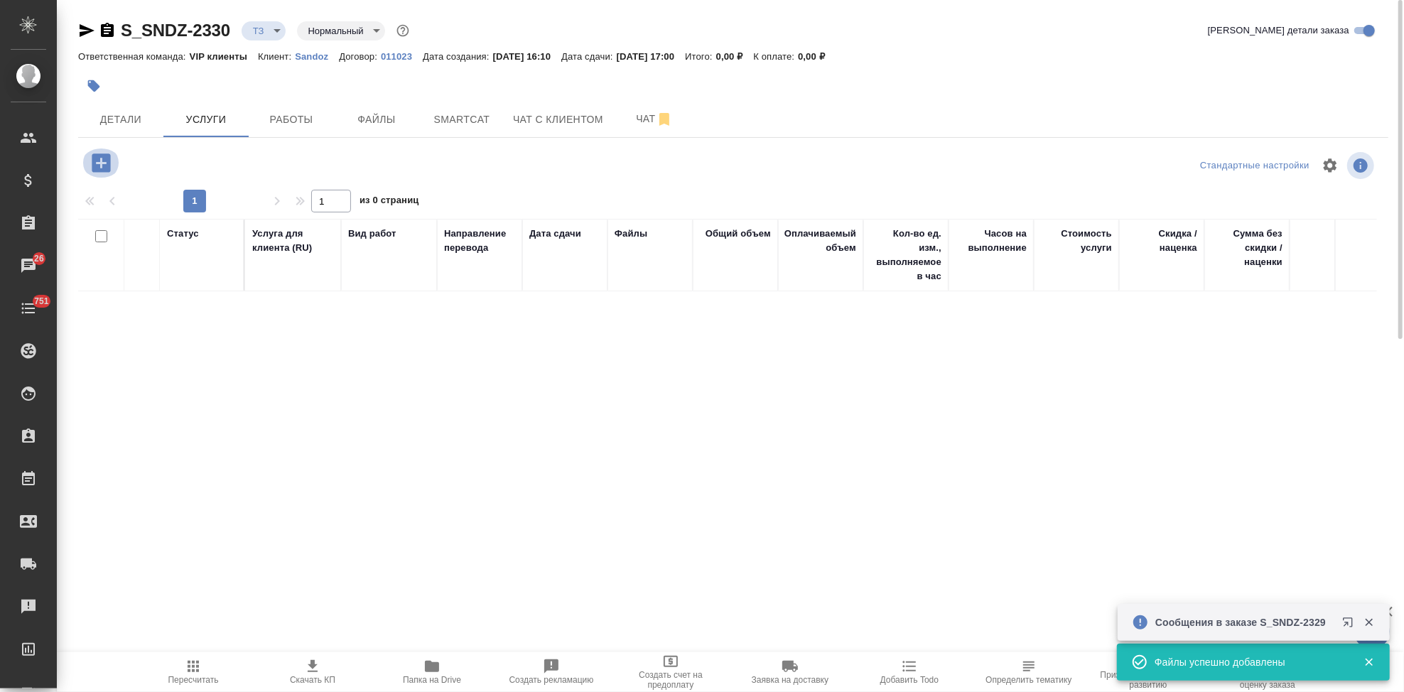
click at [102, 170] on icon "button" at bounding box center [101, 163] width 18 height 18
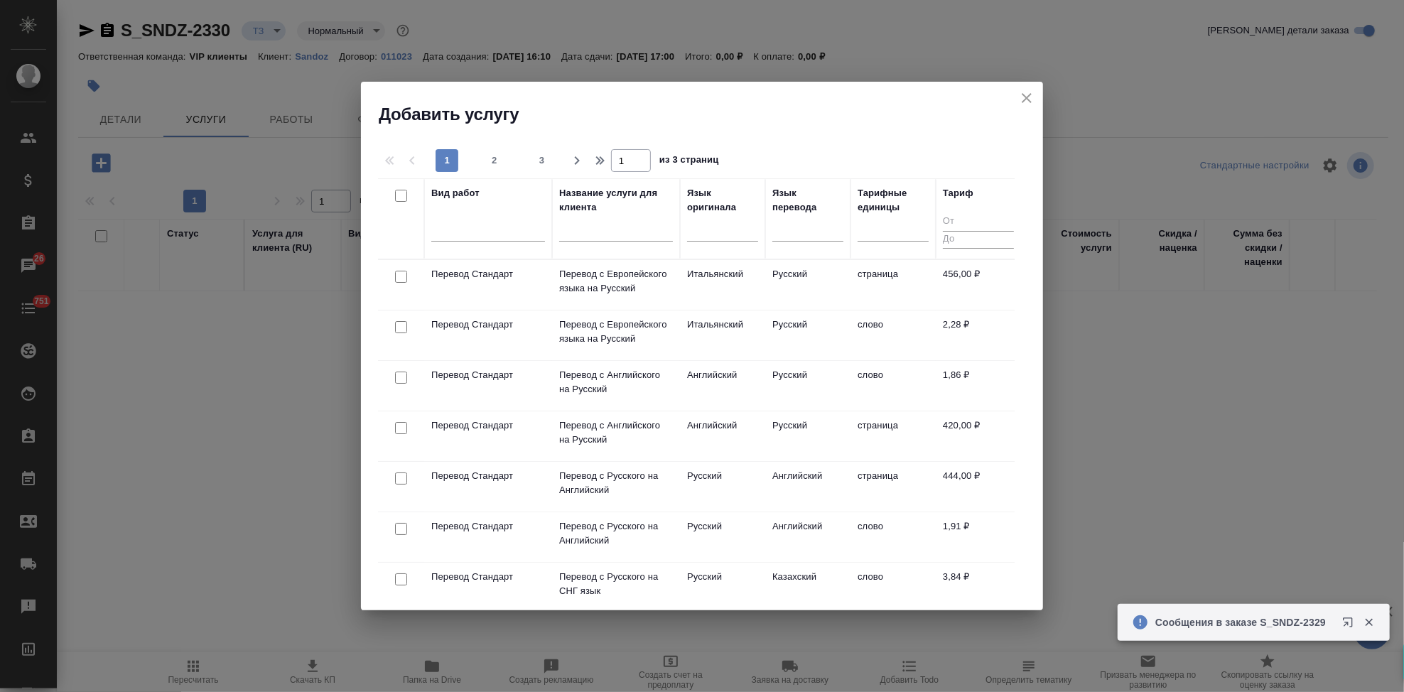
click at [580, 229] on input "text" at bounding box center [616, 233] width 114 height 18
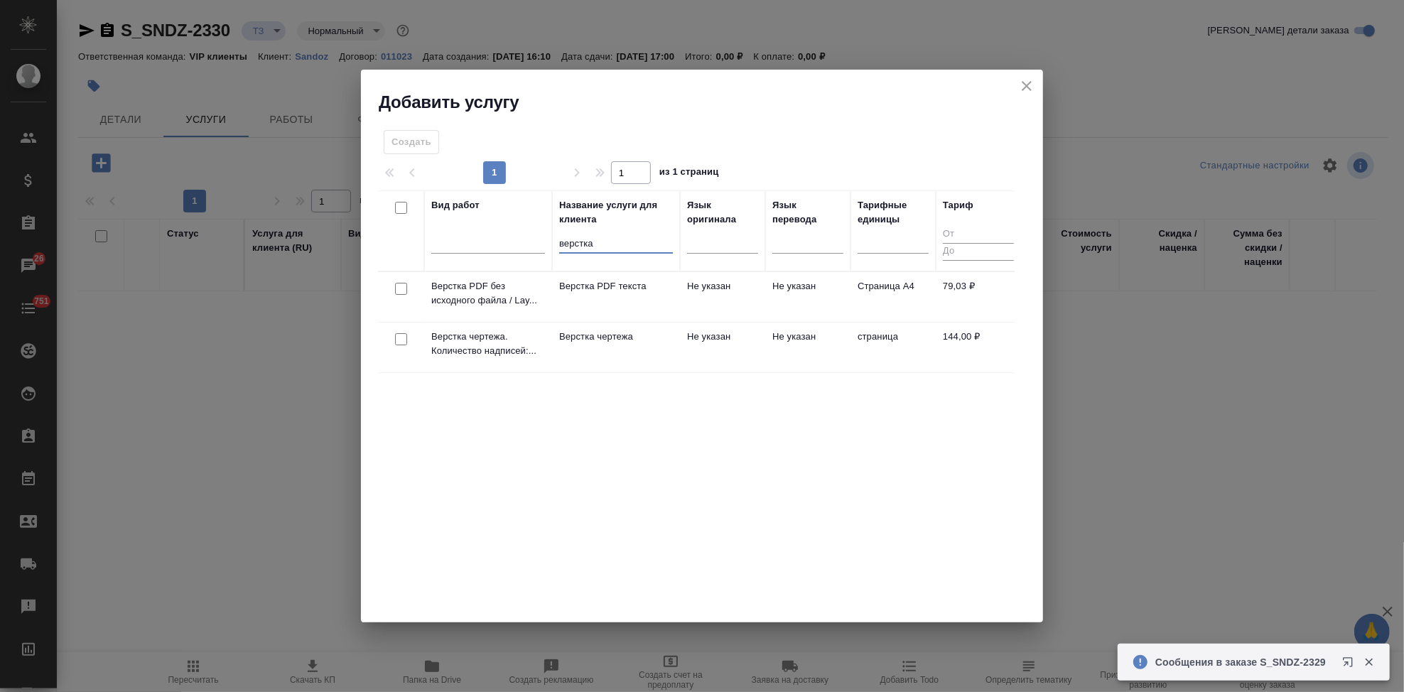
type input "верстка"
click at [778, 331] on td "Не указан" at bounding box center [807, 348] width 85 height 50
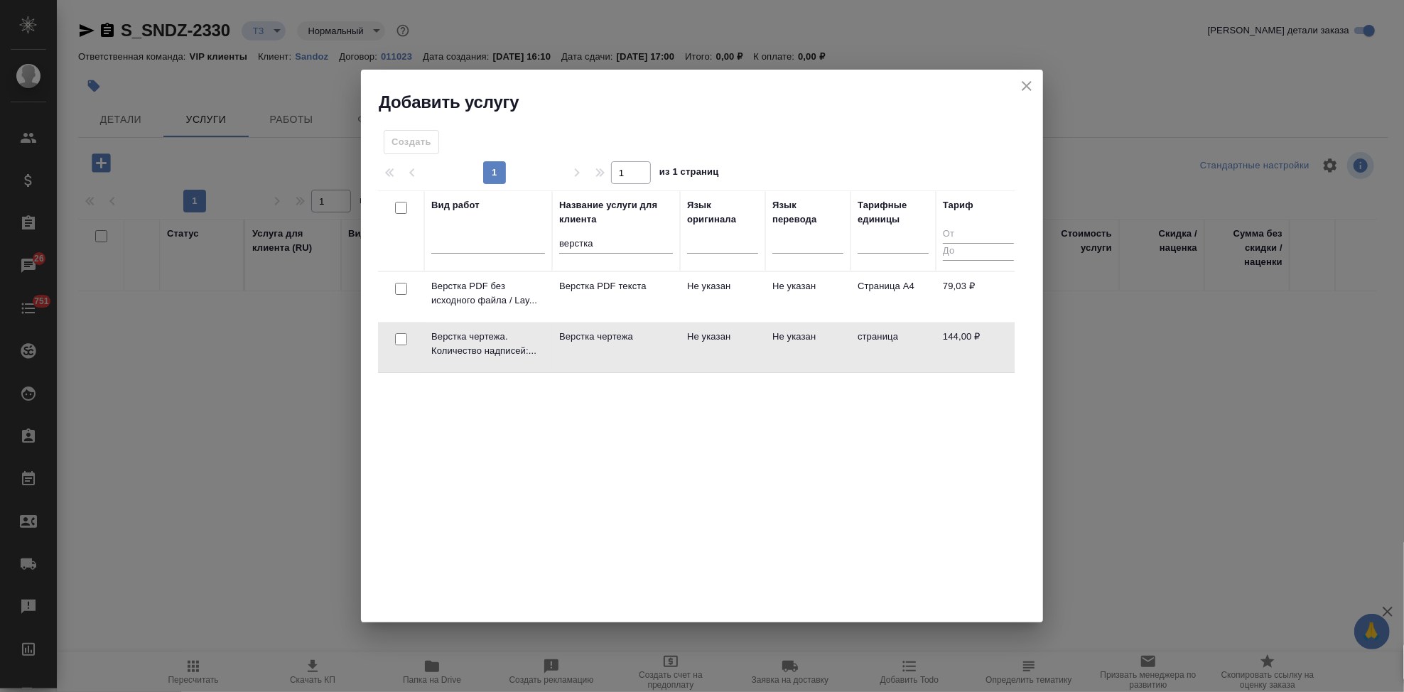
click at [778, 331] on td "Не указан" at bounding box center [807, 348] width 85 height 50
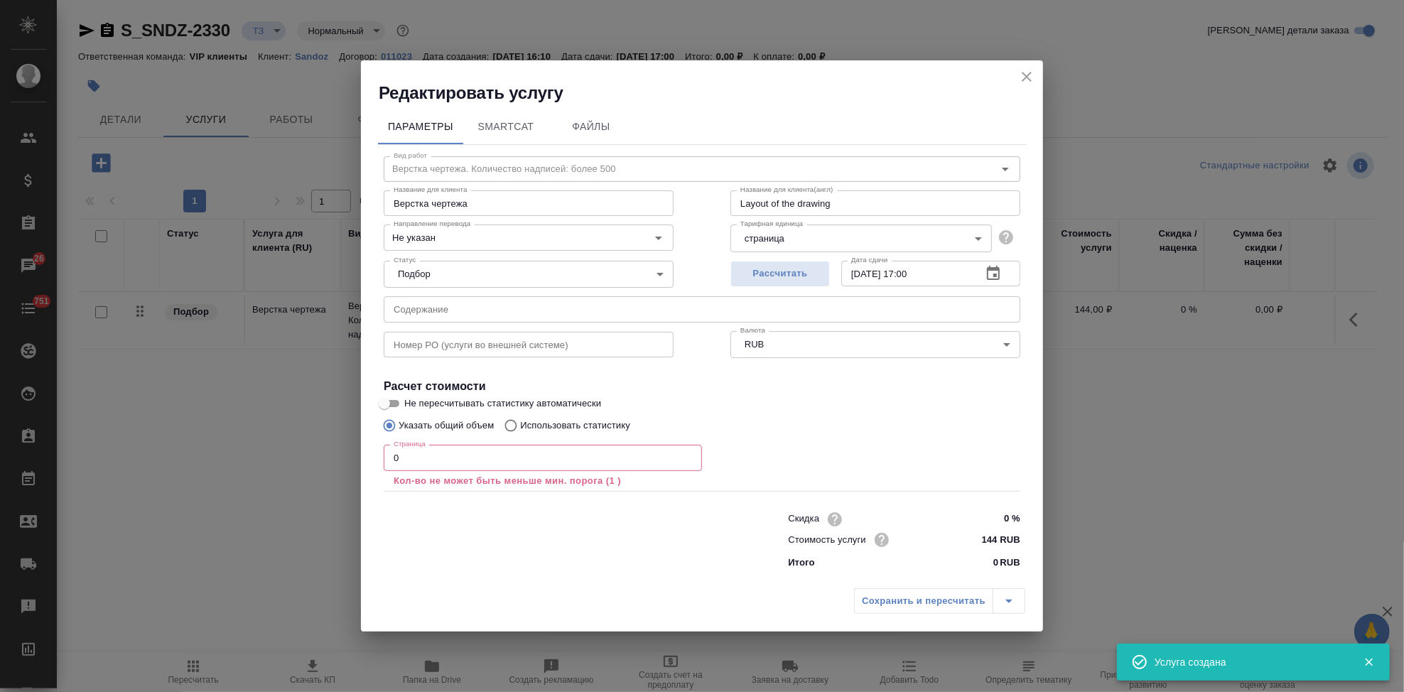
click at [465, 464] on input "0" at bounding box center [543, 458] width 318 height 26
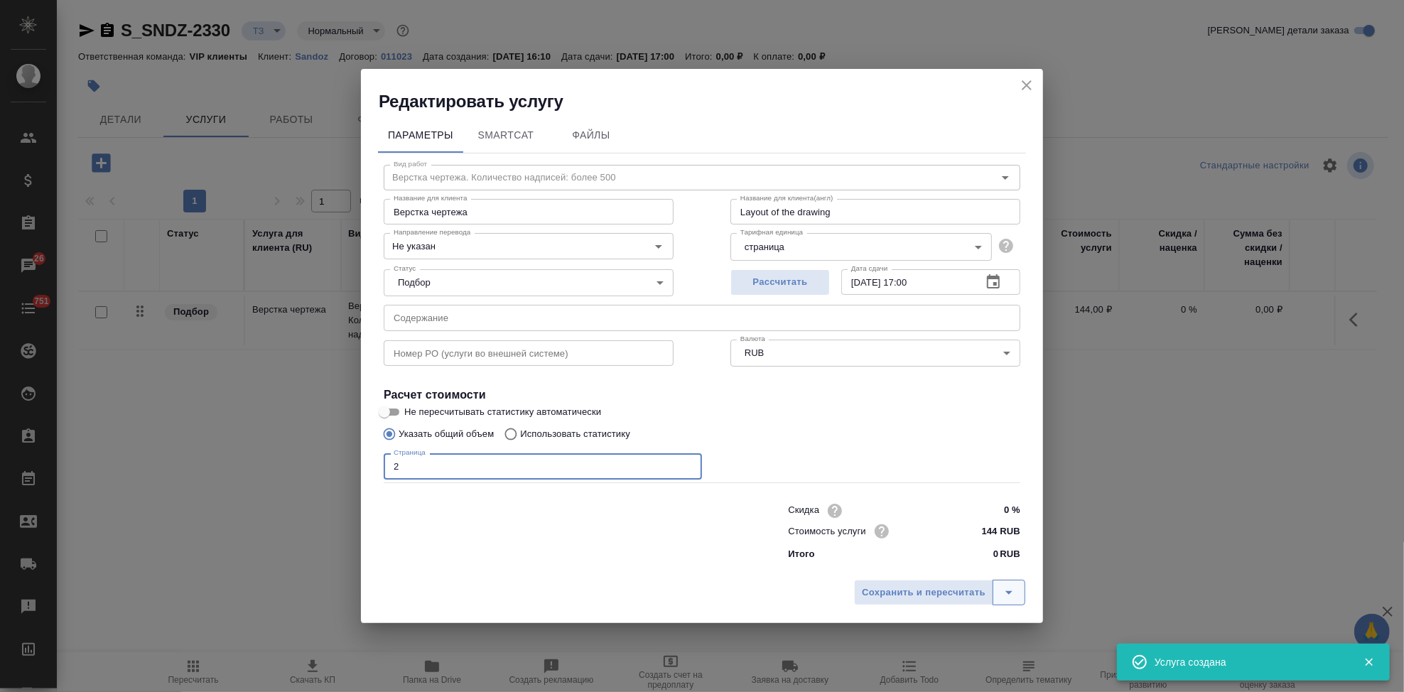
type input "2"
click at [1024, 593] on button "split button" at bounding box center [1009, 593] width 33 height 26
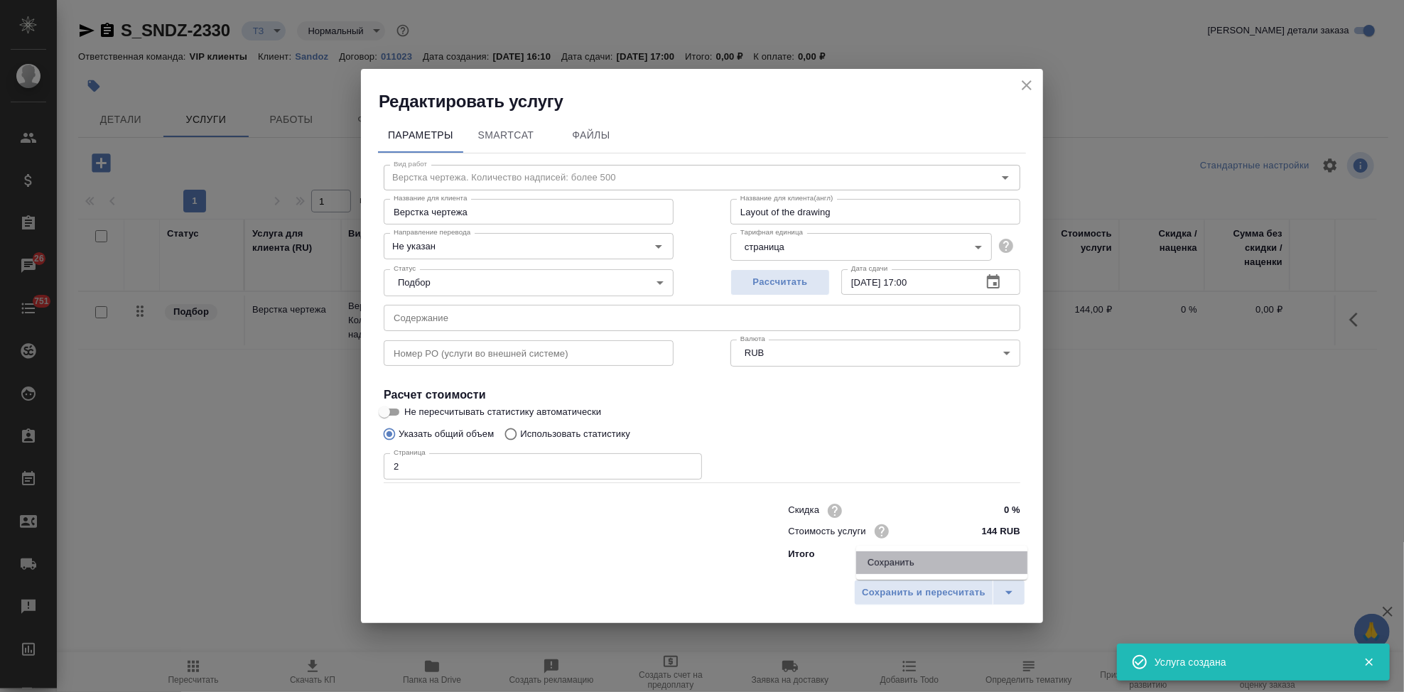
click at [921, 565] on li "Сохранить" at bounding box center [941, 563] width 171 height 23
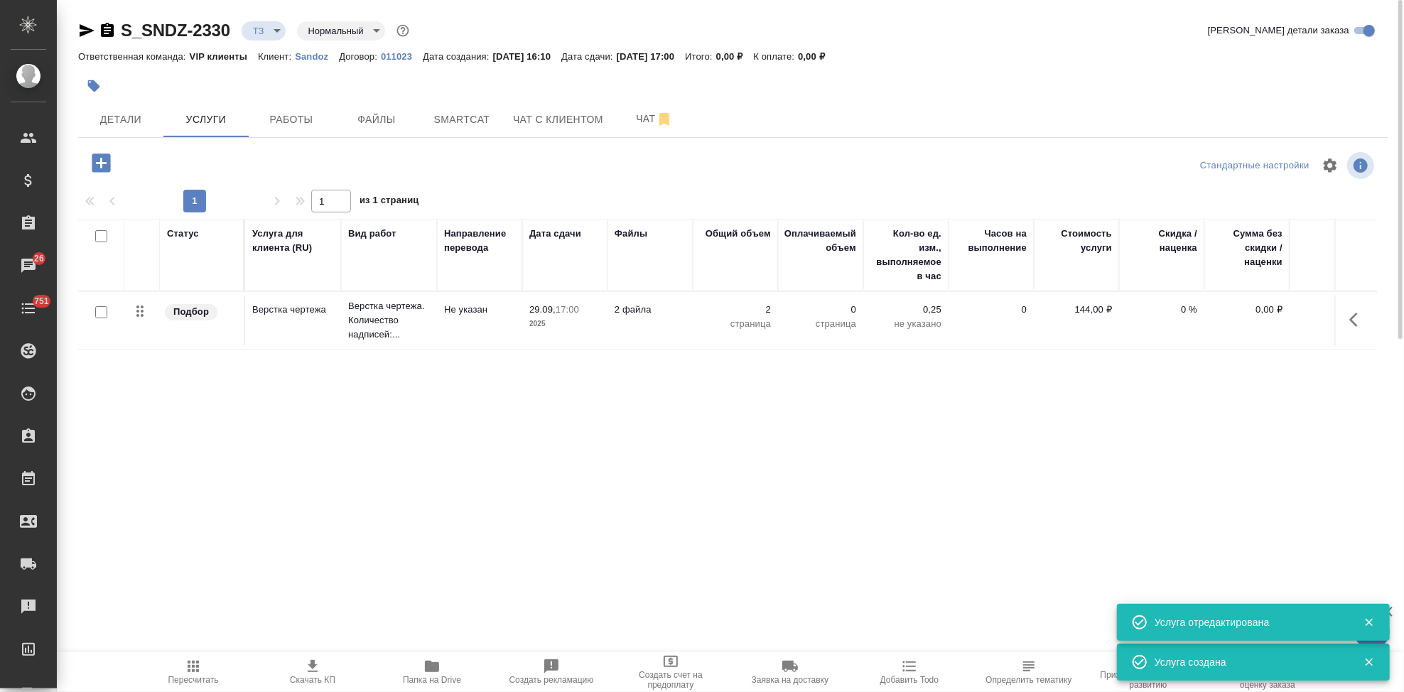
click at [107, 168] on icon "button" at bounding box center [101, 163] width 18 height 18
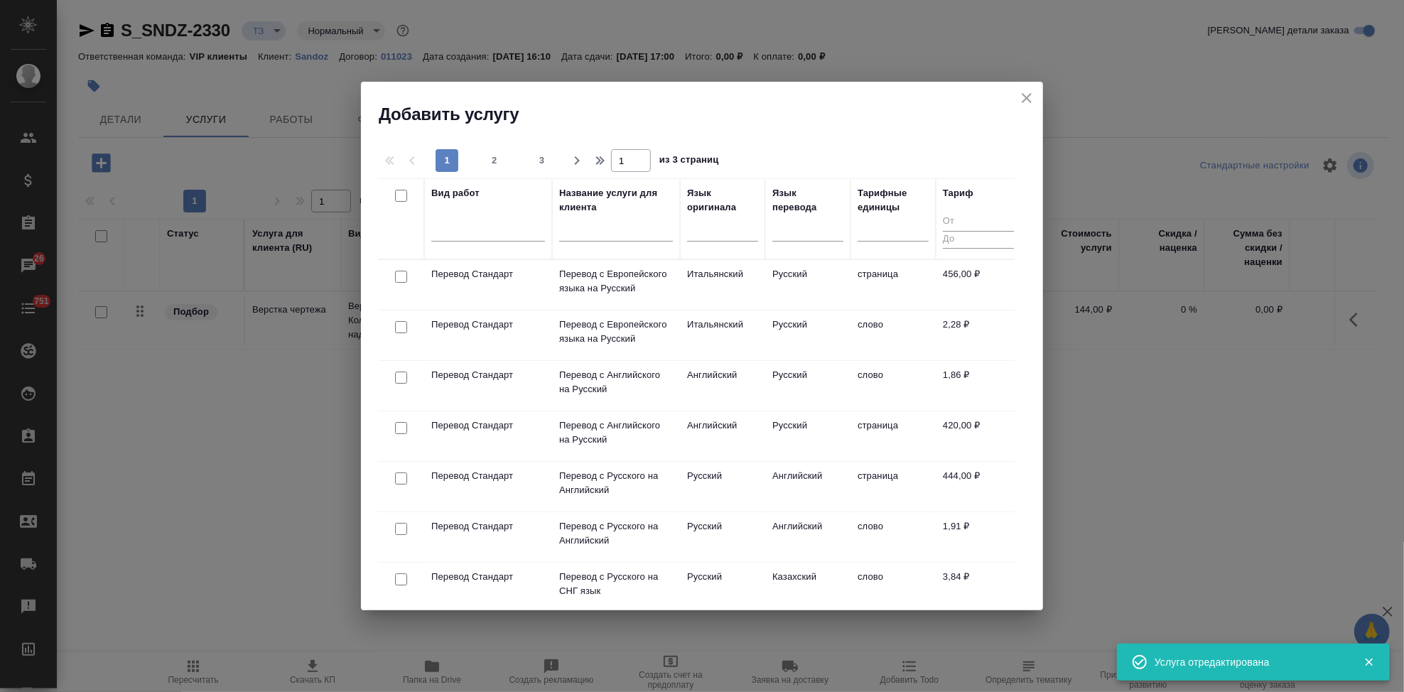
click at [711, 242] on div at bounding box center [722, 233] width 71 height 37
click at [709, 231] on div at bounding box center [722, 227] width 71 height 21
type input "а"
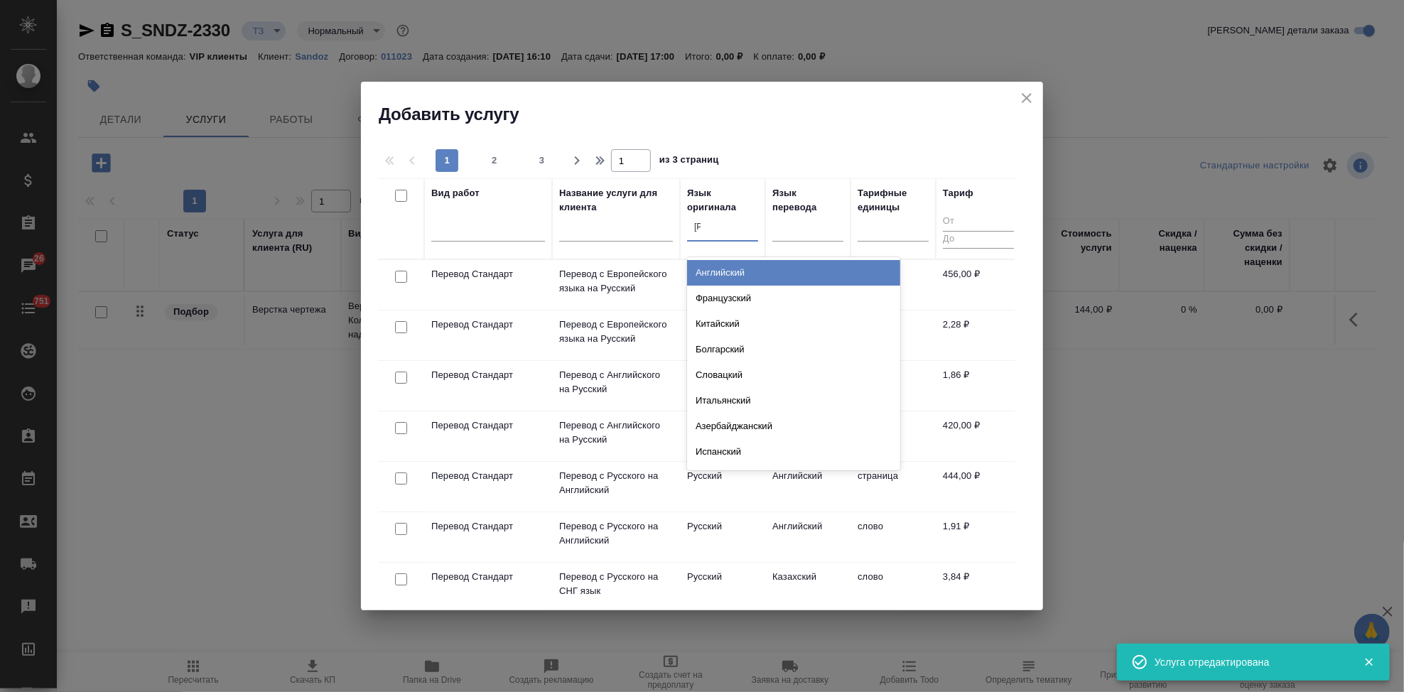
click at [729, 269] on div "Английский" at bounding box center [793, 273] width 213 height 26
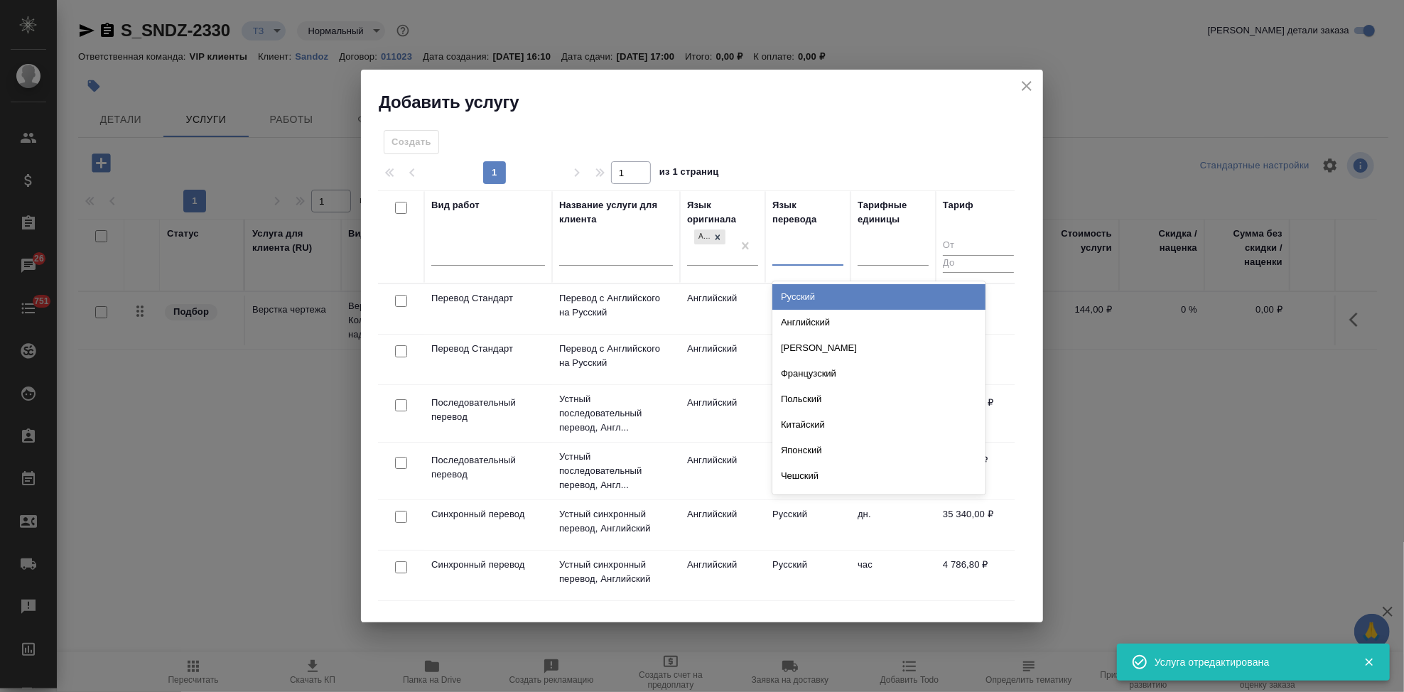
click at [795, 253] on div at bounding box center [808, 252] width 71 height 21
type input "п"
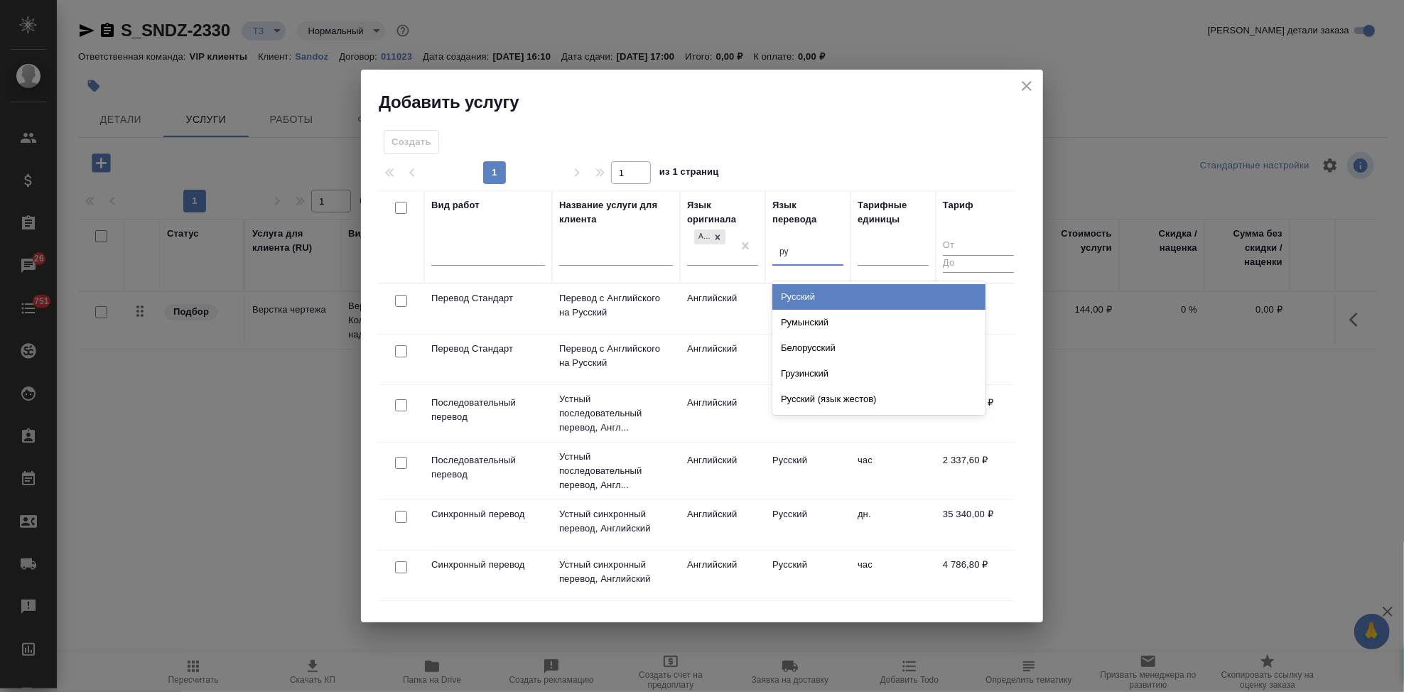
type input "рус"
click at [820, 294] on div "Русский" at bounding box center [879, 297] width 213 height 26
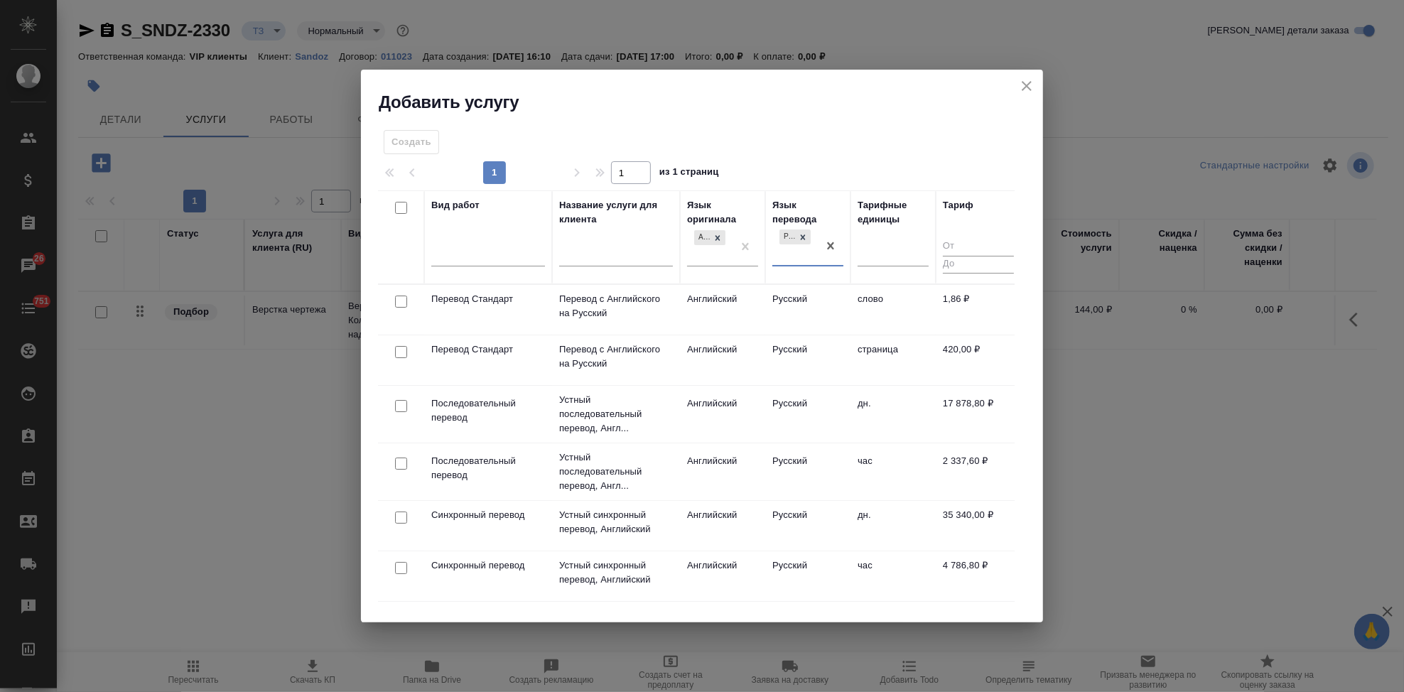
click at [770, 323] on td "Русский" at bounding box center [807, 310] width 85 height 50
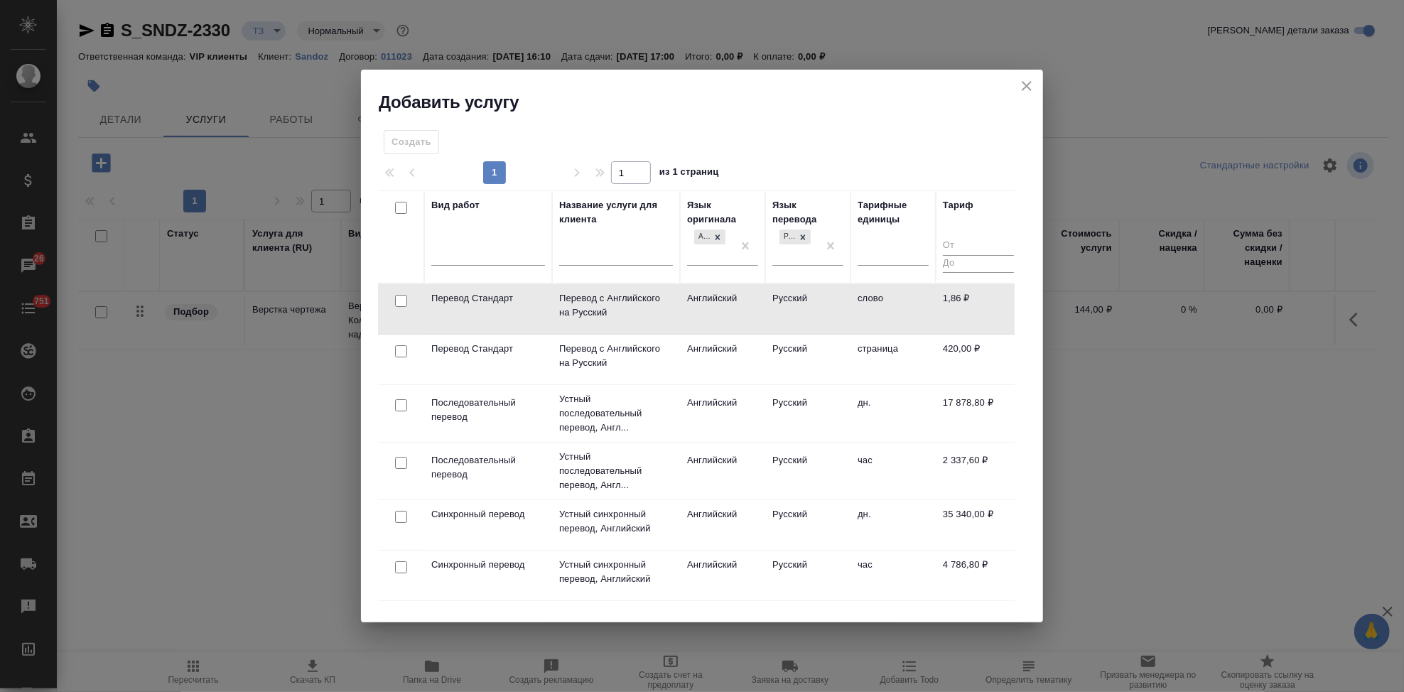
click at [770, 323] on td "Русский" at bounding box center [807, 309] width 85 height 50
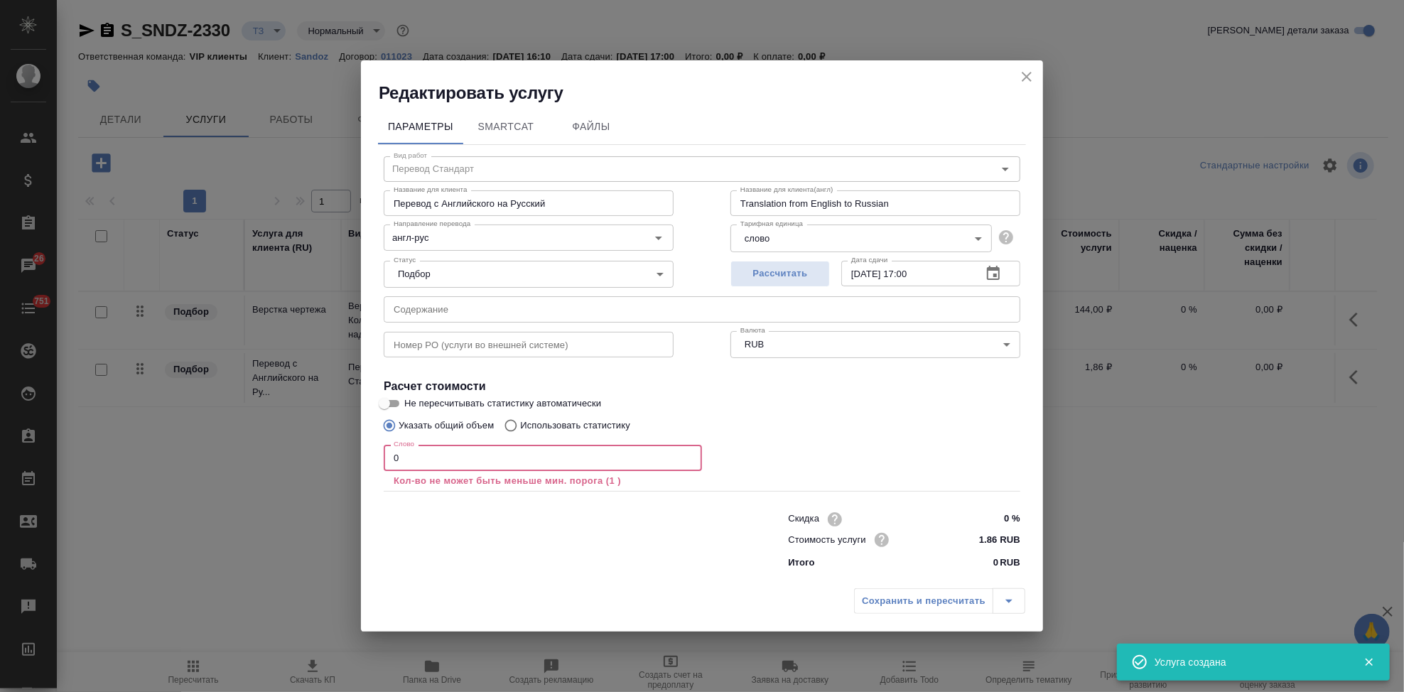
click at [535, 461] on input "0" at bounding box center [543, 458] width 318 height 26
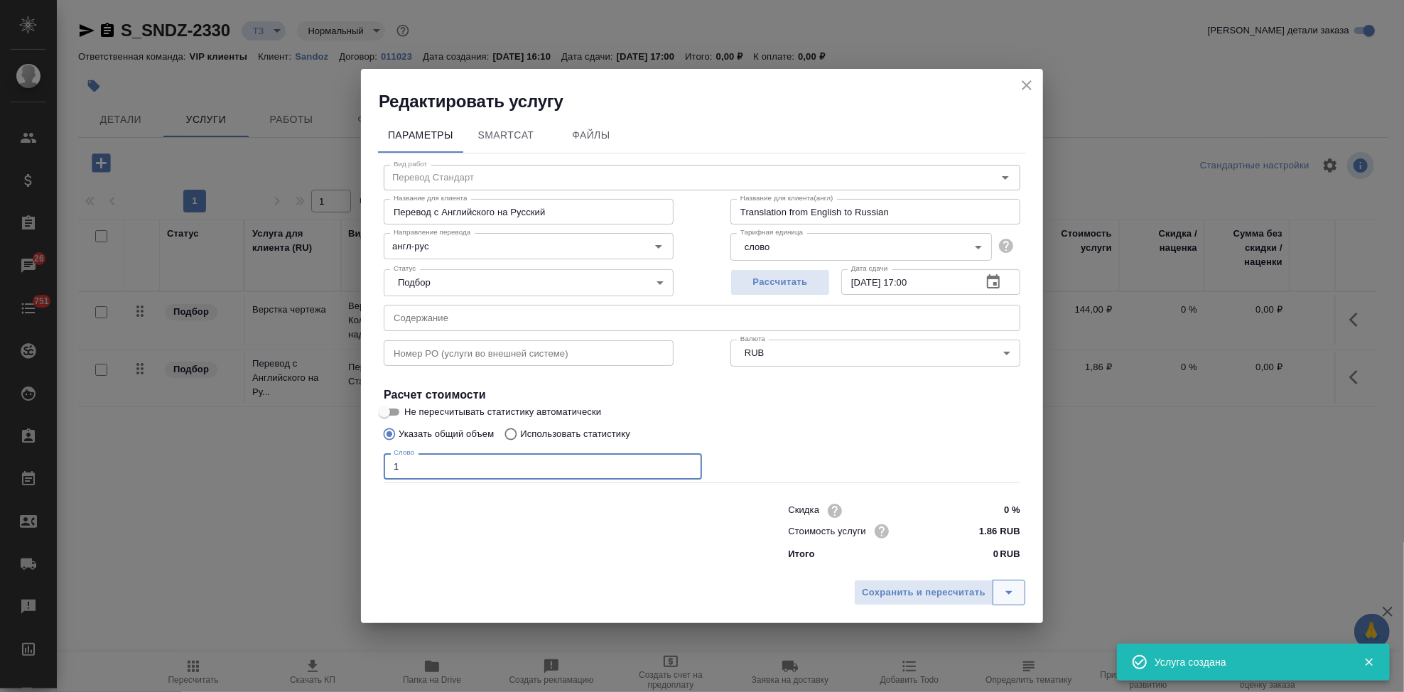
type input "1"
click at [1006, 596] on icon "split button" at bounding box center [1009, 592] width 17 height 17
click at [936, 566] on li "Сохранить" at bounding box center [941, 563] width 171 height 23
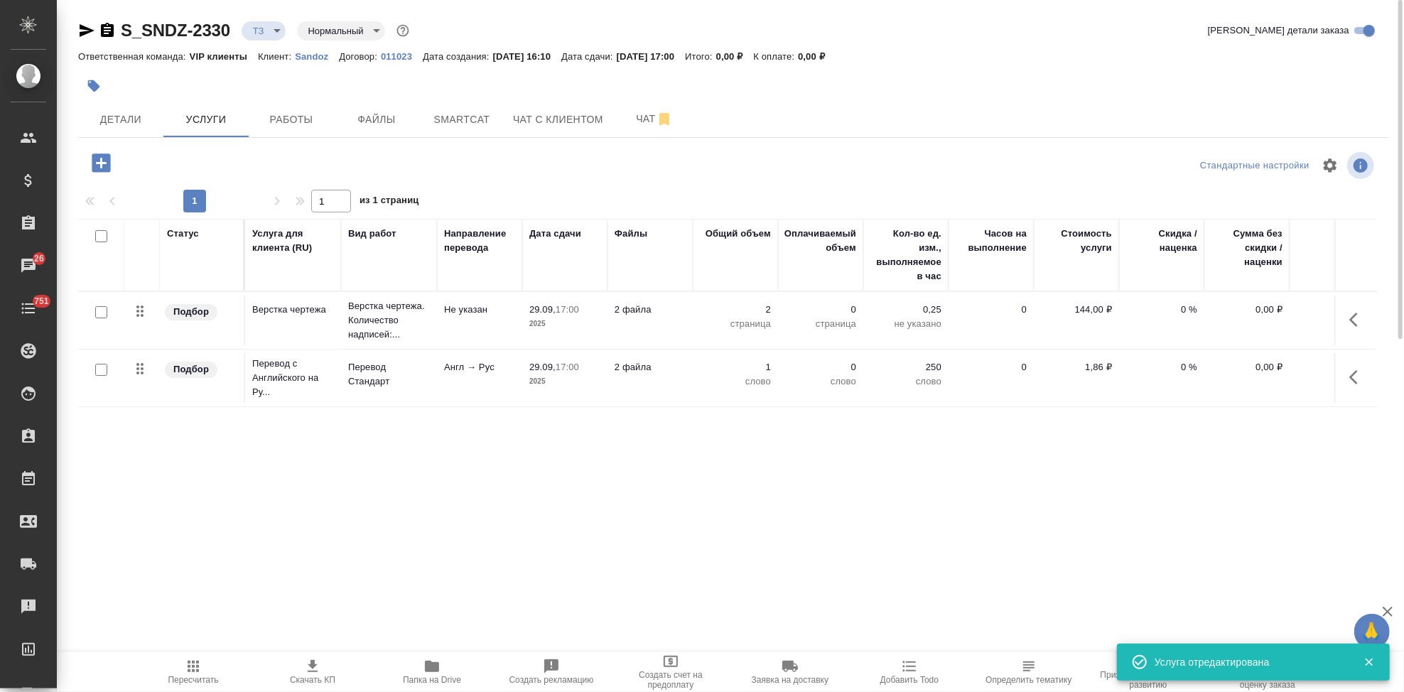
click at [100, 367] on input "checkbox" at bounding box center [101, 370] width 12 height 12
checkbox input "true"
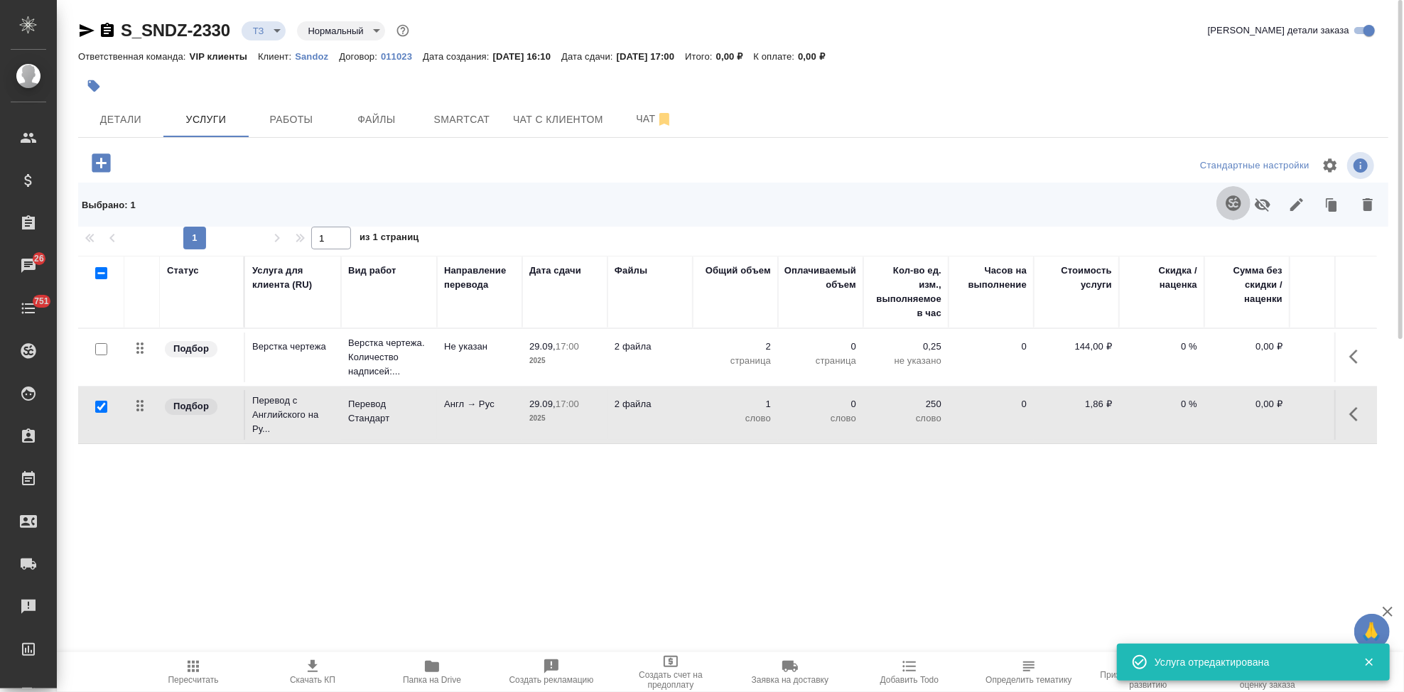
click at [1233, 197] on icon "button" at bounding box center [1233, 202] width 15 height 15
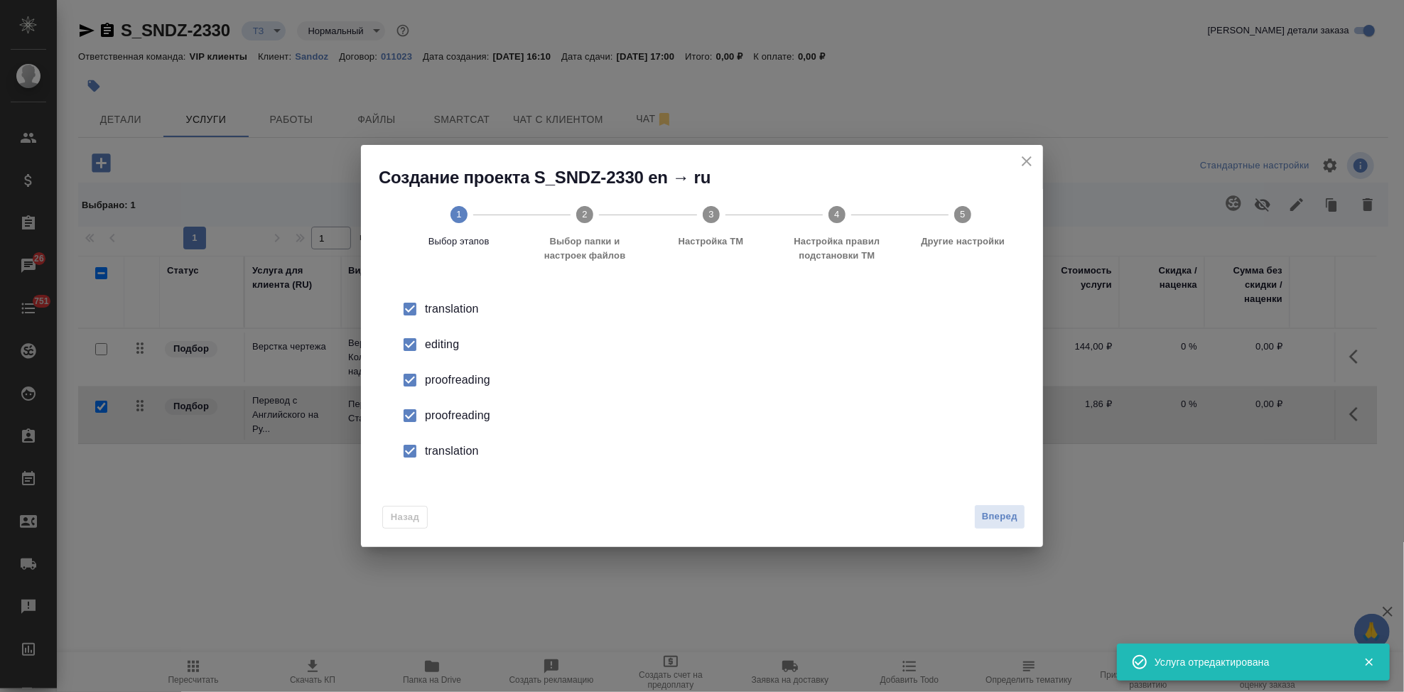
click at [425, 350] on div "editing" at bounding box center [717, 344] width 584 height 17
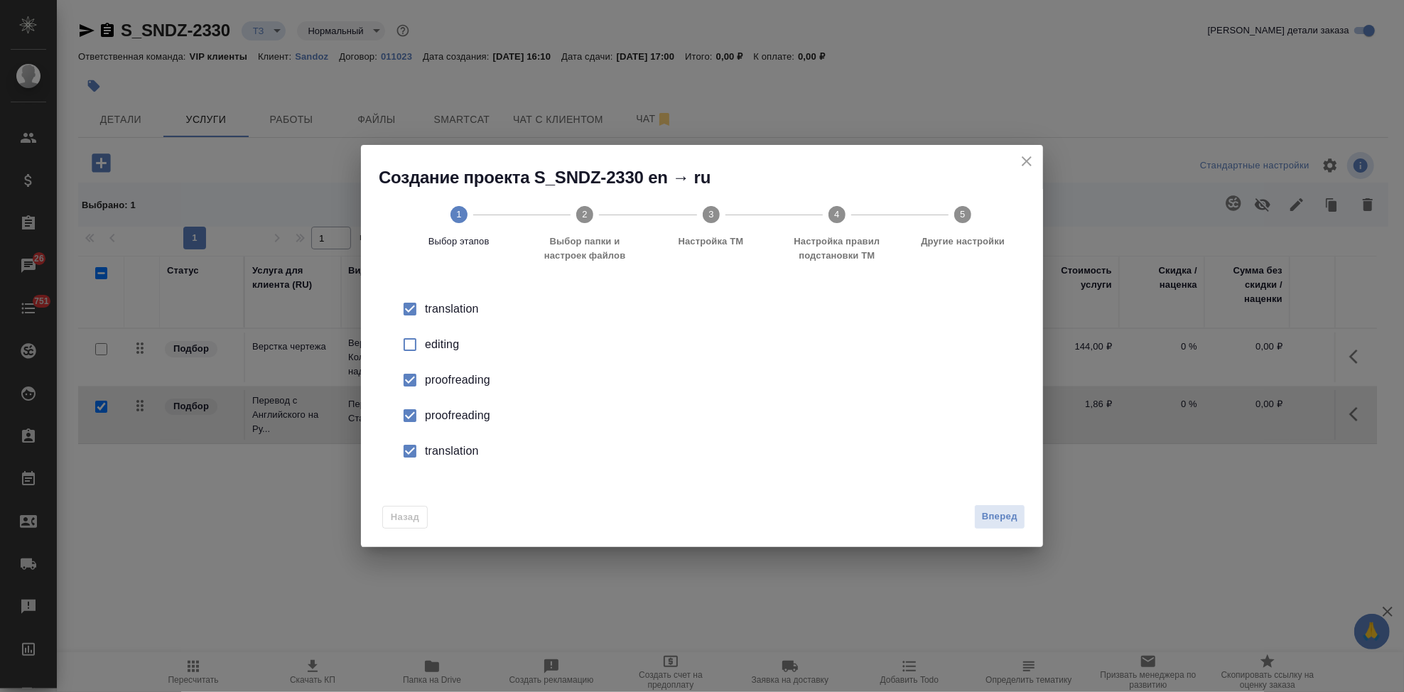
click at [424, 420] on input "checkbox" at bounding box center [410, 416] width 30 height 30
click at [421, 455] on input "checkbox" at bounding box center [410, 451] width 30 height 30
click at [1007, 515] on span "Вперед" at bounding box center [1000, 517] width 36 height 16
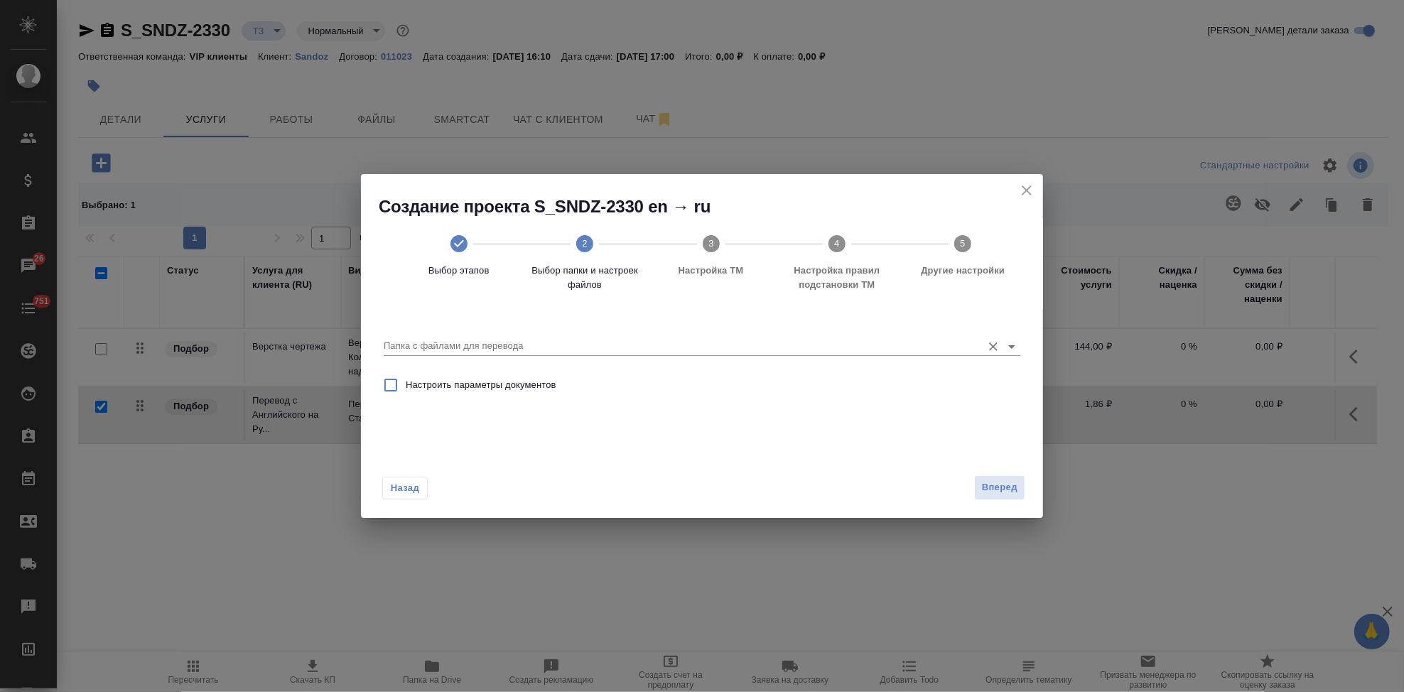
click at [925, 338] on input "Папка с файлами для перевода" at bounding box center [679, 346] width 591 height 17
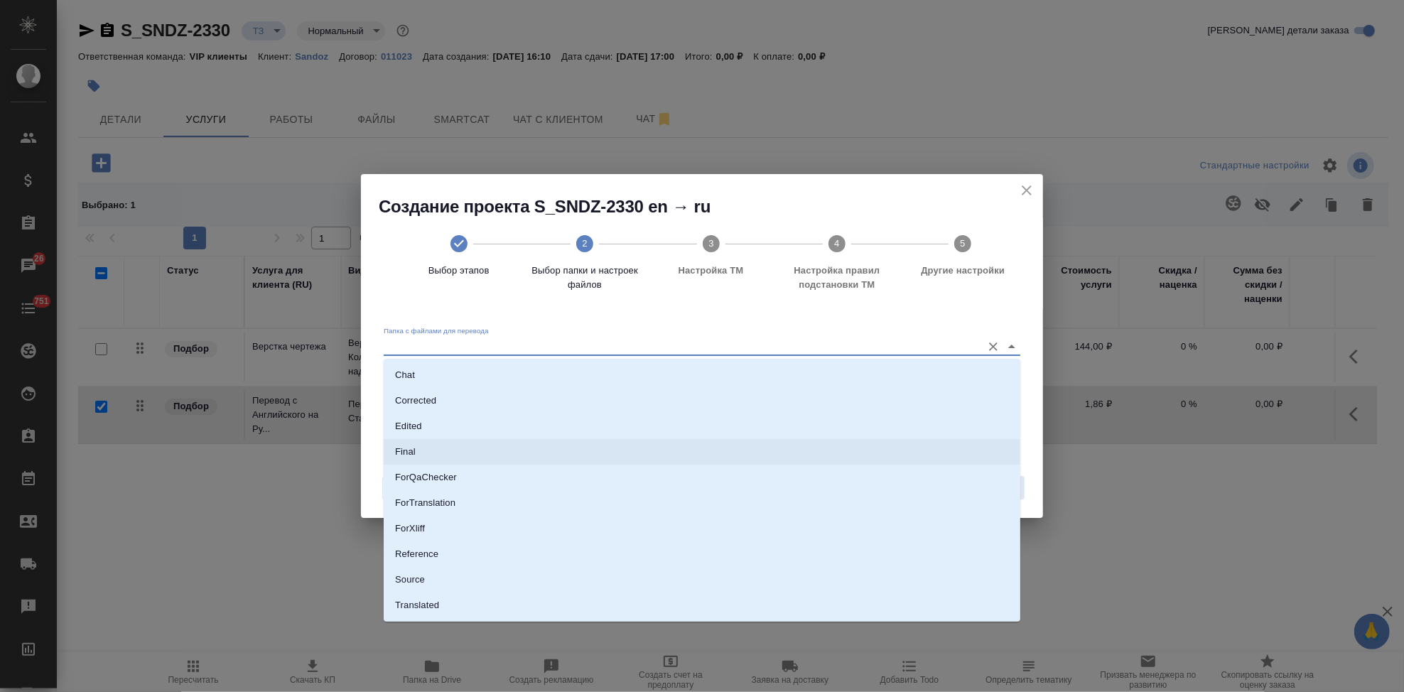
scroll to position [73, 0]
click at [445, 566] on li "Source" at bounding box center [702, 558] width 637 height 26
type input "Source"
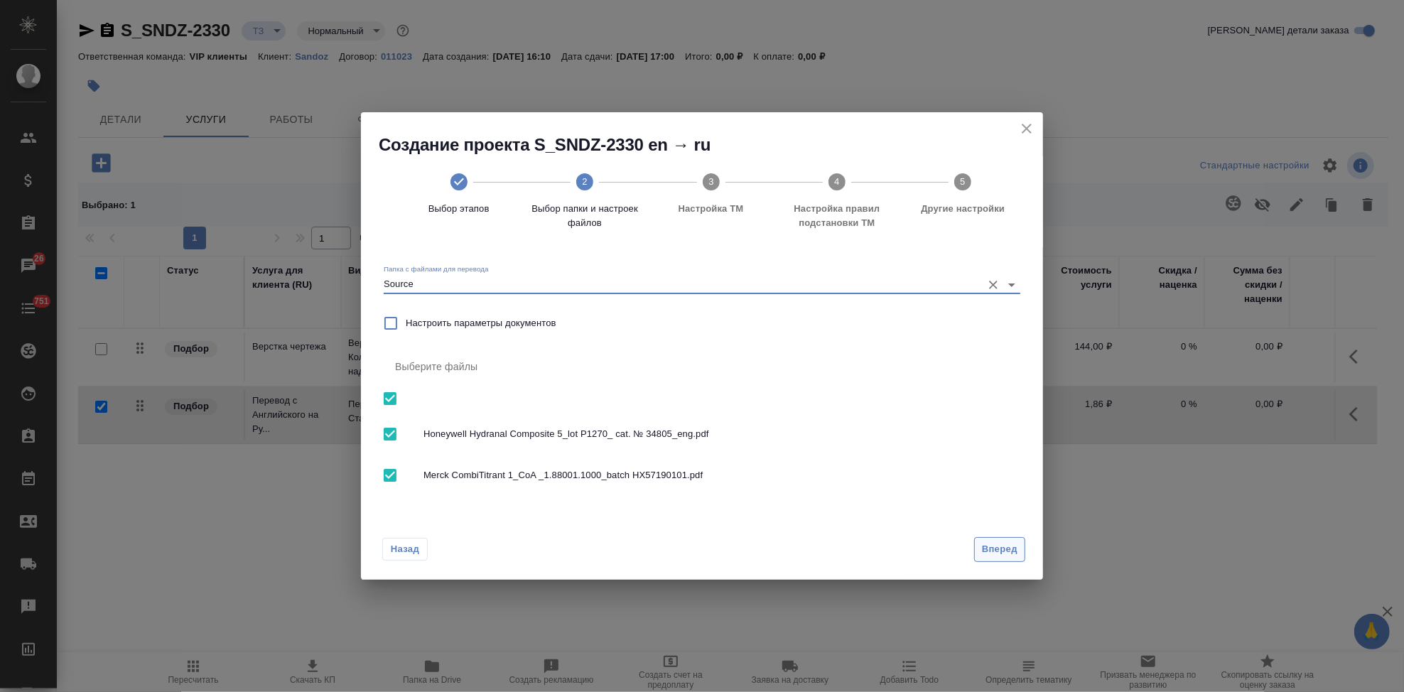
click at [996, 556] on span "Вперед" at bounding box center [1000, 550] width 36 height 16
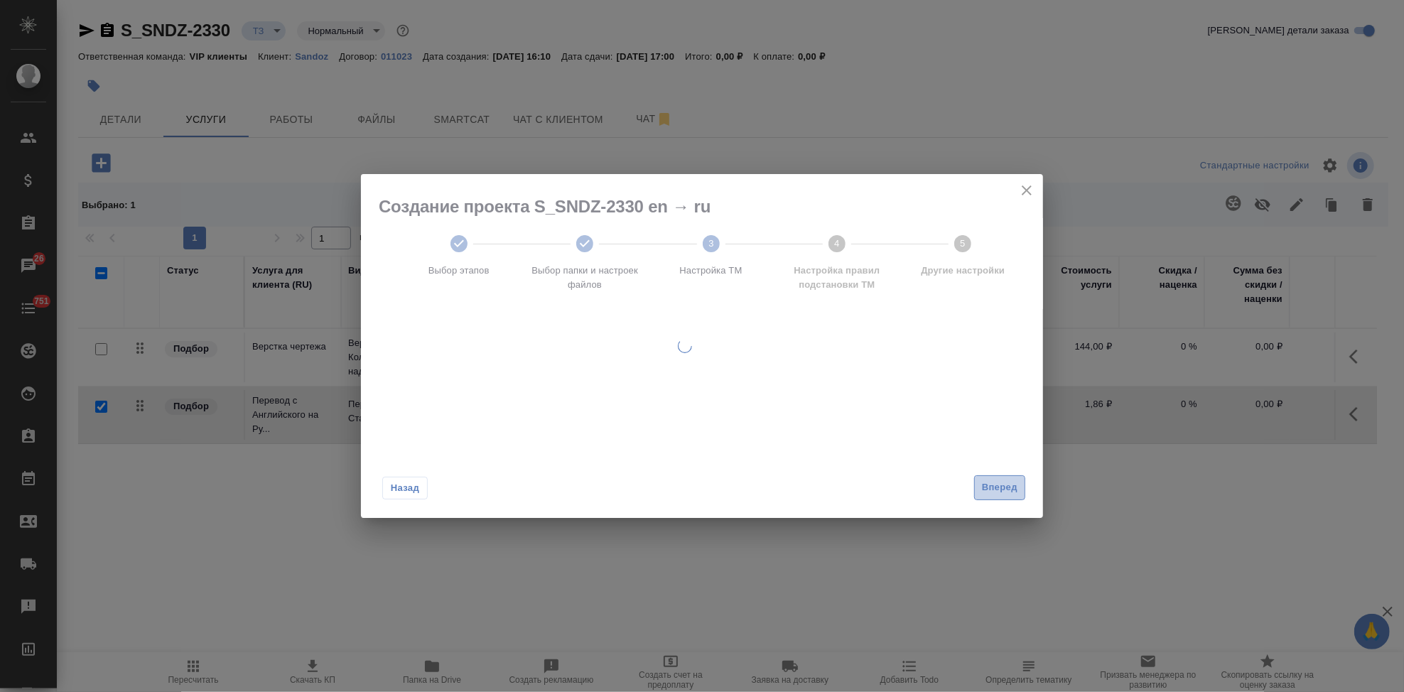
click at [995, 492] on div "Назад Вперед" at bounding box center [702, 484] width 682 height 67
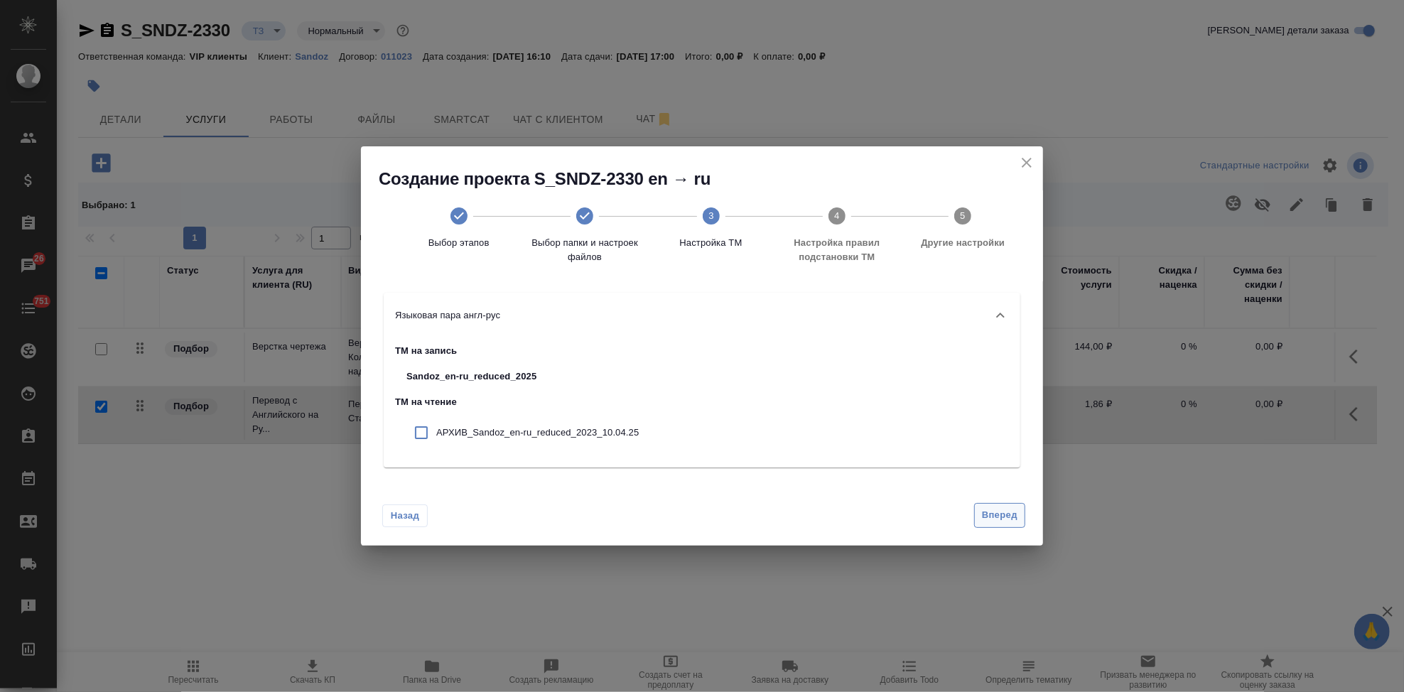
click at [997, 525] on button "Вперед" at bounding box center [999, 515] width 51 height 25
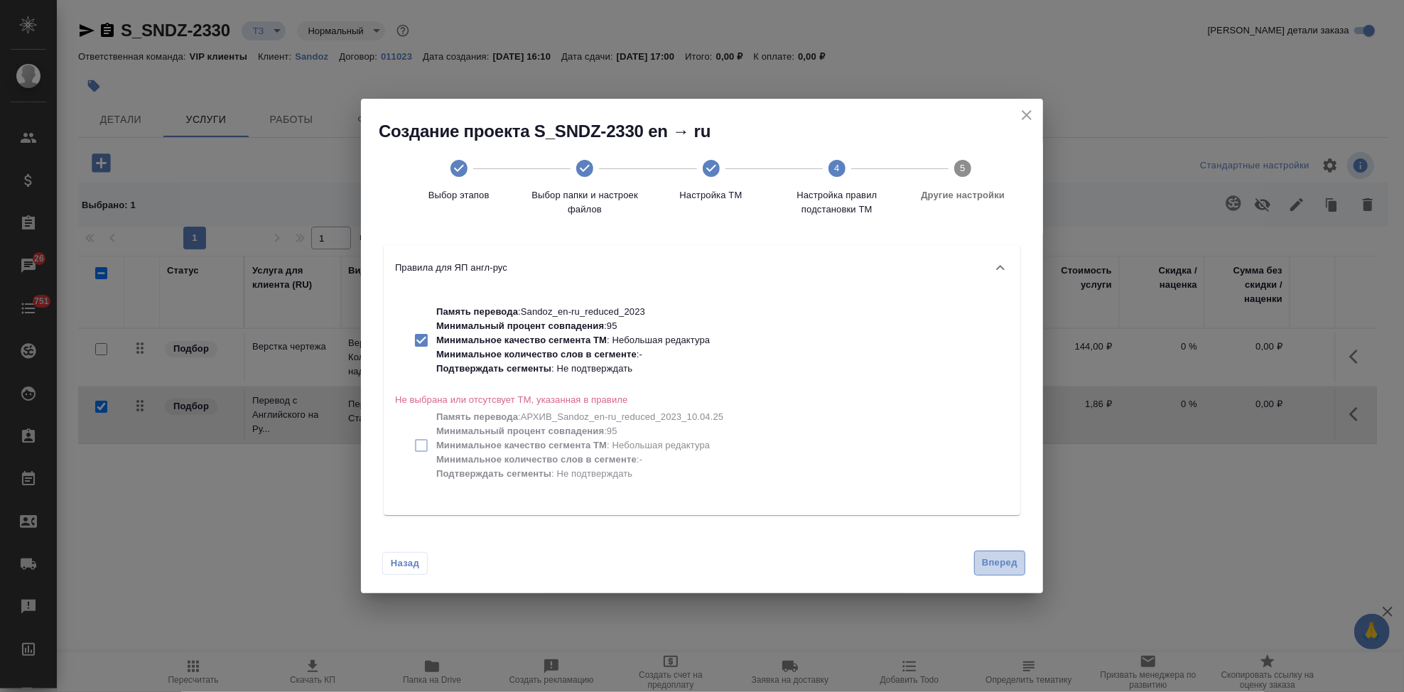
click at [987, 571] on span "Вперед" at bounding box center [1000, 563] width 36 height 16
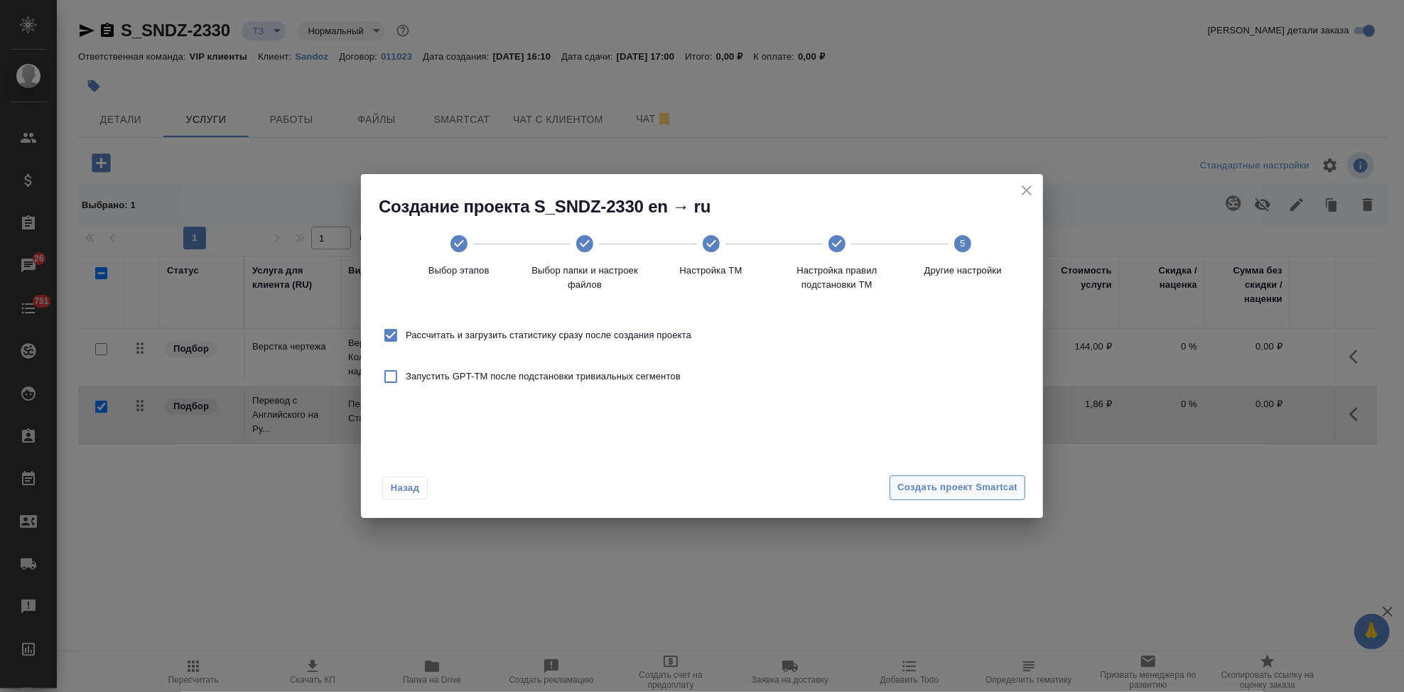
click at [994, 483] on span "Создать проект Smartcat" at bounding box center [958, 488] width 120 height 16
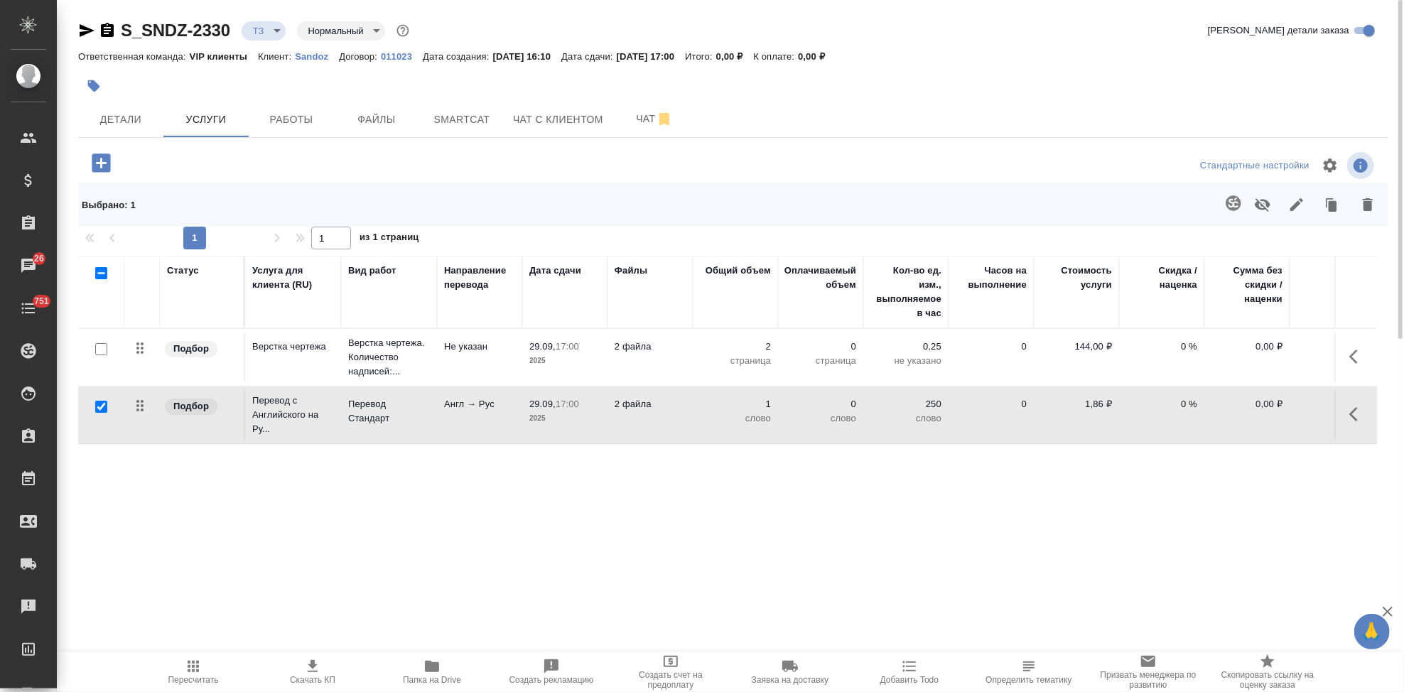
click at [1355, 412] on icon "button" at bounding box center [1354, 414] width 9 height 14
click at [1272, 412] on icon "button" at bounding box center [1277, 414] width 17 height 17
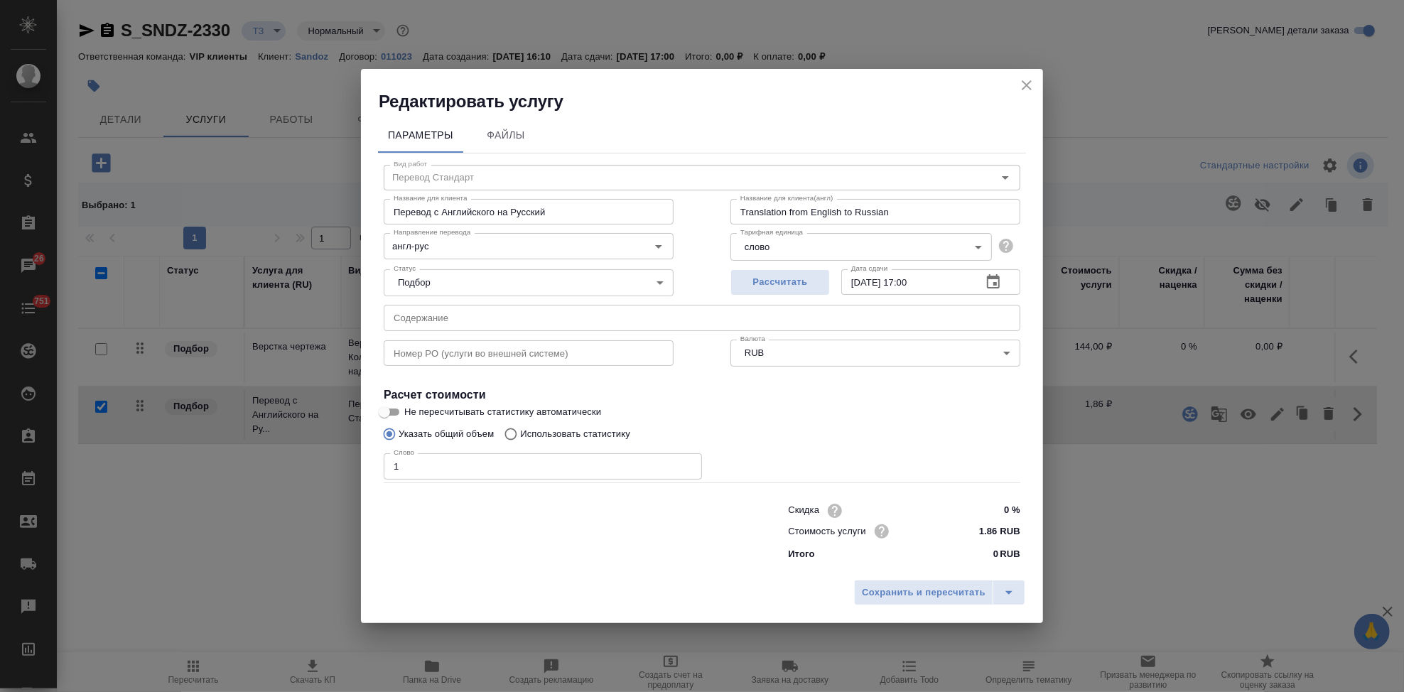
click at [519, 434] on input "Использовать статистику" at bounding box center [509, 434] width 23 height 27
radio input "true"
radio input "false"
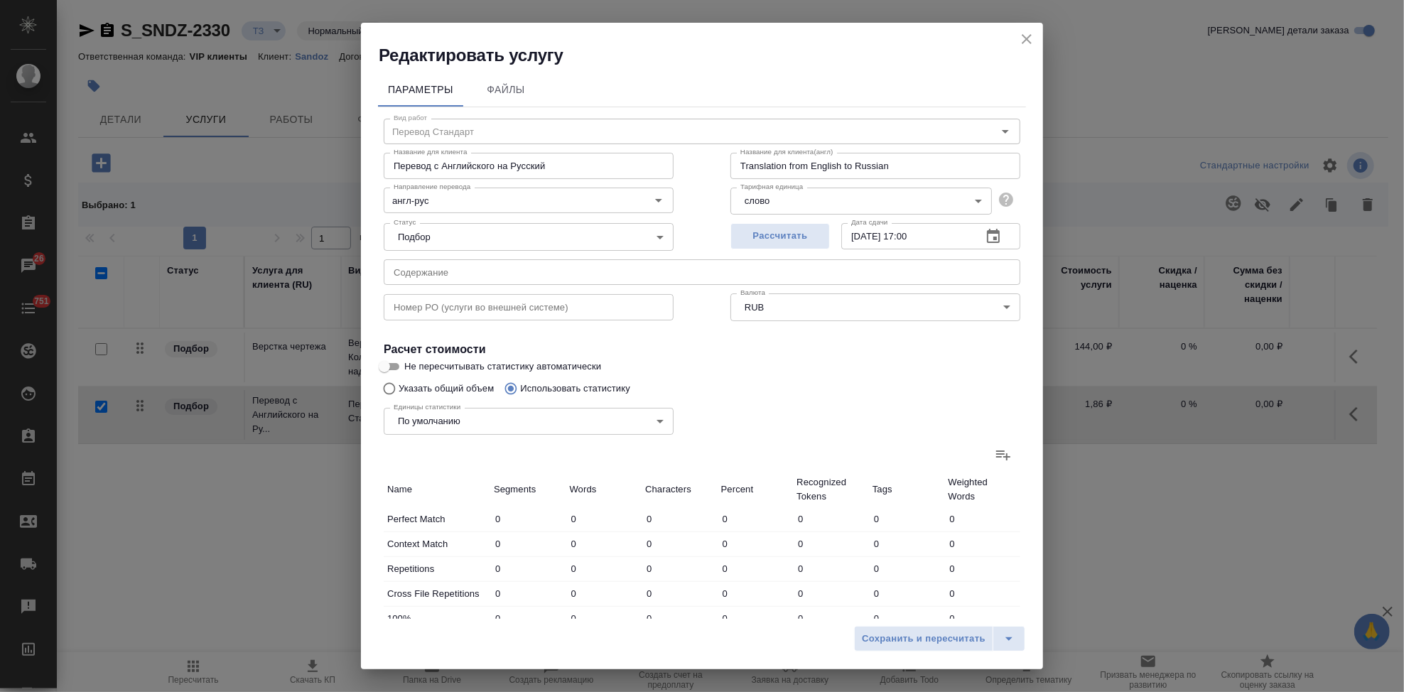
click at [995, 460] on icon at bounding box center [1003, 454] width 17 height 17
click at [0, 0] on input "file" at bounding box center [0, 0] width 0 height 0
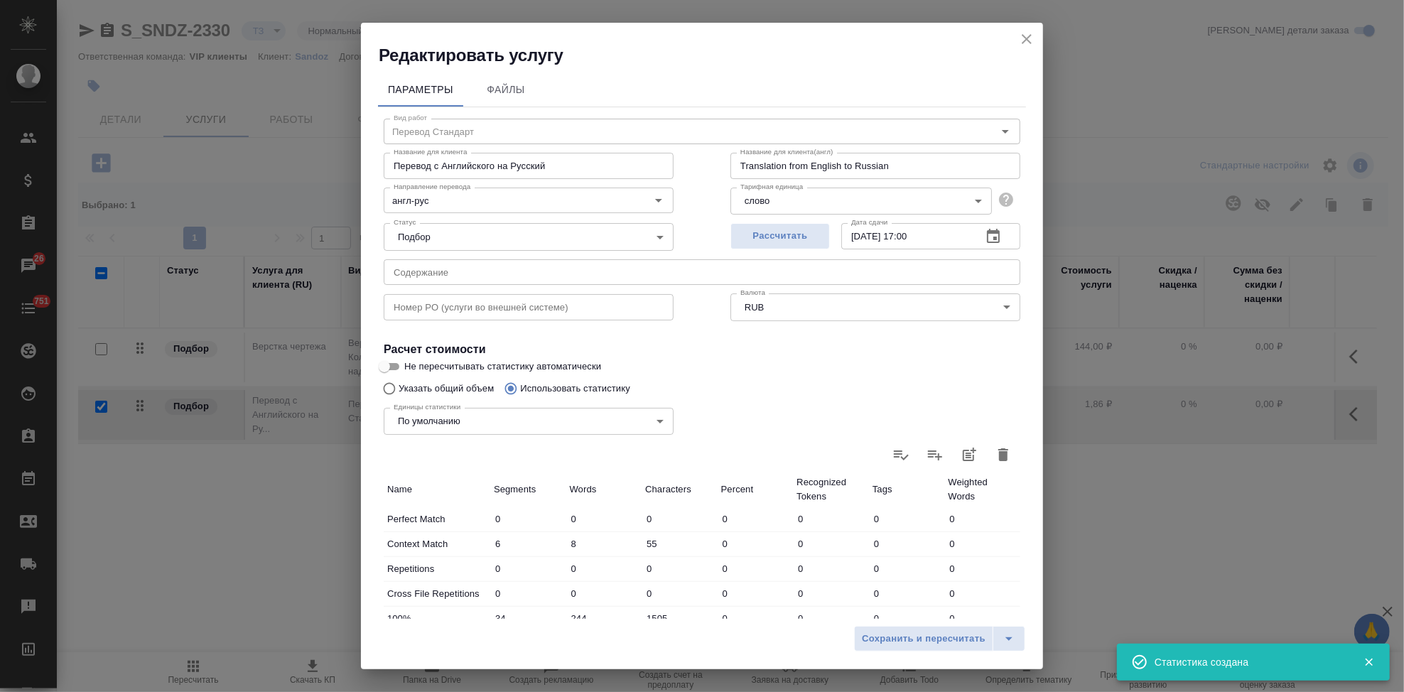
type input "6"
type input "8"
type input "55"
type input "34"
type input "244"
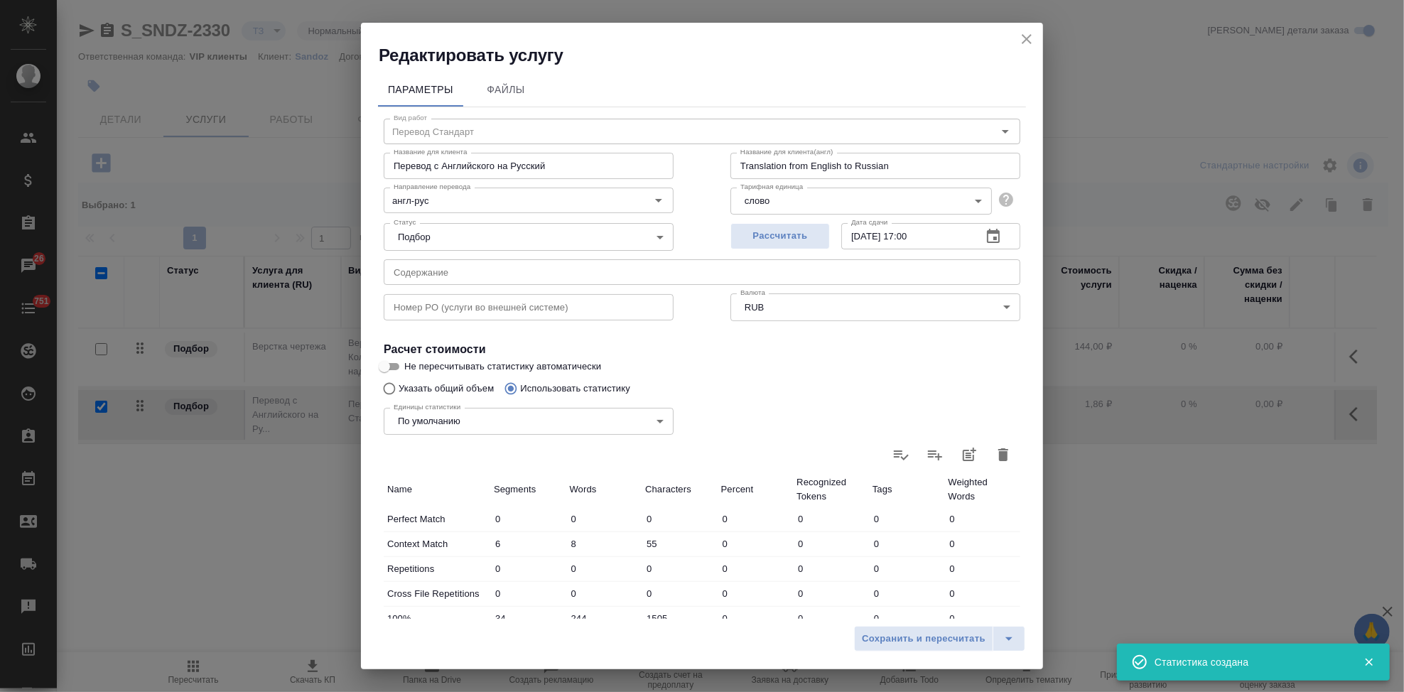
type input "1505"
type input "5"
type input "23"
type input "145"
type input "1"
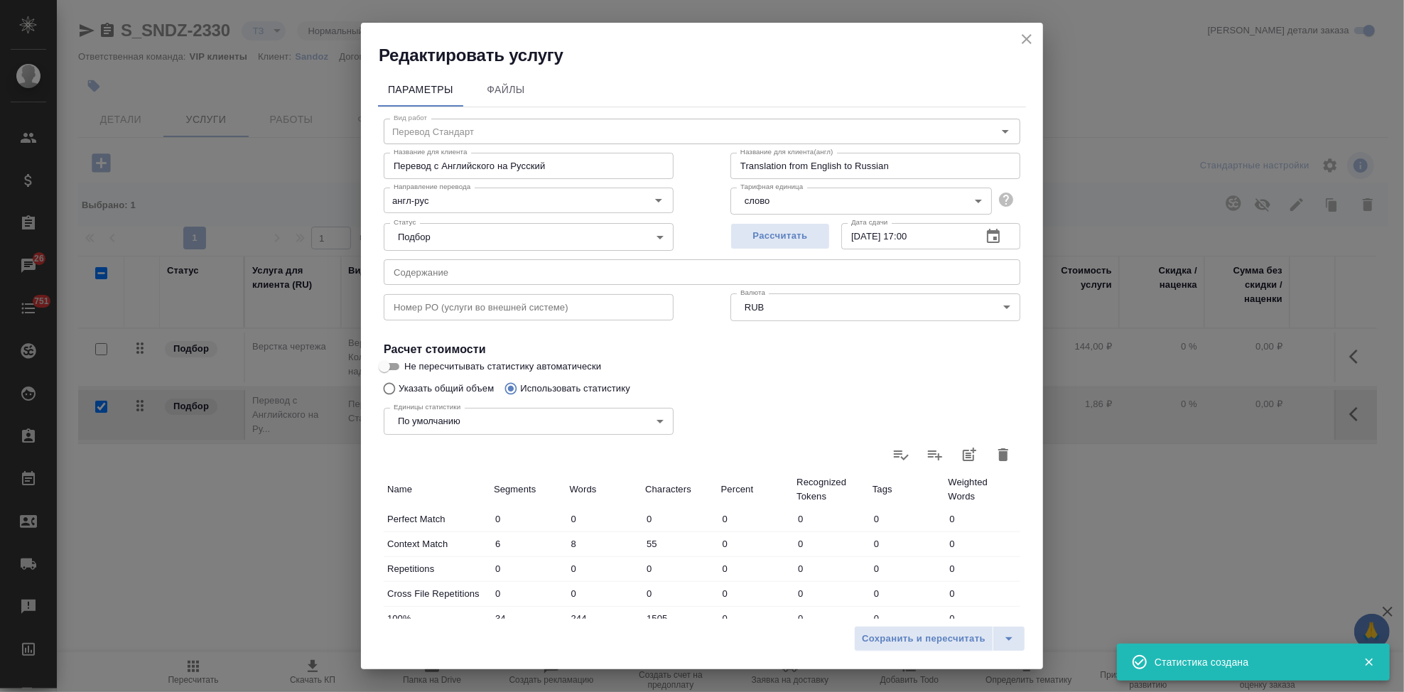
type input "7"
type input "54"
type input "21"
type input "168"
type input "1156"
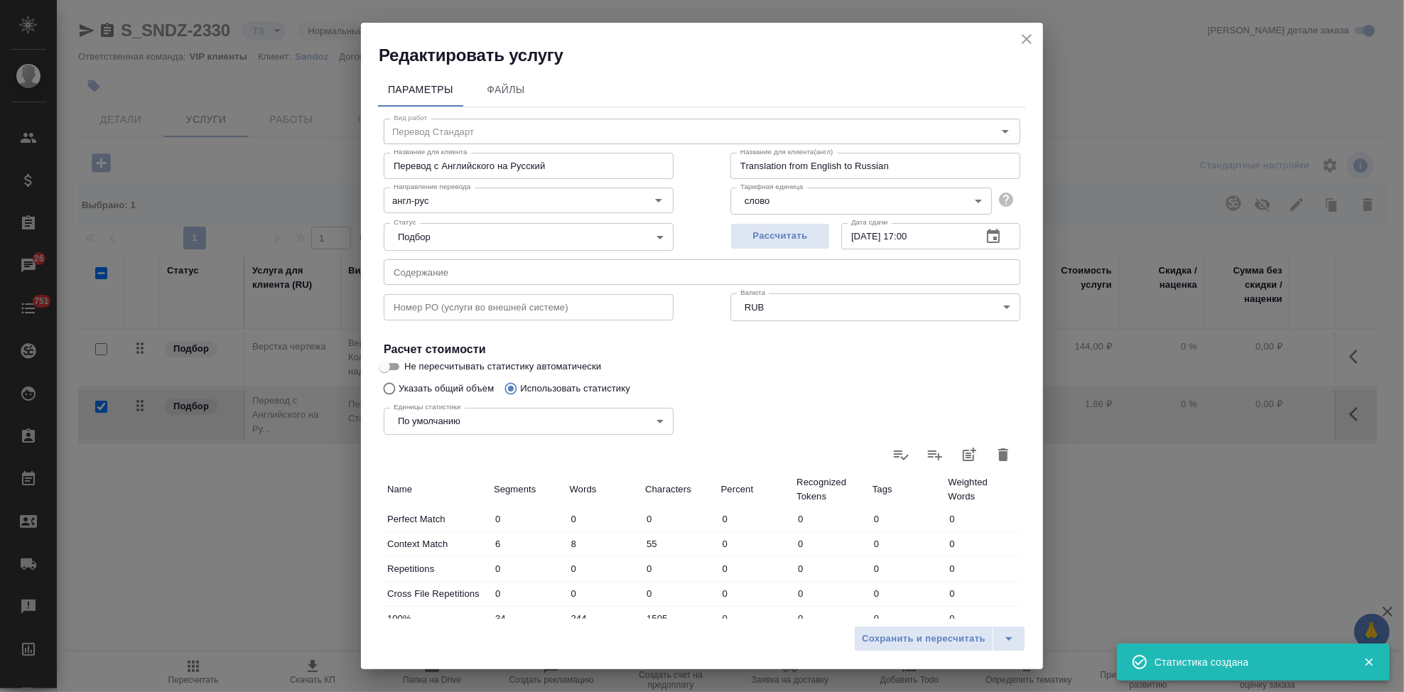
type input "67"
type input "450"
type input "2915"
type input "67"
type input "450"
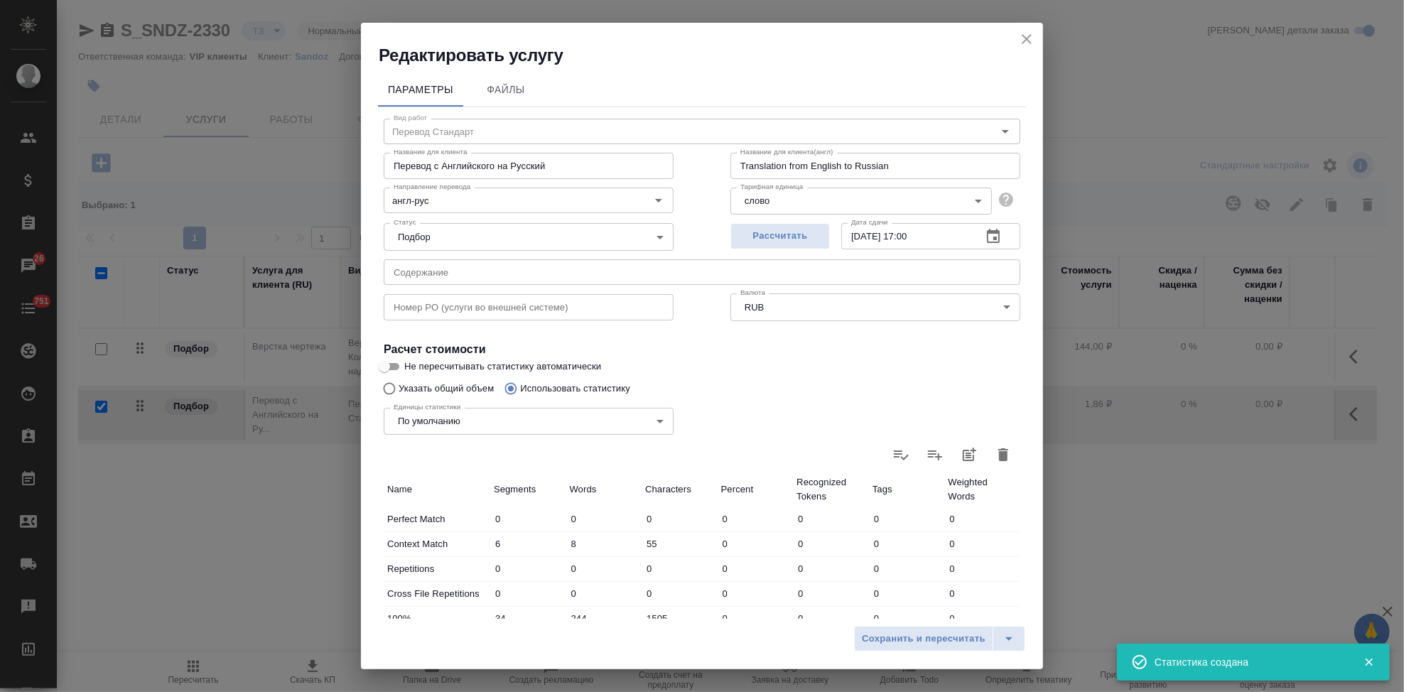
type input "2915"
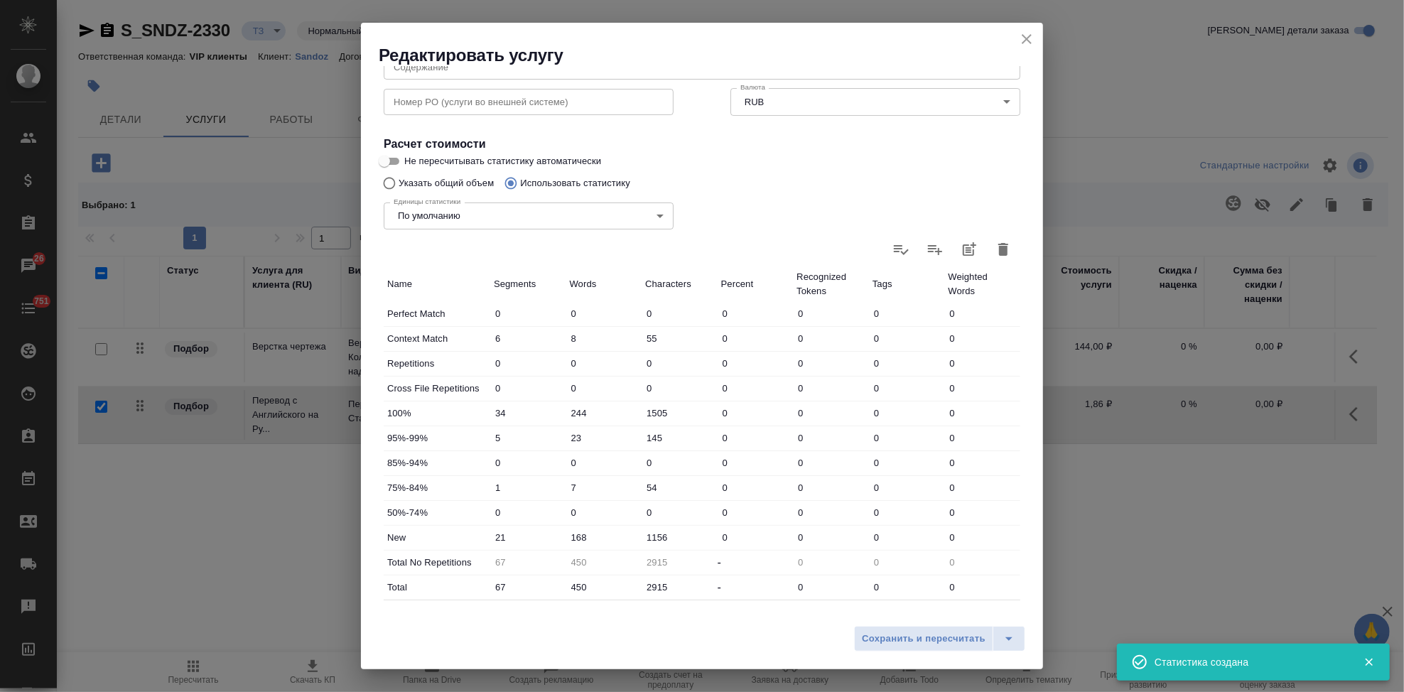
scroll to position [276, 0]
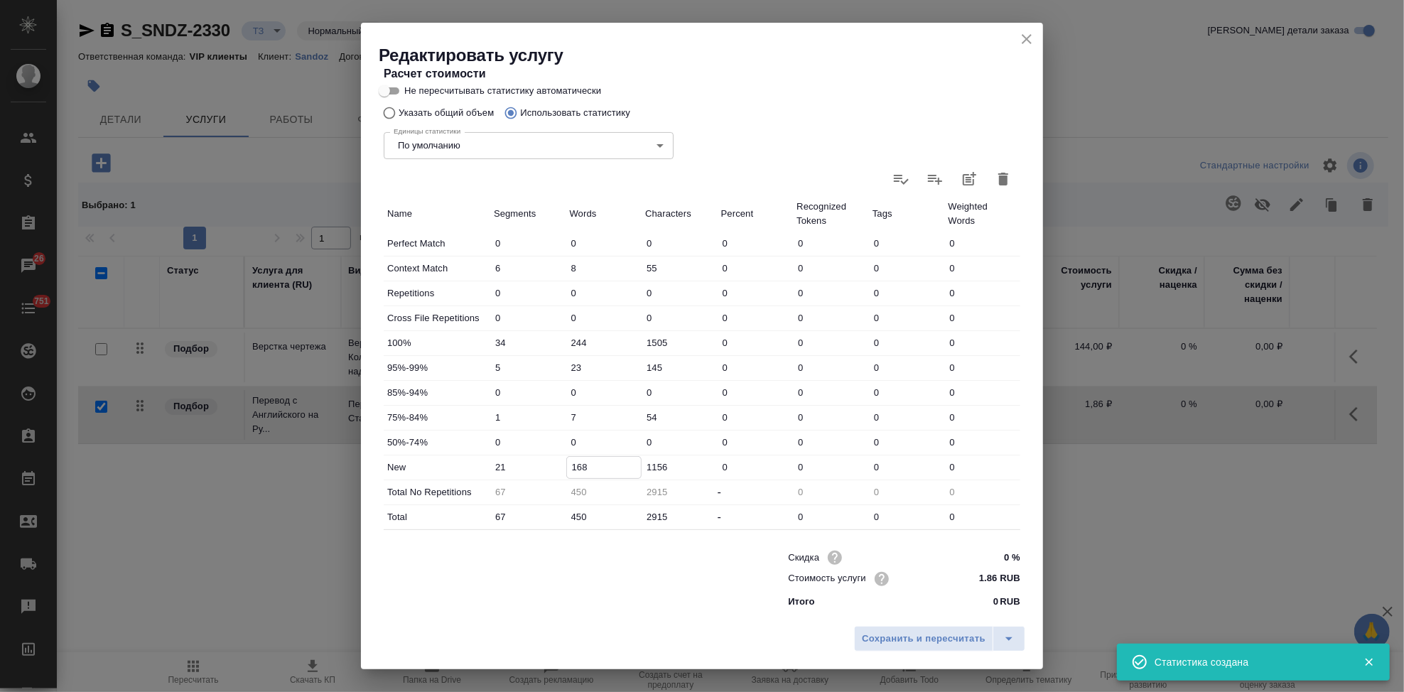
click at [579, 463] on input "168" at bounding box center [604, 467] width 75 height 21
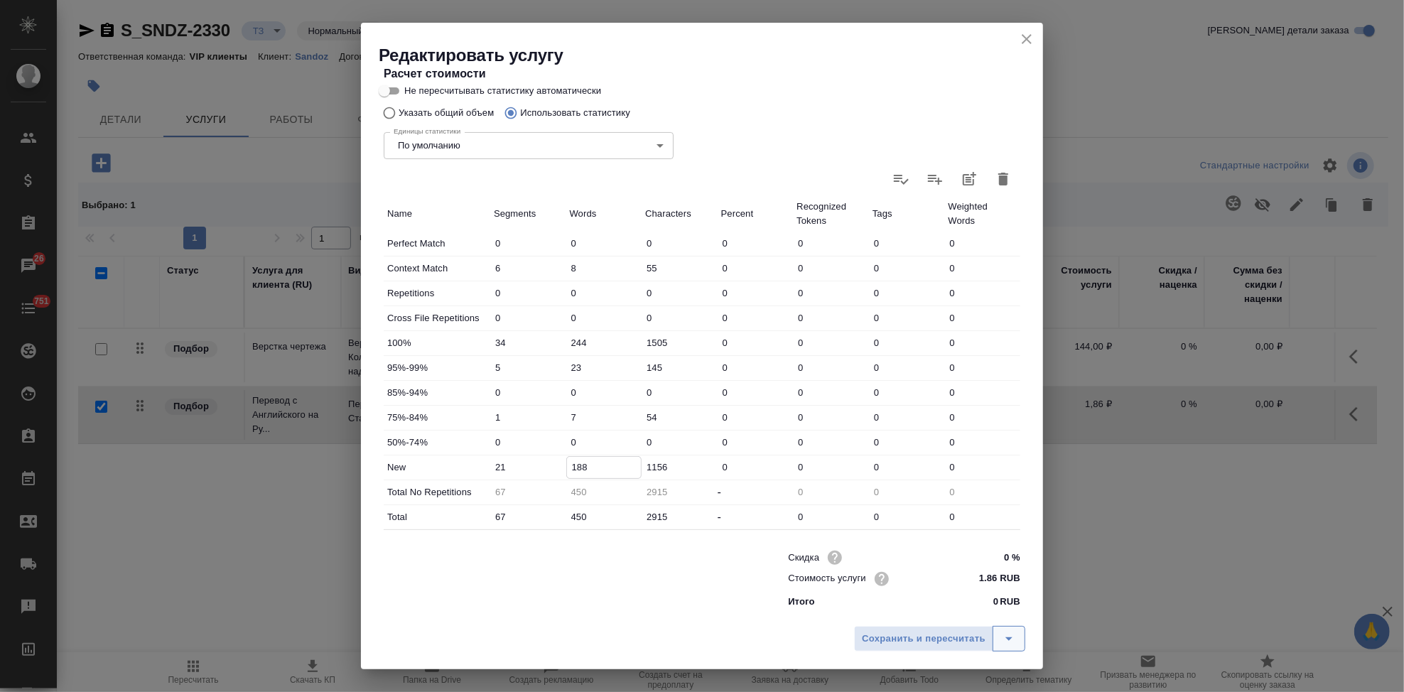
type input "188"
click at [1004, 632] on icon "split button" at bounding box center [1009, 638] width 17 height 17
click at [947, 613] on li "Сохранить" at bounding box center [941, 609] width 171 height 23
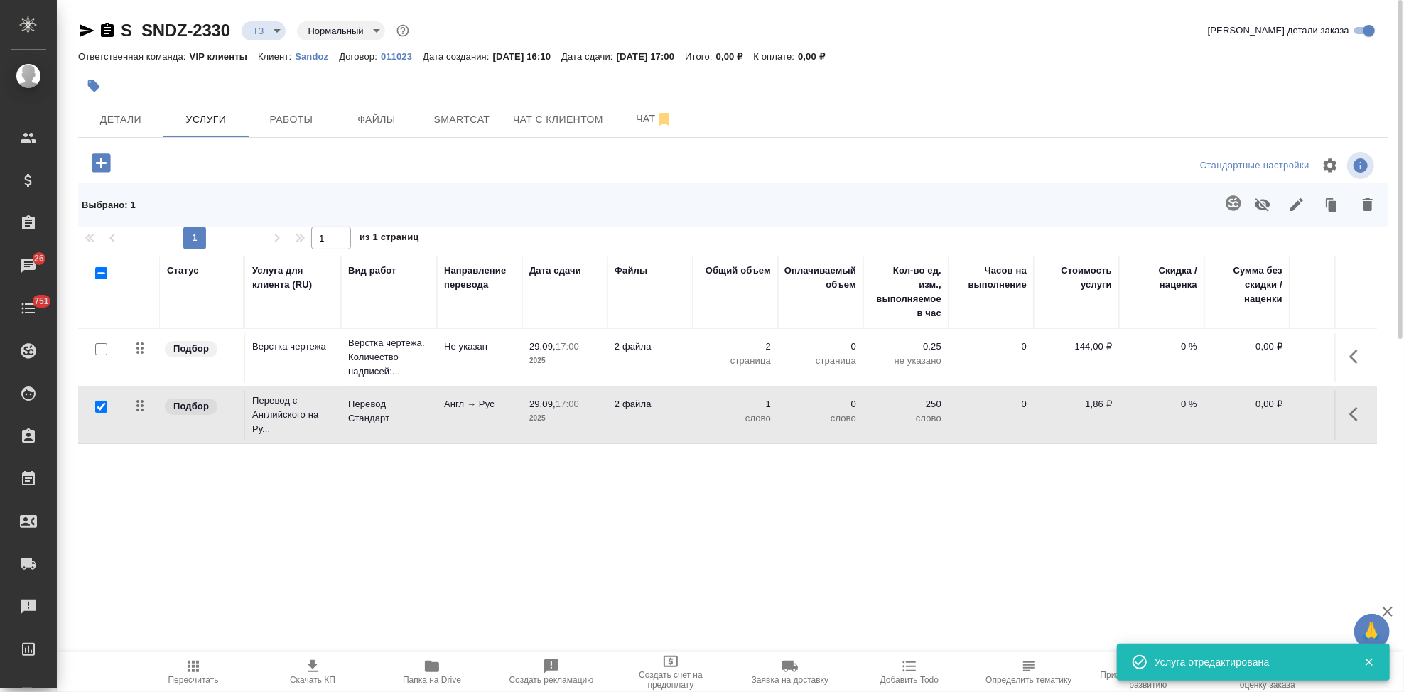
click at [186, 673] on icon "button" at bounding box center [193, 666] width 17 height 17
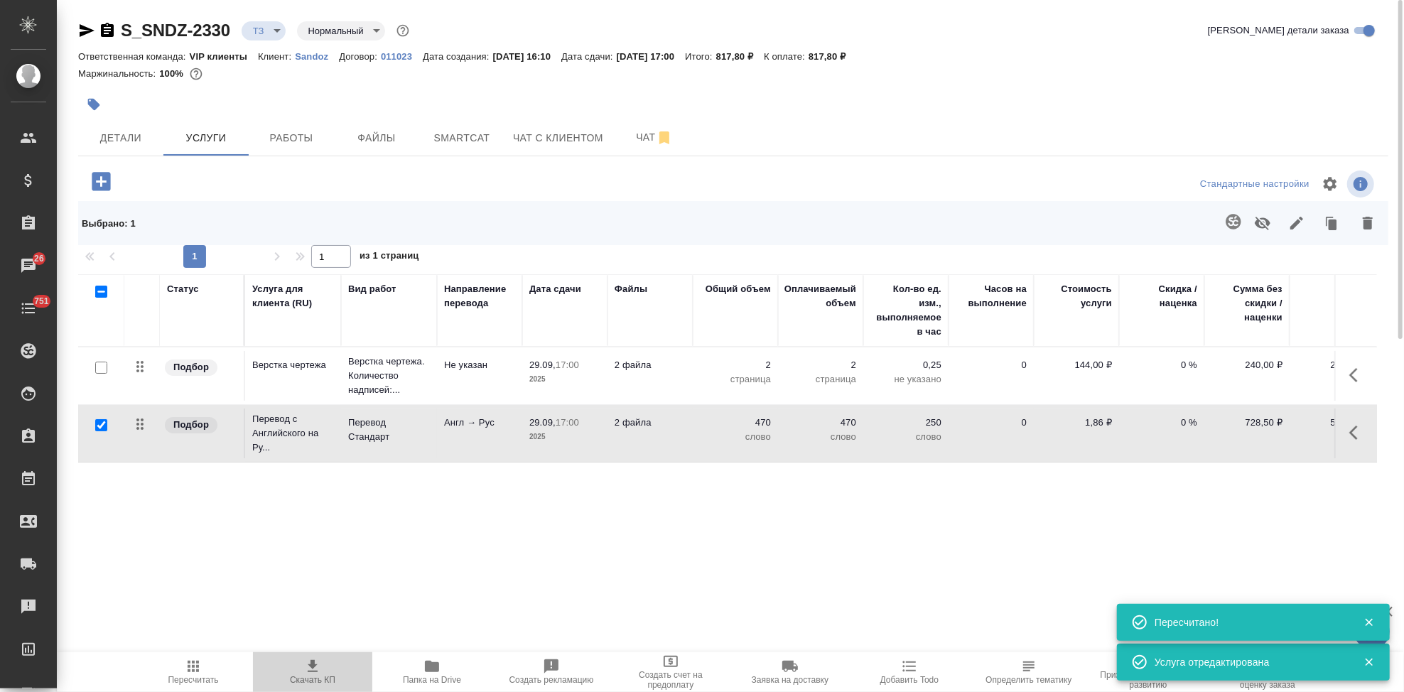
click at [324, 672] on span "Скачать КП" at bounding box center [313, 671] width 102 height 27
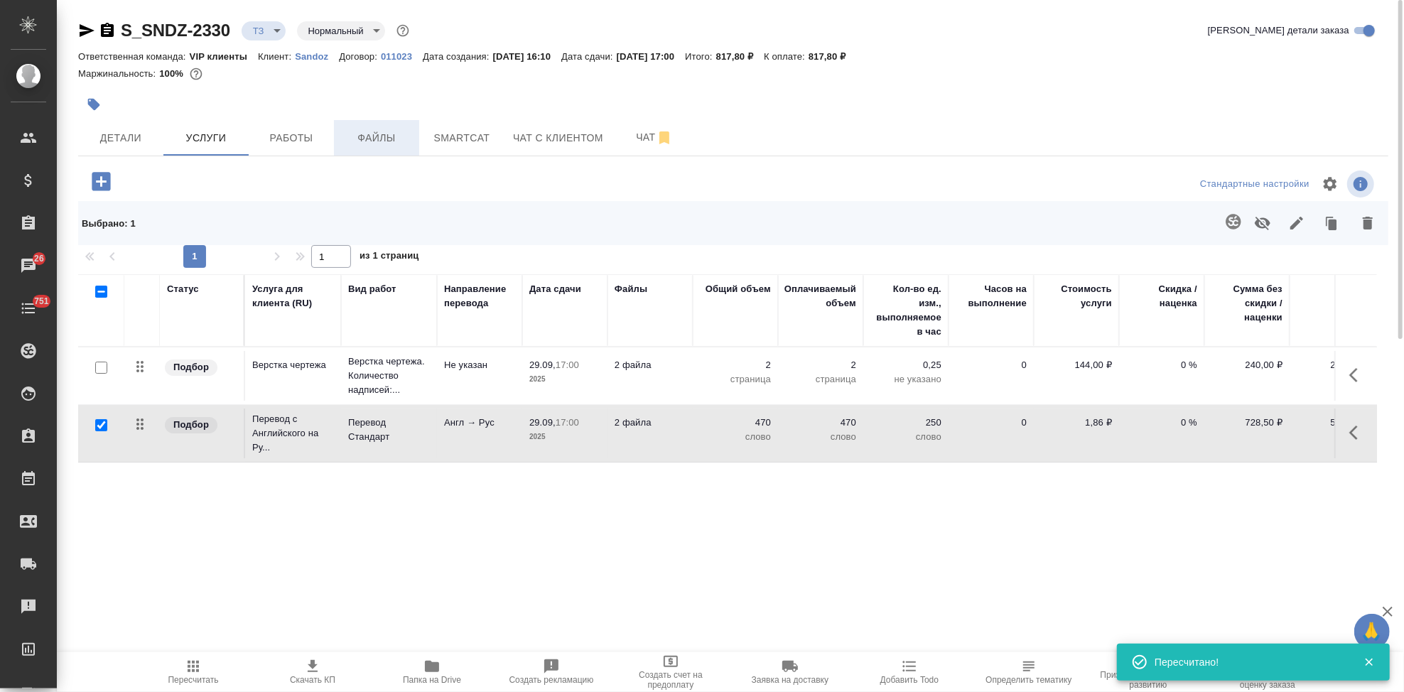
click at [382, 135] on span "Файлы" at bounding box center [377, 138] width 68 height 18
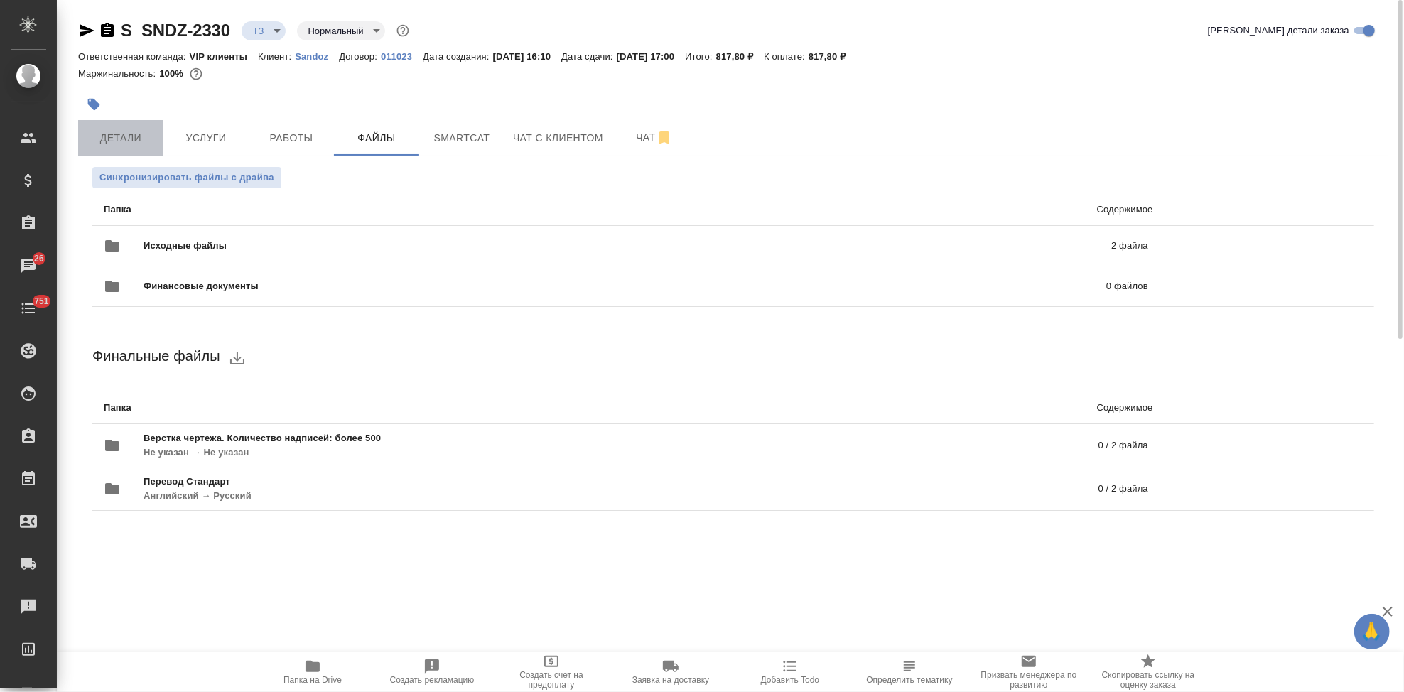
click at [136, 138] on span "Детали" at bounding box center [121, 138] width 68 height 18
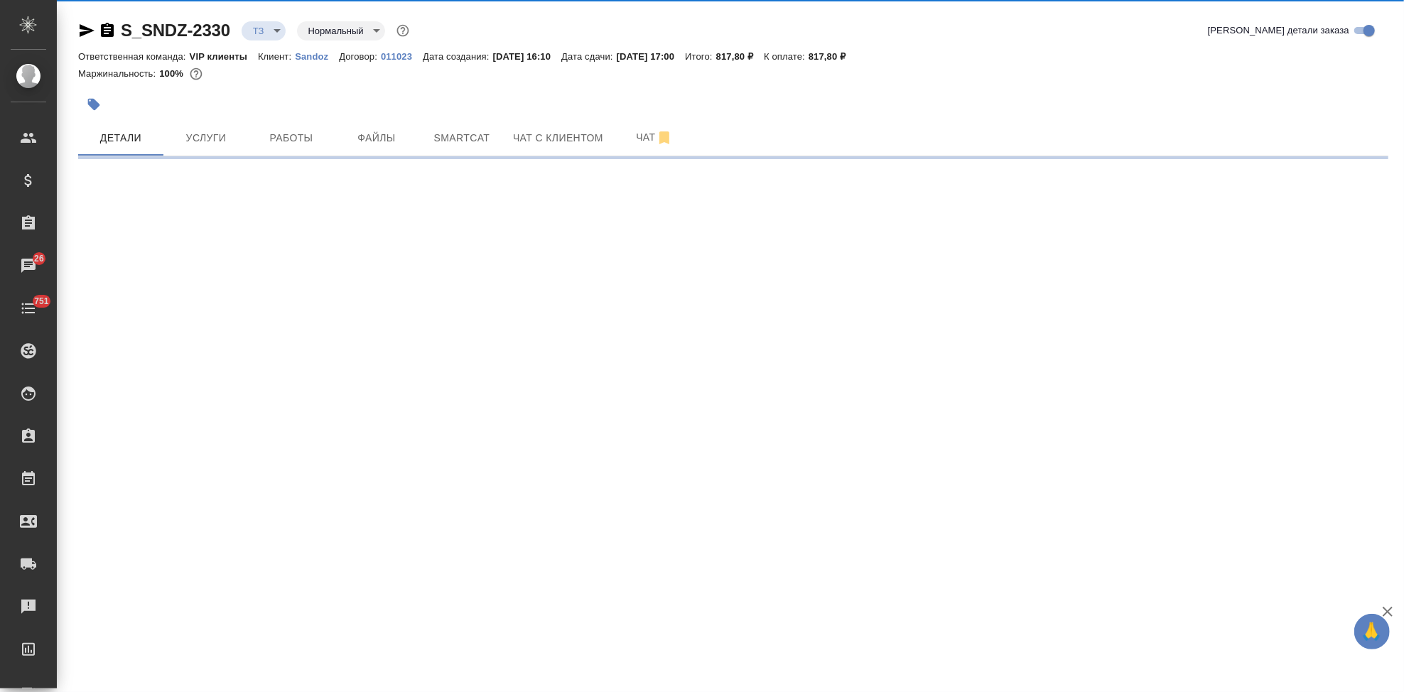
select select "RU"
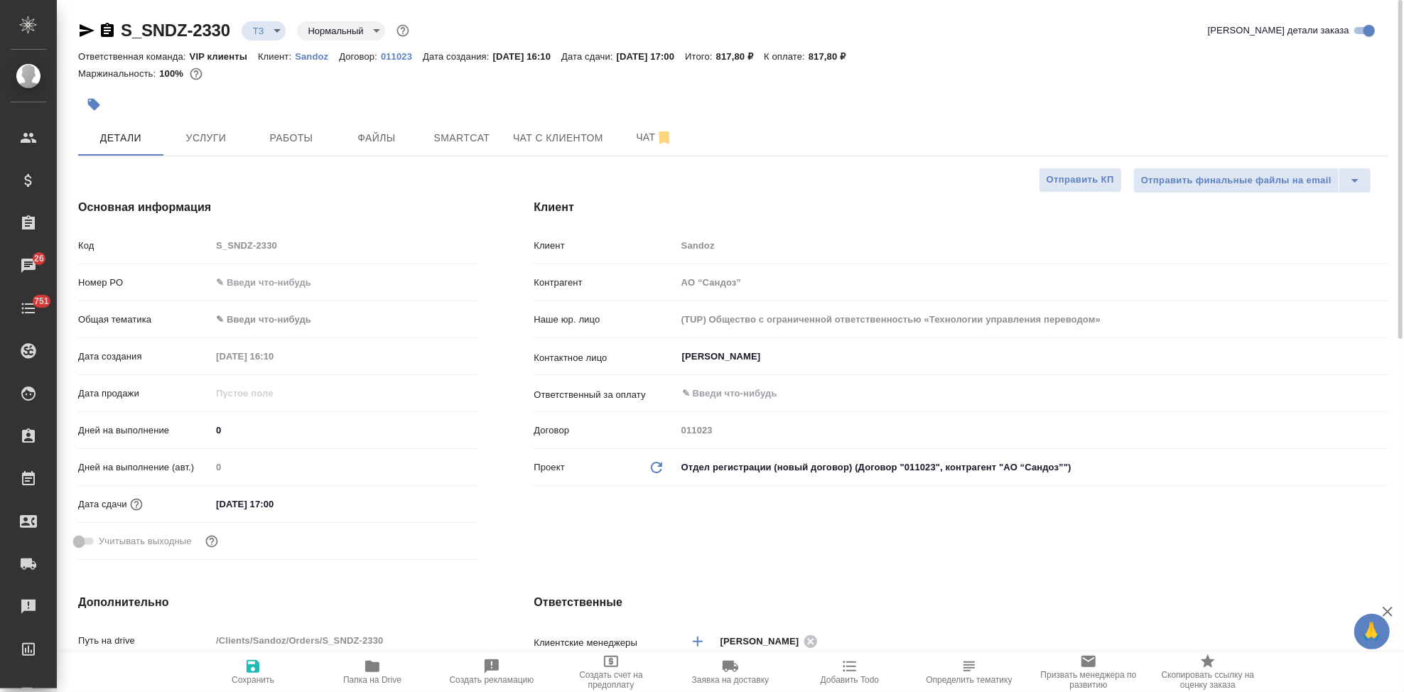
type textarea "x"
click at [171, 244] on div "Код S_SNDZ-2330" at bounding box center [277, 245] width 399 height 25
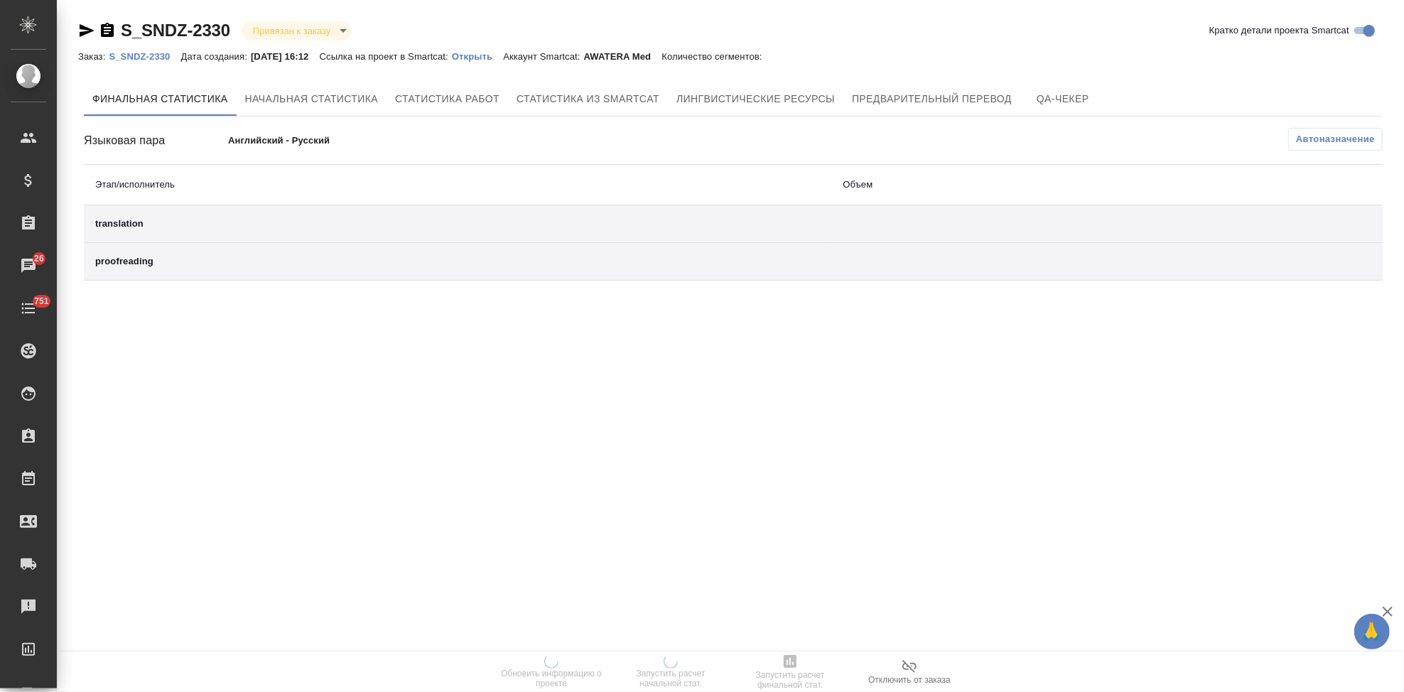
click at [489, 58] on p "Открыть" at bounding box center [477, 56] width 51 height 11
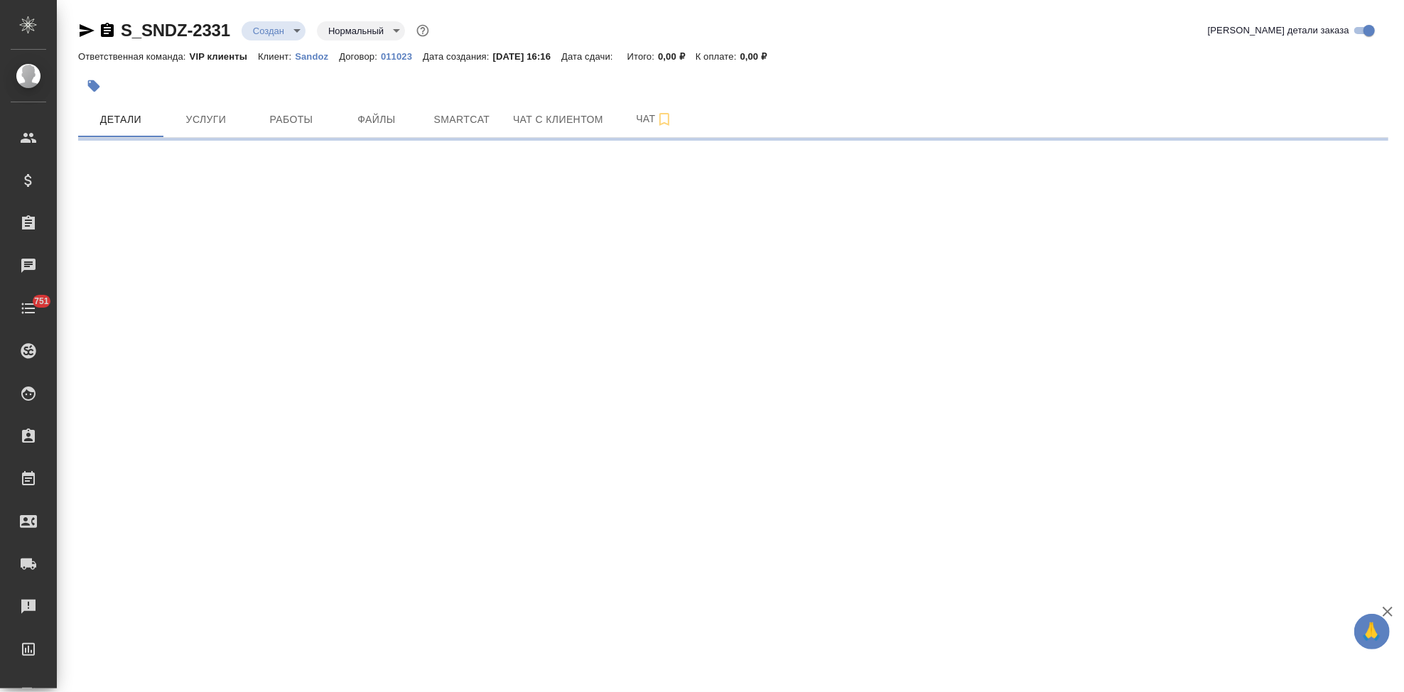
select select "RU"
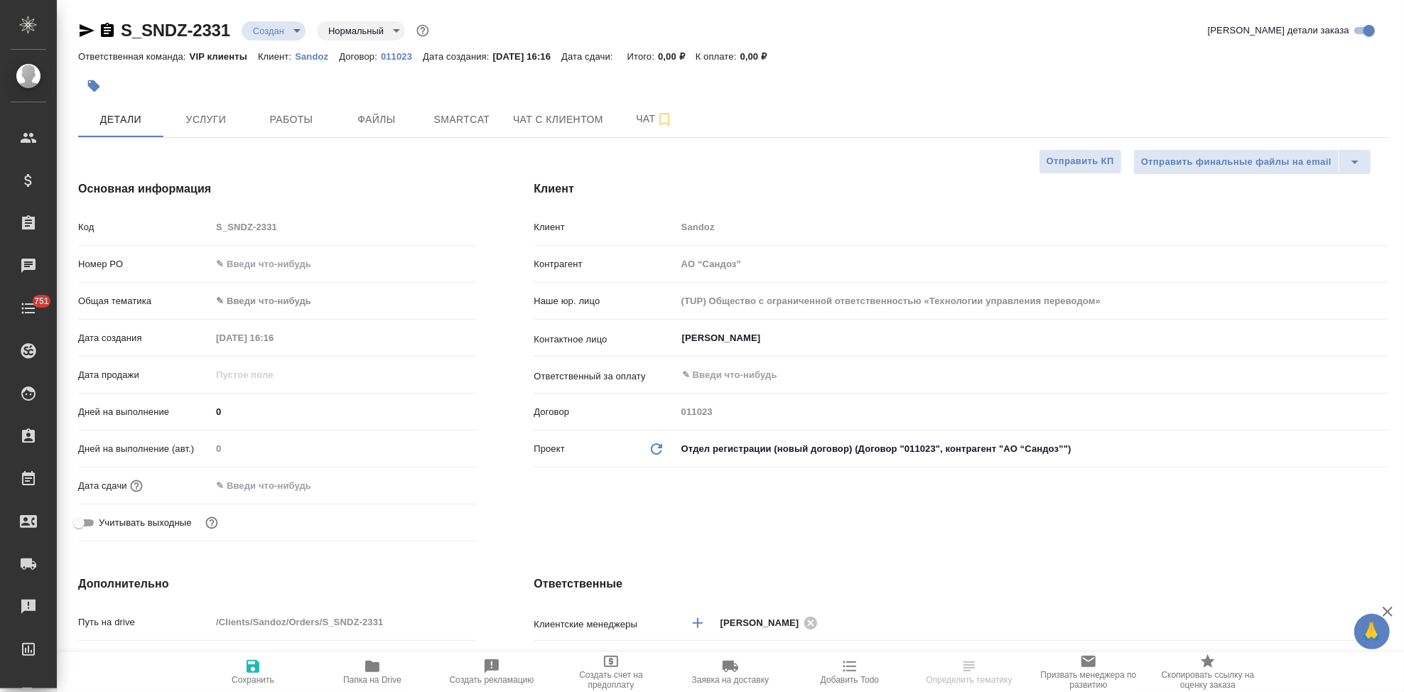
type textarea "x"
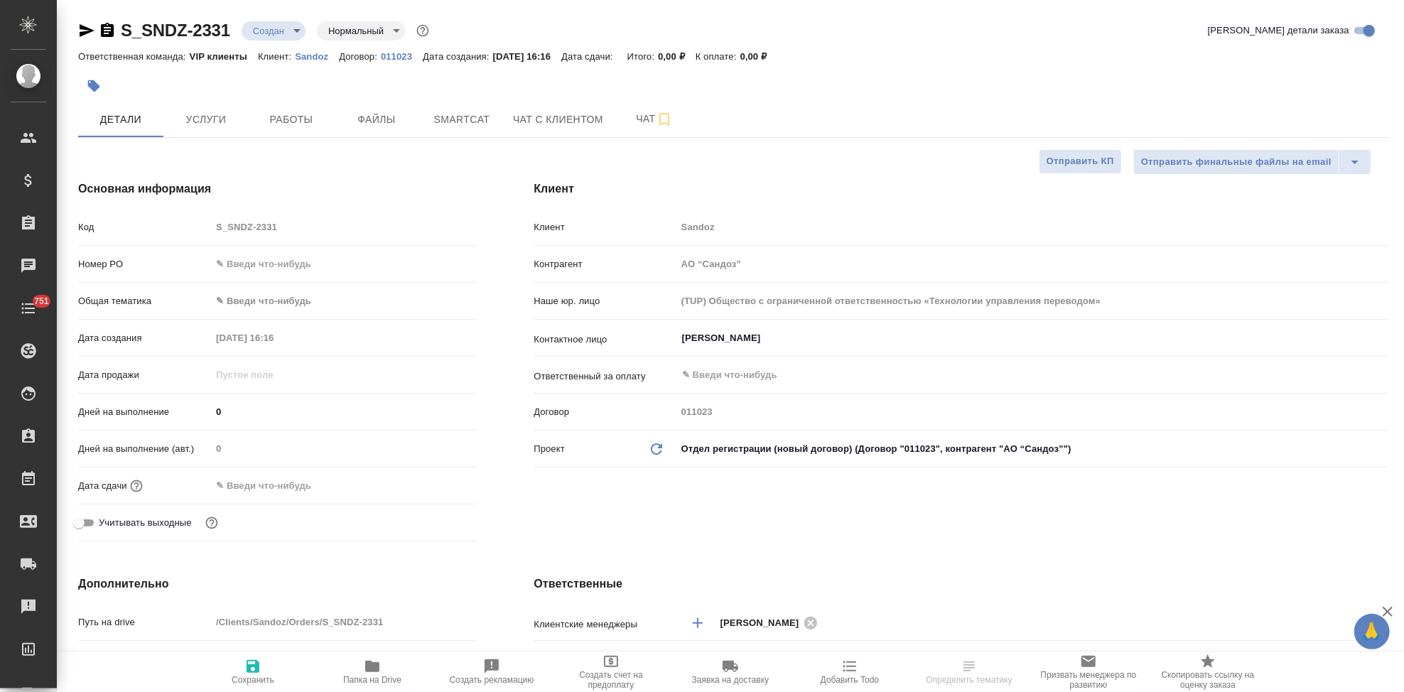
type textarea "x"
click at [208, 224] on div "Код S_SNDZ-2331" at bounding box center [277, 227] width 399 height 25
click at [824, 343] on input "[PERSON_NAME]" at bounding box center [1009, 338] width 656 height 17
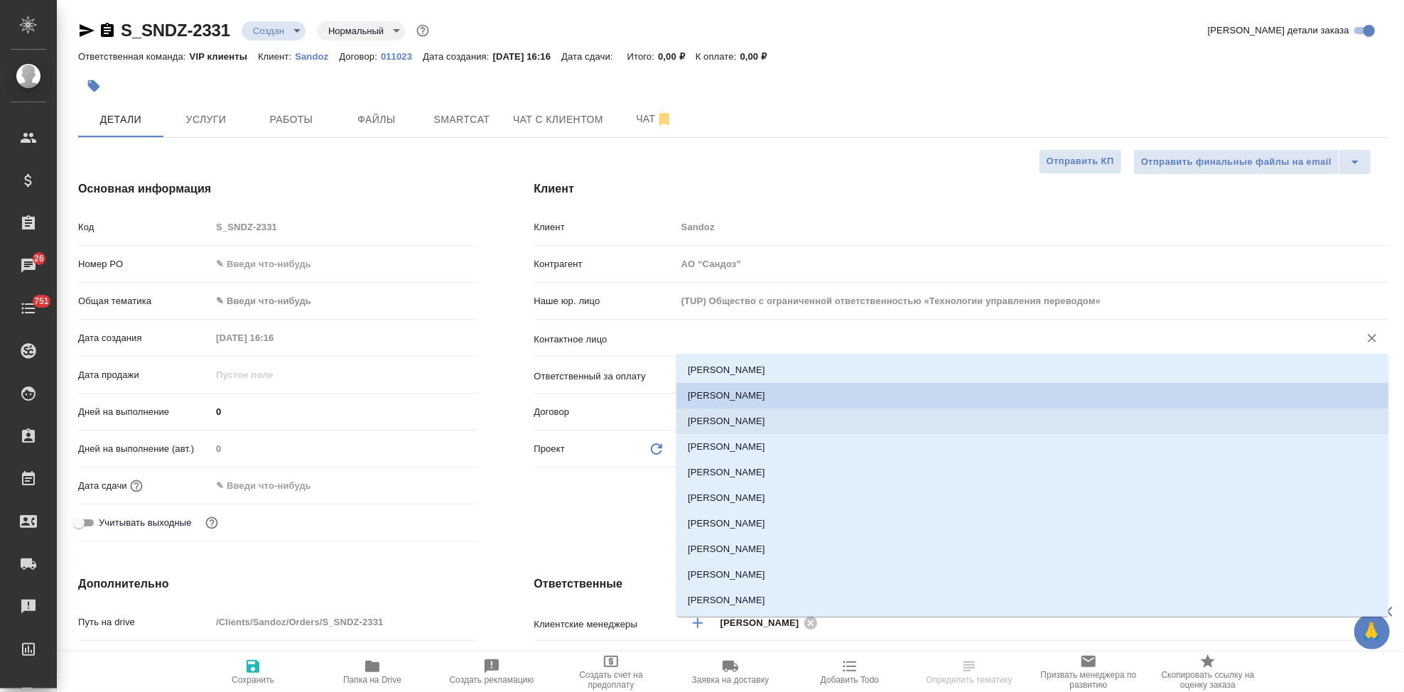
type textarea "x"
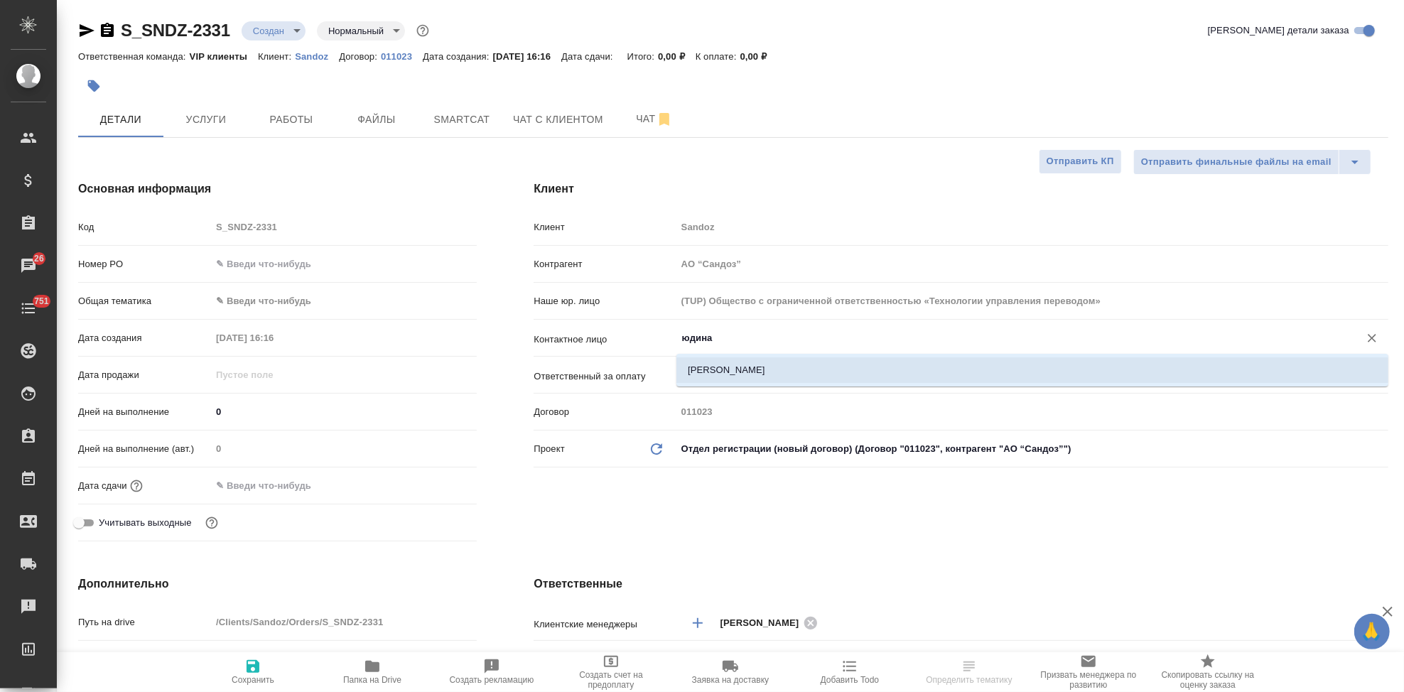
click at [810, 372] on li "[PERSON_NAME]" at bounding box center [1033, 371] width 712 height 26
type input "[PERSON_NAME]"
type textarea "x"
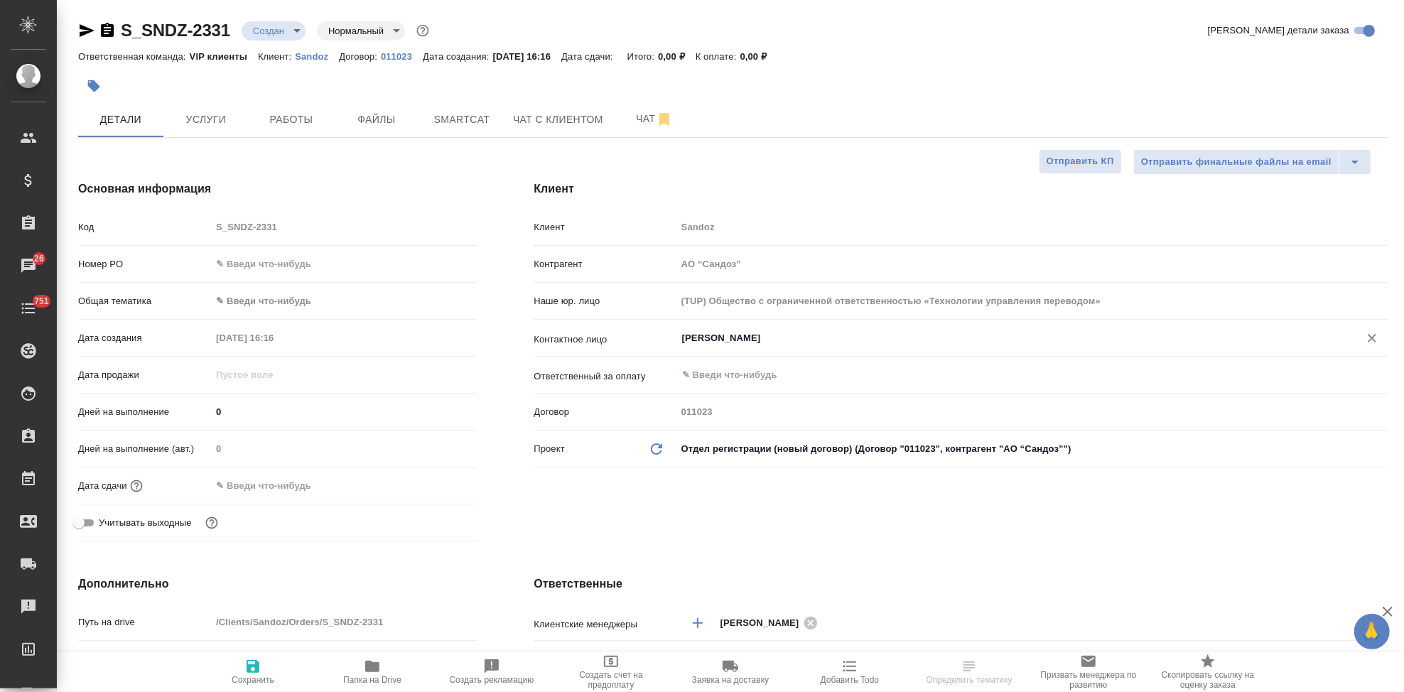
click at [251, 677] on div ".cls-1 fill:#fff; AWATERA Kabargina Anna Клиенты Спецификации Заказы 26 Чаты 75…" at bounding box center [702, 346] width 1404 height 692
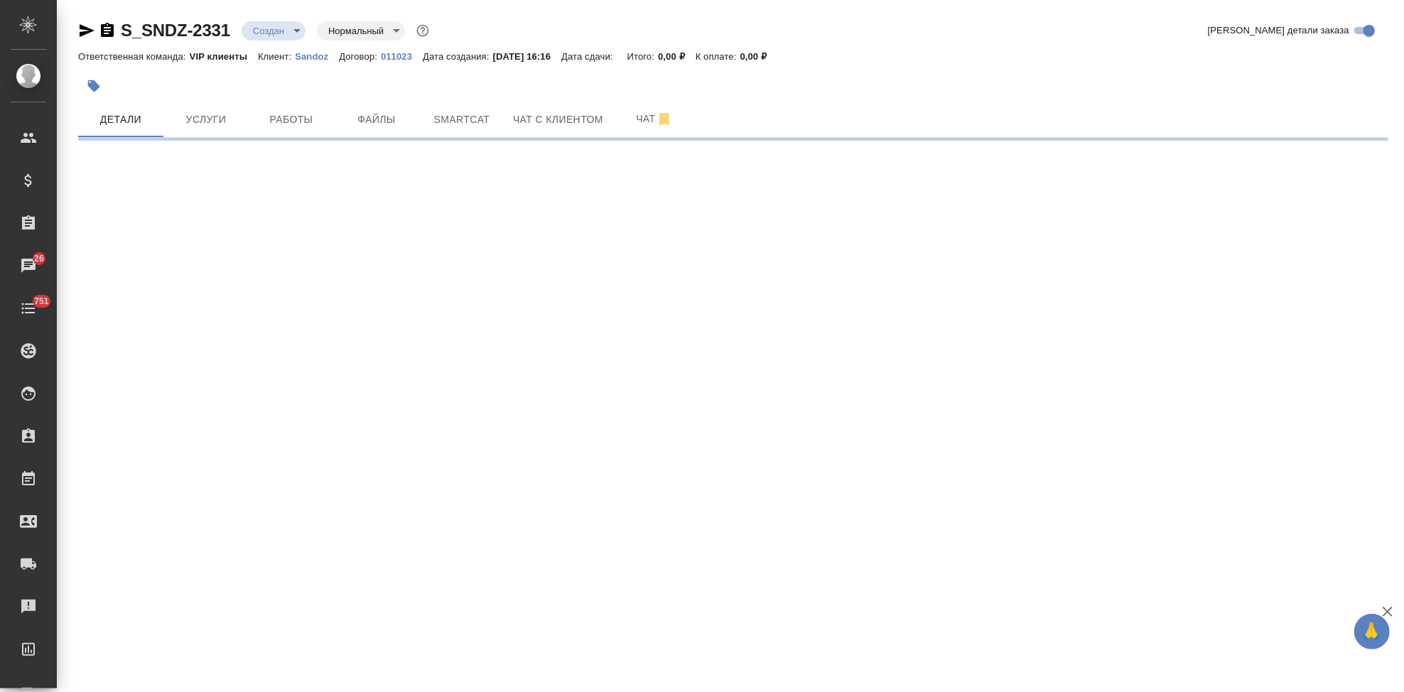
select select "RU"
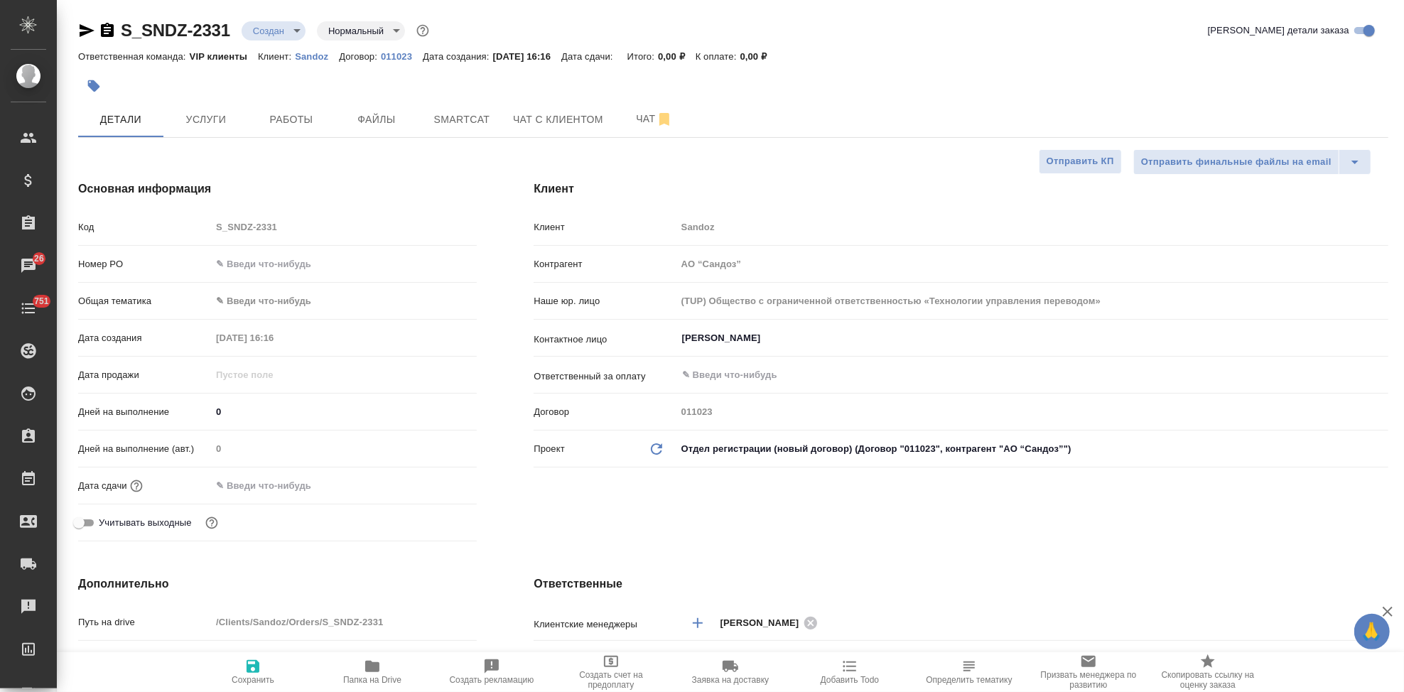
type textarea "x"
click at [861, 338] on input "Иванова Дарина" at bounding box center [1009, 338] width 656 height 17
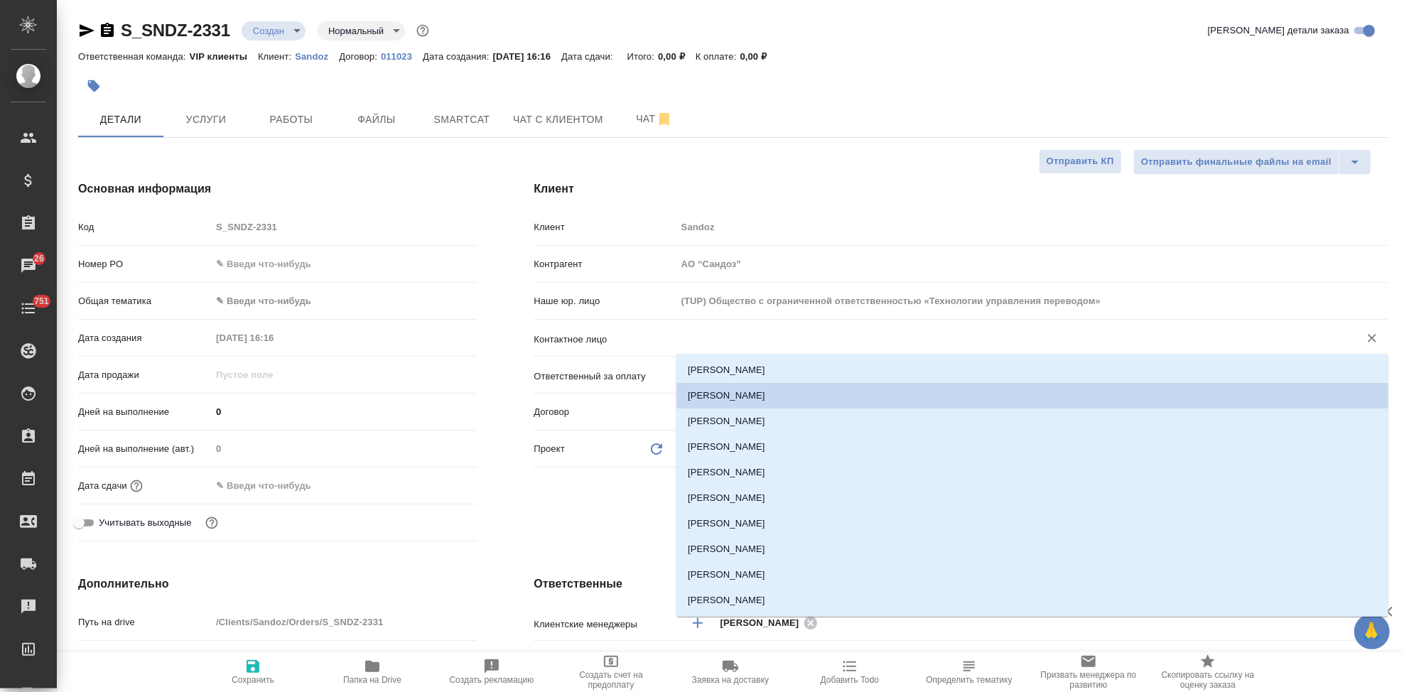
type textarea "x"
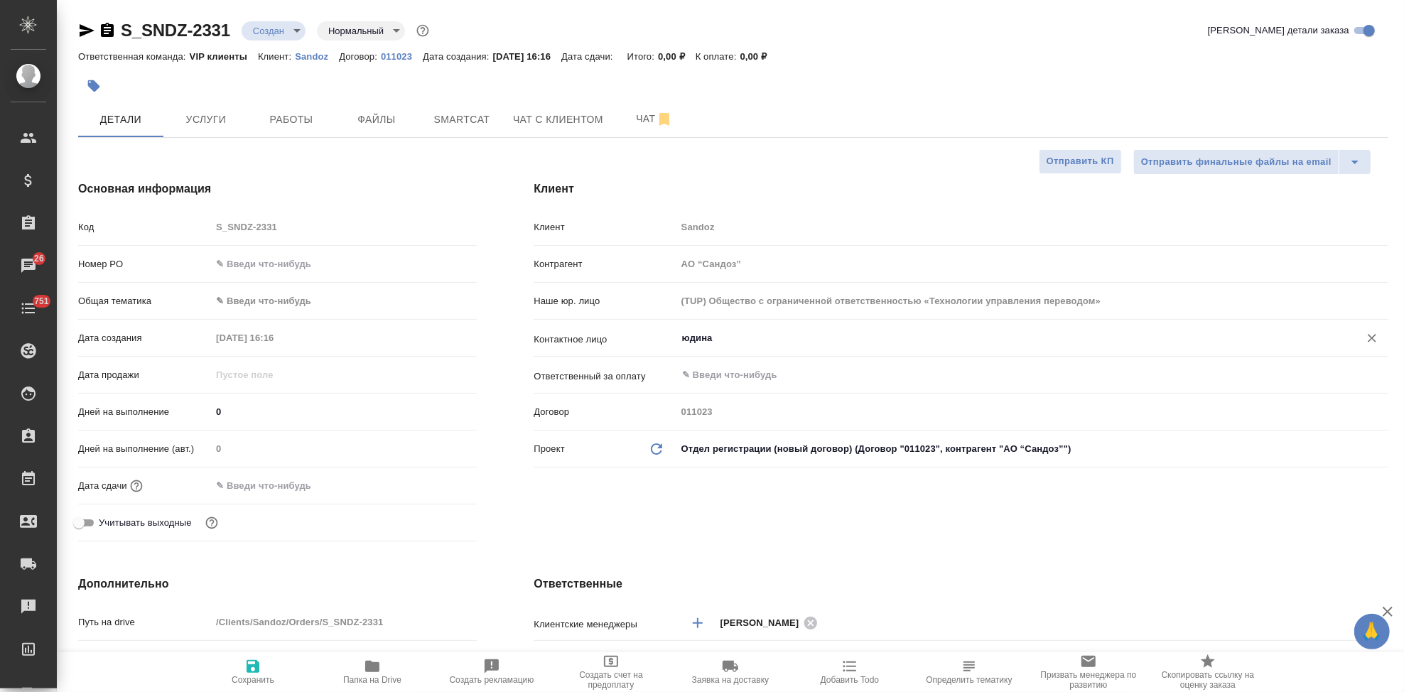
click at [765, 333] on input "юдина" at bounding box center [1009, 338] width 656 height 17
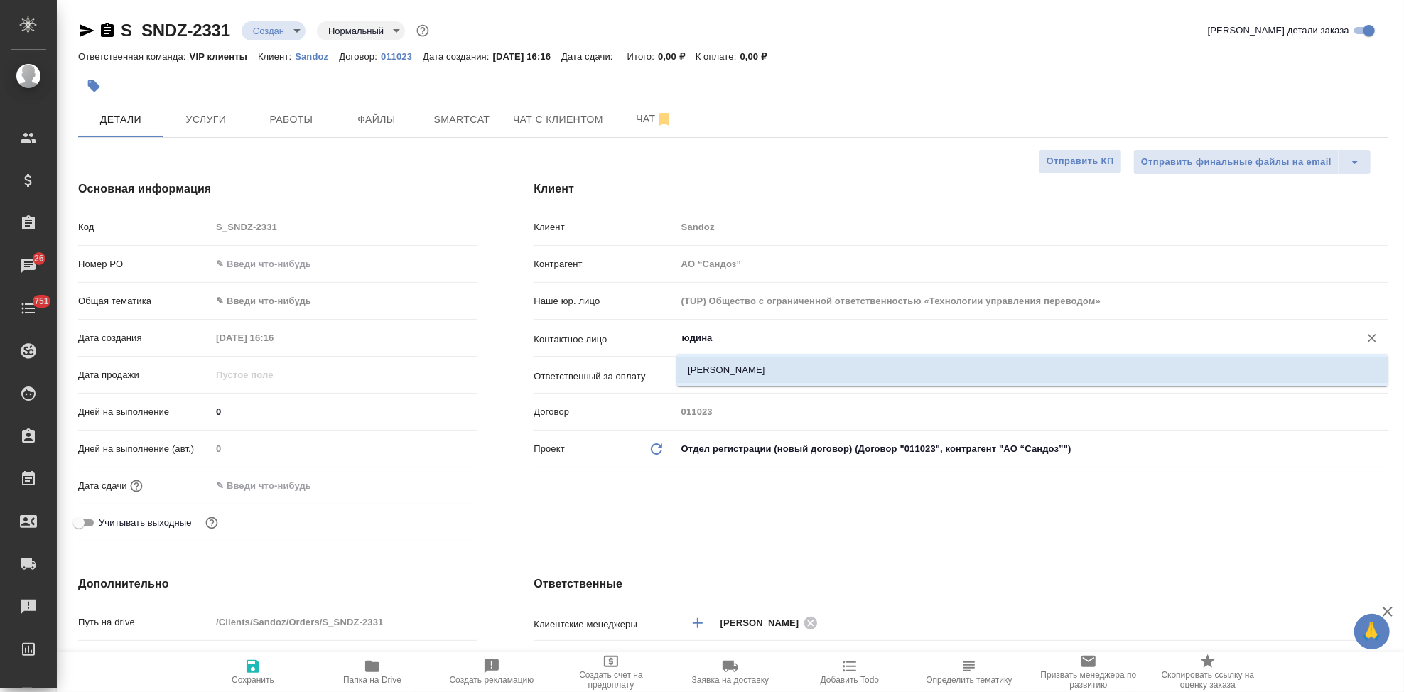
click at [755, 376] on li "Юдина Татьяна" at bounding box center [1033, 371] width 712 height 26
type input "Юдина Татьяна"
type textarea "x"
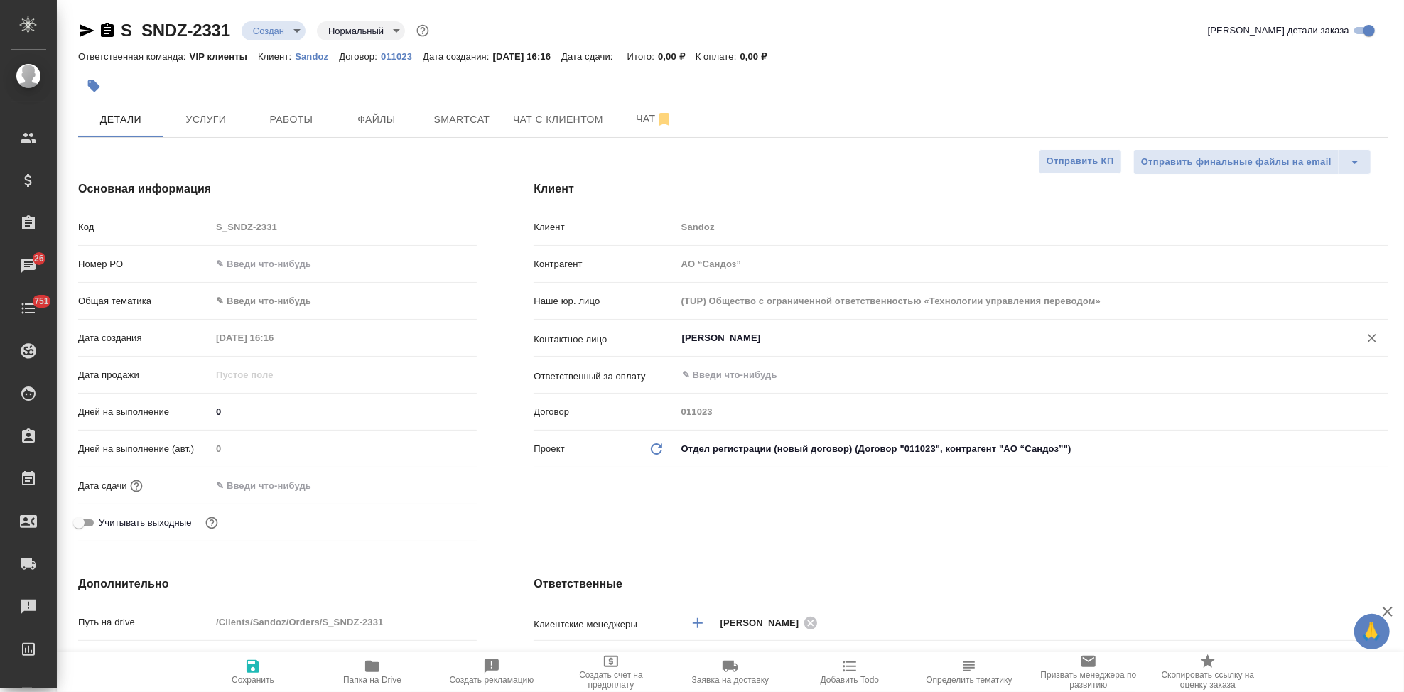
click at [257, 677] on span "Сохранить" at bounding box center [253, 680] width 43 height 10
type textarea "x"
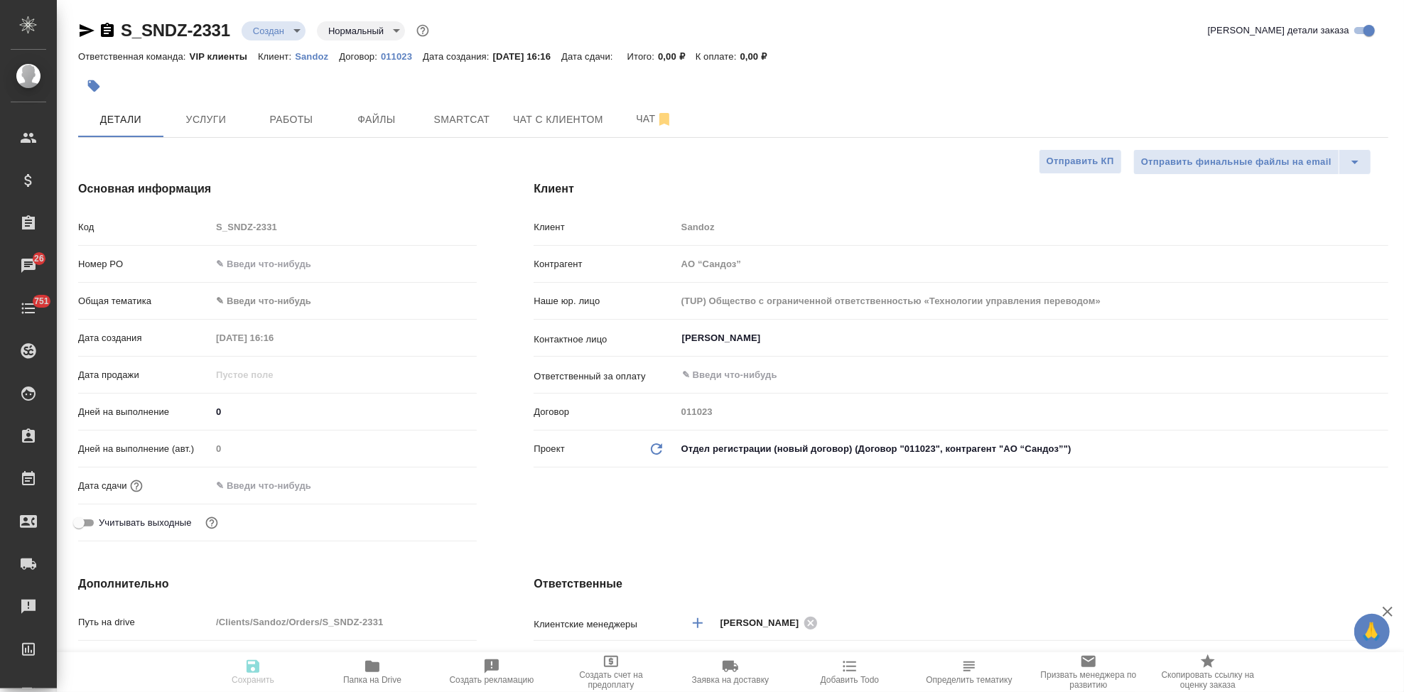
type textarea "x"
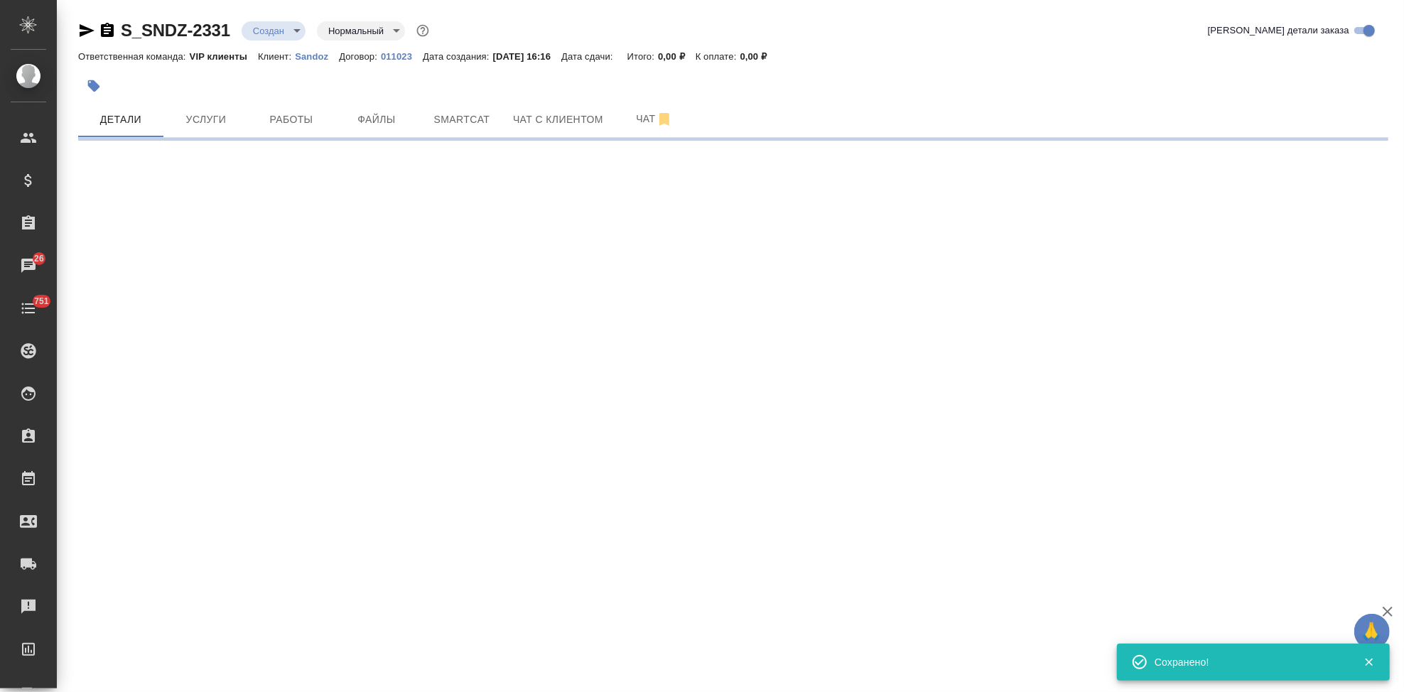
select select "RU"
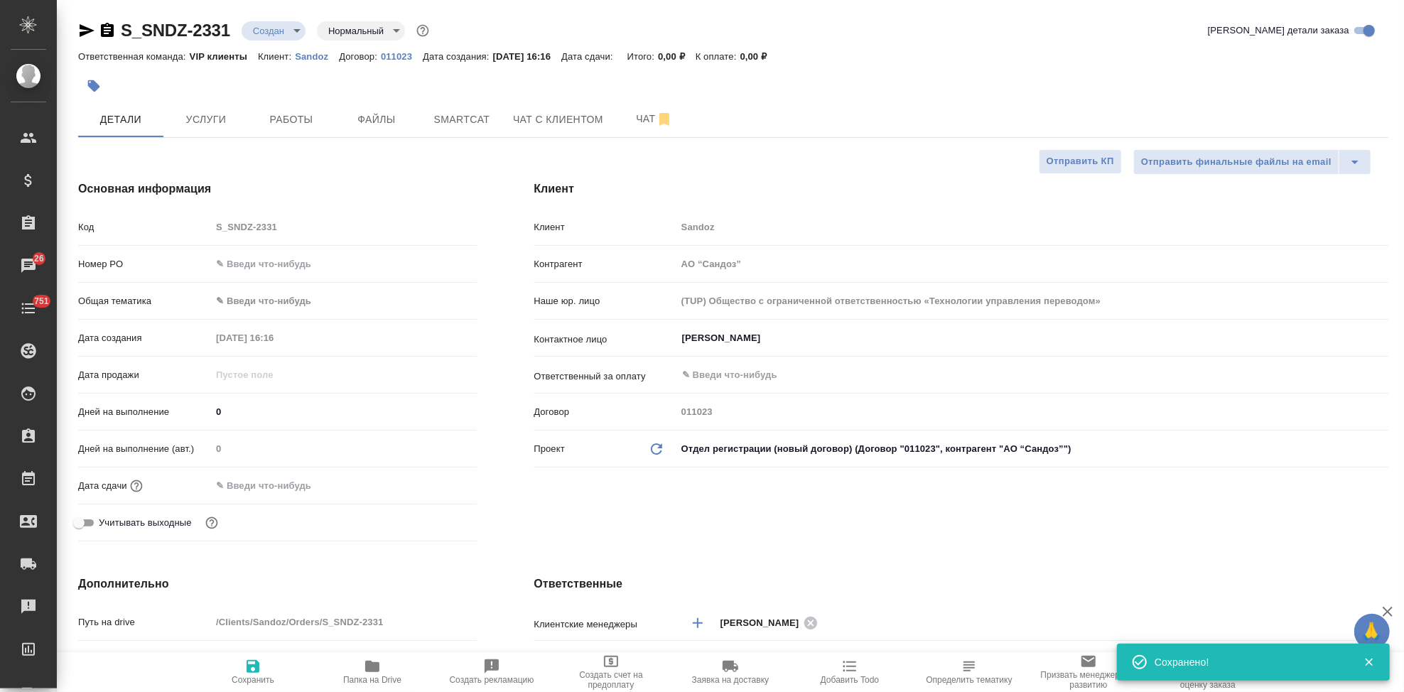
type textarea "x"
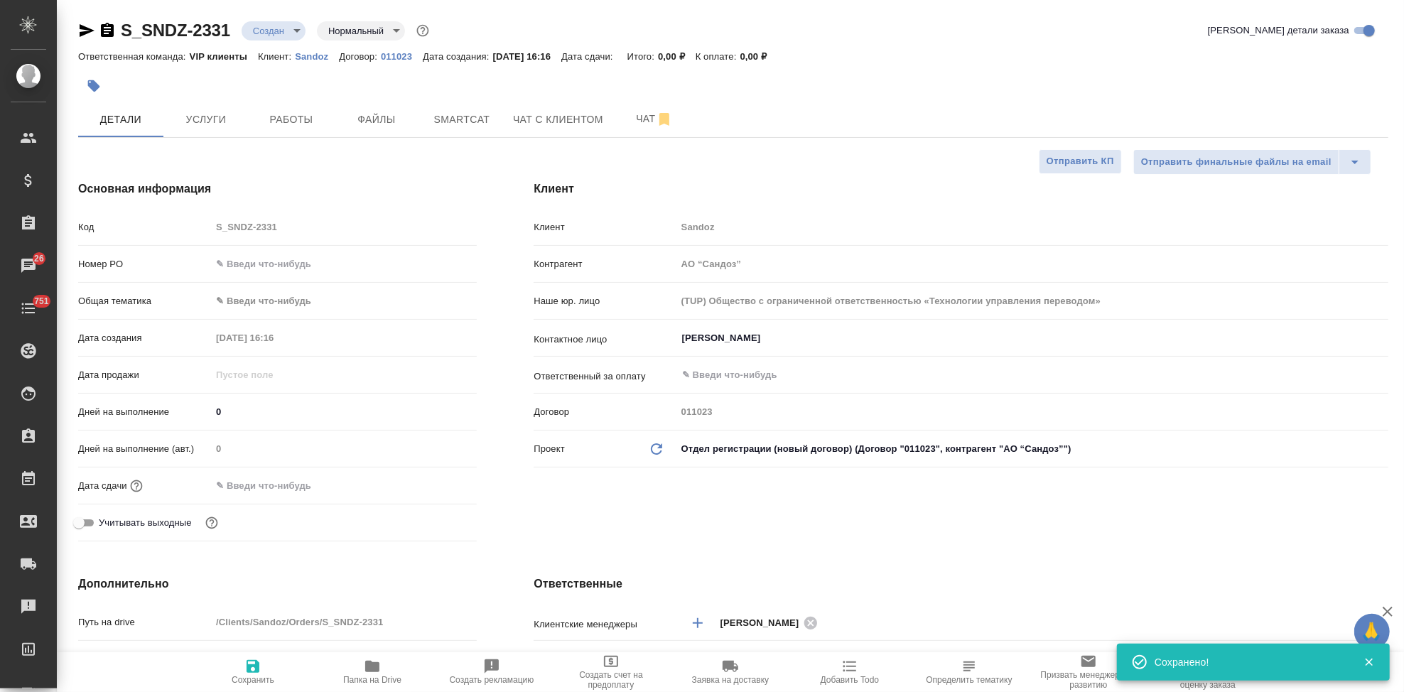
type textarea "x"
click at [371, 127] on span "Файлы" at bounding box center [377, 120] width 68 height 18
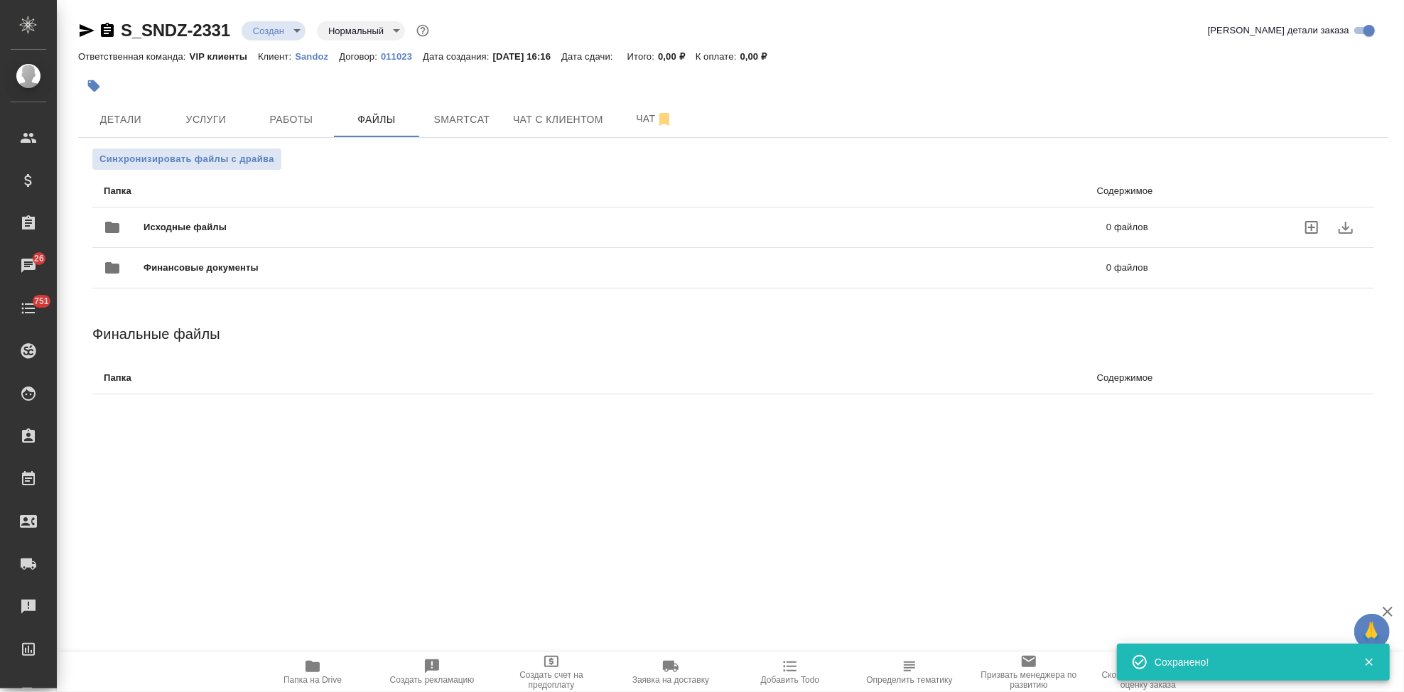
click at [1316, 229] on icon "uploadFiles" at bounding box center [1312, 227] width 17 height 17
click at [0, 0] on input "uploadFiles" at bounding box center [0, 0] width 0 height 0
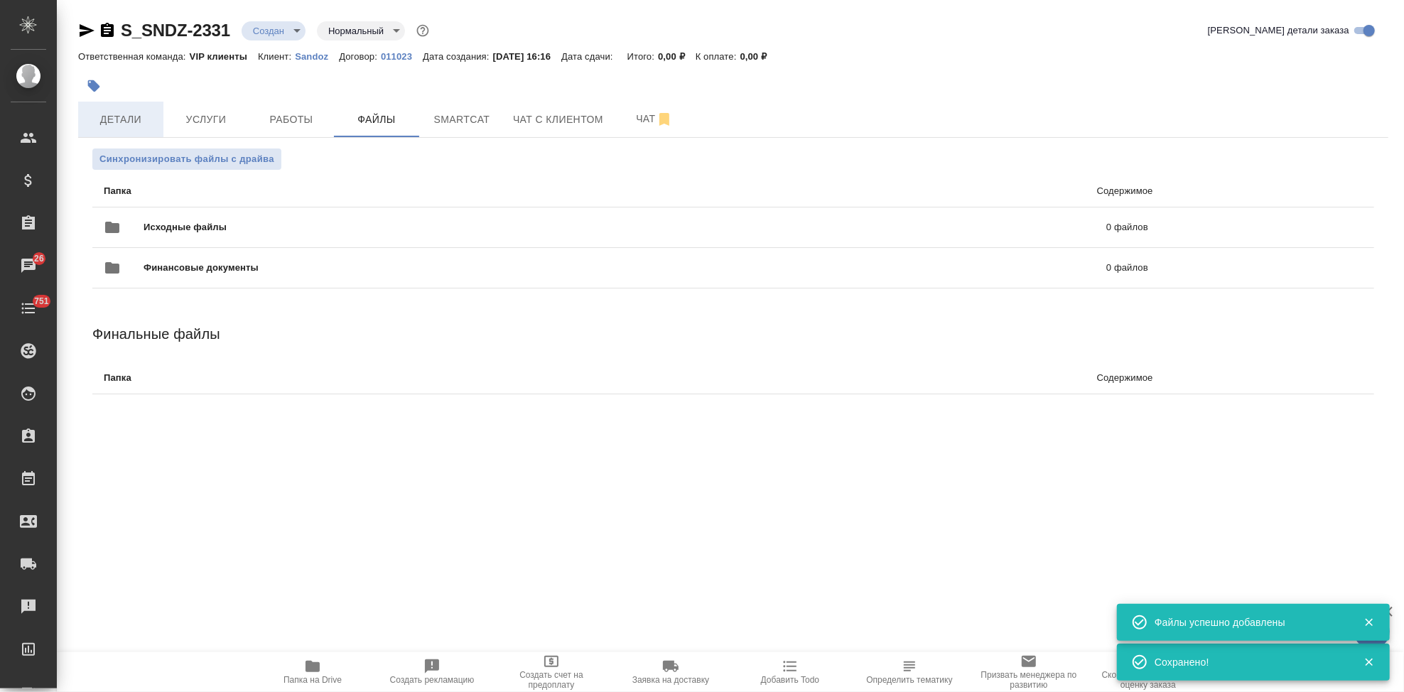
click at [147, 127] on span "Детали" at bounding box center [121, 120] width 68 height 18
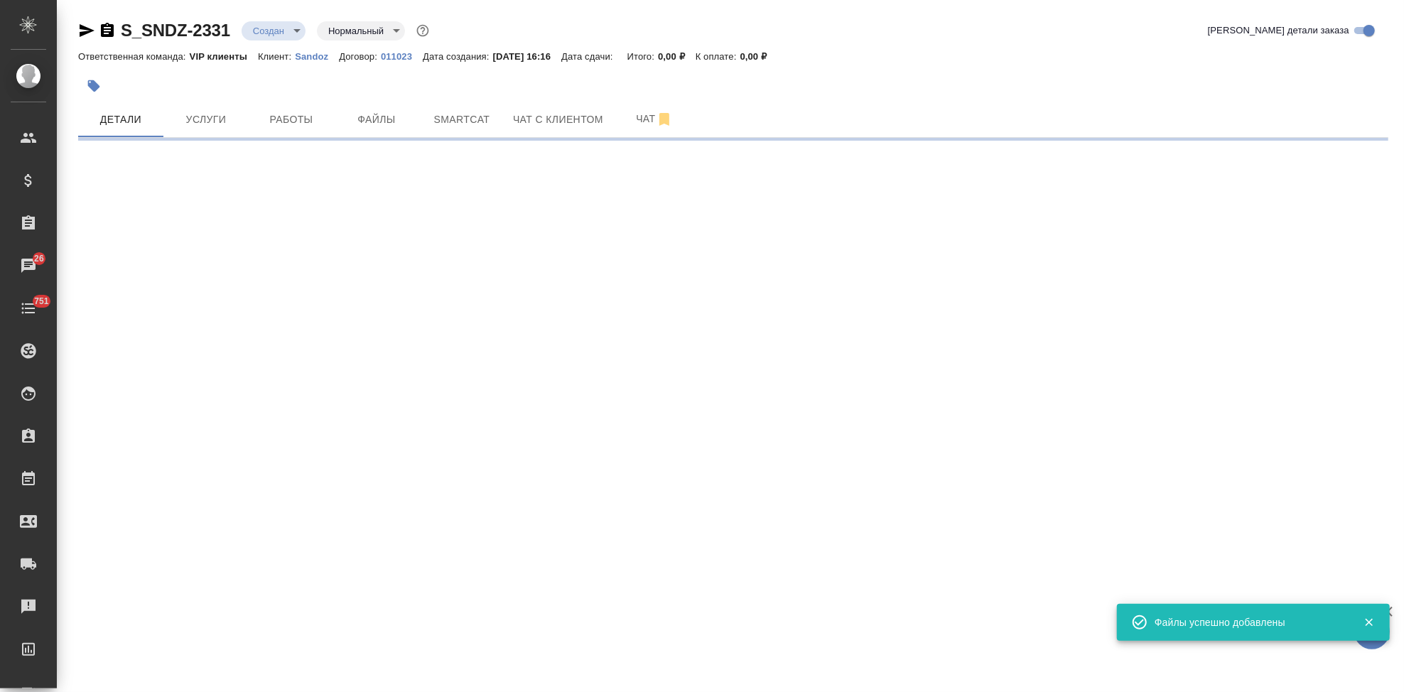
select select "RU"
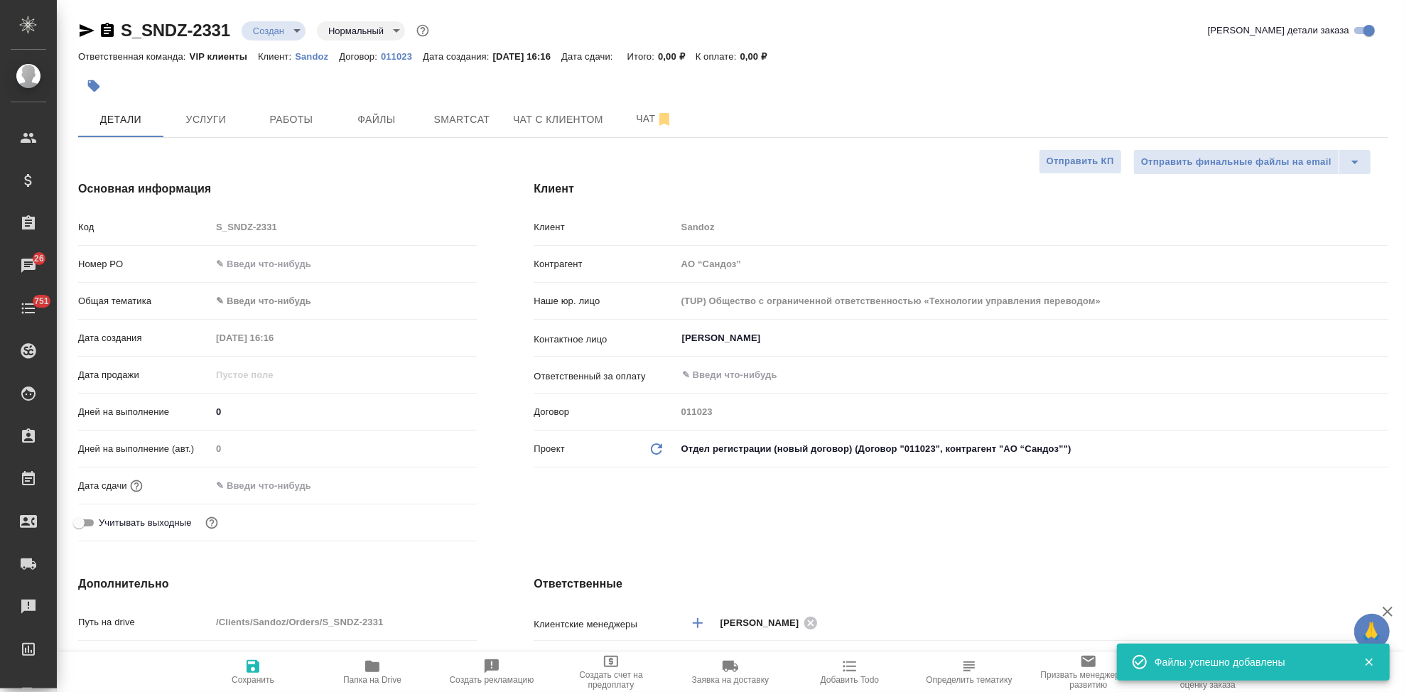
type textarea "x"
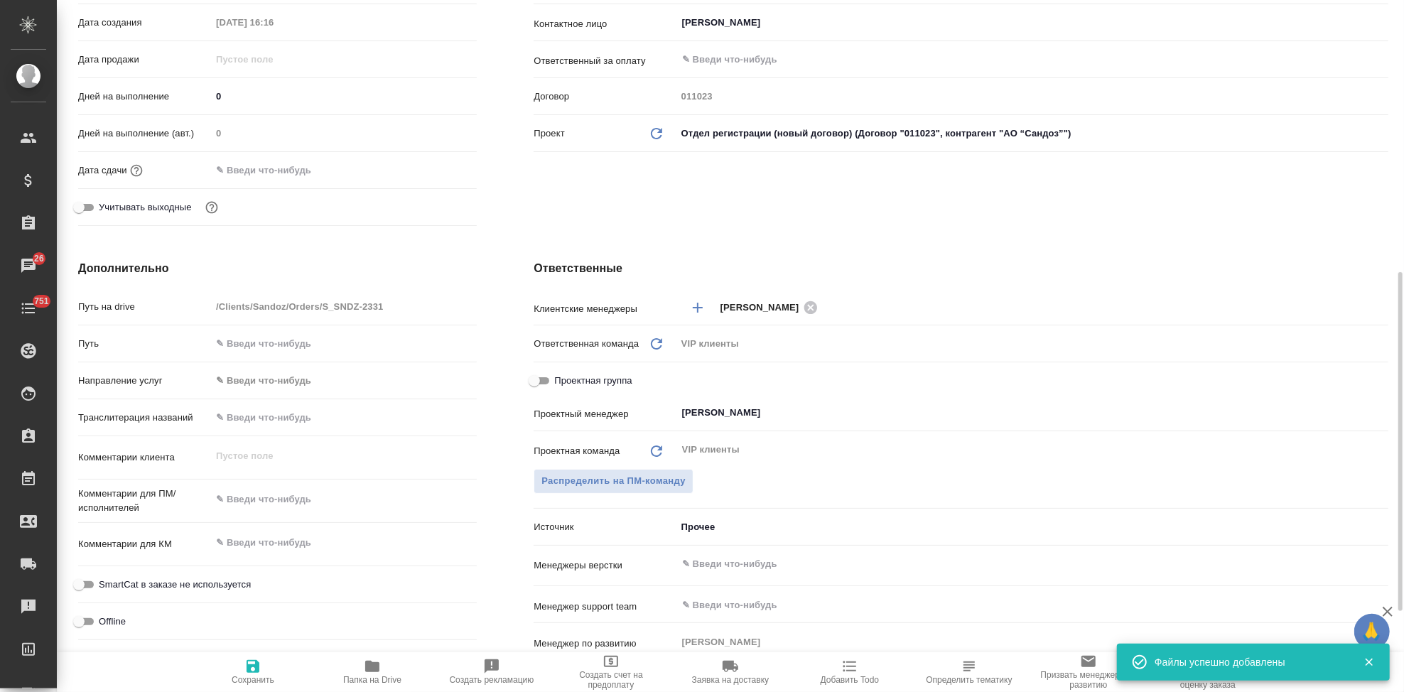
scroll to position [394, 0]
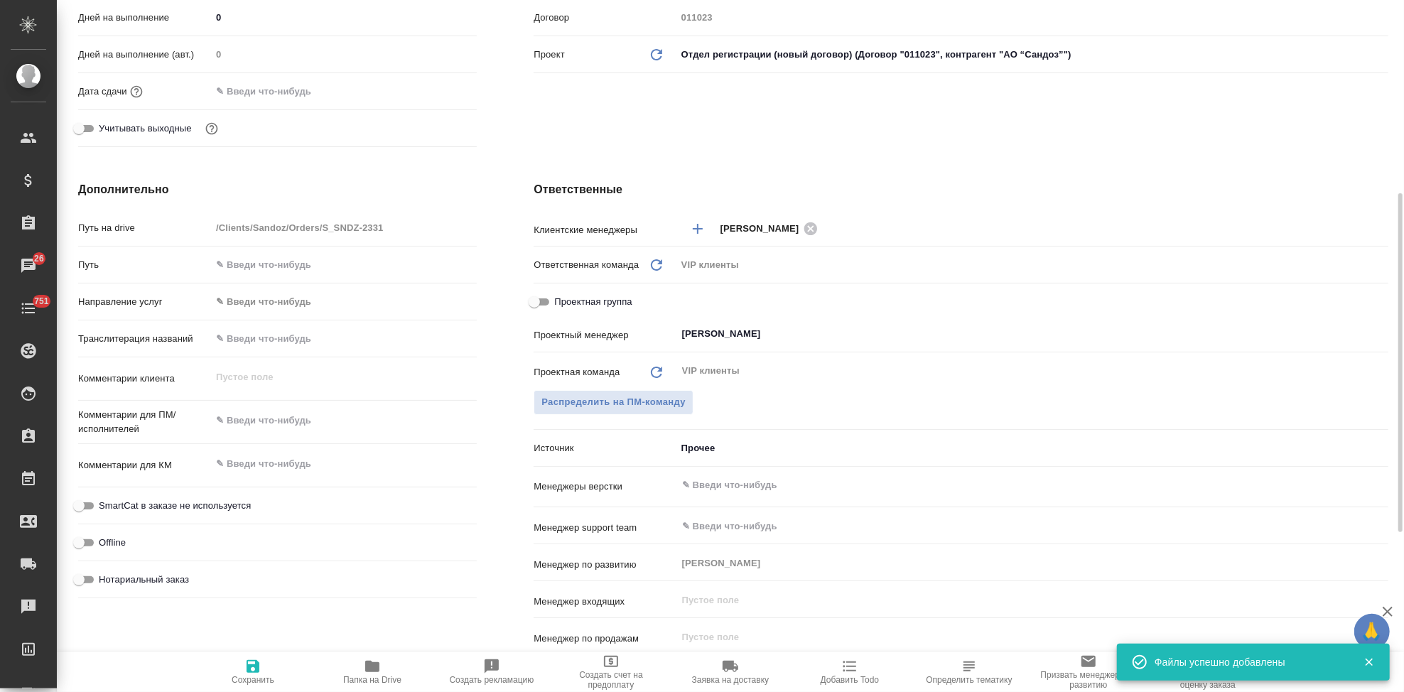
type textarea "x"
click at [268, 455] on textarea at bounding box center [344, 464] width 266 height 24
type textarea "x"
click at [289, 425] on textarea at bounding box center [344, 421] width 266 height 24
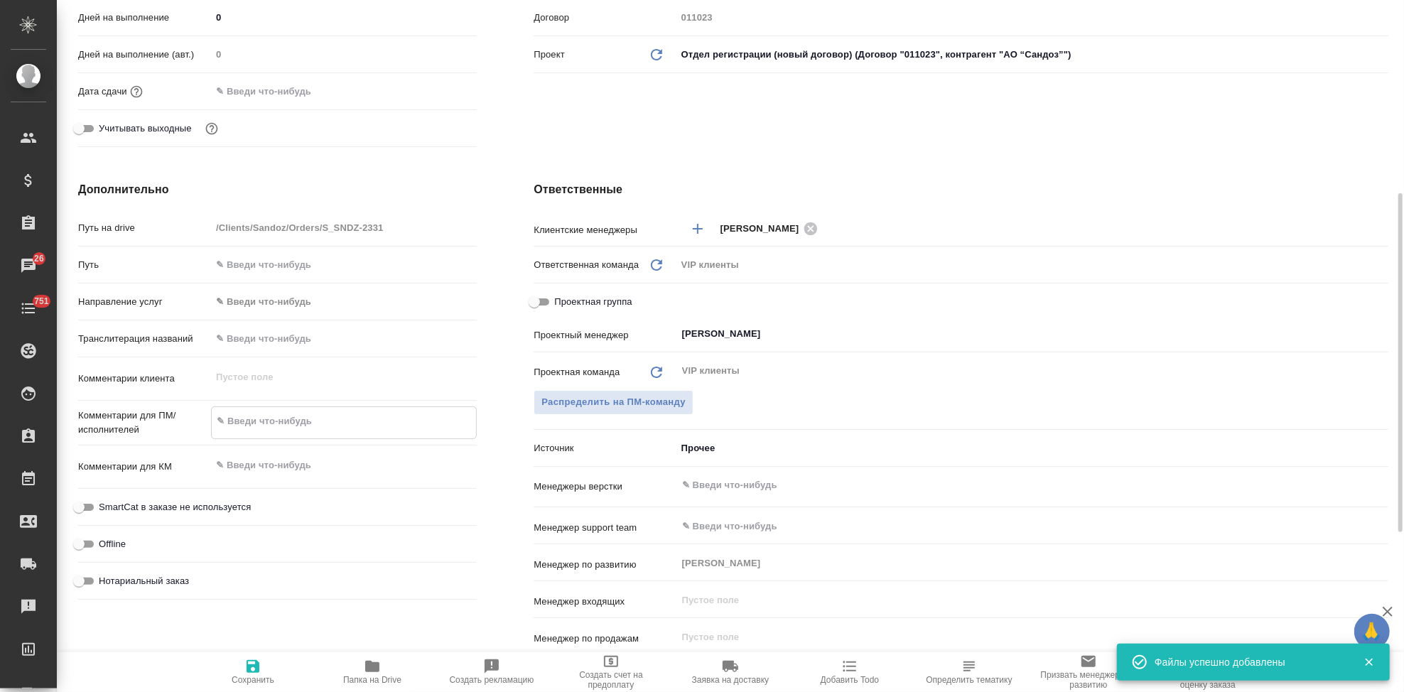
paste textarea "Возьмите в перевод документы во вложении, пожалуйста. Срок – до 12 часов дня 1 …"
type textarea "Возьмите в перевод документы во вложении, пожалуйста. Срок – до 12 часов дня 1 …"
type textarea "x"
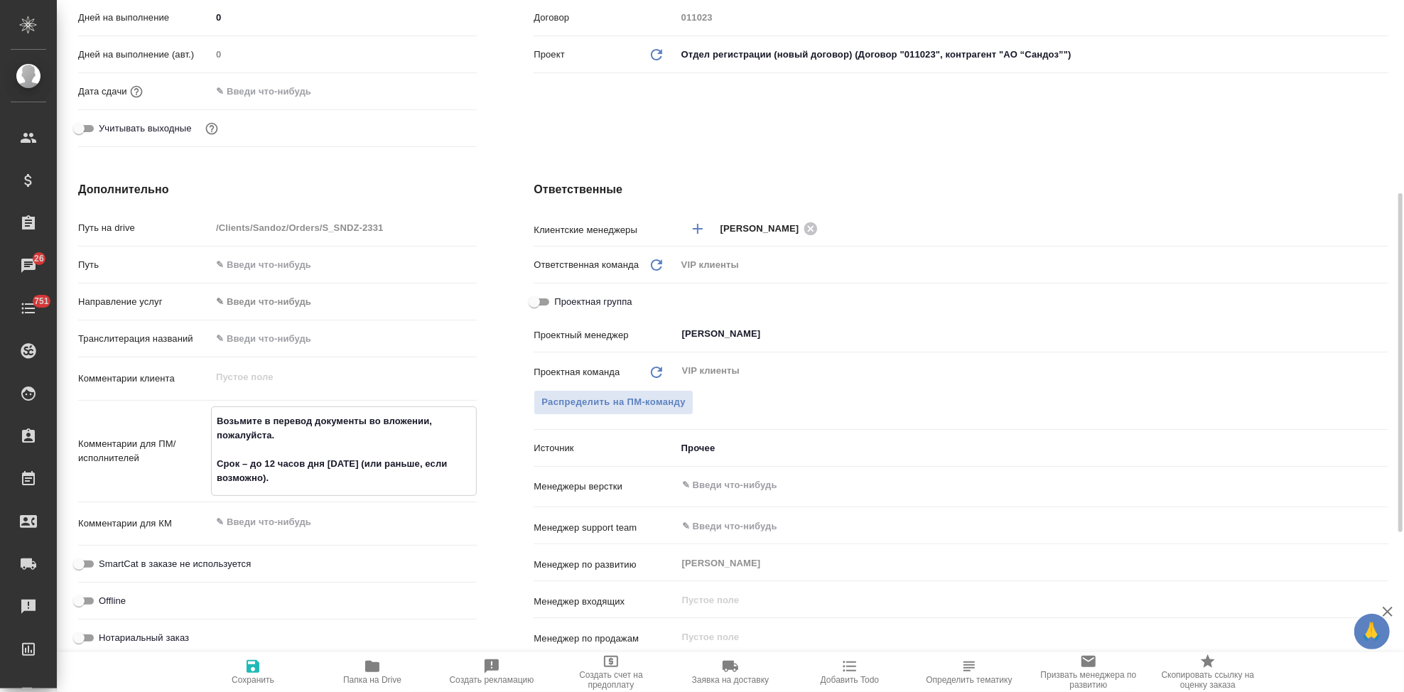
type textarea "Возьмите в перевод документы во вложении, пожалуйста. Срок – до 12 часов дня 1 …"
type textarea "x"
click at [267, 524] on textarea at bounding box center [344, 522] width 266 height 24
type textarea "x"
click at [278, 527] on textarea at bounding box center [344, 521] width 266 height 24
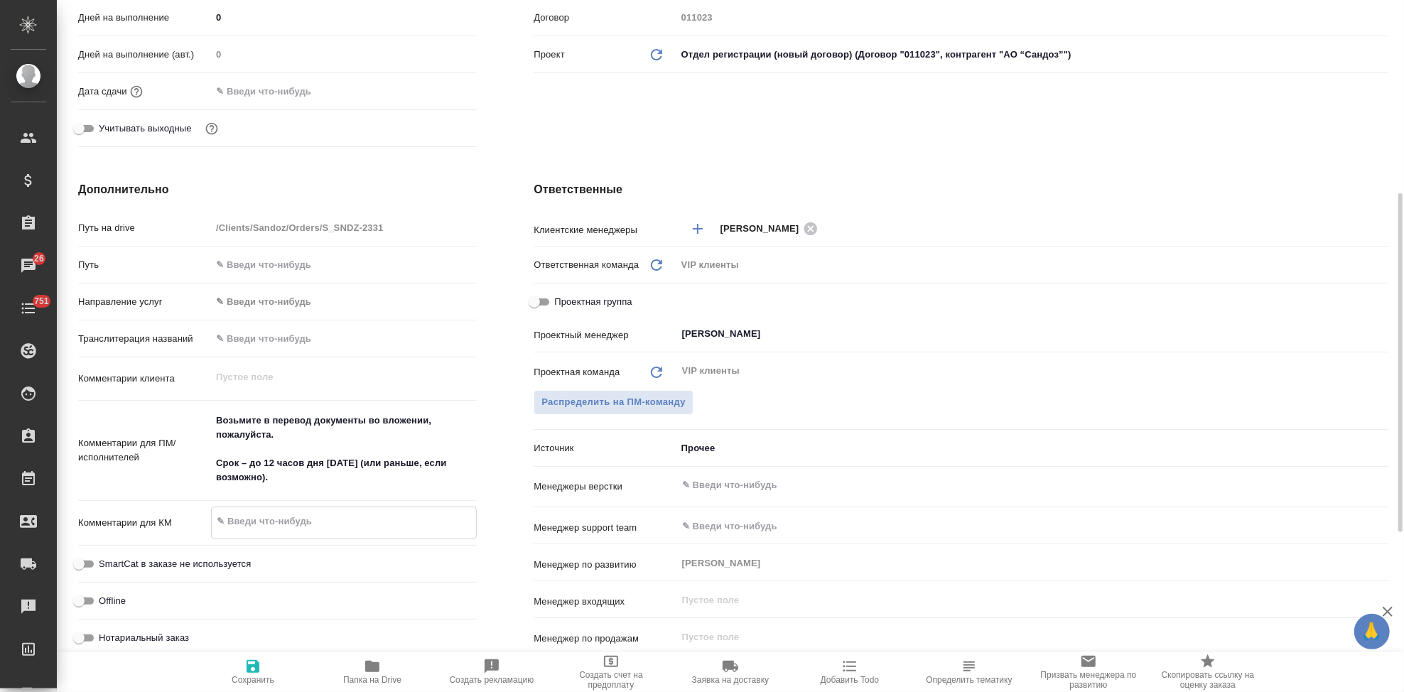
paste textarea "Феррум Карбо Сандоз, р-р д/в/в/введения, 50 мг/мл - ответ на запрос - клин доки…"
type textarea "Феррум Карбо Сандоз, р-р д/в/в/введения, 50 мг/мл - ответ на запрос - клин доки…"
type textarea "x"
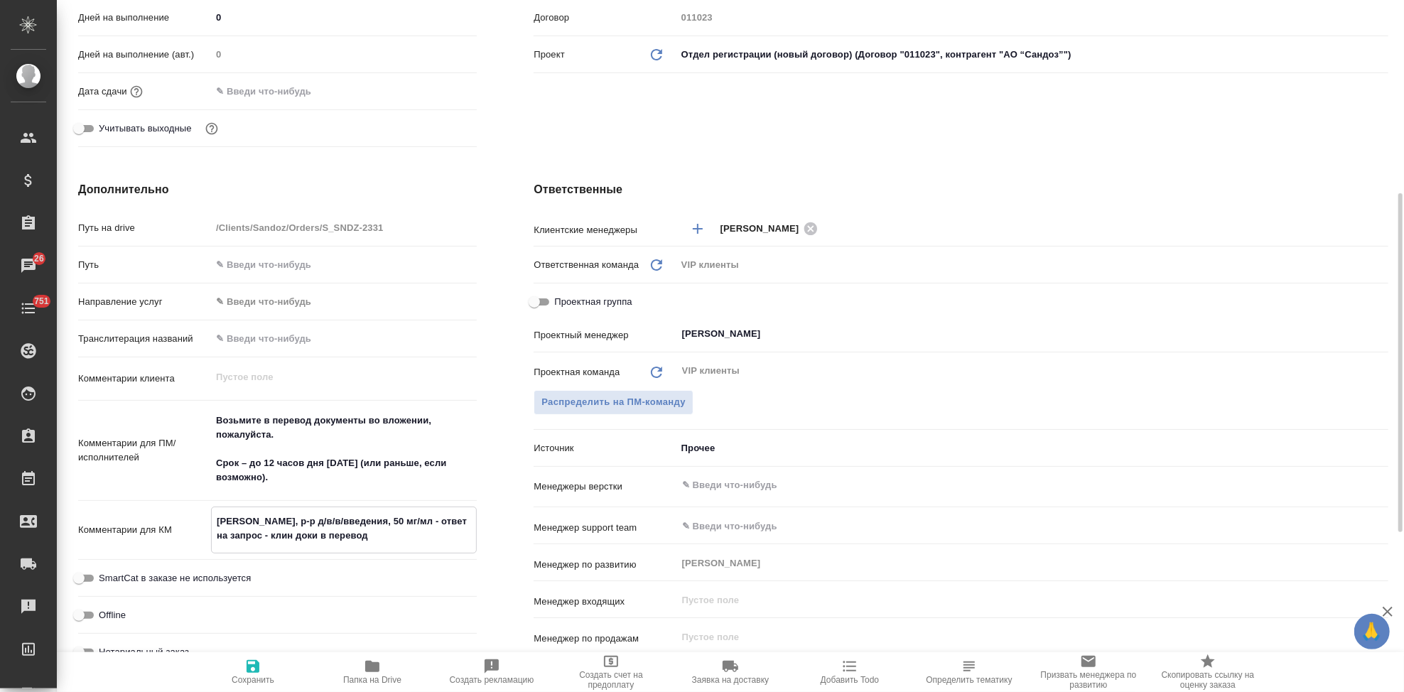
type textarea "Феррум Карбо Сандоз, р-р д/в/в/введения, 50 мг/мл - ответ на запрос - клин доки…"
type textarea "x"
click at [247, 677] on span "Сохранить" at bounding box center [253, 680] width 43 height 10
type textarea "x"
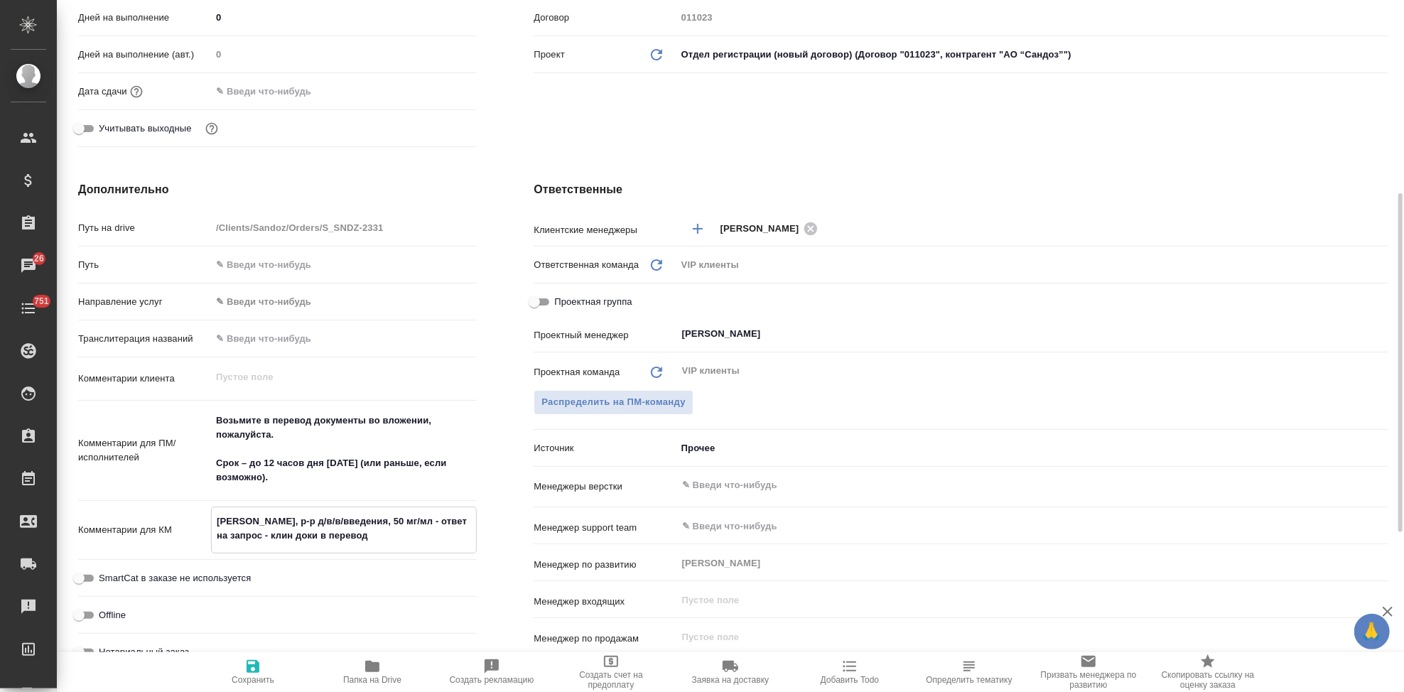
type textarea "x"
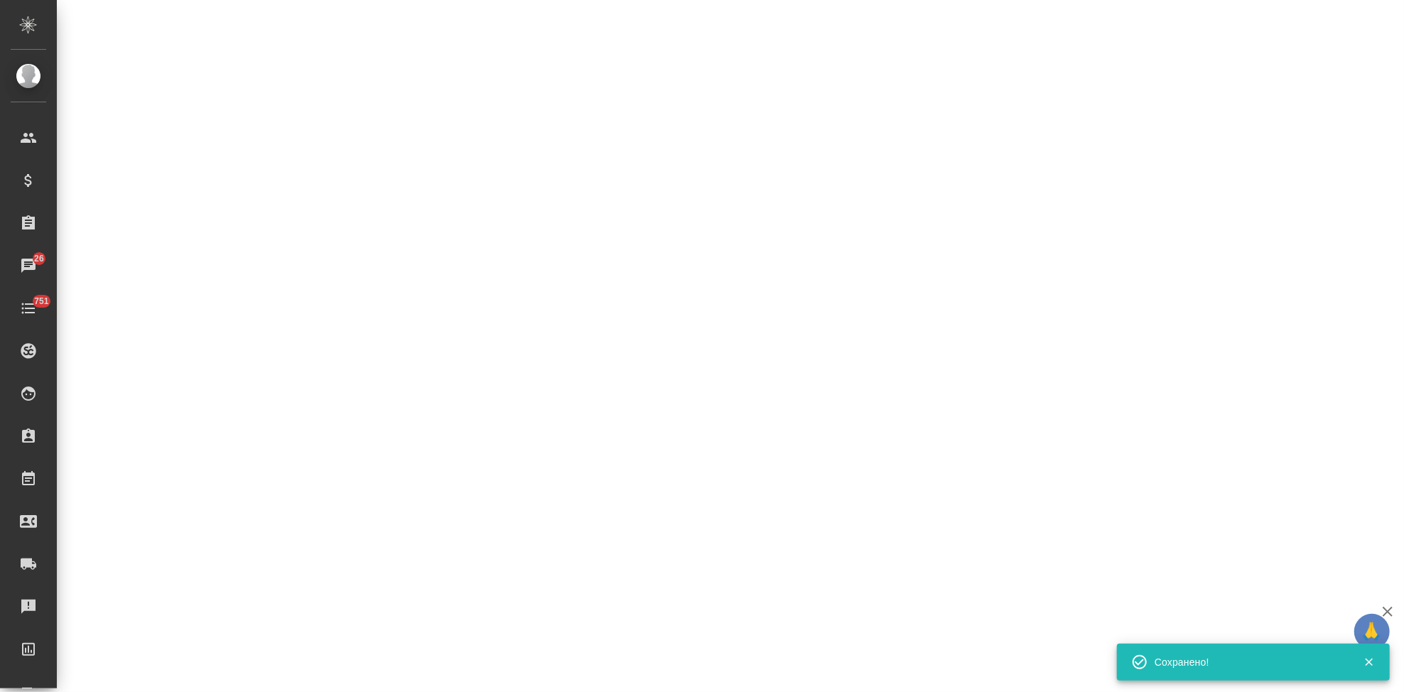
select select "RU"
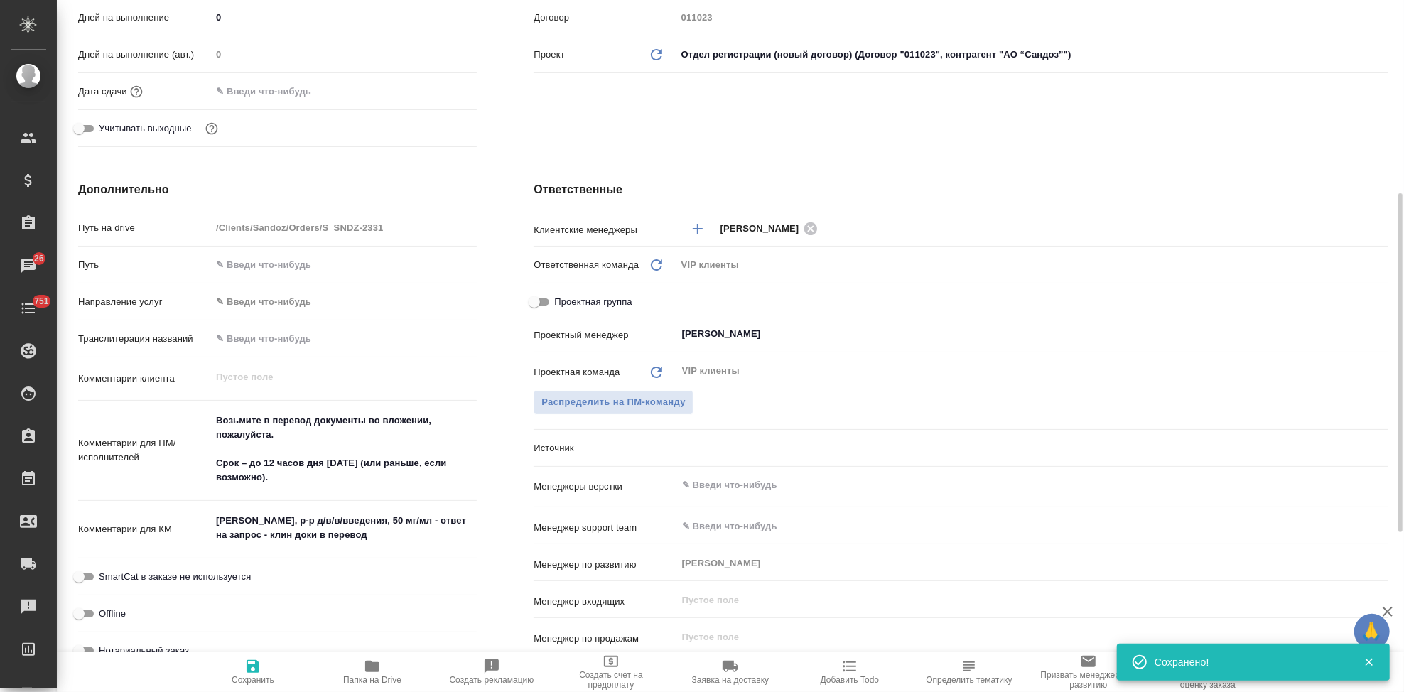
type textarea "x"
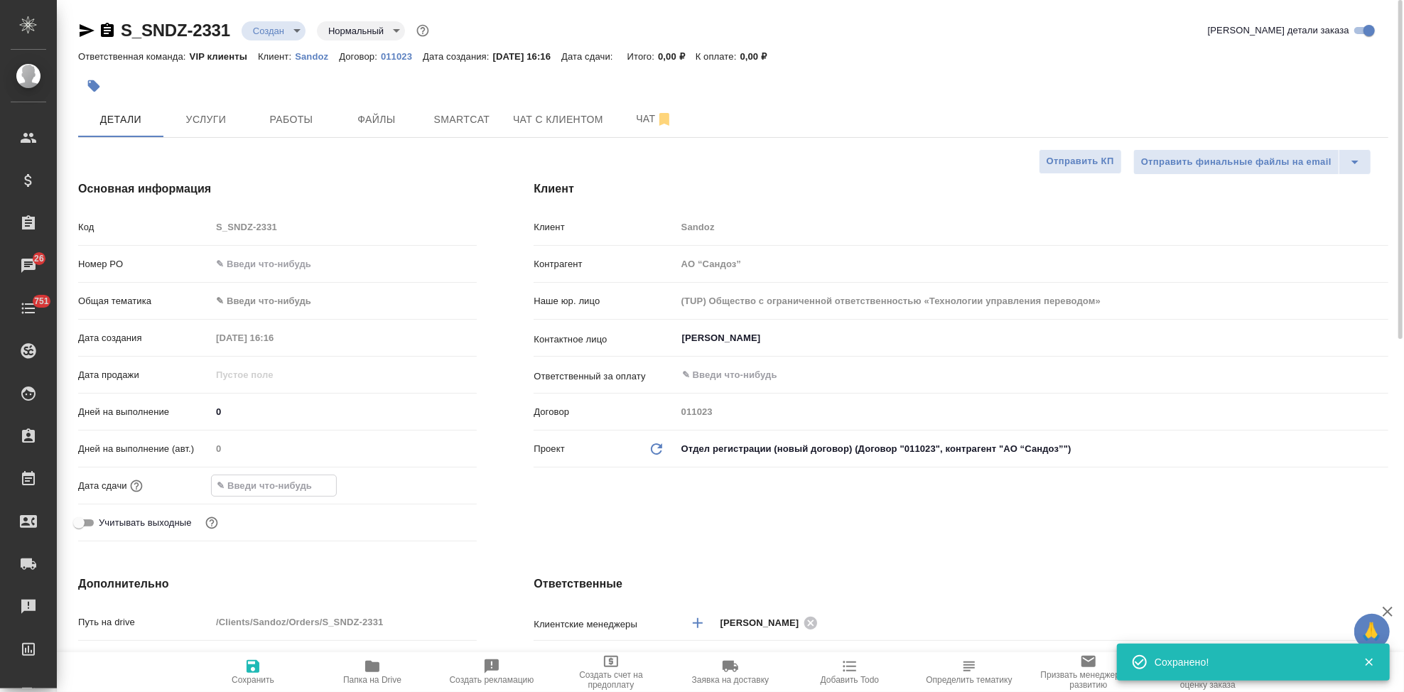
click at [259, 478] on input "text" at bounding box center [274, 485] width 124 height 21
click at [429, 484] on icon "button" at bounding box center [435, 485] width 13 height 14
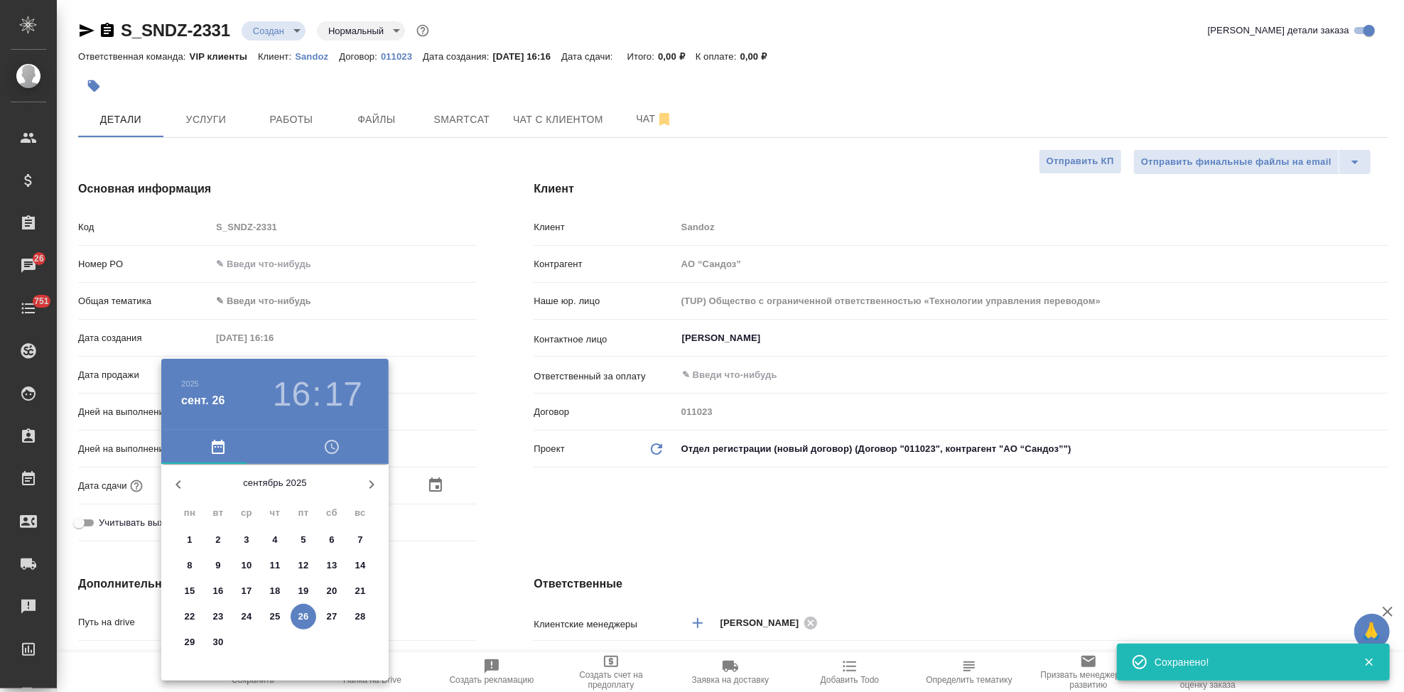
click at [367, 488] on icon "button" at bounding box center [371, 484] width 17 height 17
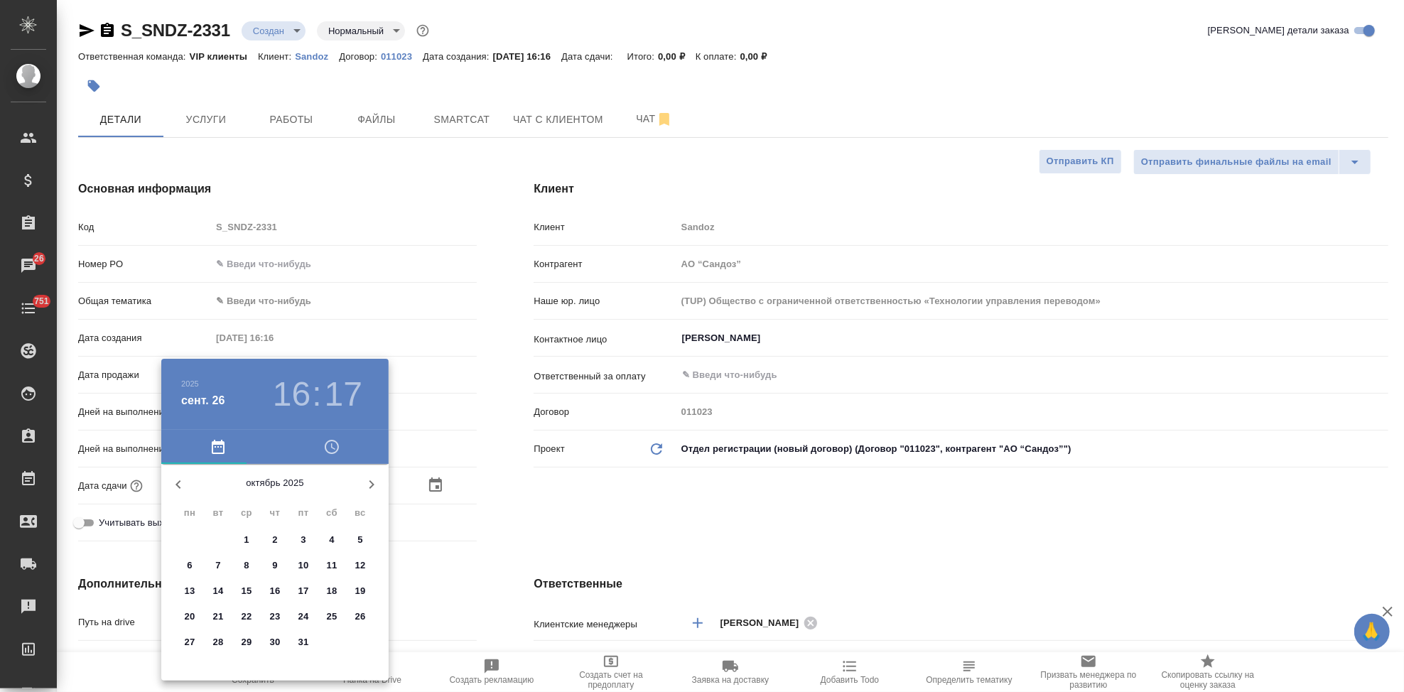
click at [250, 542] on span "1" at bounding box center [247, 540] width 26 height 14
type input "01.10.2025 16:17"
type textarea "x"
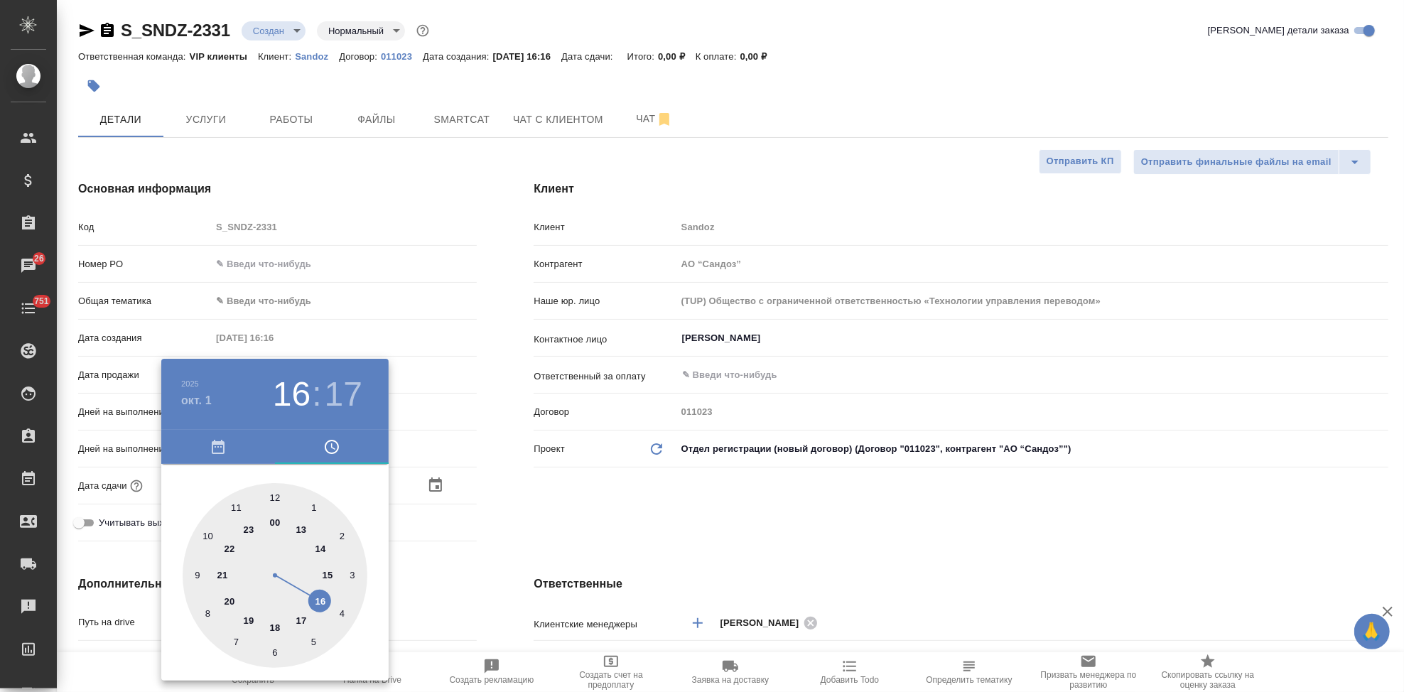
click at [276, 497] on div at bounding box center [275, 575] width 185 height 185
type input "01.10.2025 12:17"
type textarea "x"
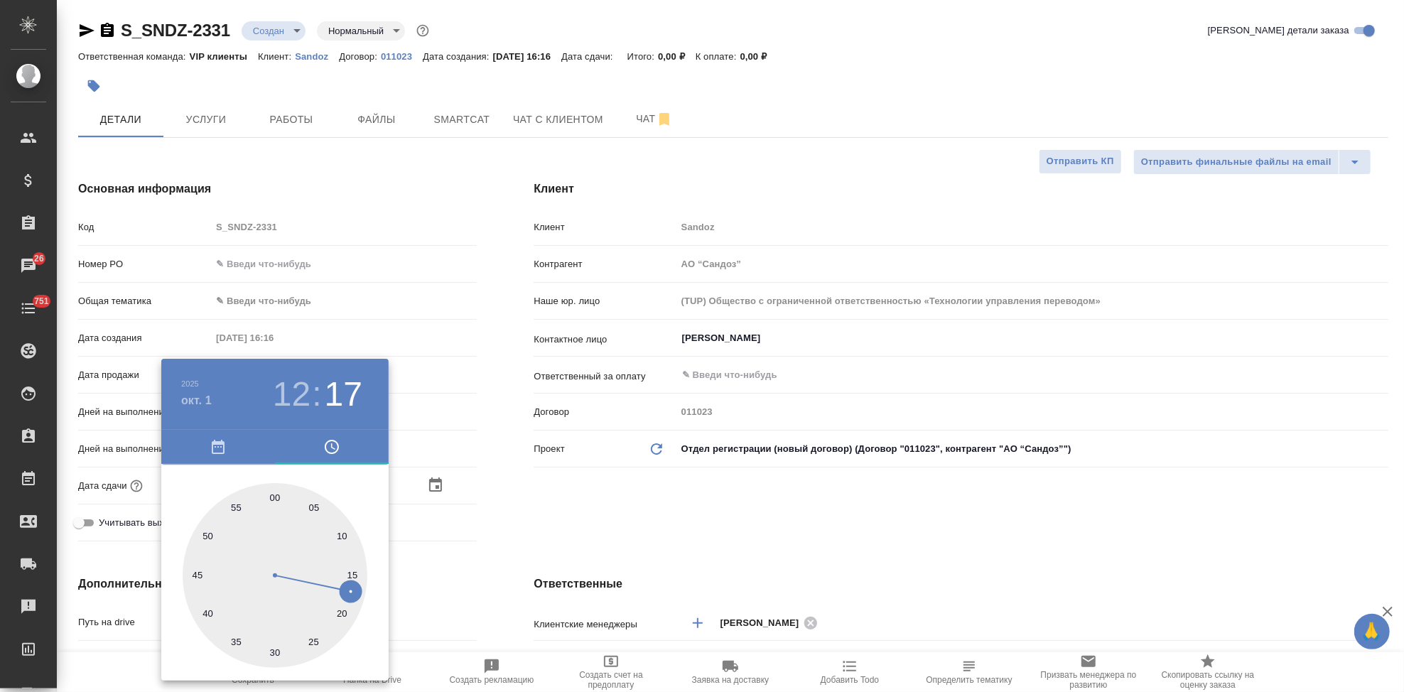
click at [276, 497] on div at bounding box center [275, 575] width 185 height 185
type input "01.10.2025 12:00"
type textarea "x"
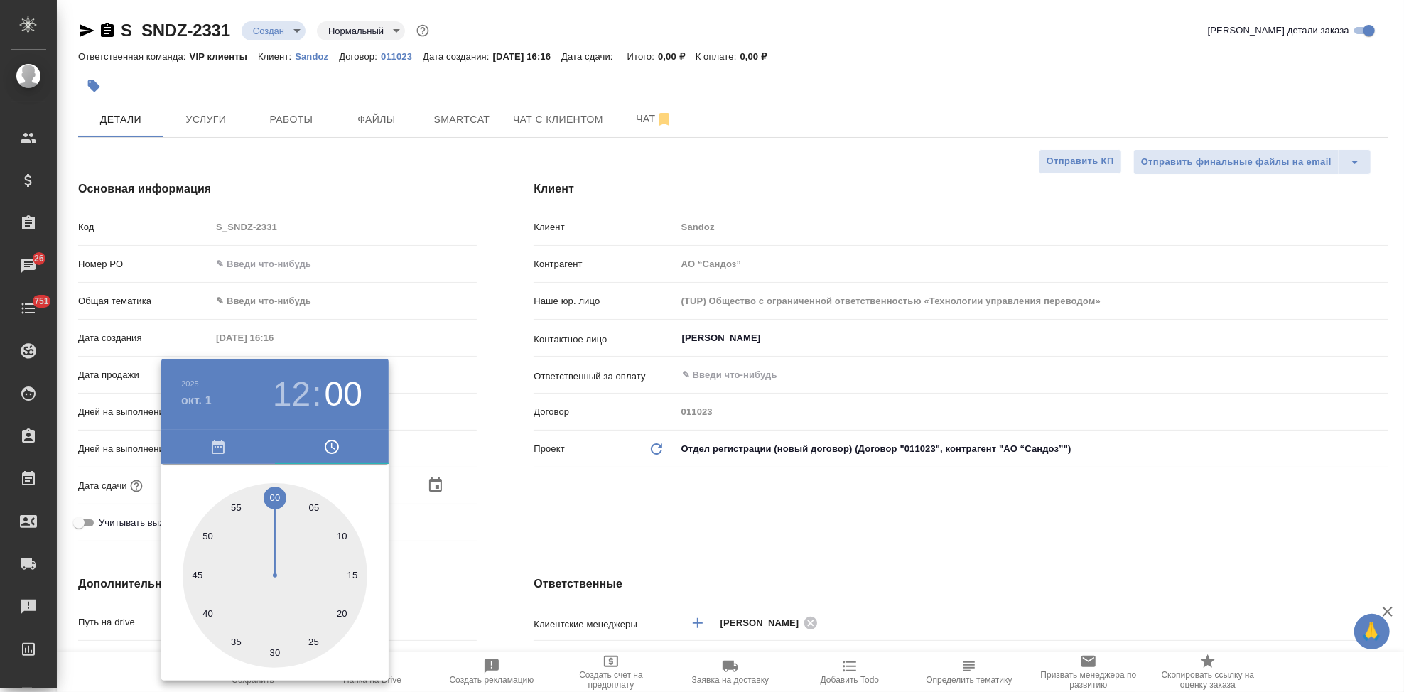
type textarea "x"
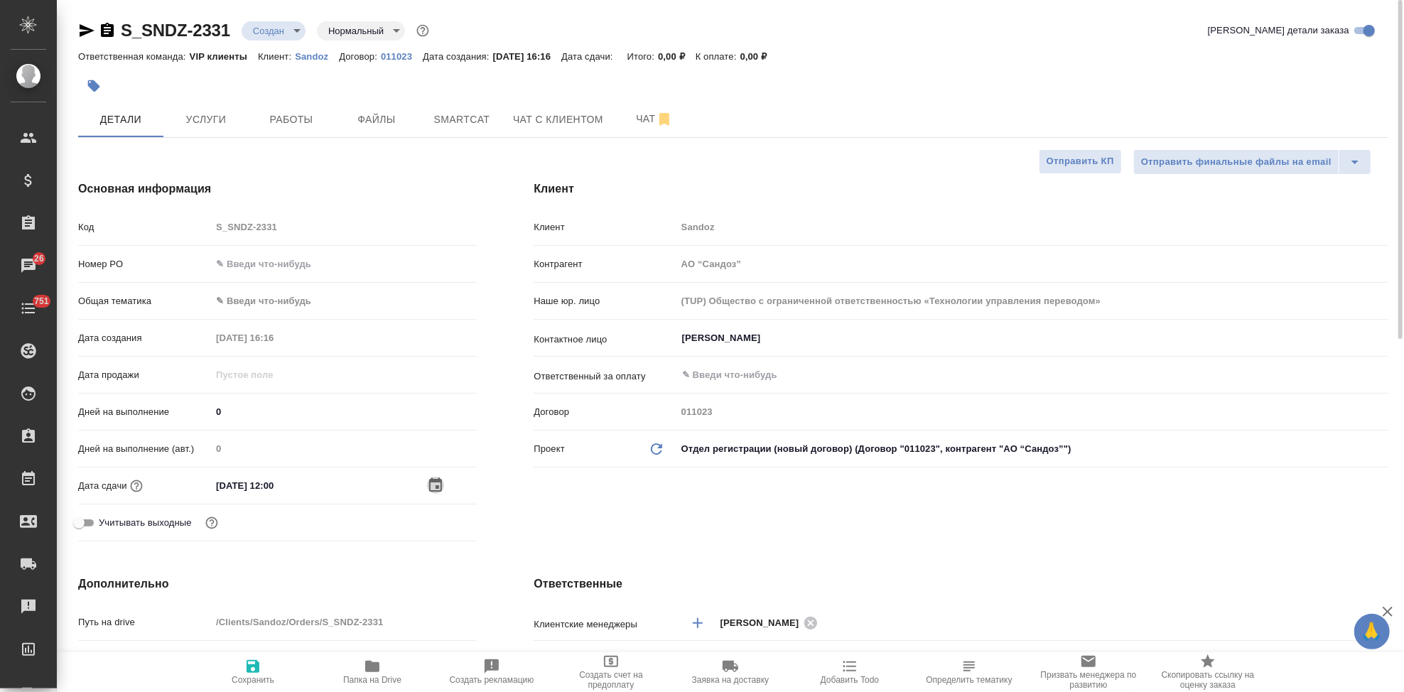
click at [259, 672] on icon "button" at bounding box center [252, 666] width 17 height 17
type textarea "x"
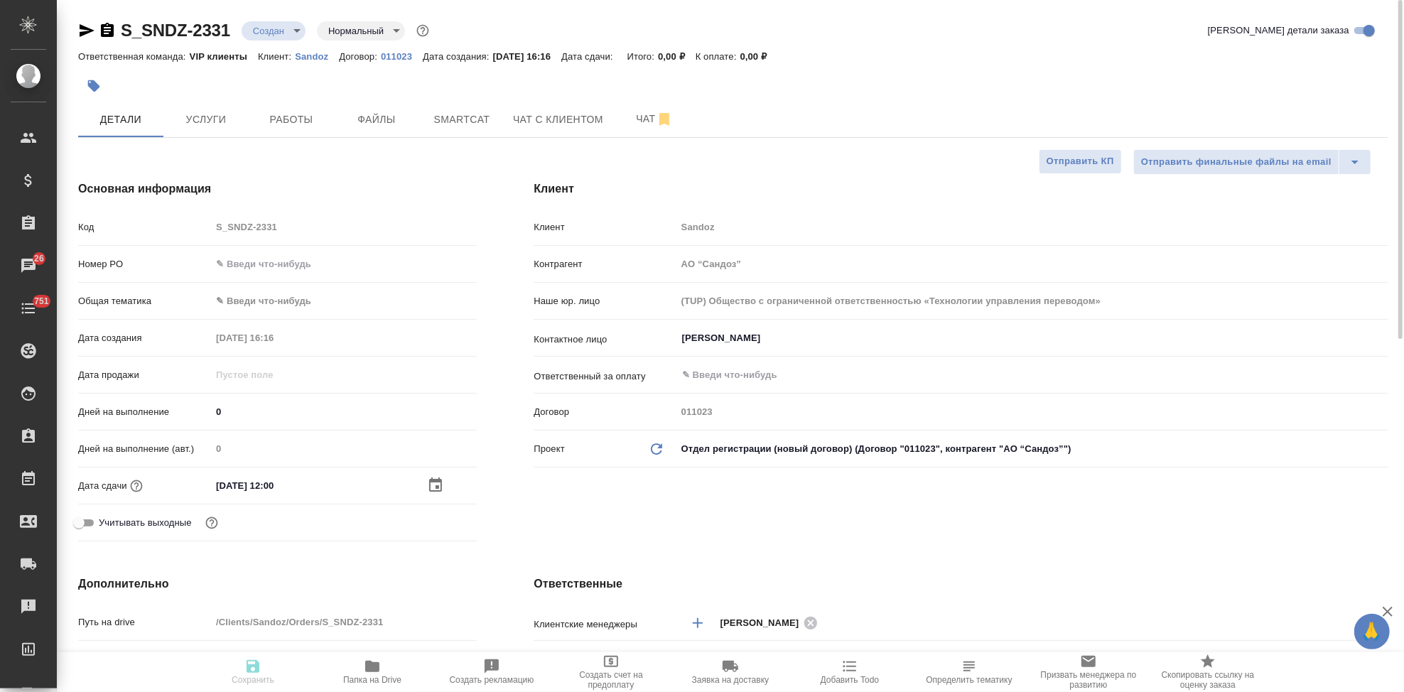
type textarea "x"
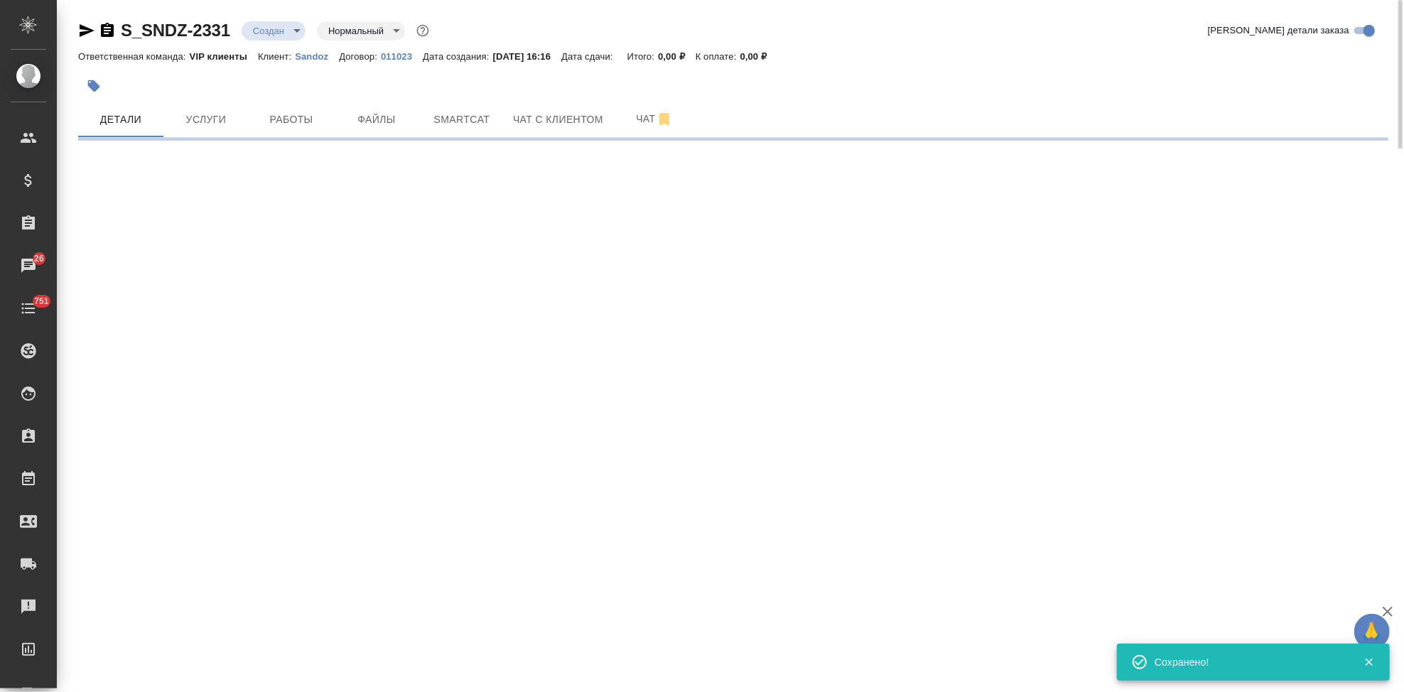
select select "RU"
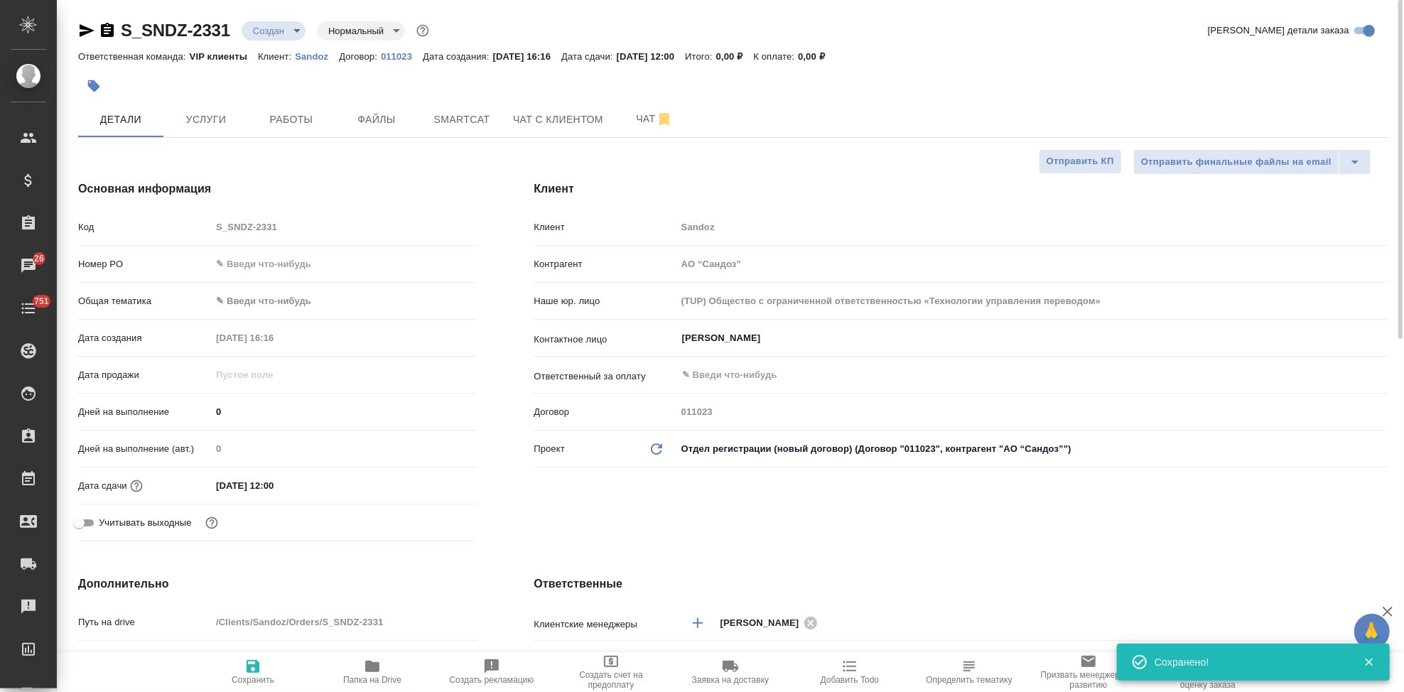
type textarea "x"
click at [294, 31] on body "🙏 .cls-1 fill:#fff; AWATERA Kabargina Anna Клиенты Спецификации Заказы 26 Чаты …" at bounding box center [702, 346] width 1404 height 692
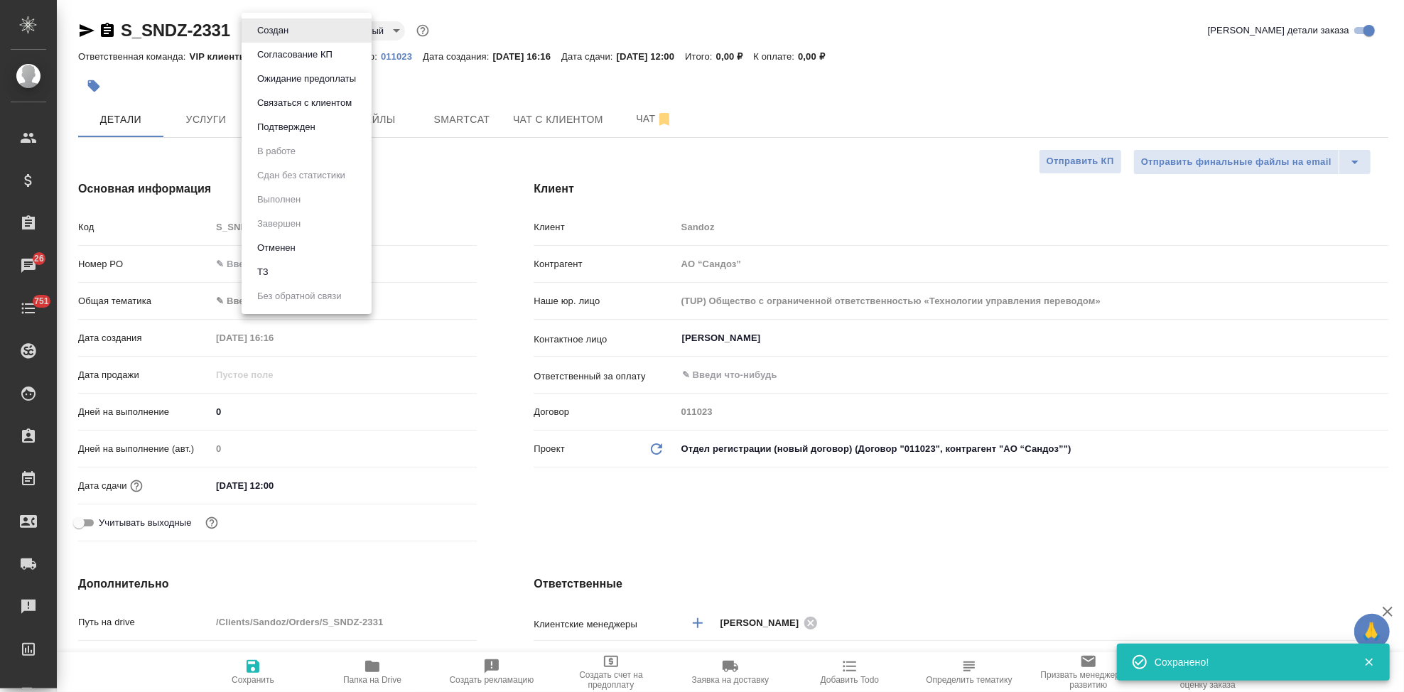
click at [291, 267] on li "ТЗ" at bounding box center [307, 272] width 130 height 24
type textarea "x"
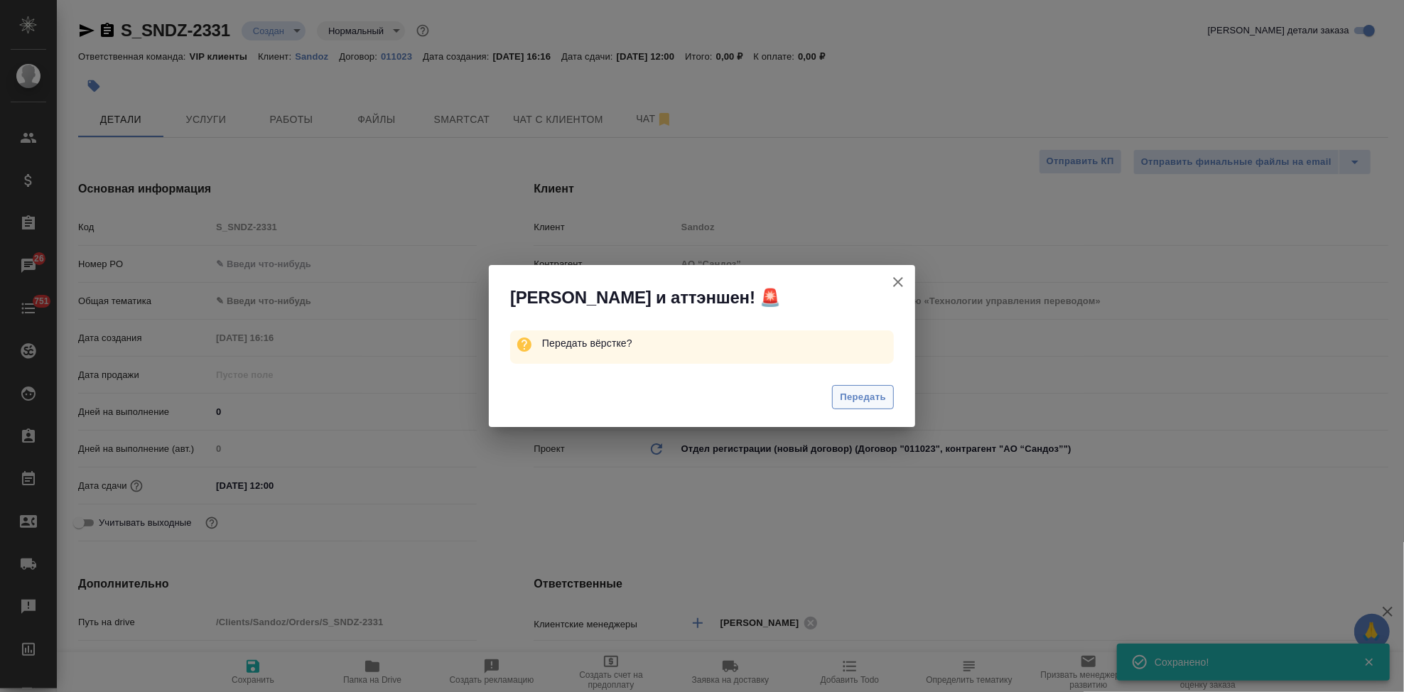
click at [856, 404] on span "Передать" at bounding box center [863, 397] width 46 height 16
type textarea "x"
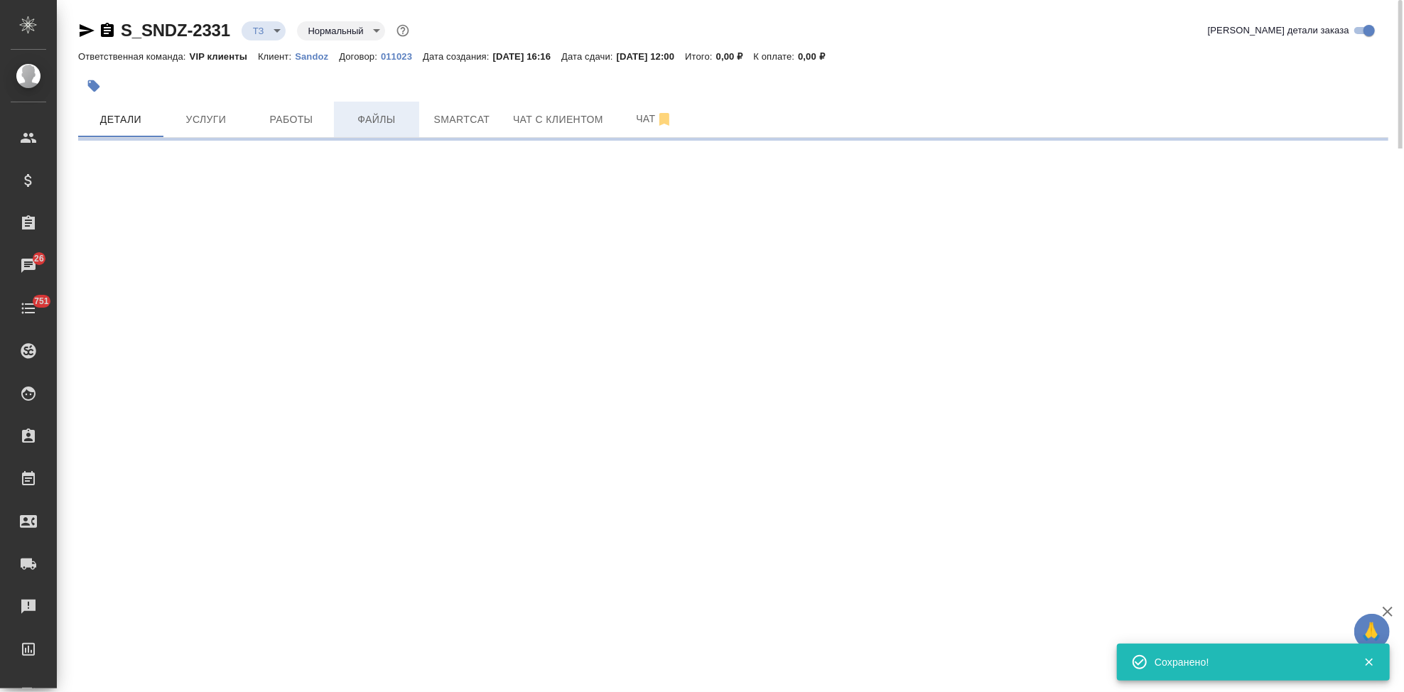
click at [373, 118] on span "Файлы" at bounding box center [377, 120] width 68 height 18
select select "RU"
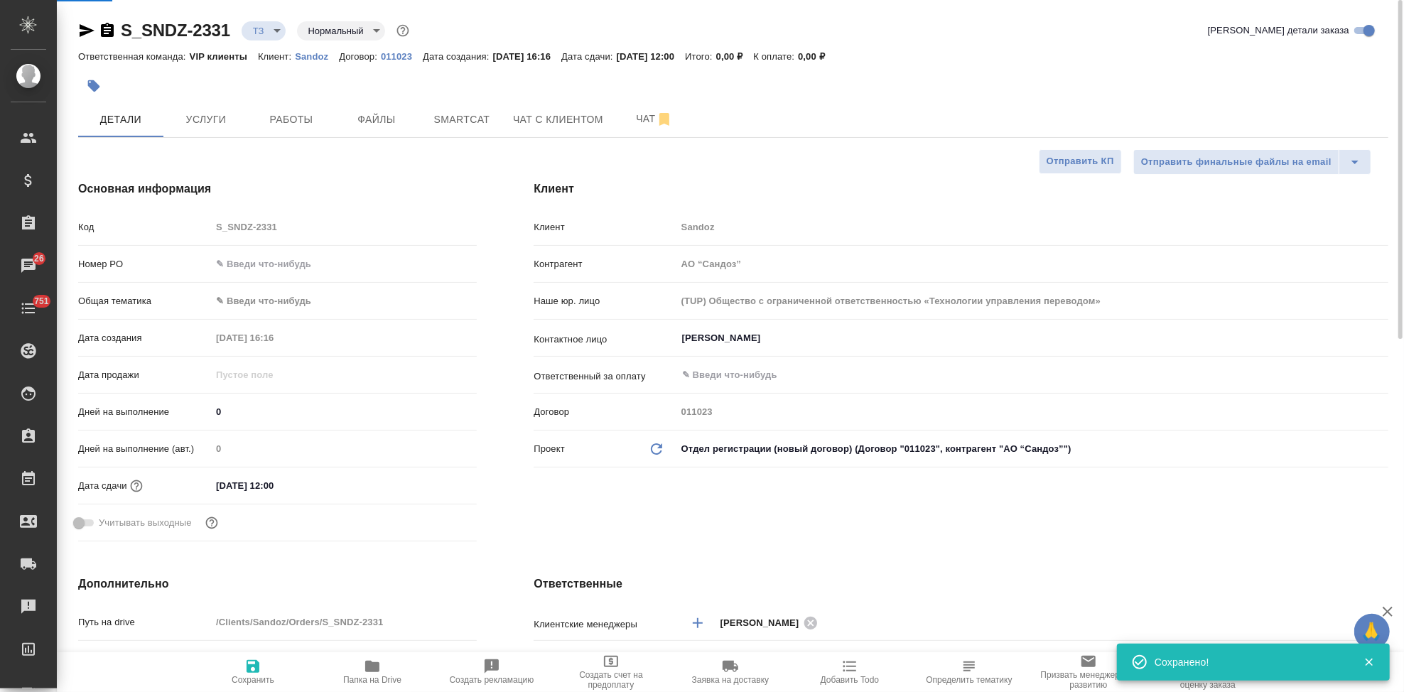
type textarea "x"
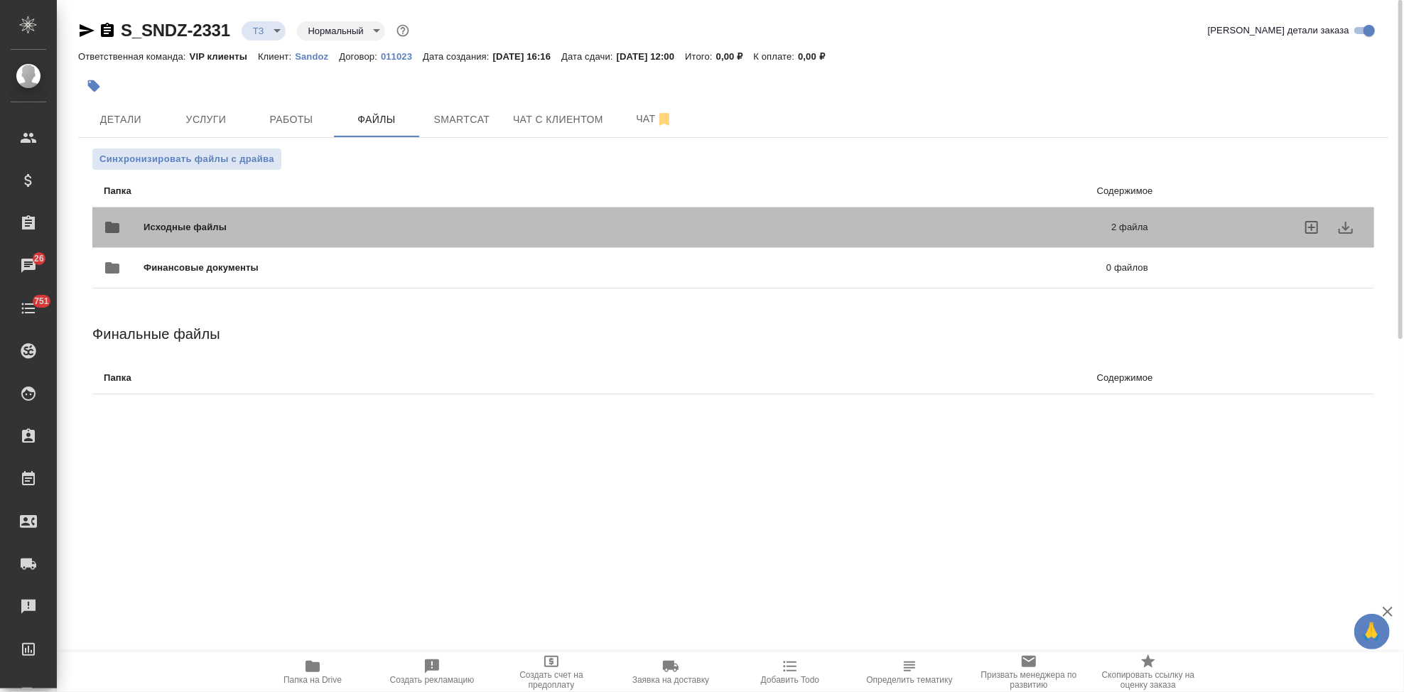
click at [1001, 217] on div "Исходные файлы 2 файла" at bounding box center [626, 227] width 1045 height 34
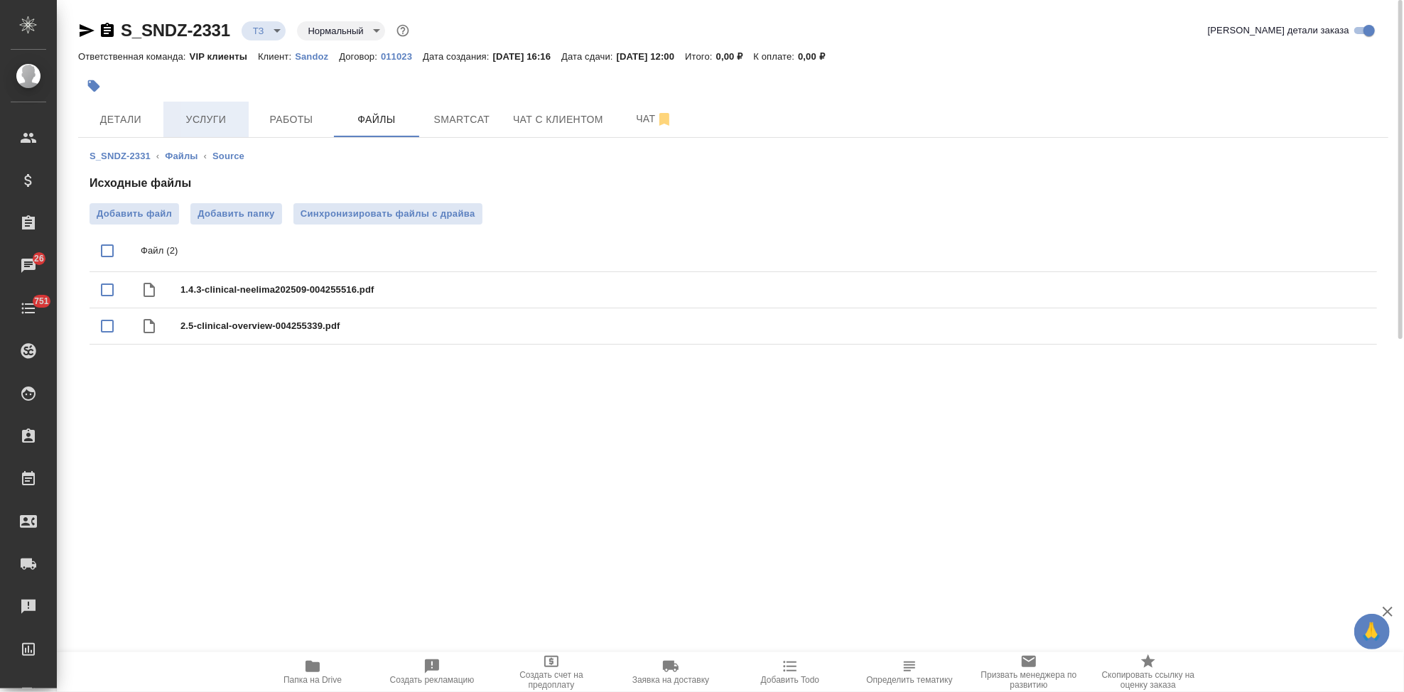
click at [213, 120] on span "Услуги" at bounding box center [206, 120] width 68 height 18
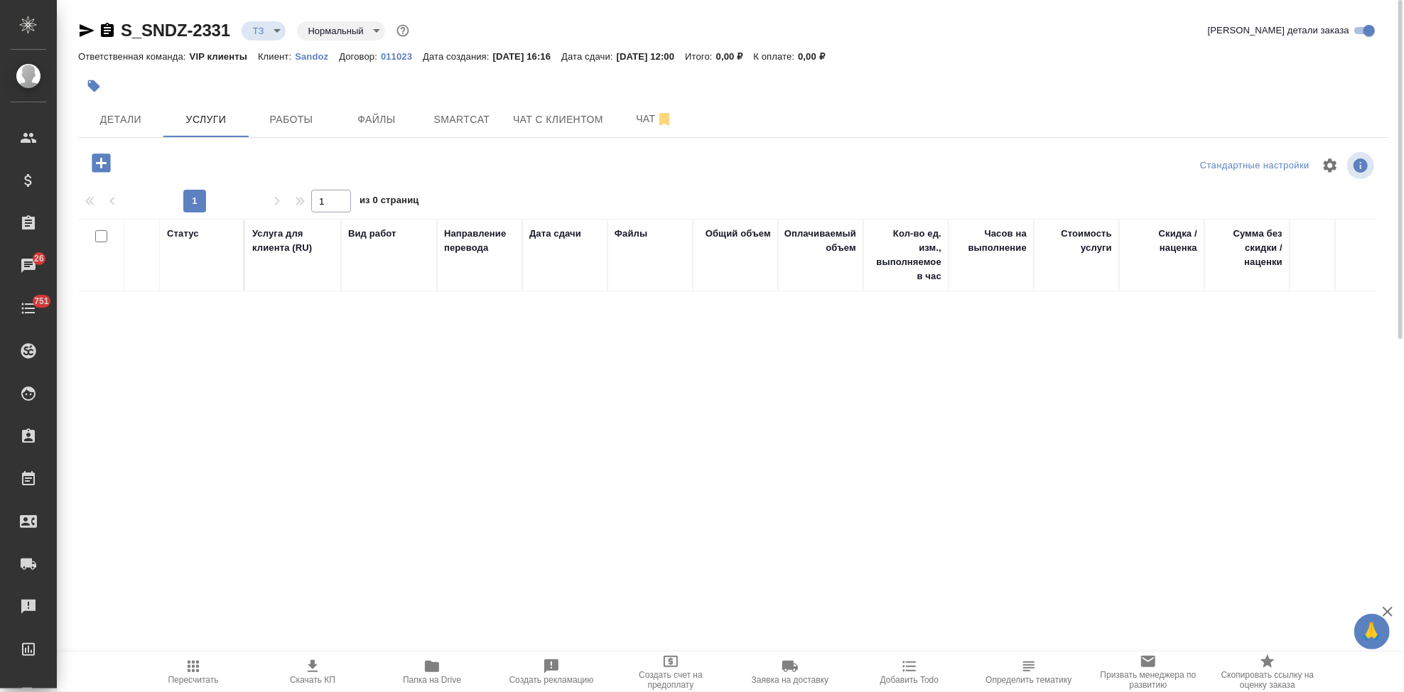
click at [97, 161] on icon "button" at bounding box center [101, 163] width 18 height 18
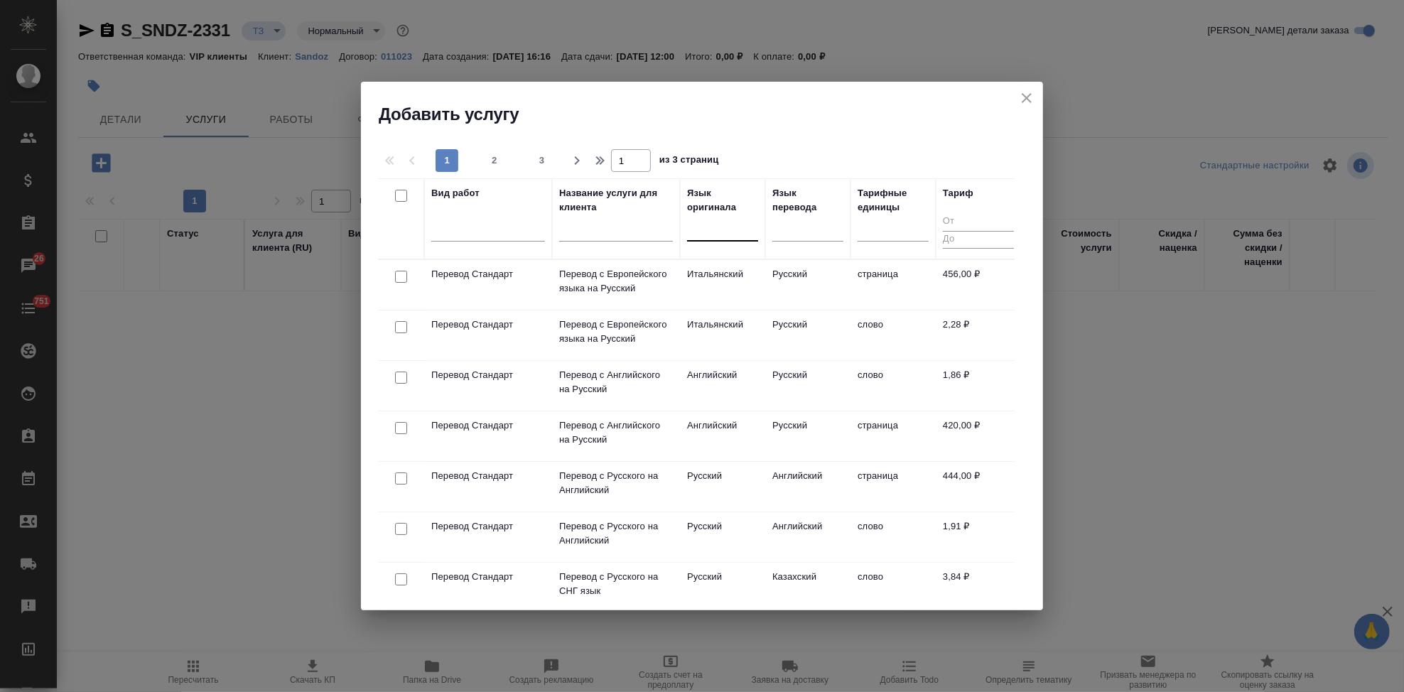
click at [689, 235] on div at bounding box center [722, 227] width 71 height 21
type input "англ"
click at [724, 277] on div "Английский" at bounding box center [793, 273] width 213 height 26
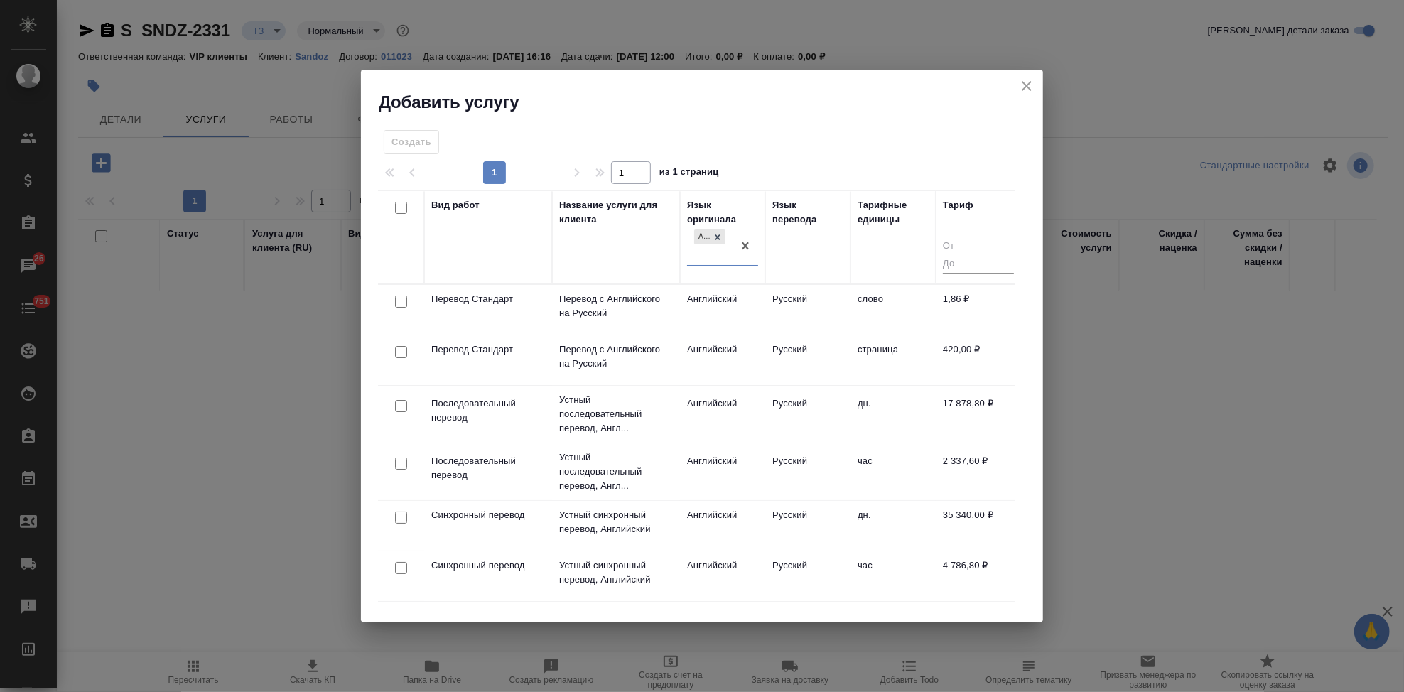
click at [810, 301] on td "Русский" at bounding box center [807, 310] width 85 height 50
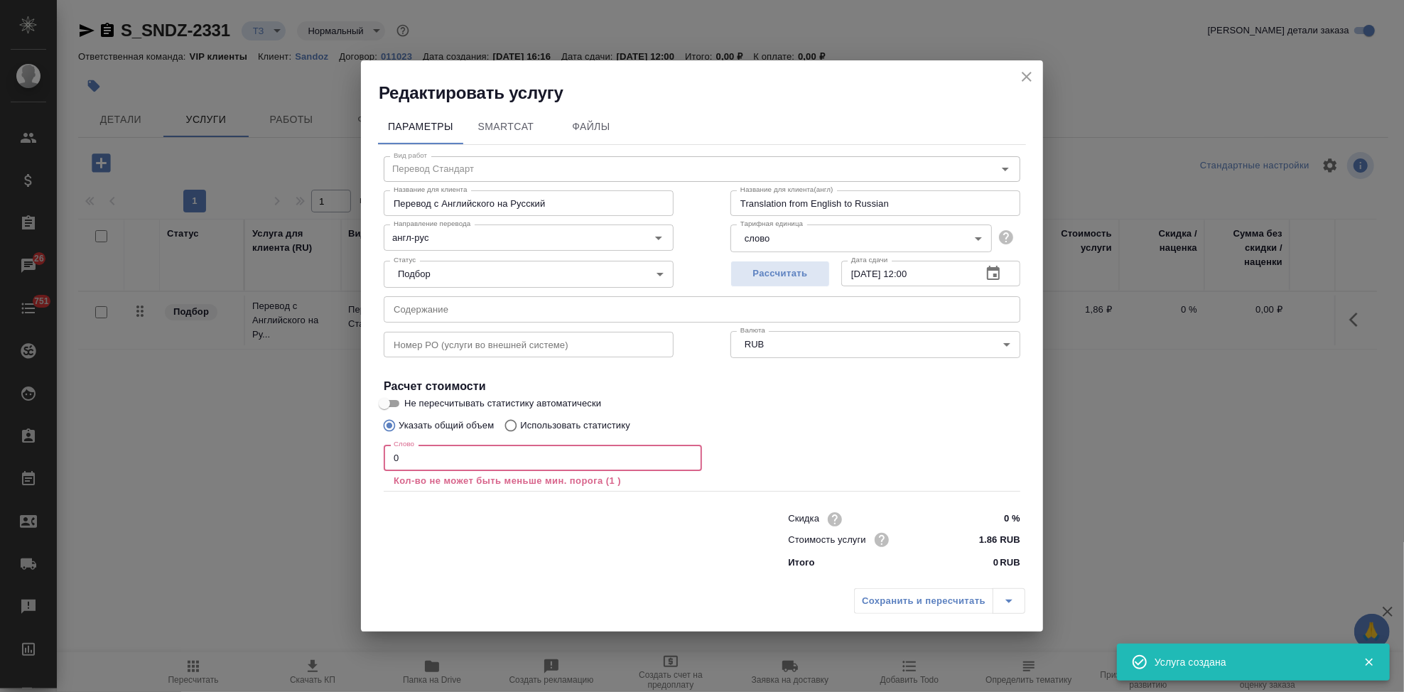
click at [446, 462] on input "0" at bounding box center [543, 458] width 318 height 26
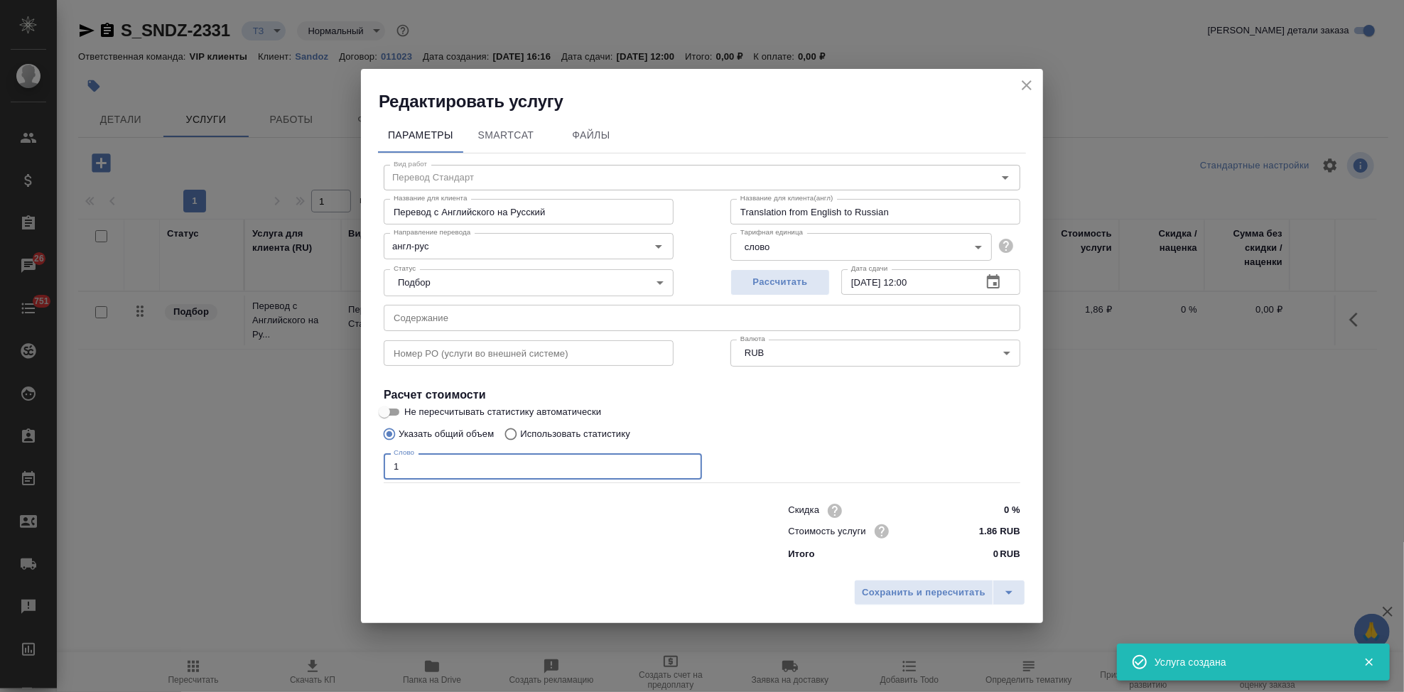
type input "1"
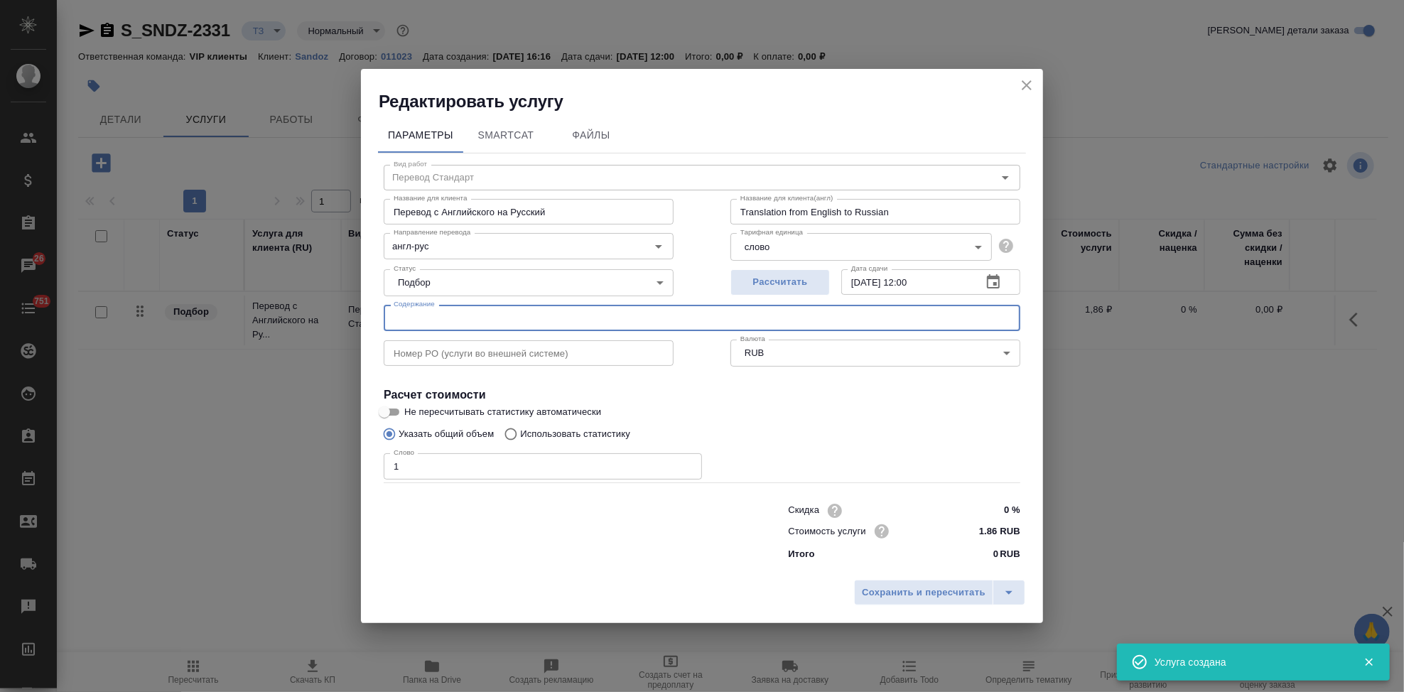
click at [451, 319] on input "text" at bounding box center [702, 318] width 637 height 26
paste input "Феррум Карбо Сандоз, р-р д/в/в/введения, 50 мг/мл - ответ на запрос - клин доки…"
type input "Феррум Карбо Сандоз, р-р д/в/в/введения, 50 мг/мл - ответ на запрос - клин доки…"
click at [1005, 589] on icon "split button" at bounding box center [1009, 592] width 17 height 17
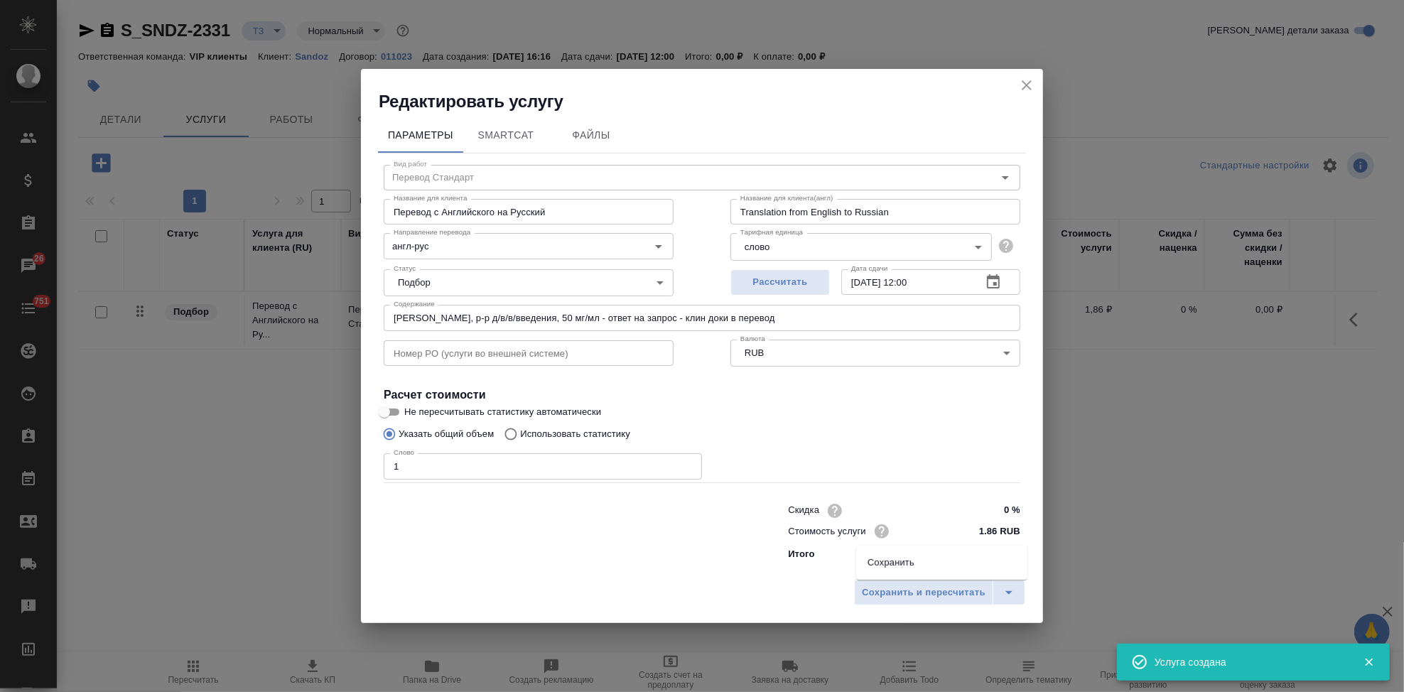
click at [949, 566] on li "Сохранить" at bounding box center [941, 563] width 171 height 23
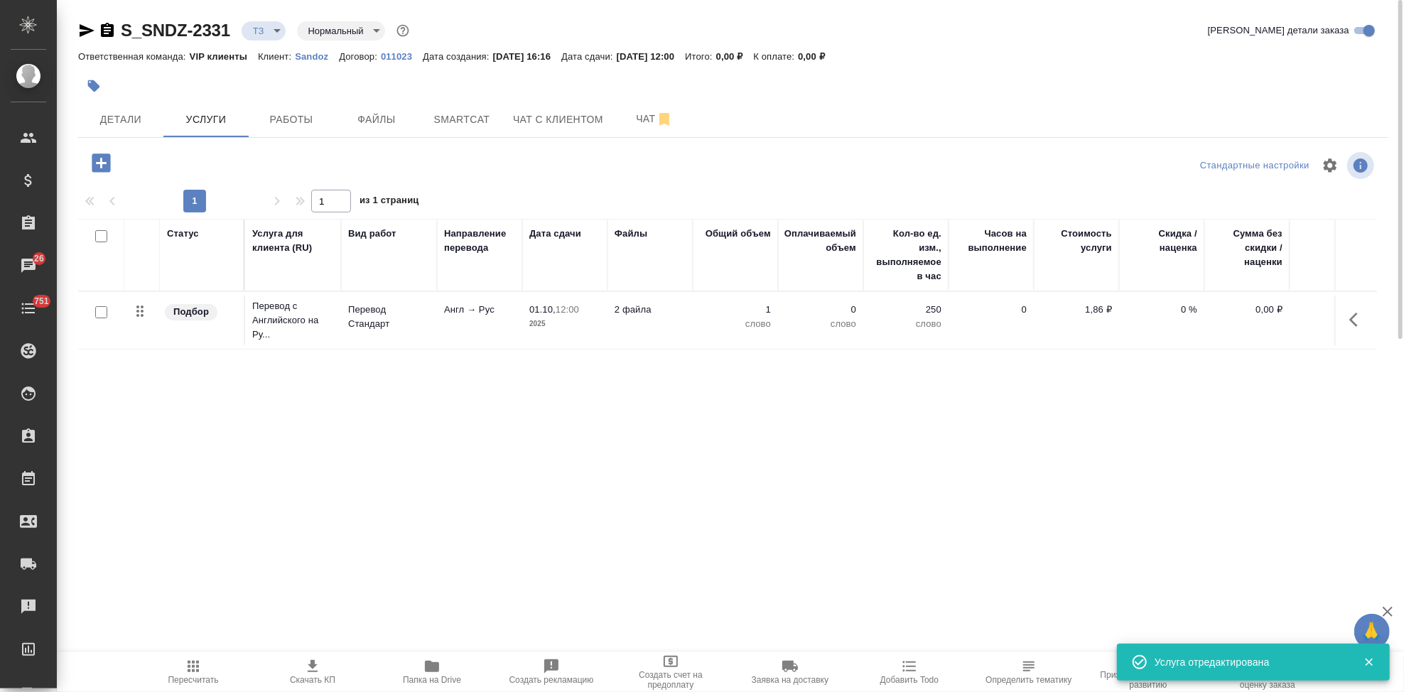
click at [100, 312] on input "checkbox" at bounding box center [101, 312] width 12 height 12
checkbox input "true"
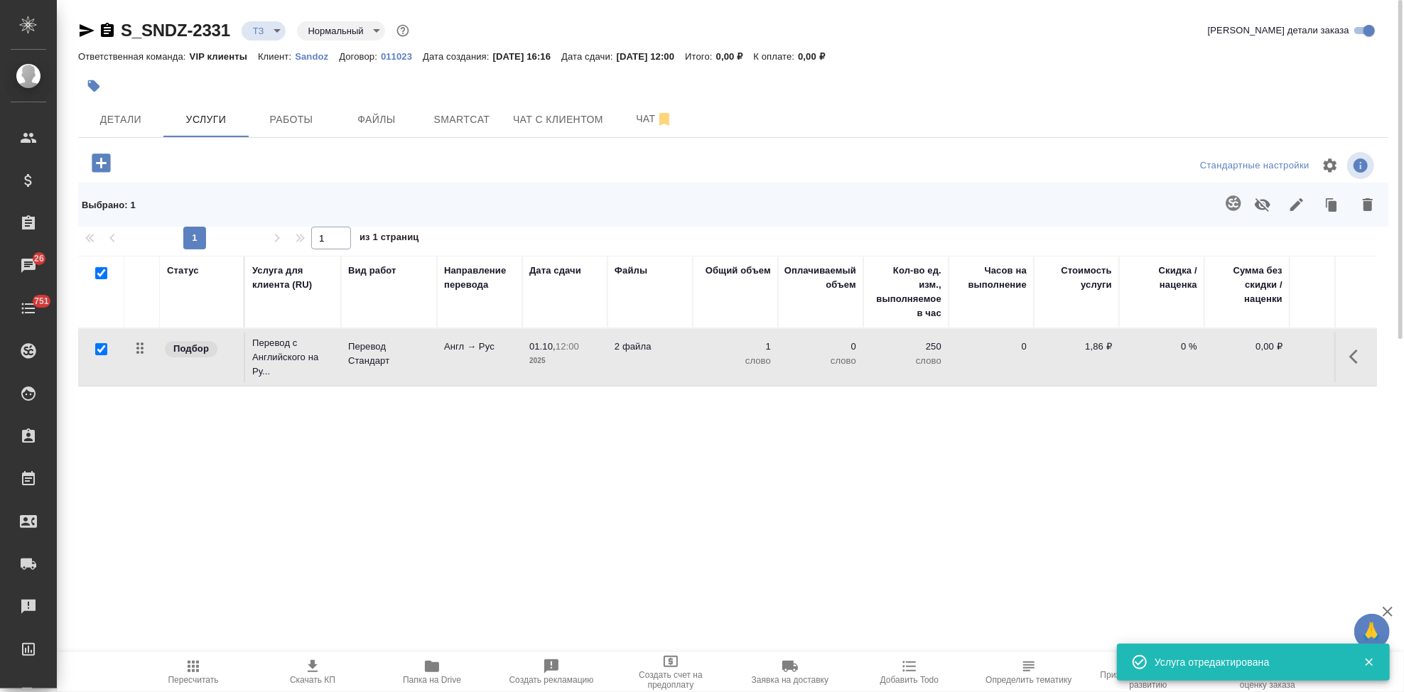
click at [1225, 208] on button "button" at bounding box center [1234, 203] width 34 height 34
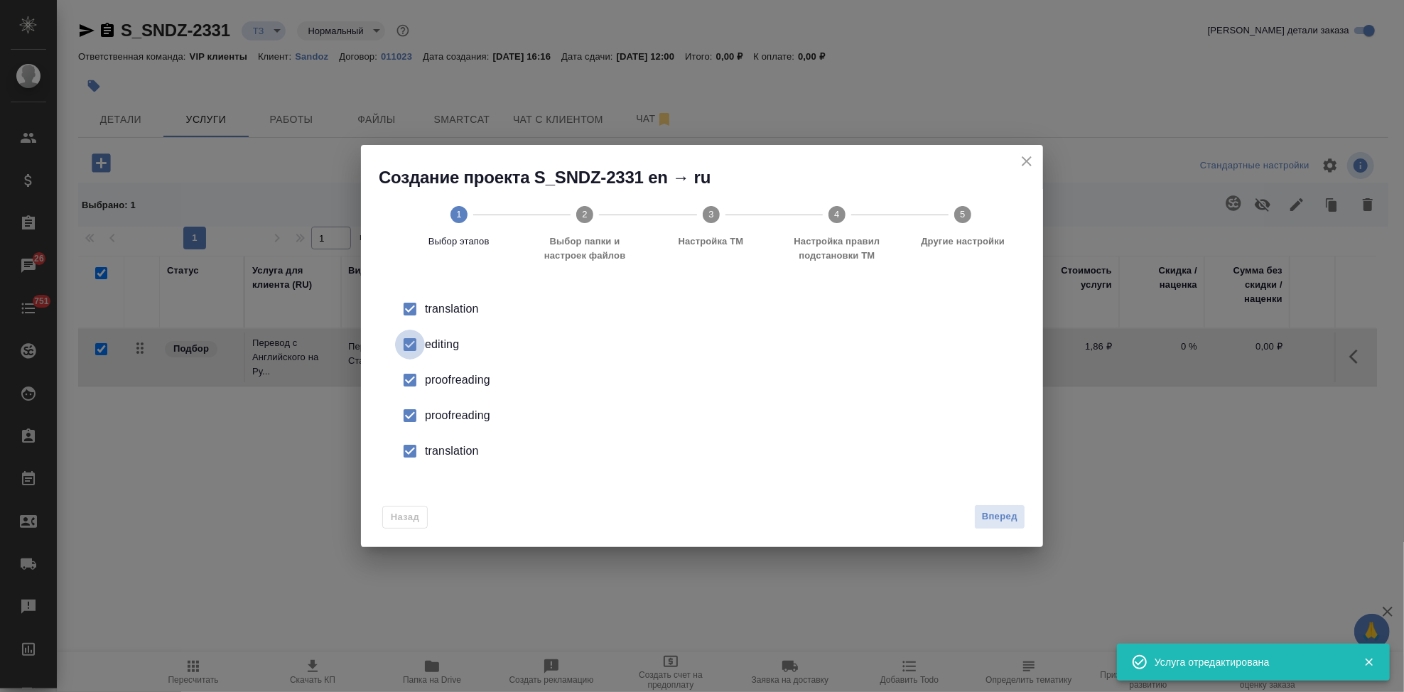
click at [417, 347] on input "checkbox" at bounding box center [410, 345] width 30 height 30
click at [418, 412] on input "checkbox" at bounding box center [410, 416] width 30 height 30
click at [417, 446] on input "checkbox" at bounding box center [410, 451] width 30 height 30
click at [981, 502] on div "Назад Вперед" at bounding box center [702, 513] width 682 height 67
click at [984, 511] on span "Вперед" at bounding box center [1000, 517] width 36 height 16
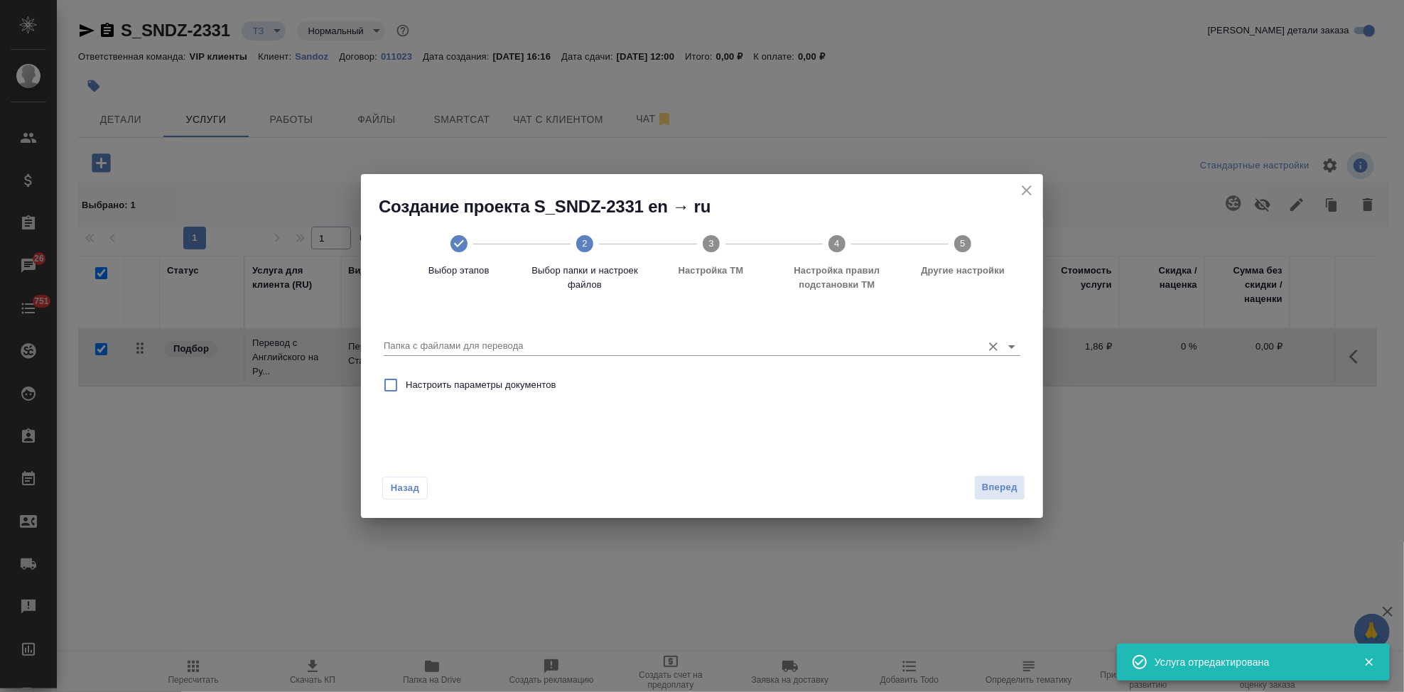
click at [894, 340] on input "Папка с файлами для перевода" at bounding box center [679, 346] width 591 height 17
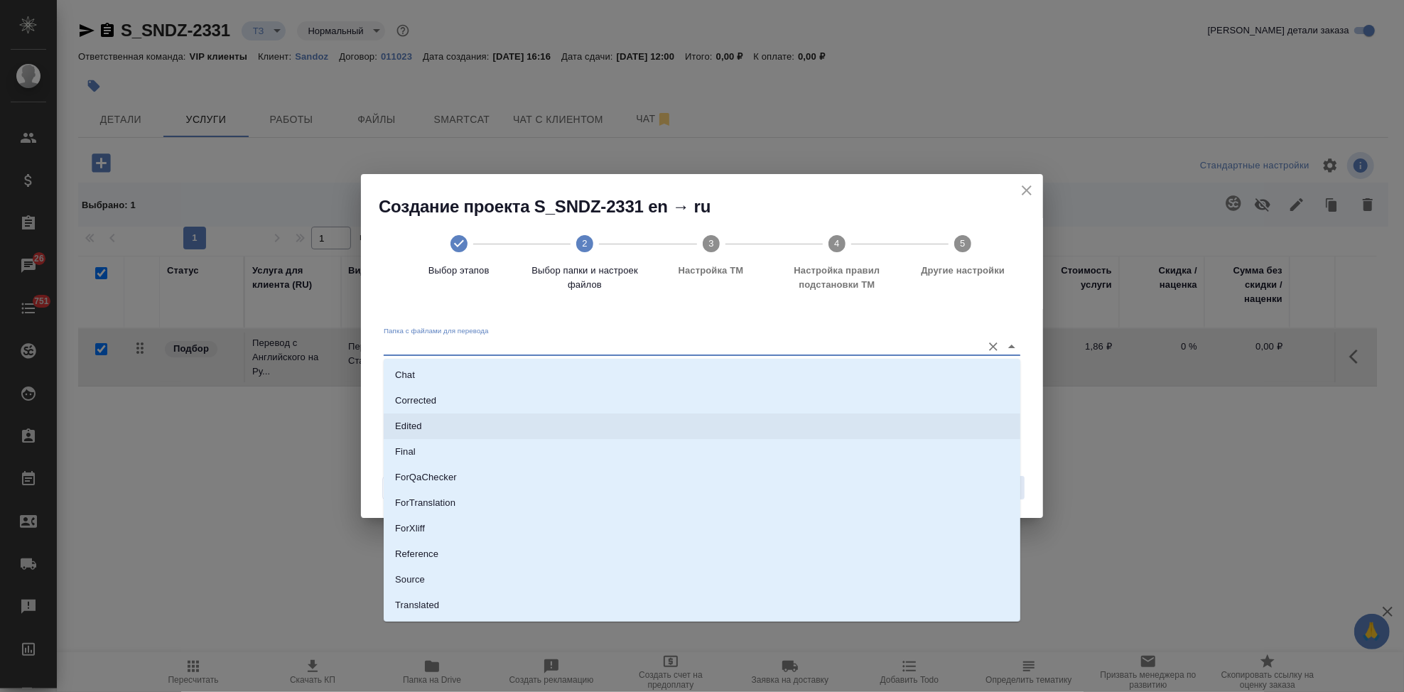
scroll to position [73, 0]
click at [521, 549] on li "Source" at bounding box center [702, 558] width 637 height 26
type input "Source"
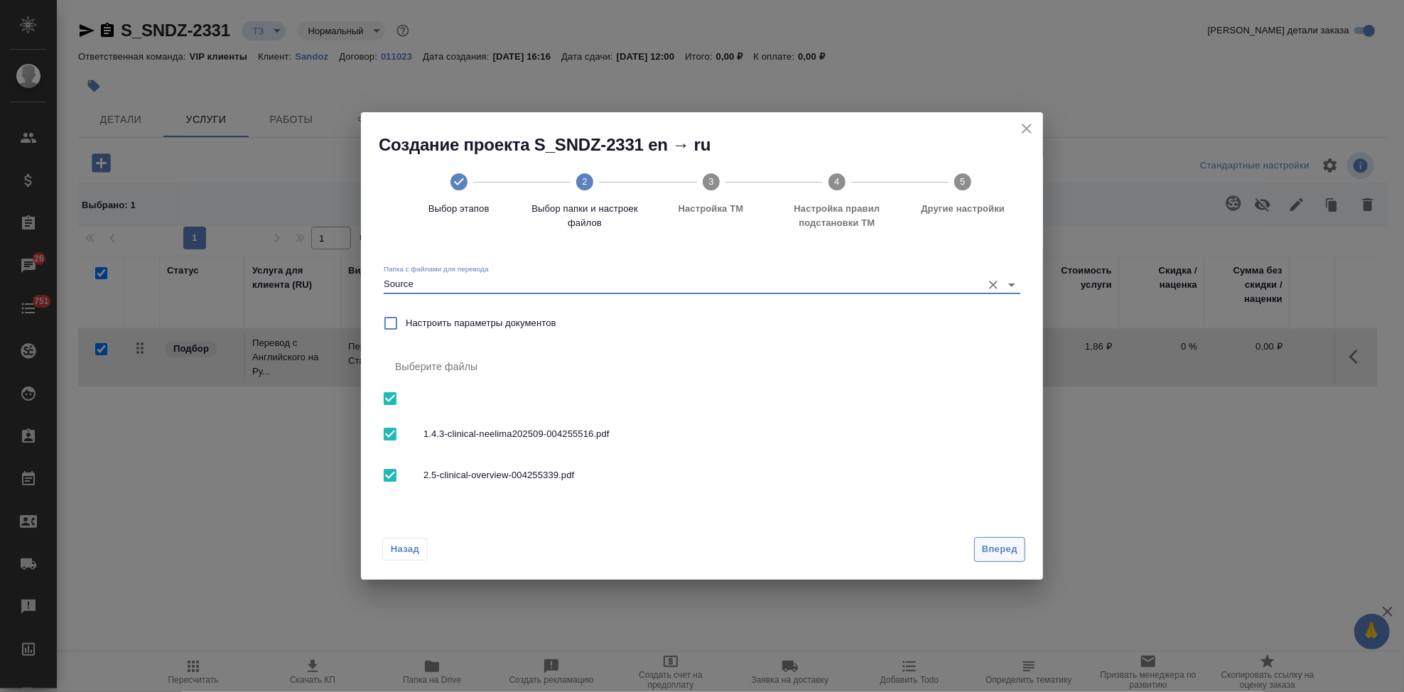
click at [1009, 550] on span "Вперед" at bounding box center [1000, 550] width 36 height 16
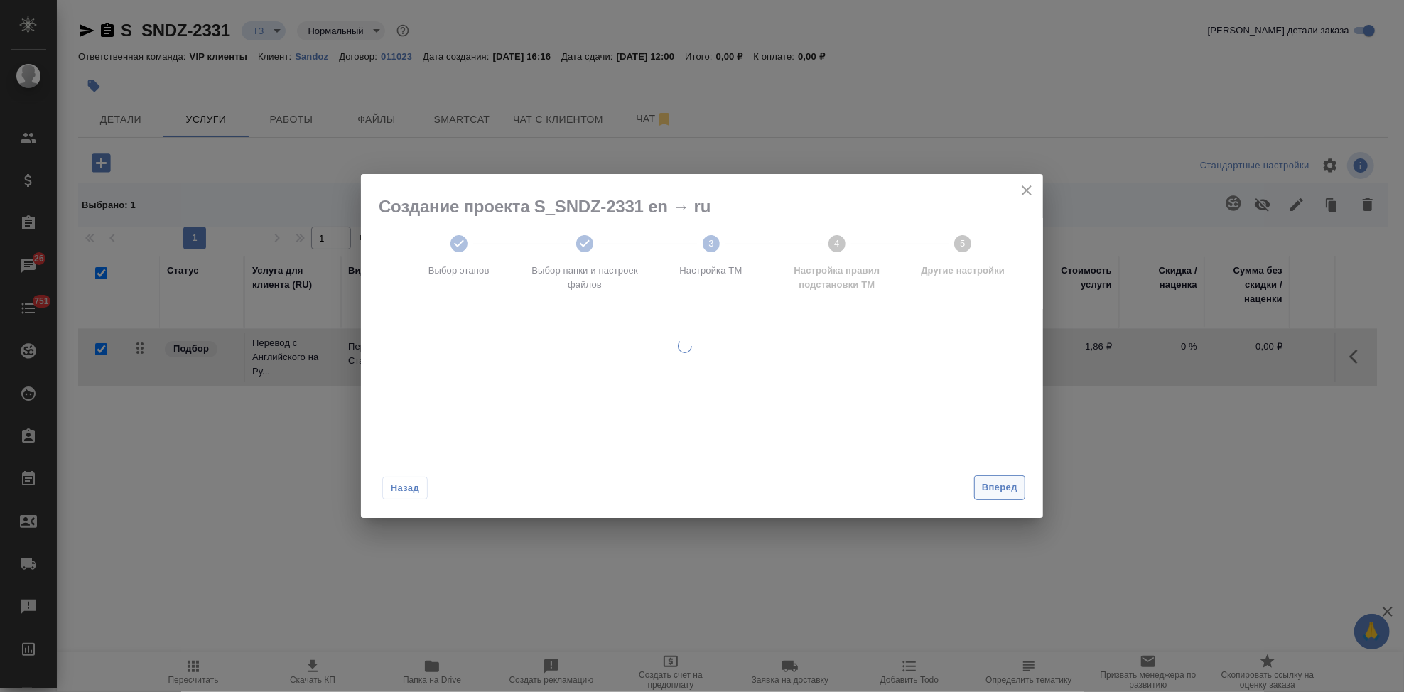
click at [998, 492] on div "Назад Вперед" at bounding box center [702, 484] width 682 height 67
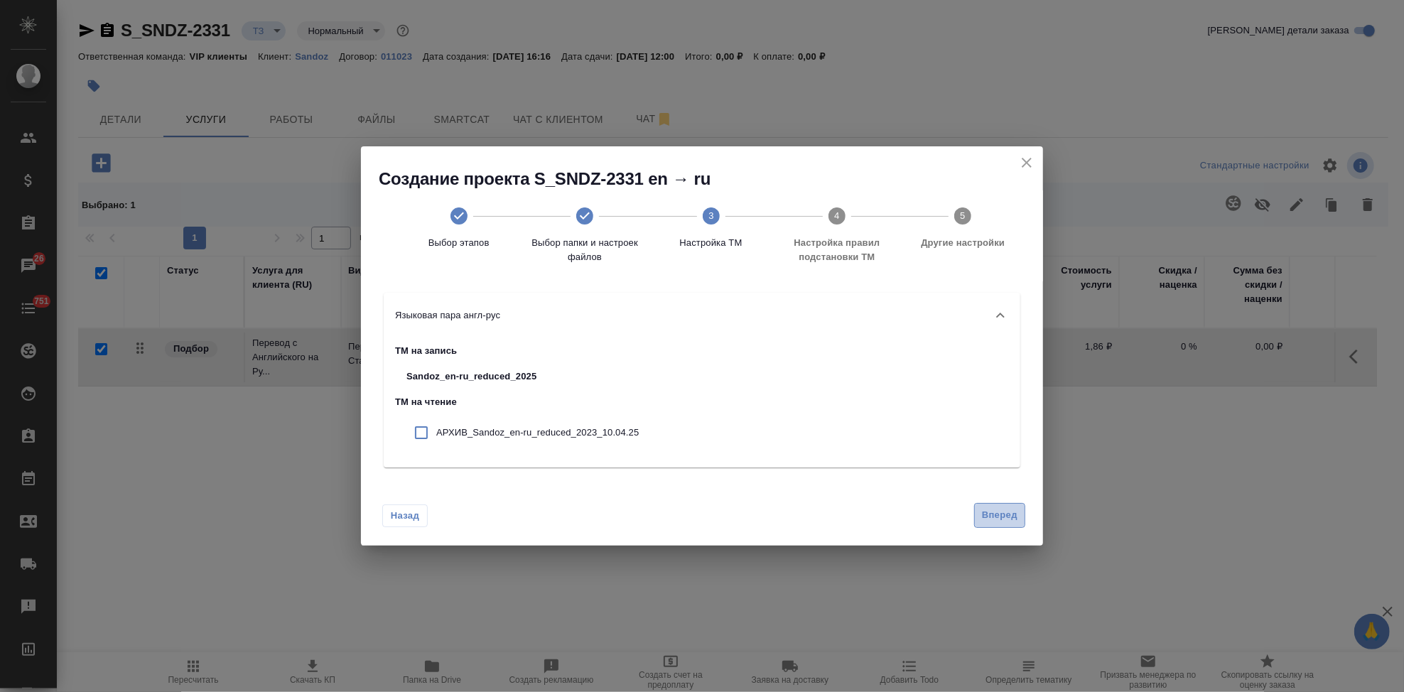
click at [1001, 516] on span "Вперед" at bounding box center [1000, 515] width 36 height 16
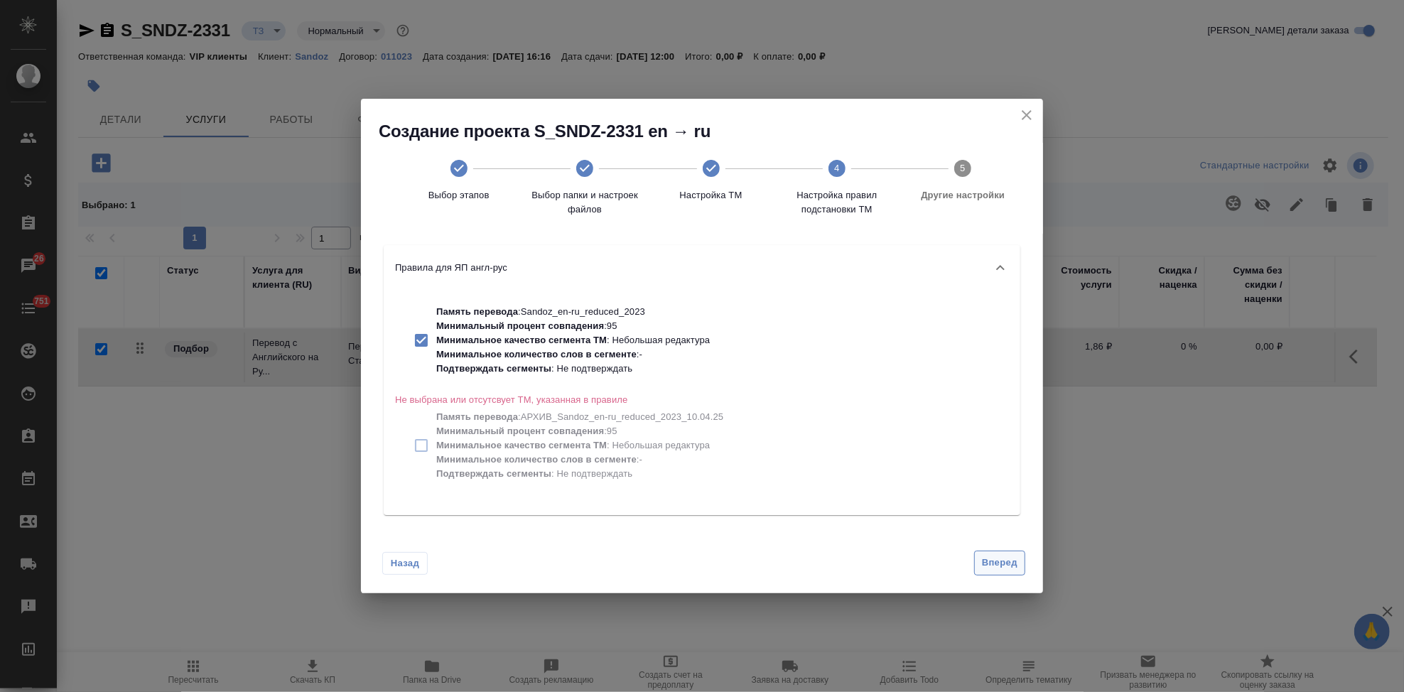
click at [993, 559] on span "Вперед" at bounding box center [1000, 563] width 36 height 16
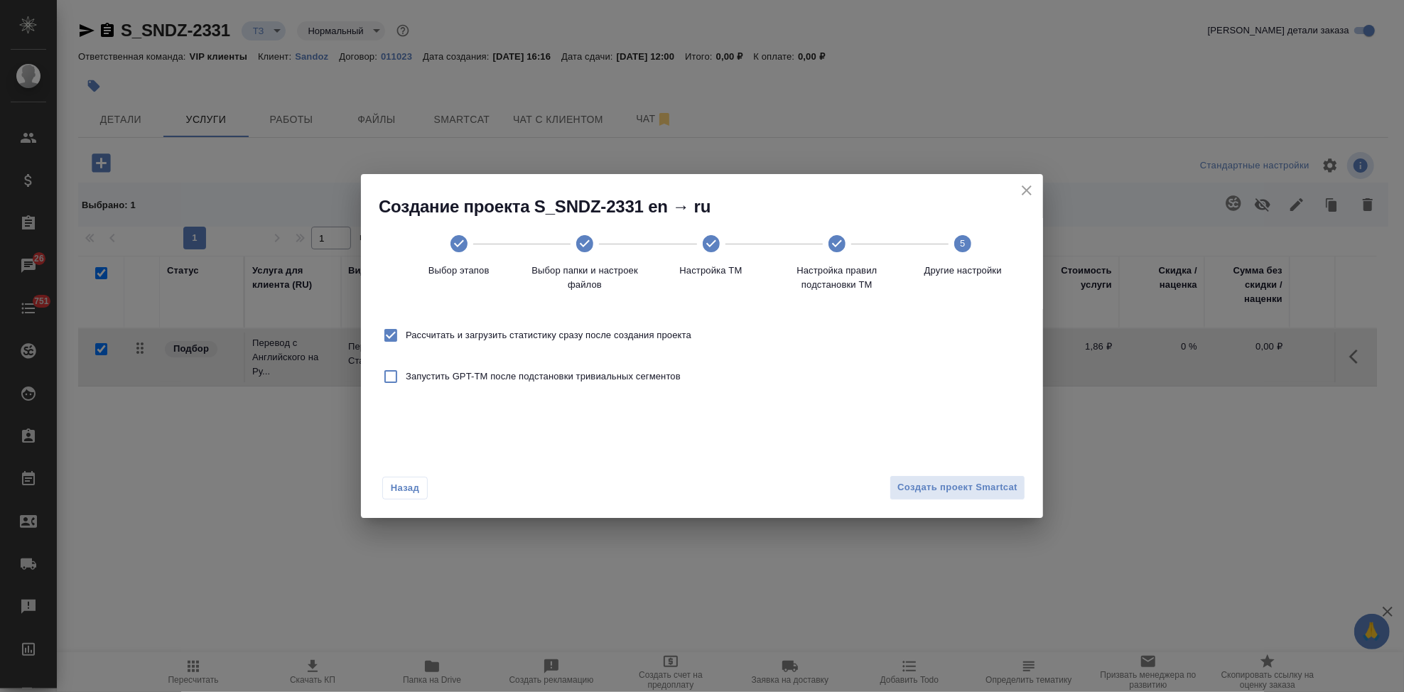
click at [980, 474] on div "Назад Создать проект Smartcat" at bounding box center [702, 484] width 682 height 67
click at [975, 480] on span "Создать проект Smartcat" at bounding box center [958, 488] width 120 height 16
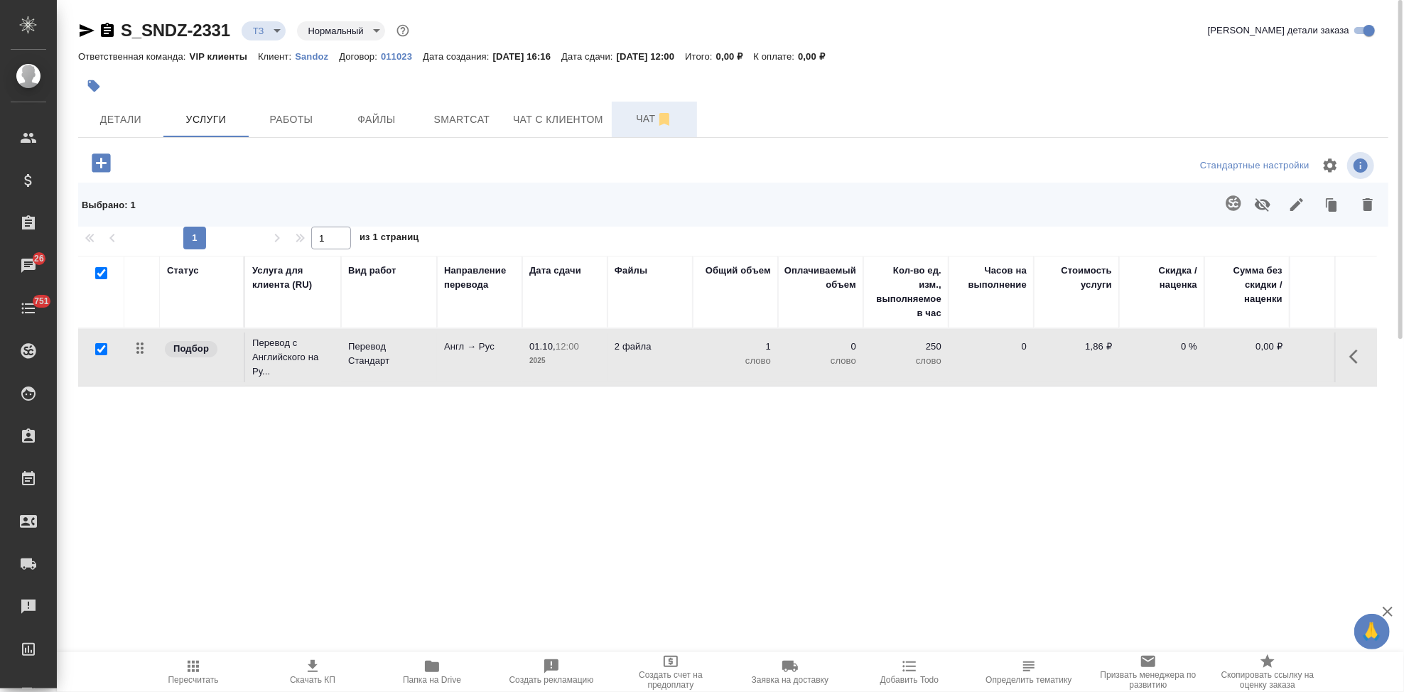
click at [651, 116] on span "Чат" at bounding box center [654, 119] width 68 height 18
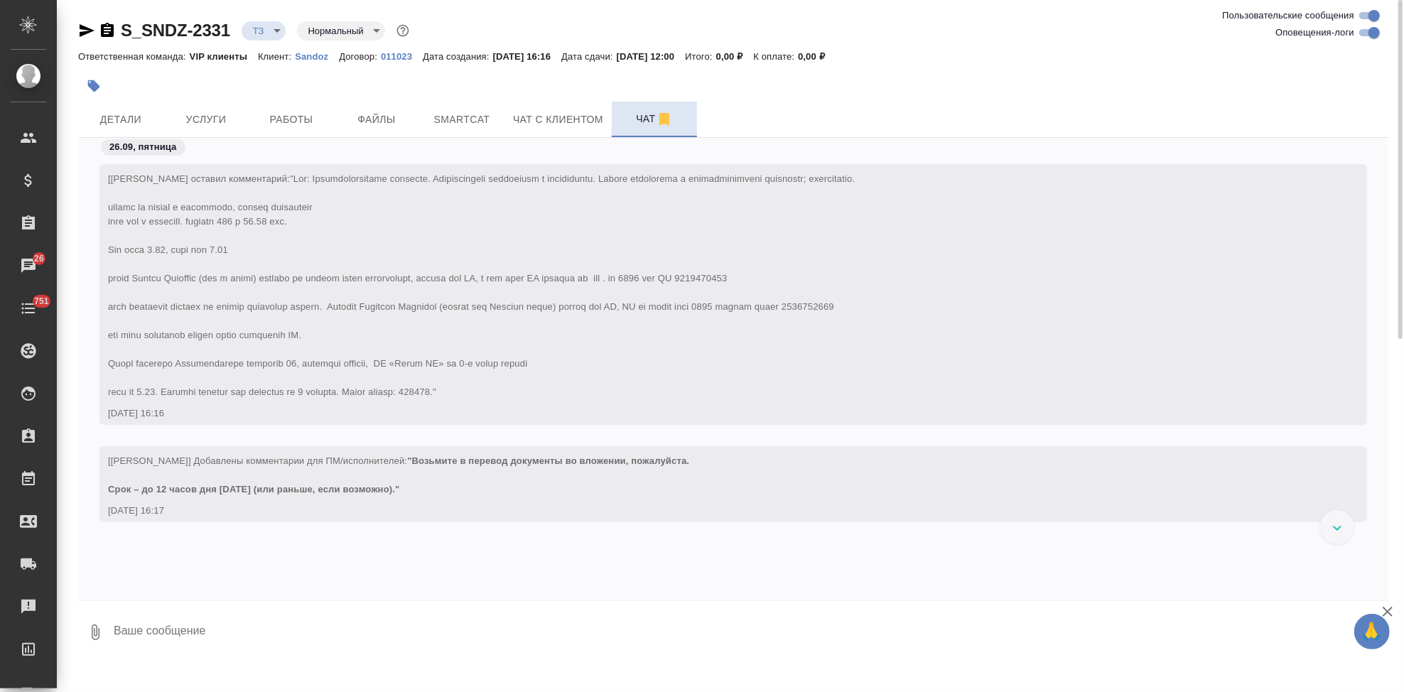
scroll to position [102, 0]
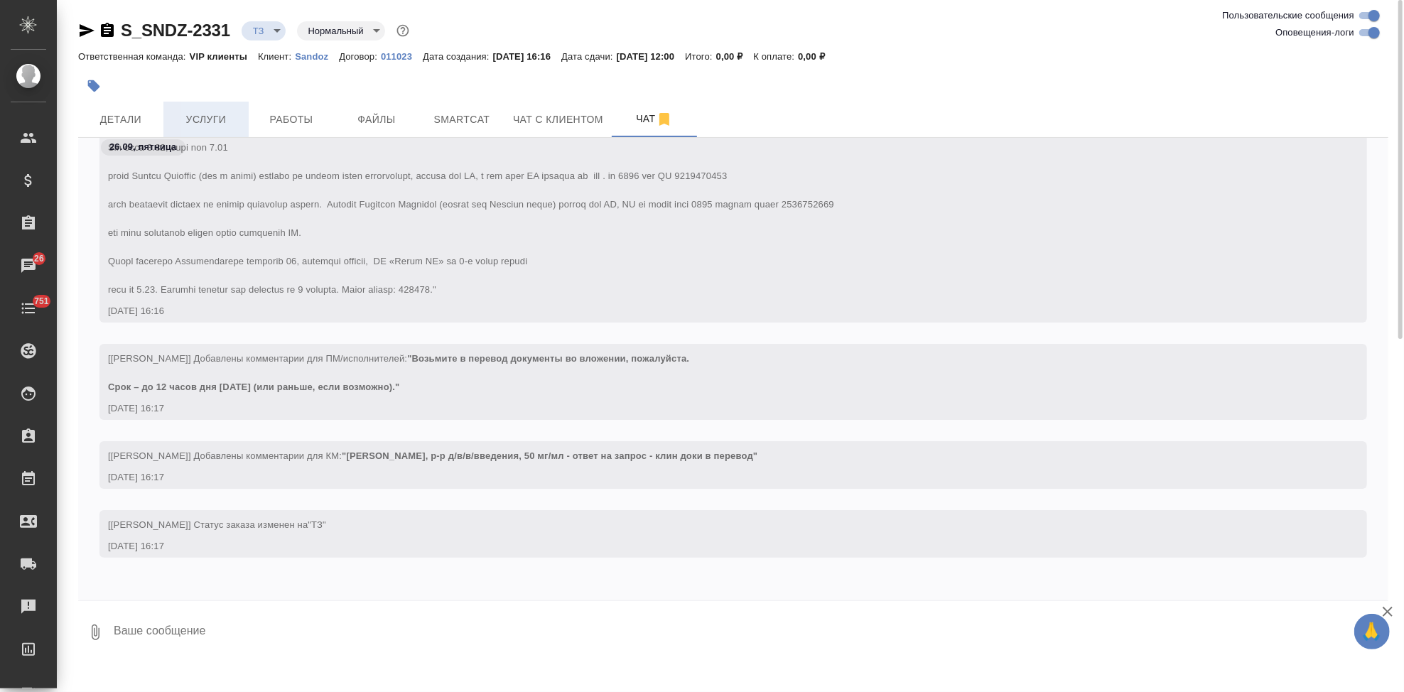
click at [203, 115] on span "Услуги" at bounding box center [206, 120] width 68 height 18
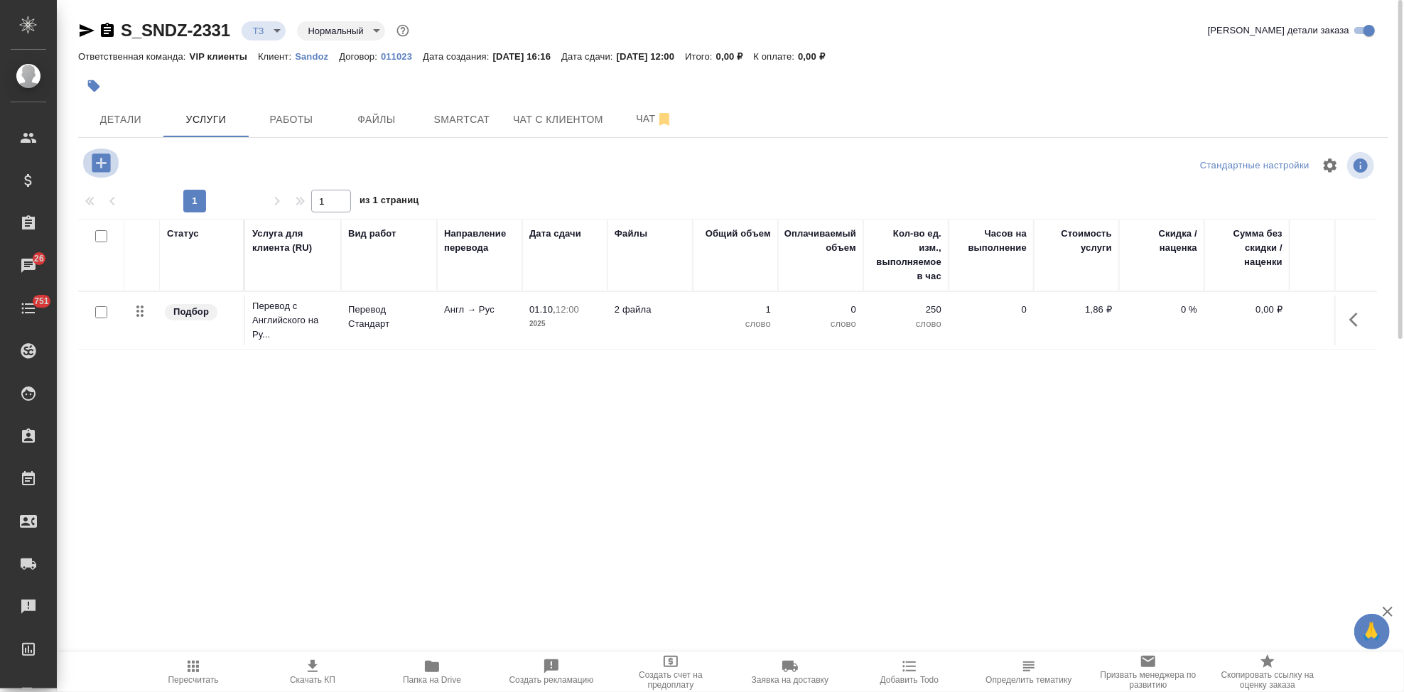
click at [112, 165] on icon "button" at bounding box center [101, 163] width 25 height 25
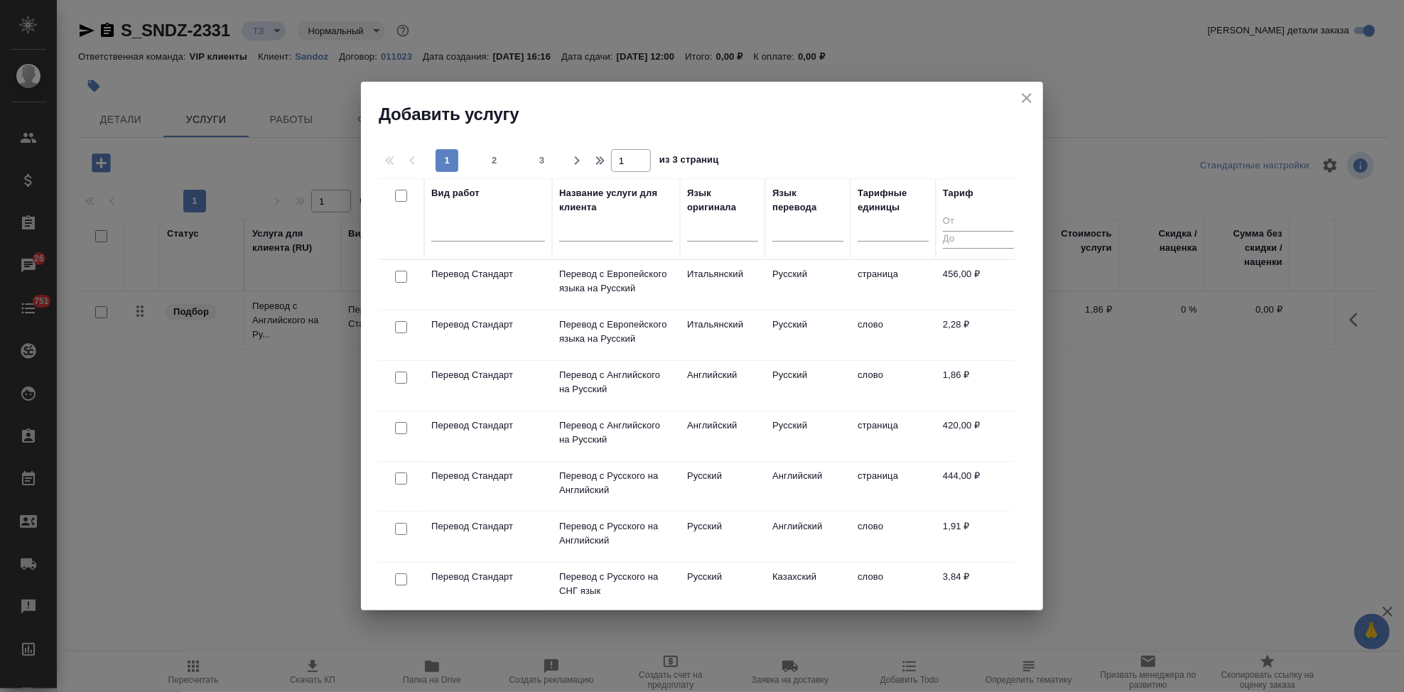
click at [591, 225] on input "text" at bounding box center [616, 233] width 114 height 18
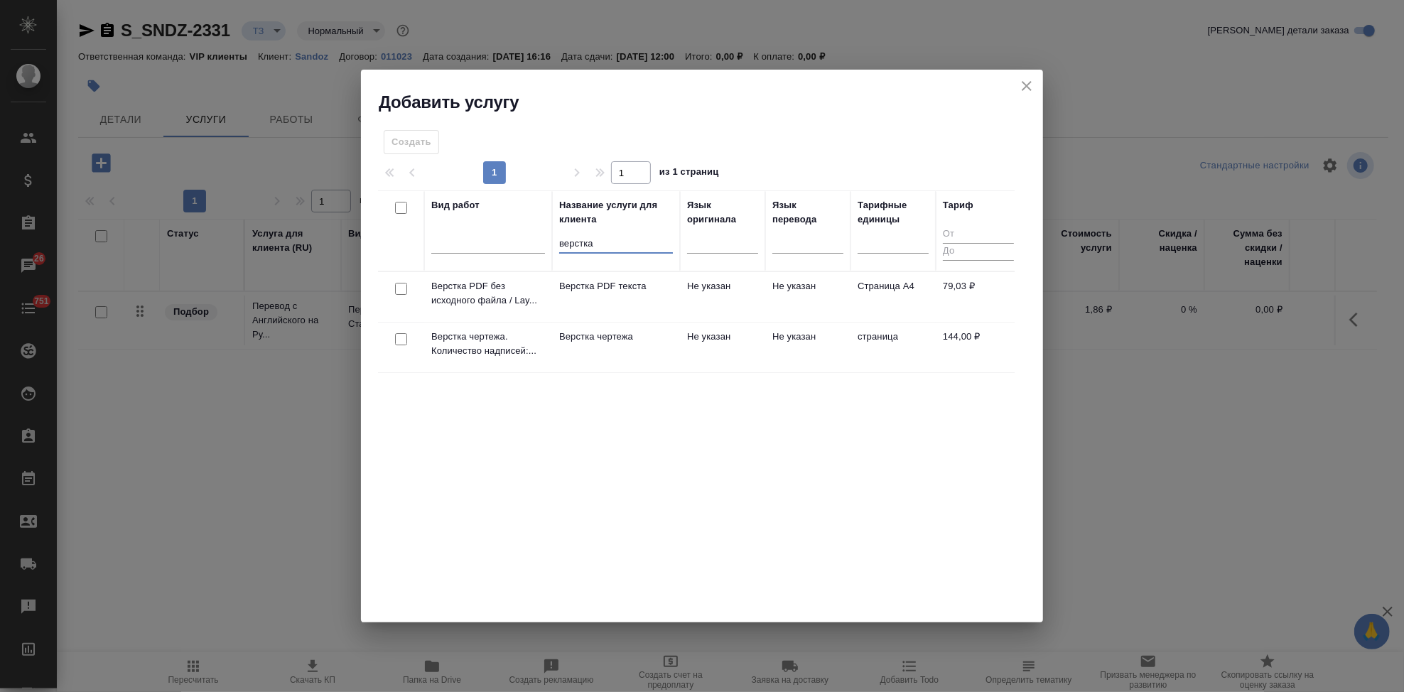
type input "верстка"
click at [630, 350] on td "Верстка чертежа" at bounding box center [616, 348] width 128 height 50
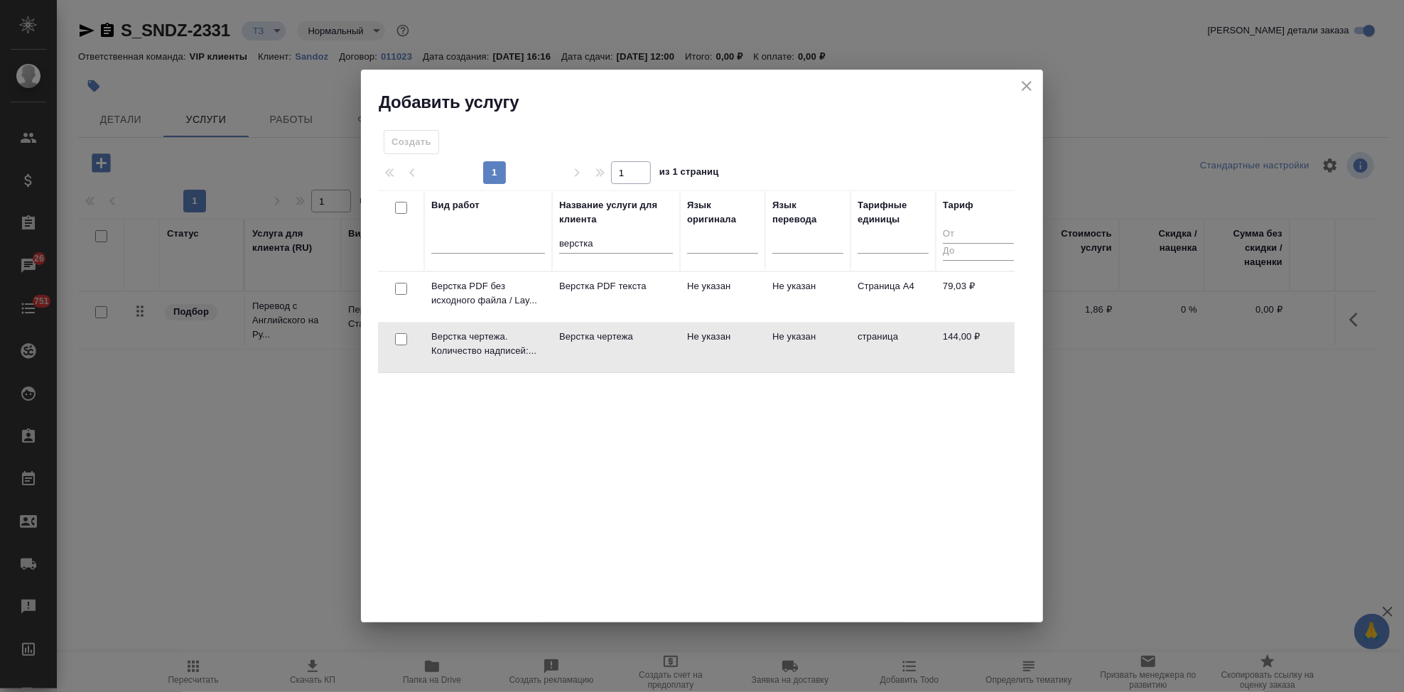
click at [630, 350] on td "Верстка чертежа" at bounding box center [616, 348] width 128 height 50
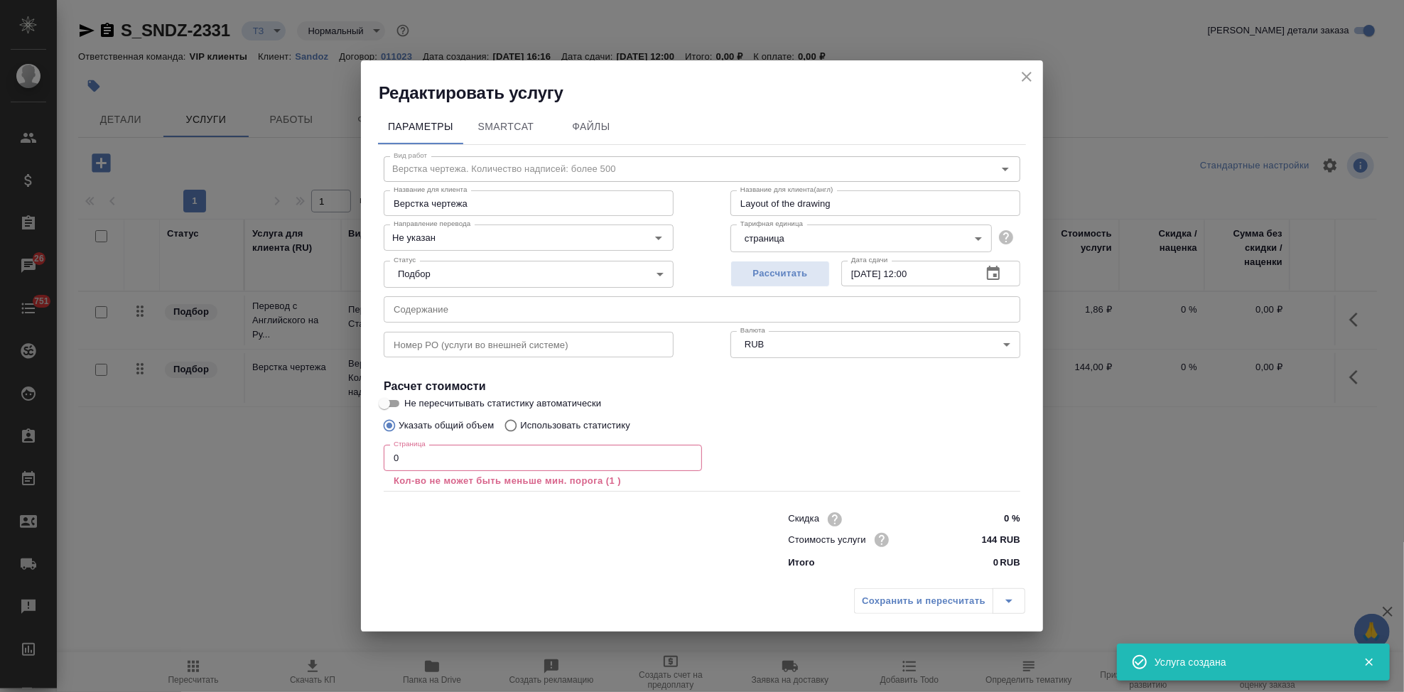
click at [468, 464] on input "0" at bounding box center [543, 458] width 318 height 26
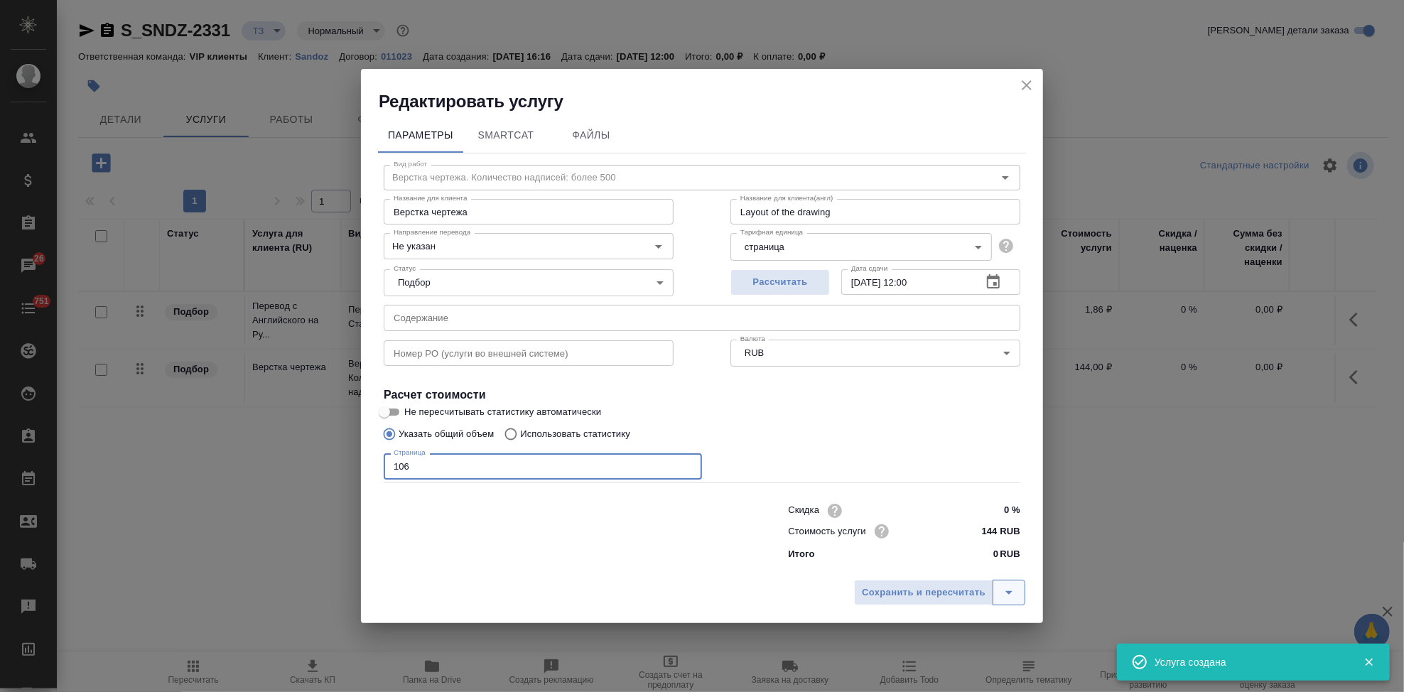
type input "106"
click at [1005, 593] on icon "split button" at bounding box center [1009, 592] width 17 height 17
click at [973, 571] on li "Сохранить" at bounding box center [941, 563] width 171 height 23
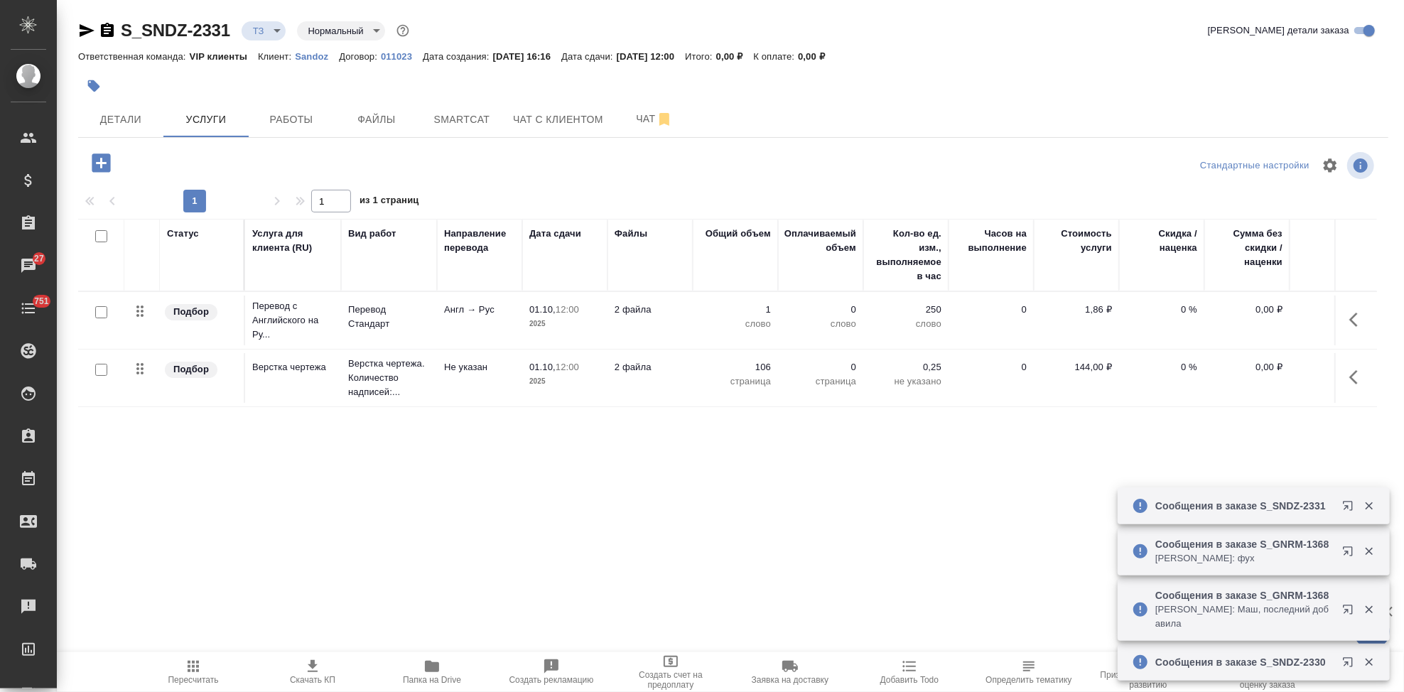
click at [1344, 318] on button "button" at bounding box center [1358, 320] width 34 height 34
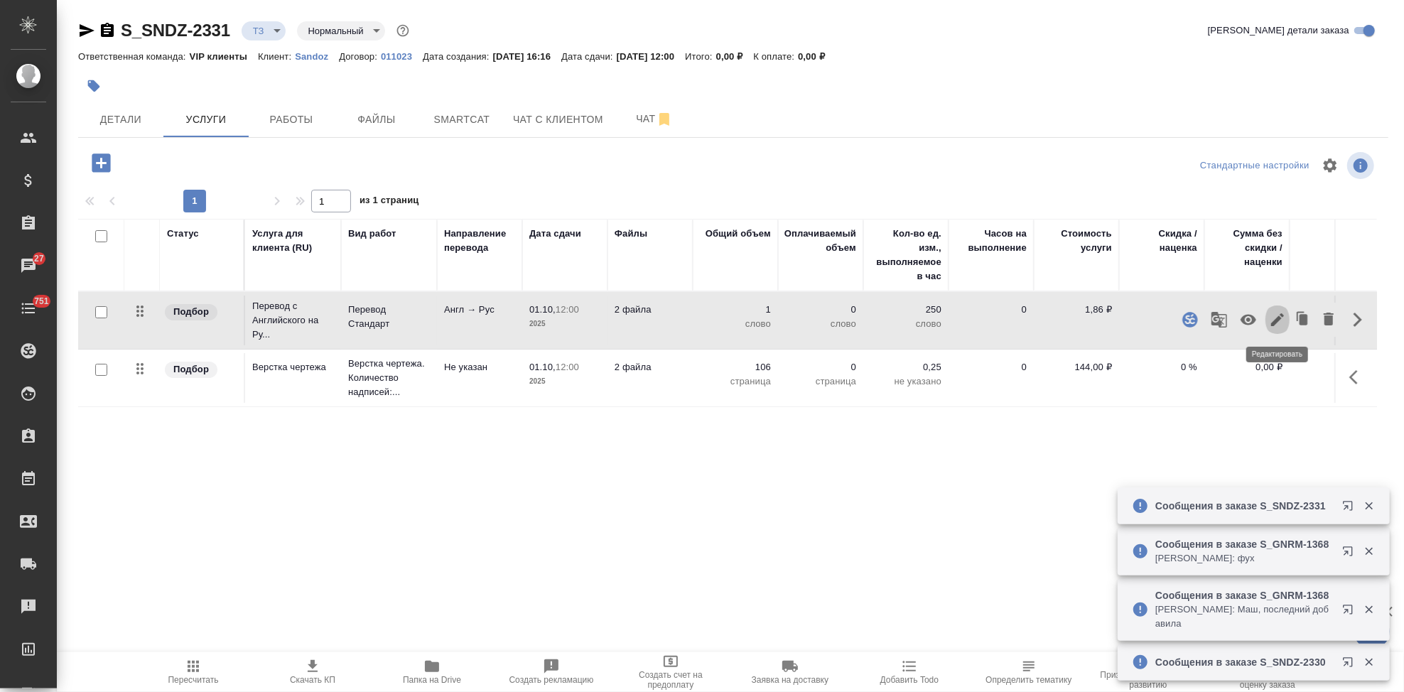
click at [1284, 322] on icon "button" at bounding box center [1277, 319] width 17 height 17
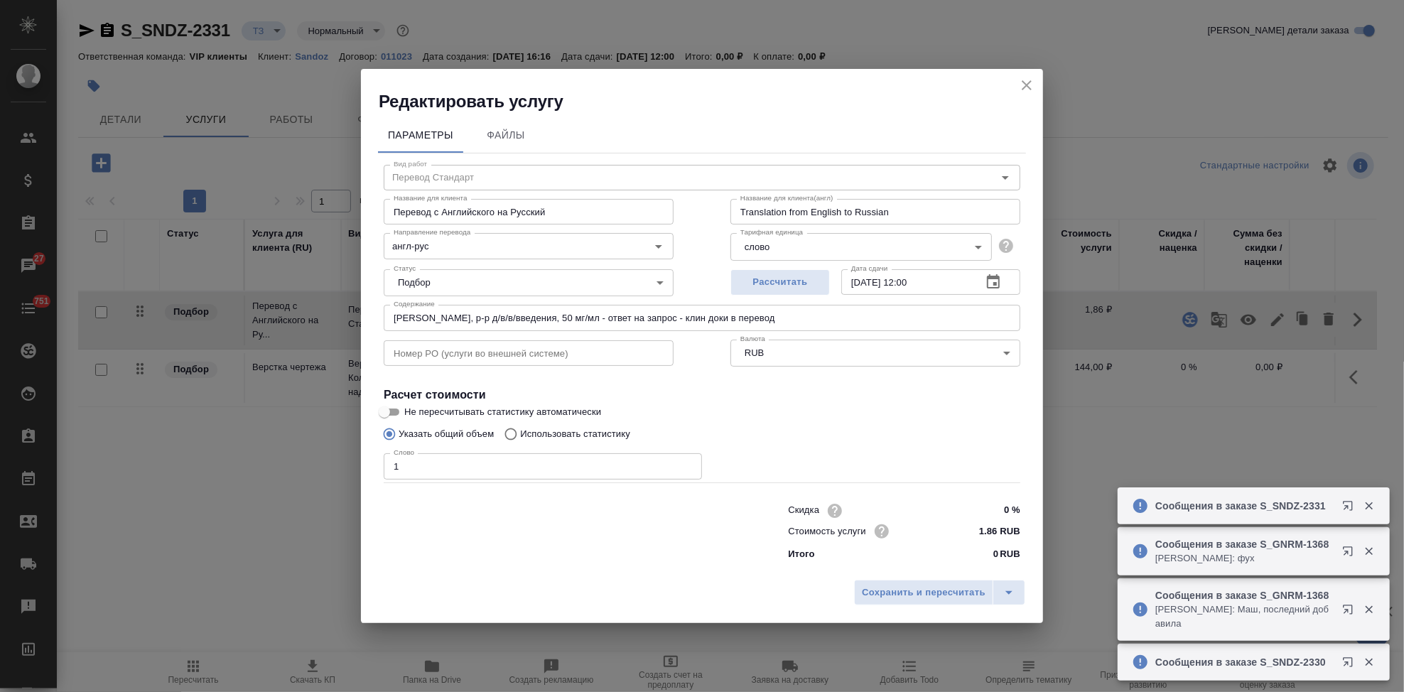
click at [516, 436] on input "Использовать статистику" at bounding box center [509, 434] width 23 height 27
radio input "true"
radio input "false"
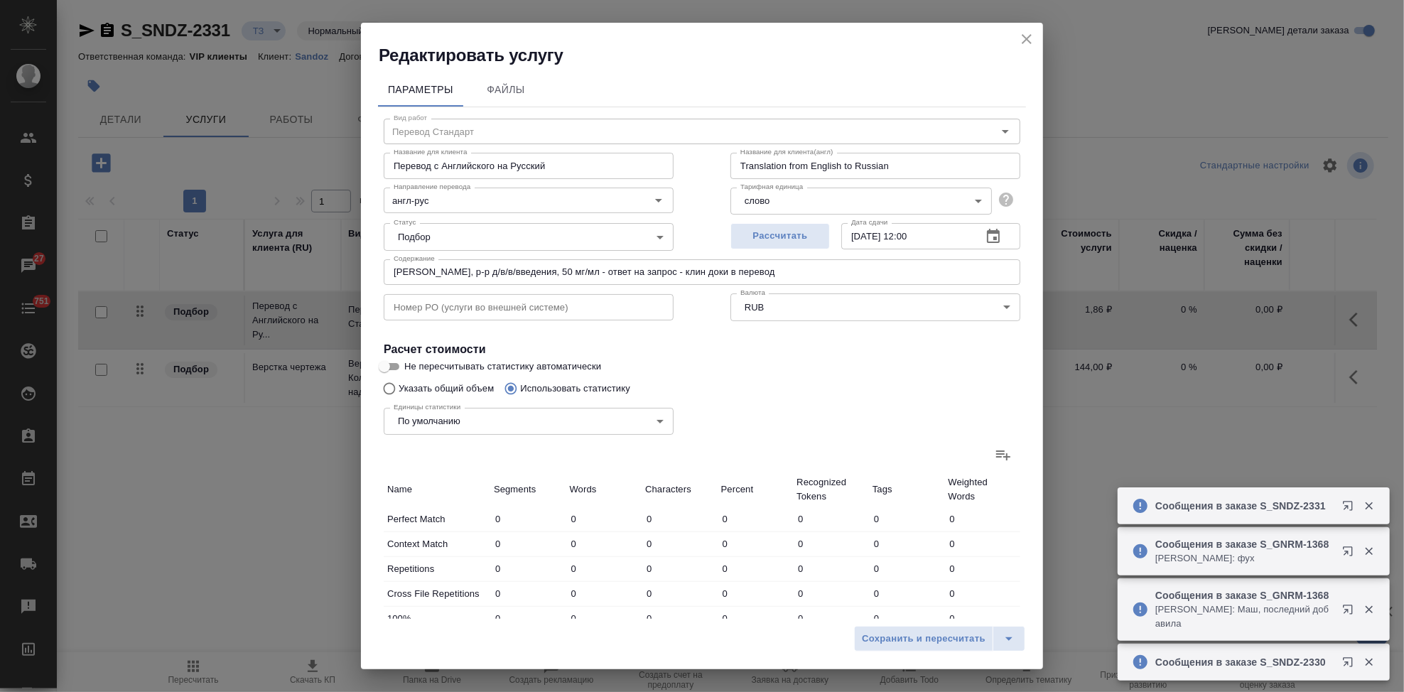
click at [987, 452] on label at bounding box center [1004, 455] width 34 height 34
click at [0, 0] on input "file" at bounding box center [0, 0] width 0 height 0
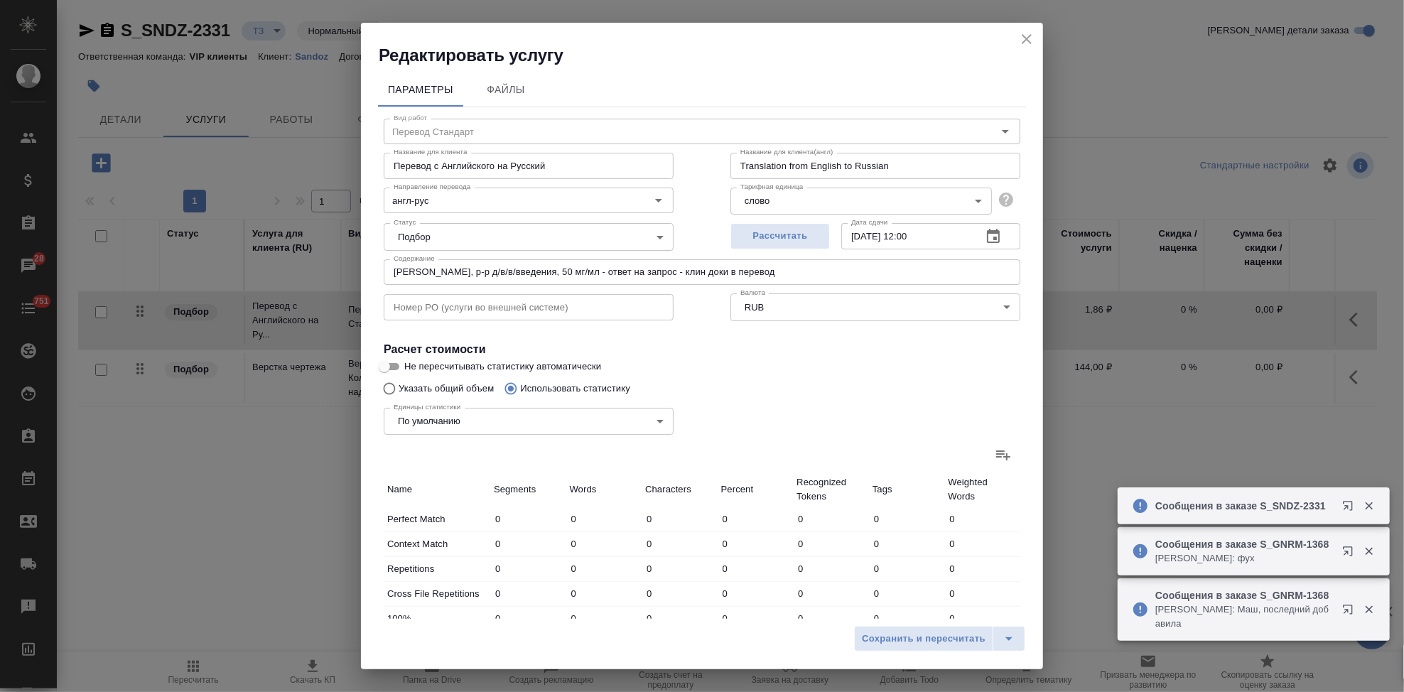
type input "368"
type input "798"
type input "4500"
type input "278"
type input "786"
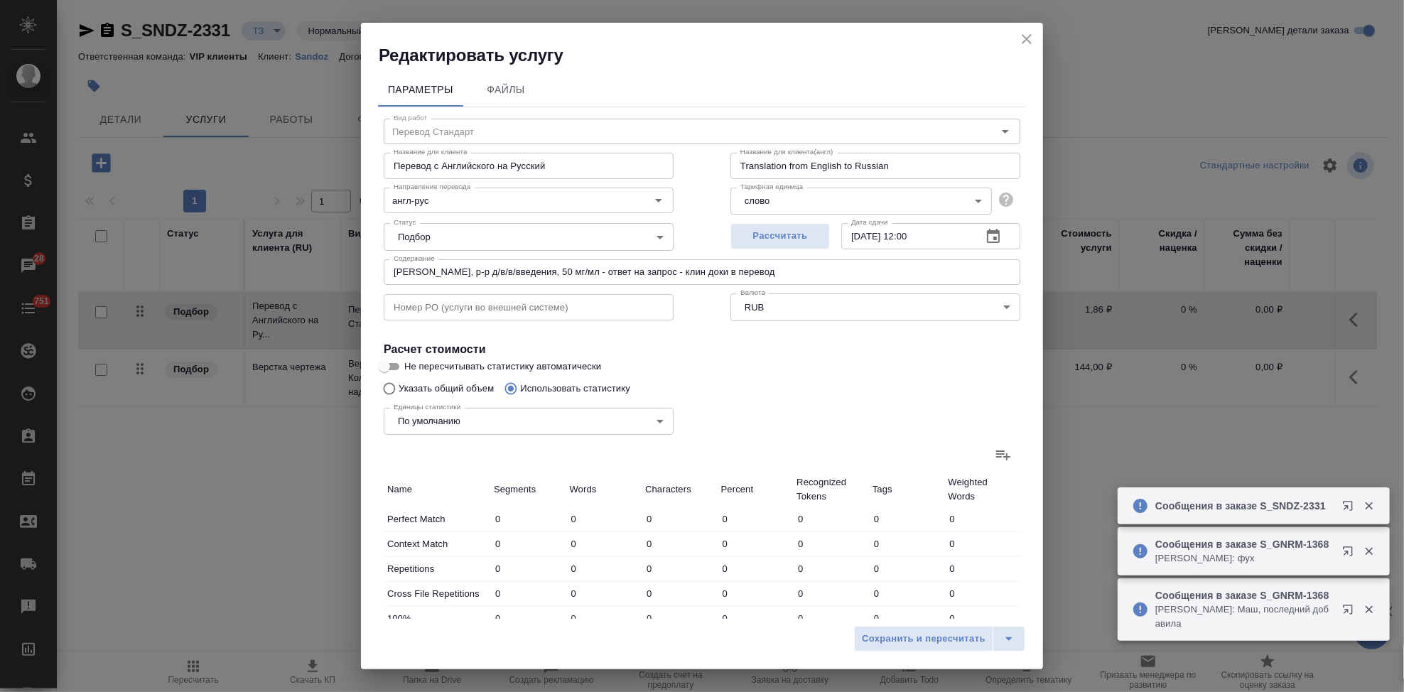
type input "7423"
type input "103"
type input "308"
type input "1136"
type input "1103"
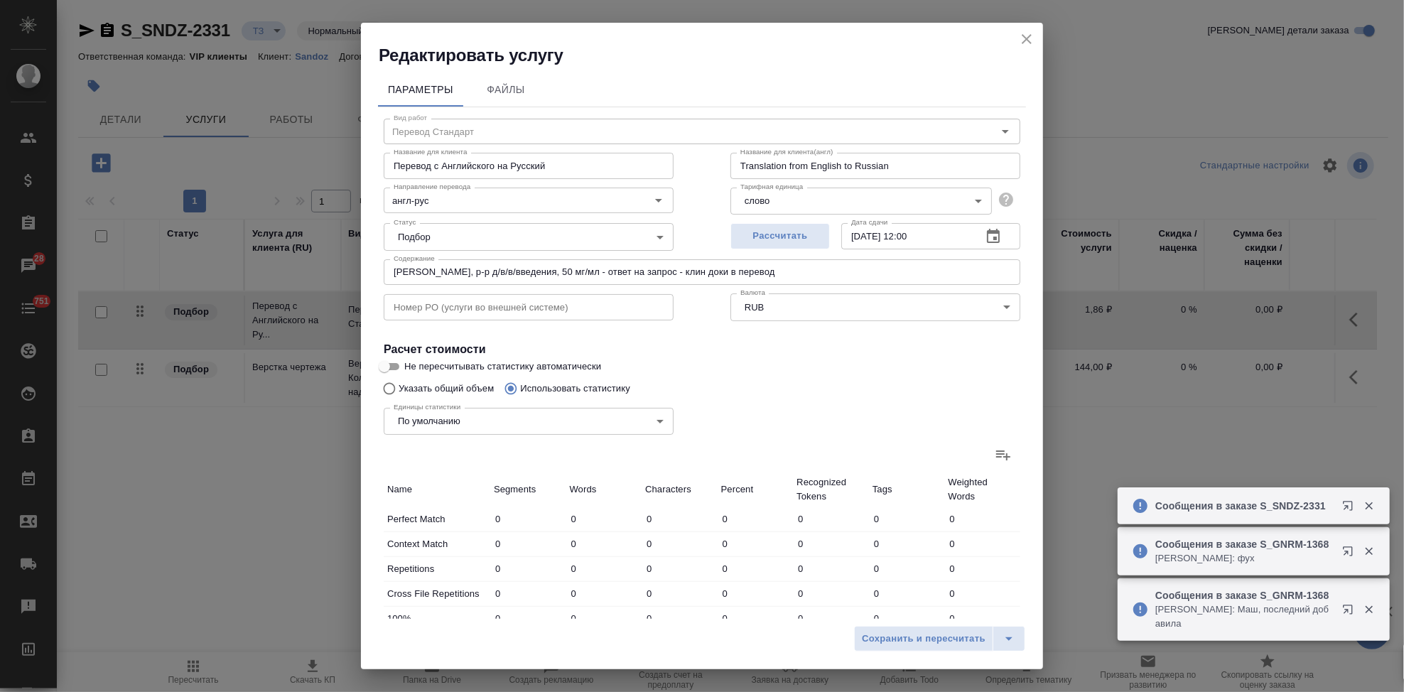
type input "16814"
type input "110413"
type input "472"
type input "12877"
type input "87752"
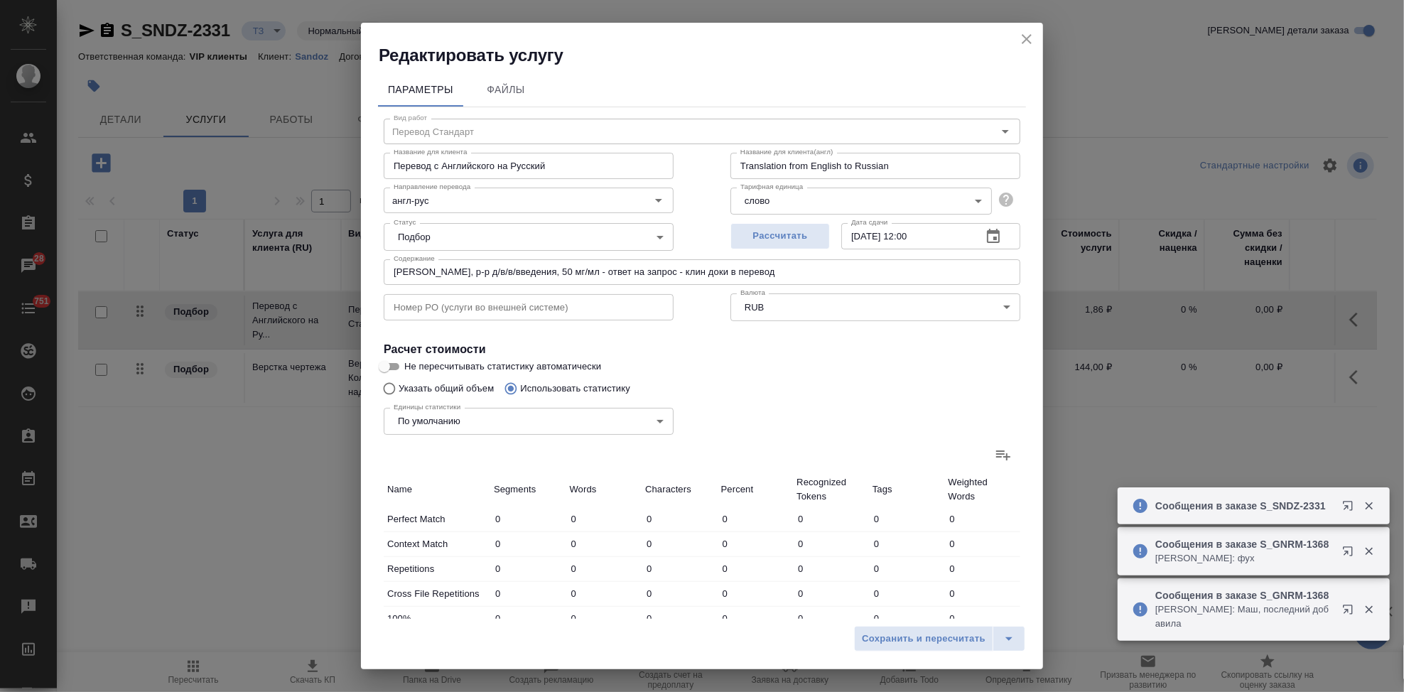
type input "77"
type input "1583"
type input "10452"
type input "87"
type input "935"
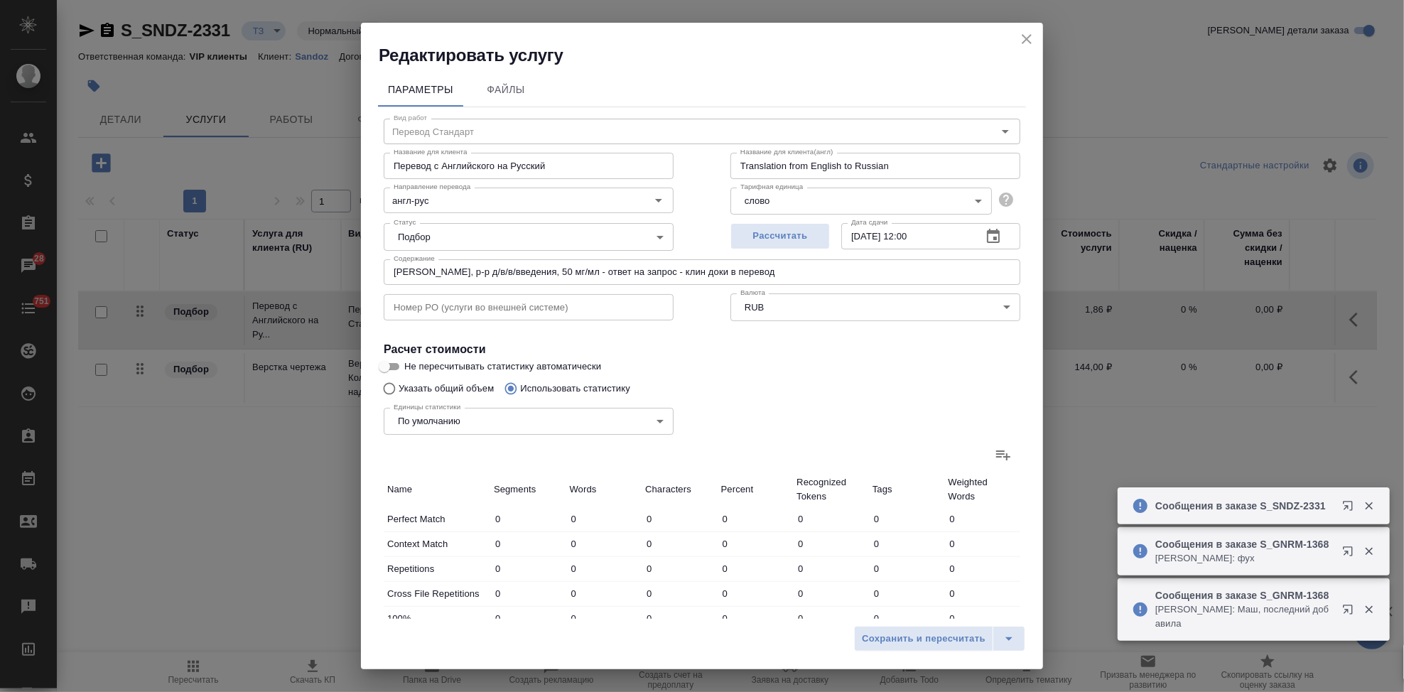
type input "6236"
type input "989"
type input "13632"
type input "87989"
type input "3096"
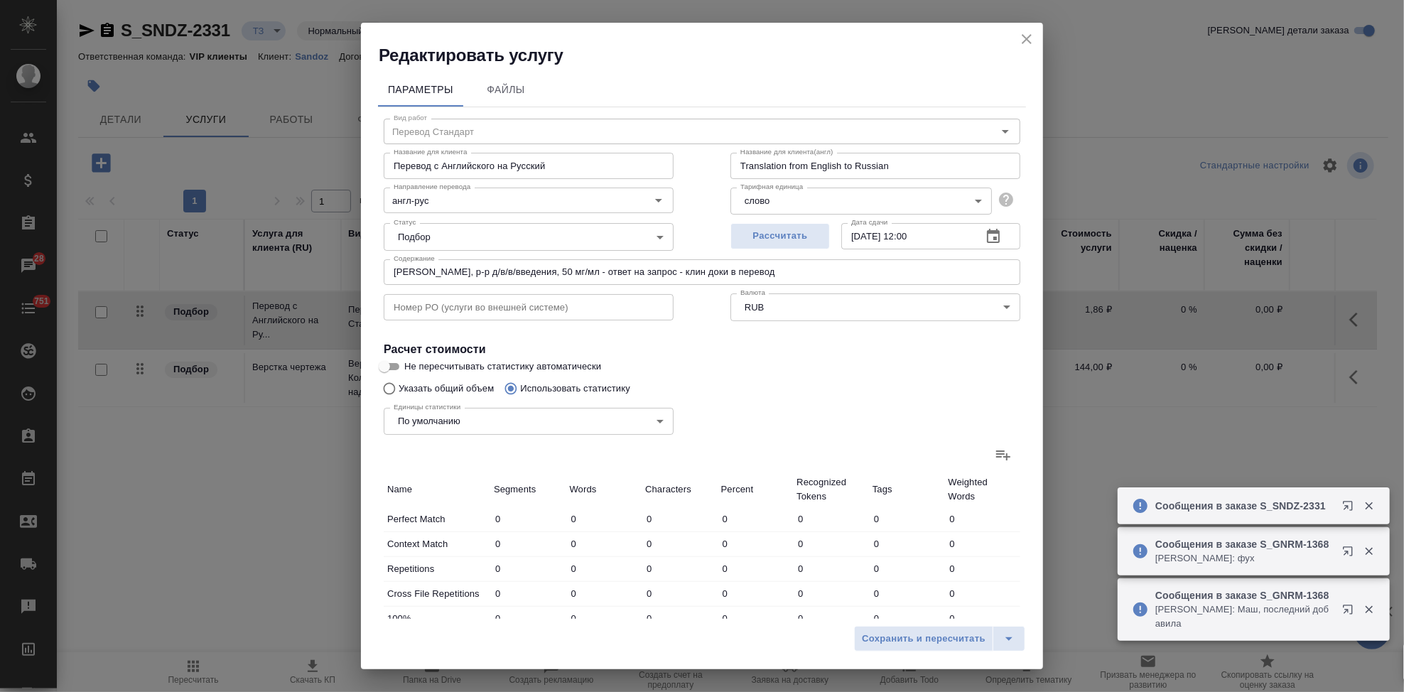
type input "46639"
type input "307342"
type input "3477"
type input "47733"
type input "315901"
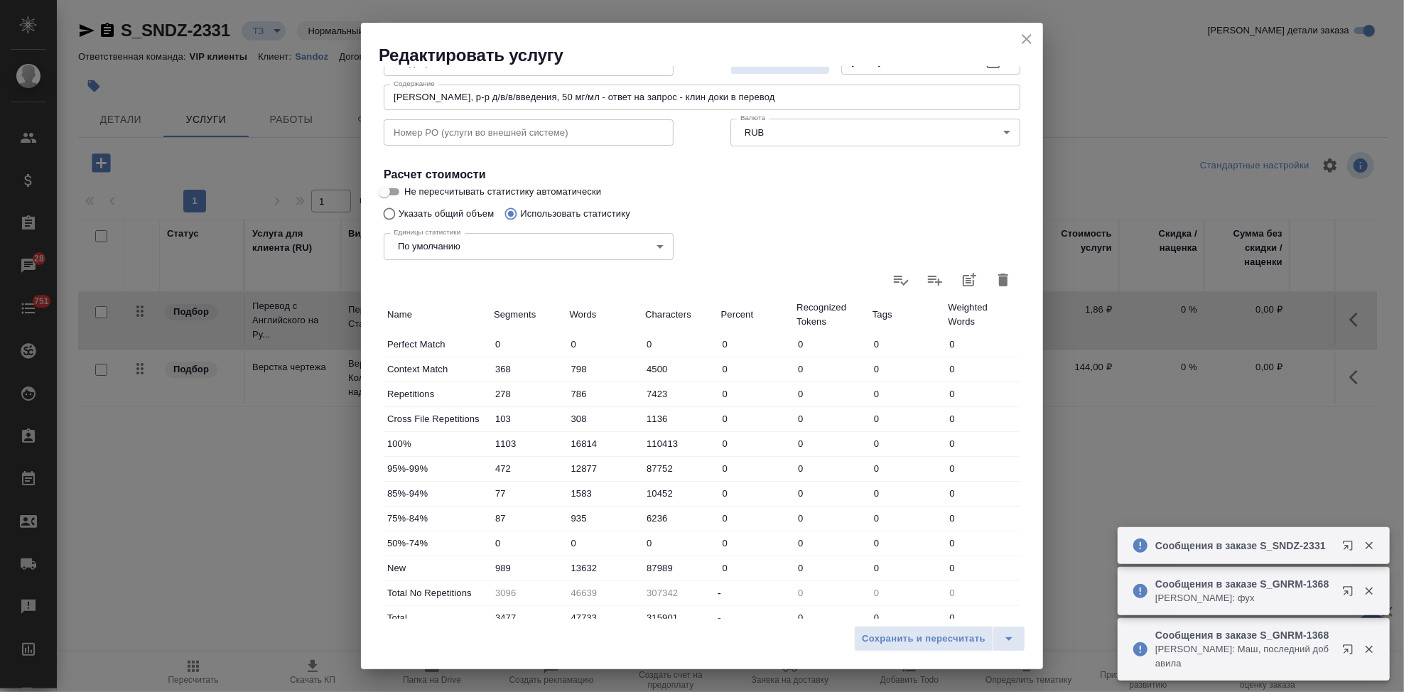
scroll to position [276, 0]
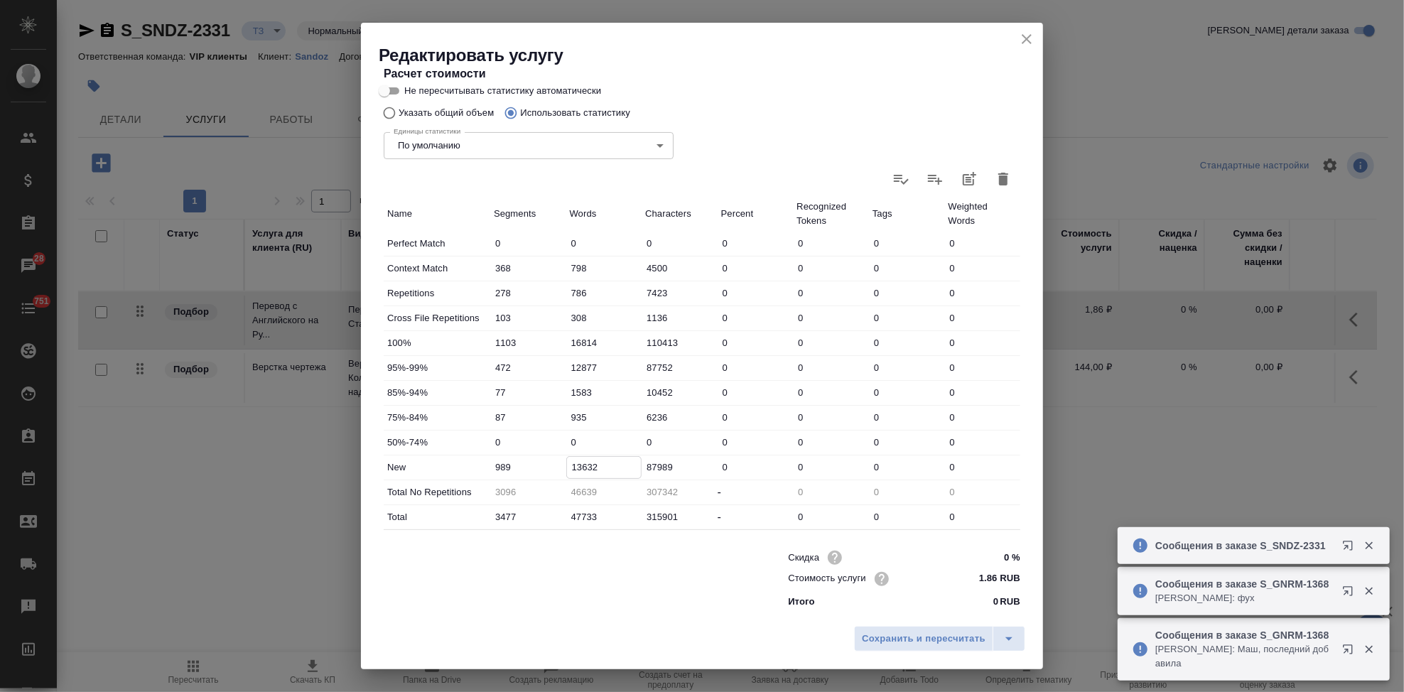
click at [599, 468] on input "13632" at bounding box center [604, 467] width 75 height 21
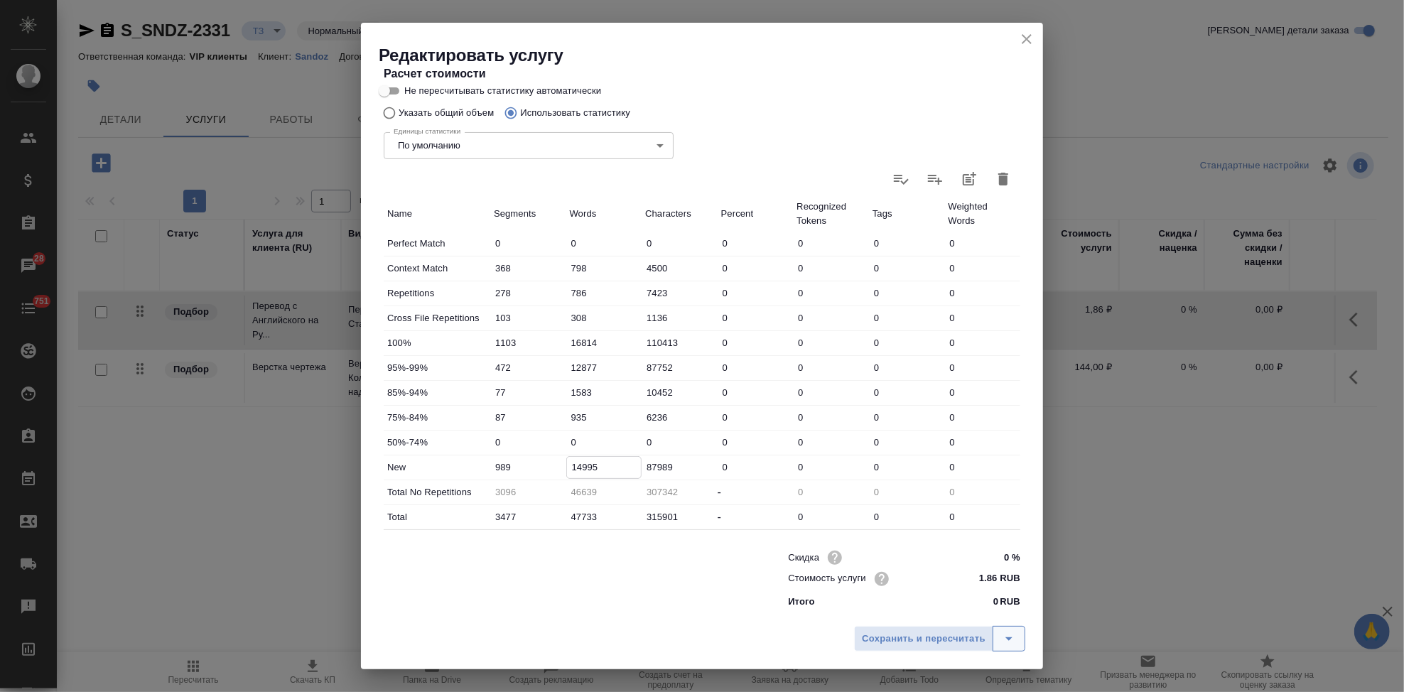
type input "14995"
click at [1008, 638] on icon "split button" at bounding box center [1009, 640] width 7 height 4
click at [952, 613] on li "Сохранить" at bounding box center [941, 609] width 171 height 23
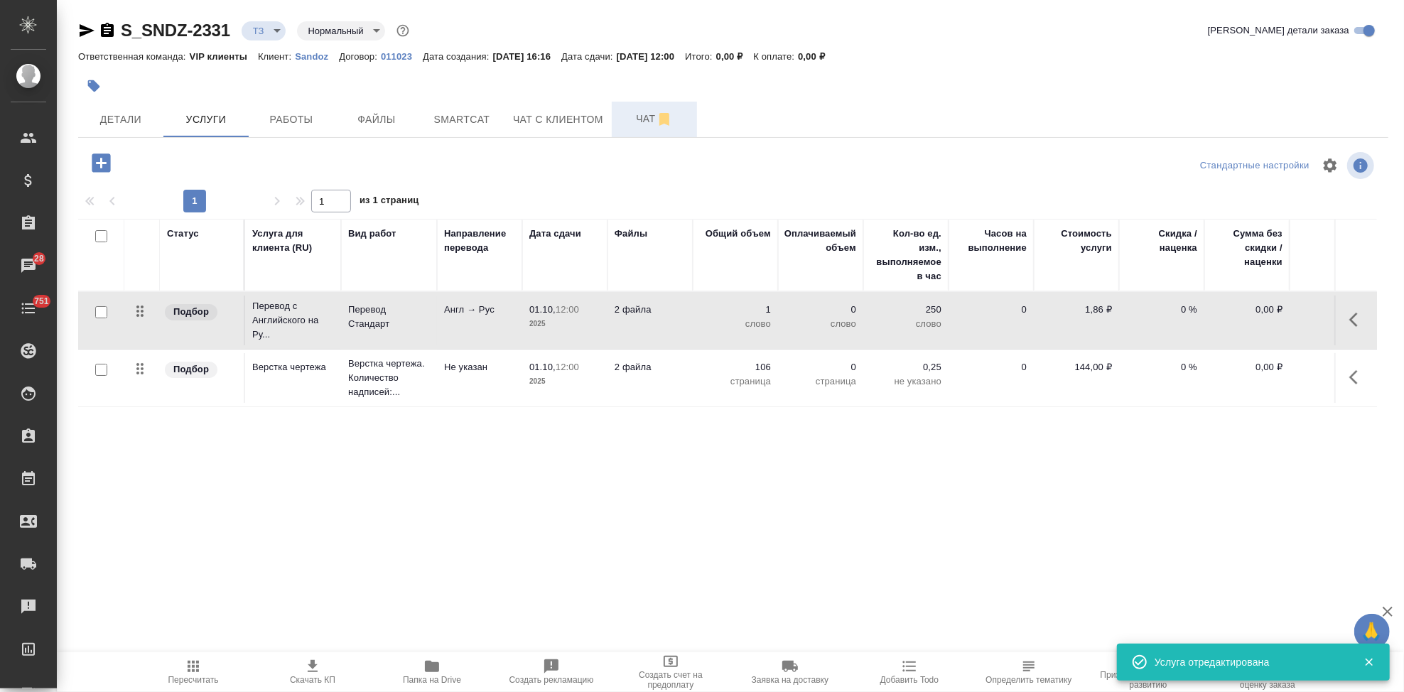
click at [650, 129] on button "Чат" at bounding box center [654, 120] width 85 height 36
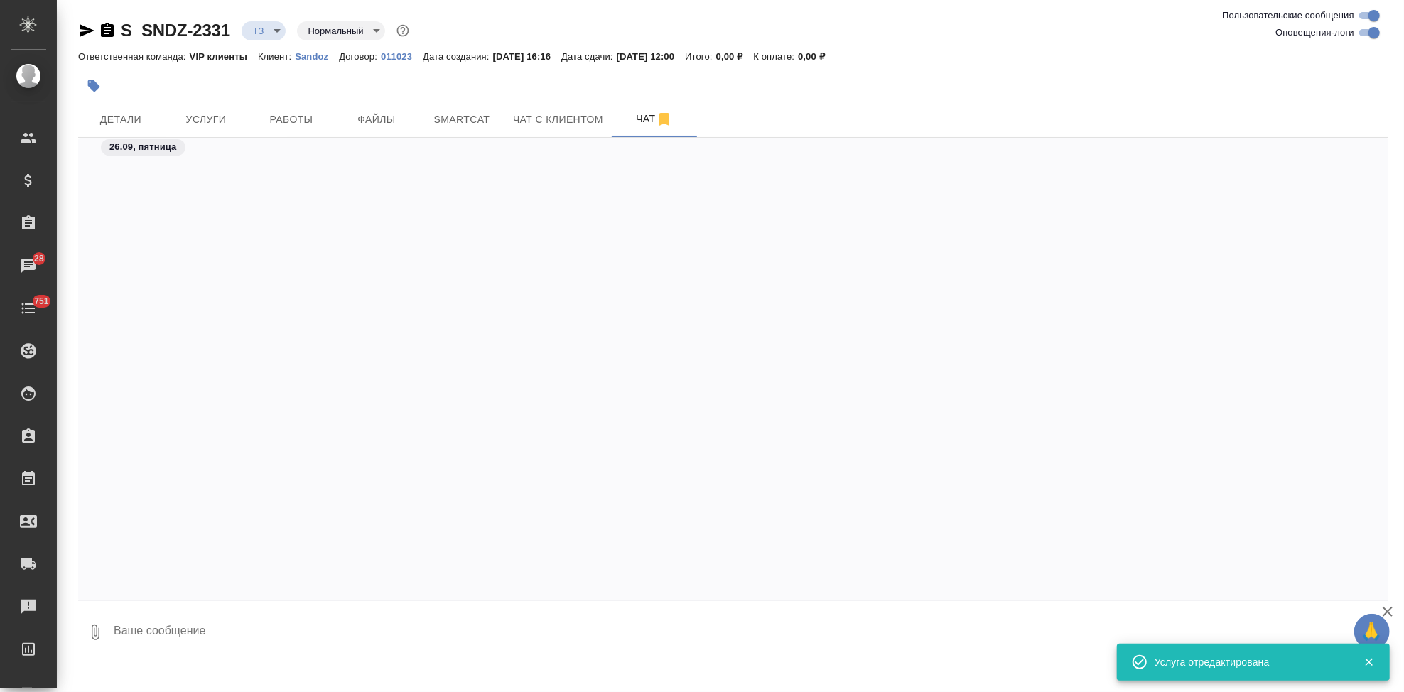
scroll to position [608, 0]
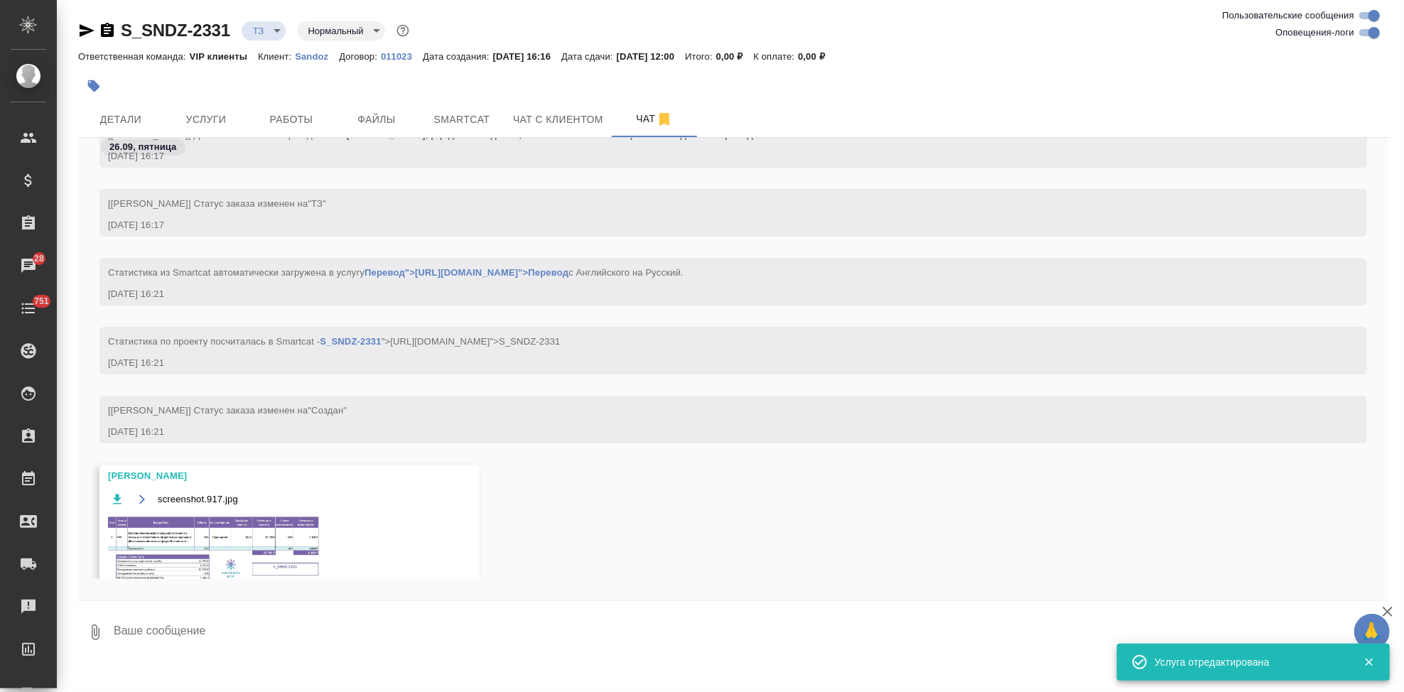
click at [254, 544] on img at bounding box center [214, 551] width 213 height 72
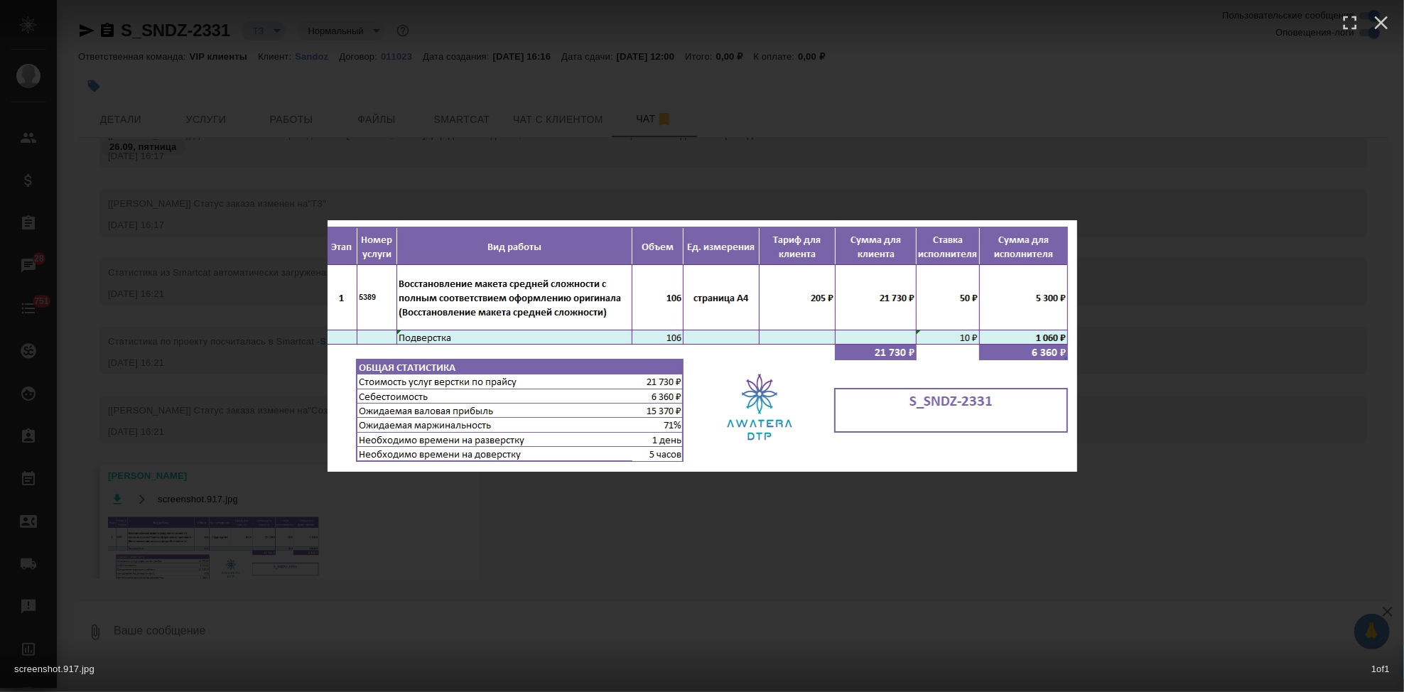
click at [690, 535] on div "screenshot.917.jpg 1 of 1" at bounding box center [702, 346] width 1404 height 692
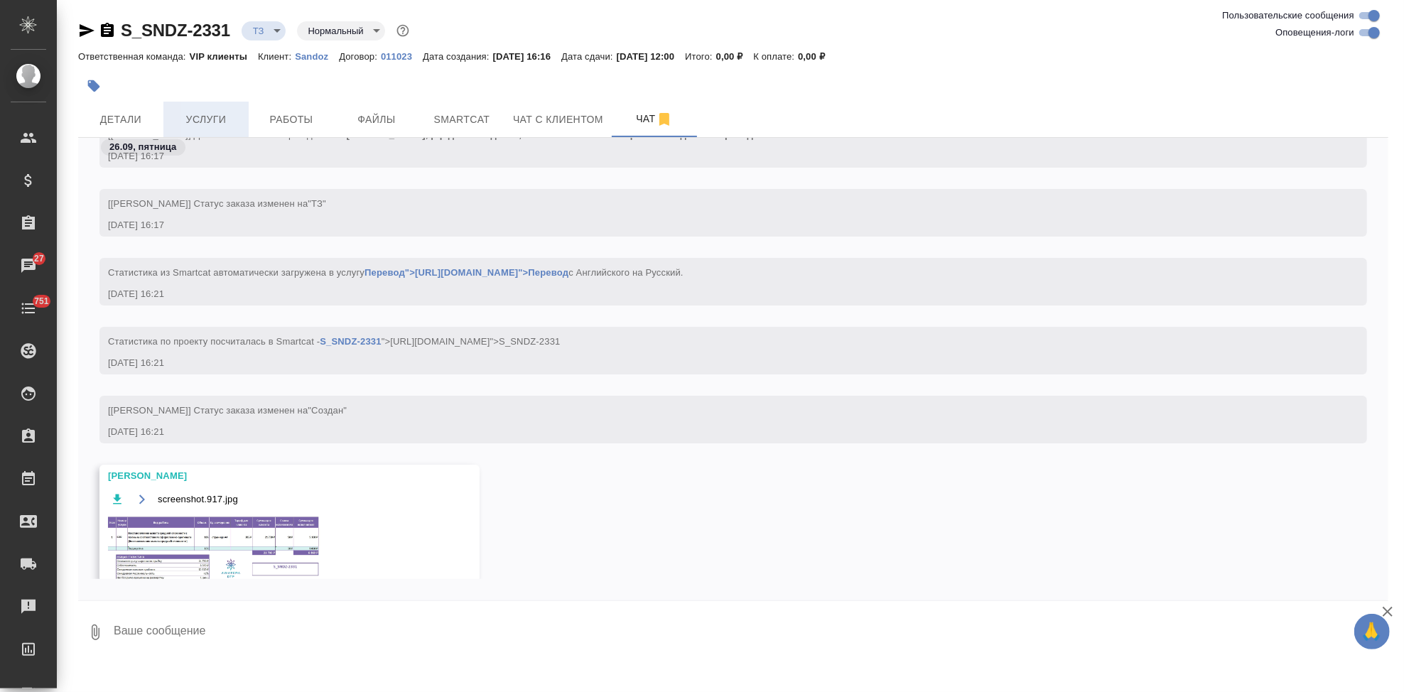
click at [212, 115] on span "Услуги" at bounding box center [206, 120] width 68 height 18
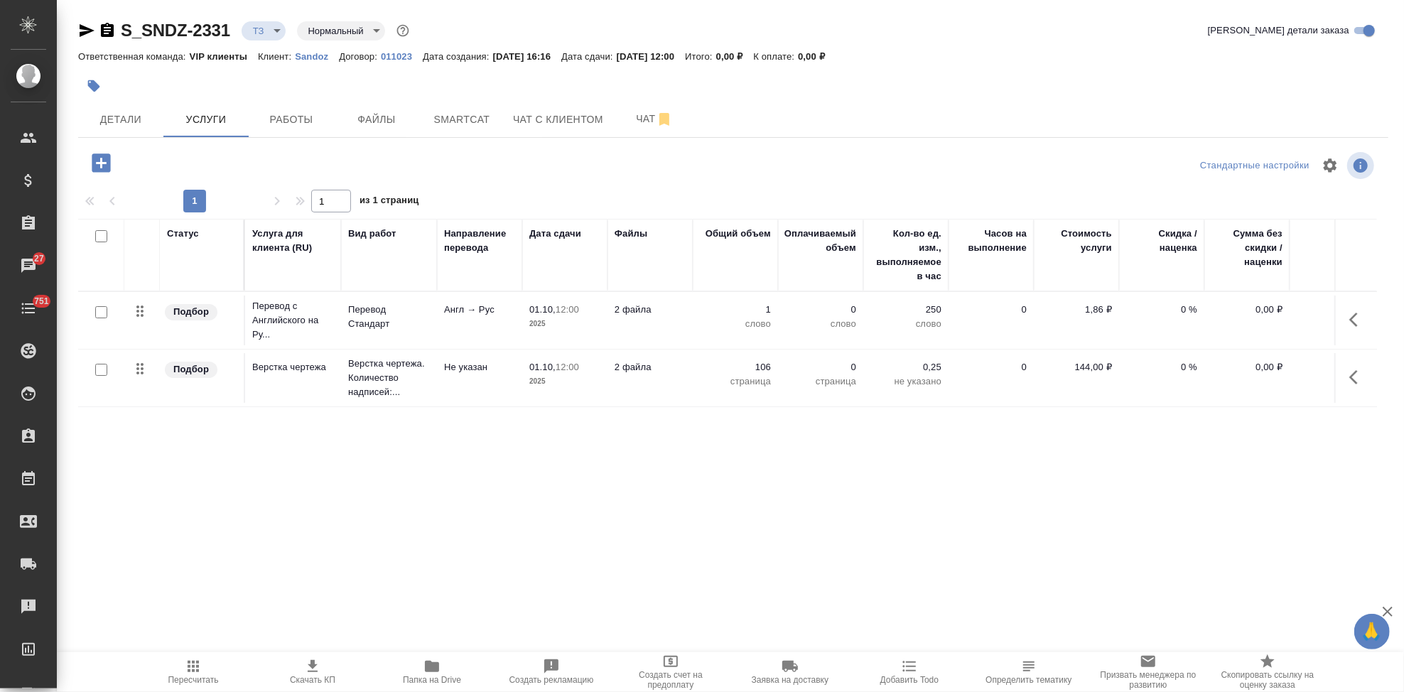
click at [1188, 310] on p "0 %" at bounding box center [1162, 310] width 71 height 14
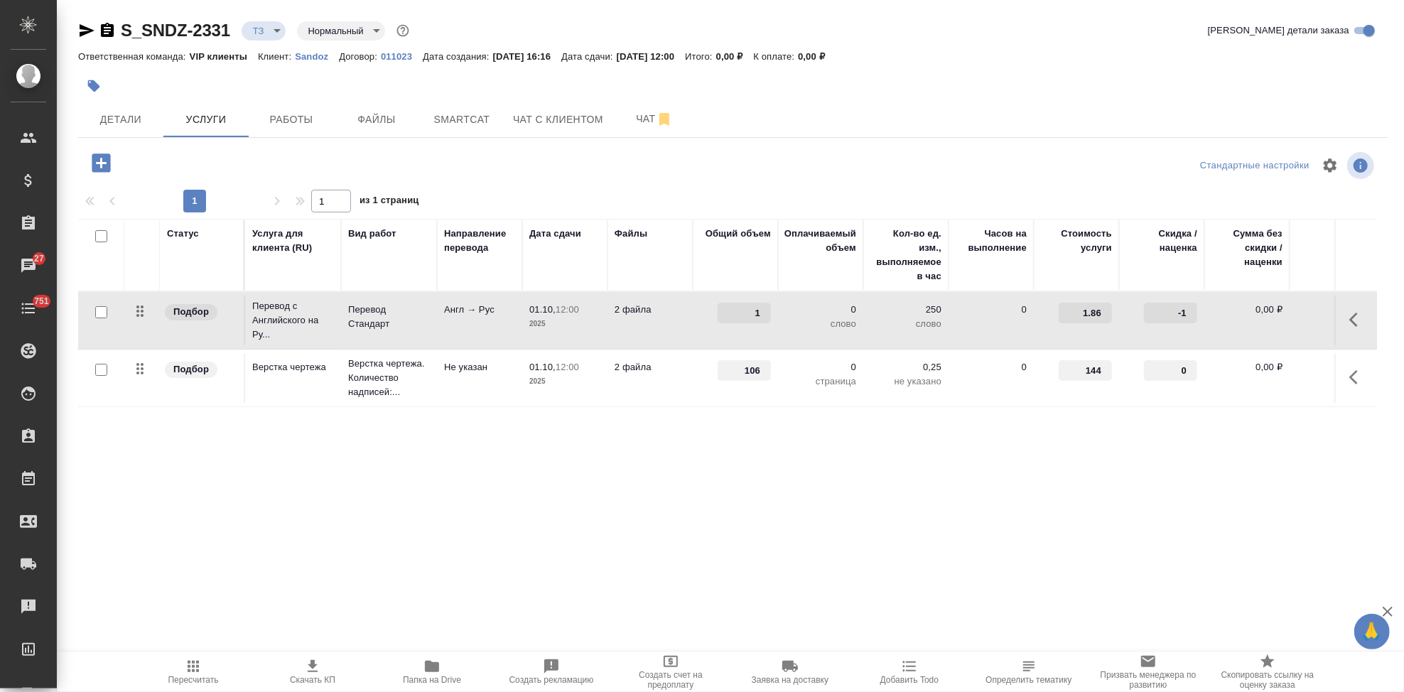
type input "-1"
click at [1189, 317] on input "-1" at bounding box center [1170, 313] width 53 height 21
type input "-45"
click at [1023, 463] on div "Статус Услуга для клиента (RU) Вид работ Направление перевода Дата сдачи Файлы …" at bounding box center [727, 372] width 1299 height 306
click at [288, 164] on icon "split button" at bounding box center [287, 161] width 17 height 17
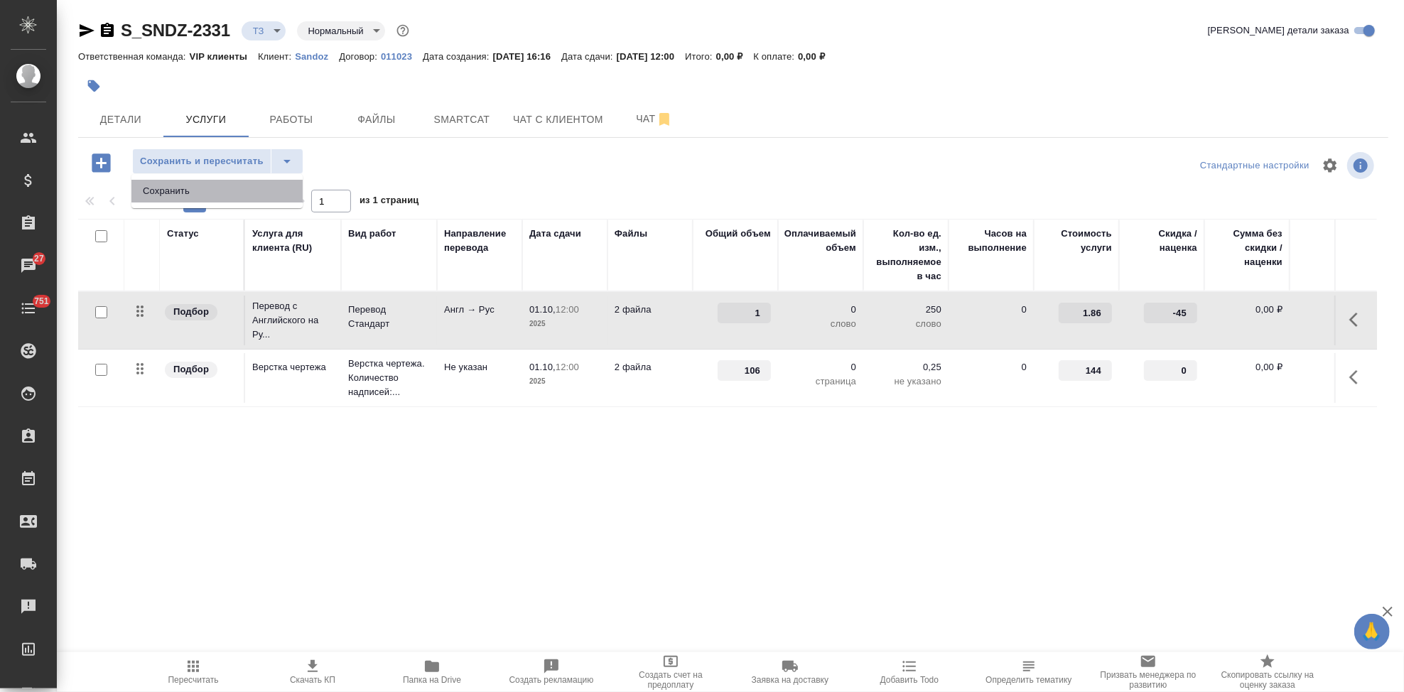
click at [241, 201] on li "Сохранить" at bounding box center [216, 191] width 171 height 23
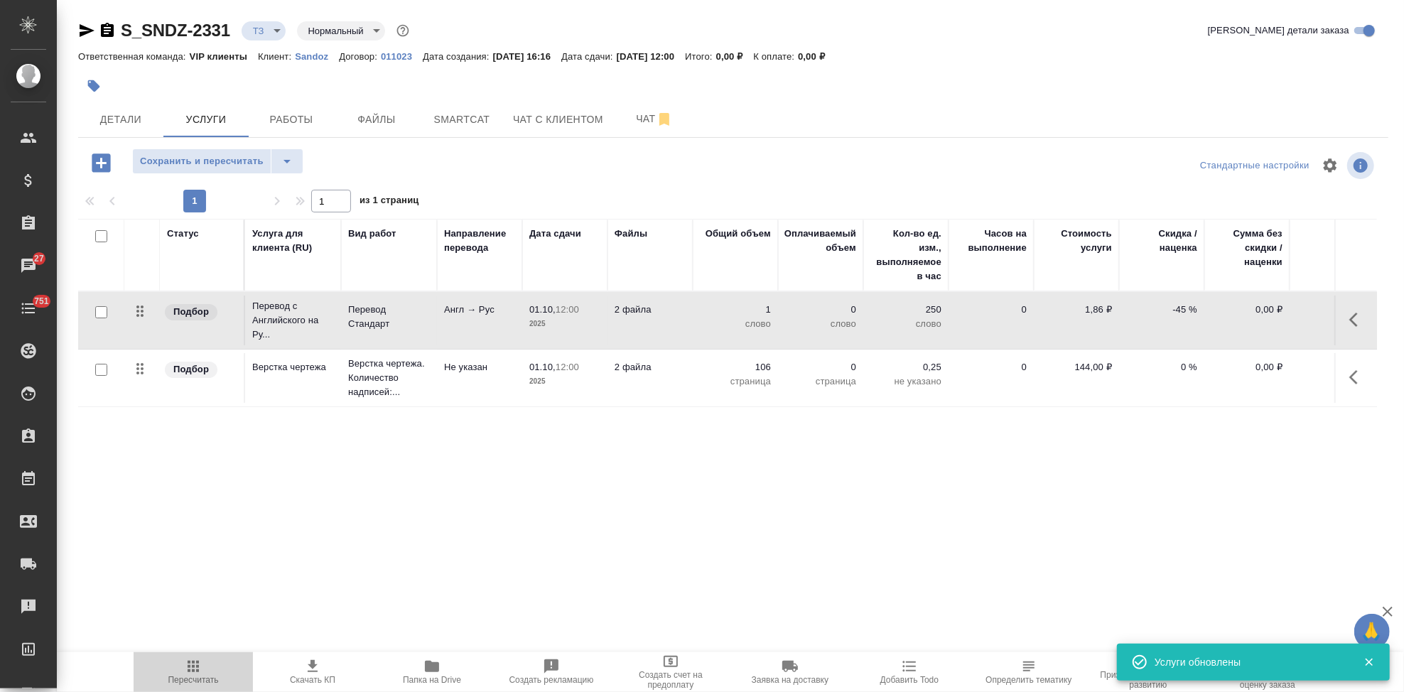
click at [199, 668] on icon "button" at bounding box center [193, 666] width 17 height 17
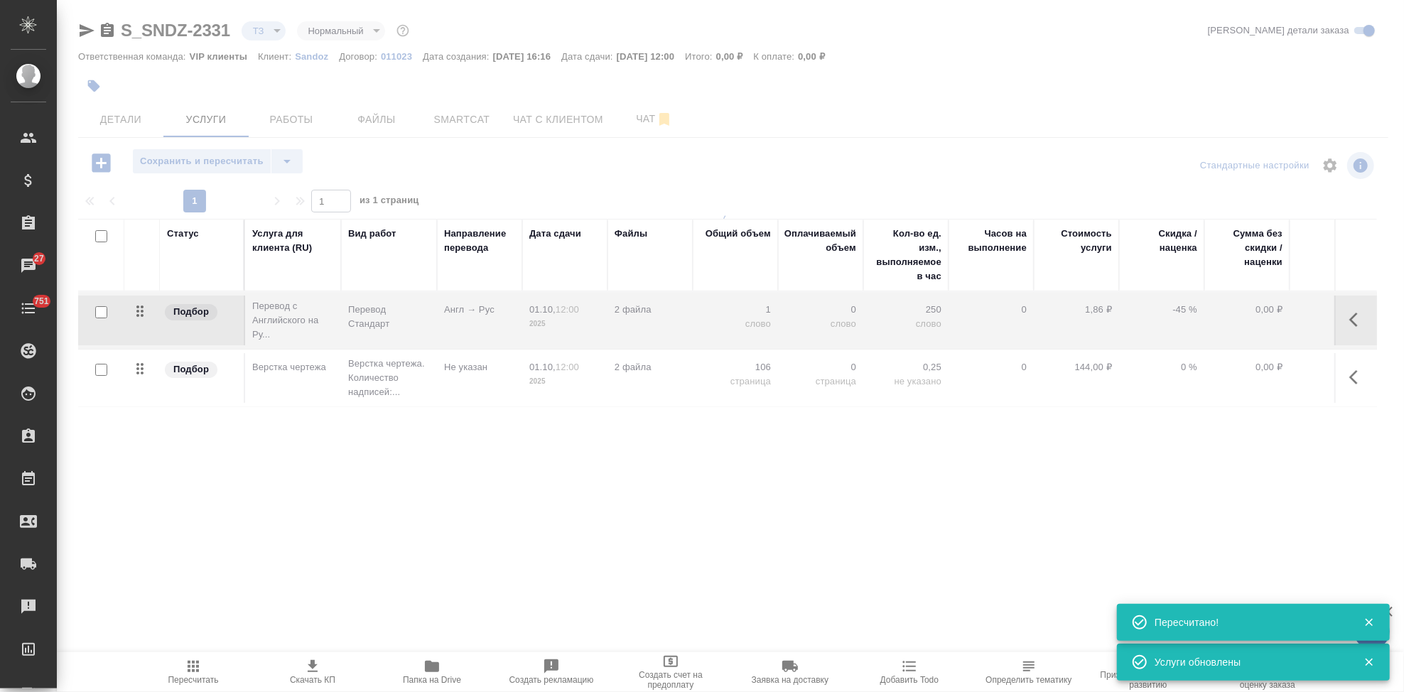
type input "new"
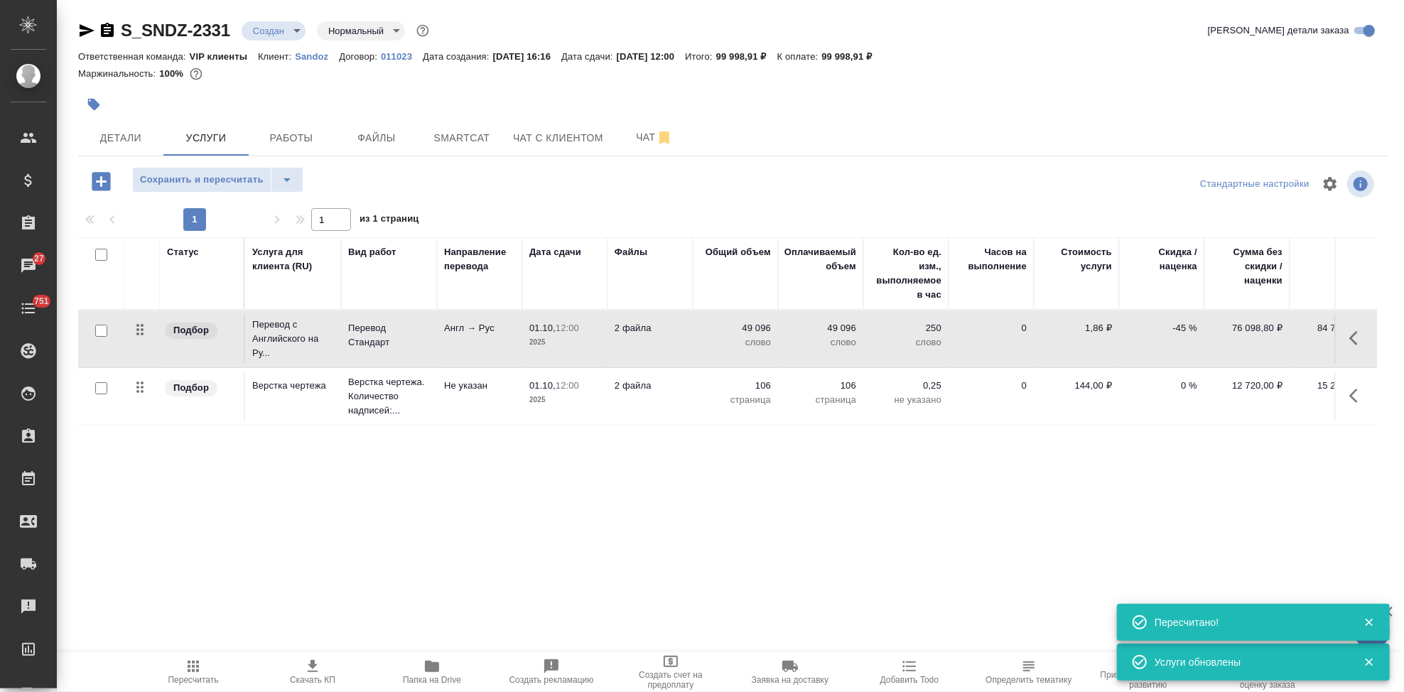
click at [318, 675] on span "Скачать КП" at bounding box center [312, 680] width 45 height 10
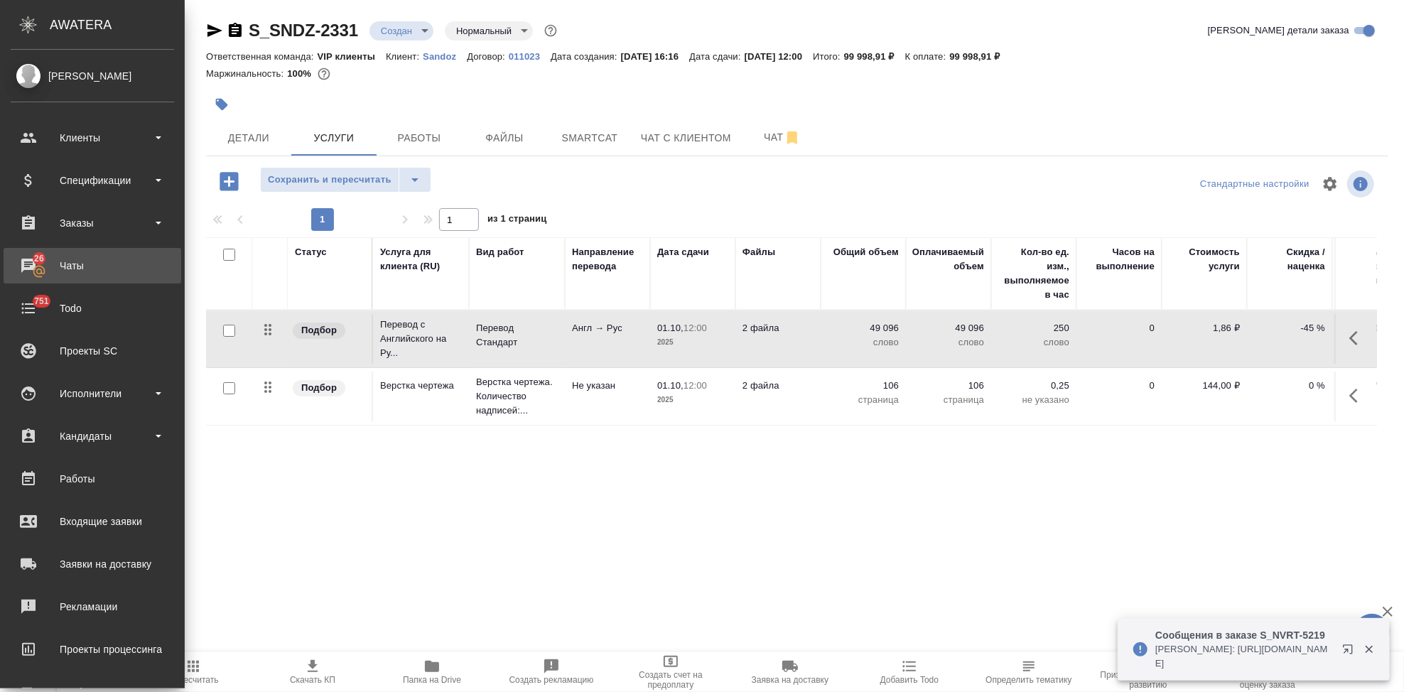
click at [44, 265] on div "Чаты" at bounding box center [92, 265] width 163 height 21
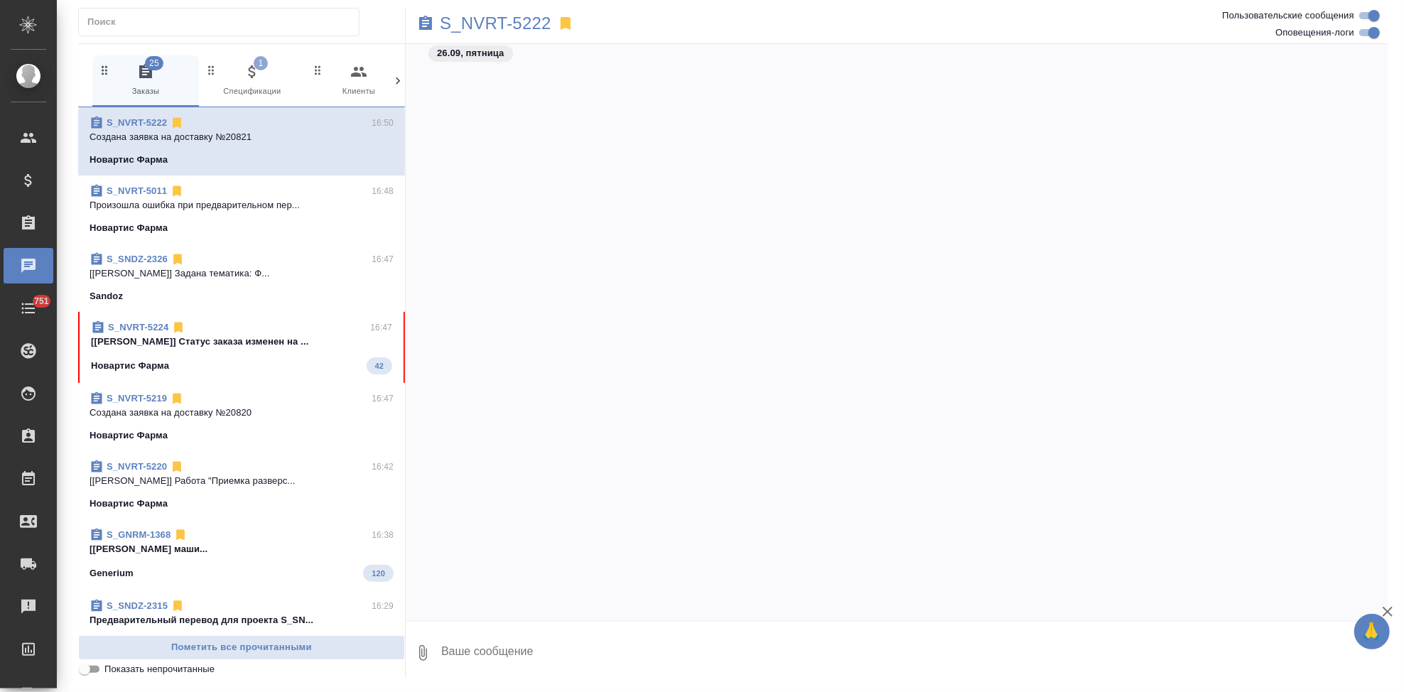
scroll to position [97660, 0]
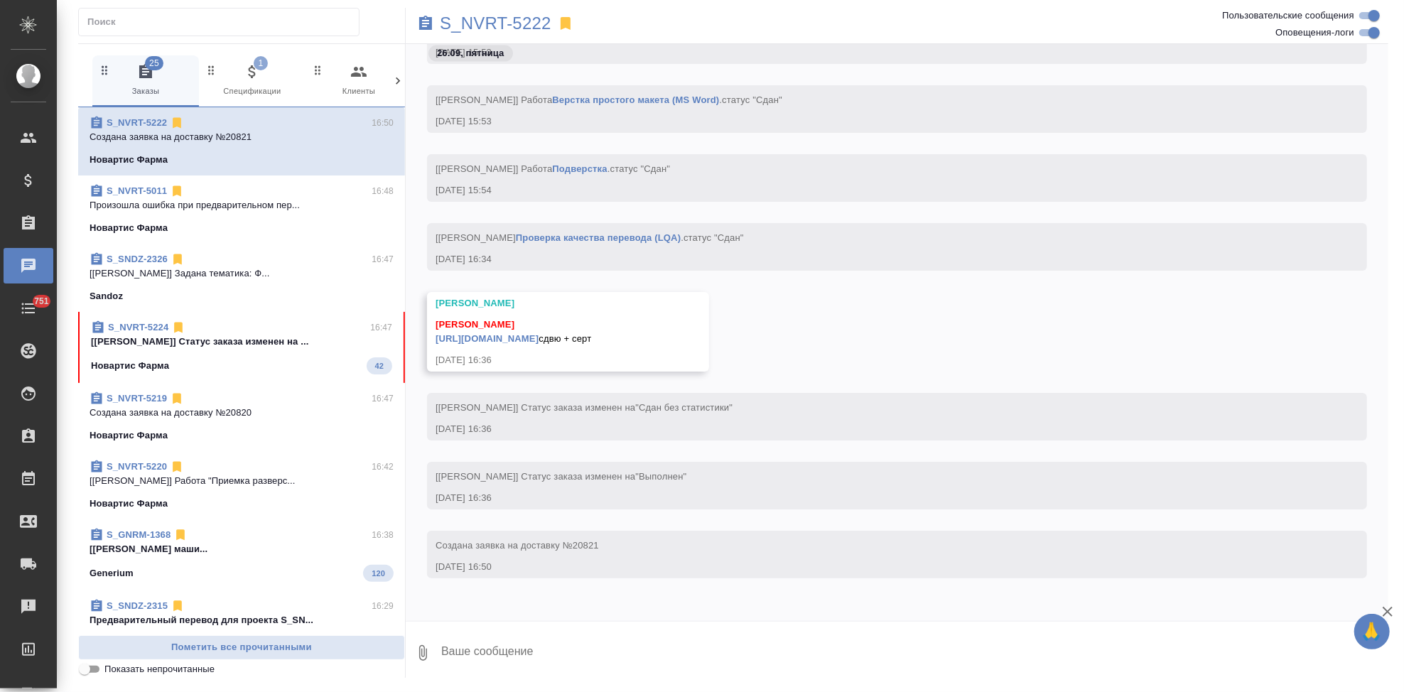
click at [251, 367] on div "Новартис Фарма 42" at bounding box center [241, 366] width 301 height 17
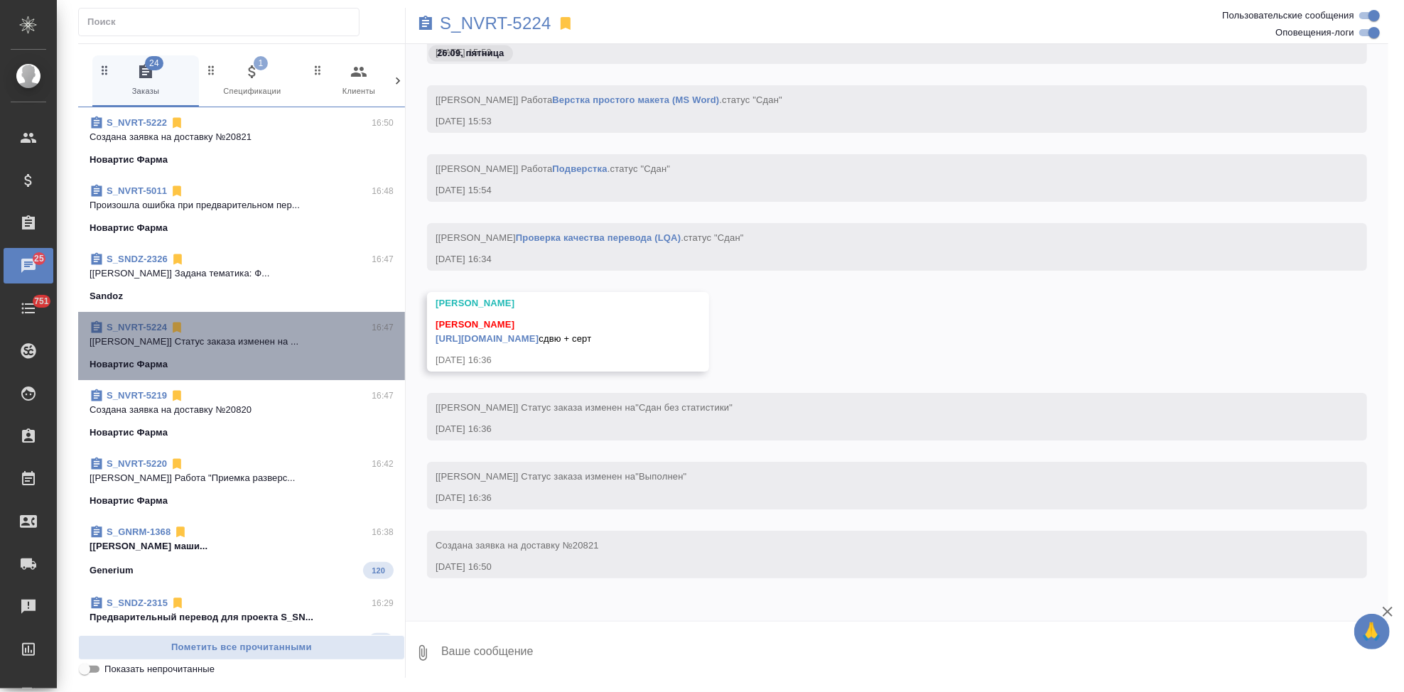
click at [257, 358] on div "Новартис Фарма" at bounding box center [242, 365] width 304 height 14
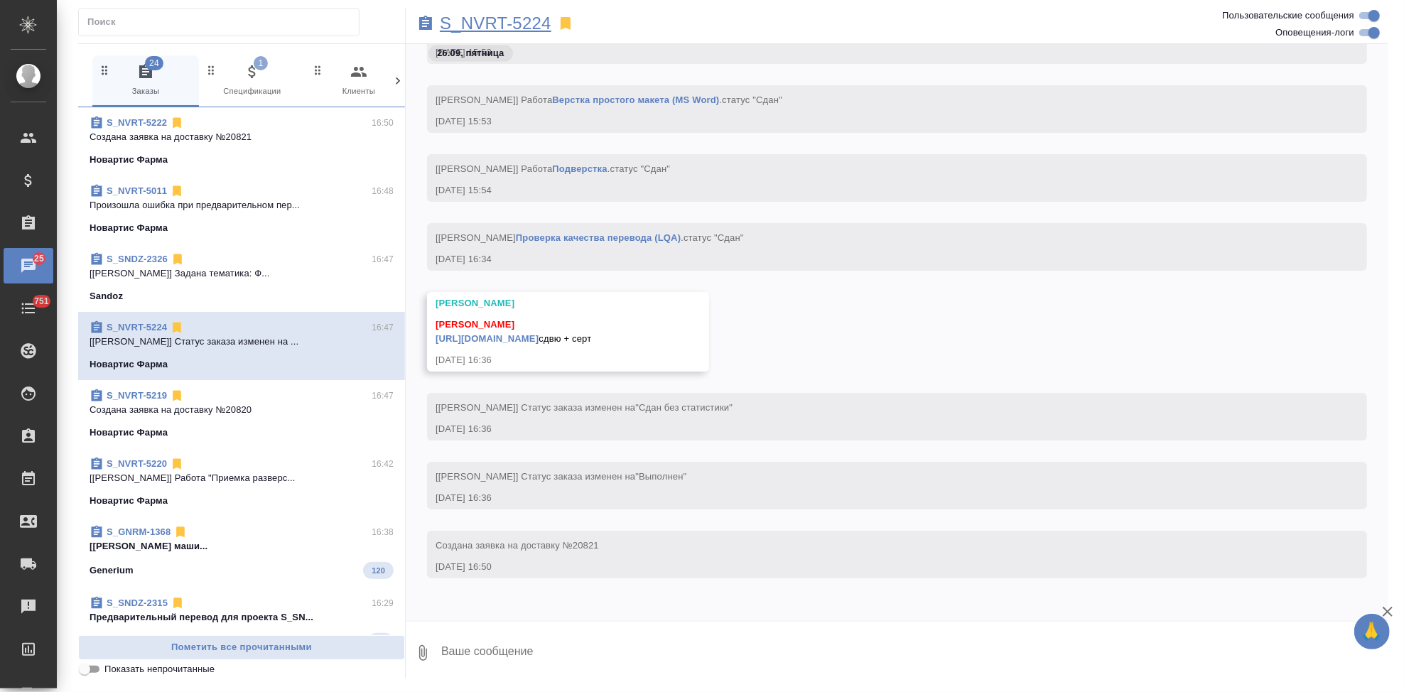
click at [533, 25] on p "S_NVRT-5224" at bounding box center [496, 23] width 112 height 14
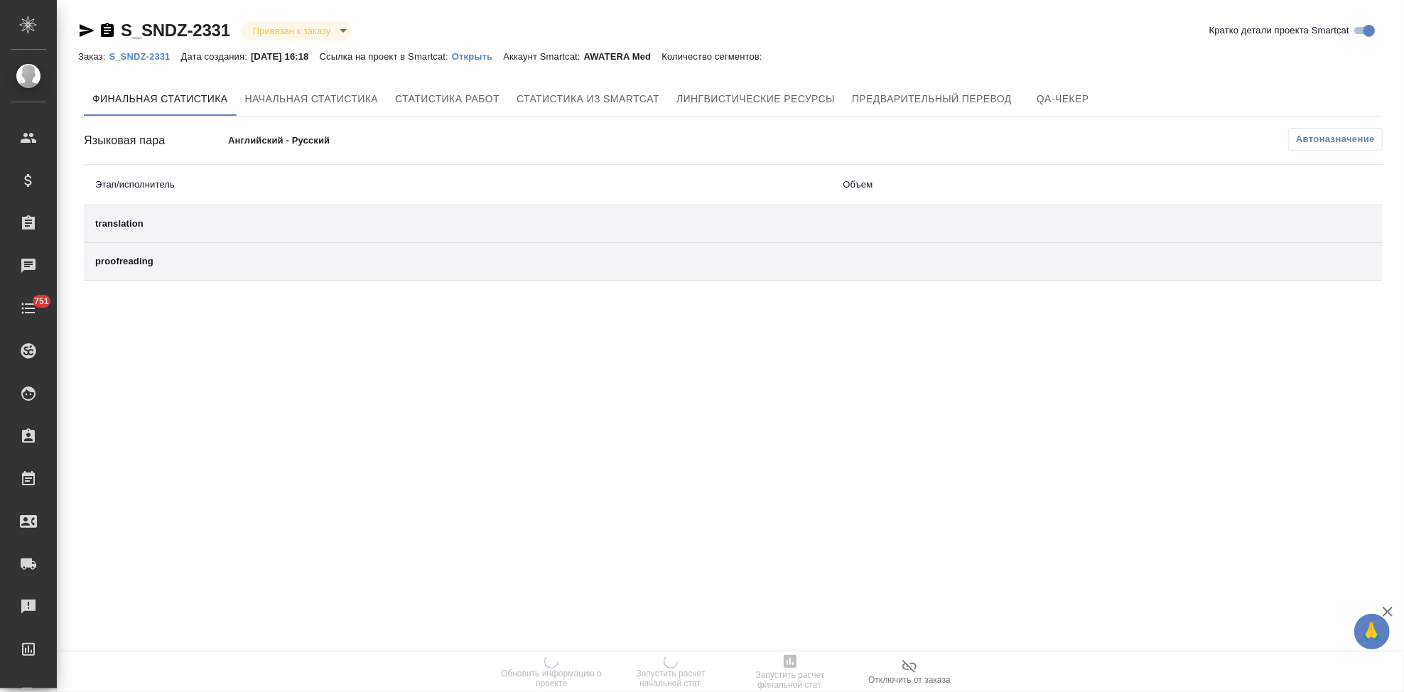
click at [483, 60] on p "Открыть" at bounding box center [477, 56] width 51 height 11
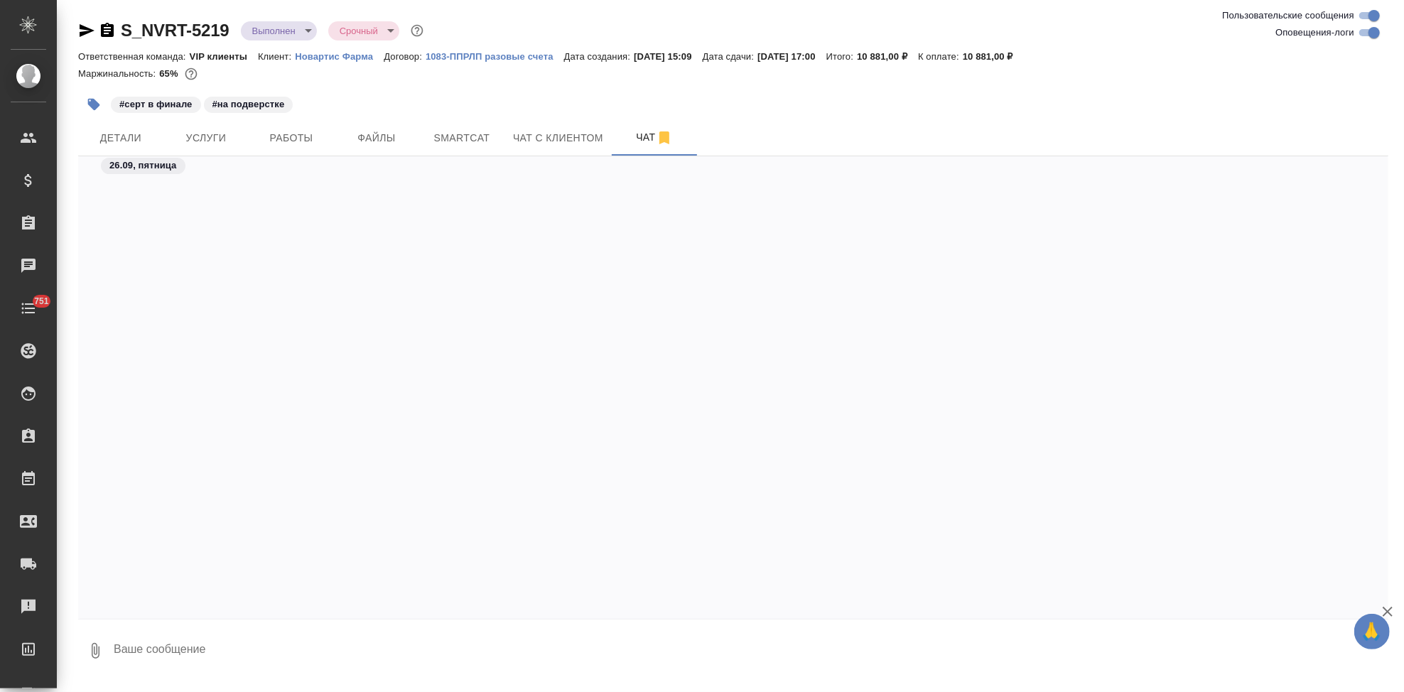
scroll to position [66461, 0]
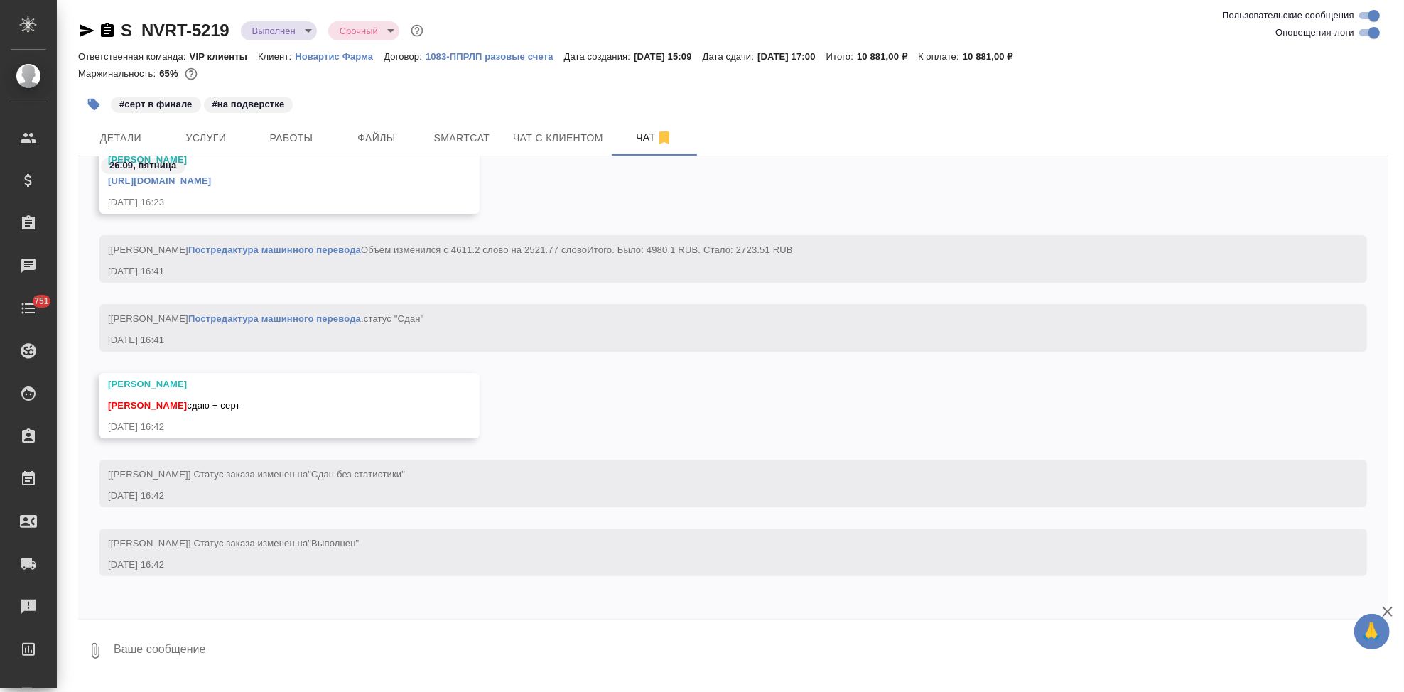
click at [267, 637] on textarea at bounding box center [750, 651] width 1277 height 48
type textarea "спасибо"
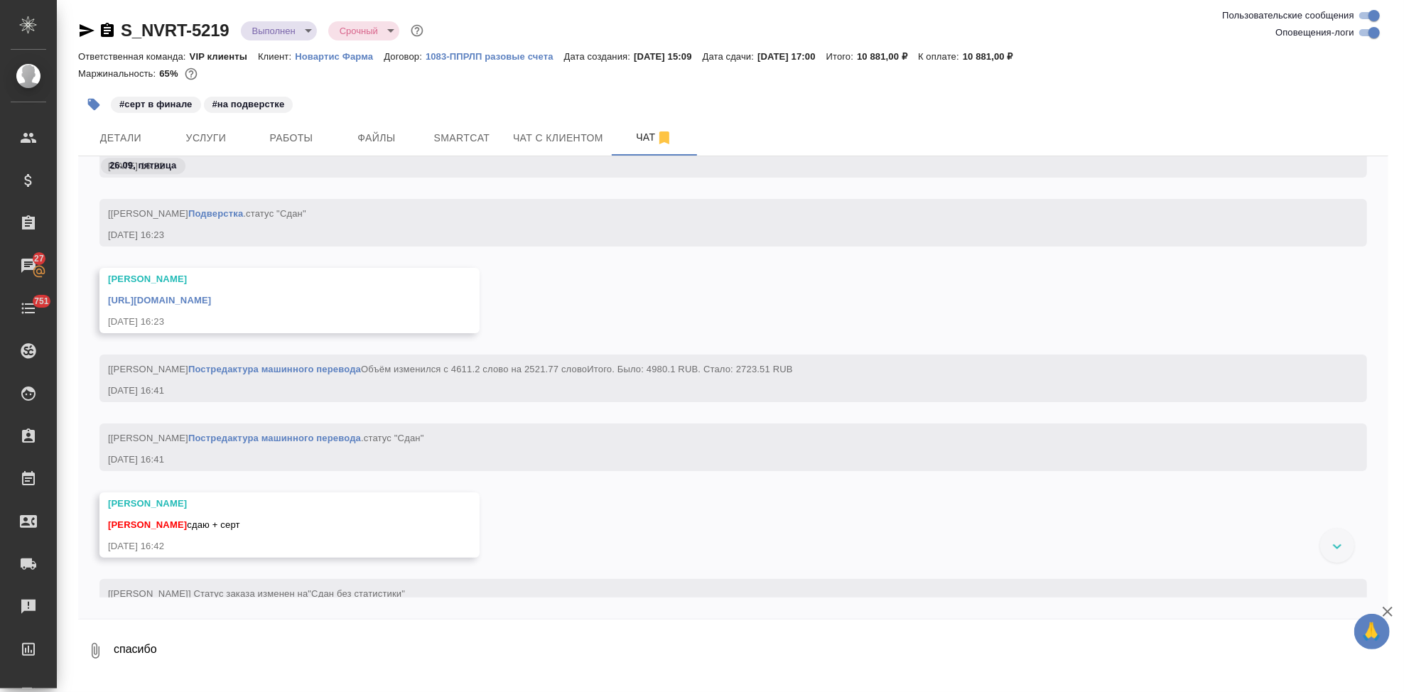
scroll to position [57710, 0]
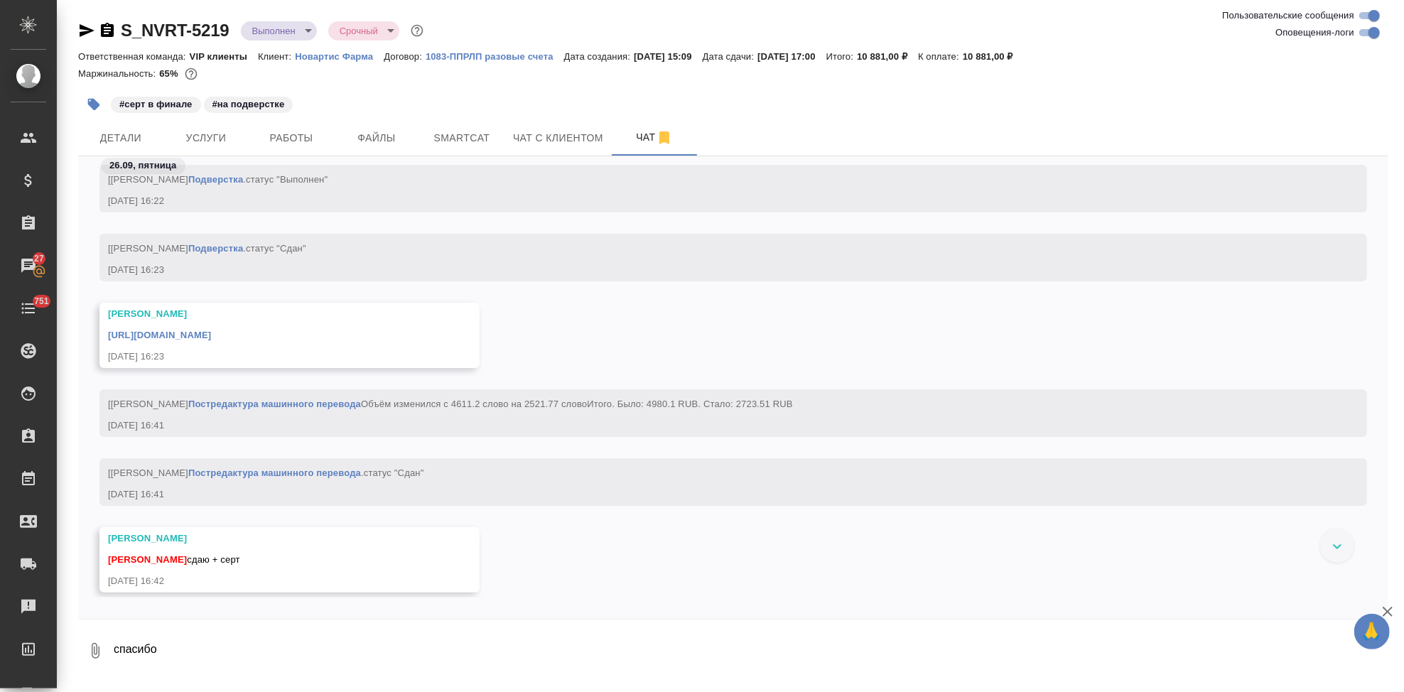
click at [211, 330] on link "[URL][DOMAIN_NAME]" at bounding box center [159, 335] width 103 height 11
click at [130, 136] on span "Детали" at bounding box center [121, 138] width 68 height 18
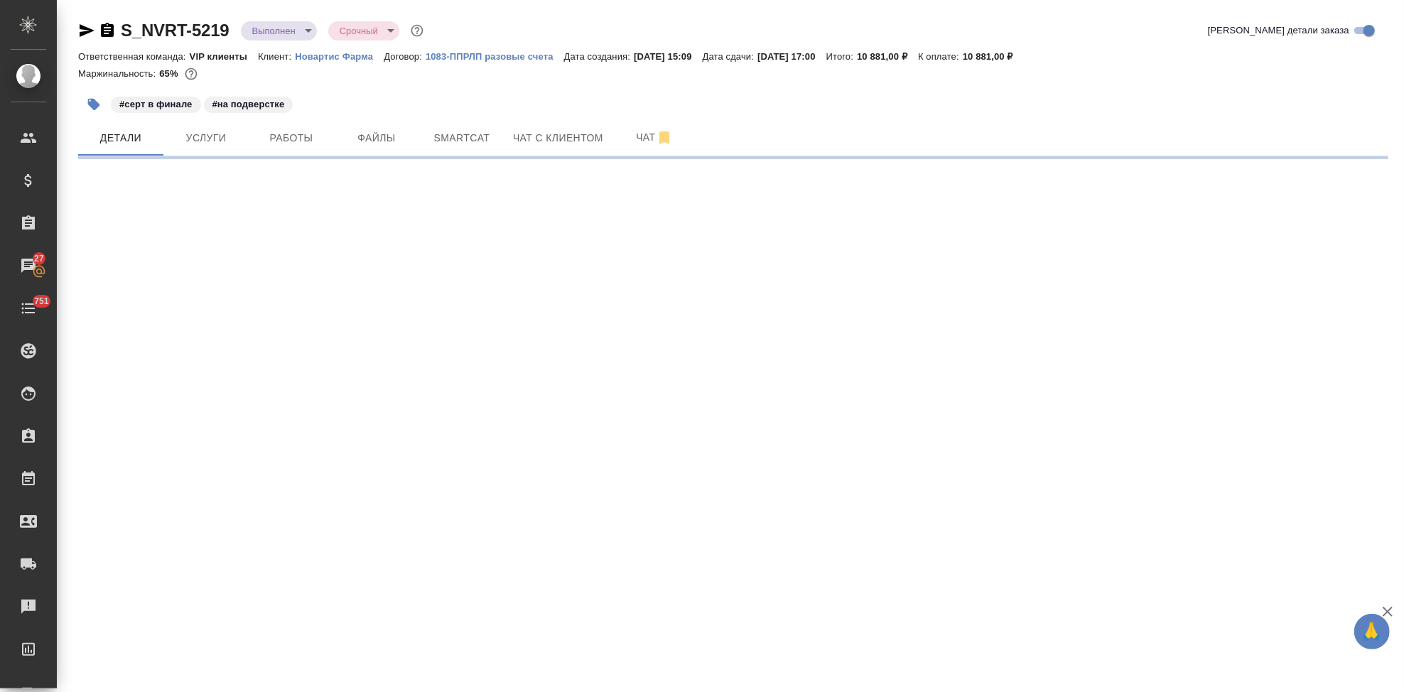
select select "RU"
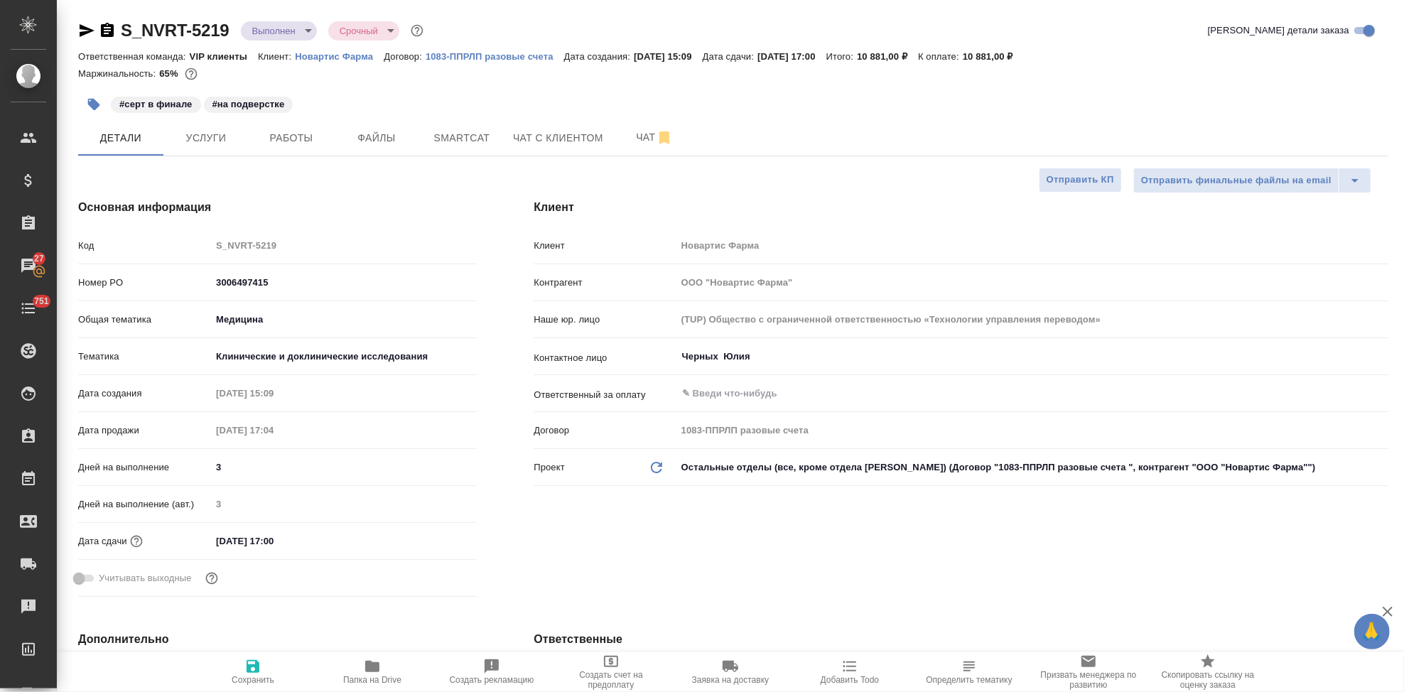
type textarea "x"
click at [182, 241] on div "Код S_NVRT-5219" at bounding box center [277, 245] width 399 height 25
click at [731, 670] on icon "button" at bounding box center [731, 666] width 16 height 11
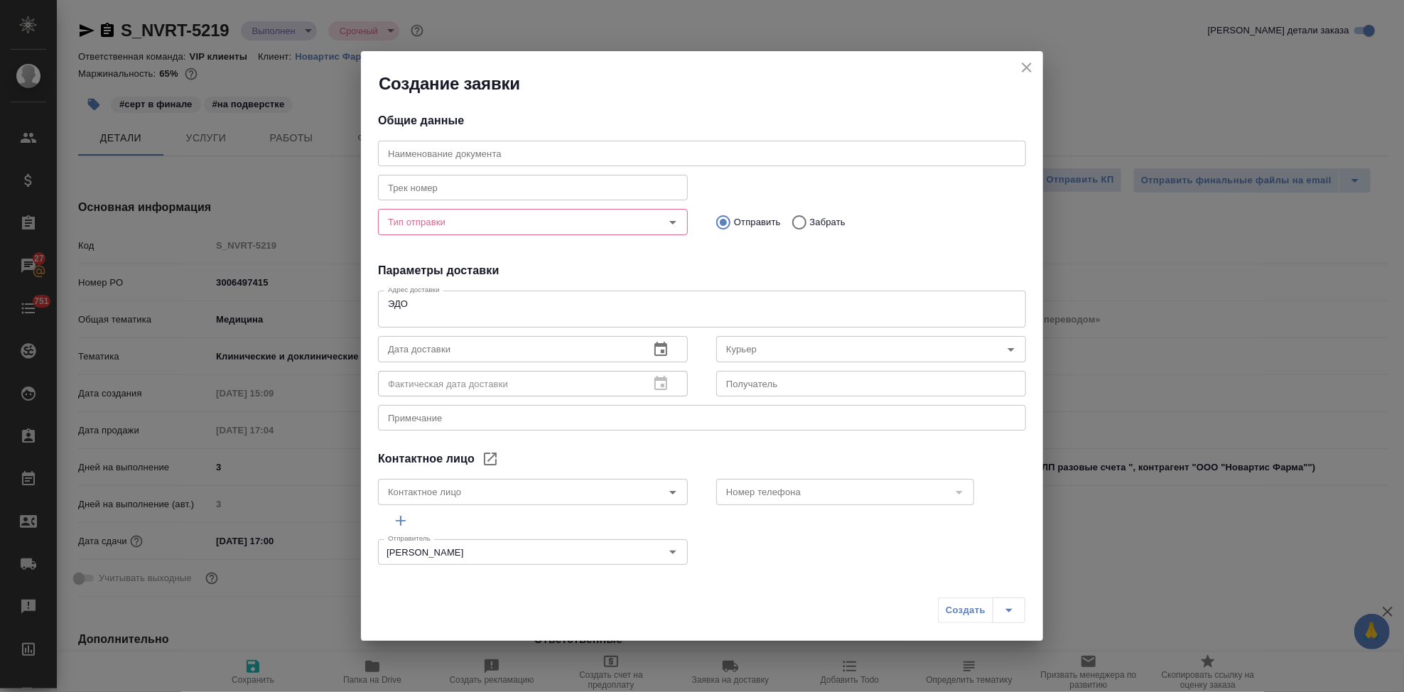
type input "Черных Юлия"
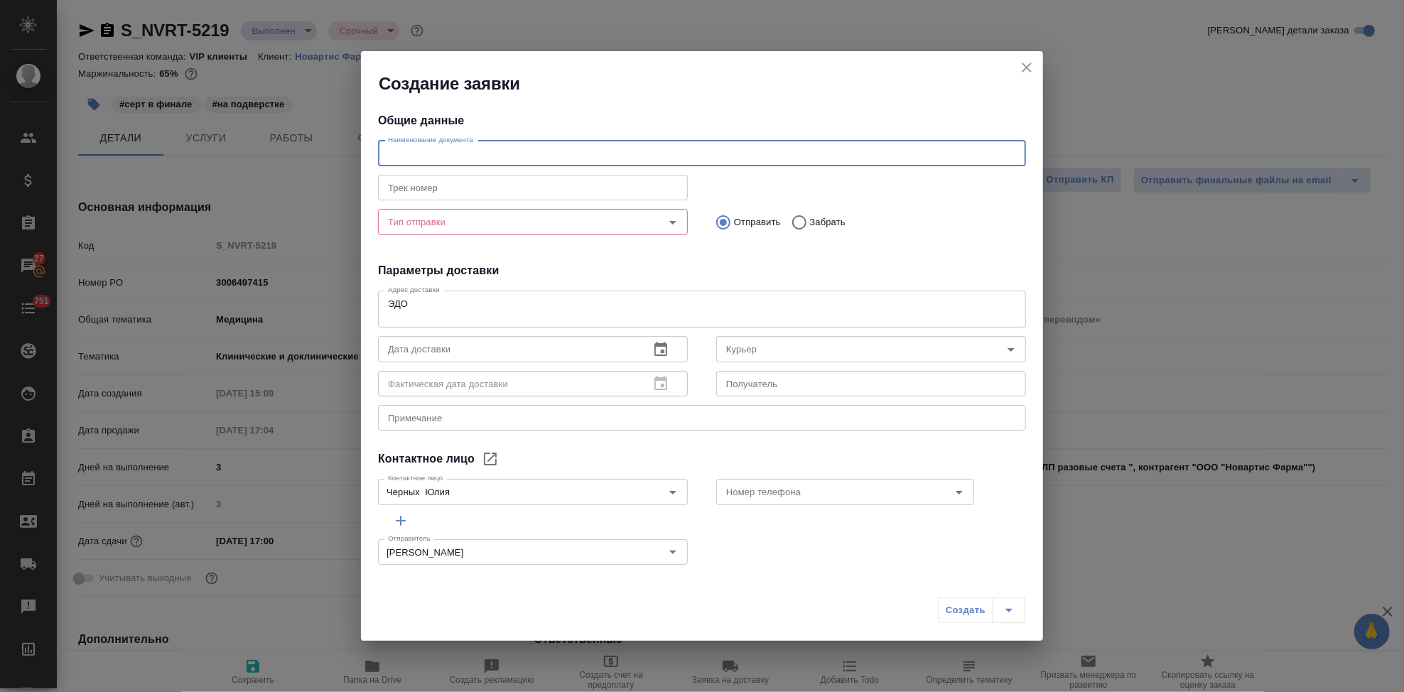
click at [556, 155] on input "text" at bounding box center [702, 154] width 648 height 26
paste input "S_NVRT-5219"
type input "S_NVRT-5219 сертификат"
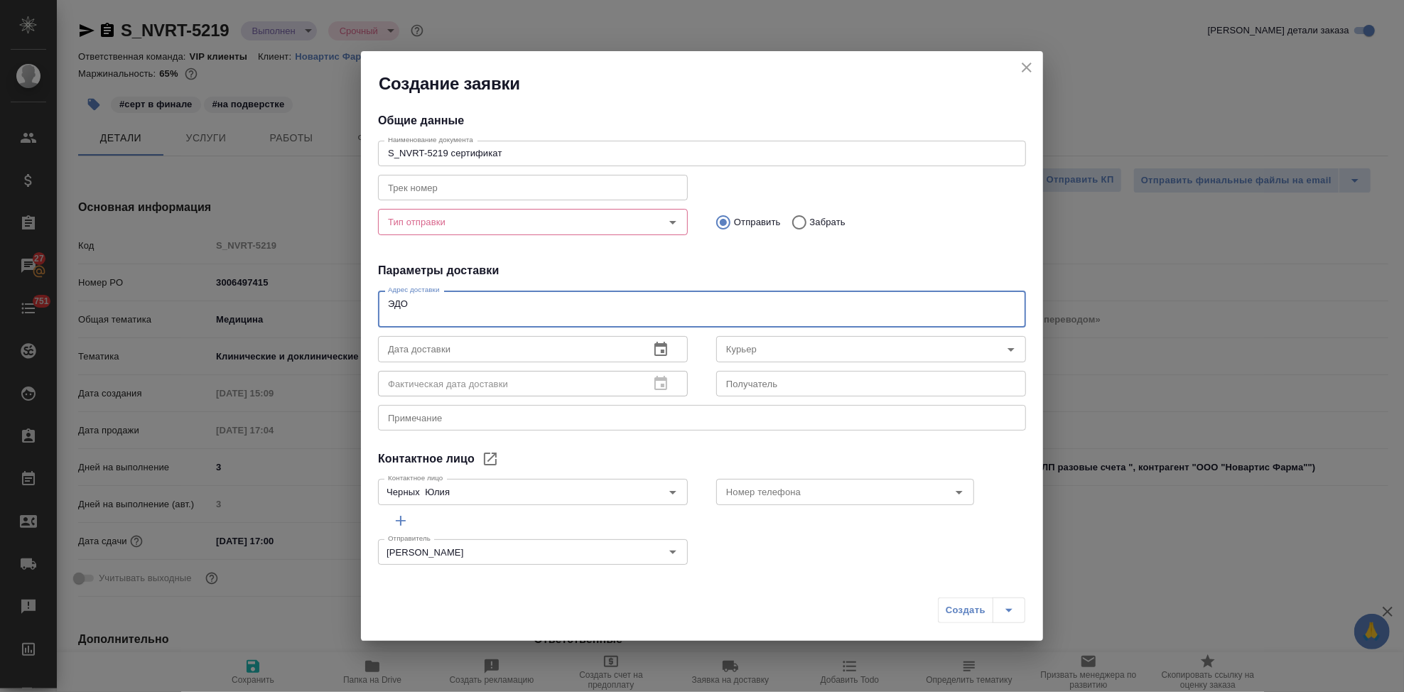
drag, startPoint x: 429, startPoint y: 314, endPoint x: 376, endPoint y: 287, distance: 59.8
click at [376, 287] on div "Общие данные Наименование документа S_NVRT-5219 сертификат Наименование докумен…" at bounding box center [702, 334] width 682 height 479
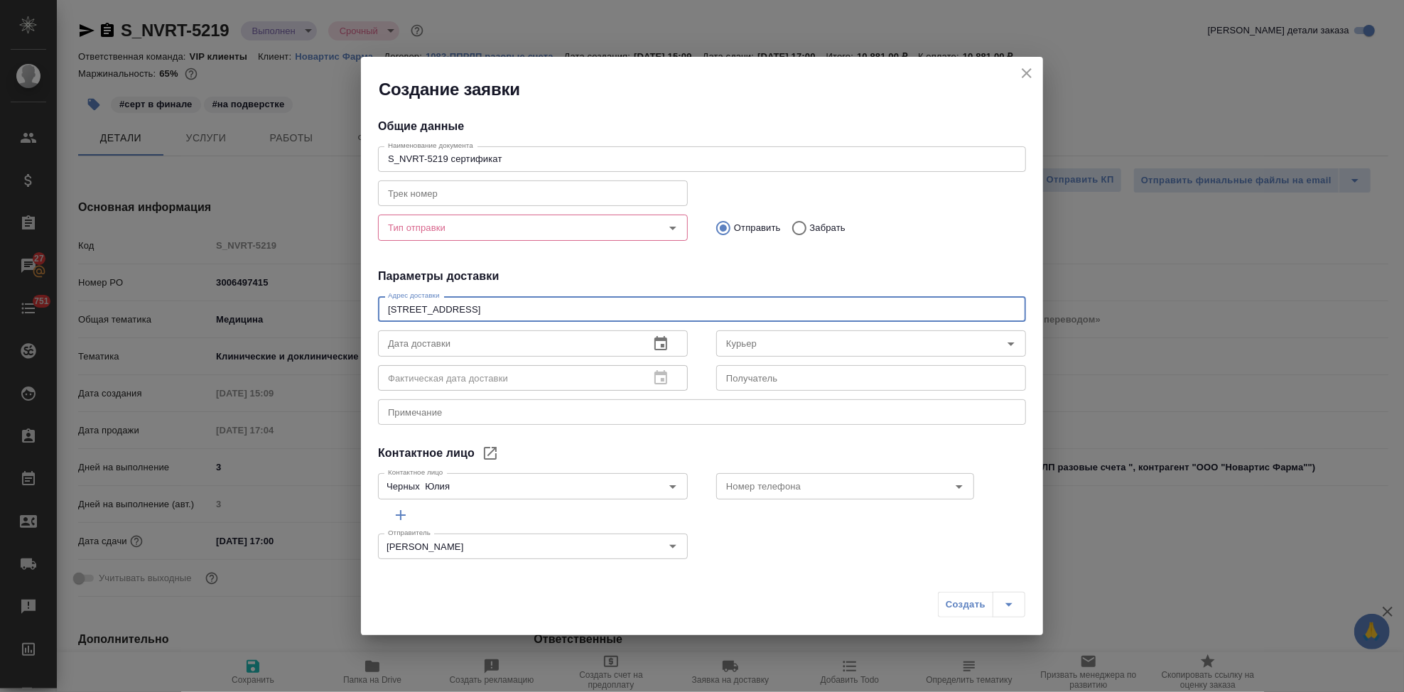
type textarea "[STREET_ADDRESS]"
click at [513, 406] on div "x Примечание" at bounding box center [702, 412] width 648 height 26
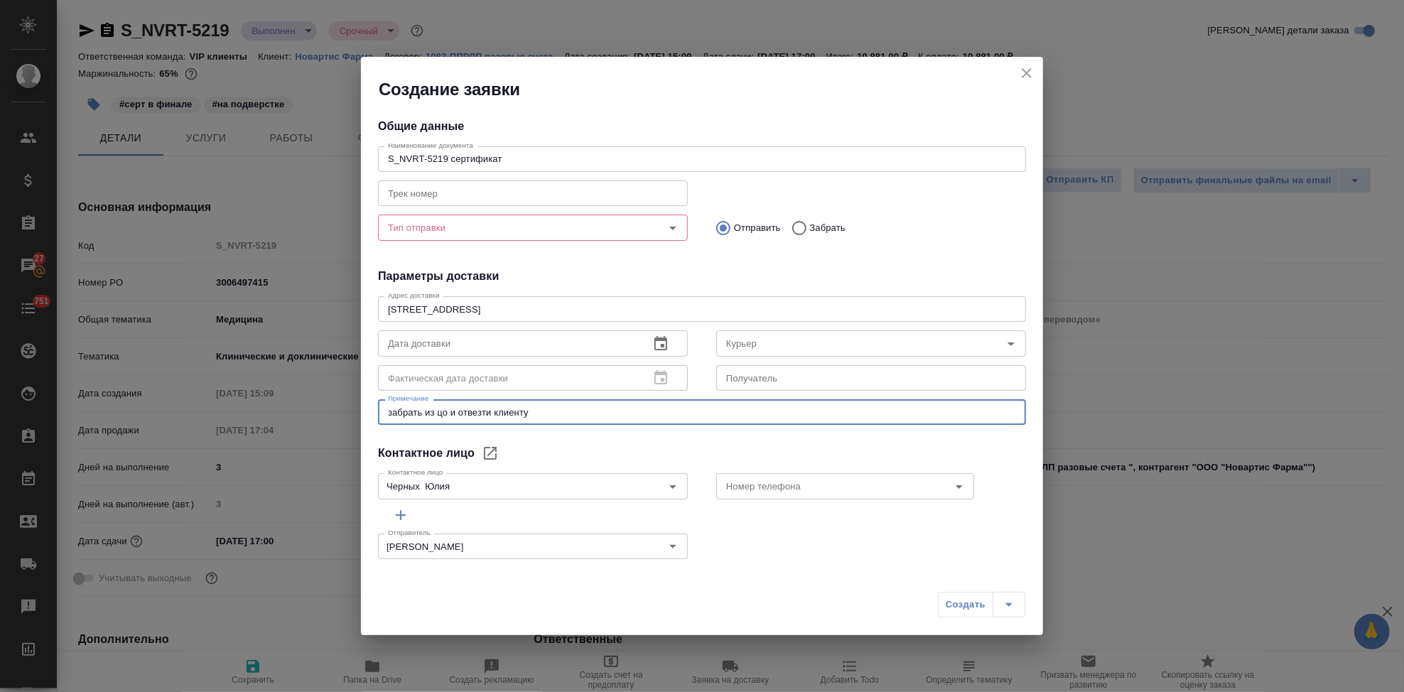
type textarea "забрать из цо и отвезти клиенту"
click at [652, 343] on icon "button" at bounding box center [660, 343] width 17 height 17
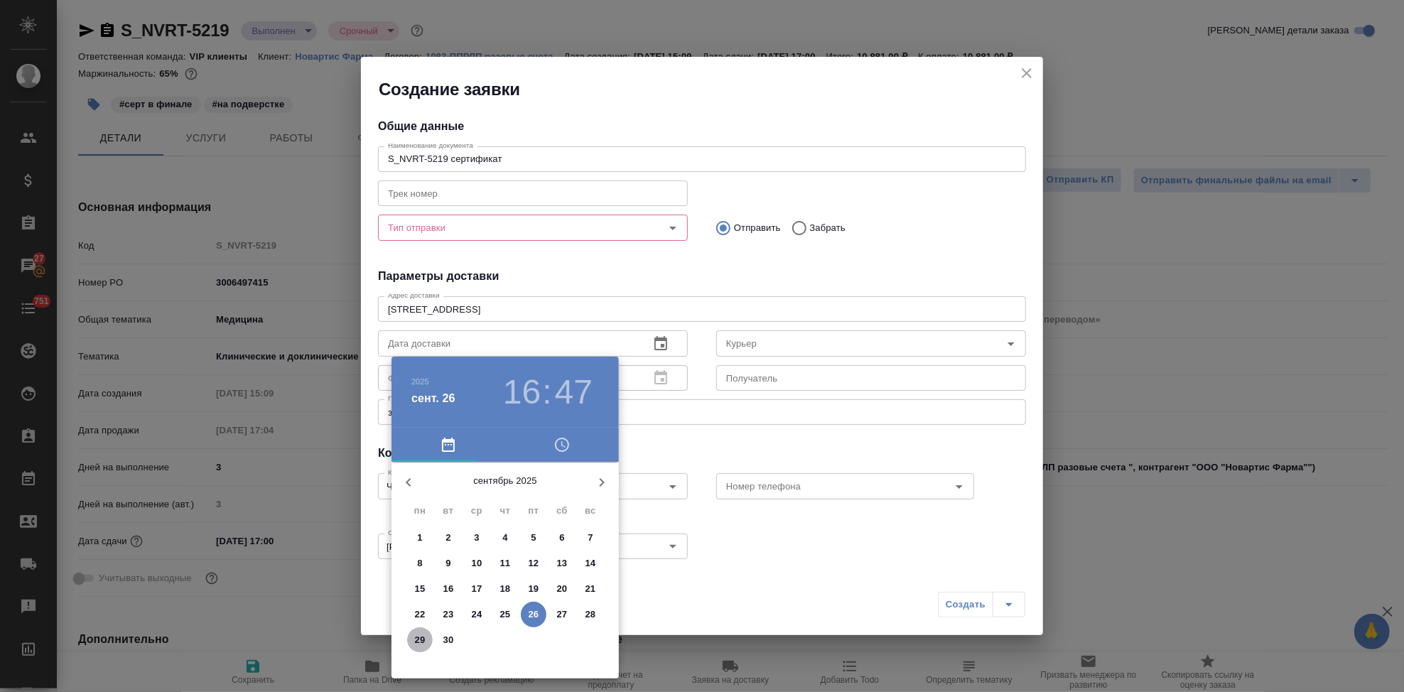
click at [419, 638] on p "29" at bounding box center [420, 640] width 11 height 14
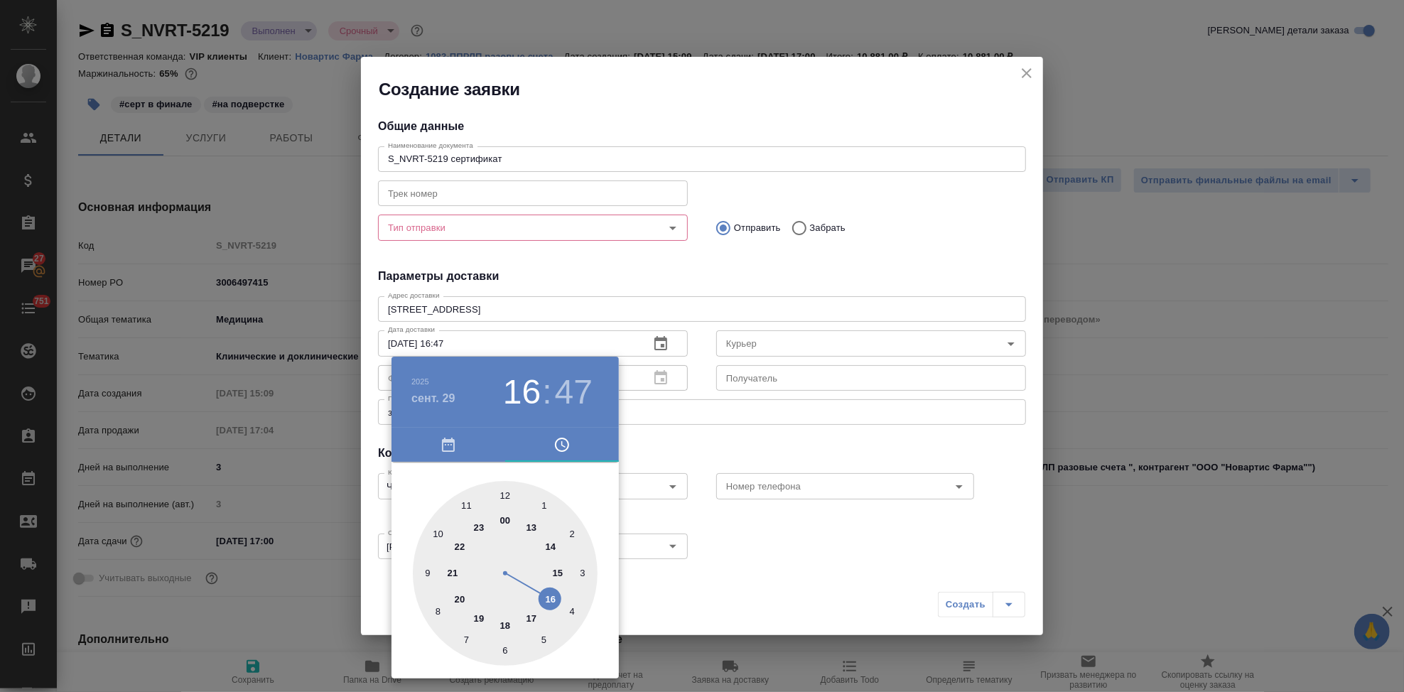
click at [527, 525] on div at bounding box center [505, 573] width 185 height 185
click at [503, 493] on div at bounding box center [505, 573] width 185 height 185
type input "[DATE] 13:00"
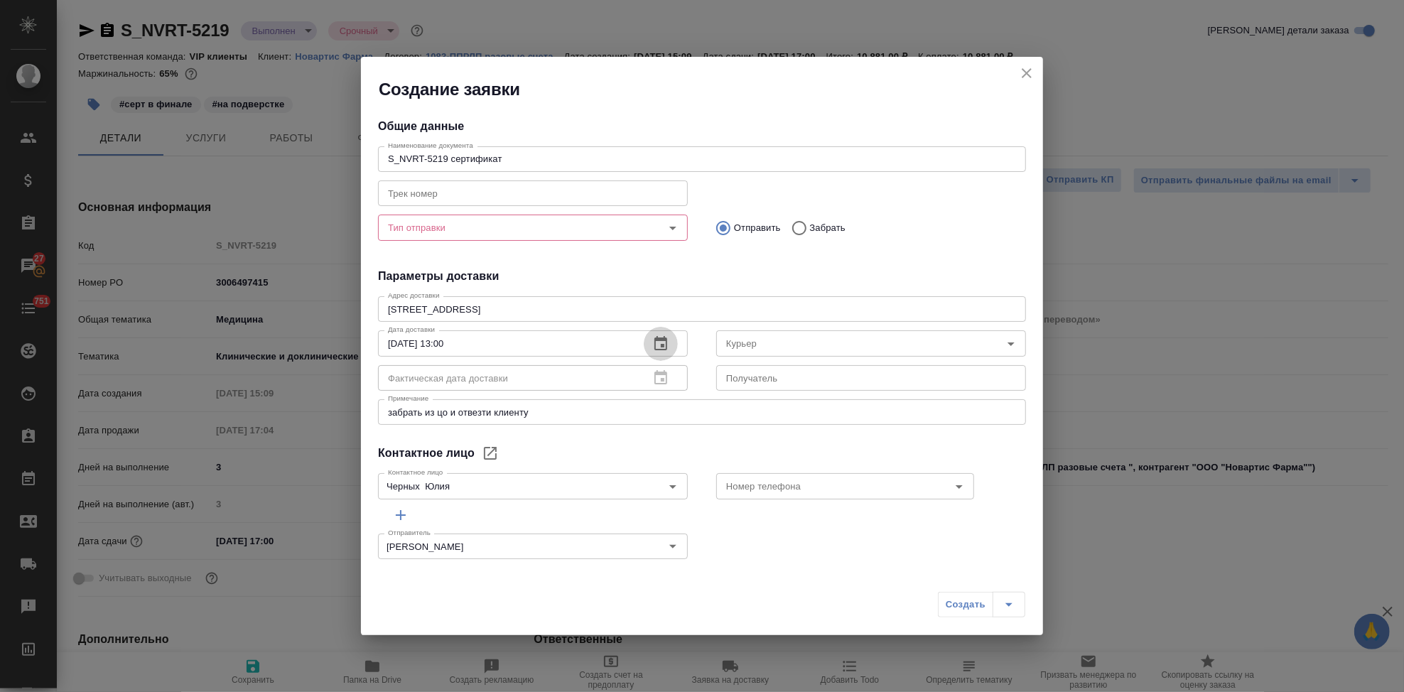
click at [439, 222] on input "Тип отправки" at bounding box center [509, 227] width 254 height 17
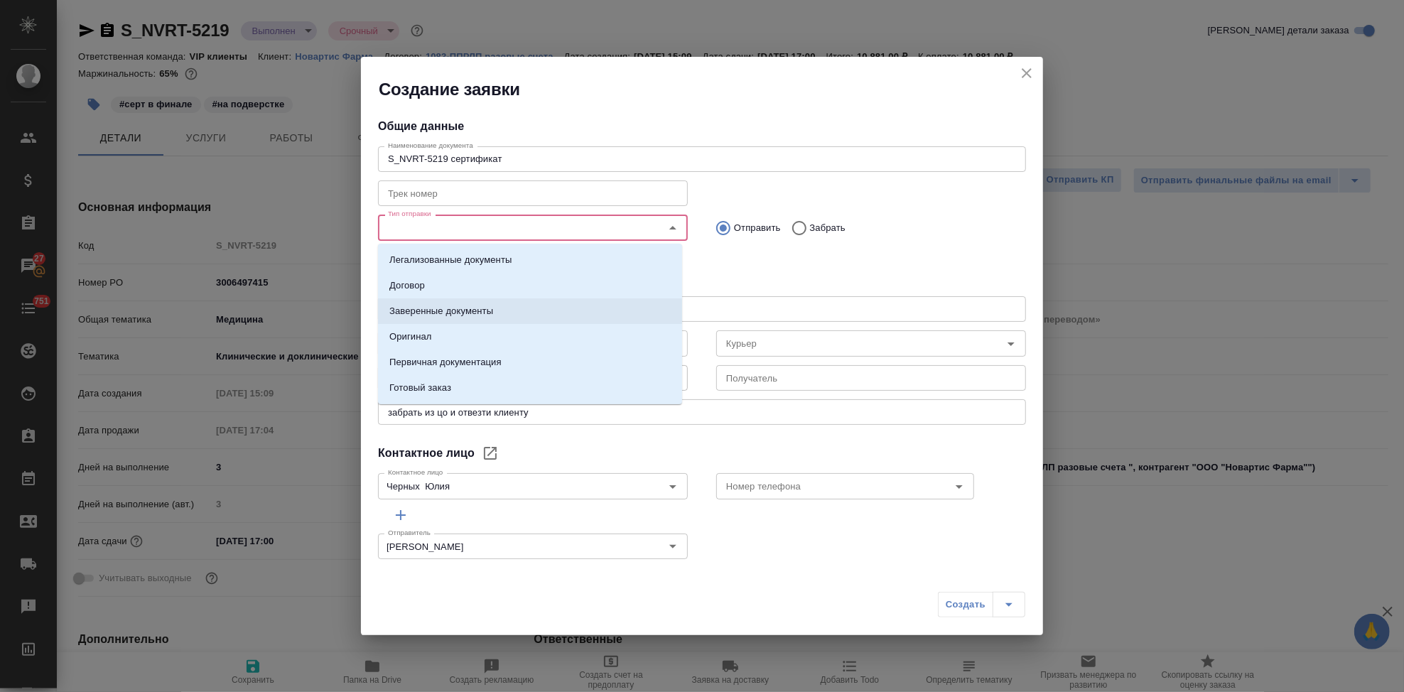
click at [440, 314] on p "Заверенные документы" at bounding box center [441, 311] width 104 height 14
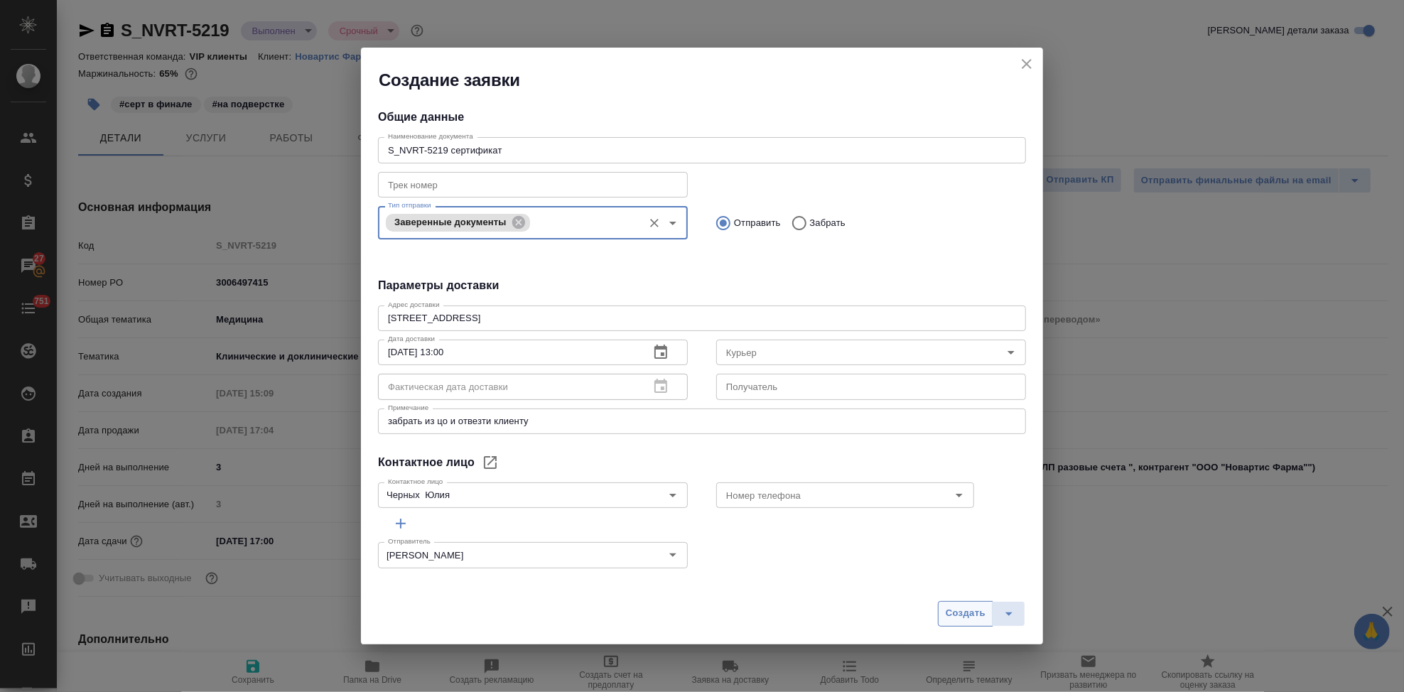
click at [959, 615] on span "Создать" at bounding box center [966, 614] width 40 height 16
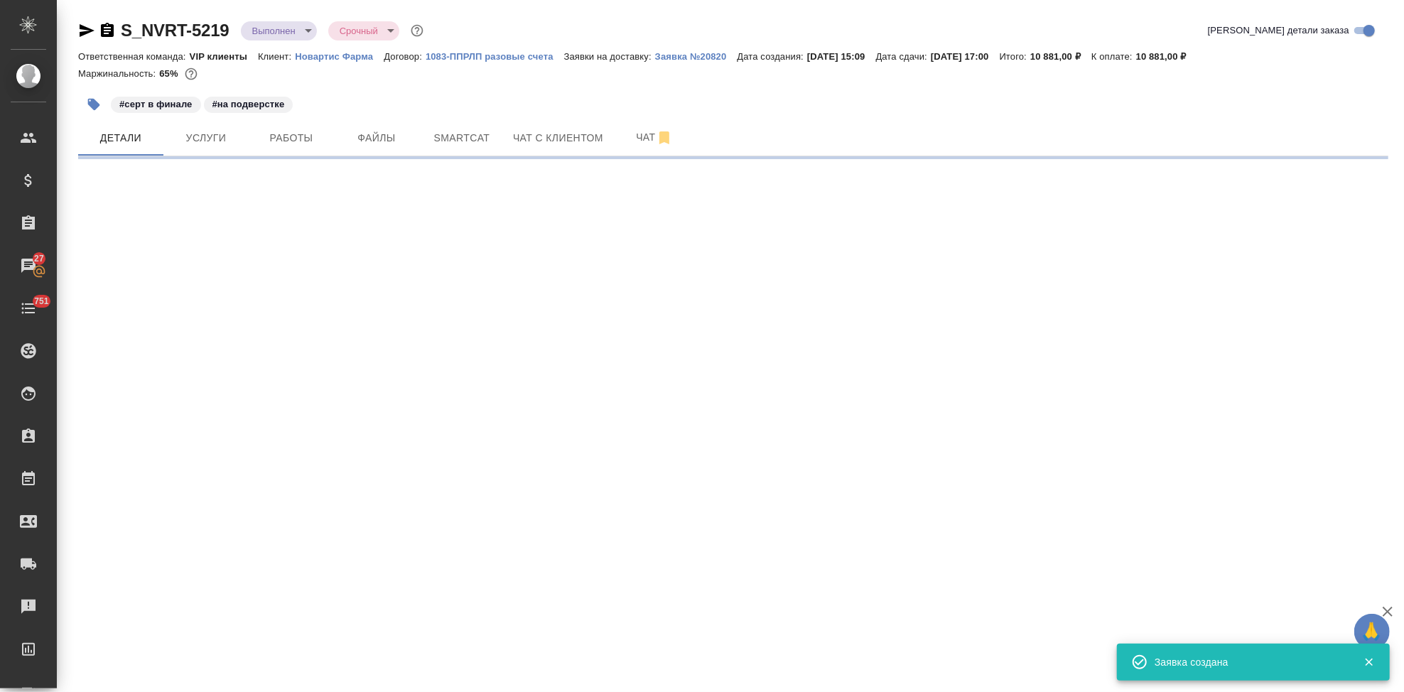
select select "RU"
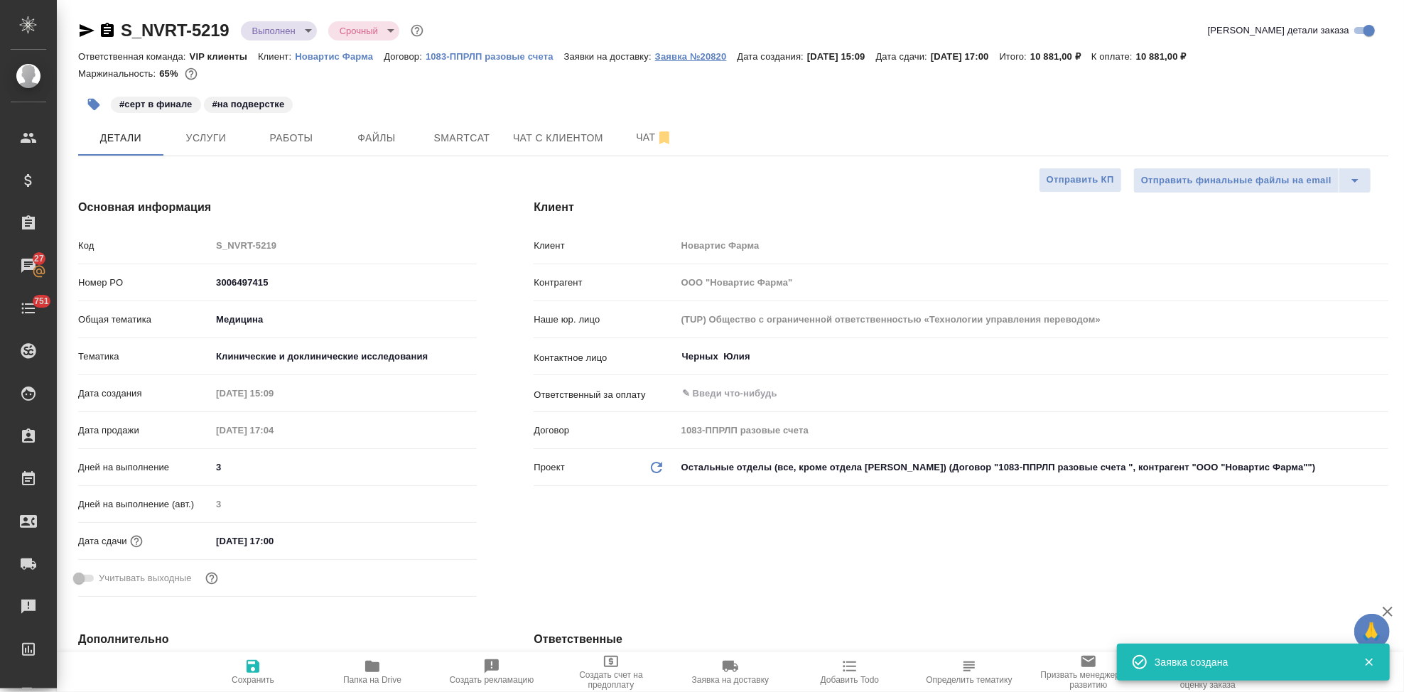
type textarea "x"
click at [709, 54] on p "Заявка №20820" at bounding box center [696, 56] width 82 height 11
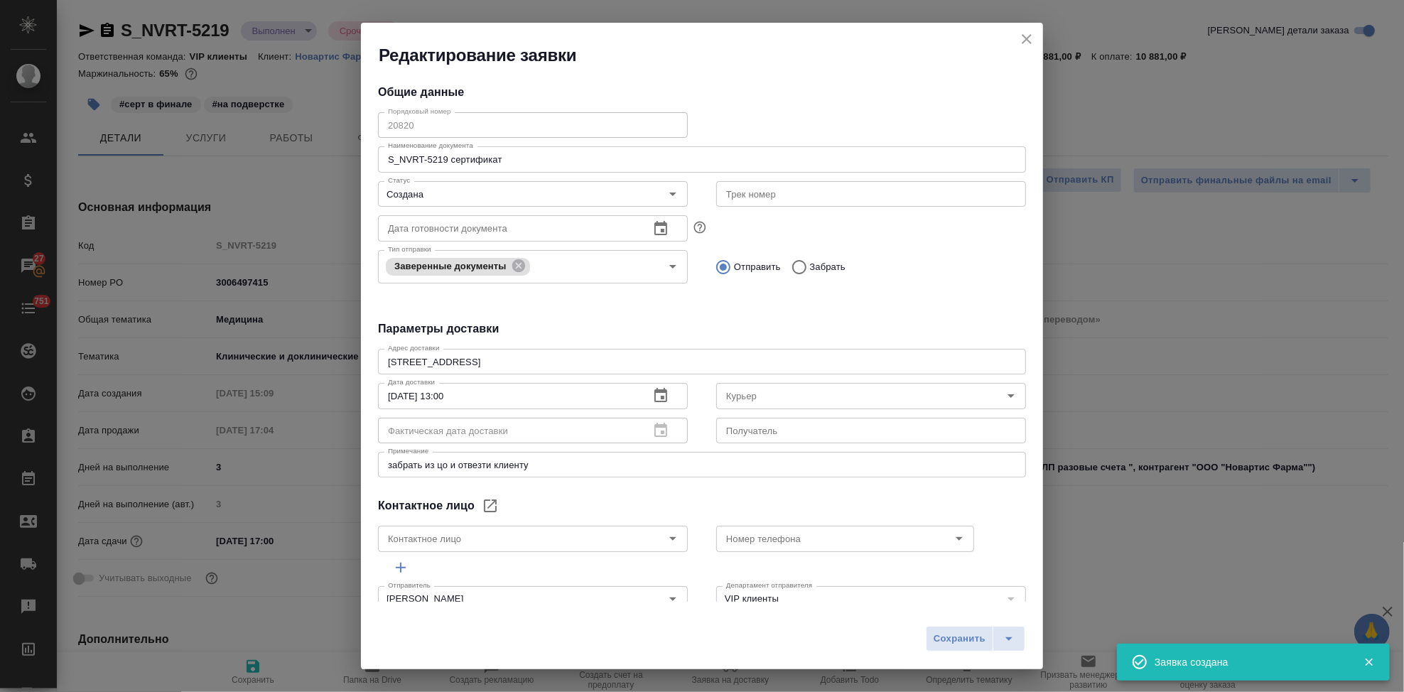
type input "Черных Юлия"
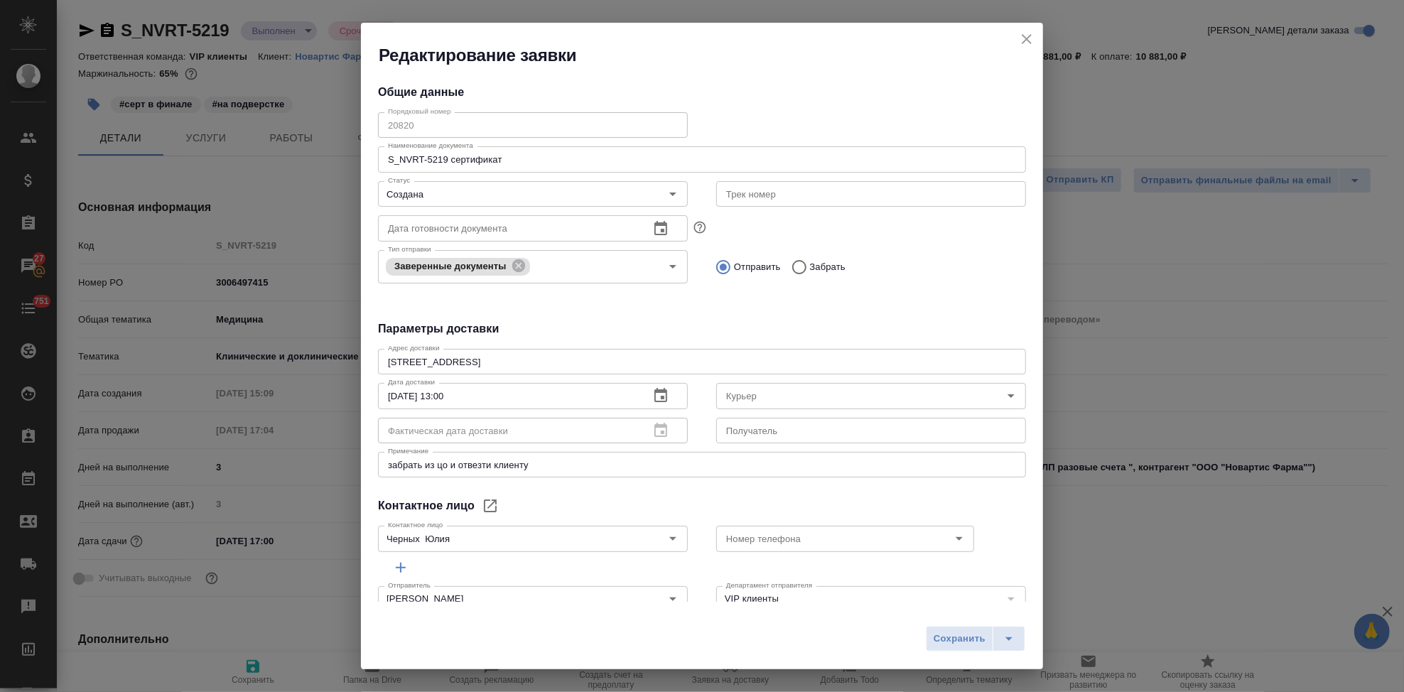
click at [353, 127] on div "Редактирование заявки Общие данные Порядковый номер 20820 Порядковый номер Наим…" at bounding box center [702, 346] width 1404 height 692
type textarea "x"
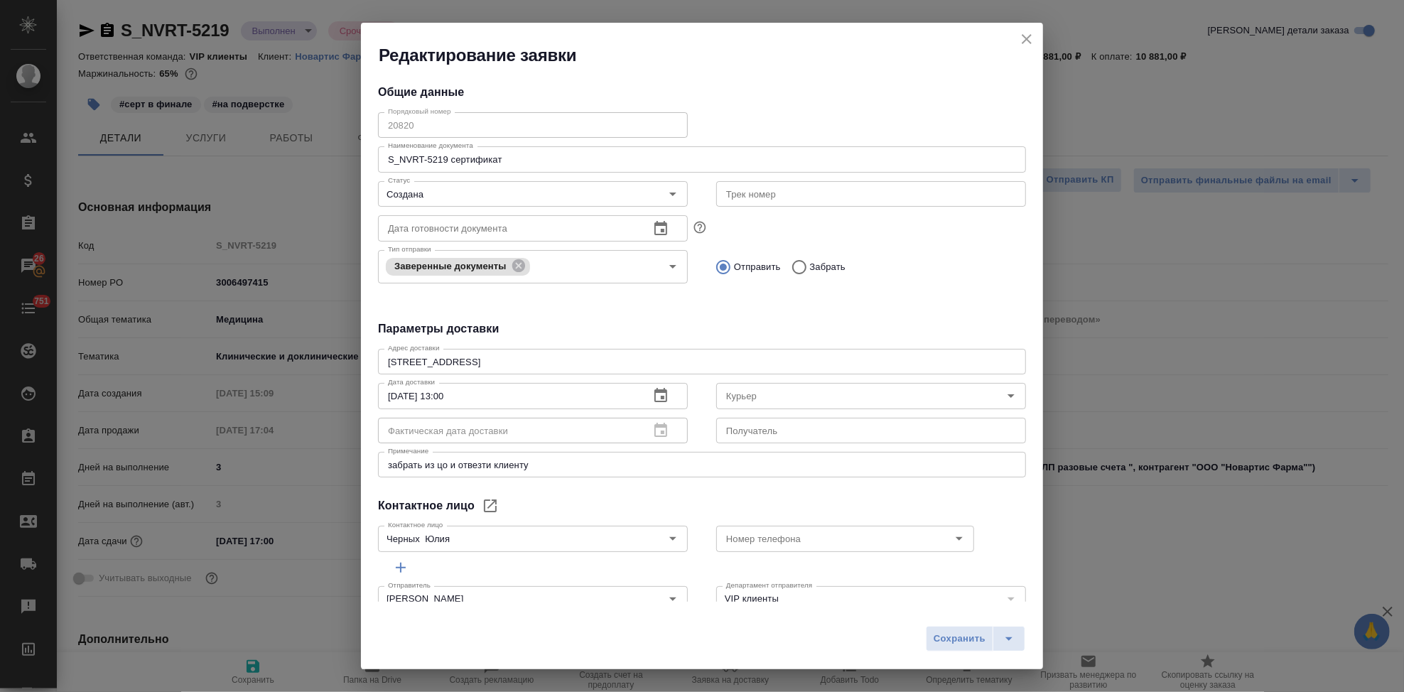
type textarea "x"
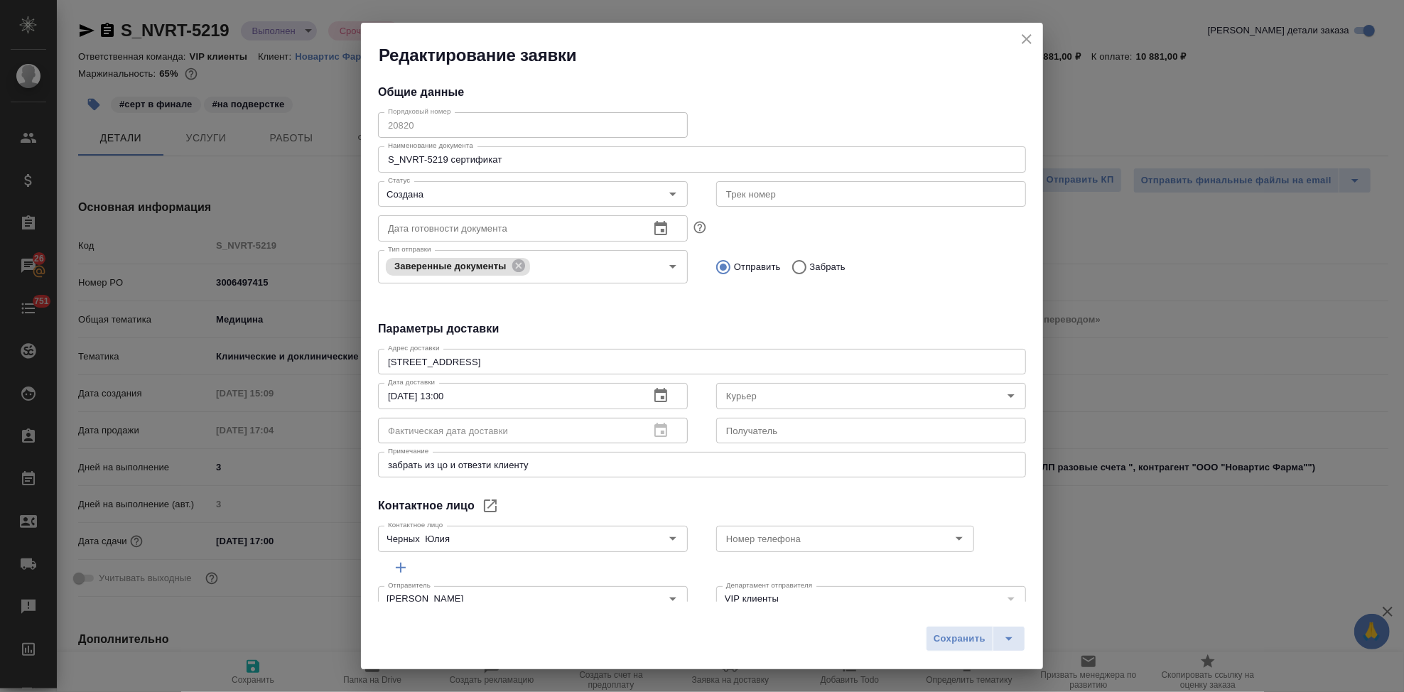
type textarea "x"
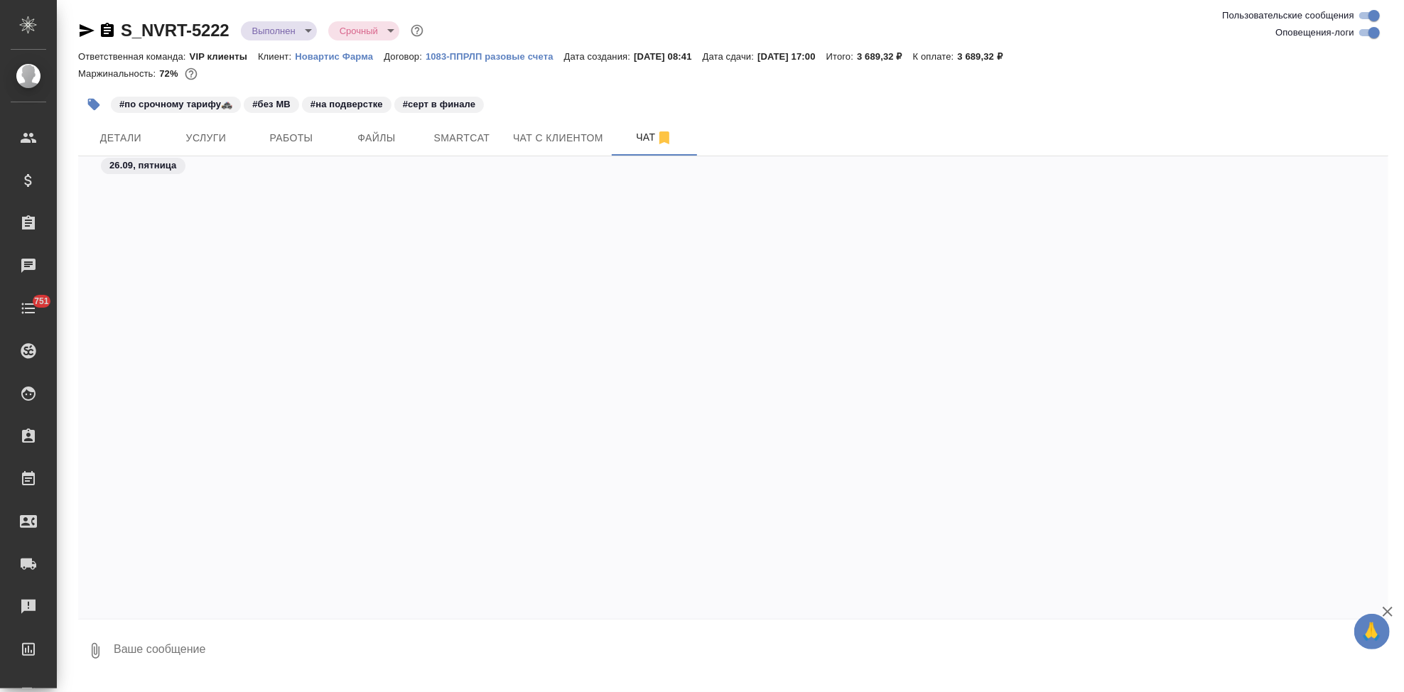
scroll to position [95331, 0]
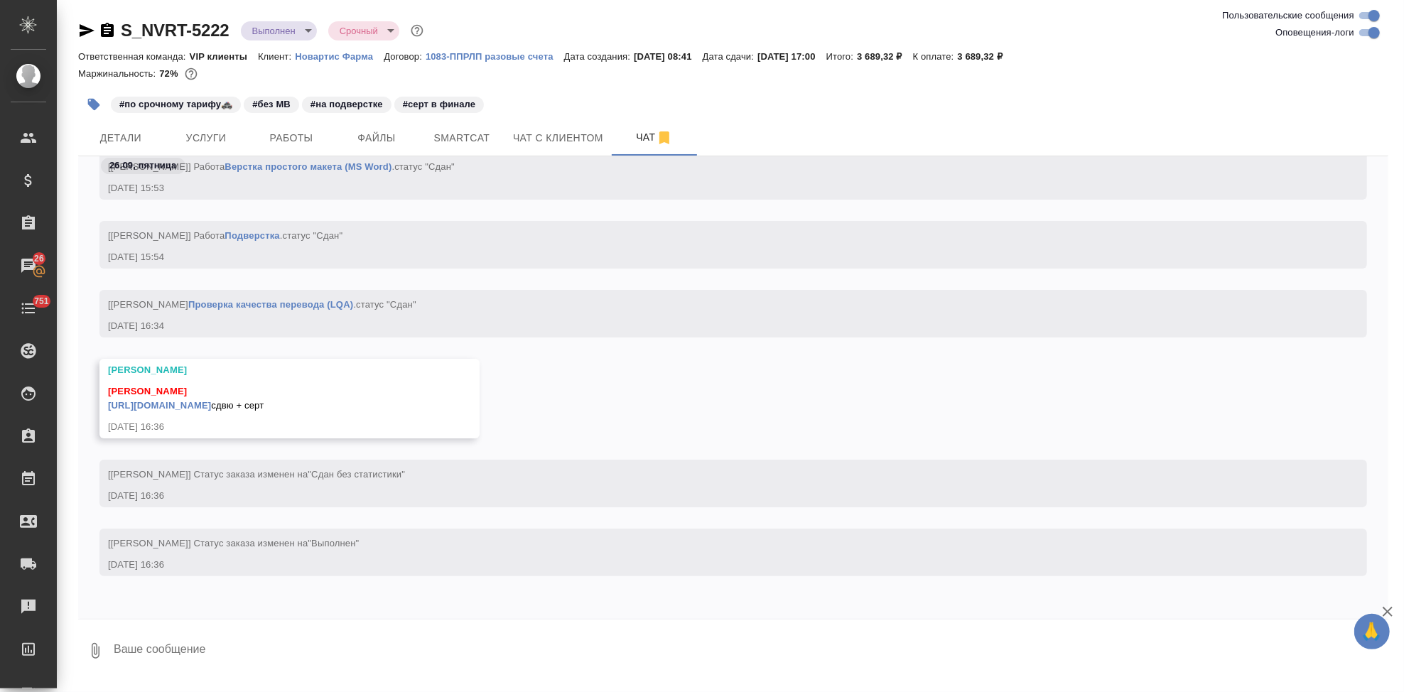
click at [211, 400] on link "[URL][DOMAIN_NAME]" at bounding box center [159, 405] width 103 height 11
drag, startPoint x: 231, startPoint y: 29, endPoint x: 124, endPoint y: 31, distance: 107.3
click at [124, 31] on div "S_NVRT-5222 Выполнен completed Срочный urgent" at bounding box center [252, 30] width 348 height 23
copy link "S_NVRT-5222"
click at [146, 143] on span "Детали" at bounding box center [121, 138] width 68 height 18
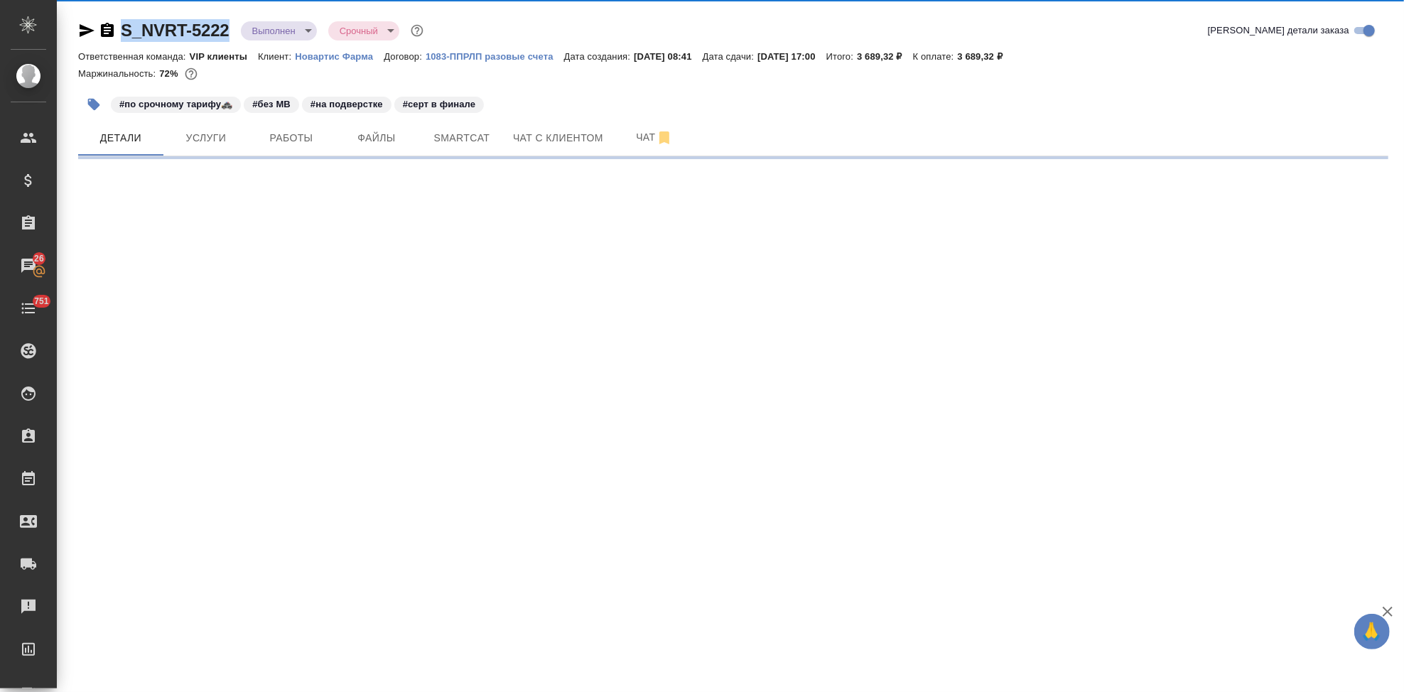
select select "RU"
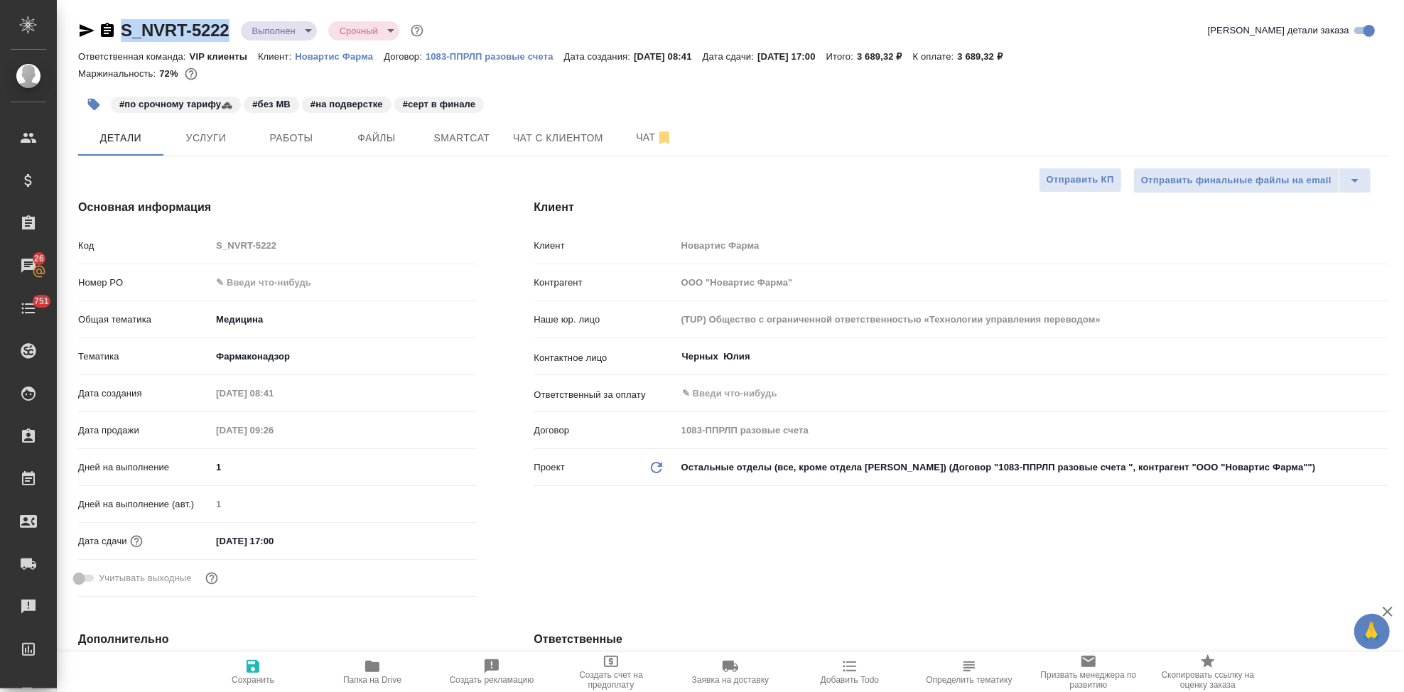
type textarea "x"
click at [714, 680] on span "Заявка на доставку" at bounding box center [730, 680] width 77 height 10
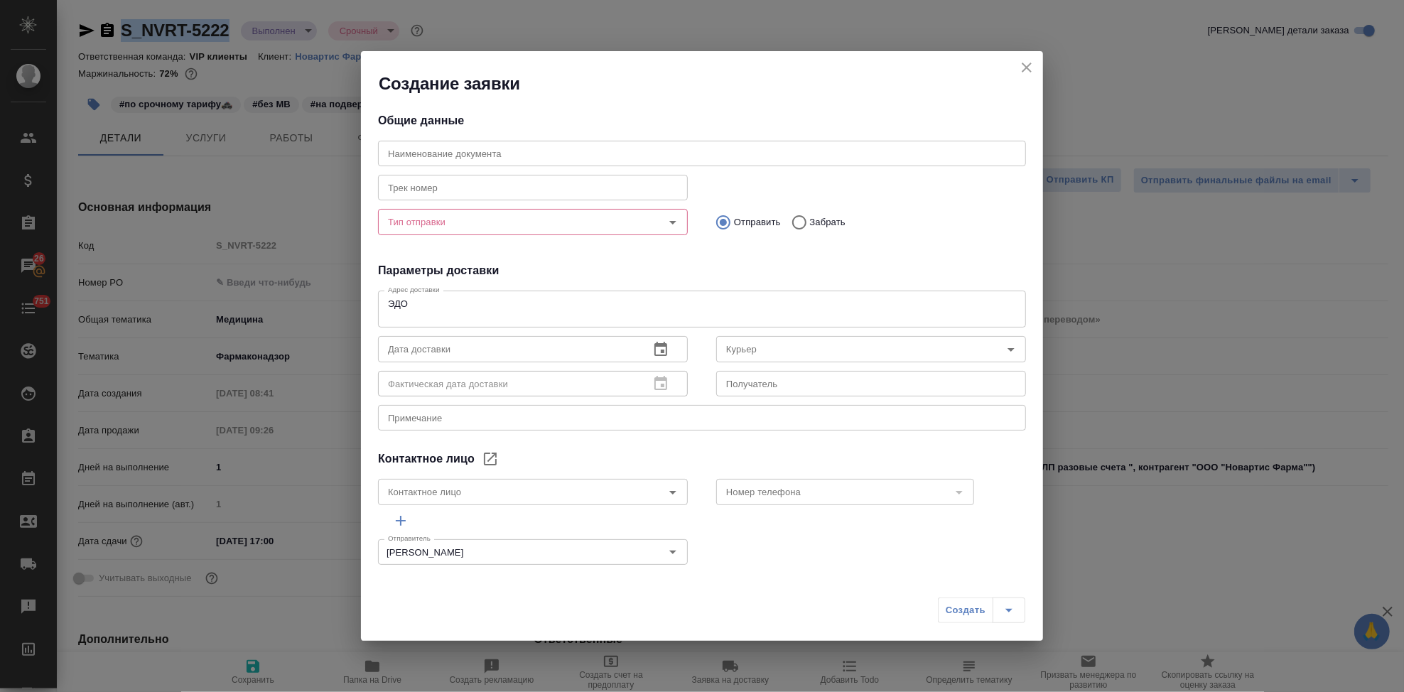
type input "Черных Юлия"
click at [534, 163] on input "text" at bounding box center [702, 154] width 648 height 26
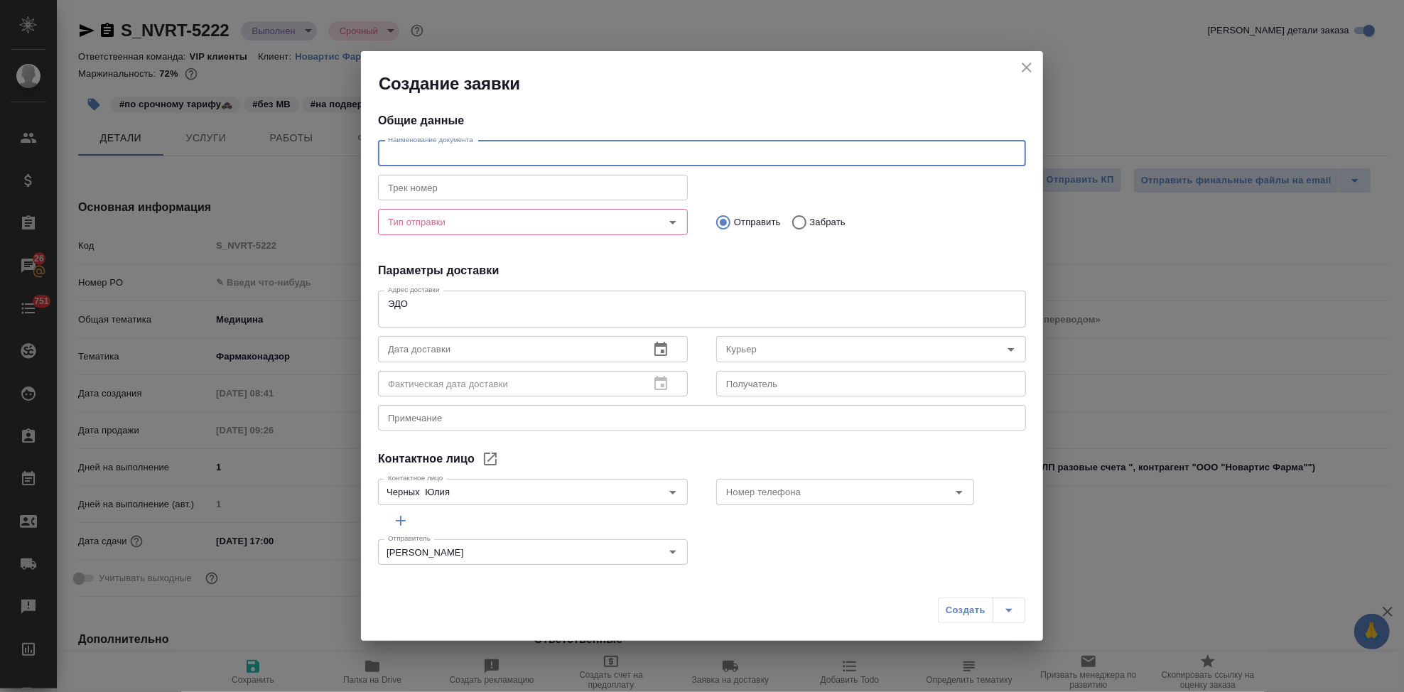
paste input "S_NVRT-5222"
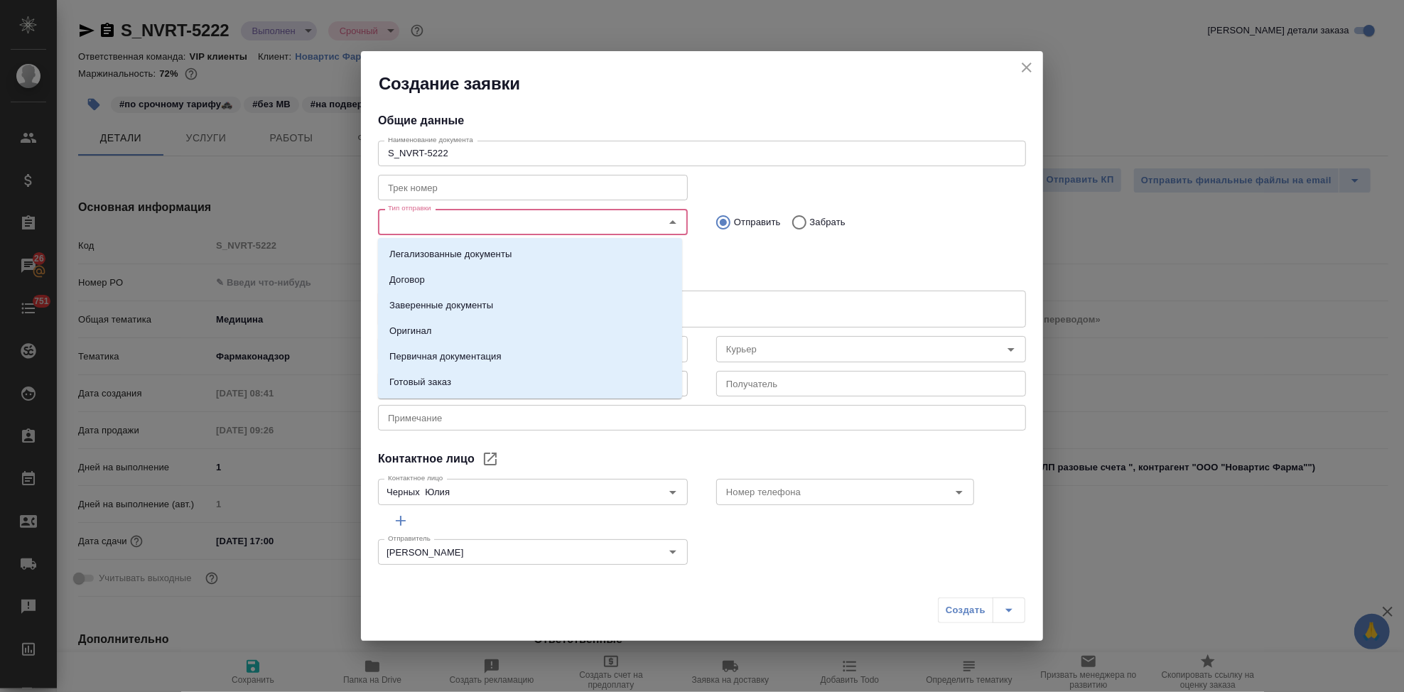
click at [439, 225] on input "Тип отправки" at bounding box center [509, 221] width 254 height 17
click at [448, 306] on p "Заверенные документы" at bounding box center [441, 306] width 104 height 14
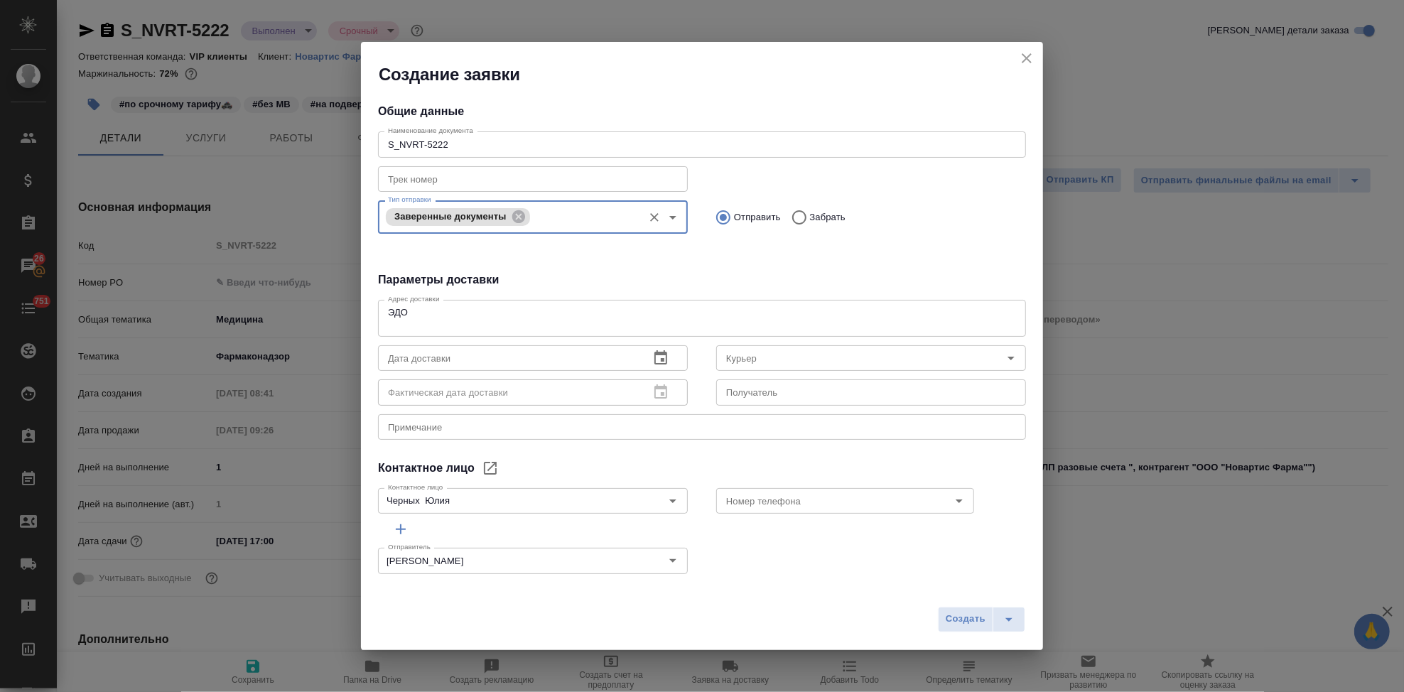
click at [516, 158] on div "Трек номер Трек номер" at bounding box center [533, 177] width 338 height 63
click at [519, 149] on input "S_NVRT-5222" at bounding box center [702, 144] width 648 height 26
type input "S_NVRT-5222 сертификат"
drag, startPoint x: 409, startPoint y: 327, endPoint x: 386, endPoint y: 310, distance: 28.4
click at [386, 310] on div "ЭДО x Адрес доставки" at bounding box center [702, 318] width 648 height 37
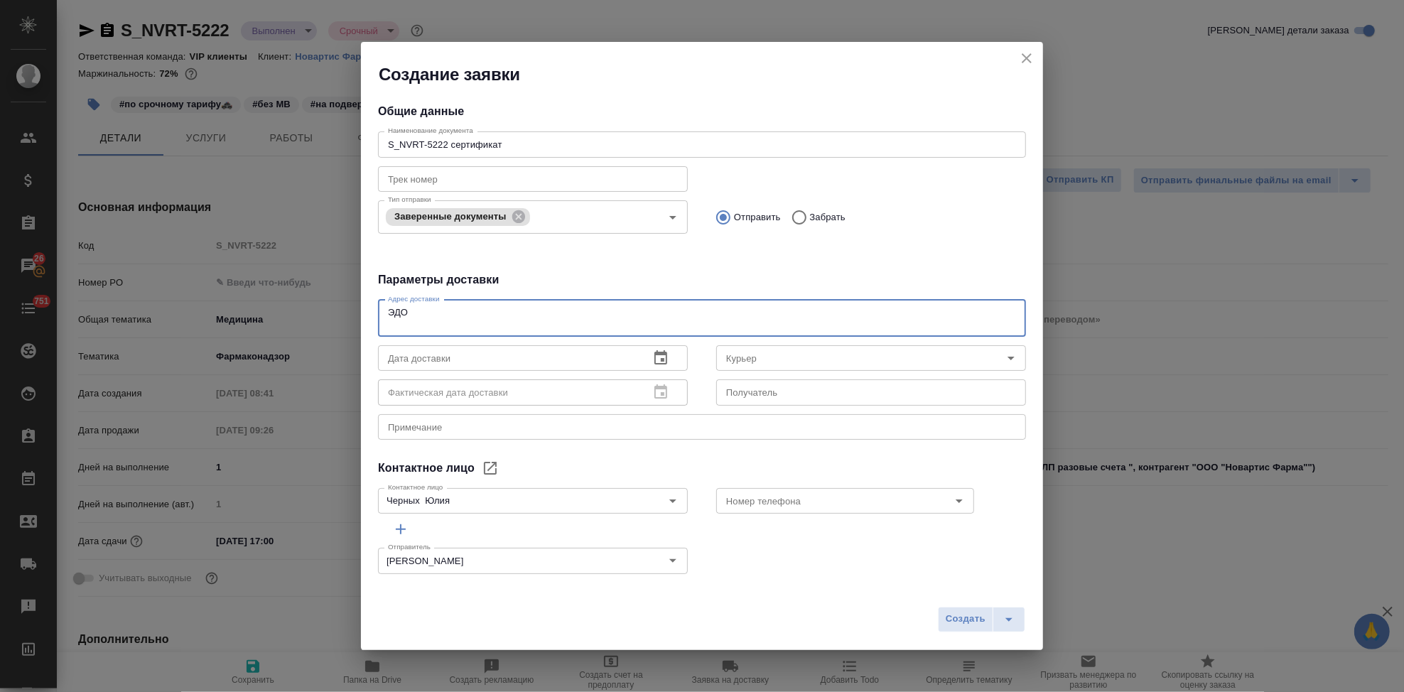
click at [415, 310] on textarea "ЭДО" at bounding box center [702, 318] width 628 height 22
type textarea "[PERSON_NAME]"
type textarea "[STREET_ADDRESS]"
click at [452, 428] on textarea at bounding box center [702, 426] width 628 height 11
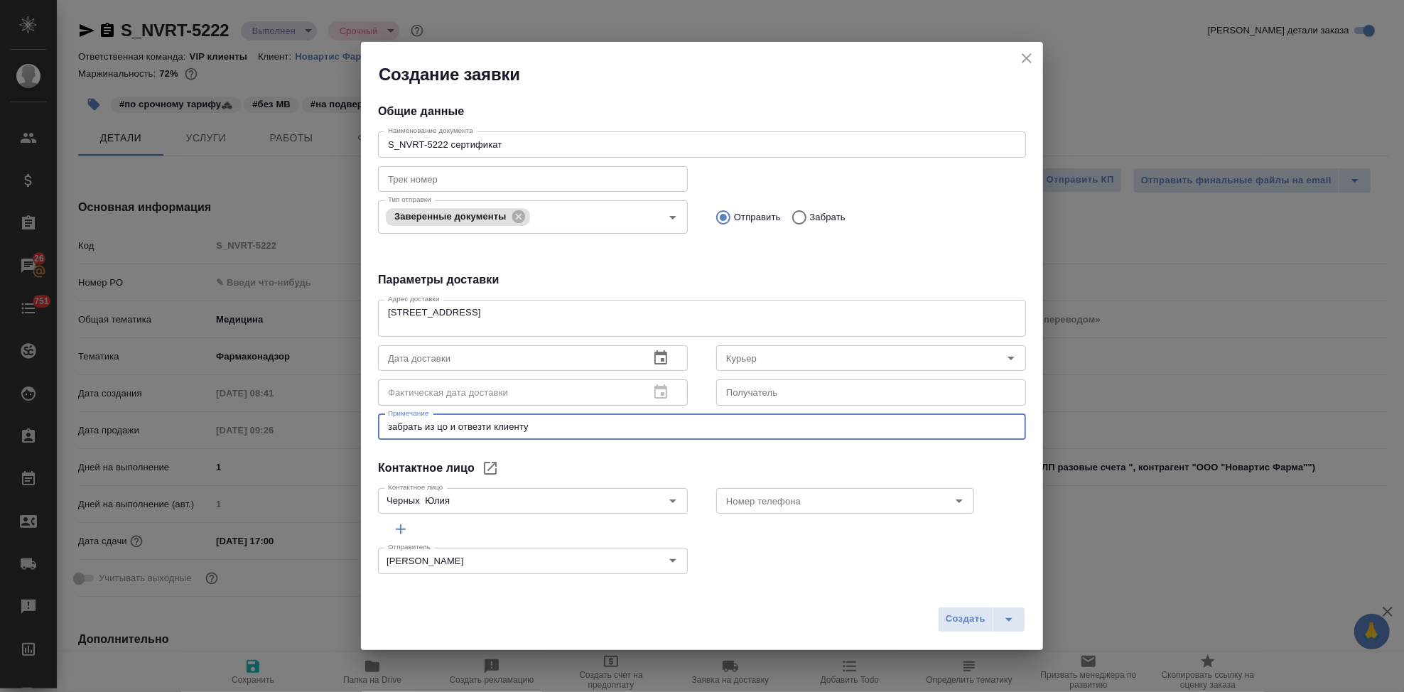
type textarea "забрать из цо и отвезти клиенту"
click at [657, 358] on icon "button" at bounding box center [661, 357] width 13 height 14
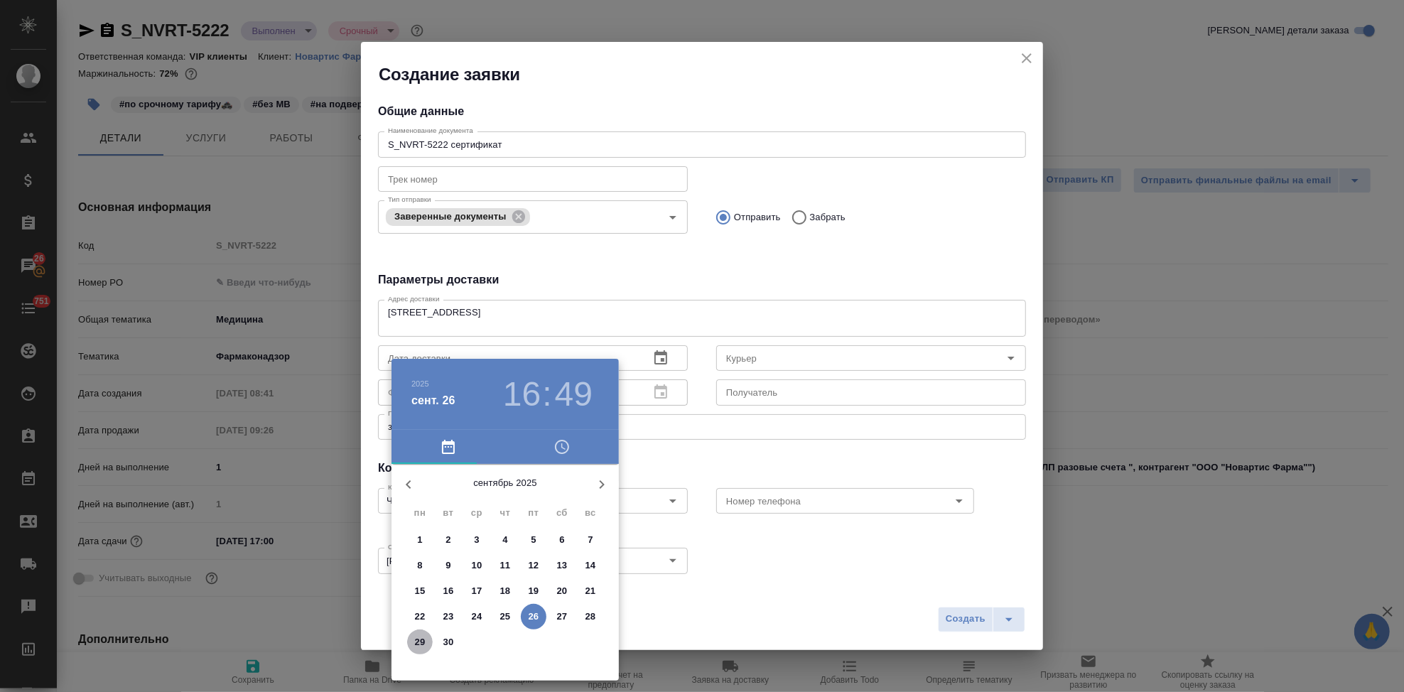
click at [421, 647] on p "29" at bounding box center [420, 642] width 11 height 14
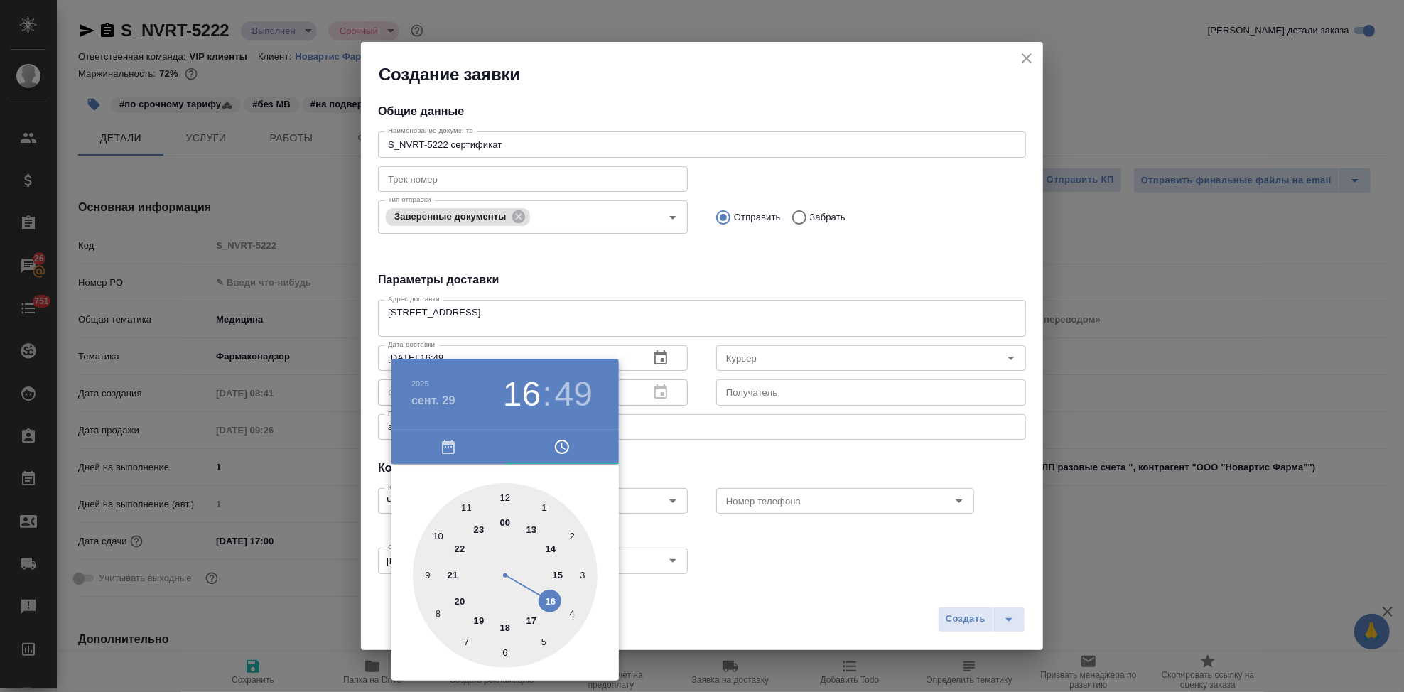
click at [532, 526] on div at bounding box center [505, 575] width 185 height 185
click at [503, 496] on div at bounding box center [505, 575] width 185 height 185
type input "29.09.2025 13:00"
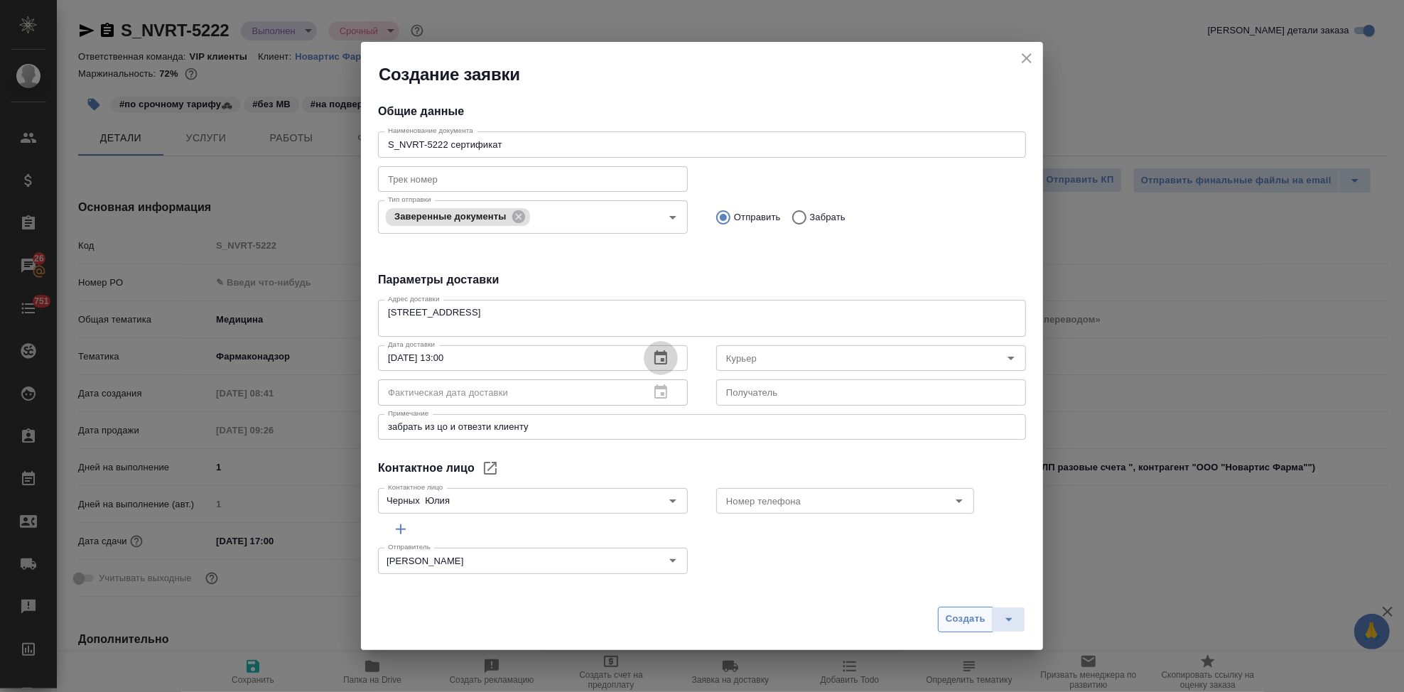
click at [951, 619] on span "Создать" at bounding box center [966, 619] width 40 height 16
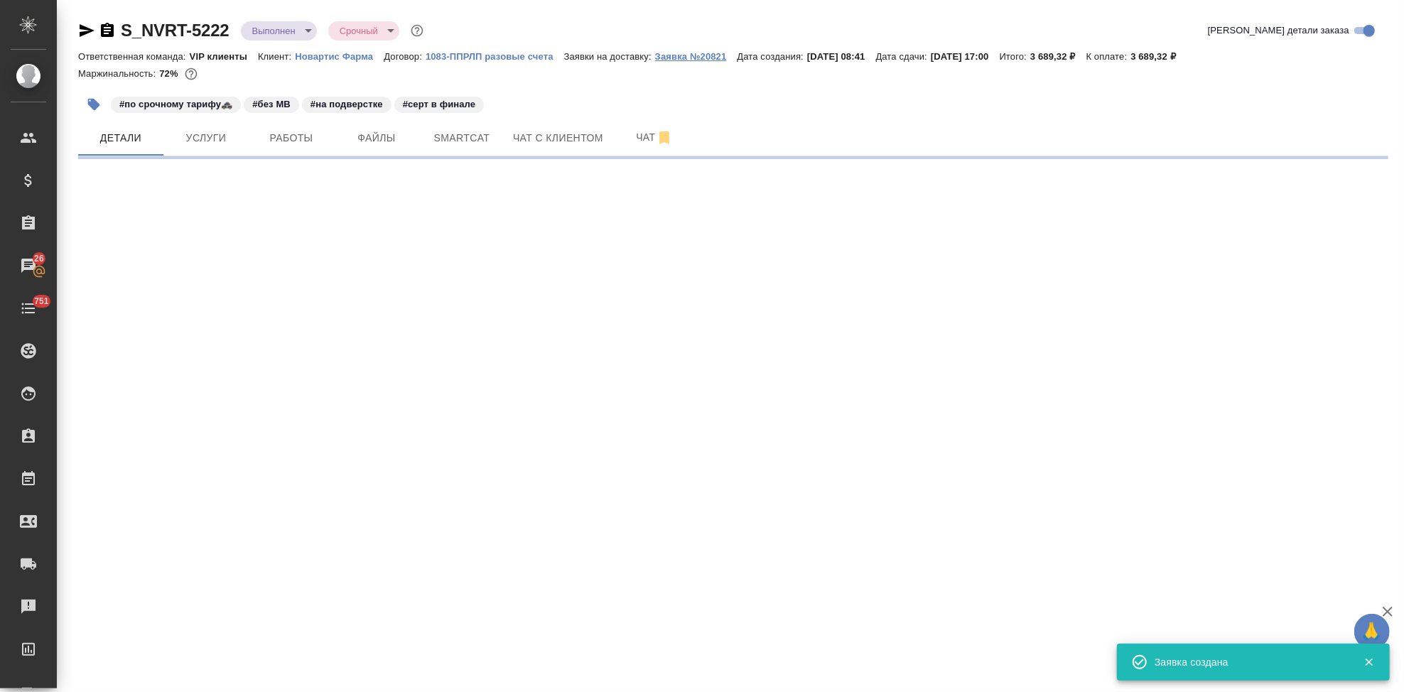
select select "RU"
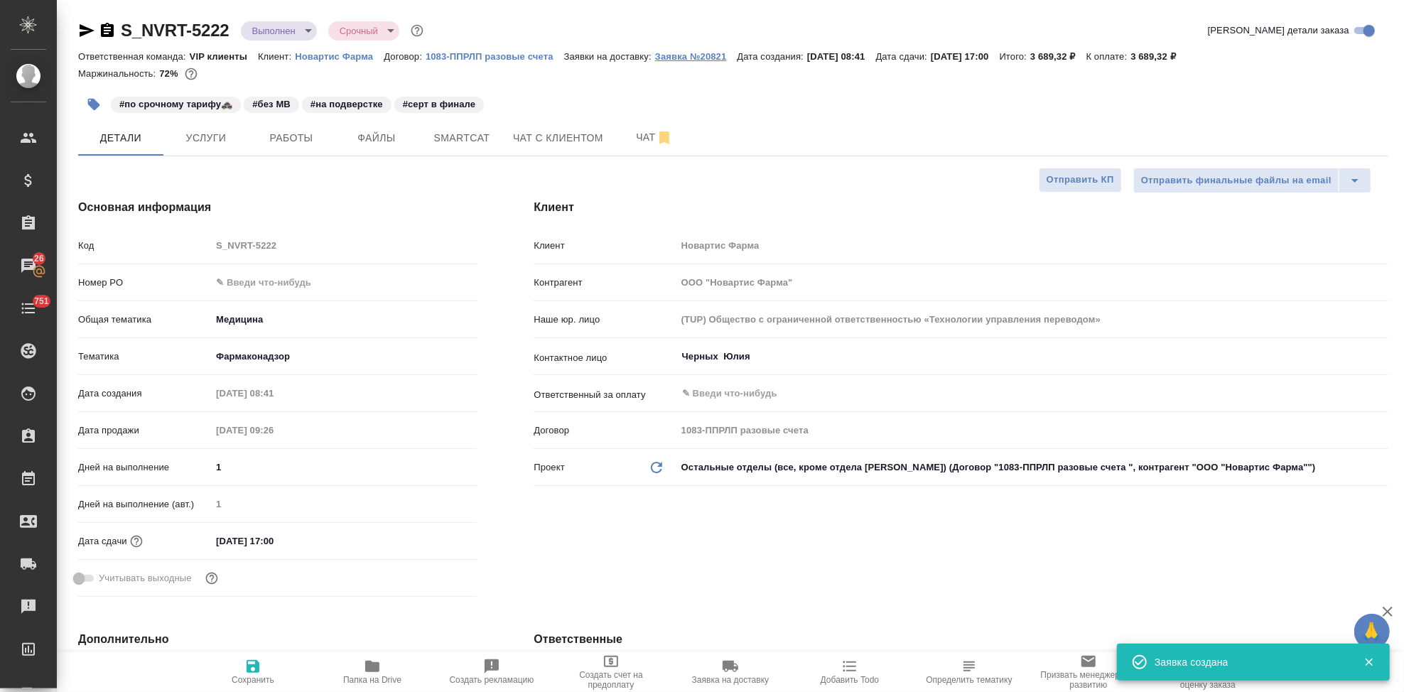
click at [705, 56] on p "Заявка №20821" at bounding box center [696, 56] width 82 height 11
type textarea "x"
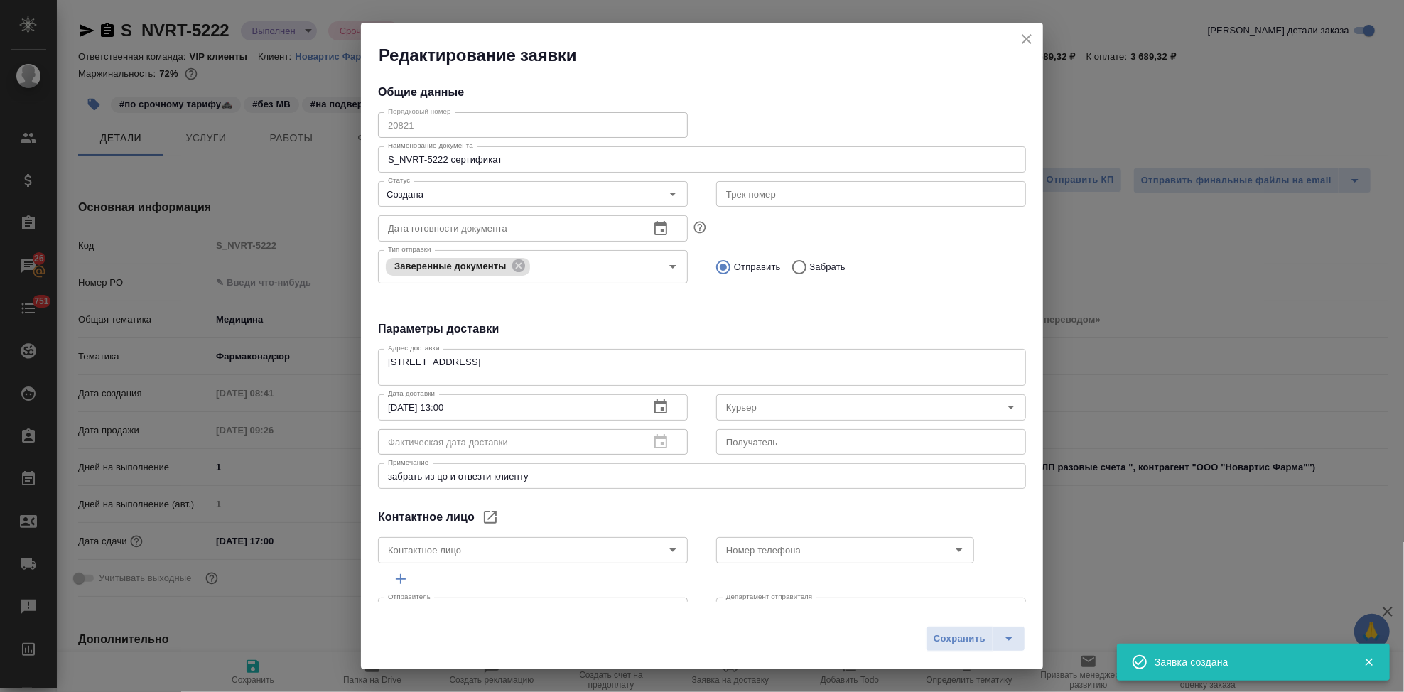
type input "Черных Юлия"
click at [340, 122] on div "Редактирование заявки Общие данные Порядковый номер 20821 Порядковый номер Наим…" at bounding box center [702, 346] width 1404 height 692
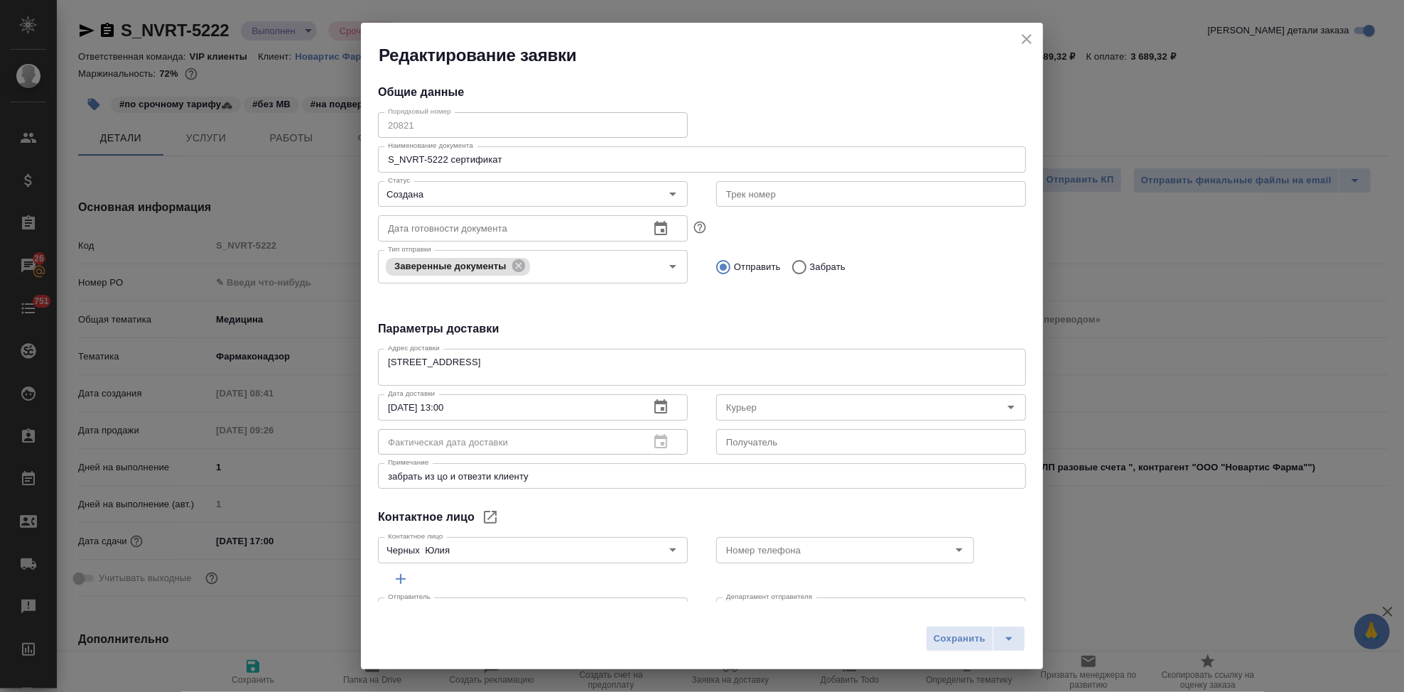
click at [1028, 43] on icon "close" at bounding box center [1027, 39] width 17 height 17
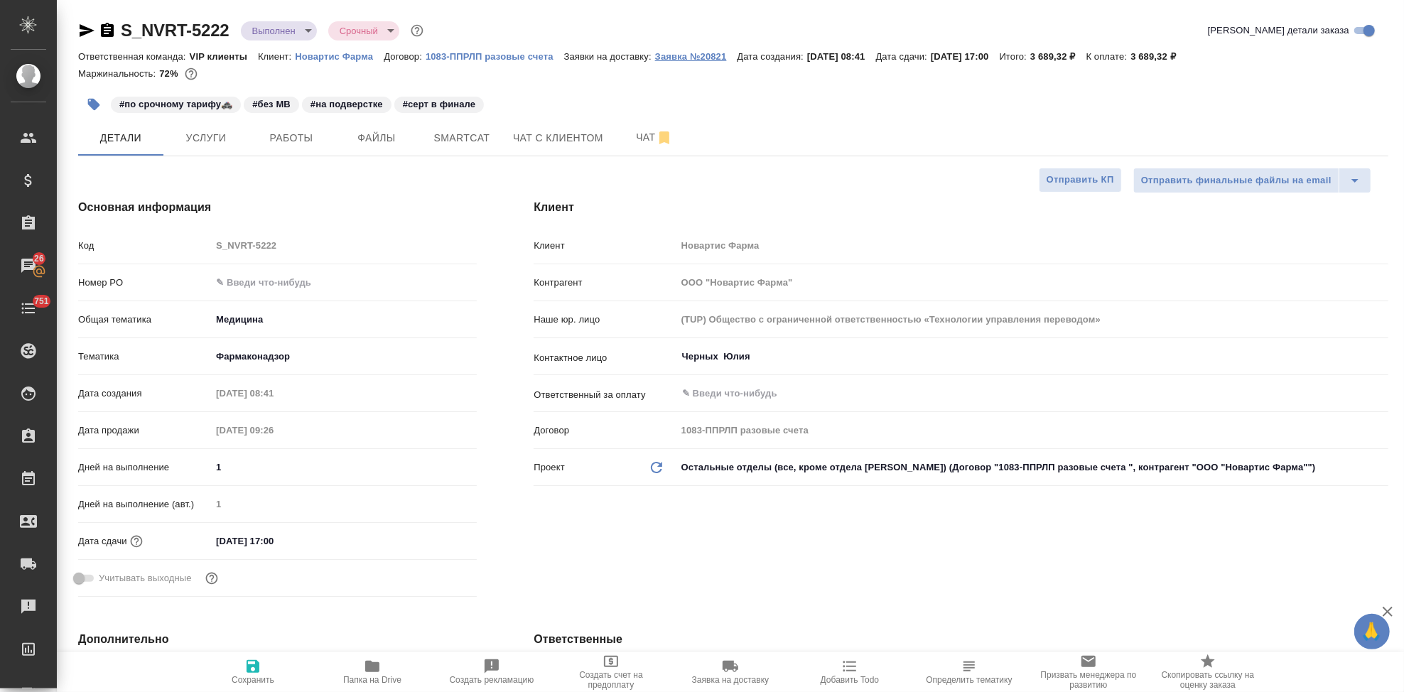
click at [708, 60] on p "Заявка №20821" at bounding box center [696, 56] width 82 height 11
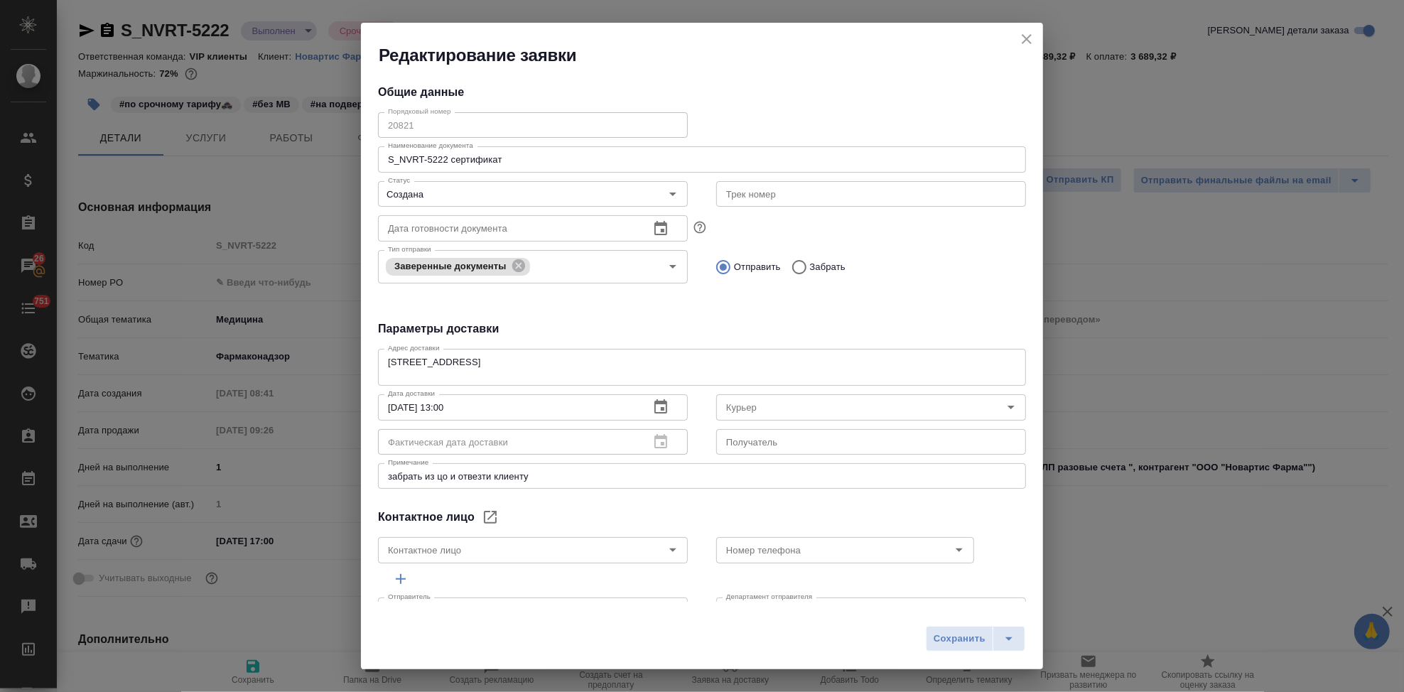
type input "Черных Юлия"
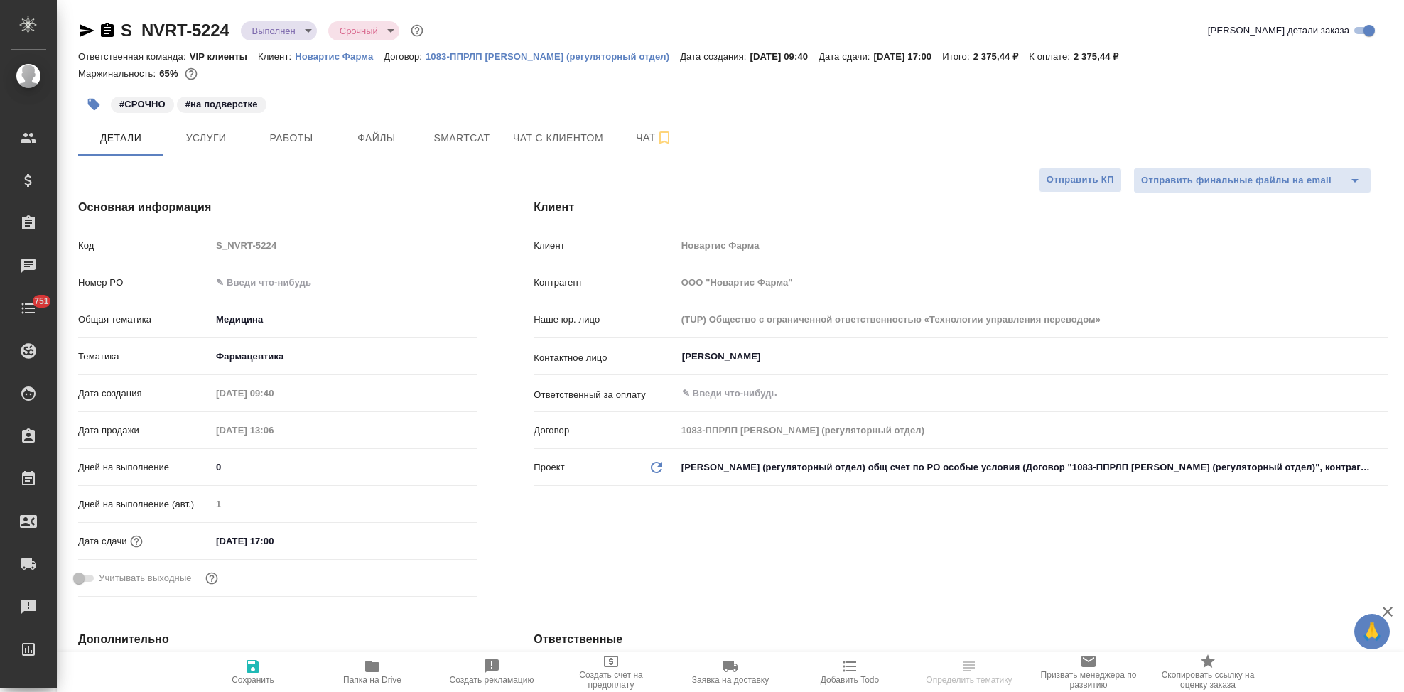
select select "RU"
click at [625, 137] on span "Чат" at bounding box center [654, 138] width 68 height 18
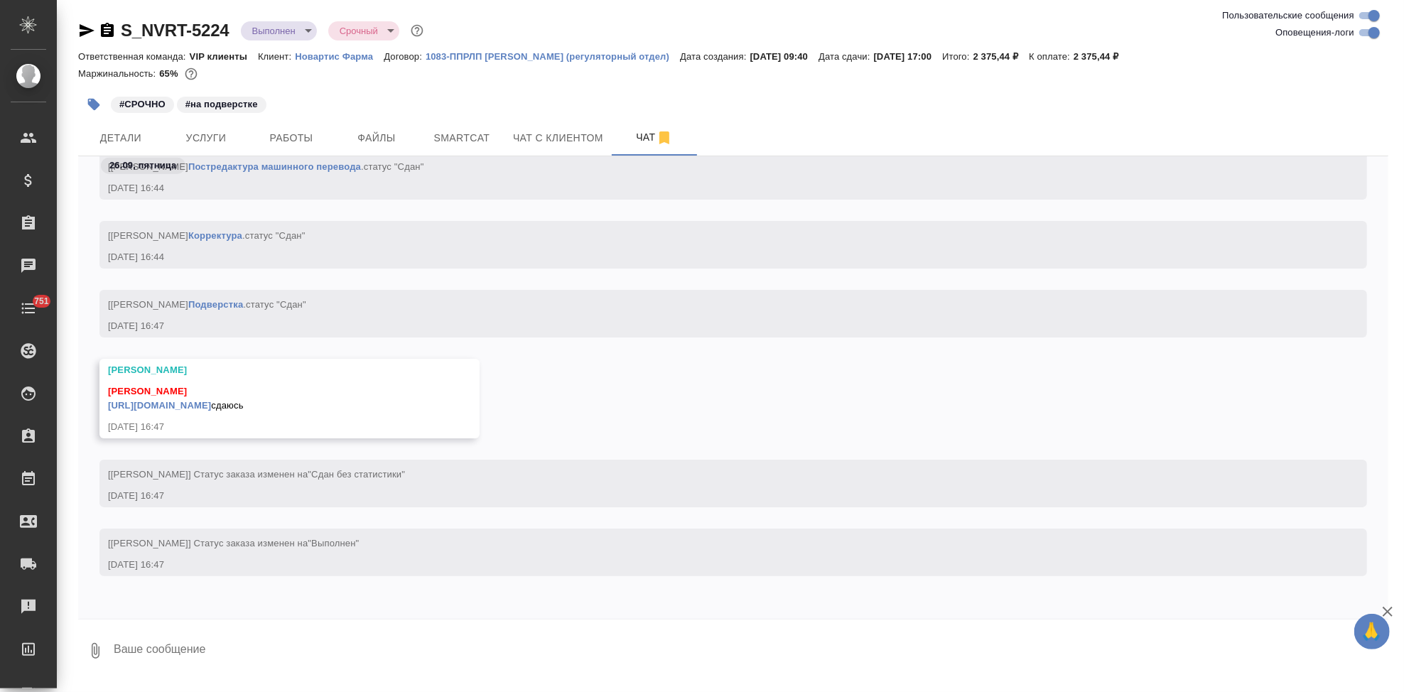
scroll to position [59598, 0]
click at [313, 647] on textarea at bounding box center [750, 651] width 1277 height 48
type textarea "спаисбо"
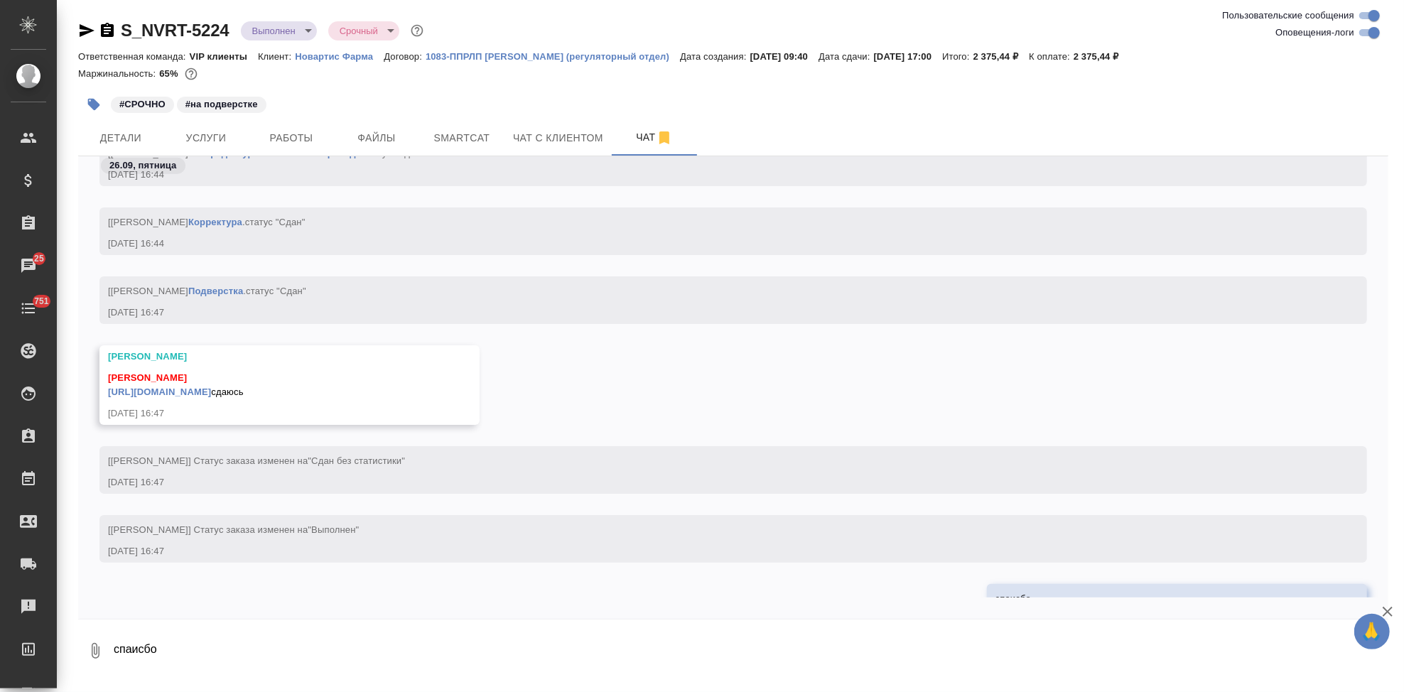
scroll to position [59667, 0]
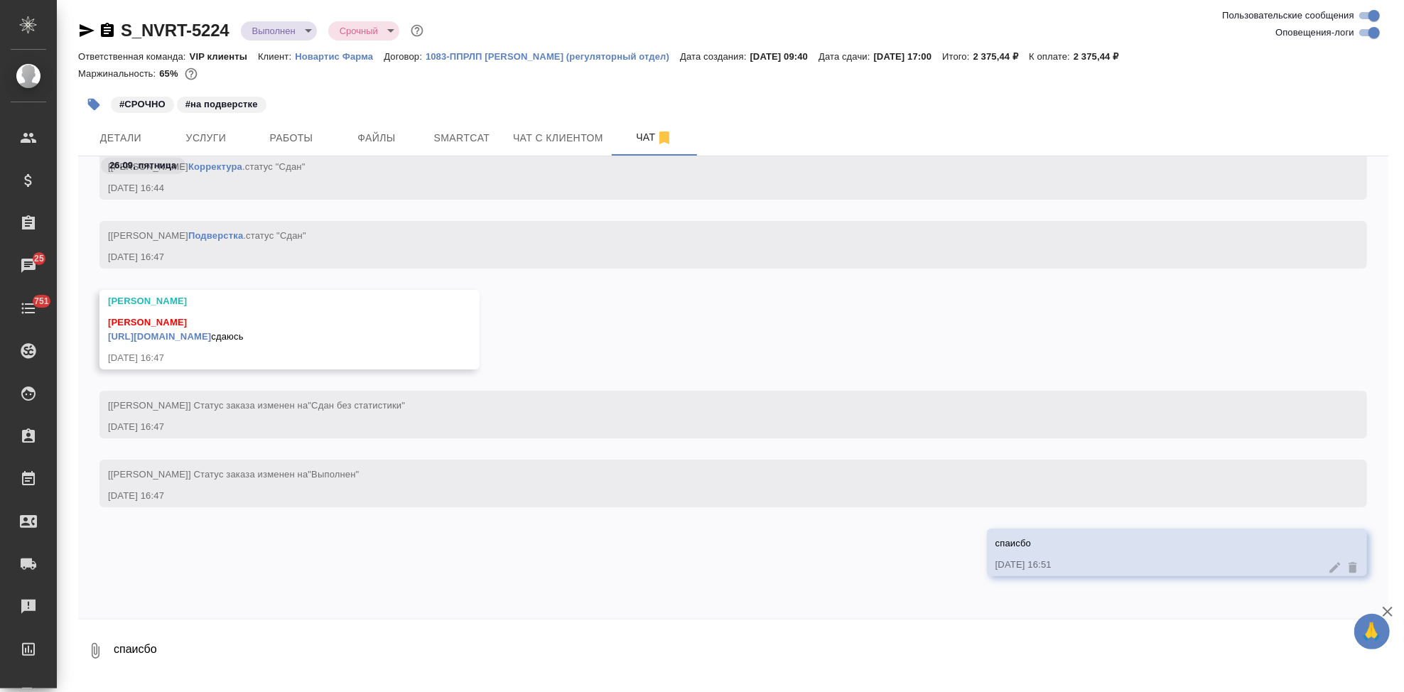
click at [211, 331] on link "[URL][DOMAIN_NAME]" at bounding box center [159, 336] width 103 height 11
